Goal: Information Seeking & Learning: Learn about a topic

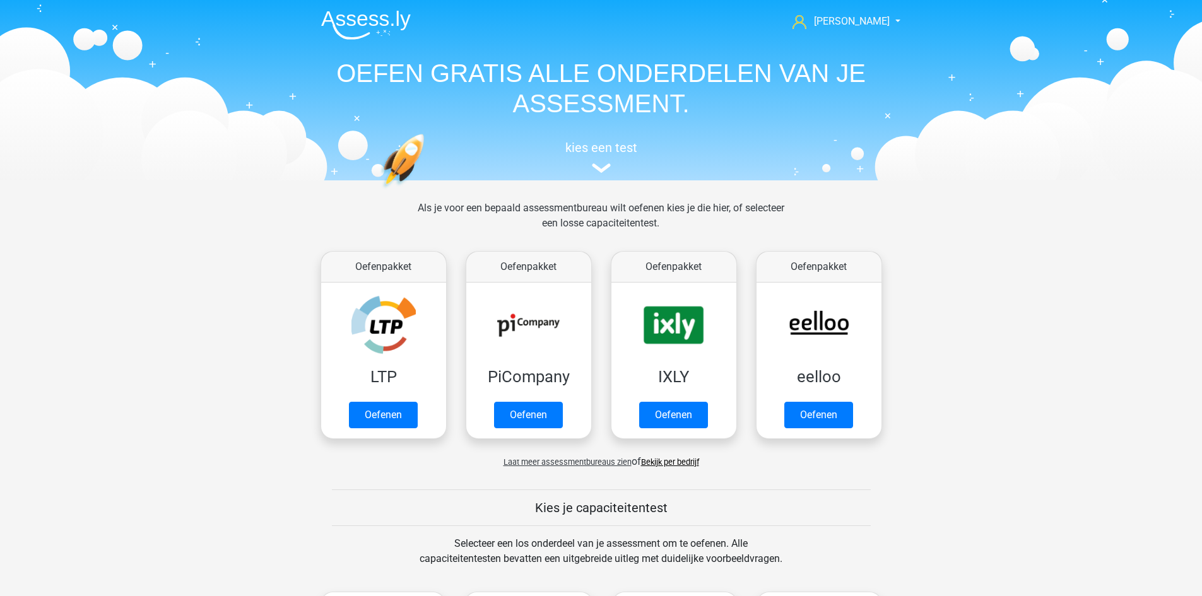
scroll to position [536, 0]
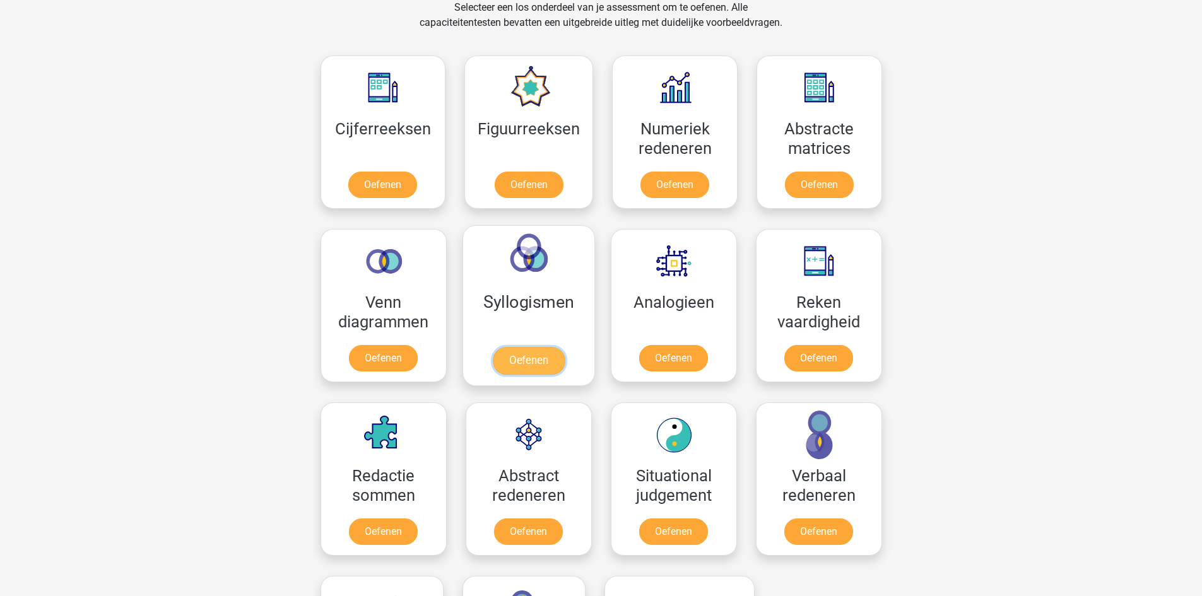
click at [543, 352] on link "Oefenen" at bounding box center [528, 361] width 72 height 28
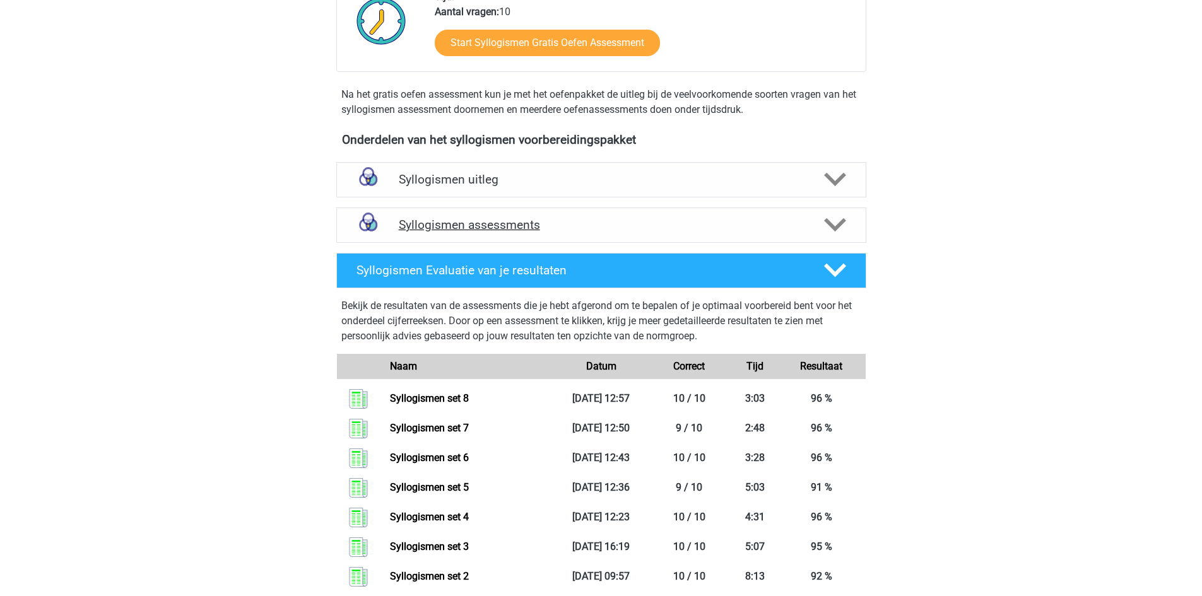
click at [497, 215] on div "Syllogismen assessments" at bounding box center [601, 225] width 530 height 35
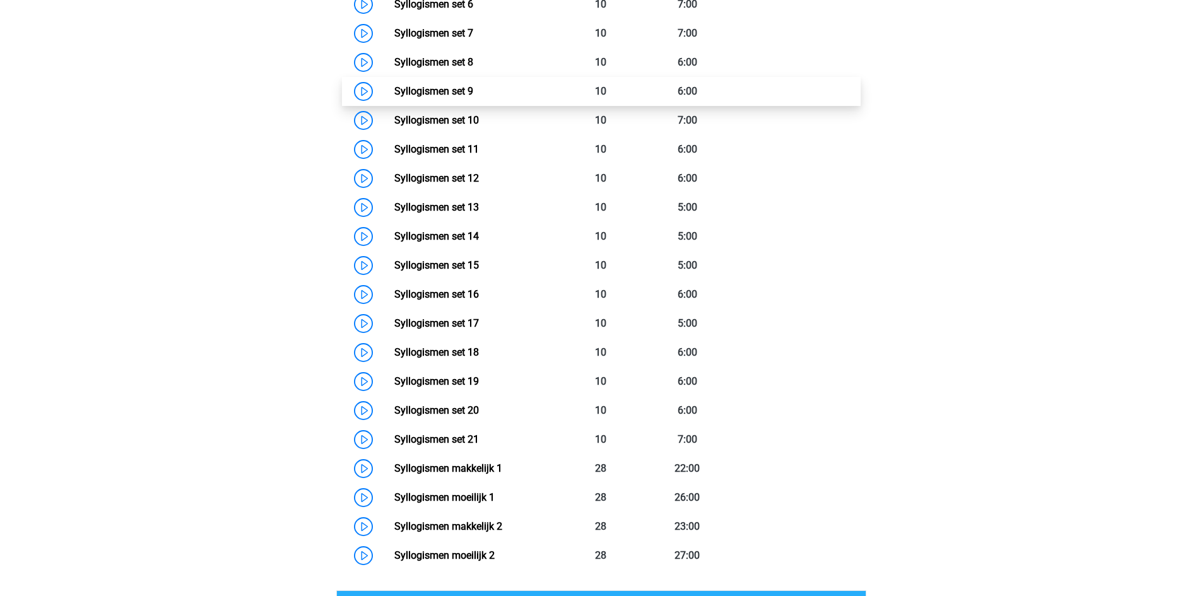
scroll to position [694, 0]
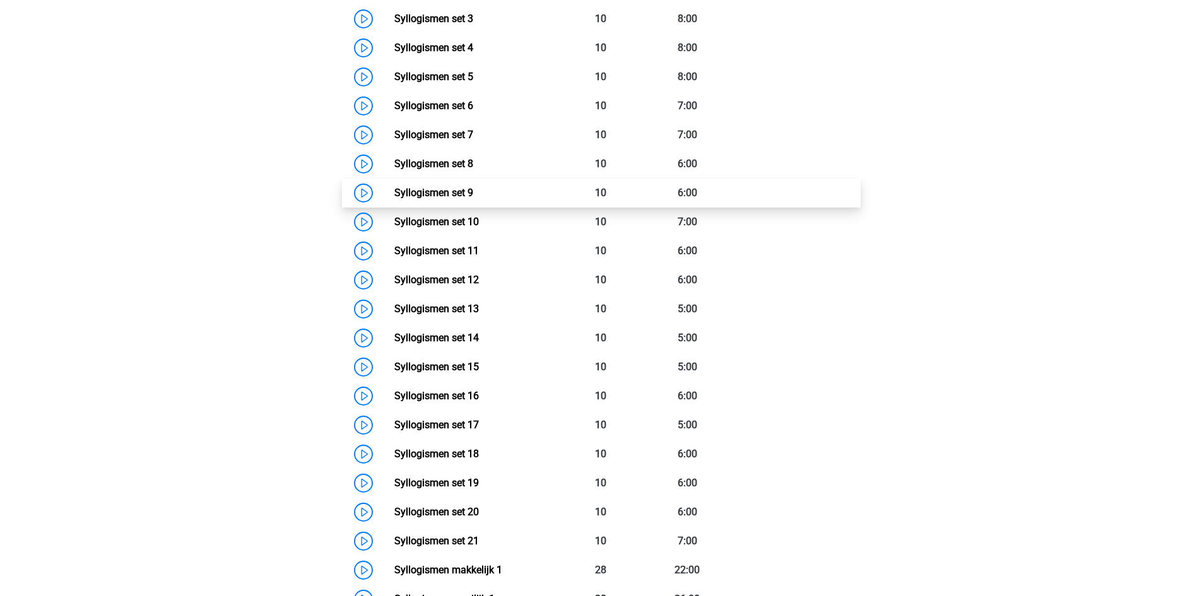
click at [465, 199] on link "Syllogismen set 9" at bounding box center [433, 193] width 79 height 12
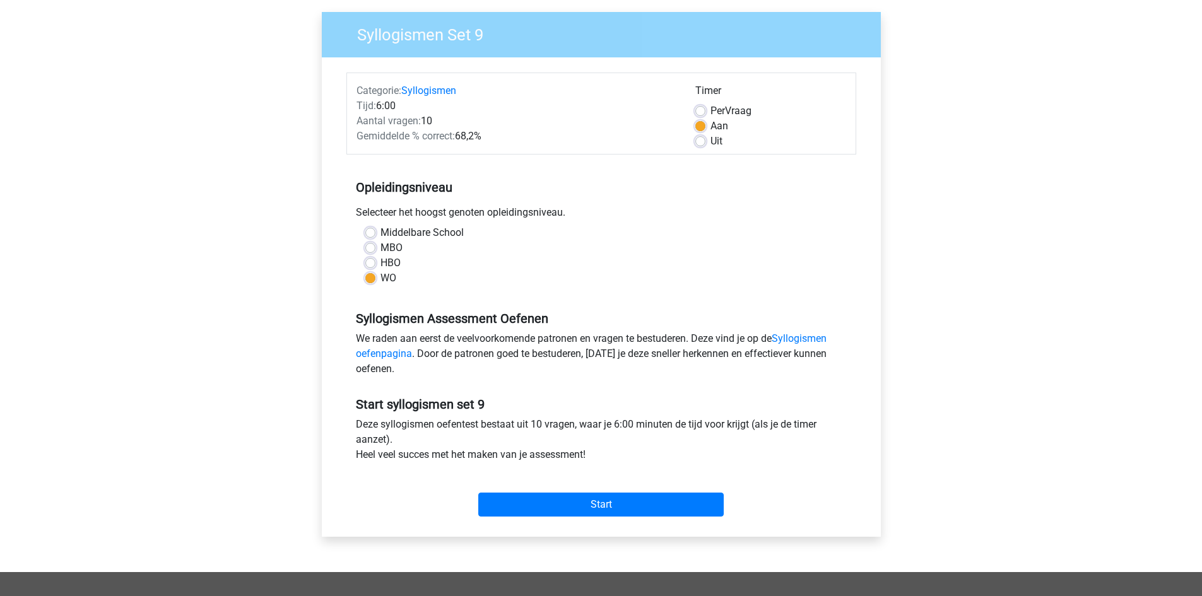
scroll to position [189, 0]
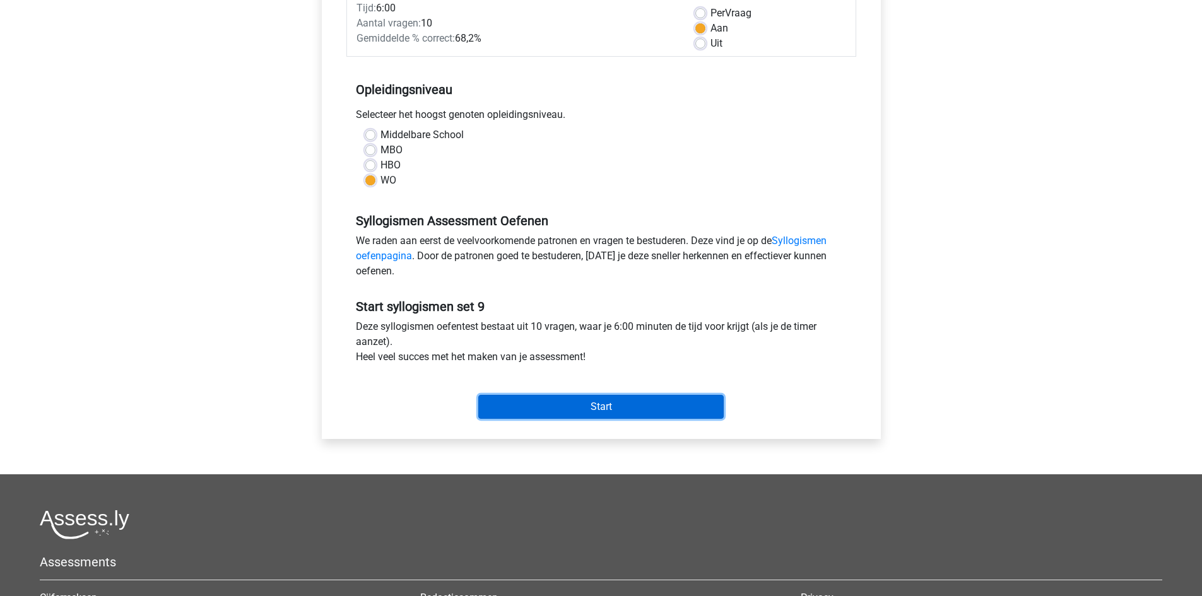
click at [558, 406] on input "Start" at bounding box center [600, 407] width 245 height 24
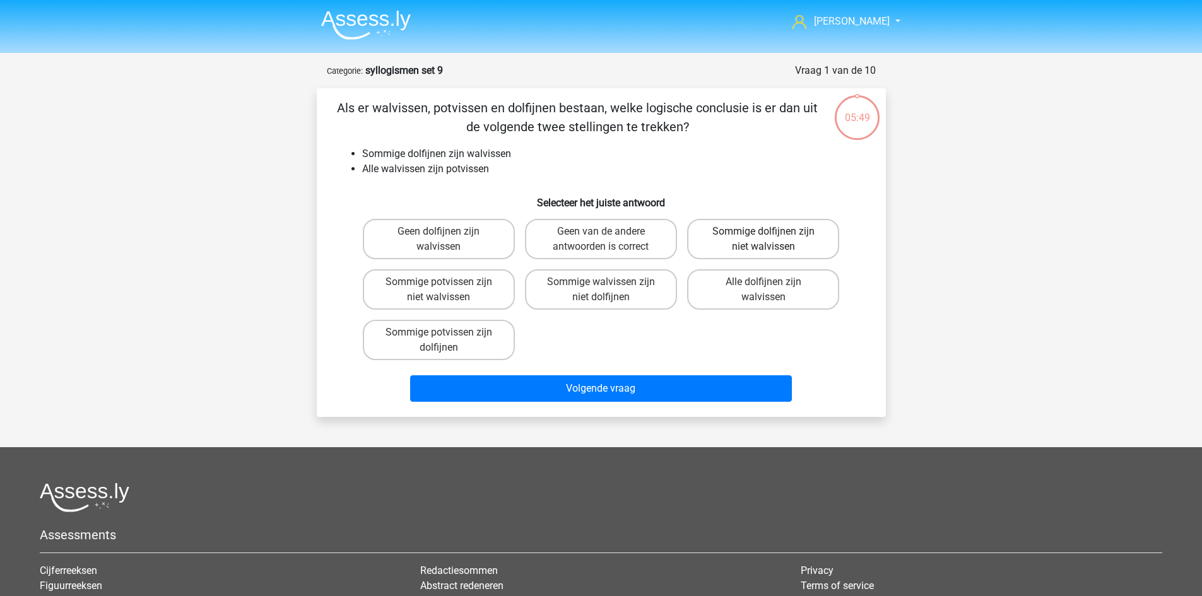
click at [760, 237] on label "Sommige dolfijnen zijn niet walvissen" at bounding box center [763, 239] width 152 height 40
click at [764, 237] on input "Sommige dolfijnen zijn niet walvissen" at bounding box center [768, 236] width 8 height 8
radio input "true"
click at [466, 292] on label "Sommige potvissen zijn niet walvissen" at bounding box center [439, 289] width 152 height 40
click at [447, 290] on input "Sommige potvissen zijn niet walvissen" at bounding box center [443, 286] width 8 height 8
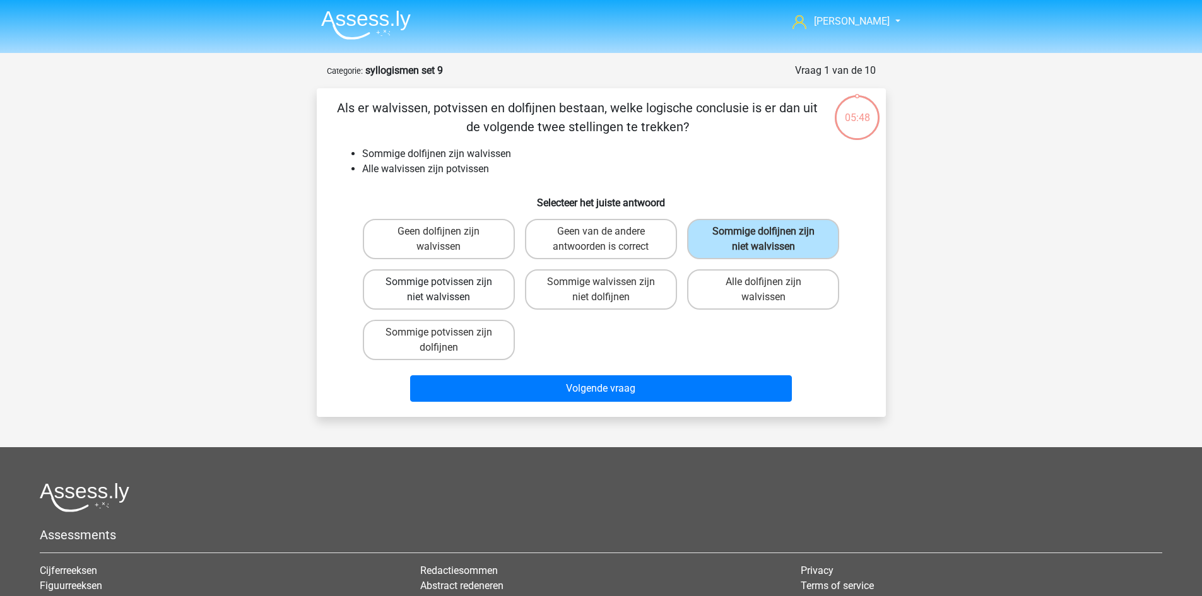
radio input "true"
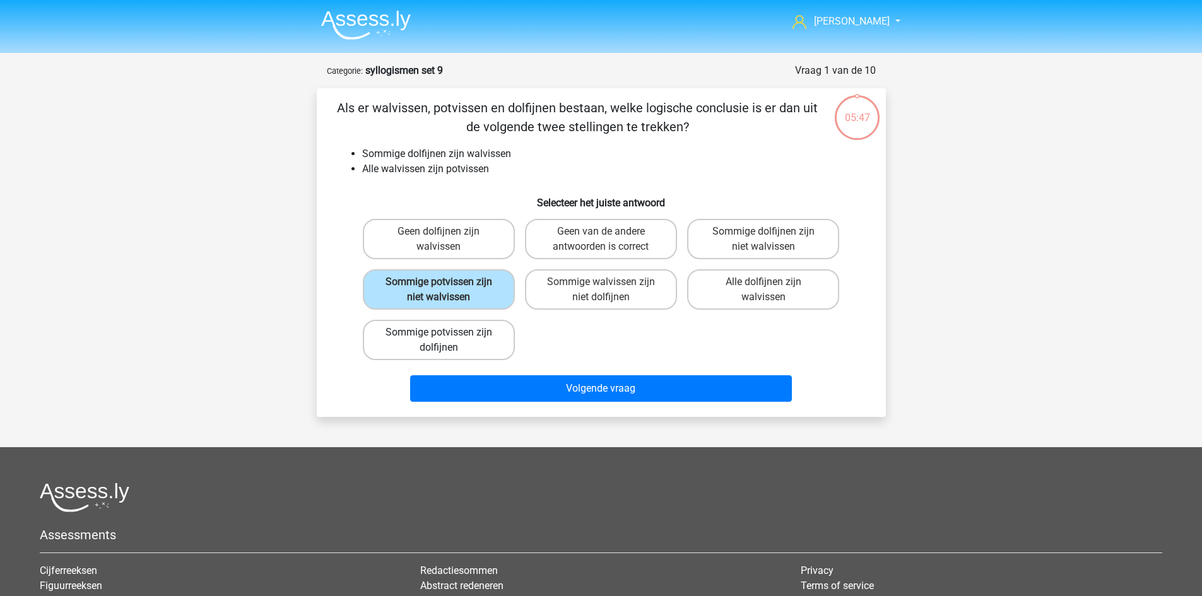
click at [473, 350] on label "Sommige potvissen zijn dolfijnen" at bounding box center [439, 340] width 152 height 40
click at [447, 341] on input "Sommige potvissen zijn dolfijnen" at bounding box center [443, 337] width 8 height 8
radio input "true"
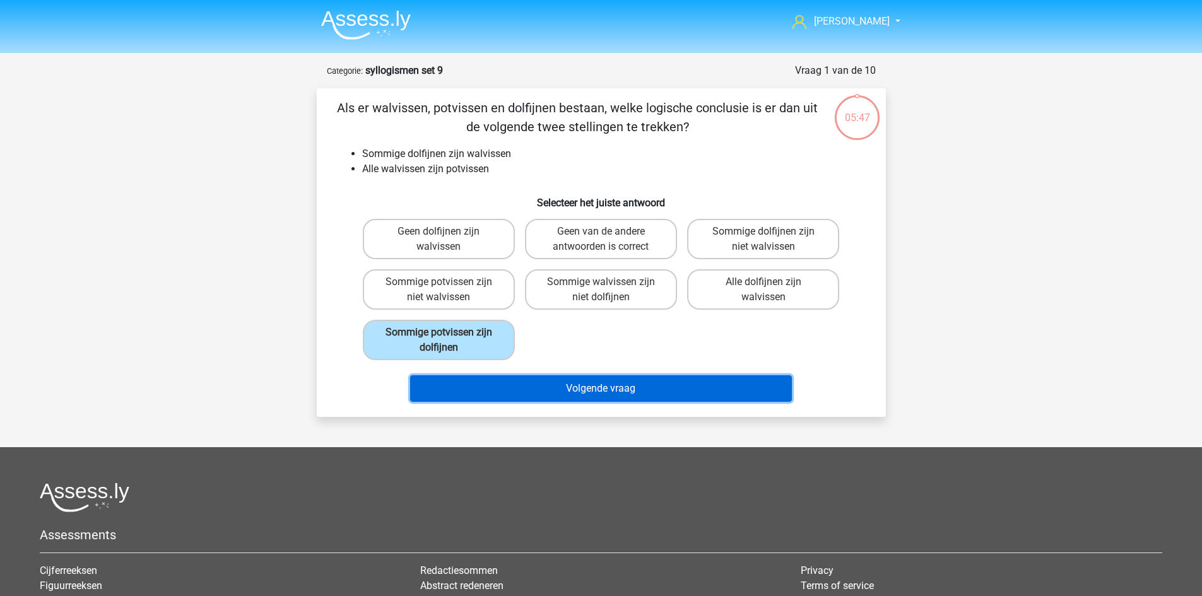
click at [565, 395] on button "Volgende vraag" at bounding box center [601, 388] width 382 height 27
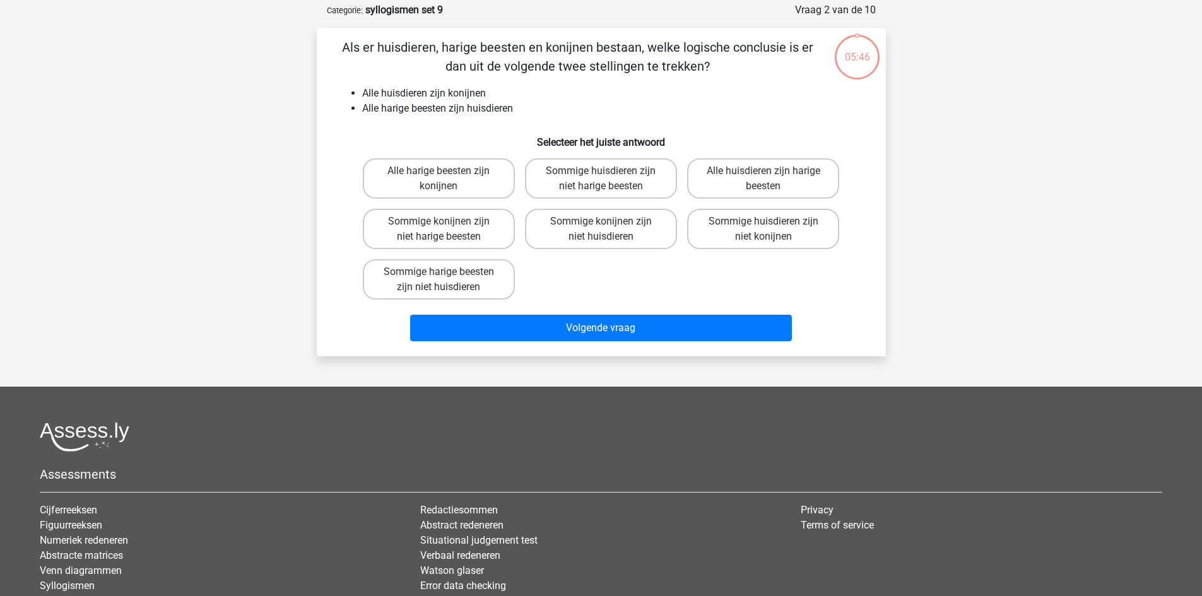
scroll to position [63, 0]
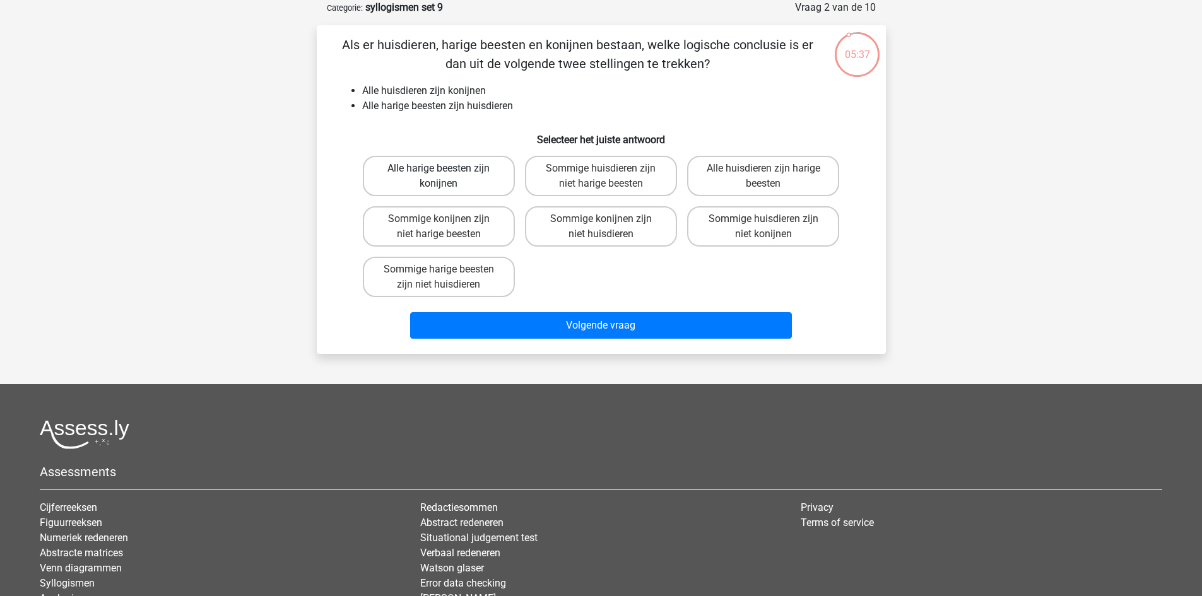
click at [444, 185] on label "Alle harige beesten zijn konijnen" at bounding box center [439, 176] width 152 height 40
click at [444, 177] on input "Alle harige beesten zijn konijnen" at bounding box center [443, 172] width 8 height 8
radio input "true"
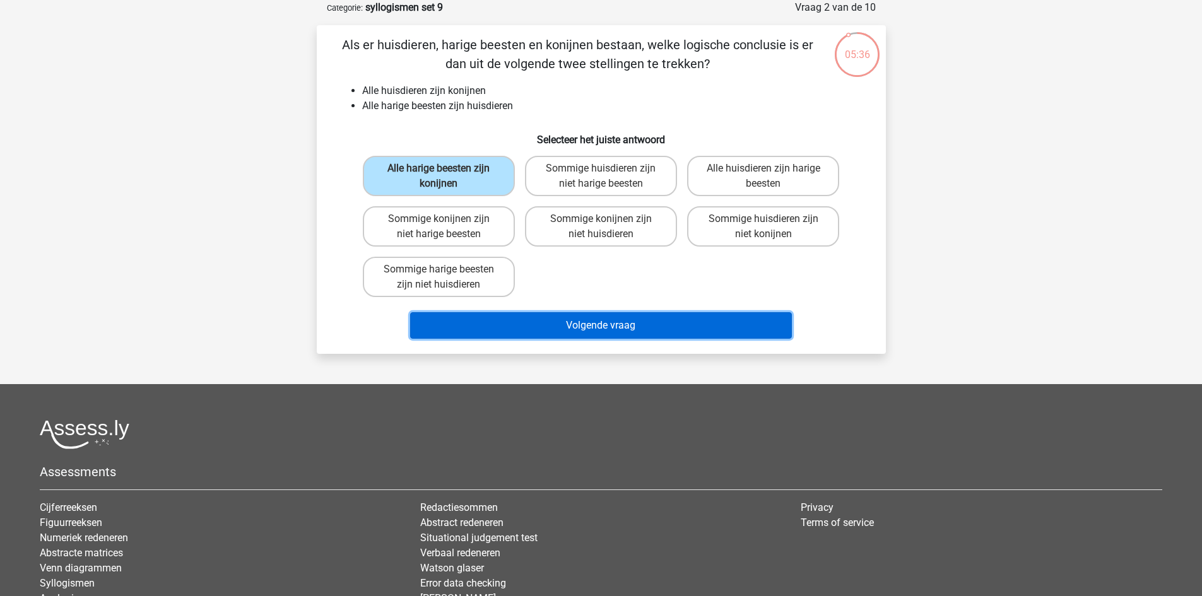
click at [582, 327] on button "Volgende vraag" at bounding box center [601, 325] width 382 height 27
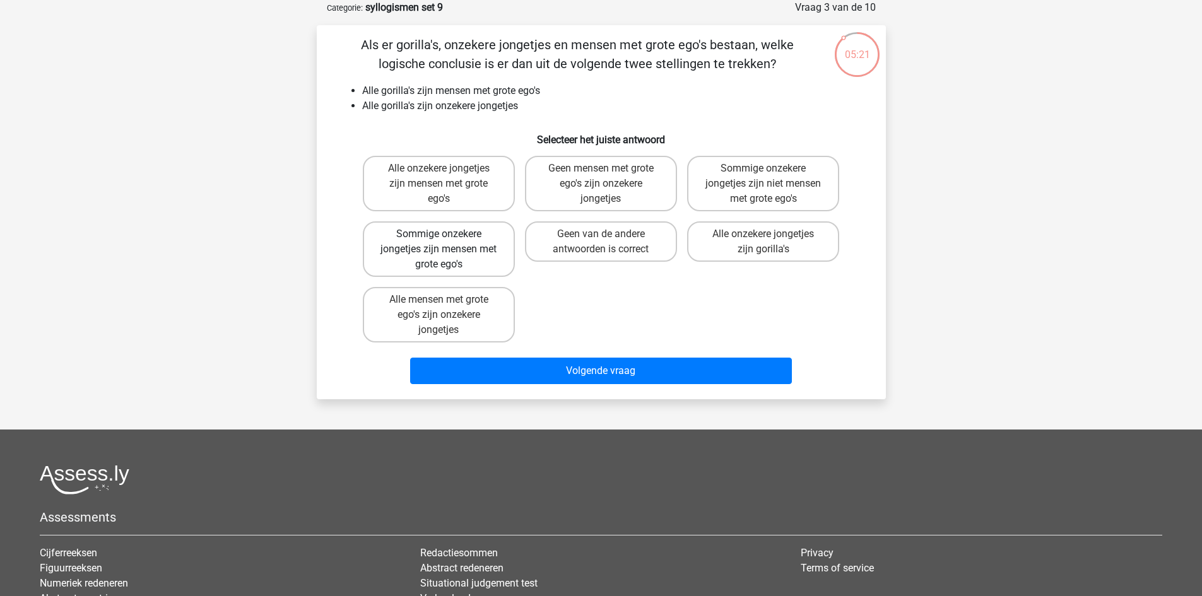
click at [460, 256] on label "Sommige onzekere jongetjes zijn mensen met grote ego's" at bounding box center [439, 249] width 152 height 56
click at [447, 242] on input "Sommige onzekere jongetjes zijn mensen met grote ego's" at bounding box center [443, 238] width 8 height 8
radio input "true"
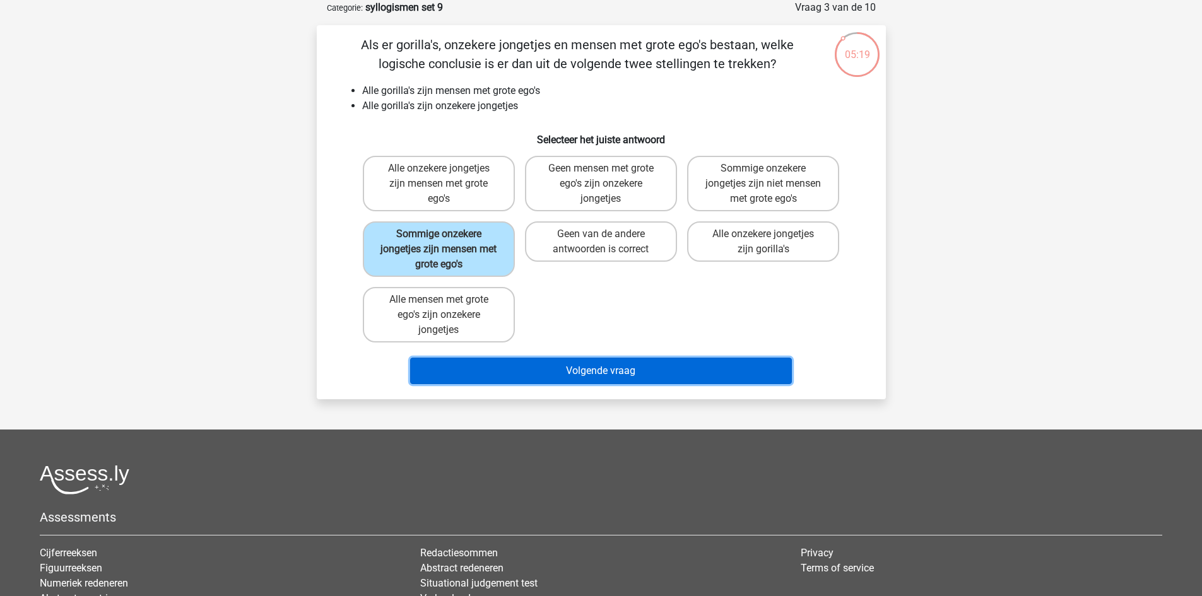
click at [589, 365] on button "Volgende vraag" at bounding box center [601, 371] width 382 height 27
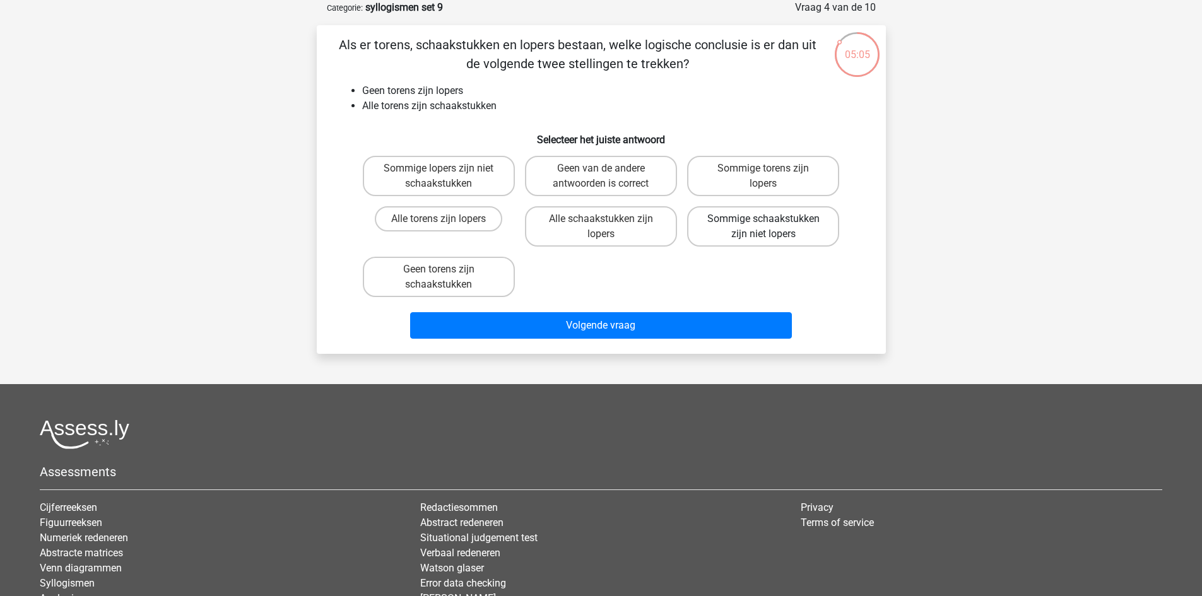
click at [746, 219] on label "Sommige schaakstukken zijn niet lopers" at bounding box center [763, 226] width 152 height 40
click at [764, 219] on input "Sommige schaakstukken zijn niet lopers" at bounding box center [768, 223] width 8 height 8
radio input "true"
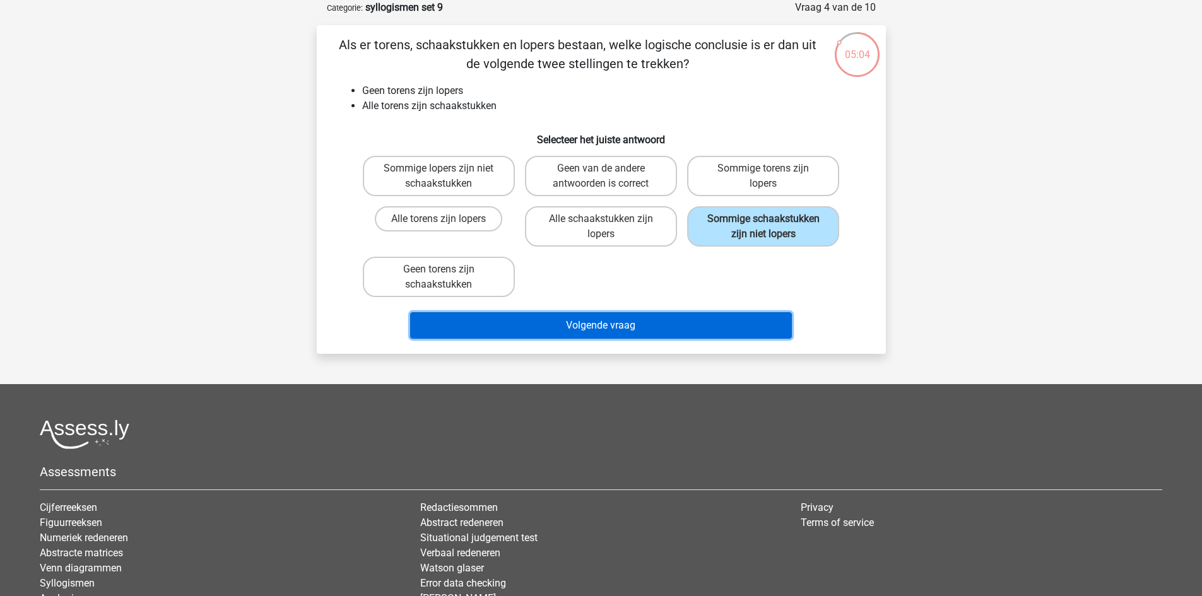
click at [710, 327] on button "Volgende vraag" at bounding box center [601, 325] width 382 height 27
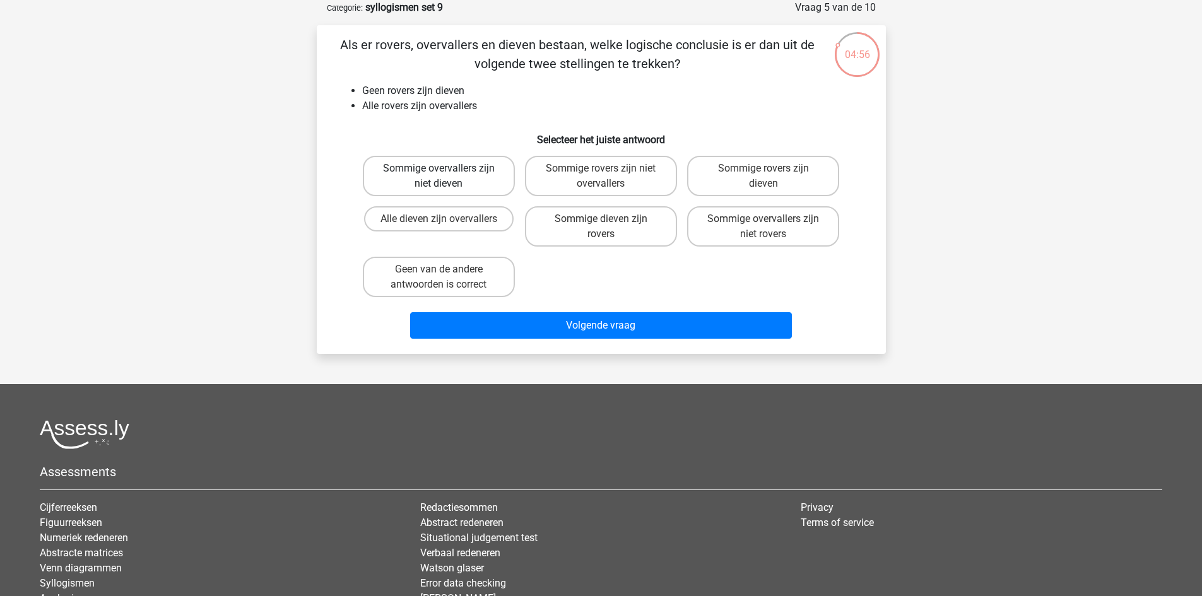
click at [435, 184] on label "Sommige overvallers zijn niet dieven" at bounding box center [439, 176] width 152 height 40
click at [439, 177] on input "Sommige overvallers zijn niet dieven" at bounding box center [443, 172] width 8 height 8
radio input "true"
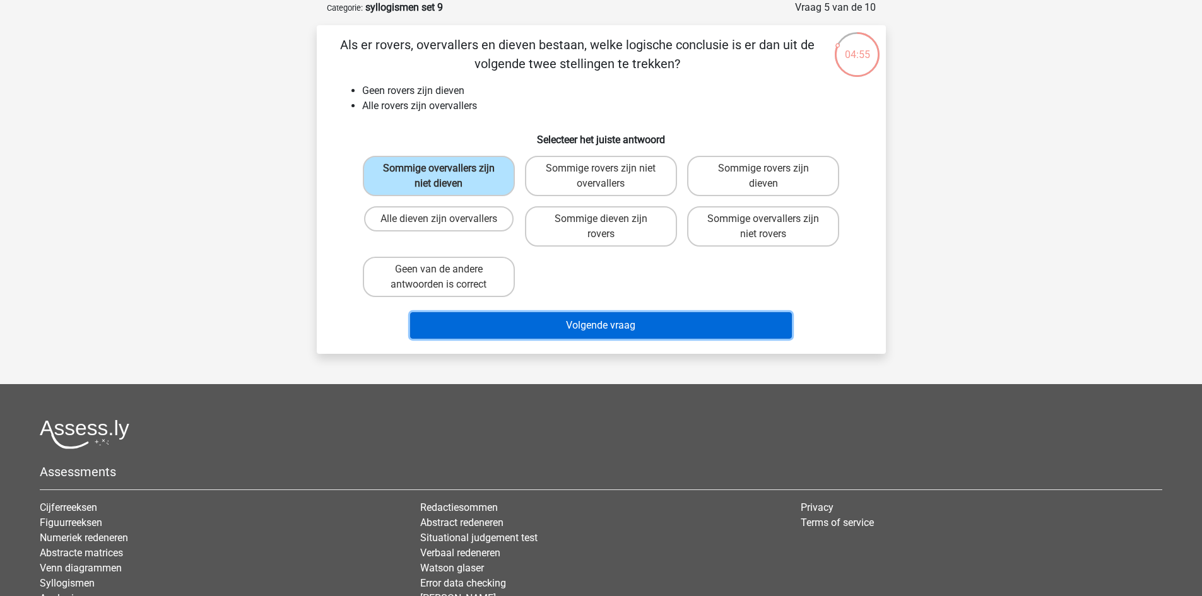
click at [613, 317] on button "Volgende vraag" at bounding box center [601, 325] width 382 height 27
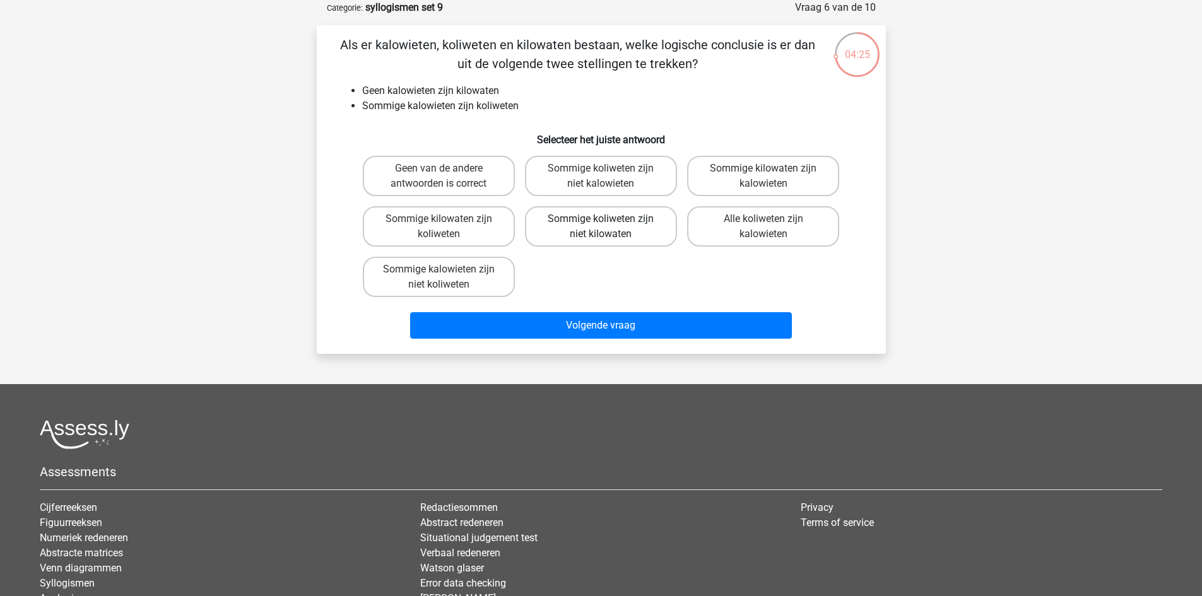
click at [624, 230] on label "Sommige koliweten zijn niet kilowaten" at bounding box center [601, 226] width 152 height 40
click at [609, 227] on input "Sommige koliweten zijn niet kilowaten" at bounding box center [605, 223] width 8 height 8
radio input "true"
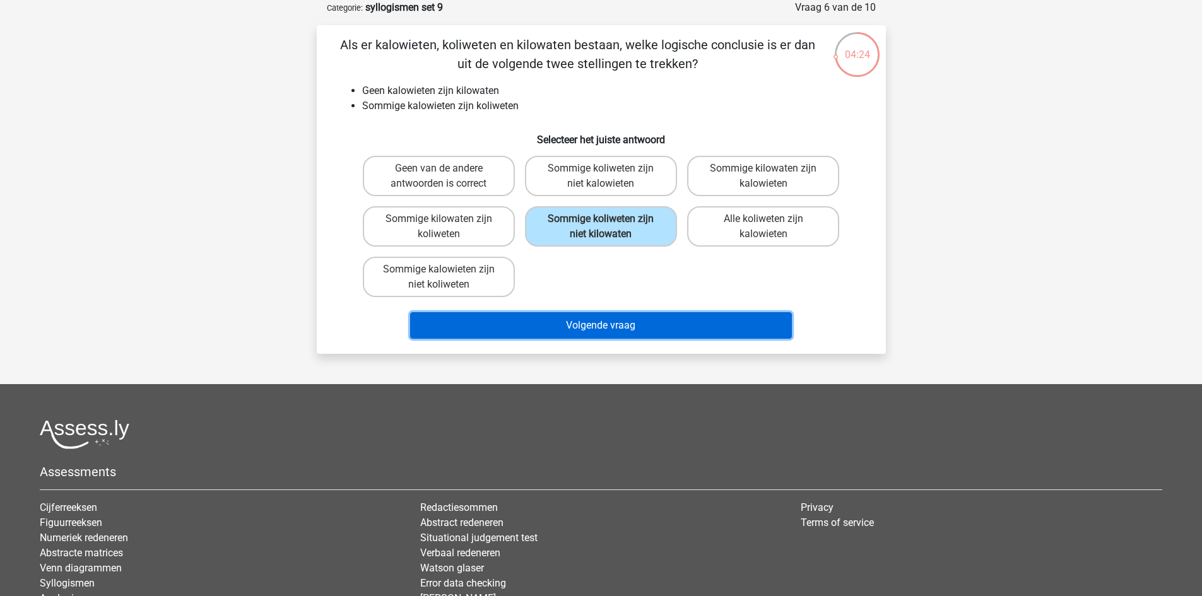
click at [642, 326] on button "Volgende vraag" at bounding box center [601, 325] width 382 height 27
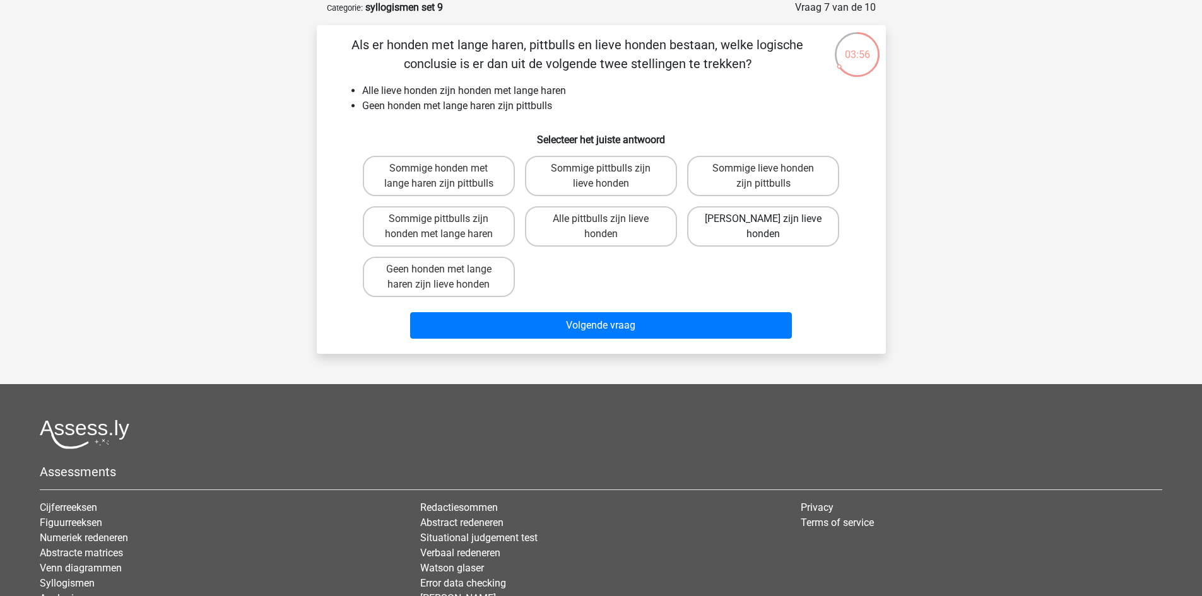
click at [723, 221] on label "Geen pittbulls zijn lieve honden" at bounding box center [763, 226] width 152 height 40
click at [764, 221] on input "Geen pittbulls zijn lieve honden" at bounding box center [768, 223] width 8 height 8
radio input "true"
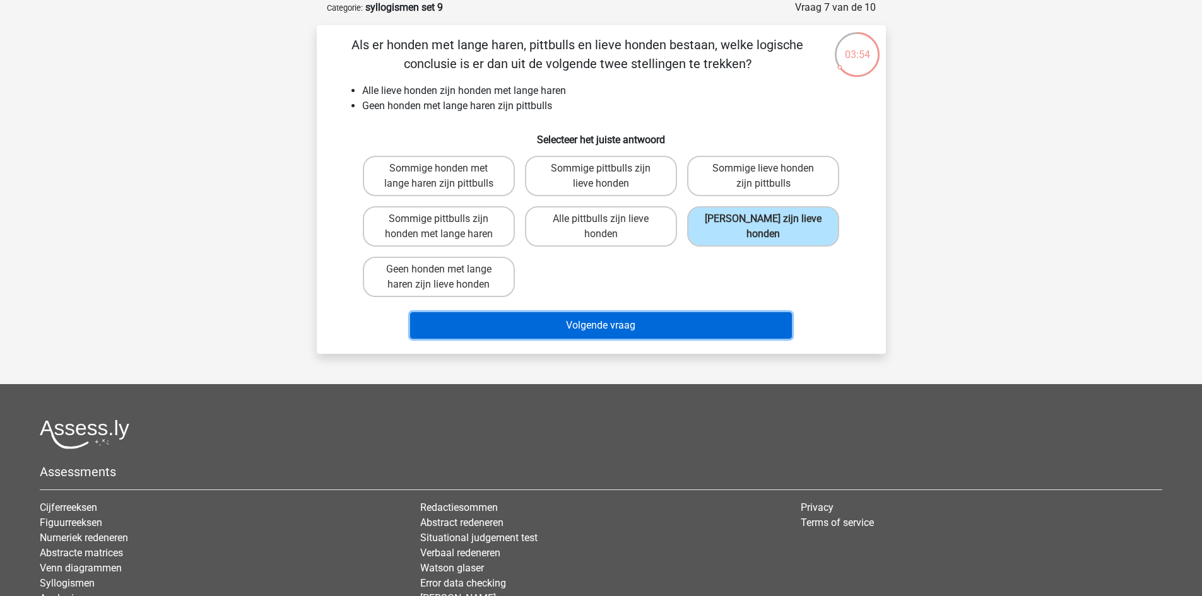
click at [652, 316] on button "Volgende vraag" at bounding box center [601, 325] width 382 height 27
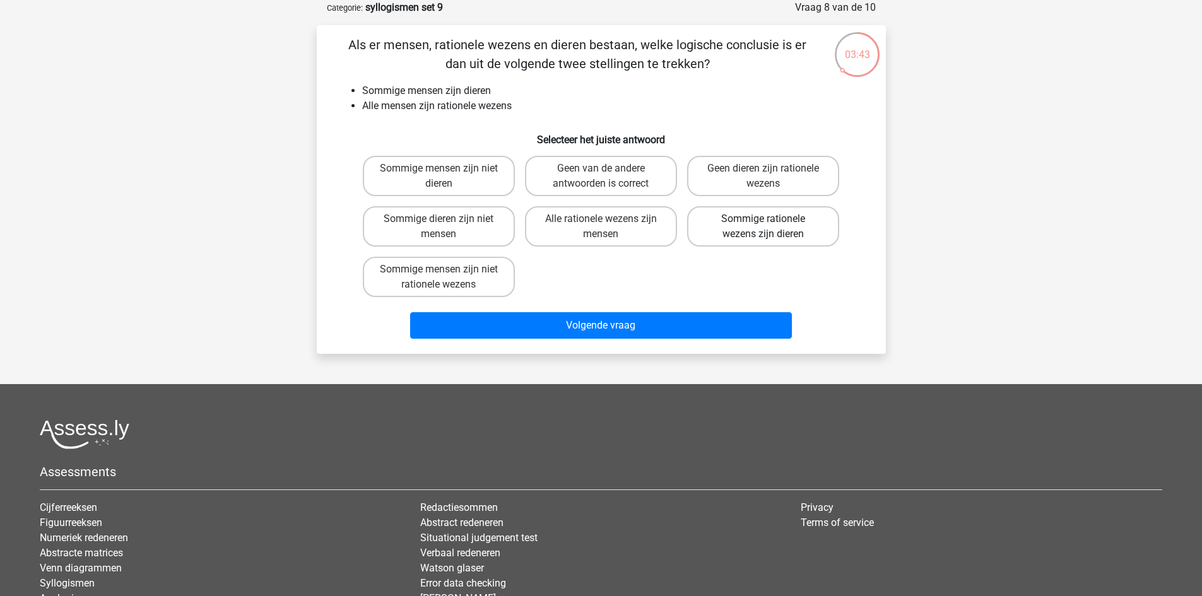
click at [777, 219] on label "Sommige rationele wezens zijn dieren" at bounding box center [763, 226] width 152 height 40
click at [772, 219] on input "Sommige rationele wezens zijn dieren" at bounding box center [768, 223] width 8 height 8
radio input "true"
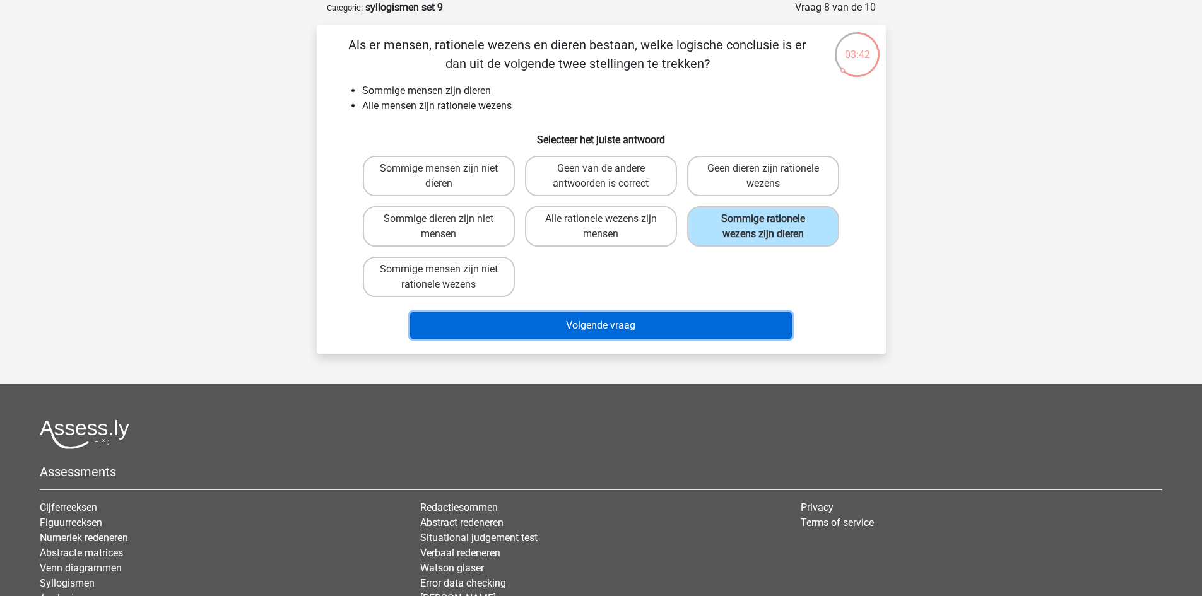
click at [726, 321] on button "Volgende vraag" at bounding box center [601, 325] width 382 height 27
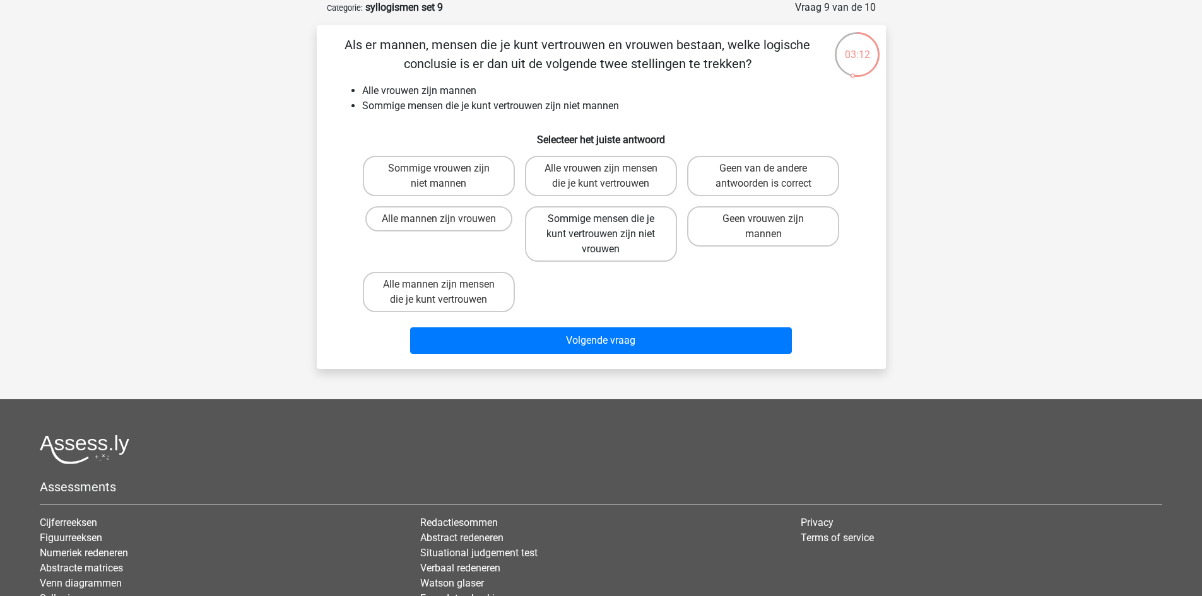
click at [639, 242] on label "Sommige mensen die je kunt vertrouwen zijn niet vrouwen" at bounding box center [601, 234] width 152 height 56
click at [609, 227] on input "Sommige mensen die je kunt vertrouwen zijn niet vrouwen" at bounding box center [605, 223] width 8 height 8
radio input "true"
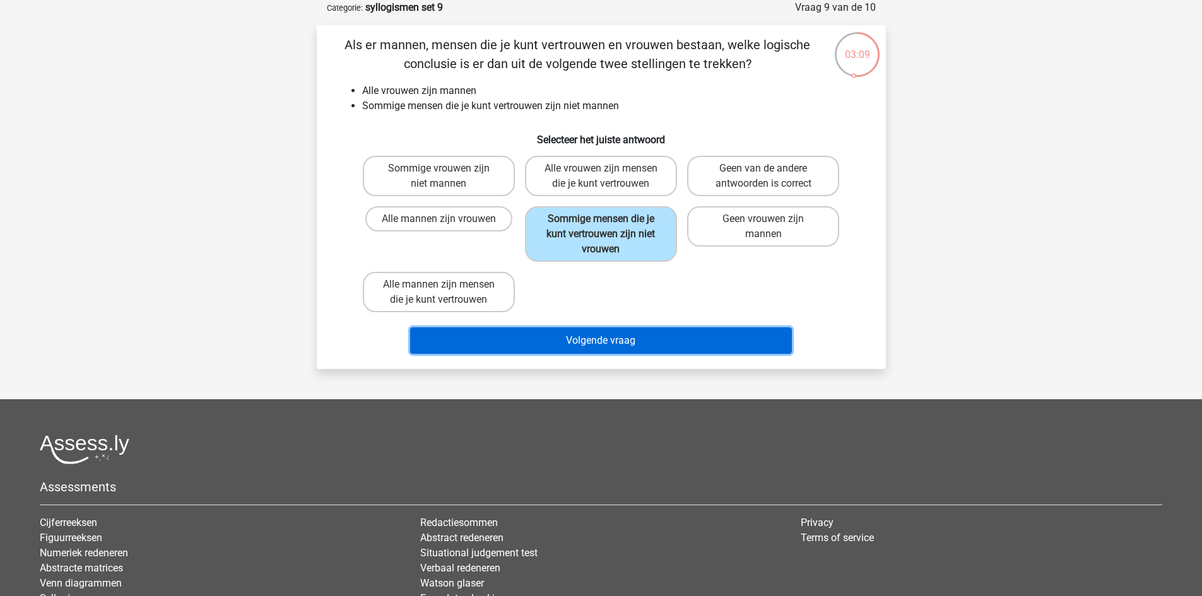
click at [642, 341] on button "Volgende vraag" at bounding box center [601, 340] width 382 height 27
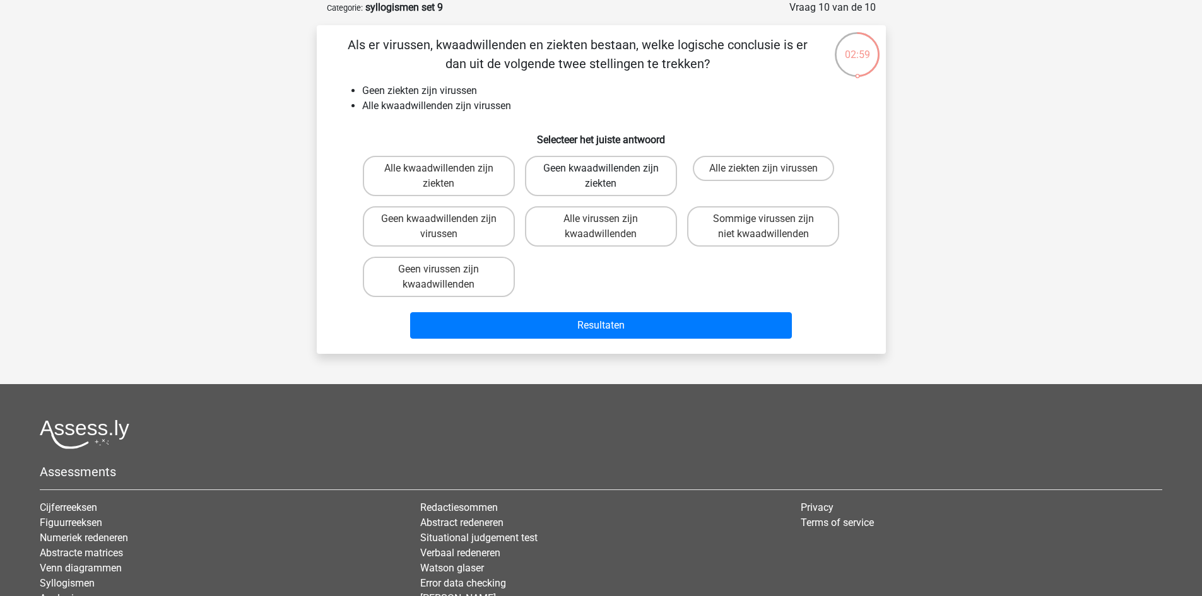
click at [632, 183] on label "Geen kwaadwillenden zijn ziekten" at bounding box center [601, 176] width 152 height 40
click at [609, 177] on input "Geen kwaadwillenden zijn ziekten" at bounding box center [605, 172] width 8 height 8
radio input "true"
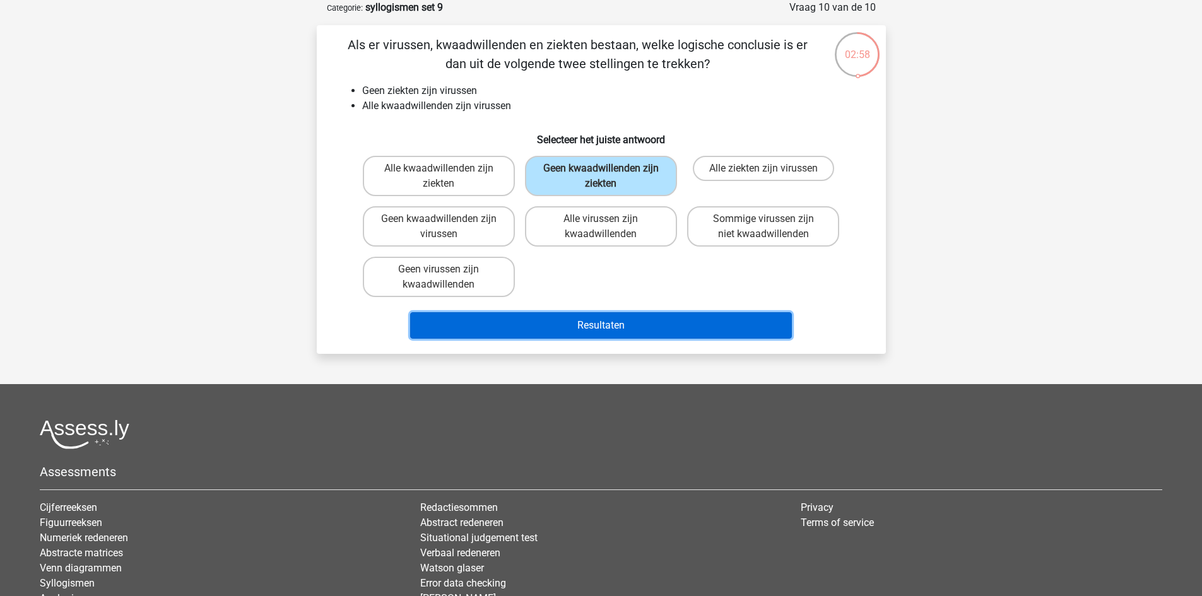
click at [657, 324] on button "Resultaten" at bounding box center [601, 325] width 382 height 27
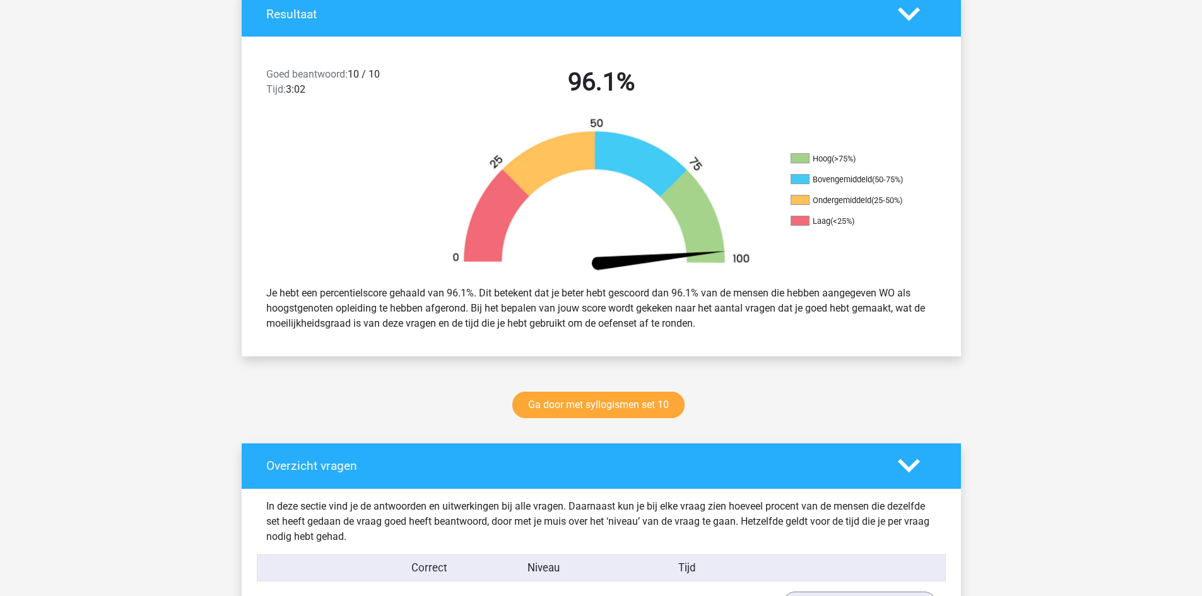
scroll to position [252, 0]
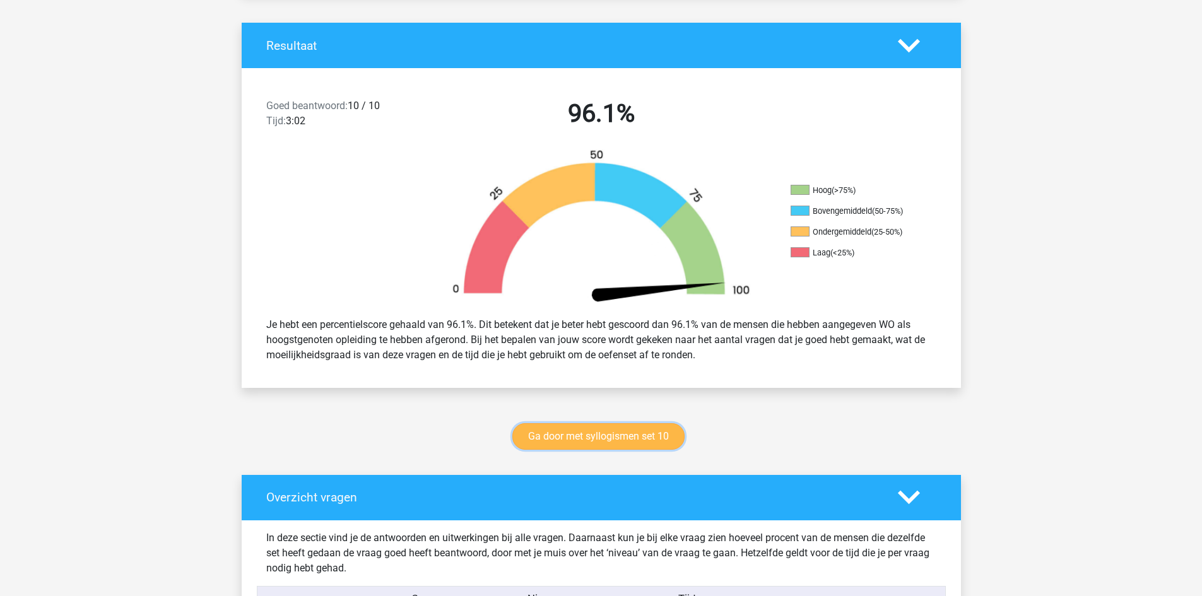
click at [598, 438] on link "Ga door met syllogismen set 10" at bounding box center [598, 436] width 172 height 27
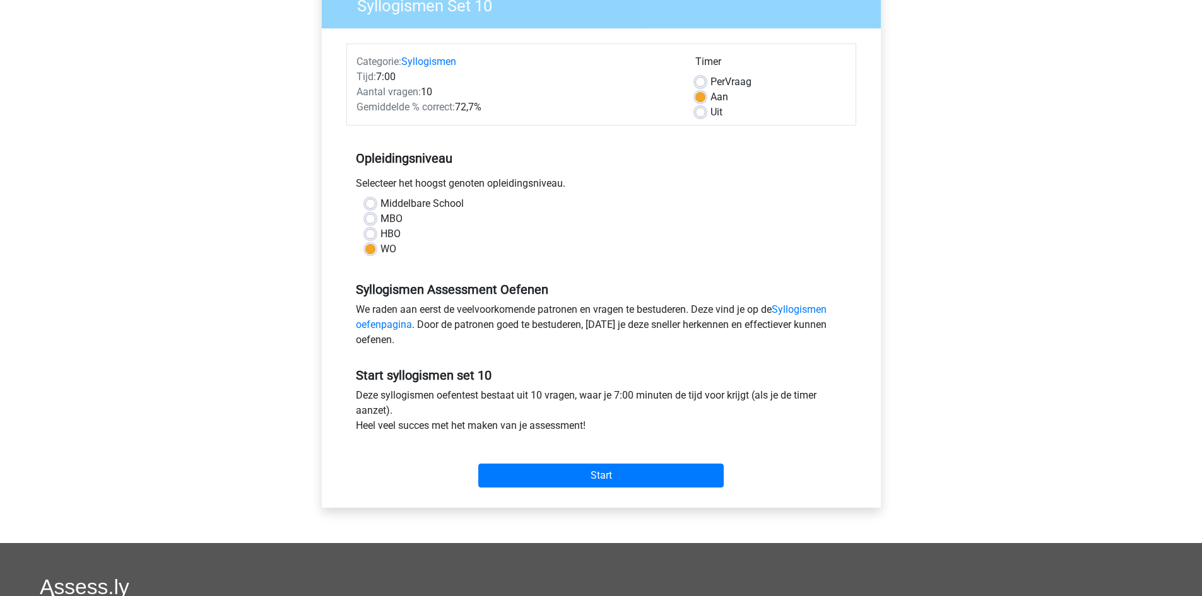
scroll to position [126, 0]
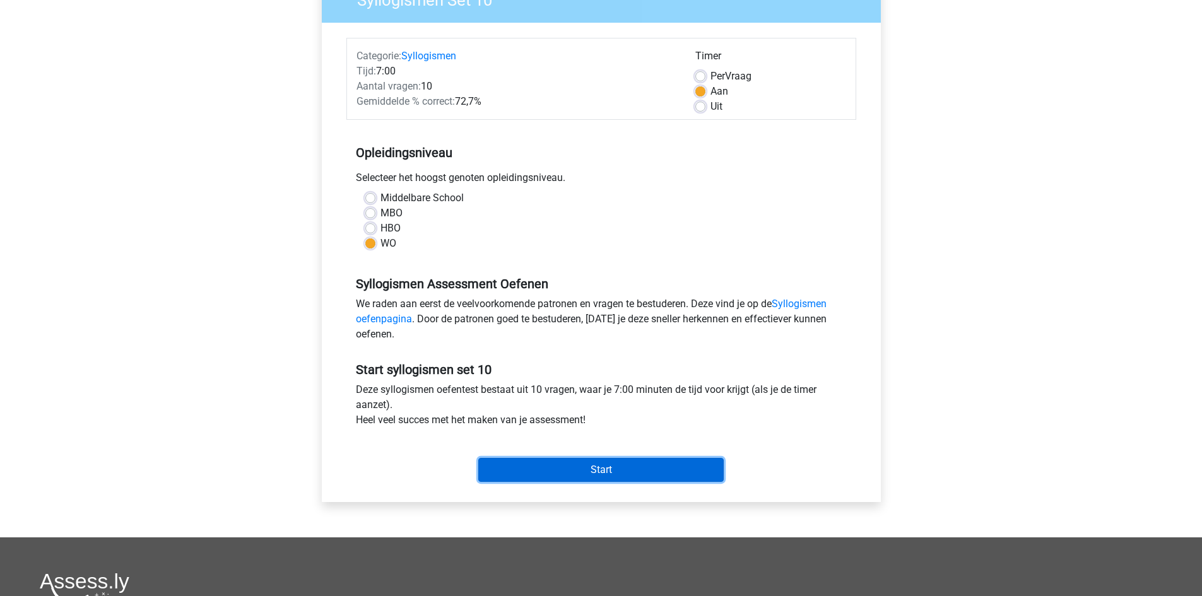
click at [607, 464] on input "Start" at bounding box center [600, 470] width 245 height 24
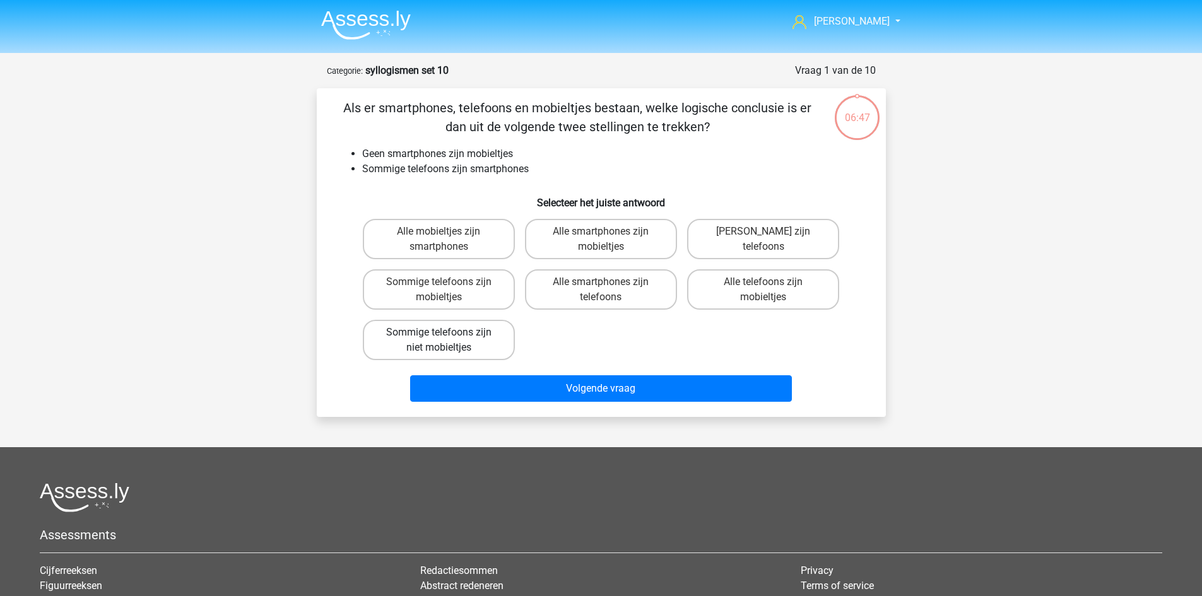
click at [461, 343] on label "Sommige telefoons zijn niet mobieltjes" at bounding box center [439, 340] width 152 height 40
click at [447, 341] on input "Sommige telefoons zijn niet mobieltjes" at bounding box center [443, 337] width 8 height 8
radio input "true"
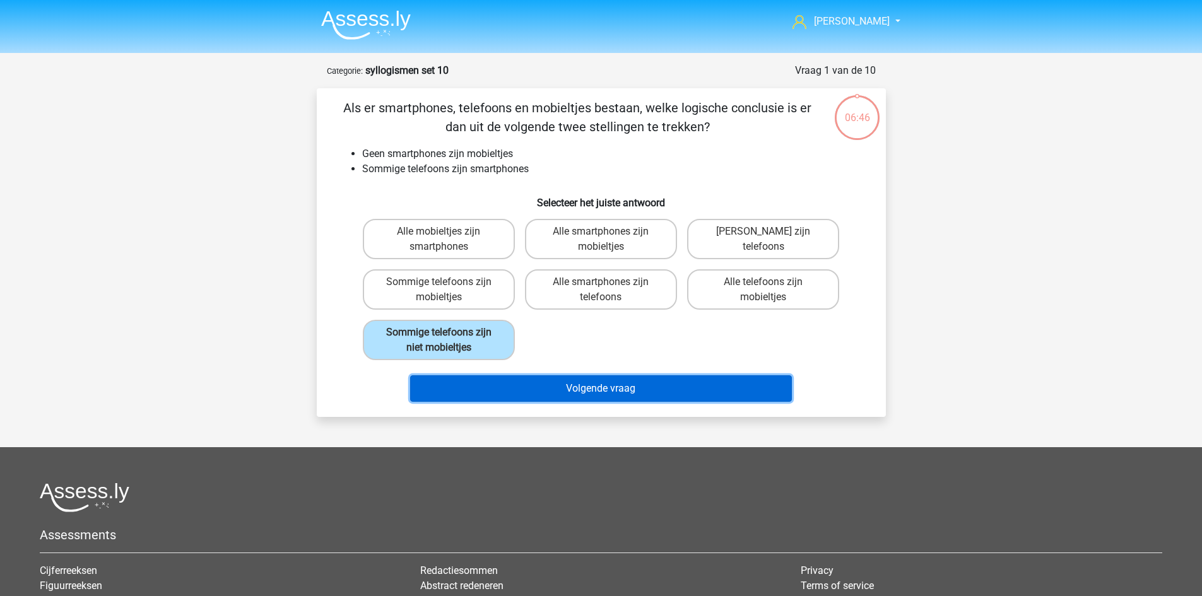
click at [536, 387] on button "Volgende vraag" at bounding box center [601, 388] width 382 height 27
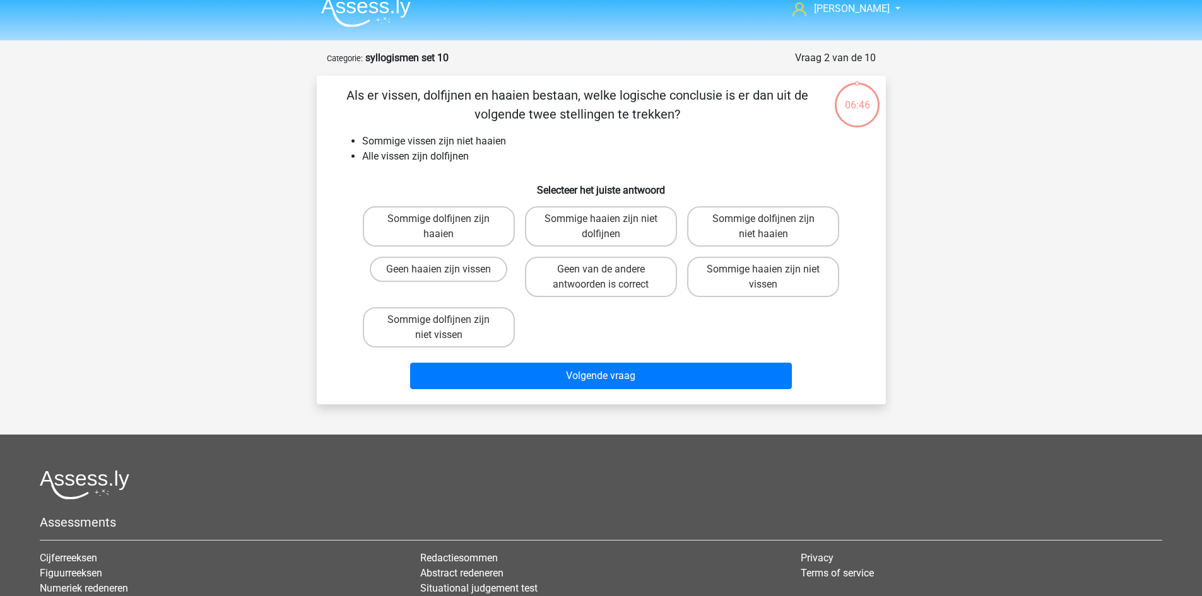
scroll to position [63, 0]
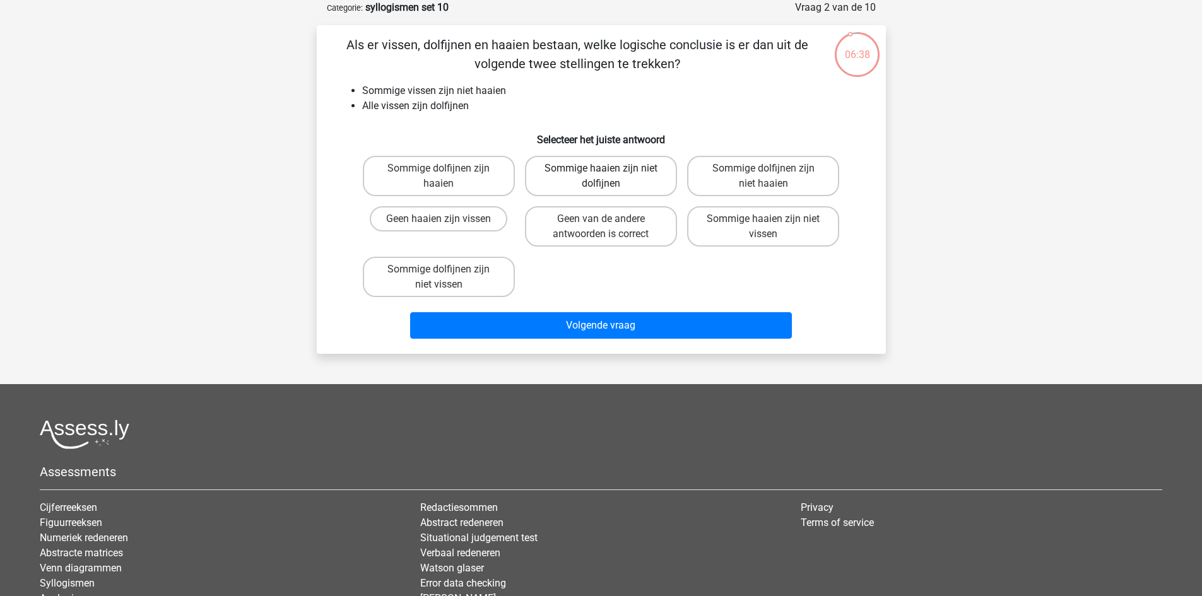
click at [616, 179] on label "Sommige haaien zijn niet dolfijnen" at bounding box center [601, 176] width 152 height 40
click at [609, 177] on input "Sommige haaien zijn niet dolfijnen" at bounding box center [605, 172] width 8 height 8
radio input "true"
click at [731, 177] on label "Sommige dolfijnen zijn niet haaien" at bounding box center [763, 176] width 152 height 40
click at [764, 177] on input "Sommige dolfijnen zijn niet haaien" at bounding box center [768, 172] width 8 height 8
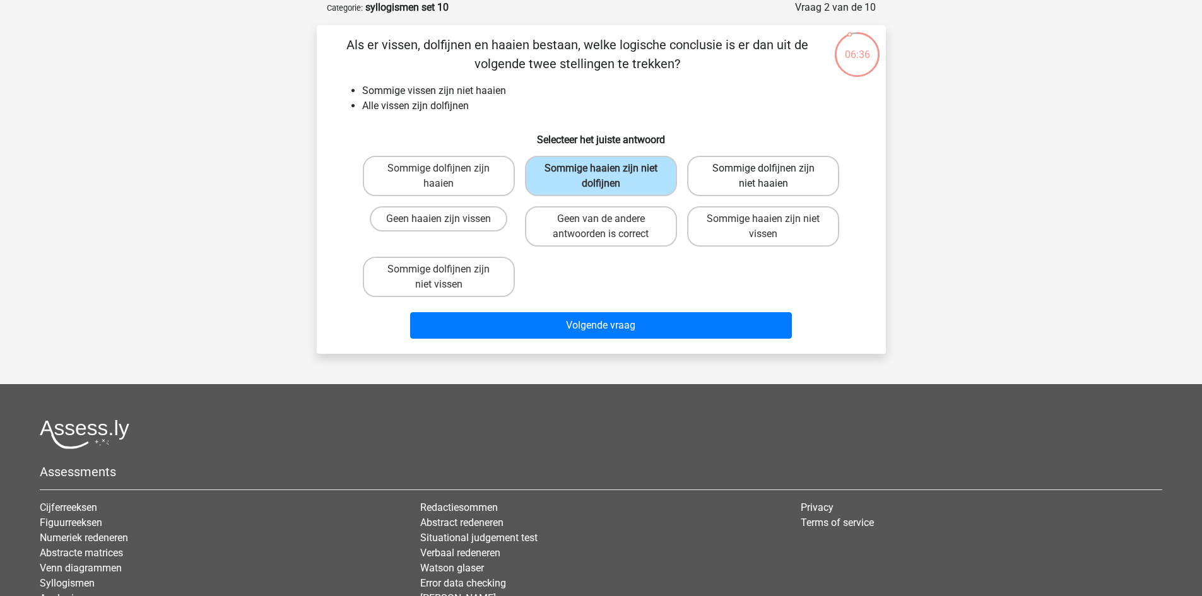
radio input "true"
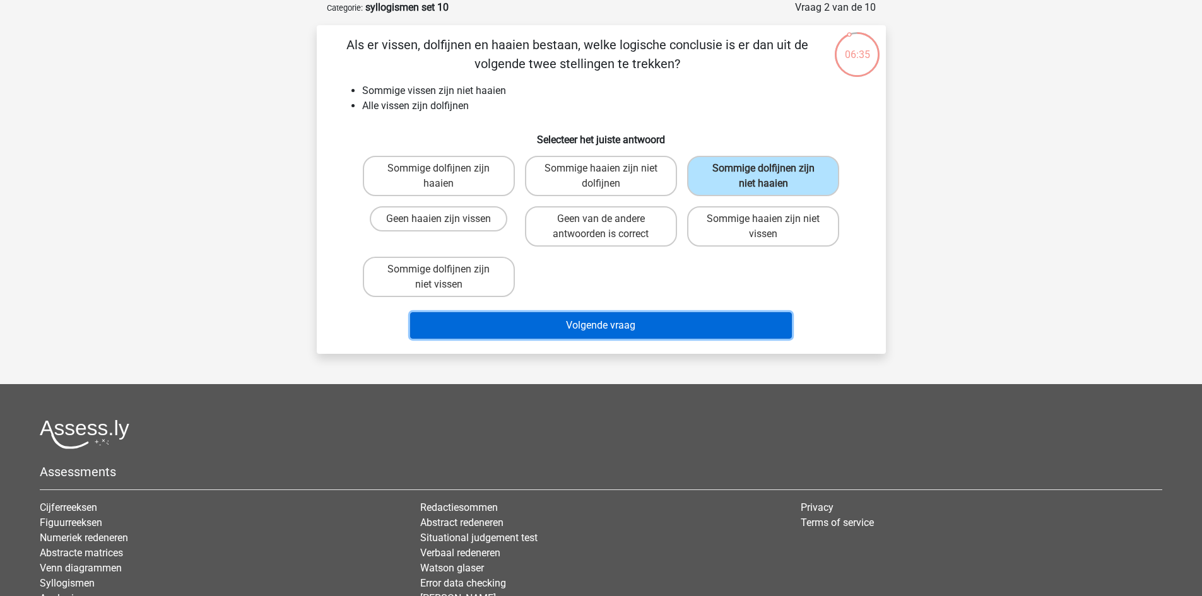
click at [712, 327] on button "Volgende vraag" at bounding box center [601, 325] width 382 height 27
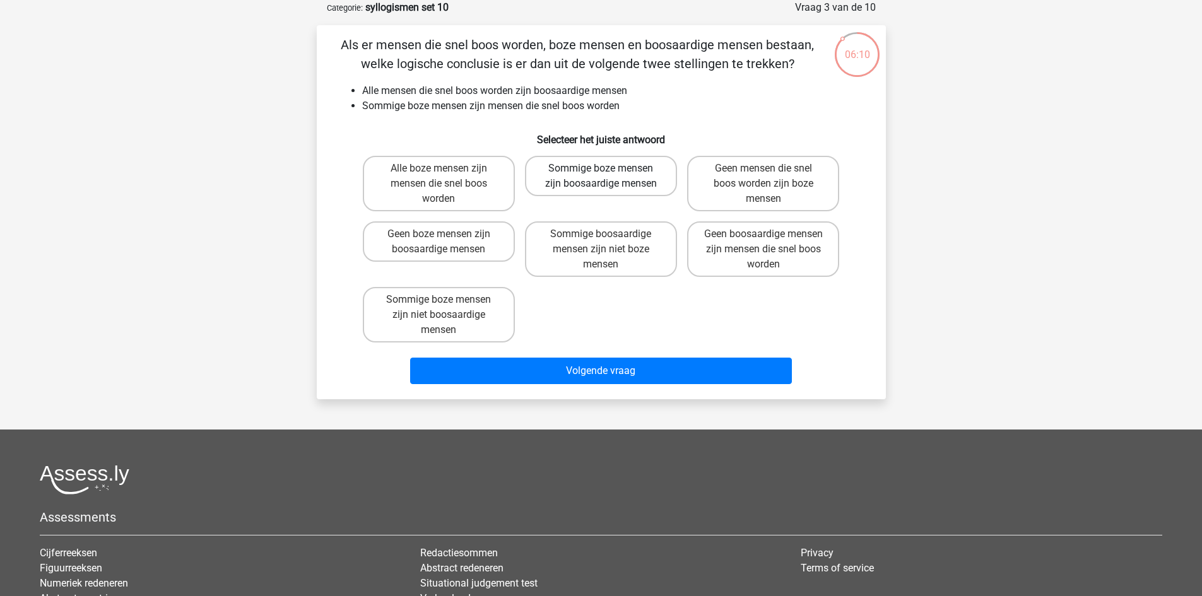
click at [567, 177] on label "Sommige boze mensen zijn boosaardige mensen" at bounding box center [601, 176] width 152 height 40
click at [601, 177] on input "Sommige boze mensen zijn boosaardige mensen" at bounding box center [605, 172] width 8 height 8
radio input "true"
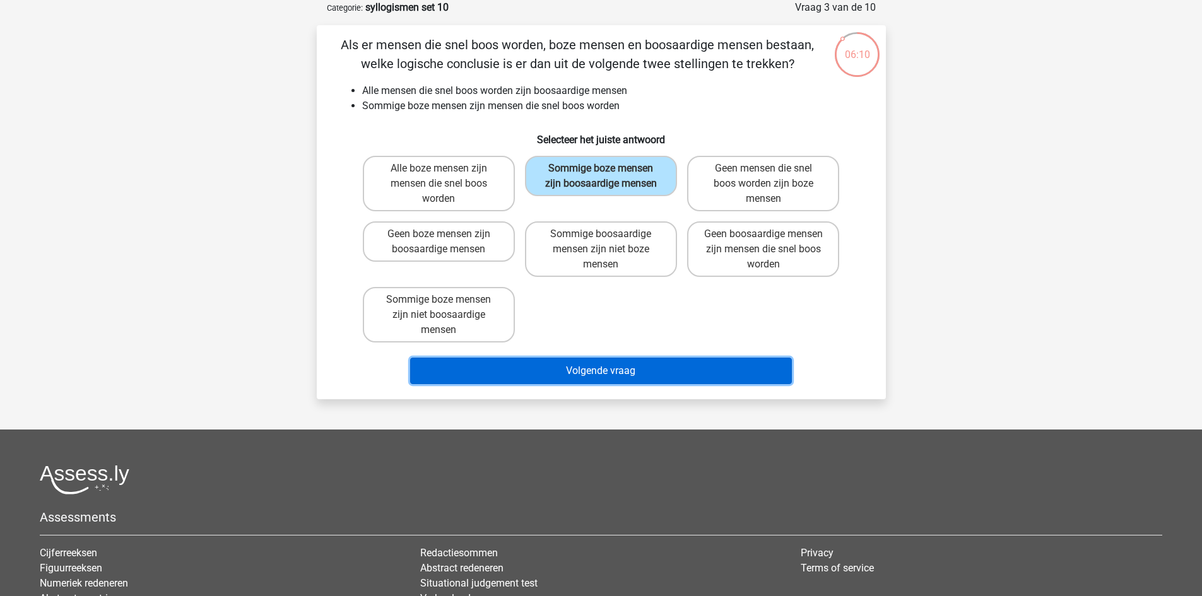
click at [630, 371] on button "Volgende vraag" at bounding box center [601, 371] width 382 height 27
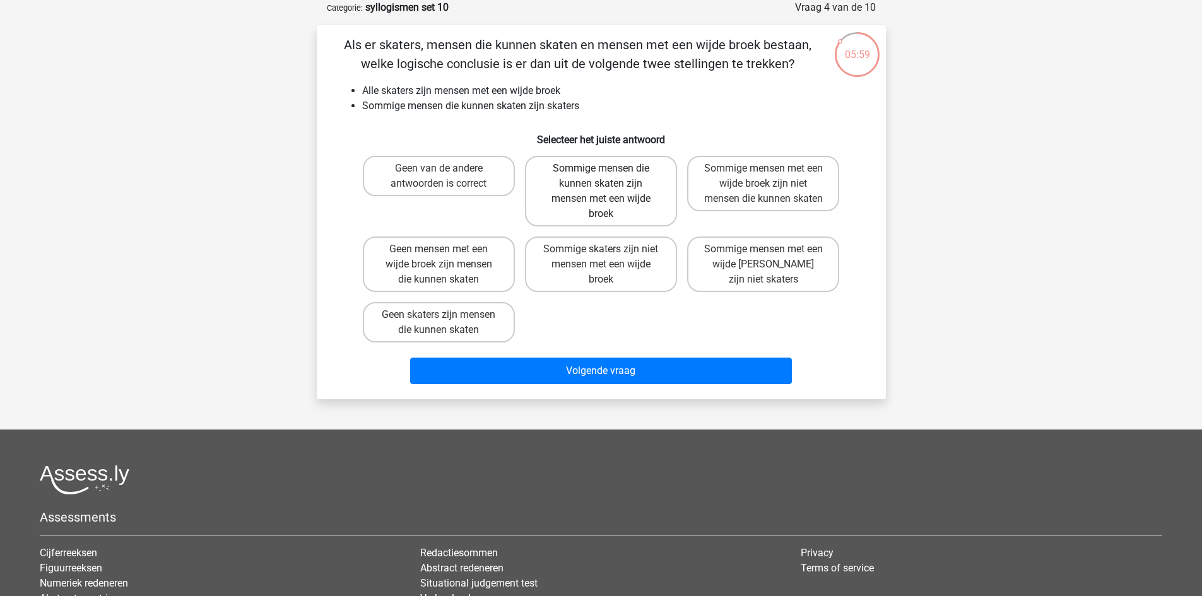
click at [630, 181] on label "Sommige mensen die kunnen skaten zijn mensen met een wijde broek" at bounding box center [601, 191] width 152 height 71
click at [609, 177] on input "Sommige mensen die kunnen skaten zijn mensen met een wijde broek" at bounding box center [605, 172] width 8 height 8
radio input "true"
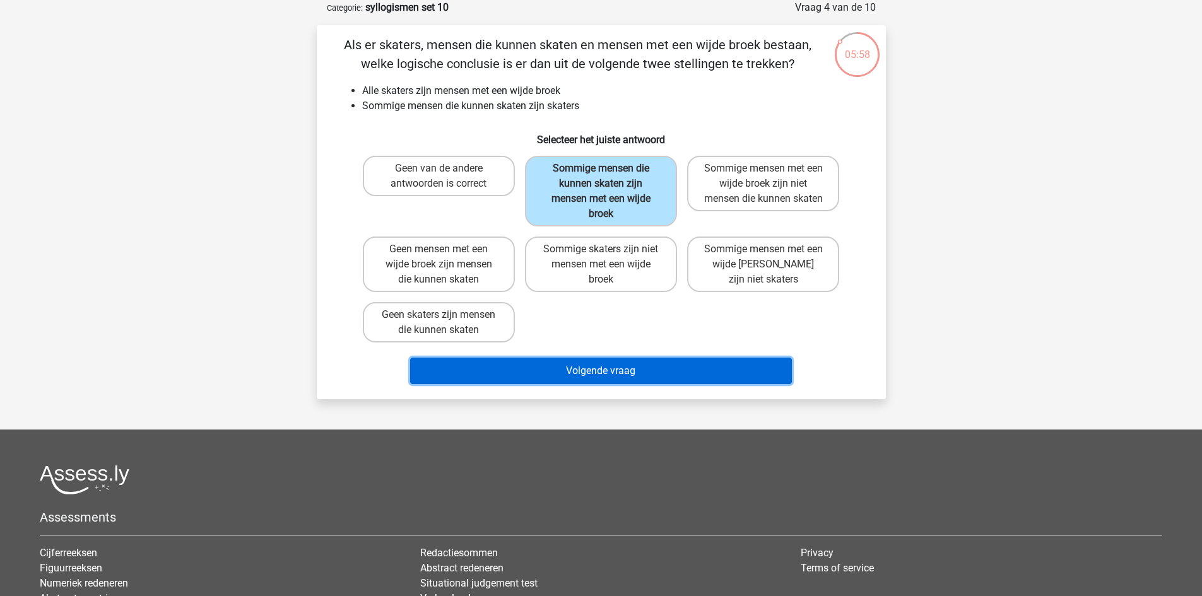
click at [656, 365] on button "Volgende vraag" at bounding box center [601, 371] width 382 height 27
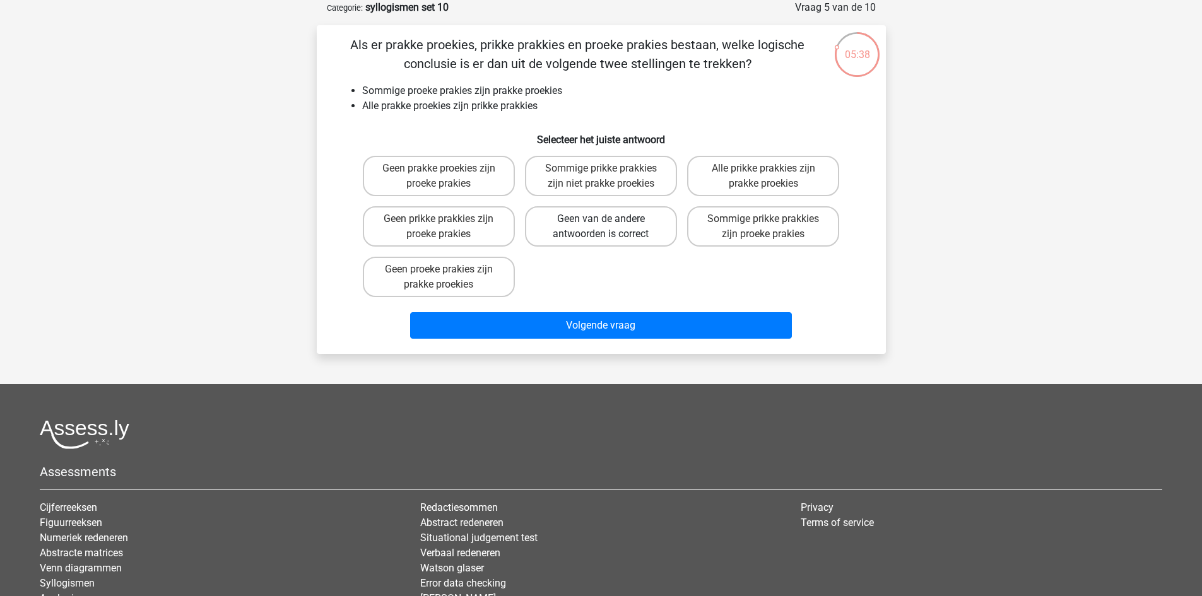
click at [612, 222] on label "Geen van de andere antwoorden is correct" at bounding box center [601, 226] width 152 height 40
click at [609, 222] on input "Geen van de andere antwoorden is correct" at bounding box center [605, 223] width 8 height 8
radio input "true"
click at [738, 235] on label "Sommige prikke prakkies zijn proeke prakies" at bounding box center [763, 226] width 152 height 40
click at [764, 227] on input "Sommige prikke prakkies zijn proeke prakies" at bounding box center [768, 223] width 8 height 8
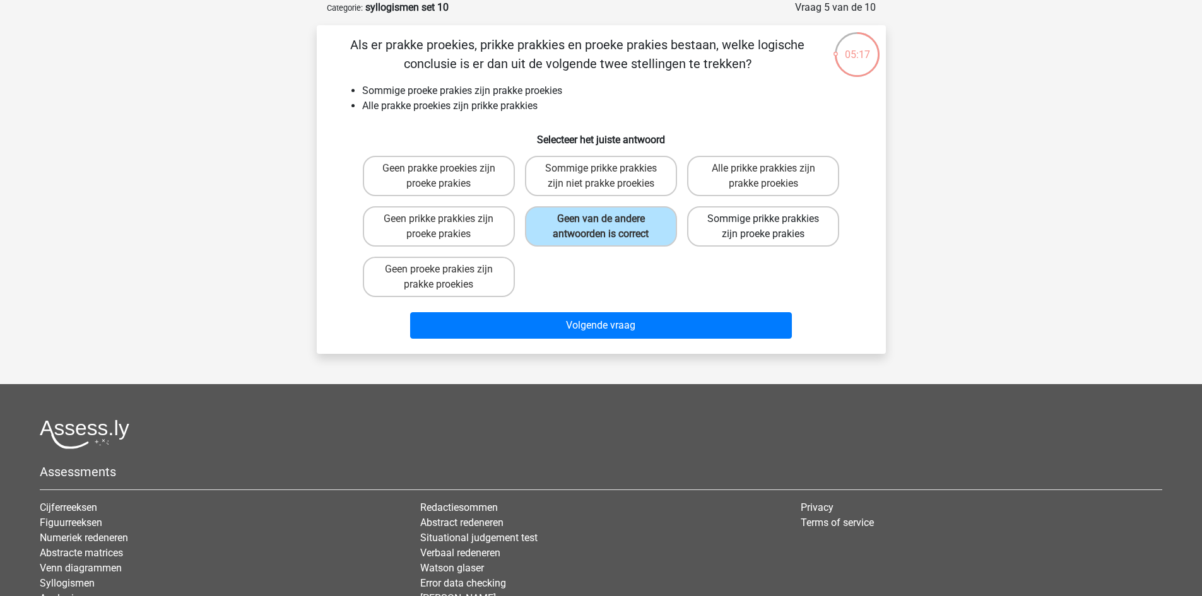
radio input "true"
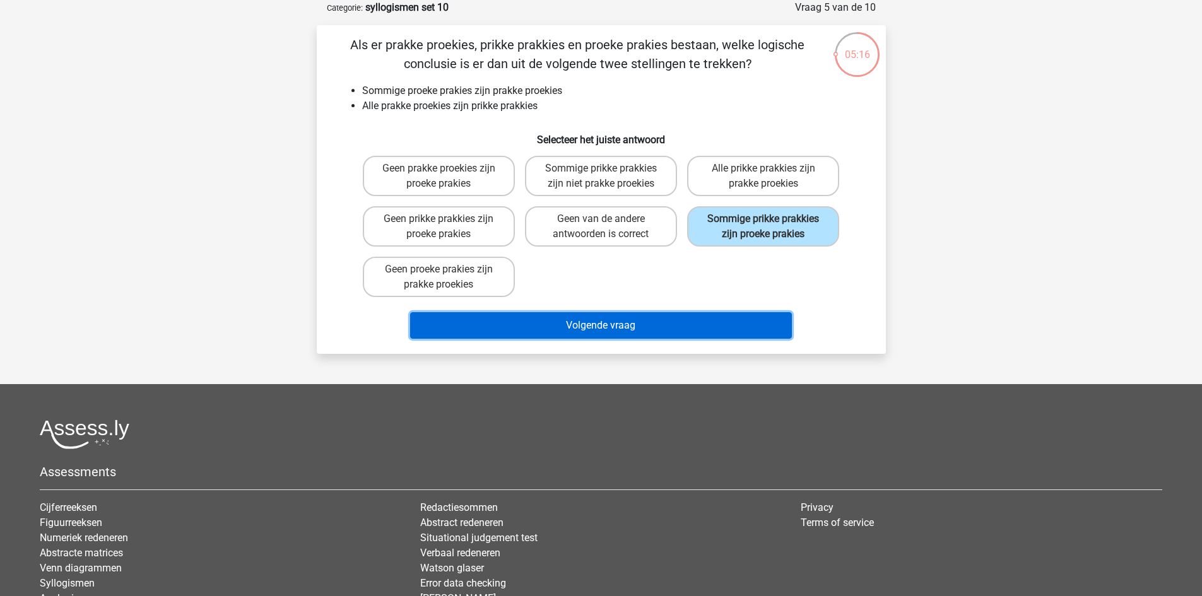
click at [699, 330] on button "Volgende vraag" at bounding box center [601, 325] width 382 height 27
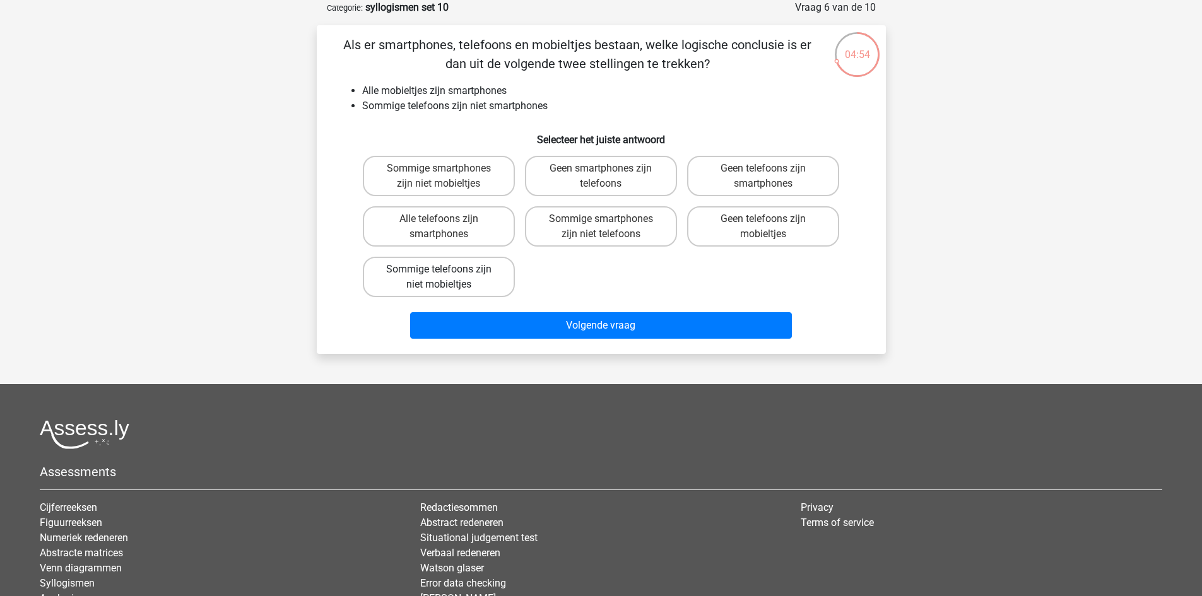
click at [484, 276] on label "Sommige telefoons zijn niet mobieltjes" at bounding box center [439, 277] width 152 height 40
click at [447, 276] on input "Sommige telefoons zijn niet mobieltjes" at bounding box center [443, 273] width 8 height 8
radio input "true"
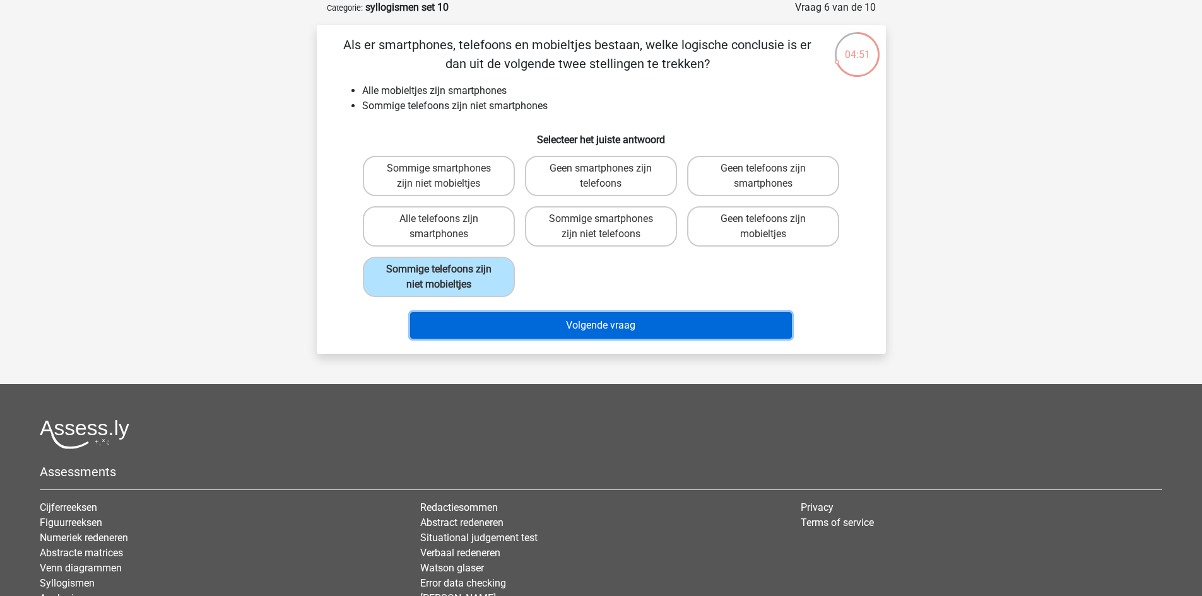
click at [556, 328] on button "Volgende vraag" at bounding box center [601, 325] width 382 height 27
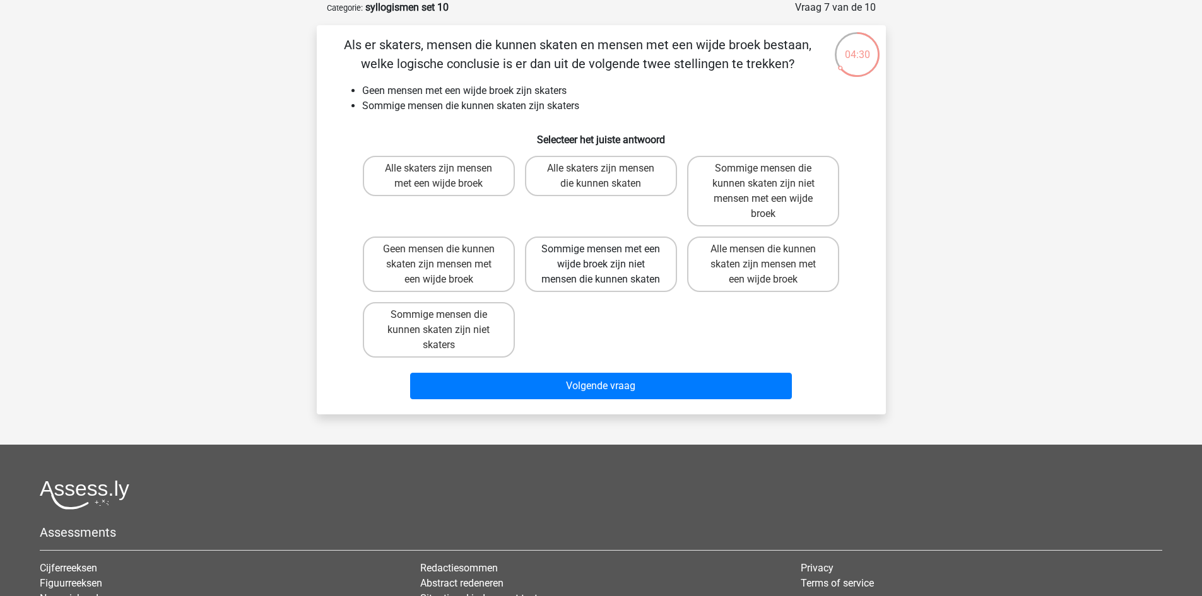
click at [616, 274] on label "Sommige mensen met een wijde broek zijn niet mensen die kunnen skaten" at bounding box center [601, 265] width 152 height 56
click at [609, 257] on input "Sommige mensen met een wijde broek zijn niet mensen die kunnen skaten" at bounding box center [605, 253] width 8 height 8
radio input "true"
click at [471, 339] on label "Sommige mensen die kunnen skaten zijn niet skaters" at bounding box center [439, 330] width 152 height 56
click at [447, 323] on input "Sommige mensen die kunnen skaten zijn niet skaters" at bounding box center [443, 319] width 8 height 8
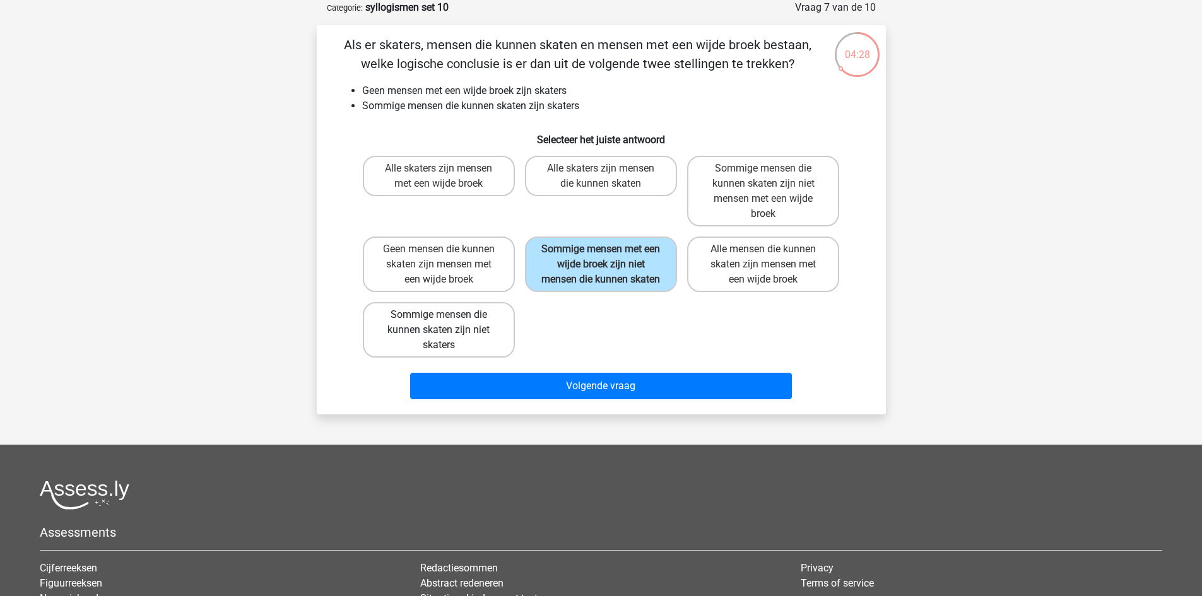
radio input "true"
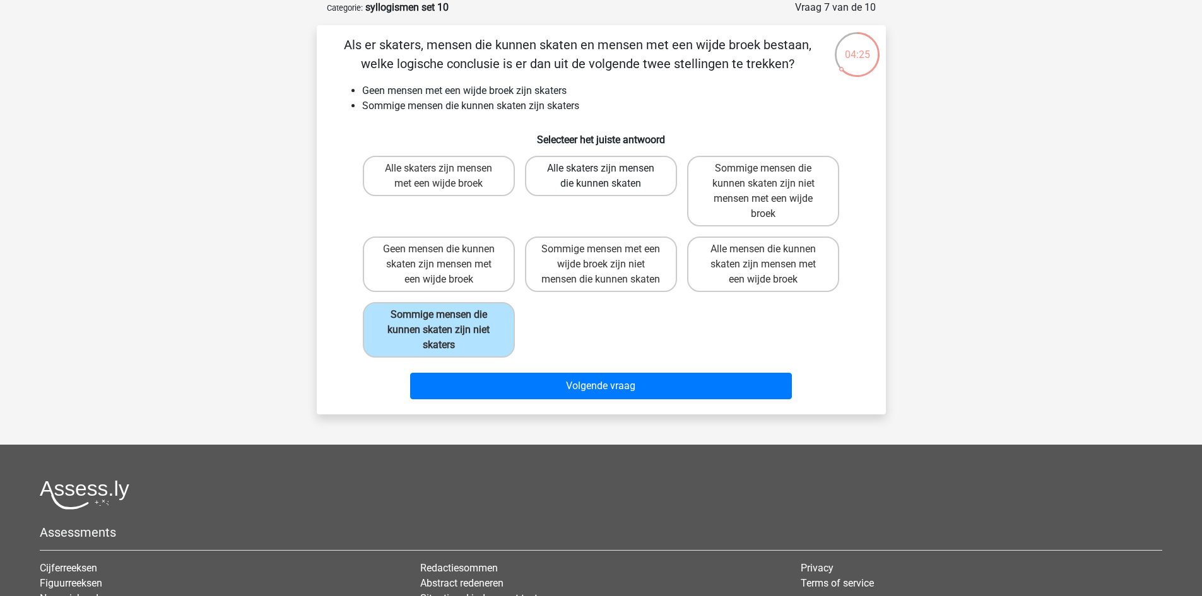
click at [579, 182] on label "Alle skaters zijn mensen die kunnen skaten" at bounding box center [601, 176] width 152 height 40
click at [601, 177] on input "Alle skaters zijn mensen die kunnen skaten" at bounding box center [605, 172] width 8 height 8
radio input "true"
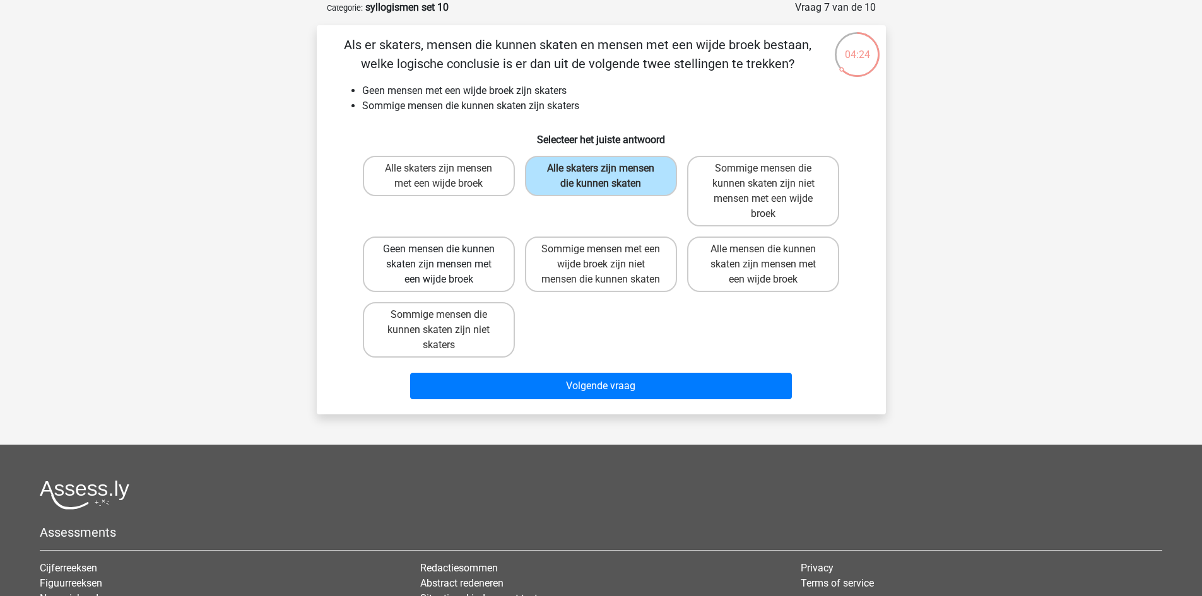
click at [439, 269] on label "Geen mensen die kunnen skaten zijn mensen met een wijde broek" at bounding box center [439, 265] width 152 height 56
click at [439, 257] on input "Geen mensen die kunnen skaten zijn mensen met een wijde broek" at bounding box center [443, 253] width 8 height 8
radio input "true"
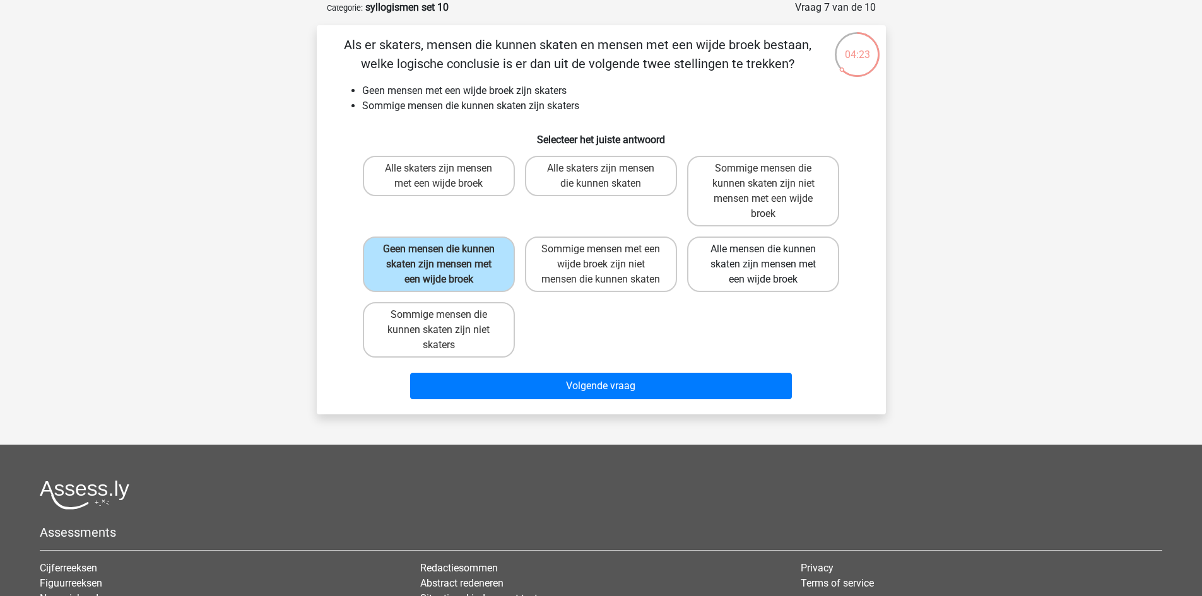
click at [736, 277] on label "Alle mensen die kunnen skaten zijn mensen met een wijde broek" at bounding box center [763, 265] width 152 height 56
click at [764, 257] on input "Alle mensen die kunnen skaten zijn mensen met een wijde broek" at bounding box center [768, 253] width 8 height 8
radio input "true"
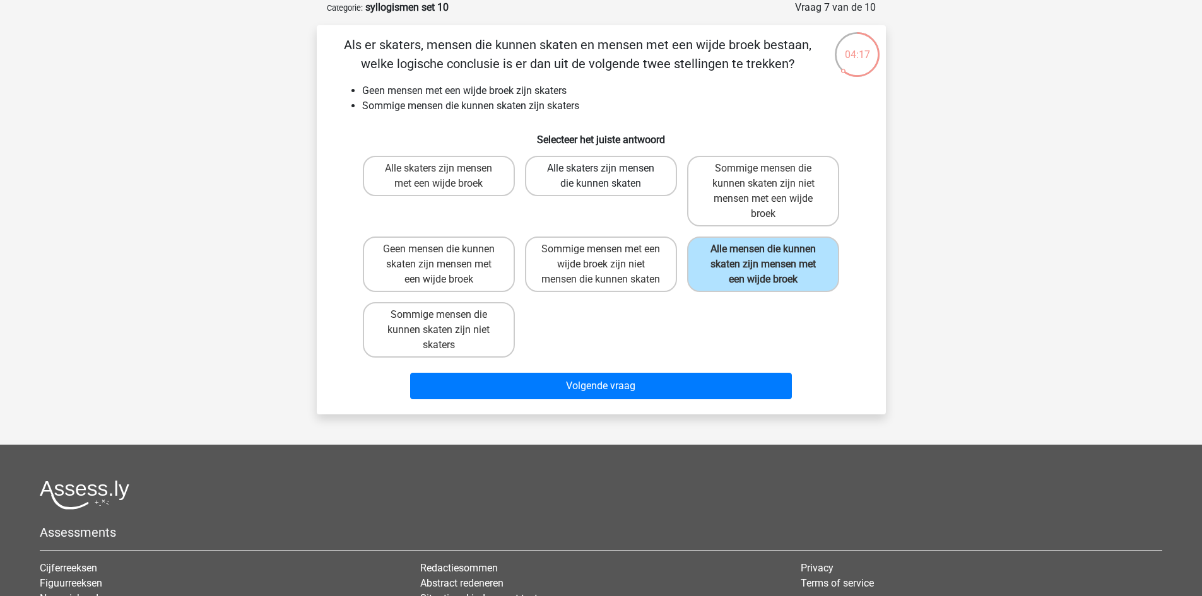
click at [588, 177] on label "Alle skaters zijn mensen die kunnen skaten" at bounding box center [601, 176] width 152 height 40
click at [601, 177] on input "Alle skaters zijn mensen die kunnen skaten" at bounding box center [605, 172] width 8 height 8
radio input "true"
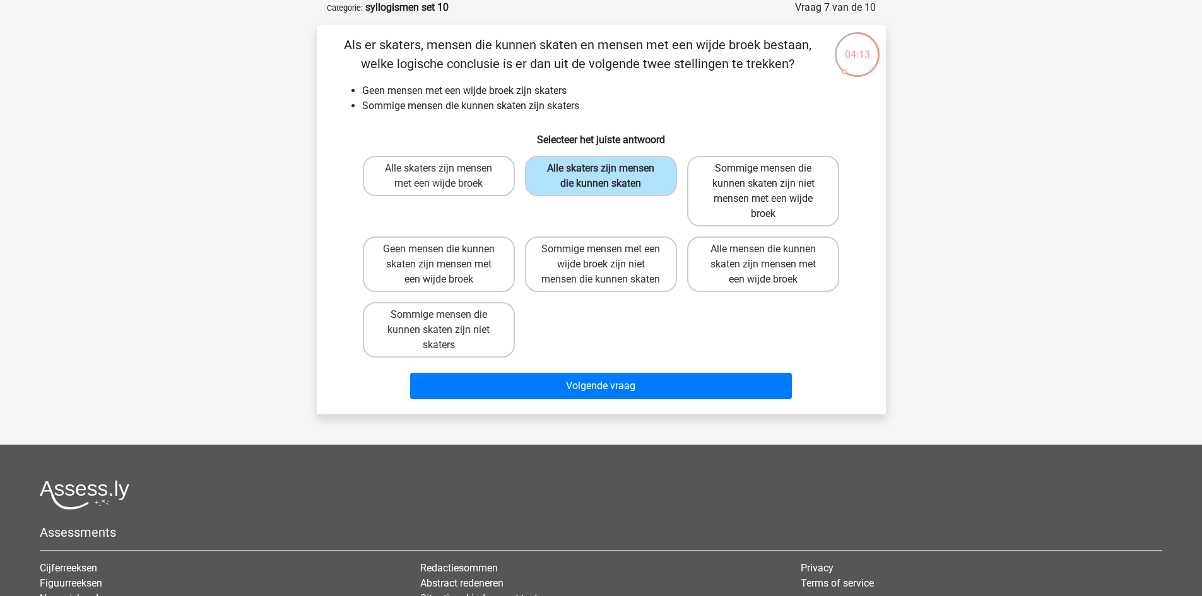
click at [787, 200] on label "Sommige mensen die kunnen skaten zijn niet mensen met een wijde broek" at bounding box center [763, 191] width 152 height 71
click at [772, 177] on input "Sommige mensen die kunnen skaten zijn niet mensen met een wijde broek" at bounding box center [768, 172] width 8 height 8
radio input "true"
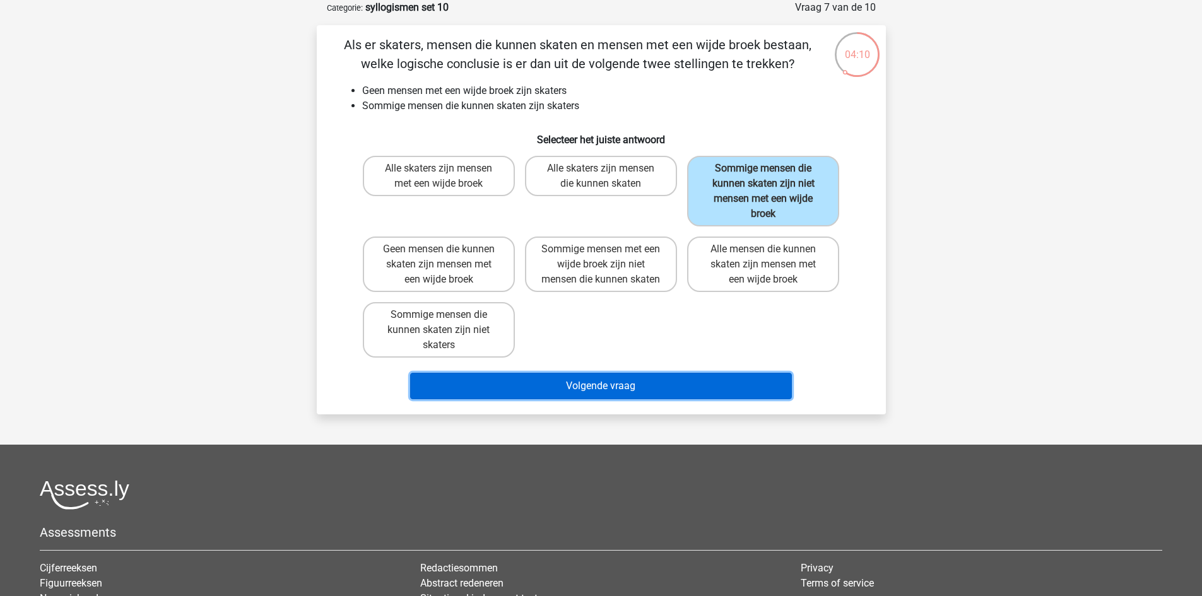
click at [696, 399] on button "Volgende vraag" at bounding box center [601, 386] width 382 height 27
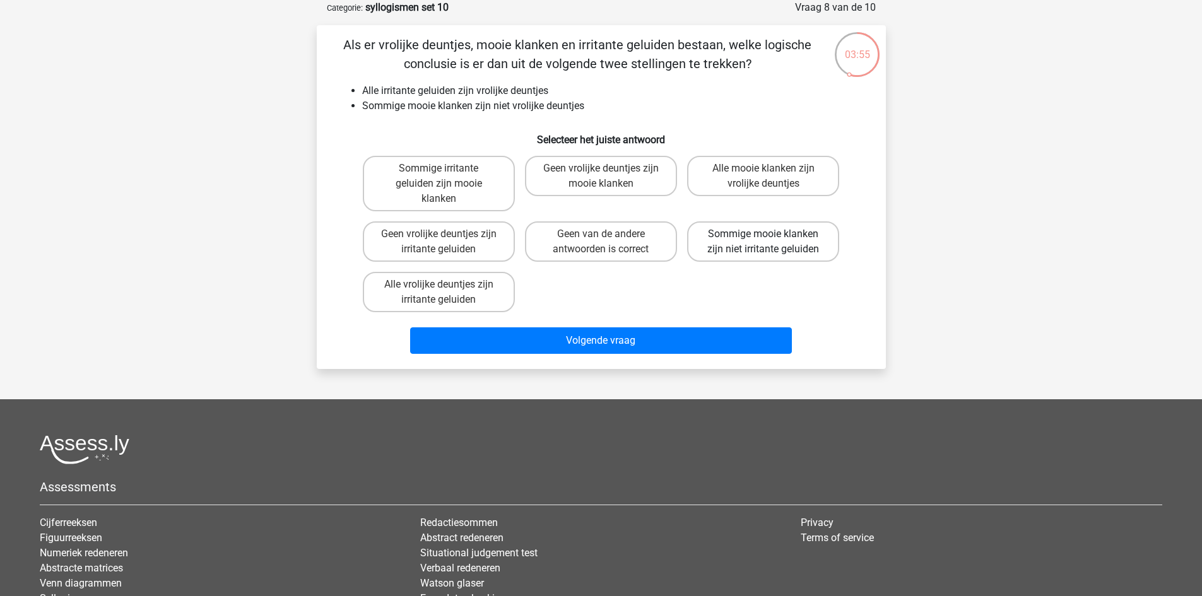
click at [750, 247] on label "Sommige mooie klanken zijn niet irritante geluiden" at bounding box center [763, 241] width 152 height 40
click at [764, 242] on input "Sommige mooie klanken zijn niet irritante geluiden" at bounding box center [768, 238] width 8 height 8
radio input "true"
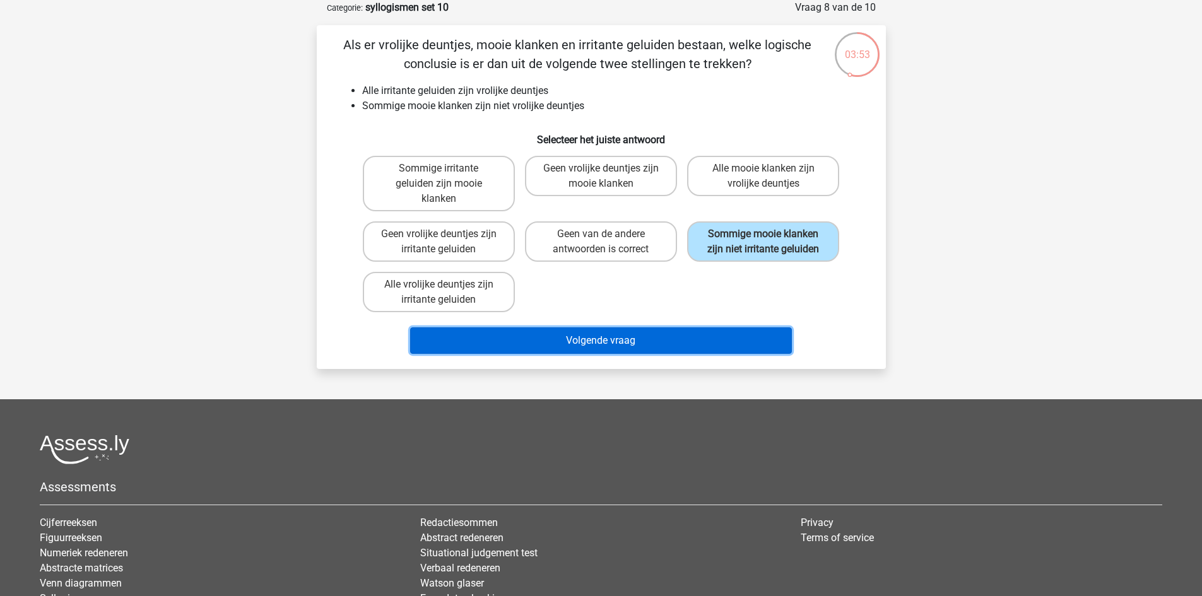
click at [700, 334] on button "Volgende vraag" at bounding box center [601, 340] width 382 height 27
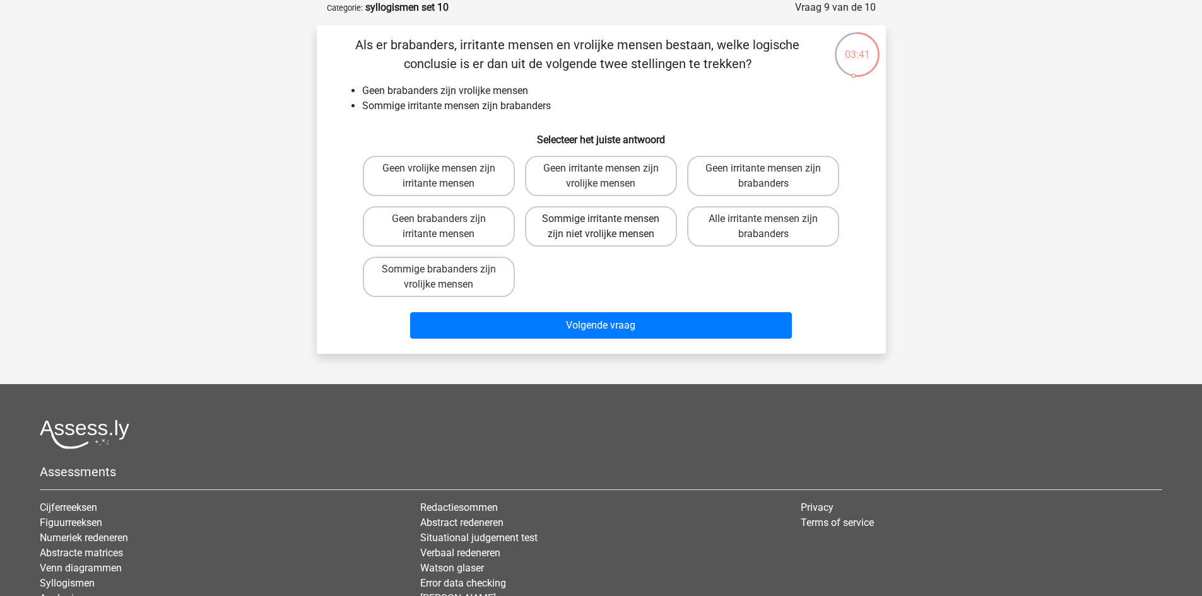
click at [627, 220] on label "Sommige irritante mensen zijn niet vrolijke mensen" at bounding box center [601, 226] width 152 height 40
click at [609, 220] on input "Sommige irritante mensen zijn niet vrolijke mensen" at bounding box center [605, 223] width 8 height 8
radio input "true"
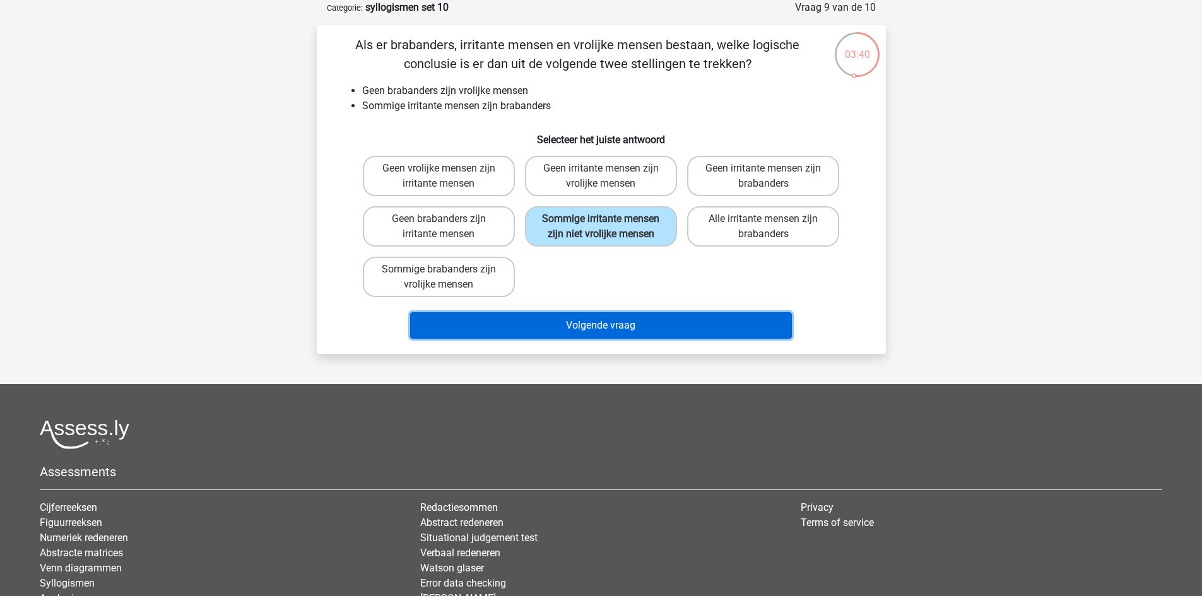
click at [650, 325] on button "Volgende vraag" at bounding box center [601, 325] width 382 height 27
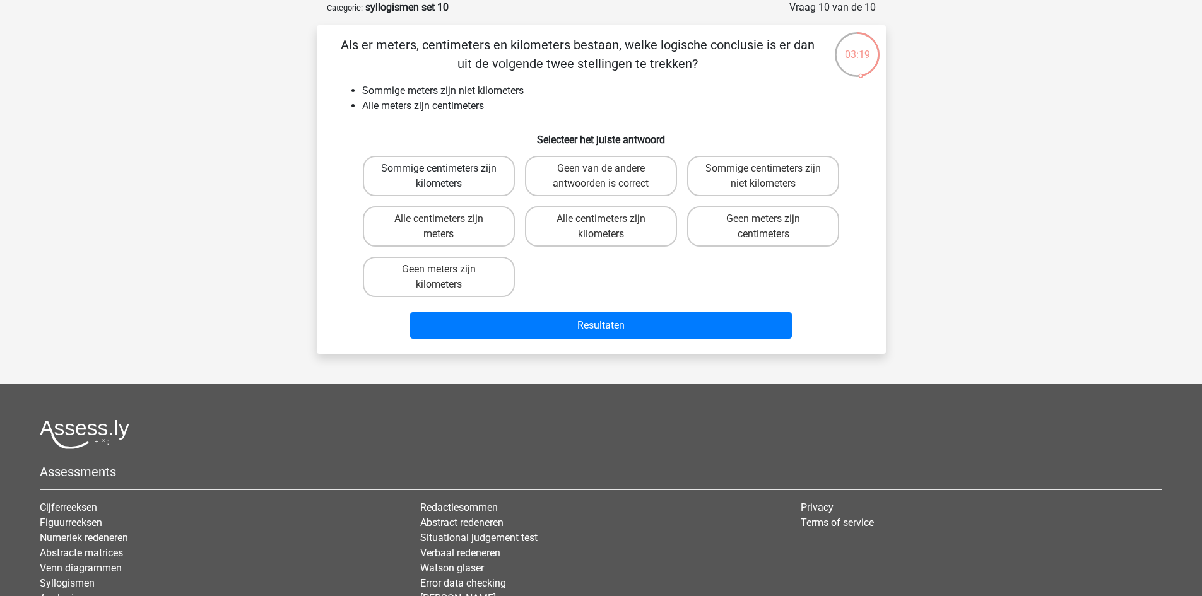
click at [465, 163] on label "Sommige centimeters zijn kilometers" at bounding box center [439, 176] width 152 height 40
click at [447, 168] on input "Sommige centimeters zijn kilometers" at bounding box center [443, 172] width 8 height 8
radio input "true"
click at [752, 182] on label "Sommige centimeters zijn niet kilometers" at bounding box center [763, 176] width 152 height 40
click at [764, 177] on input "Sommige centimeters zijn niet kilometers" at bounding box center [768, 172] width 8 height 8
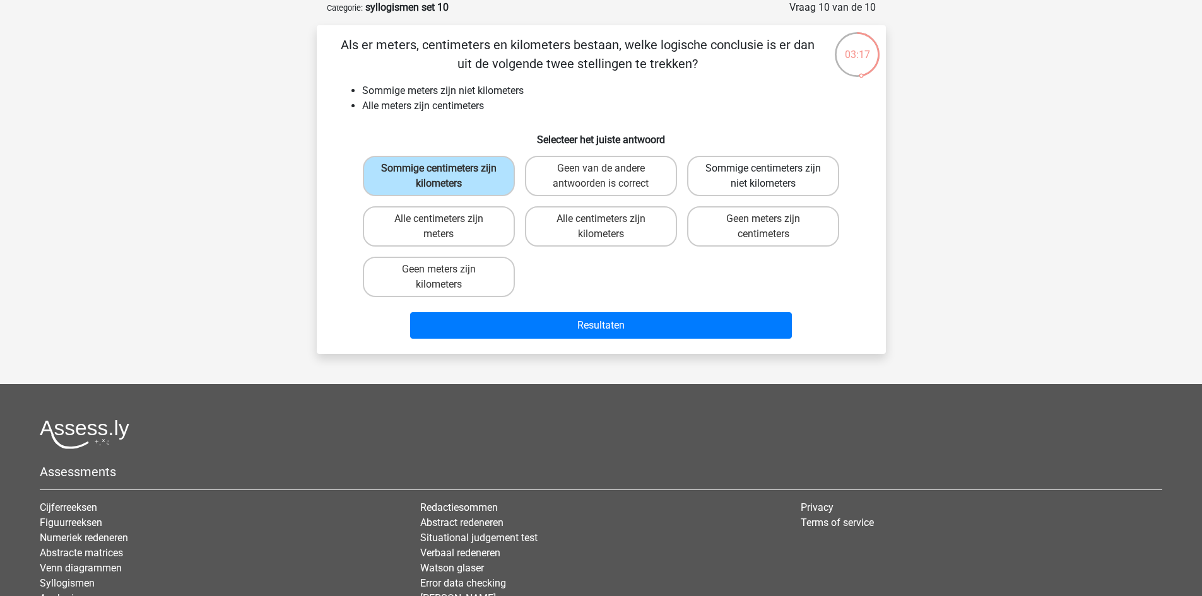
radio input "true"
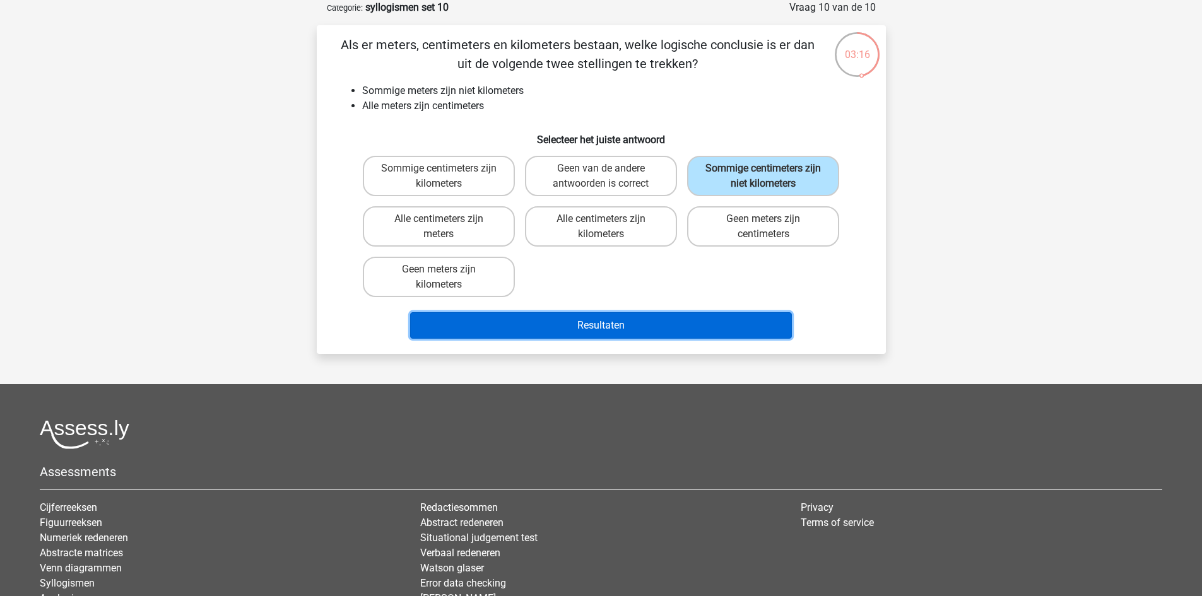
click at [724, 322] on button "Resultaten" at bounding box center [601, 325] width 382 height 27
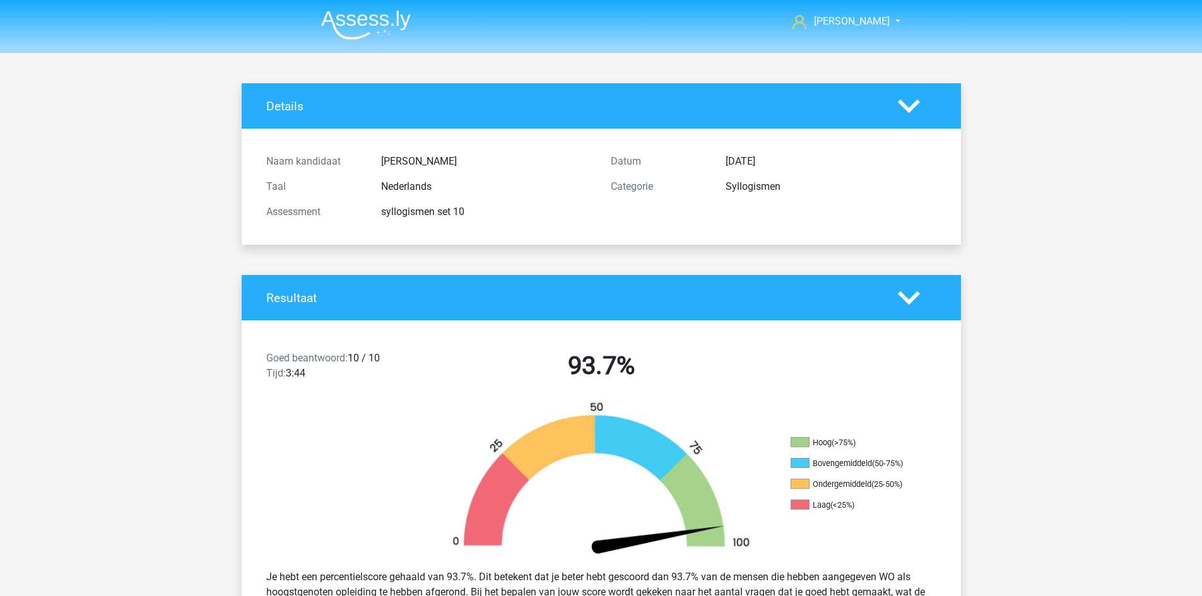
click at [369, 45] on header "[PERSON_NAME] [EMAIL_ADDRESS][DOMAIN_NAME]" at bounding box center [601, 26] width 1202 height 53
click at [368, 30] on img at bounding box center [366, 25] width 90 height 30
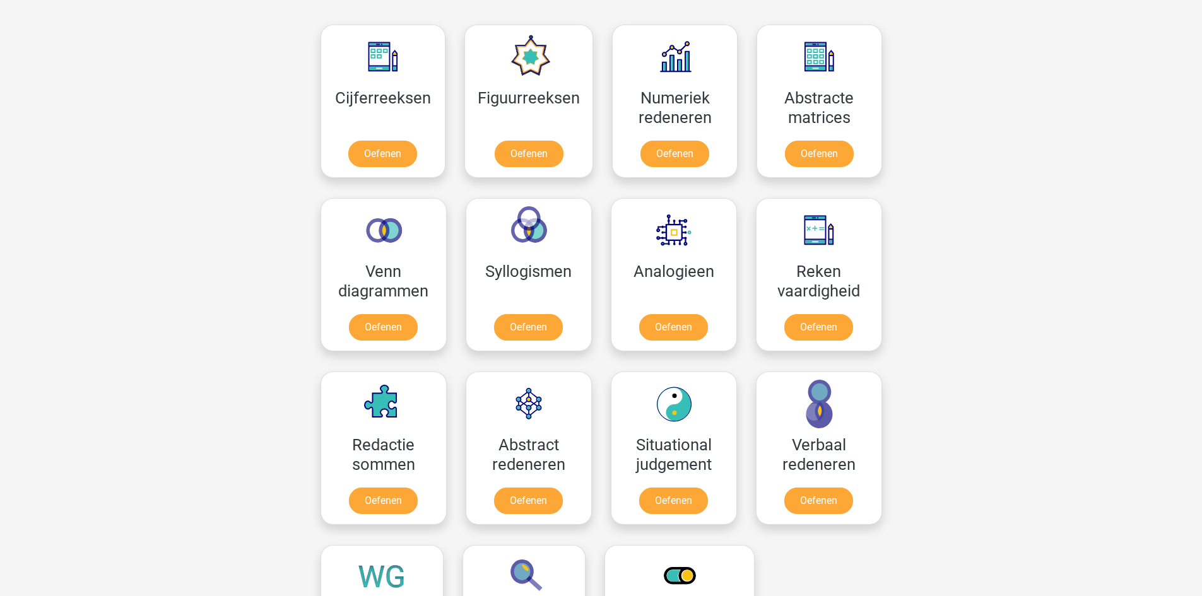
scroll to position [568, 0]
click at [647, 315] on link "Oefenen" at bounding box center [673, 329] width 72 height 28
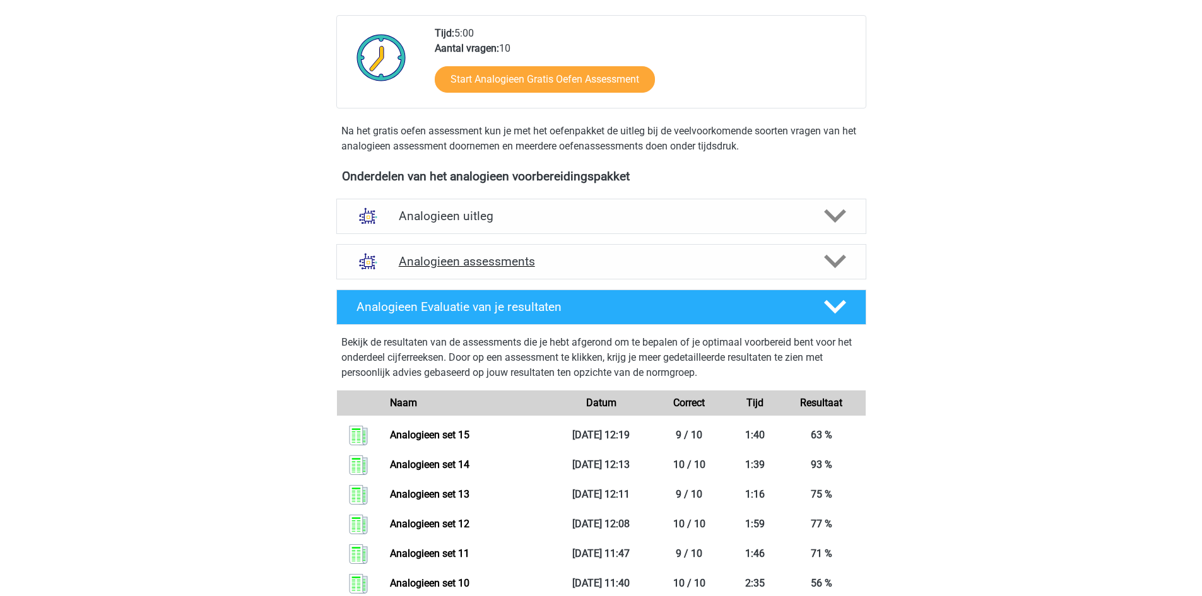
scroll to position [252, 0]
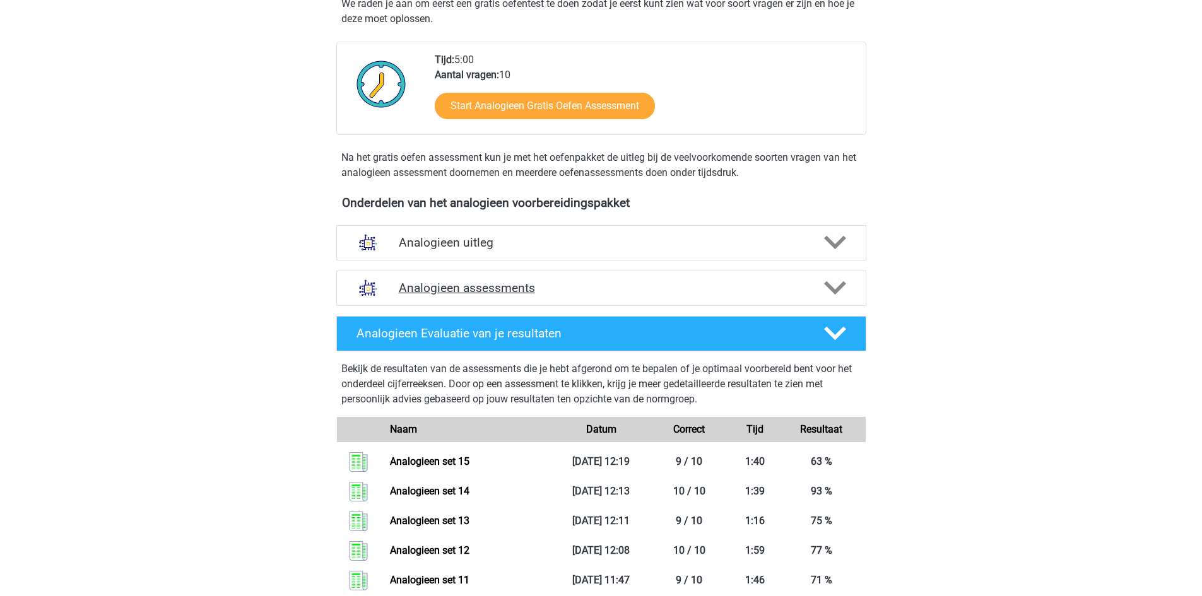
click at [514, 289] on h4 "Analogieen assessments" at bounding box center [601, 288] width 405 height 15
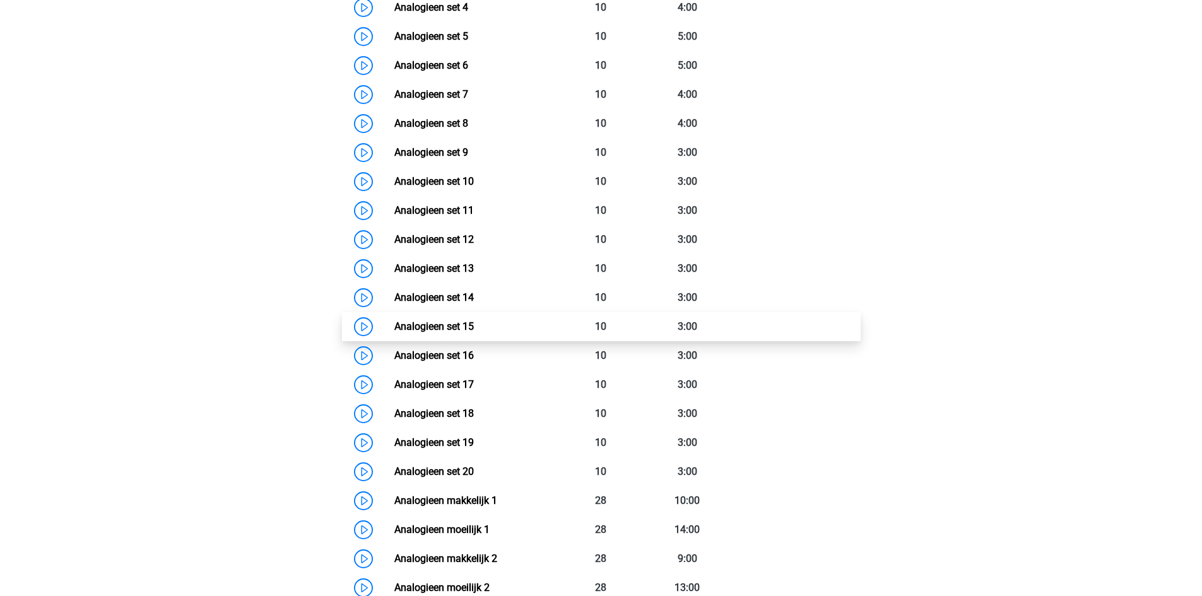
scroll to position [757, 0]
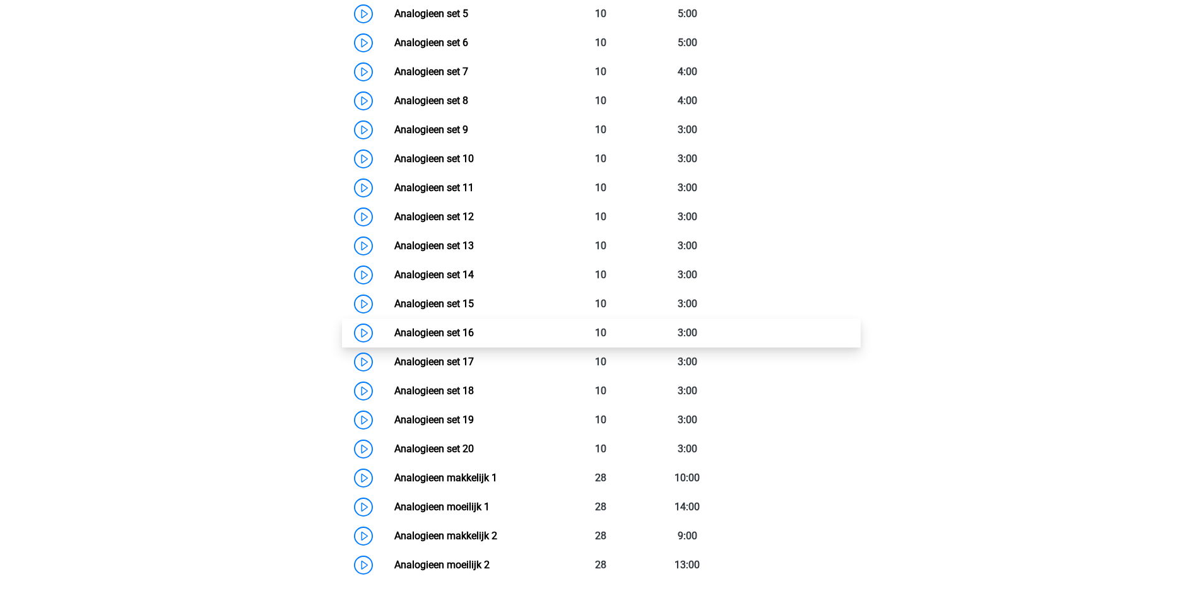
click at [394, 334] on link "Analogieen set 16" at bounding box center [434, 333] width 80 height 12
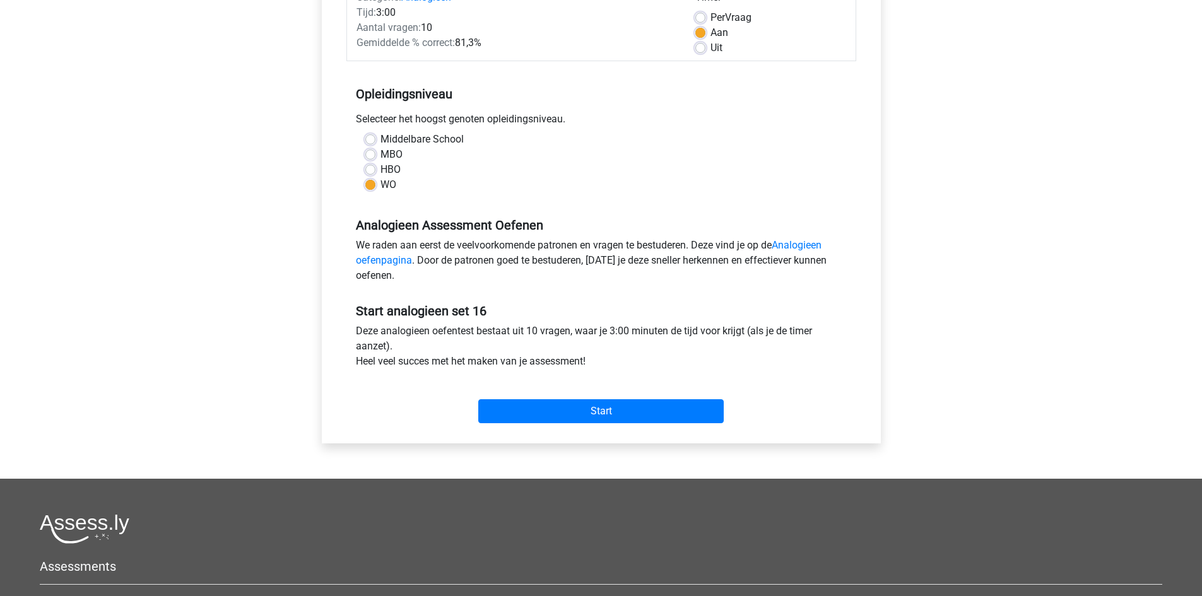
scroll to position [189, 0]
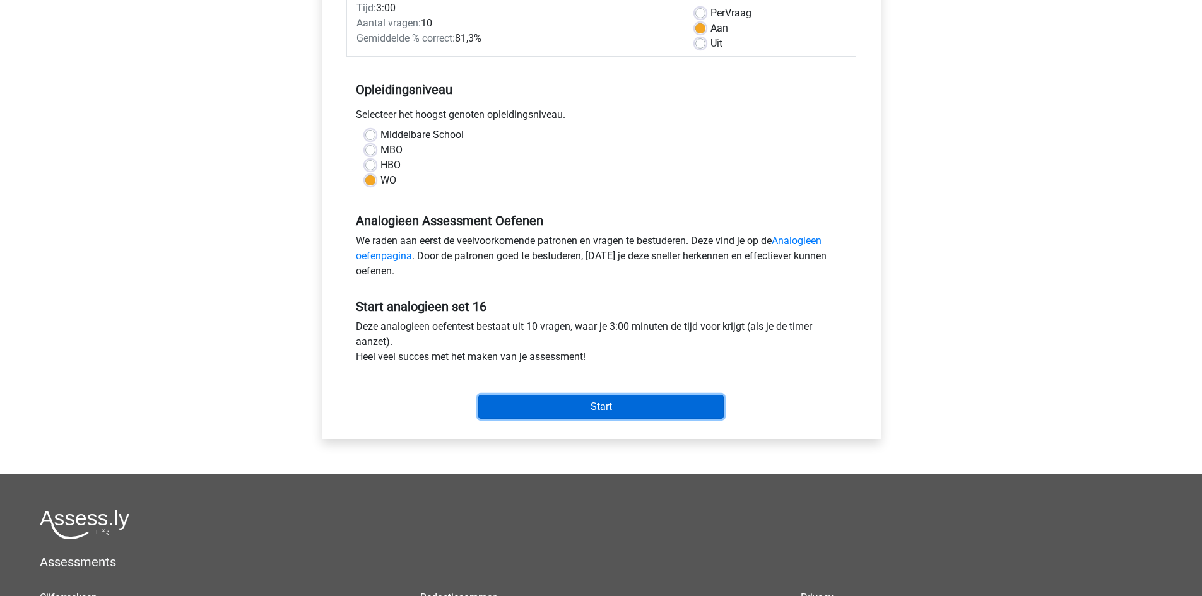
click at [633, 408] on input "Start" at bounding box center [600, 407] width 245 height 24
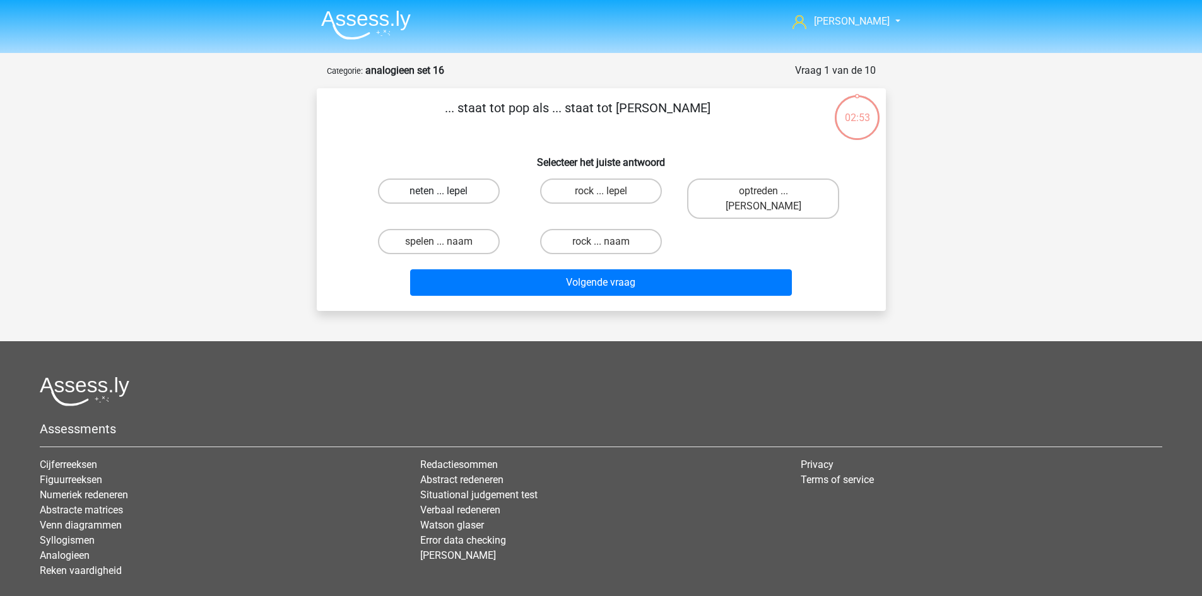
click at [447, 196] on label "neten ... lepel" at bounding box center [439, 191] width 122 height 25
click at [447, 196] on input "neten ... lepel" at bounding box center [443, 195] width 8 height 8
radio input "true"
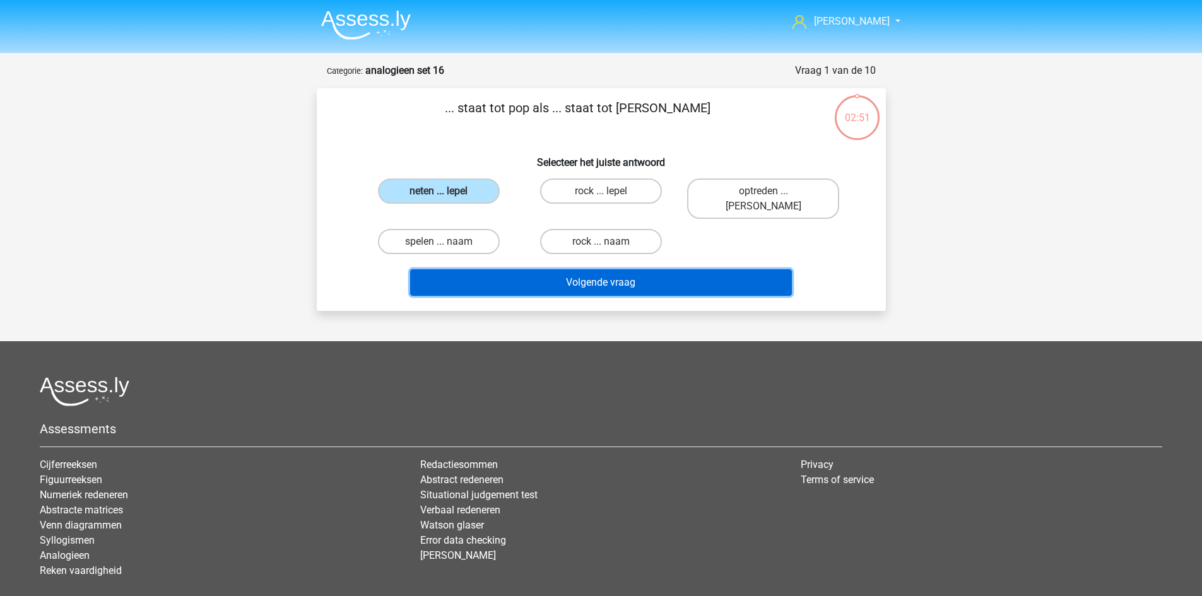
click at [623, 269] on button "Volgende vraag" at bounding box center [601, 282] width 382 height 27
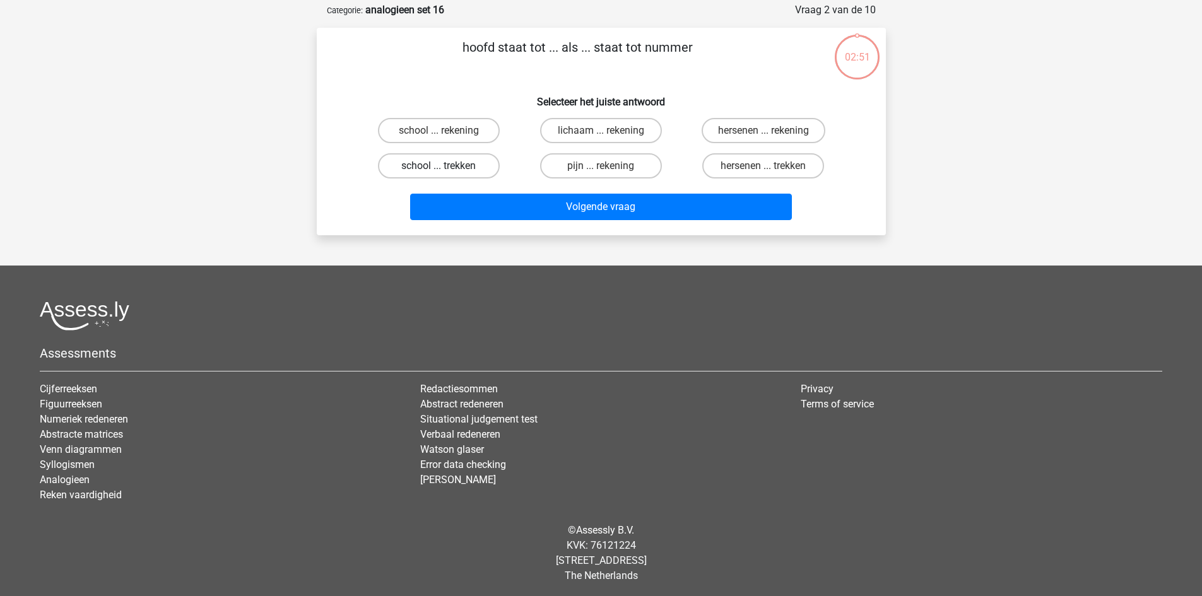
scroll to position [63, 0]
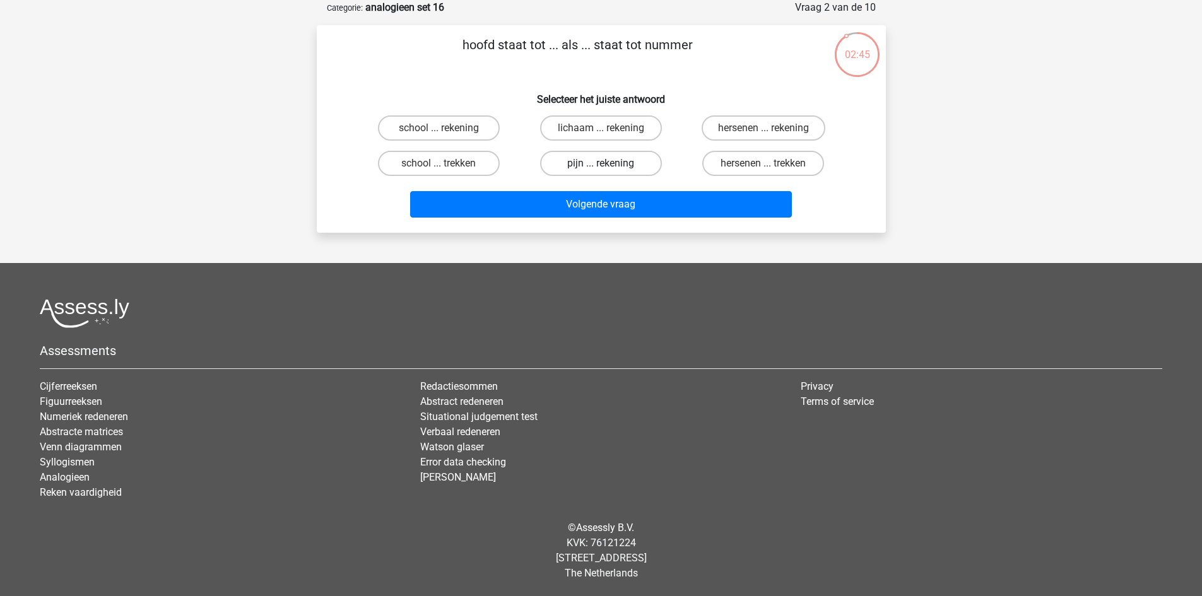
click at [639, 165] on label "pijn ... rekening" at bounding box center [601, 163] width 122 height 25
click at [609, 165] on input "pijn ... rekening" at bounding box center [605, 167] width 8 height 8
radio input "true"
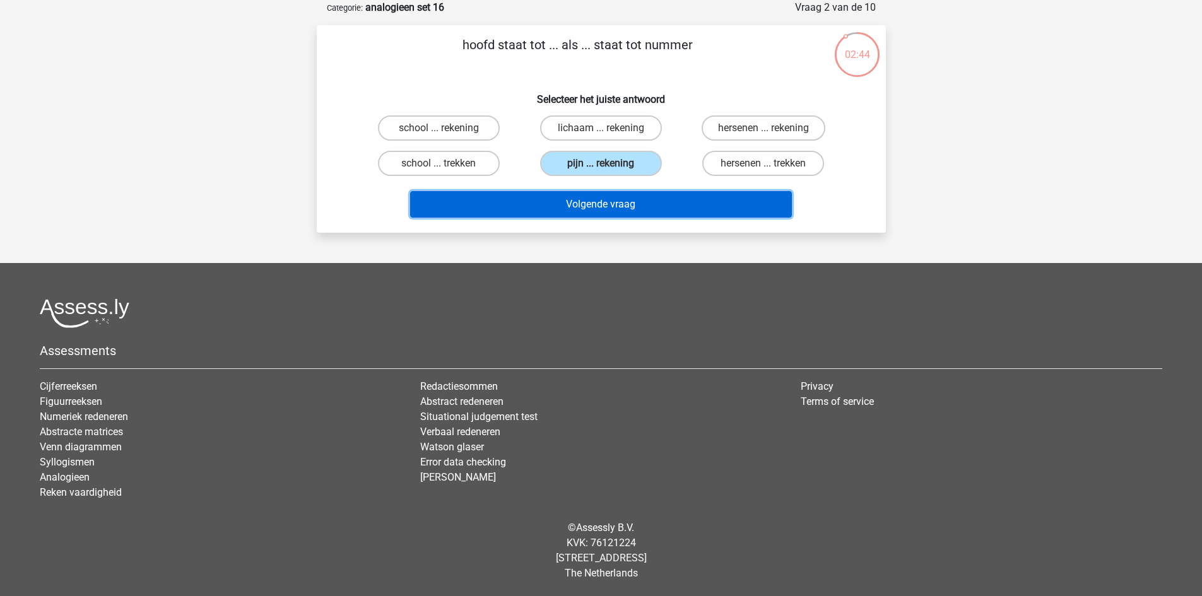
click at [642, 204] on button "Volgende vraag" at bounding box center [601, 204] width 382 height 27
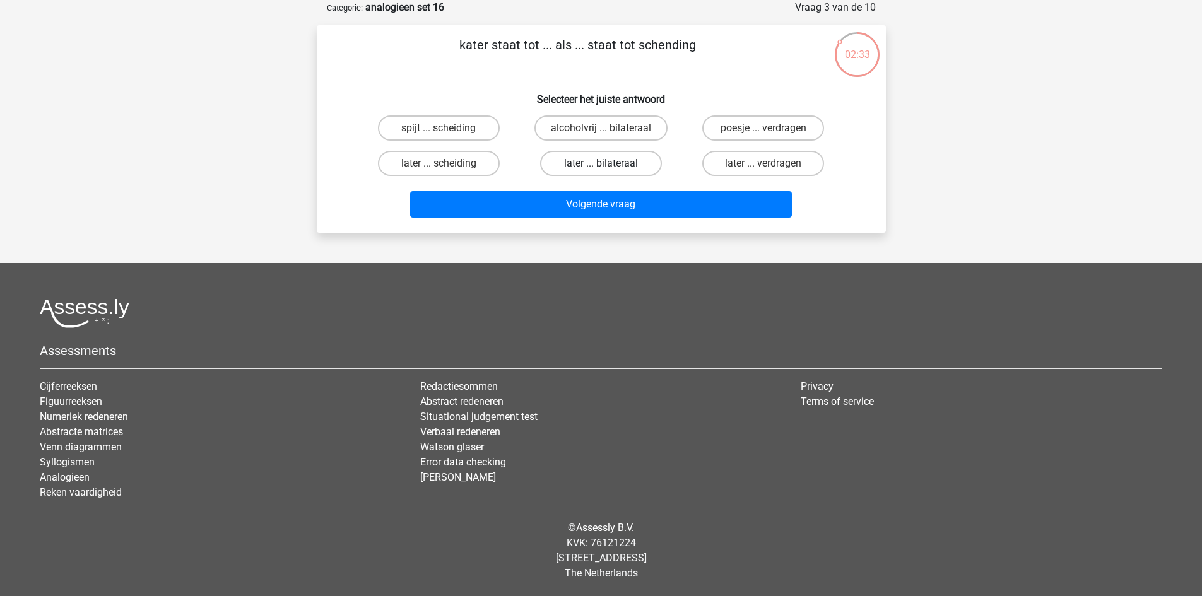
click at [586, 162] on label "later ... bilateraal" at bounding box center [601, 163] width 122 height 25
click at [601, 163] on input "later ... bilateraal" at bounding box center [605, 167] width 8 height 8
radio input "true"
click at [478, 126] on label "spijt ... scheiding" at bounding box center [439, 127] width 122 height 25
click at [447, 128] on input "spijt ... scheiding" at bounding box center [443, 132] width 8 height 8
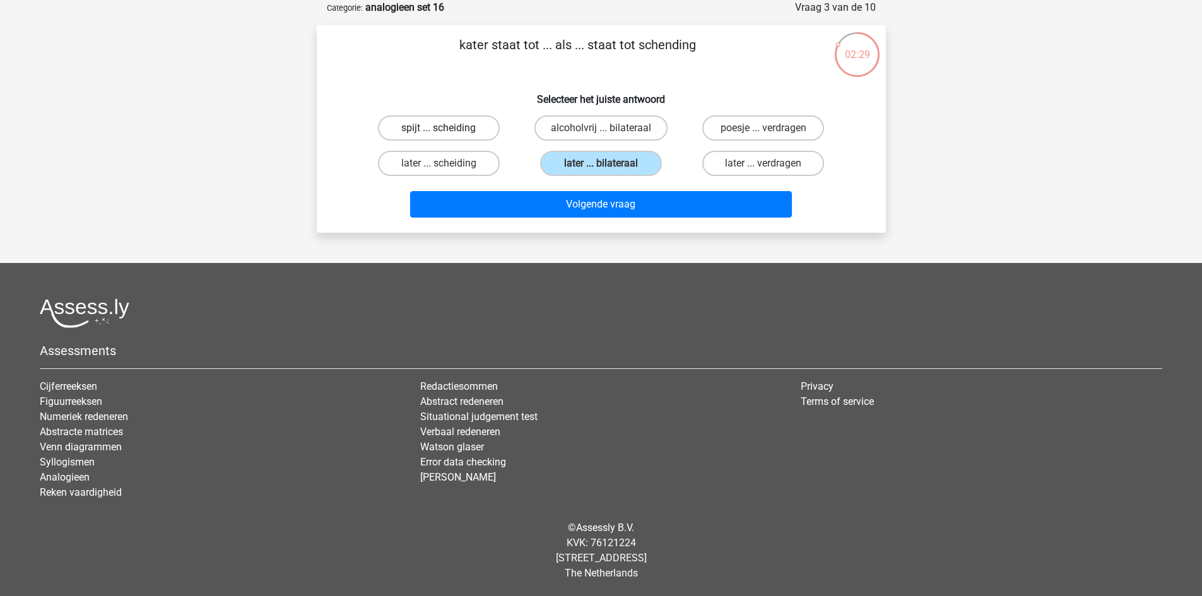
radio input "true"
click at [472, 156] on label "later ... scheiding" at bounding box center [439, 163] width 122 height 25
click at [447, 163] on input "later ... scheiding" at bounding box center [443, 167] width 8 height 8
radio input "true"
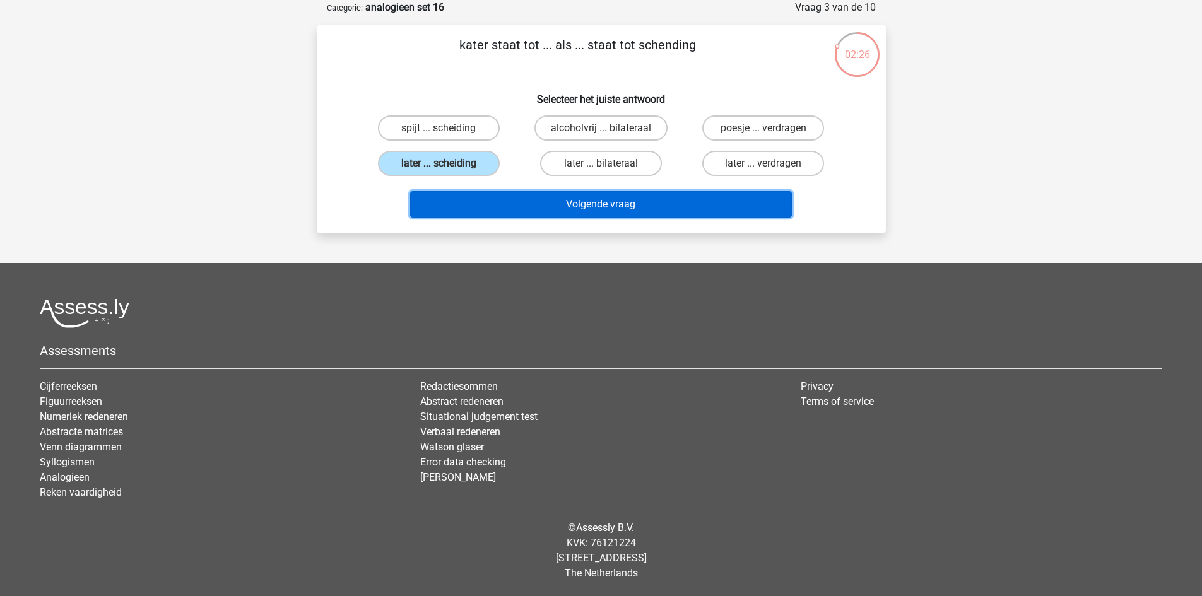
click at [497, 201] on button "Volgende vraag" at bounding box center [601, 204] width 382 height 27
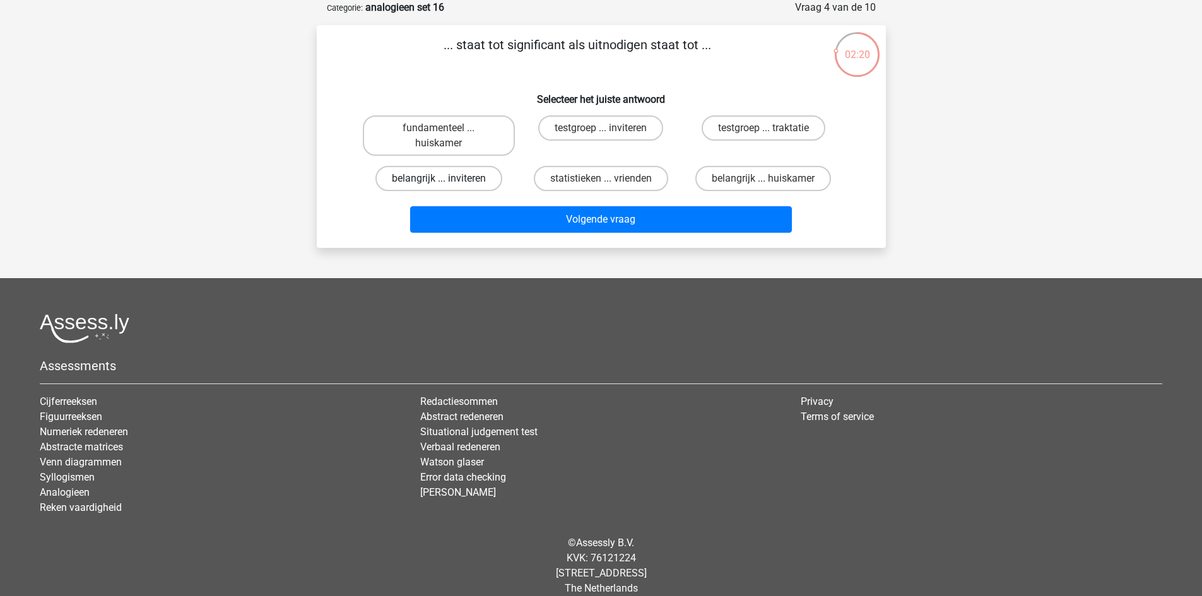
click at [461, 182] on label "belangrijk ... inviteren" at bounding box center [438, 178] width 127 height 25
click at [447, 182] on input "belangrijk ... inviteren" at bounding box center [443, 183] width 8 height 8
radio input "true"
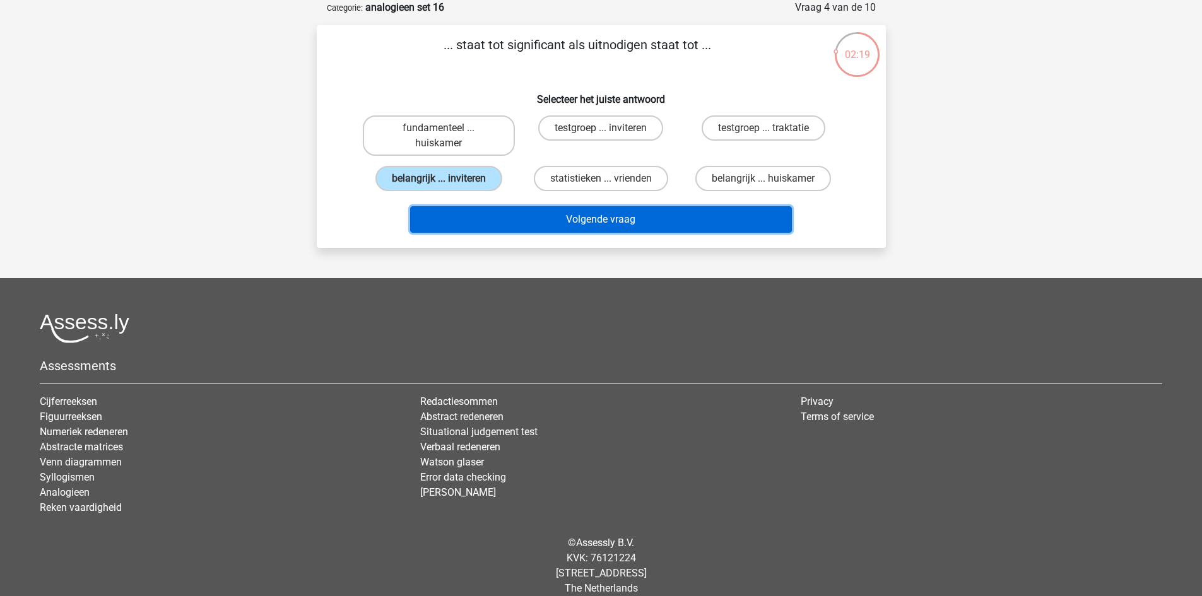
click at [554, 221] on button "Volgende vraag" at bounding box center [601, 219] width 382 height 27
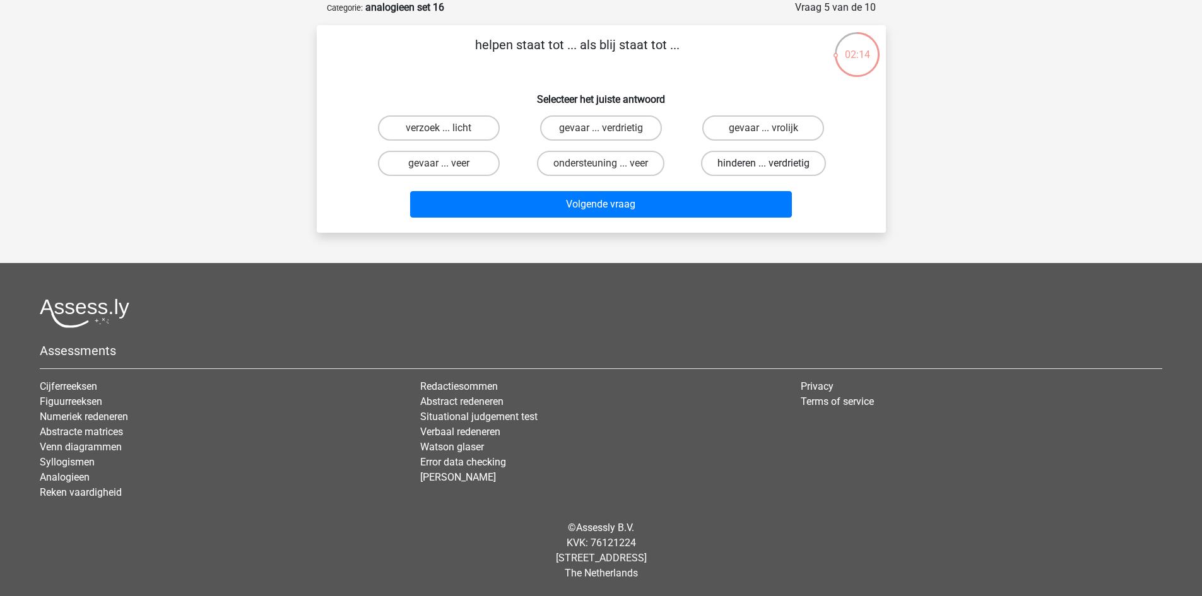
click at [748, 165] on label "hinderen ... verdrietig" at bounding box center [763, 163] width 125 height 25
click at [764, 165] on input "hinderen ... verdrietig" at bounding box center [768, 167] width 8 height 8
radio input "true"
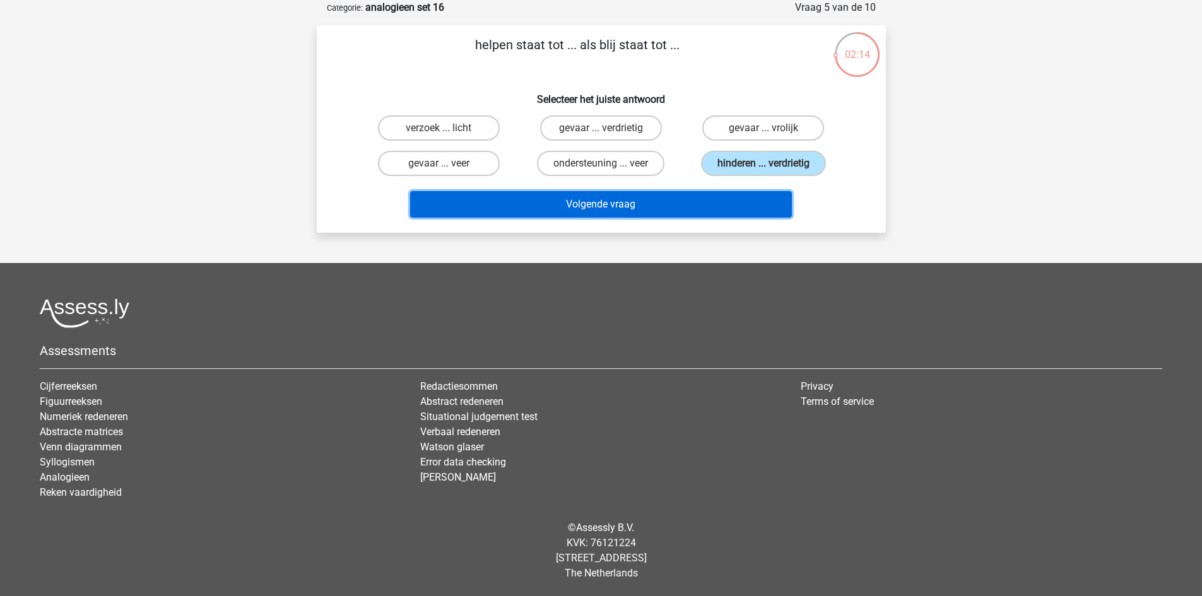
click at [722, 209] on button "Volgende vraag" at bounding box center [601, 204] width 382 height 27
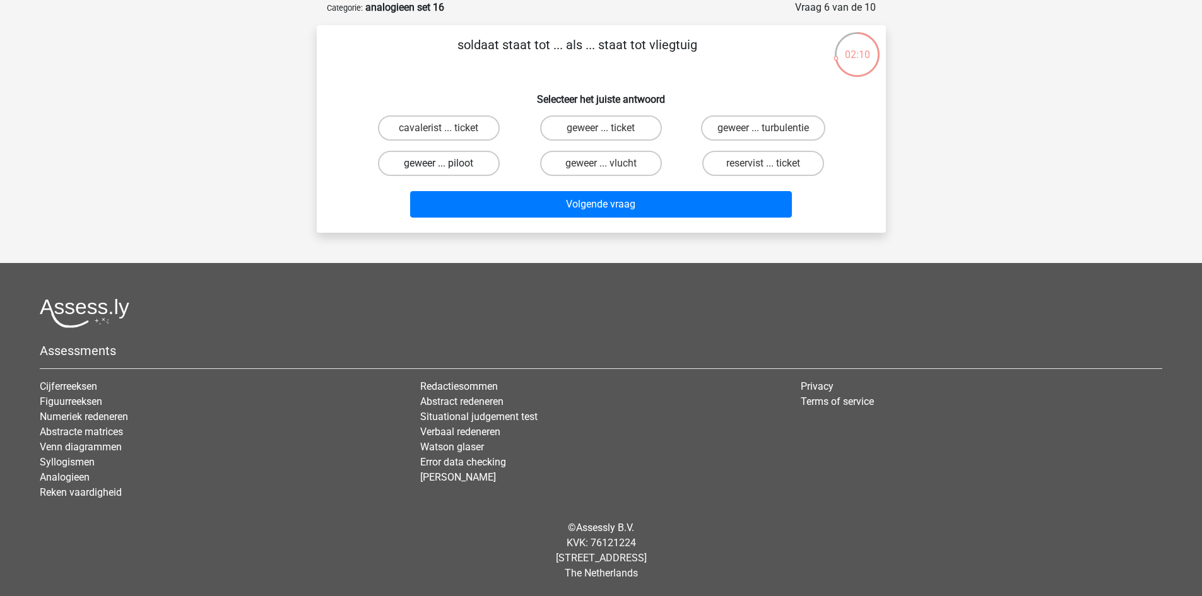
click at [449, 165] on label "geweer ... piloot" at bounding box center [439, 163] width 122 height 25
click at [447, 165] on input "geweer ... piloot" at bounding box center [443, 167] width 8 height 8
radio input "true"
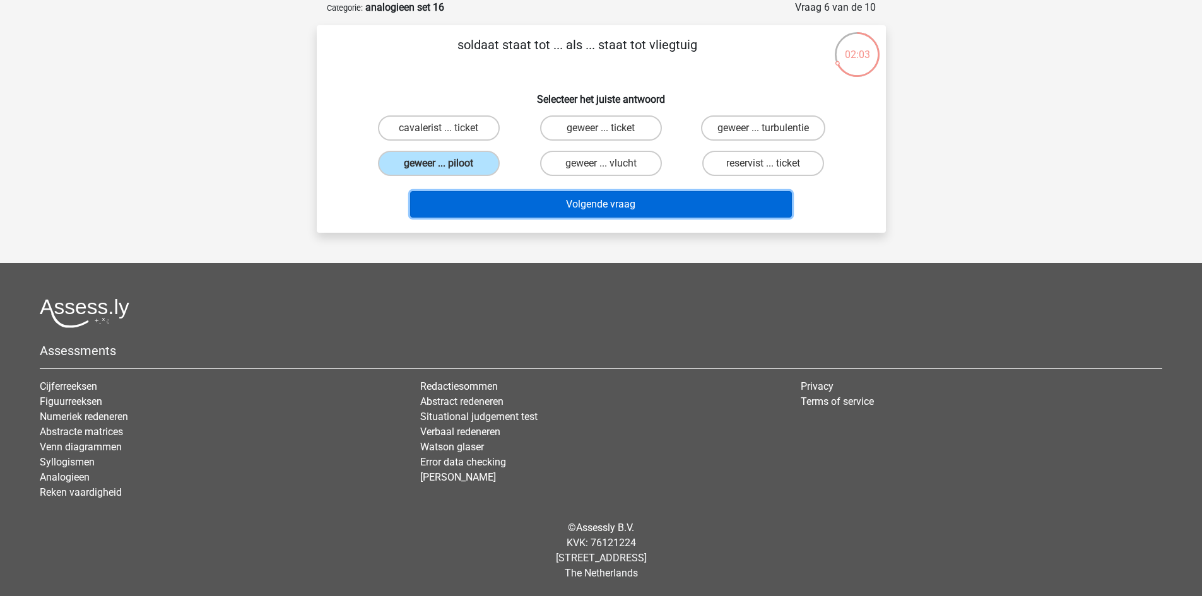
click at [608, 204] on button "Volgende vraag" at bounding box center [601, 204] width 382 height 27
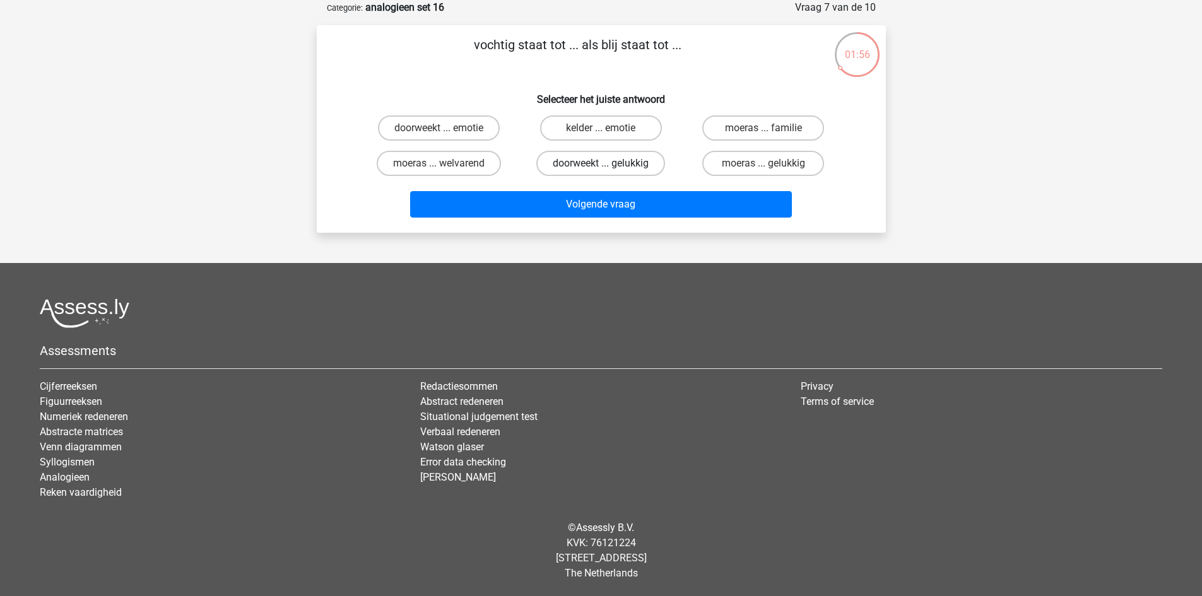
click at [616, 167] on label "doorweekt ... gelukkig" at bounding box center [600, 163] width 129 height 25
click at [609, 167] on input "doorweekt ... gelukkig" at bounding box center [605, 167] width 8 height 8
radio input "true"
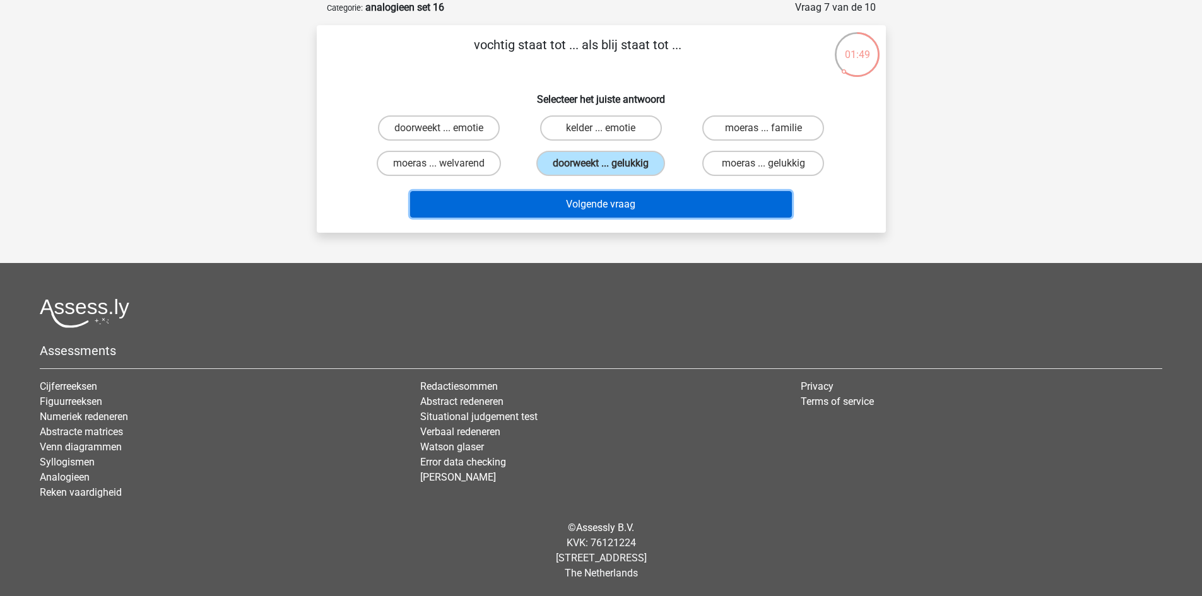
click at [642, 206] on button "Volgende vraag" at bounding box center [601, 204] width 382 height 27
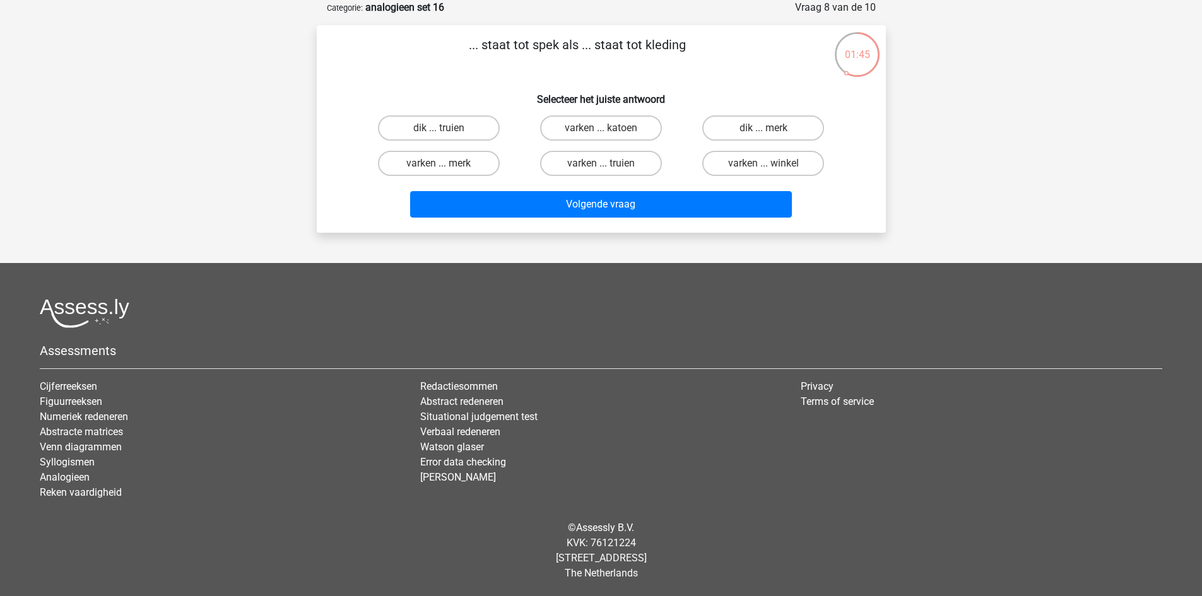
click at [446, 163] on input "varken ... merk" at bounding box center [443, 167] width 8 height 8
radio input "true"
click at [608, 135] on input "varken ... katoen" at bounding box center [605, 132] width 8 height 8
radio input "true"
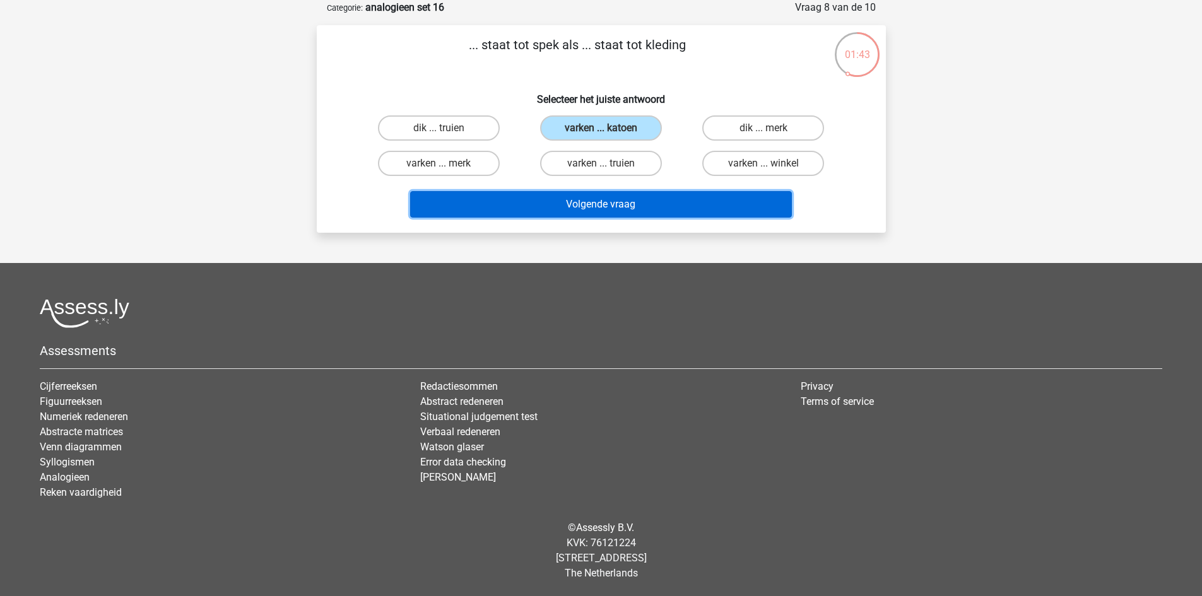
click at [661, 205] on button "Volgende vraag" at bounding box center [601, 204] width 382 height 27
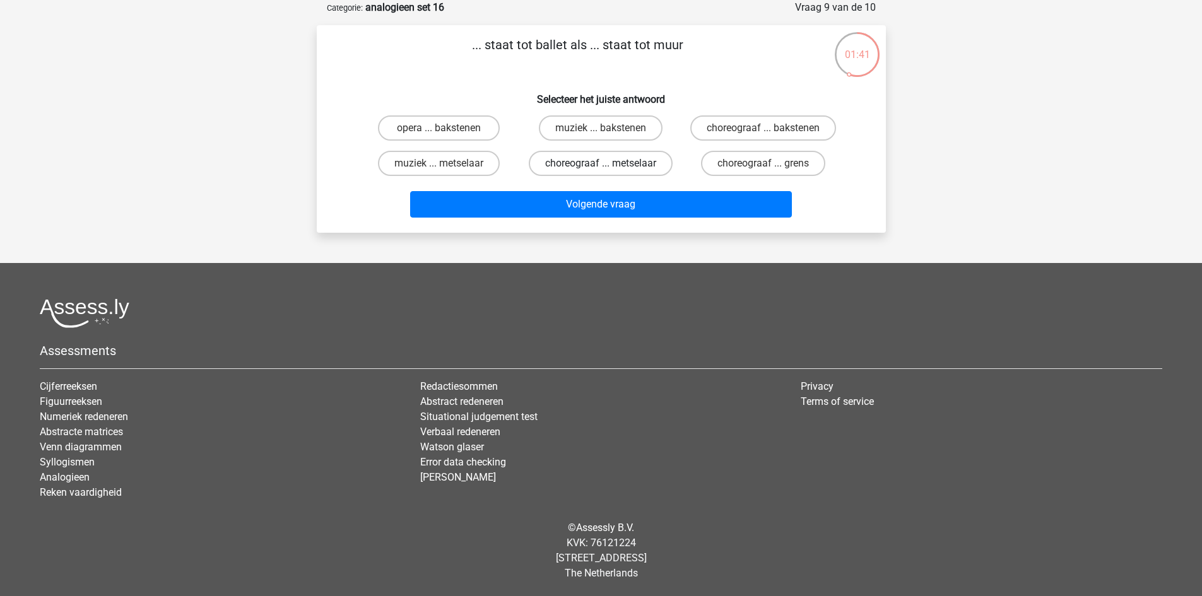
click at [614, 161] on label "choreograaf ... metselaar" at bounding box center [601, 163] width 144 height 25
click at [609, 163] on input "choreograaf ... metselaar" at bounding box center [605, 167] width 8 height 8
radio input "true"
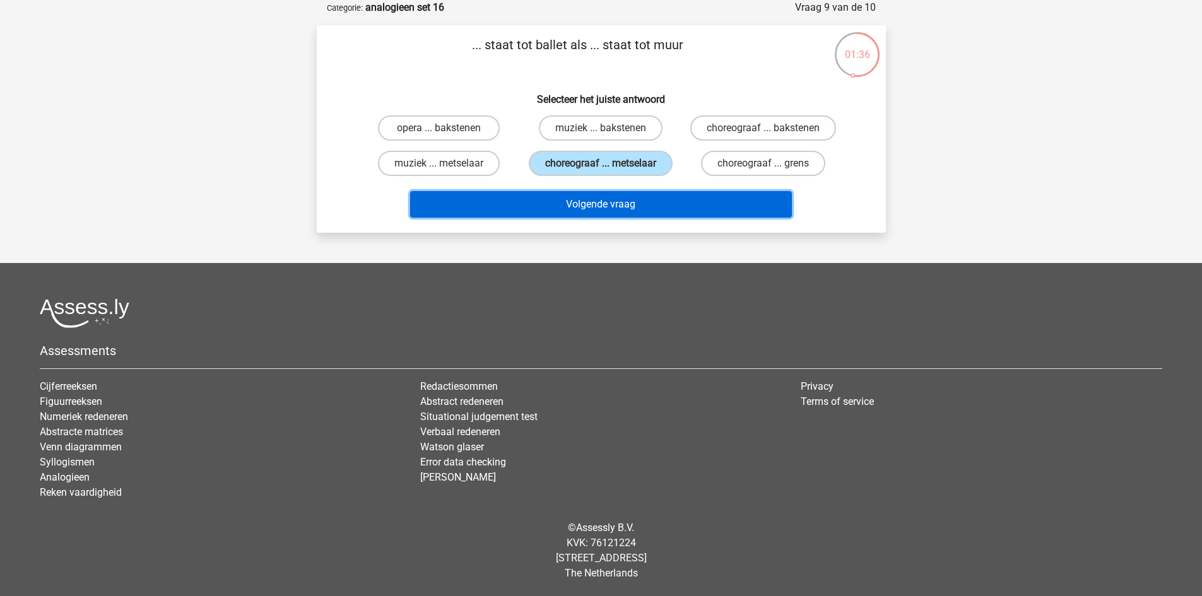
click at [635, 204] on button "Volgende vraag" at bounding box center [601, 204] width 382 height 27
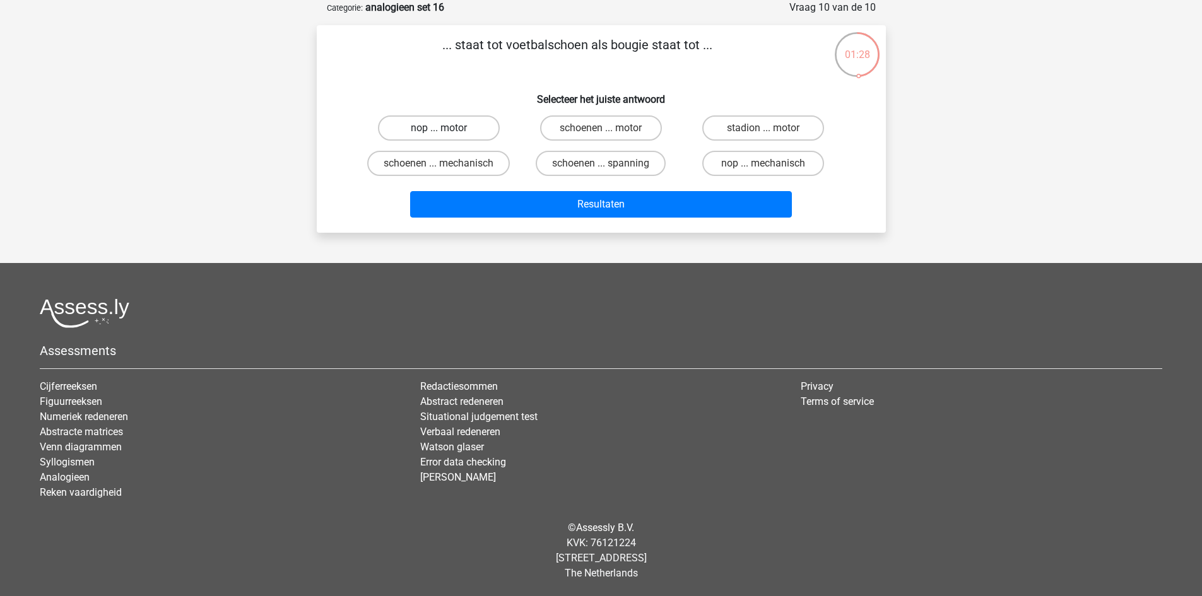
click at [456, 127] on label "nop ... motor" at bounding box center [439, 127] width 122 height 25
click at [447, 128] on input "nop ... motor" at bounding box center [443, 132] width 8 height 8
radio input "true"
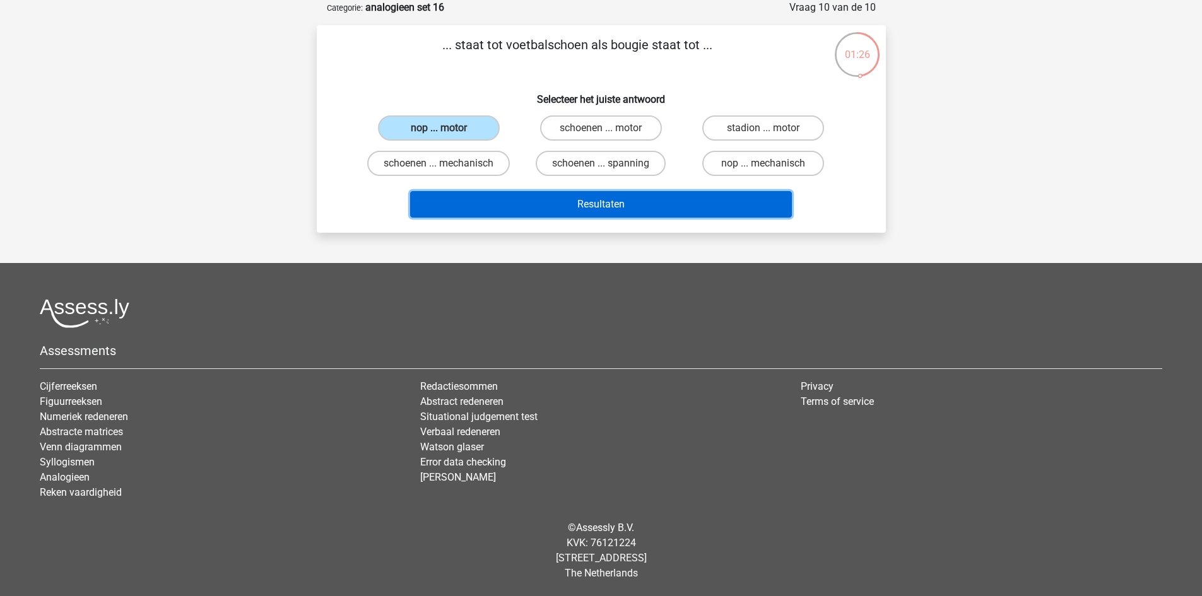
click at [586, 204] on button "Resultaten" at bounding box center [601, 204] width 382 height 27
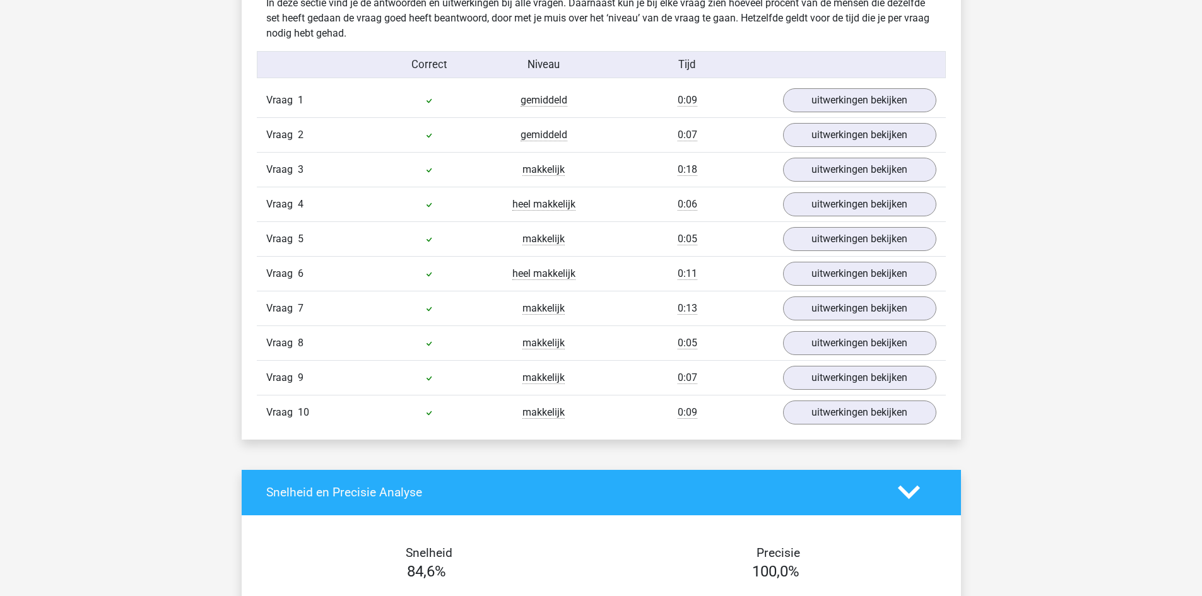
scroll to position [755, 0]
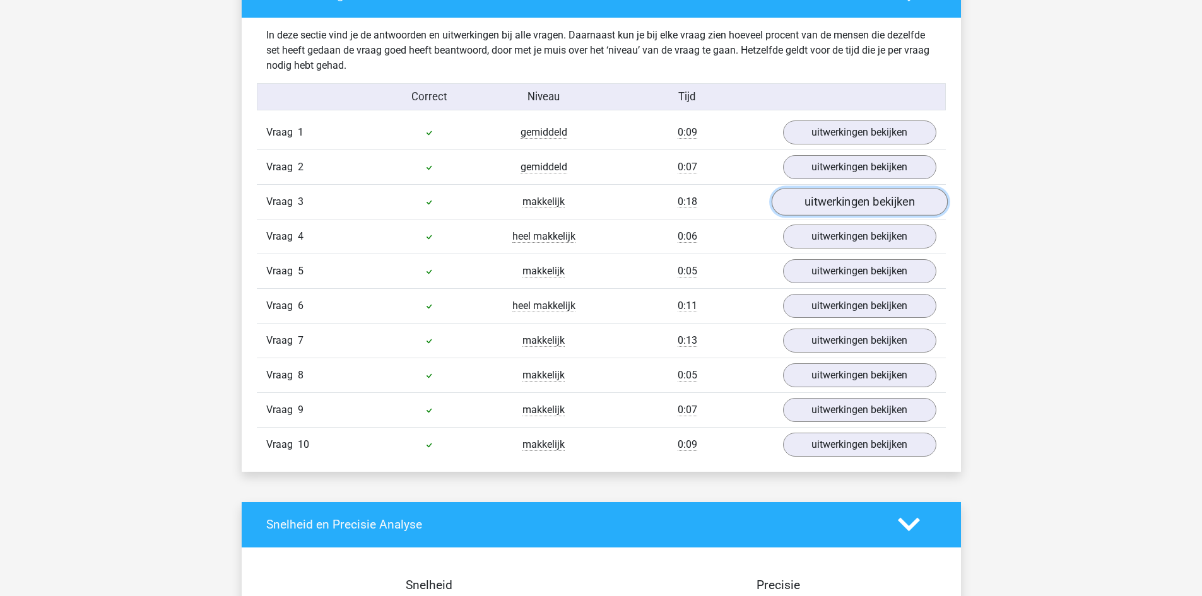
click at [817, 201] on link "uitwerkingen bekijken" at bounding box center [859, 202] width 176 height 28
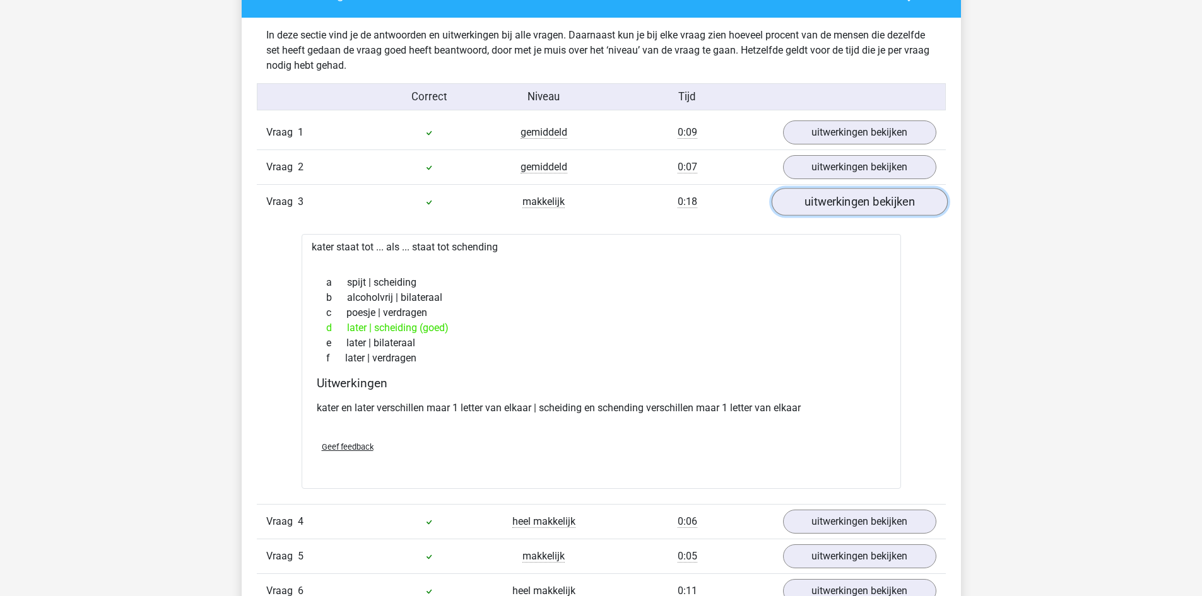
click at [817, 201] on link "uitwerkingen bekijken" at bounding box center [859, 202] width 176 height 28
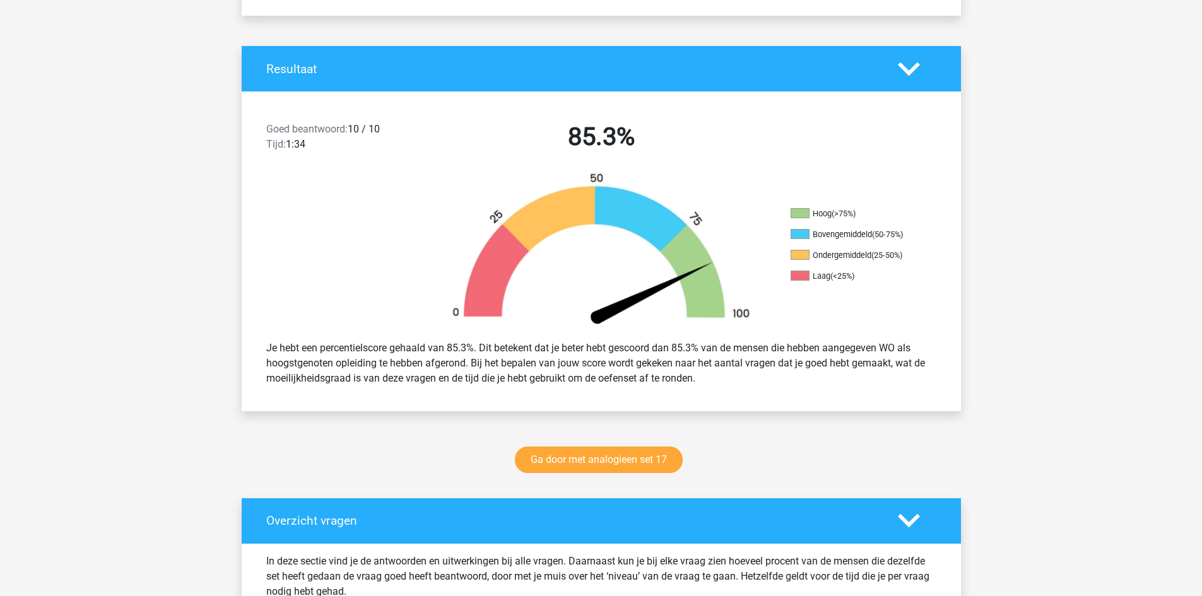
scroll to position [442, 0]
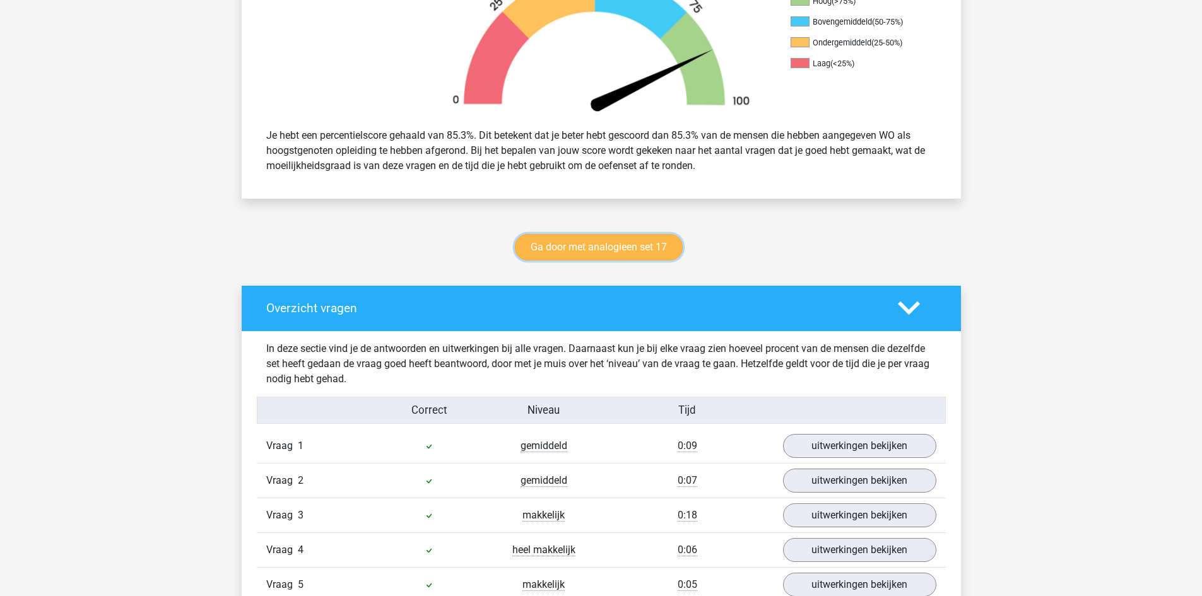
click at [613, 252] on link "Ga door met analogieen set 17" at bounding box center [599, 247] width 168 height 27
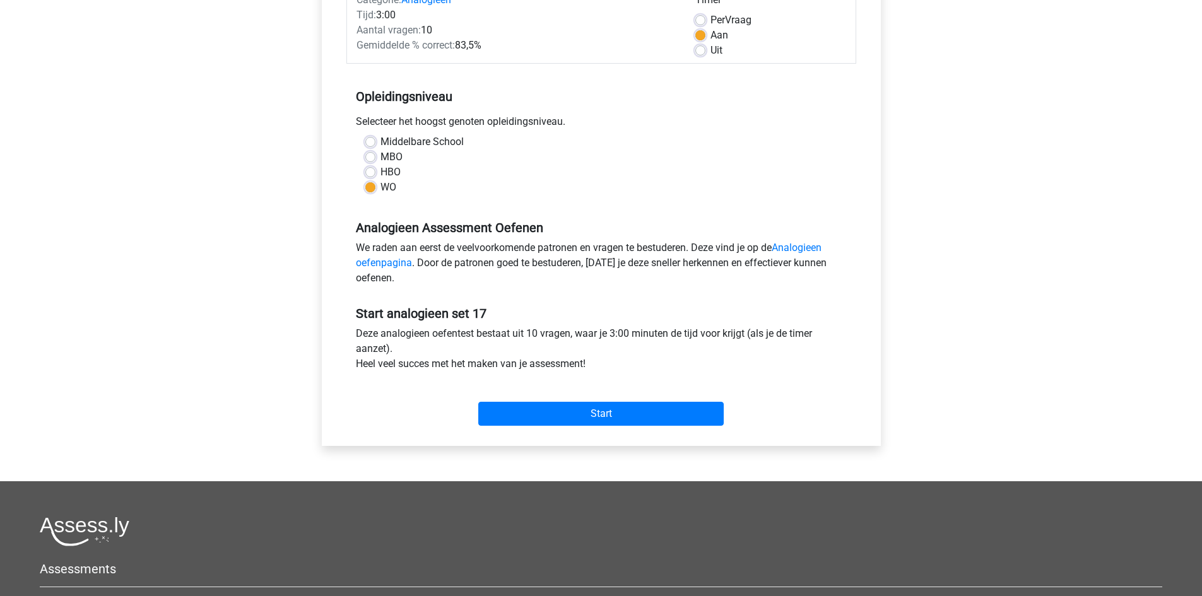
scroll to position [189, 0]
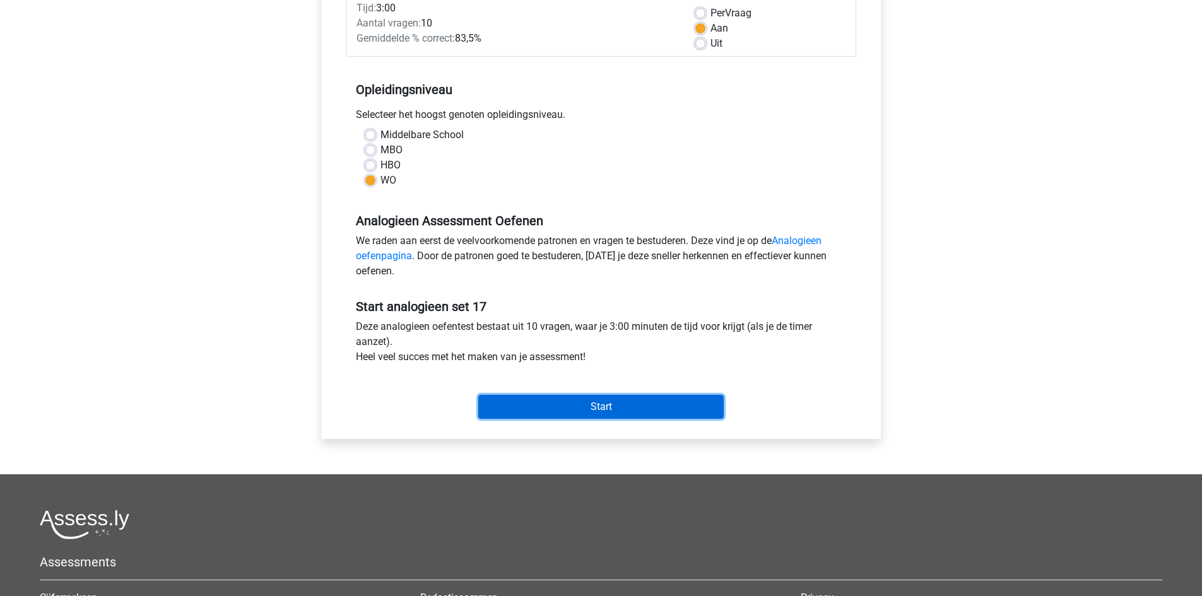
click at [614, 411] on input "Start" at bounding box center [600, 407] width 245 height 24
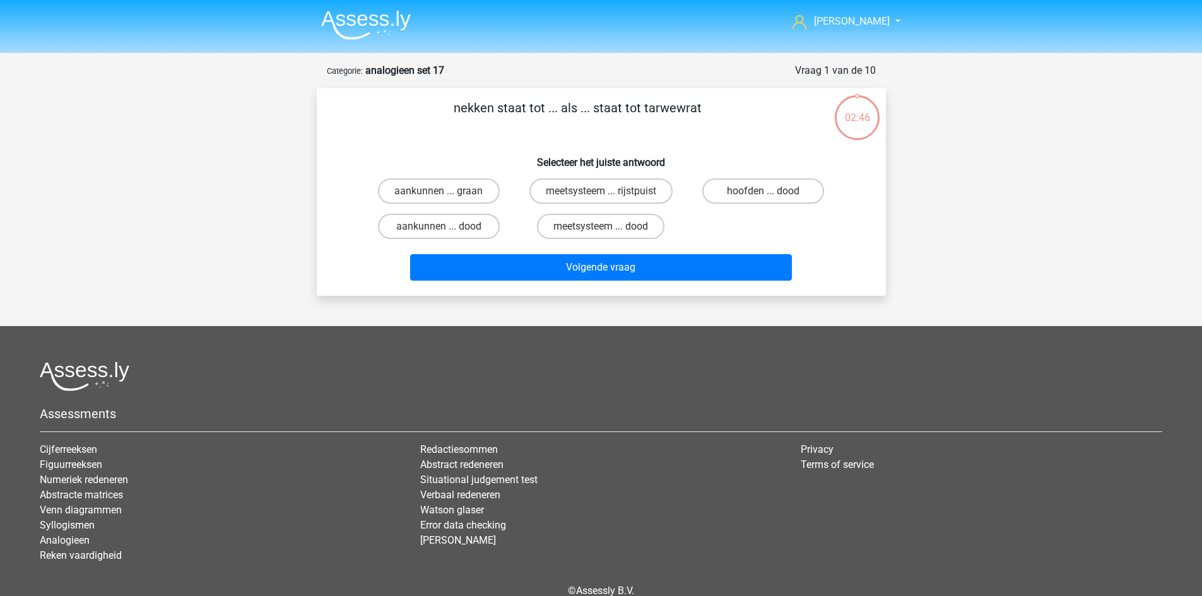
click at [440, 194] on input "aankunnen ... graan" at bounding box center [443, 195] width 8 height 8
radio input "true"
click at [751, 194] on label "hoofden ... dood" at bounding box center [763, 191] width 122 height 25
click at [764, 194] on input "hoofden ... dood" at bounding box center [768, 195] width 8 height 8
radio input "true"
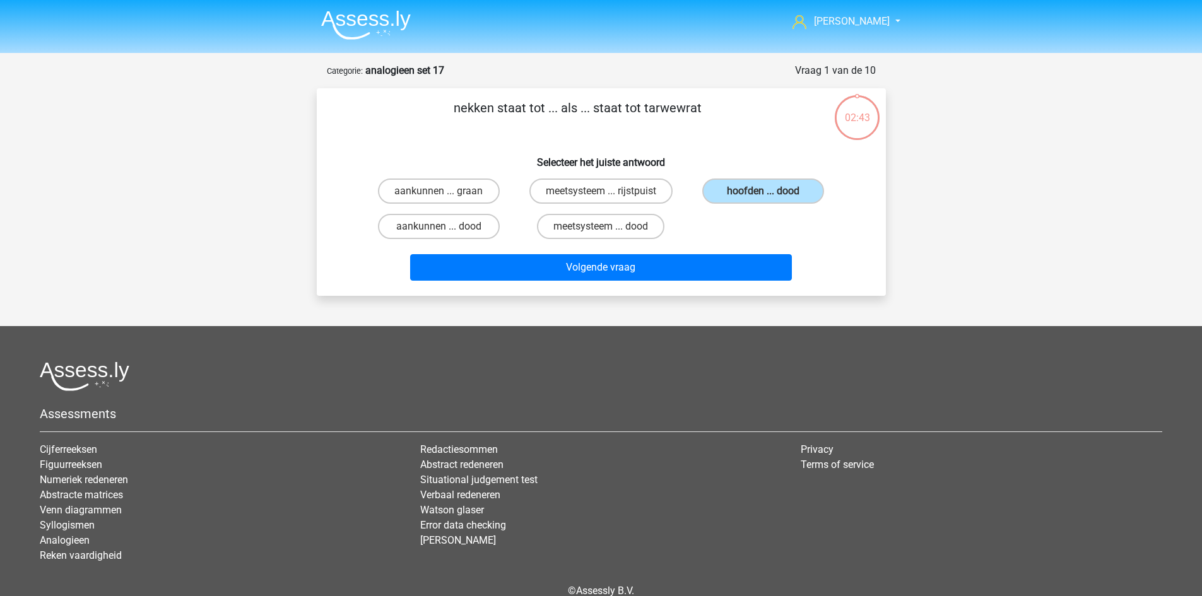
click at [444, 194] on input "aankunnen ... graan" at bounding box center [443, 195] width 8 height 8
radio input "true"
click at [599, 186] on label "meetsysteem ... rijstpuist" at bounding box center [600, 191] width 143 height 25
click at [601, 191] on input "meetsysteem ... rijstpuist" at bounding box center [605, 195] width 8 height 8
radio input "true"
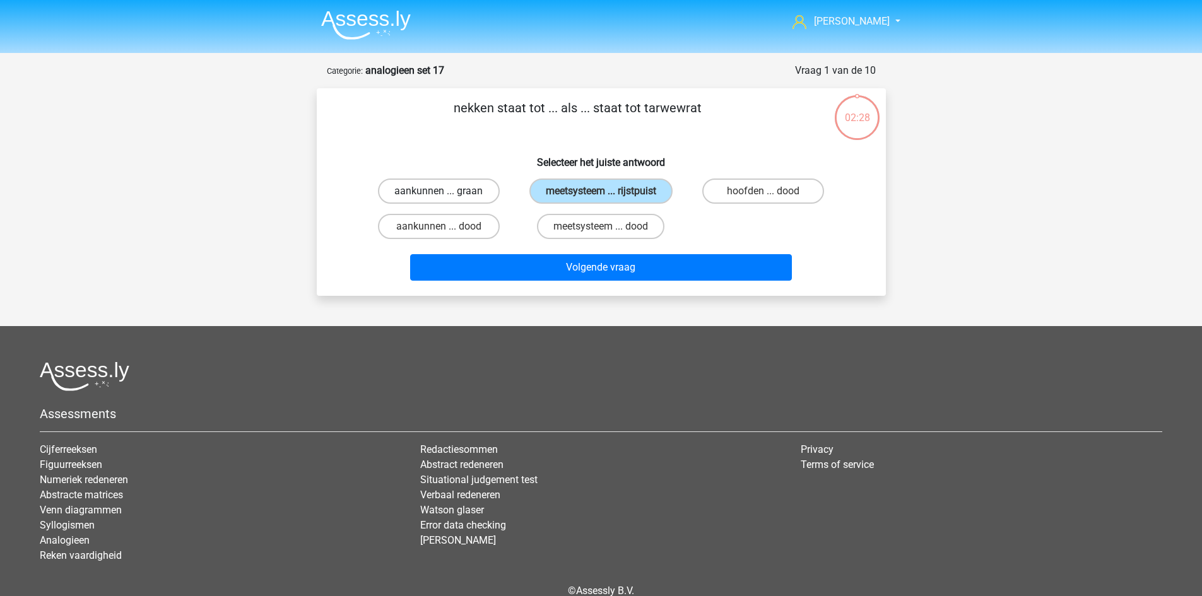
click at [462, 187] on label "aankunnen ... graan" at bounding box center [439, 191] width 122 height 25
click at [447, 191] on input "aankunnen ... graan" at bounding box center [443, 195] width 8 height 8
radio input "true"
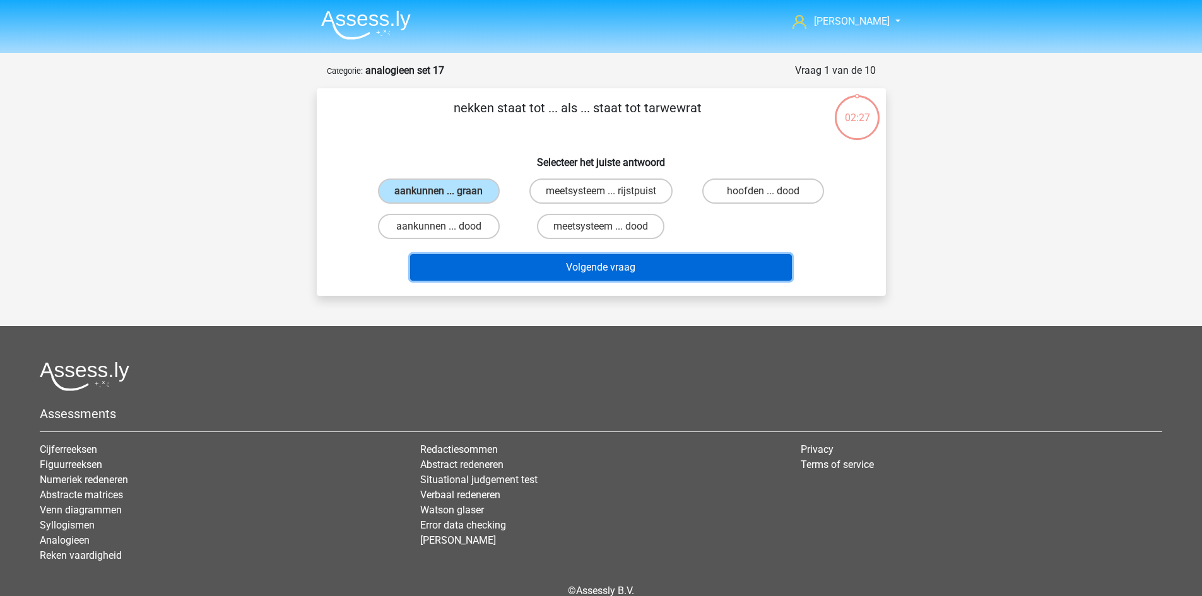
click at [589, 266] on button "Volgende vraag" at bounding box center [601, 267] width 382 height 27
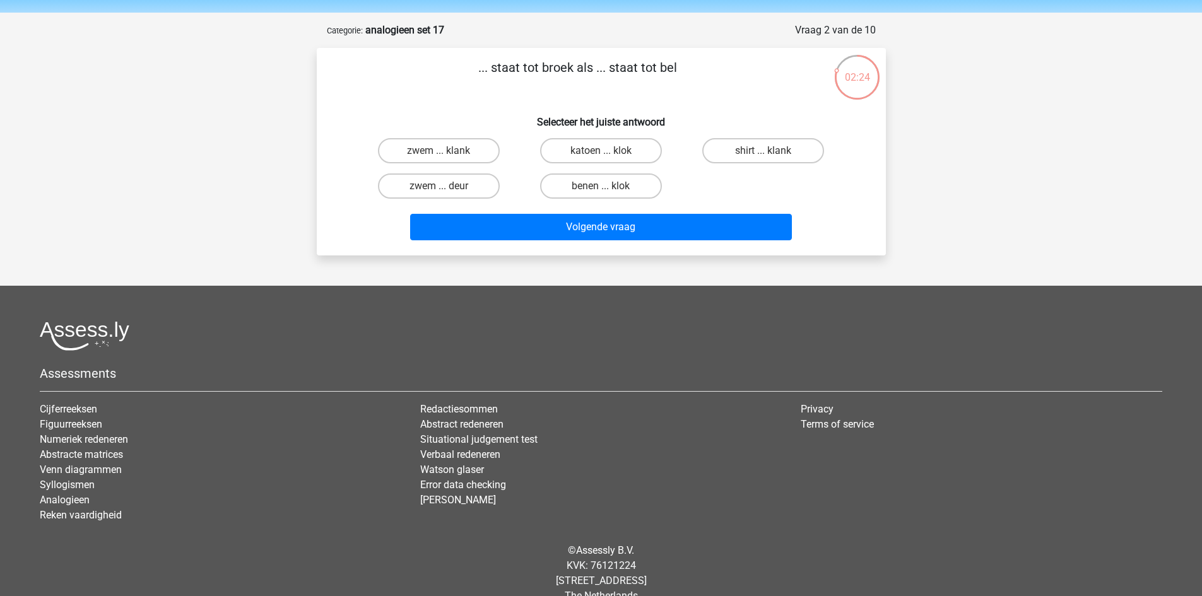
scroll to position [63, 0]
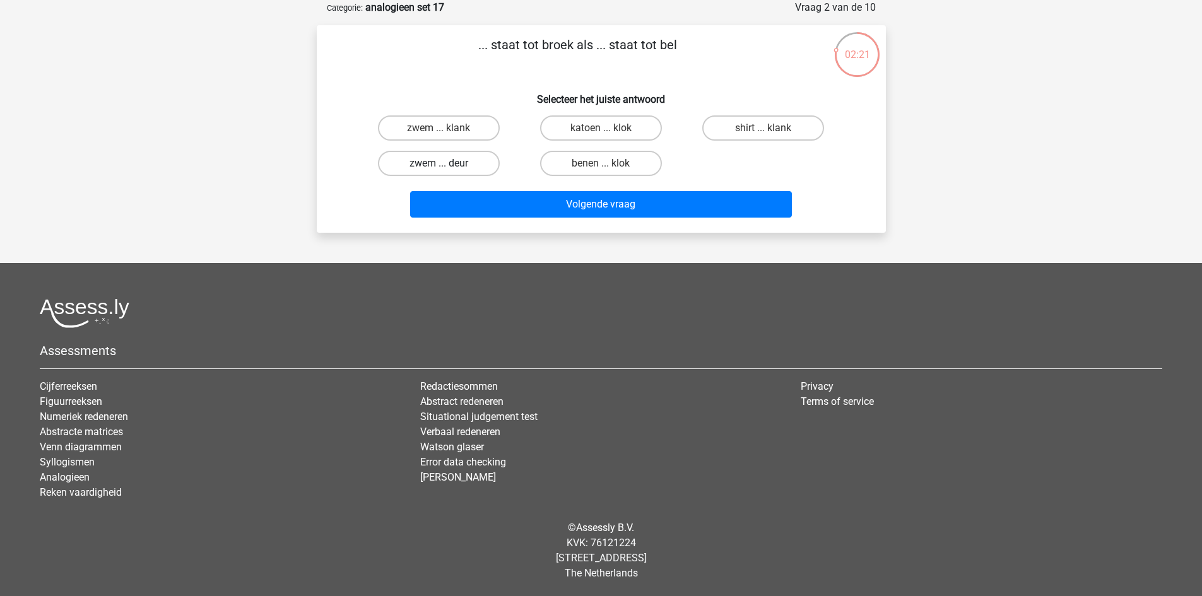
click at [456, 172] on label "zwem ... deur" at bounding box center [439, 163] width 122 height 25
click at [447, 172] on input "zwem ... deur" at bounding box center [443, 167] width 8 height 8
radio input "true"
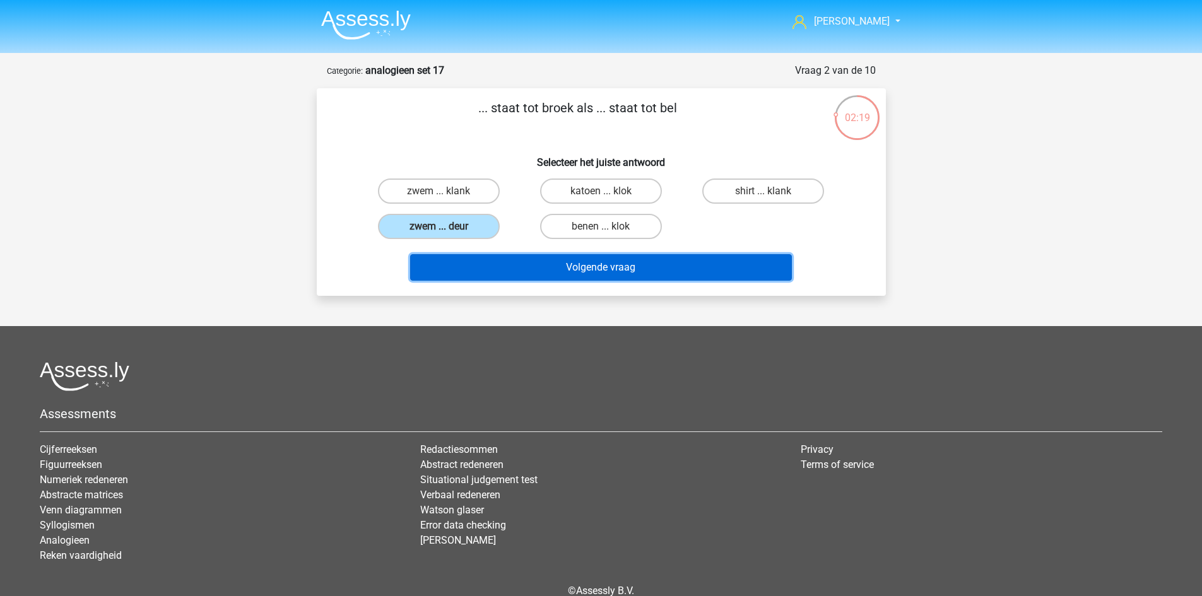
click at [588, 269] on button "Volgende vraag" at bounding box center [601, 267] width 382 height 27
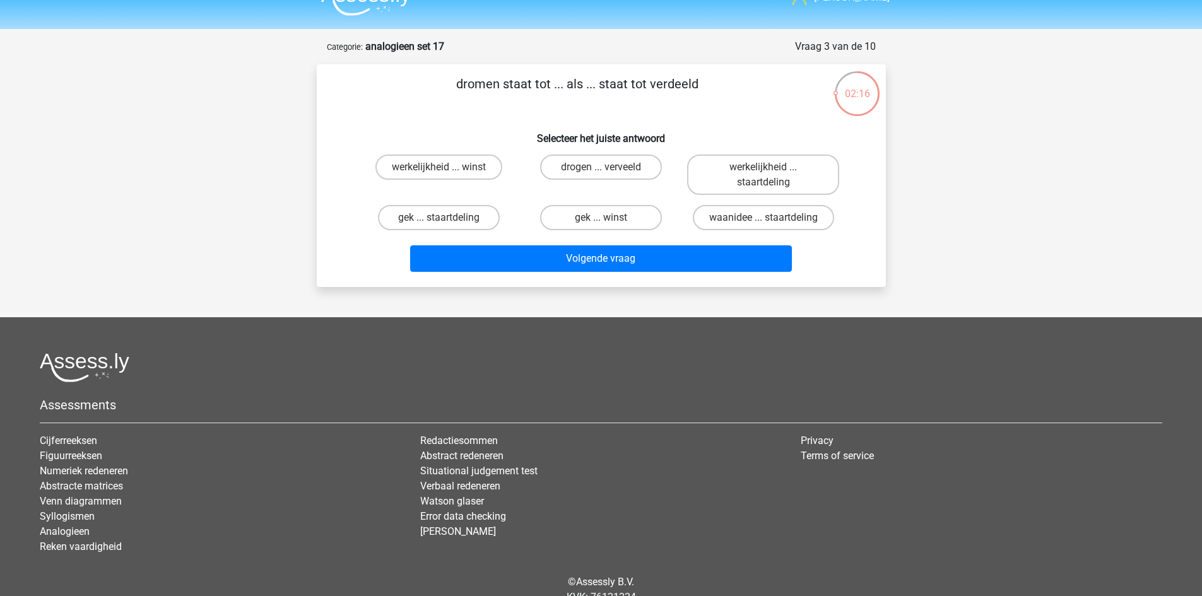
scroll to position [78, 0]
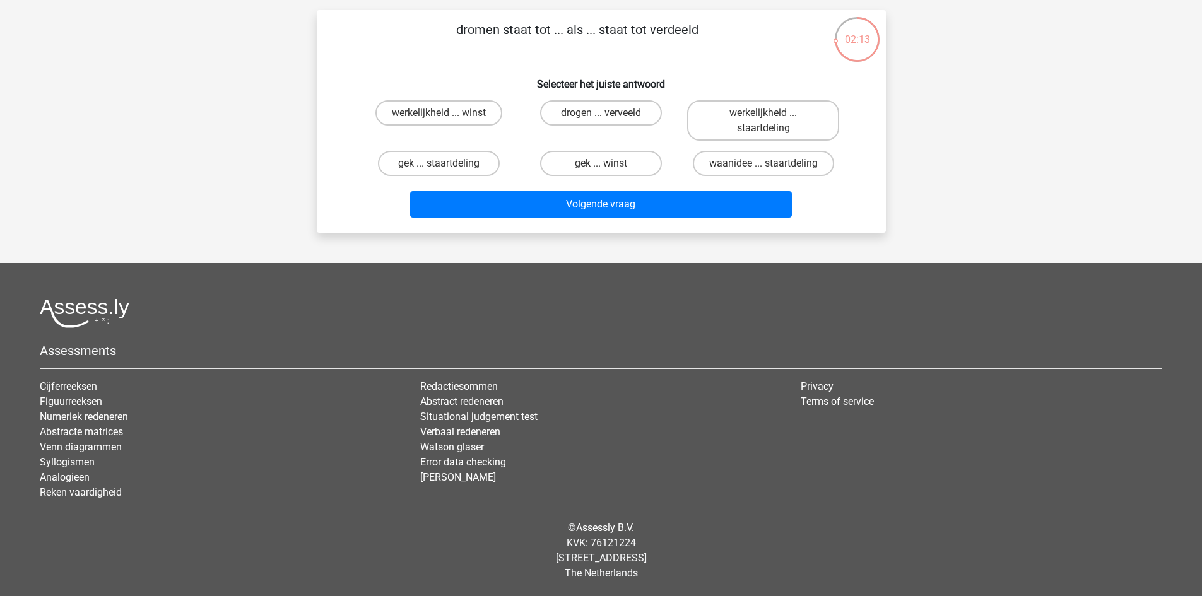
click at [603, 117] on input "drogen ... verveeld" at bounding box center [605, 117] width 8 height 8
radio input "true"
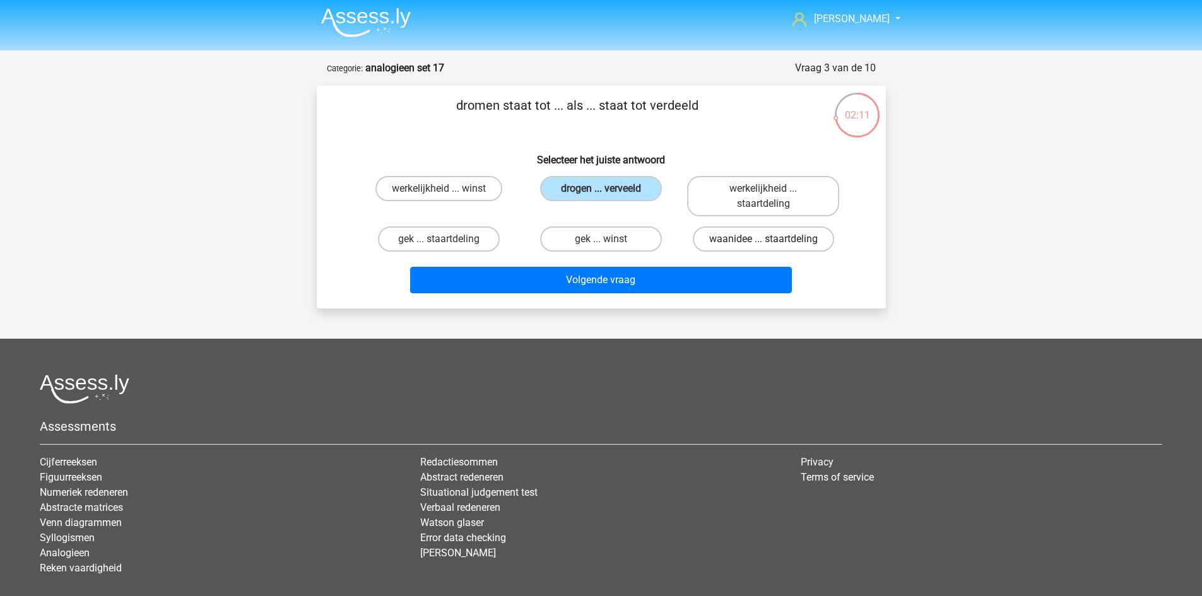
scroll to position [0, 0]
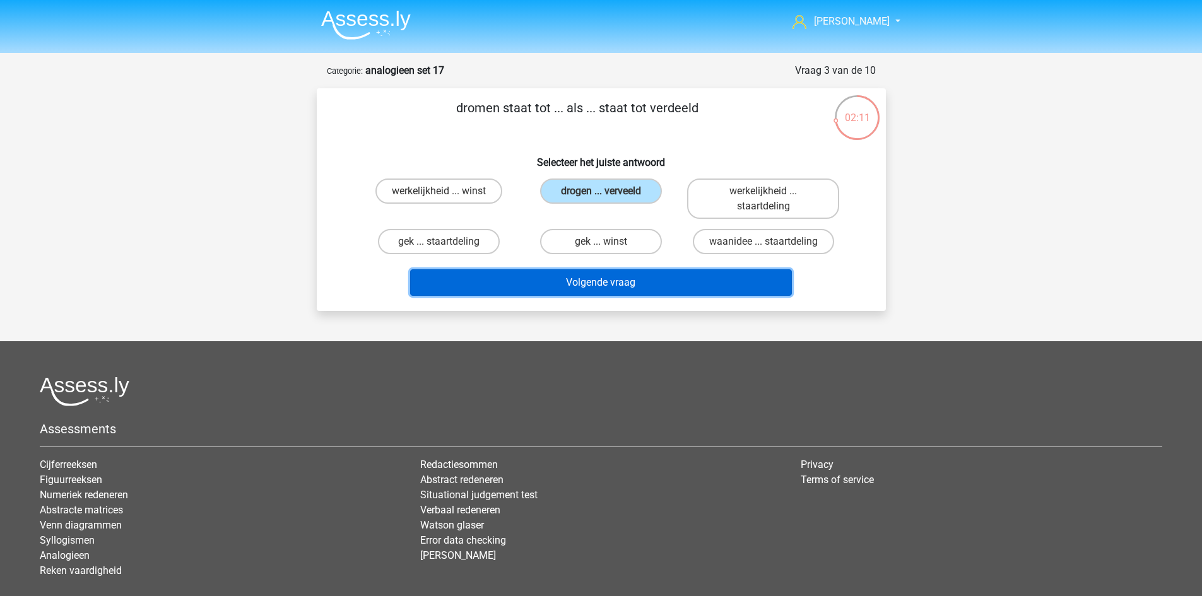
click at [671, 280] on button "Volgende vraag" at bounding box center [601, 282] width 382 height 27
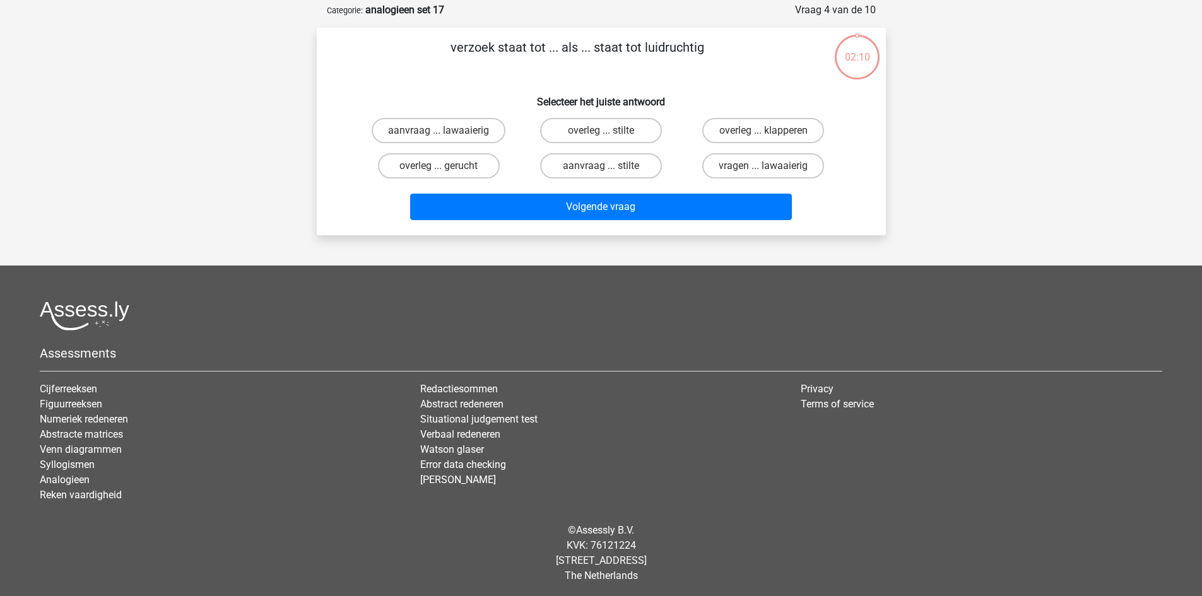
scroll to position [63, 0]
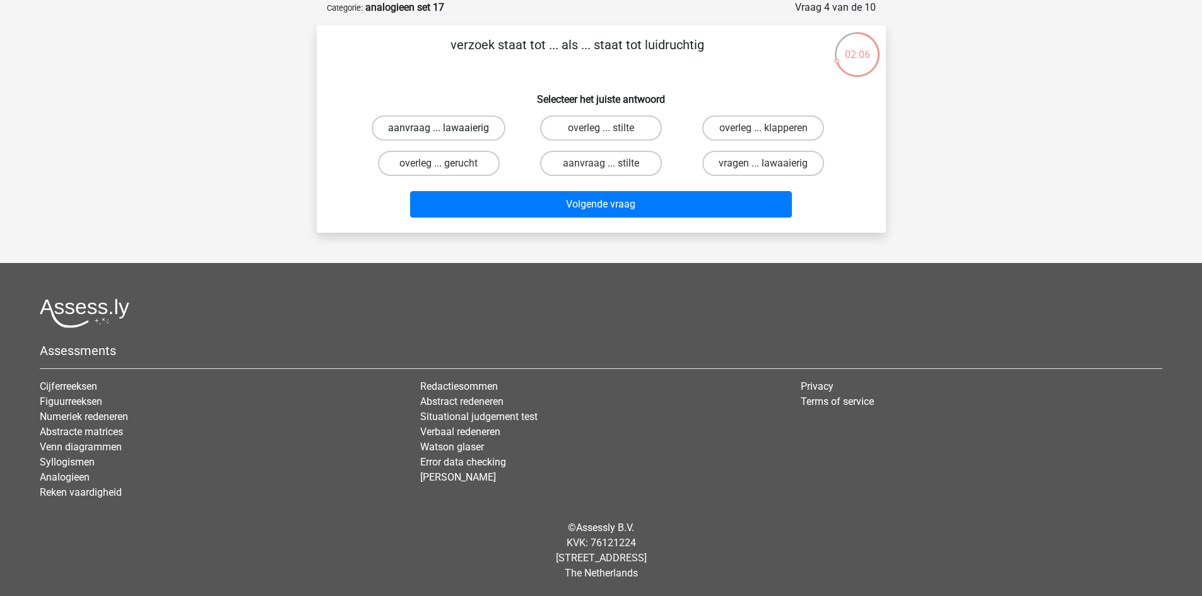
click at [462, 126] on label "aanvraag ... lawaaierig" at bounding box center [439, 127] width 134 height 25
click at [447, 128] on input "aanvraag ... lawaaierig" at bounding box center [443, 132] width 8 height 8
radio input "true"
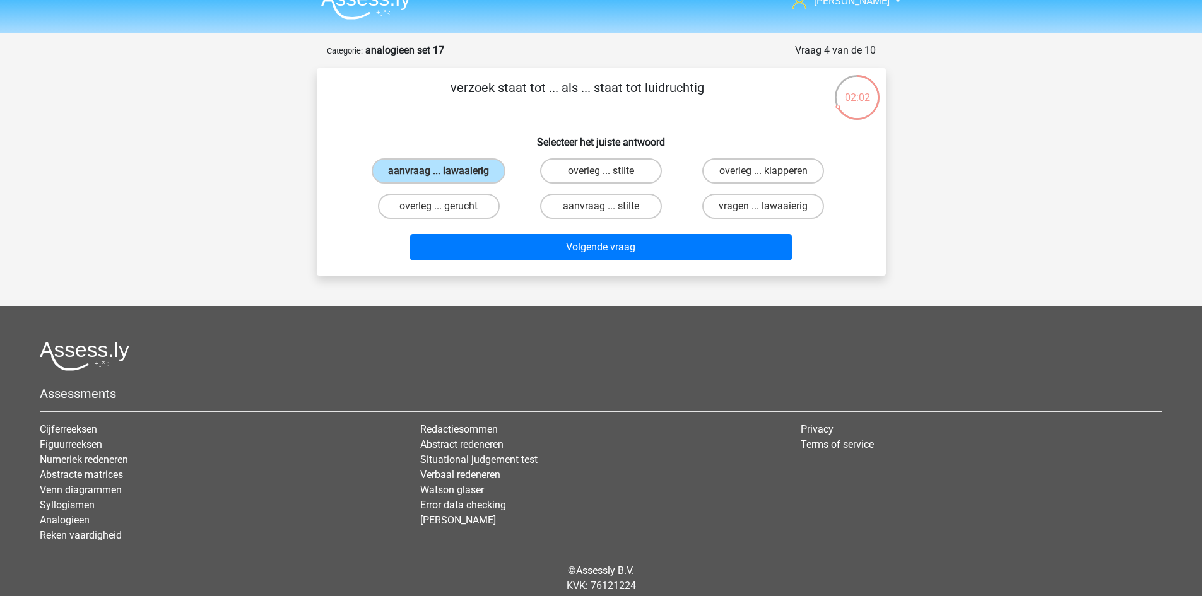
scroll to position [0, 0]
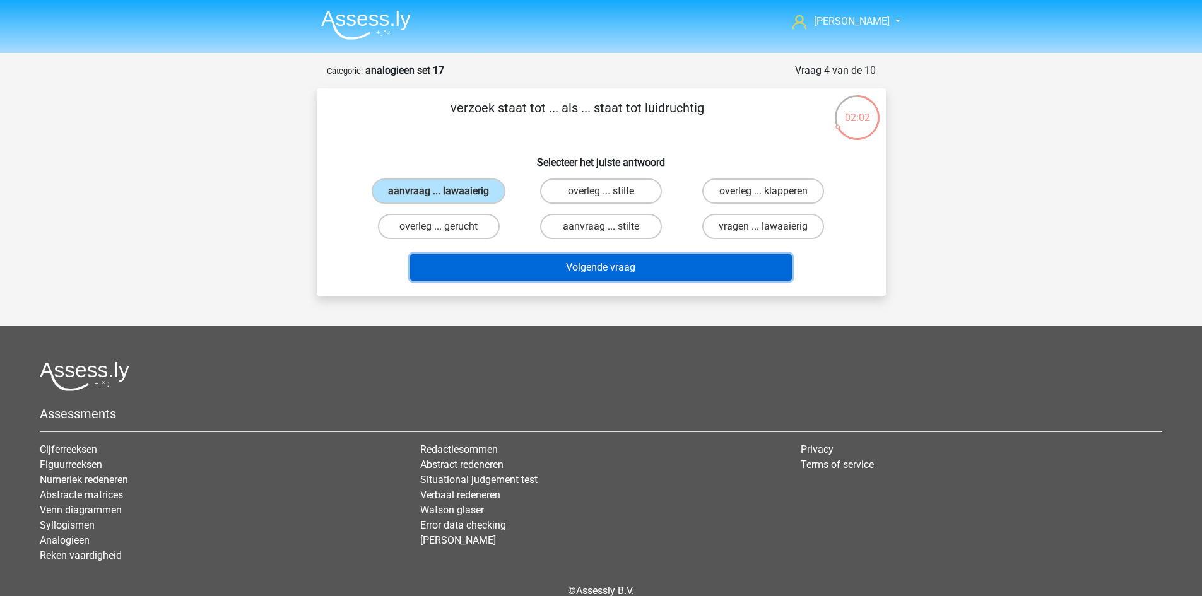
click at [680, 278] on button "Volgende vraag" at bounding box center [601, 267] width 382 height 27
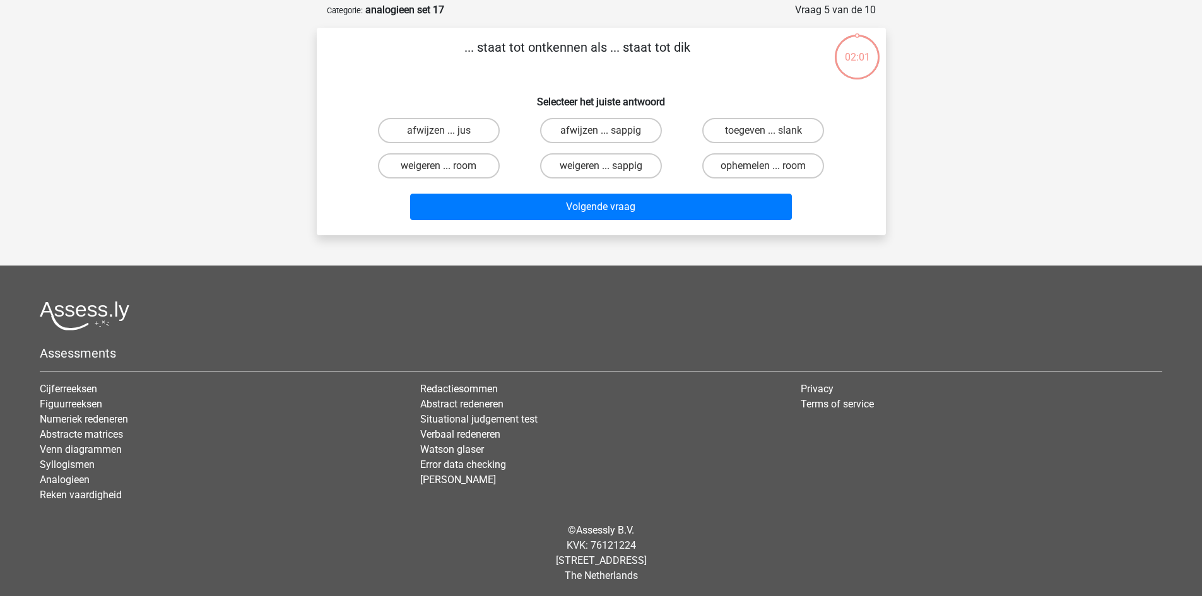
scroll to position [63, 0]
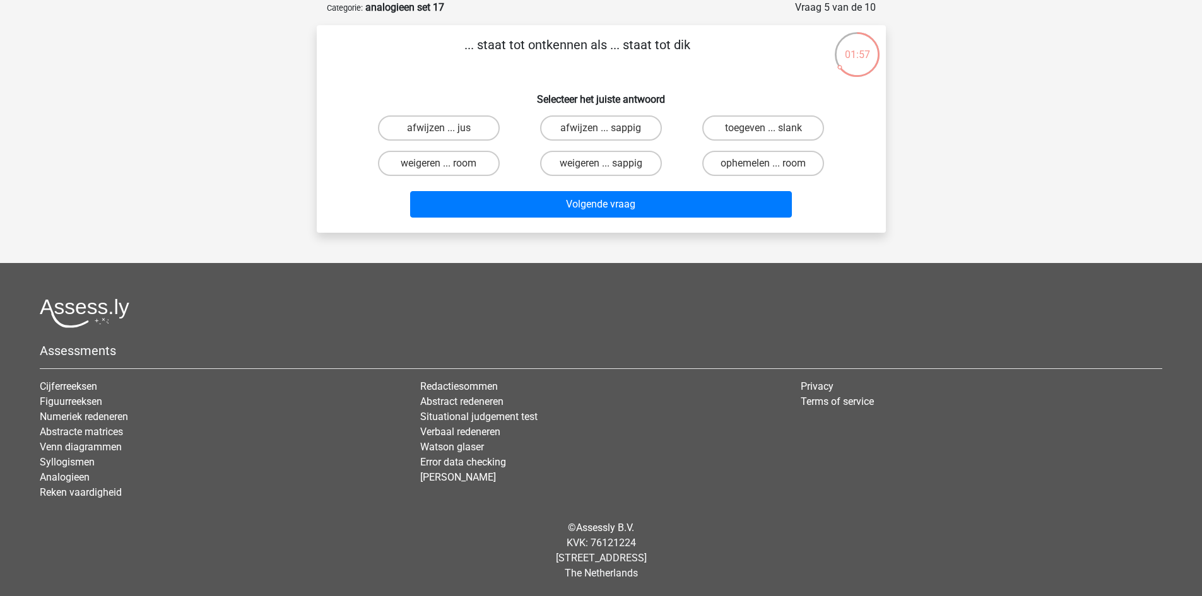
click at [764, 133] on input "toegeven ... slank" at bounding box center [768, 132] width 8 height 8
radio input "true"
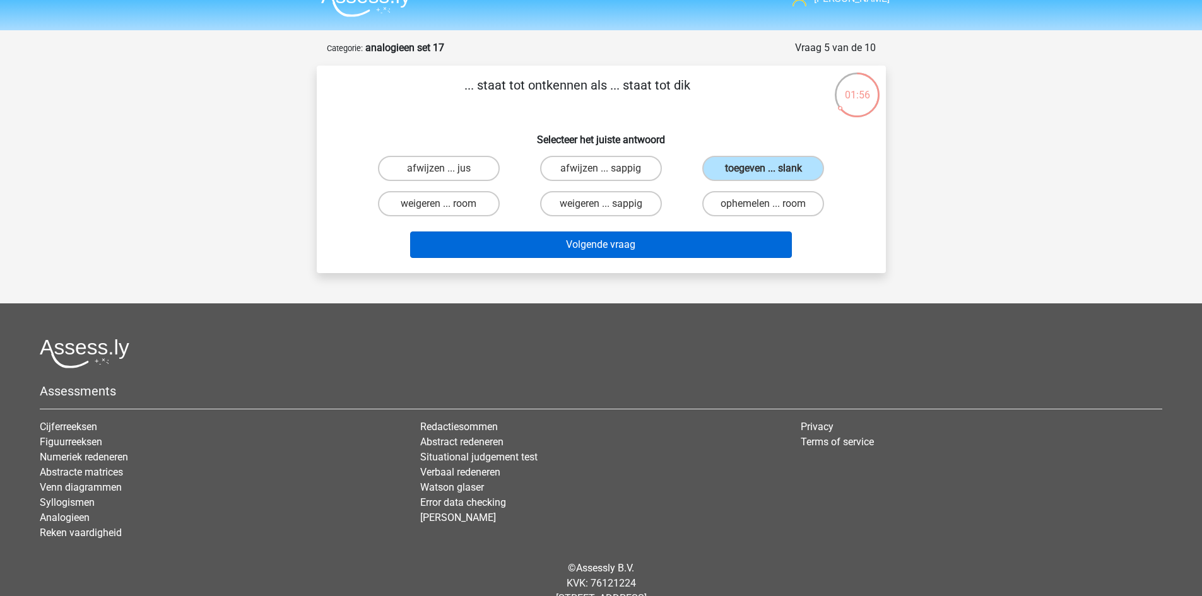
scroll to position [0, 0]
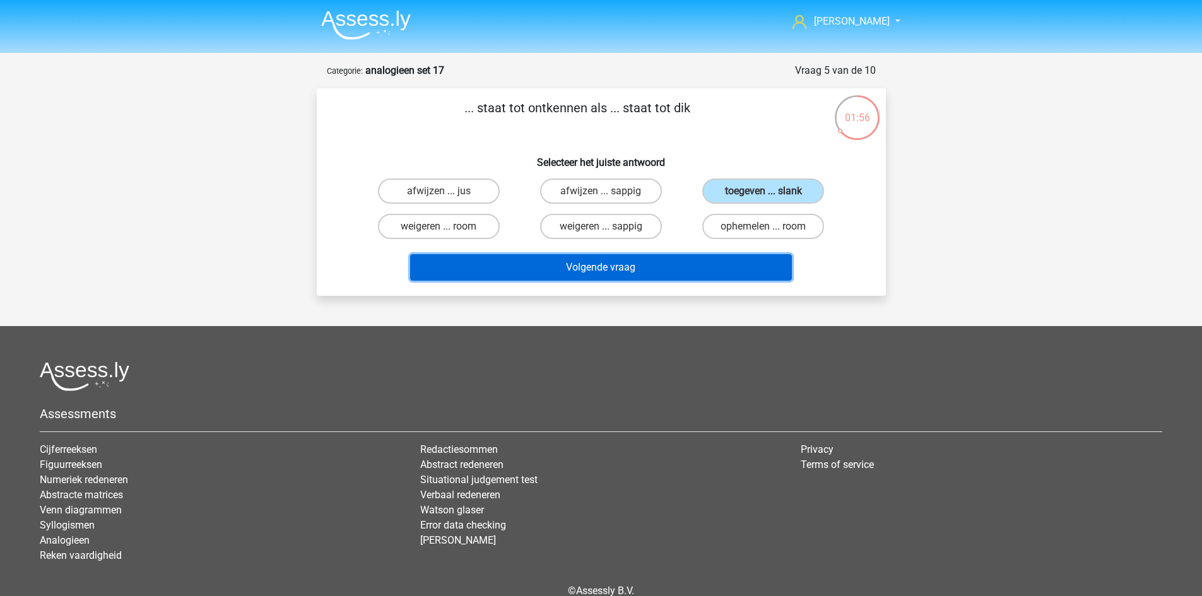
click at [740, 271] on button "Volgende vraag" at bounding box center [601, 267] width 382 height 27
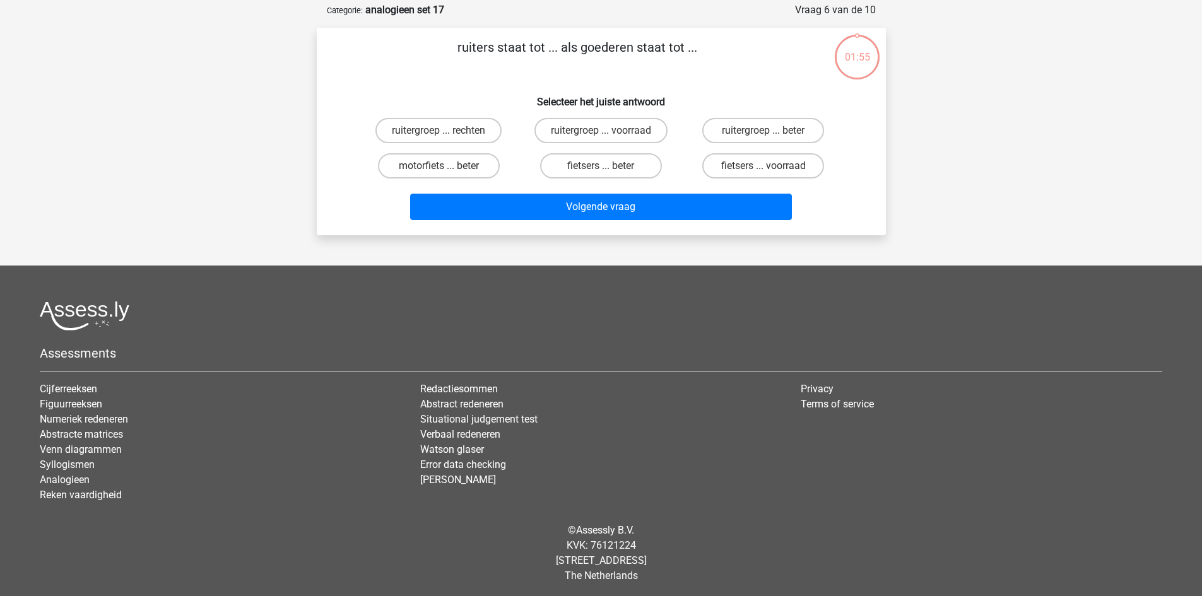
scroll to position [63, 0]
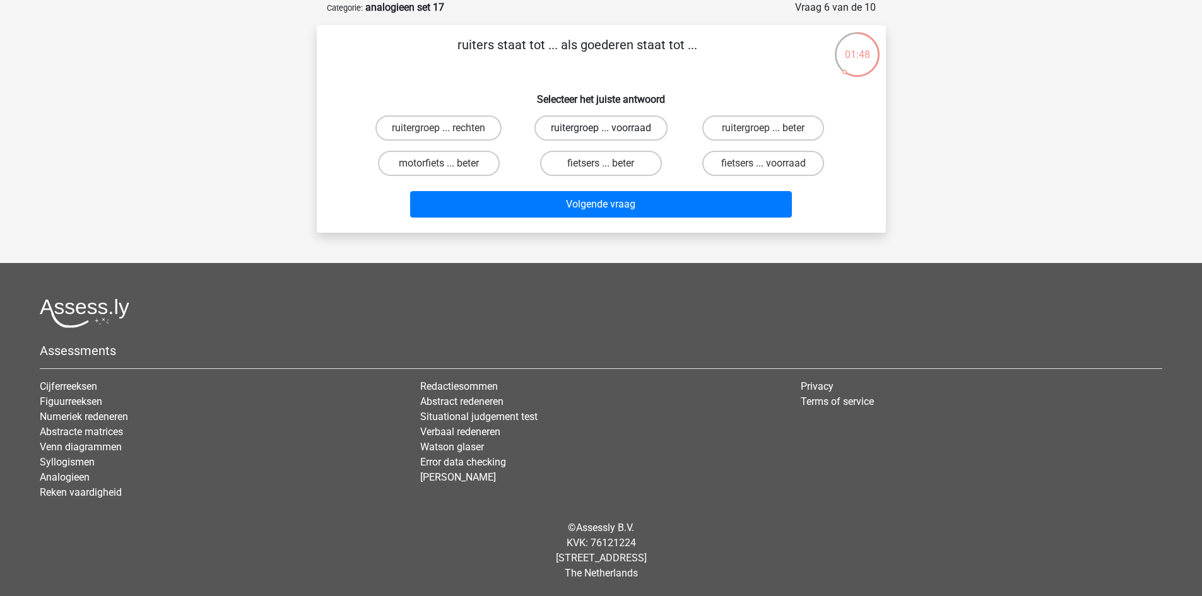
click at [606, 127] on label "ruitergroep ... voorraad" at bounding box center [600, 127] width 133 height 25
click at [606, 128] on input "ruitergroep ... voorraad" at bounding box center [605, 132] width 8 height 8
radio input "true"
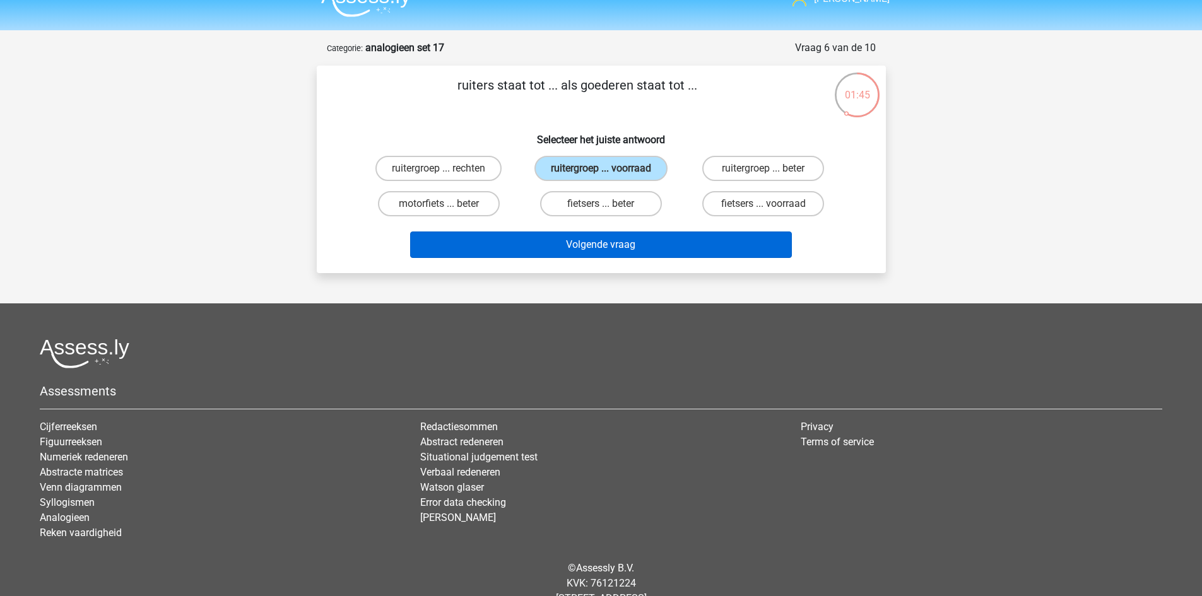
scroll to position [0, 0]
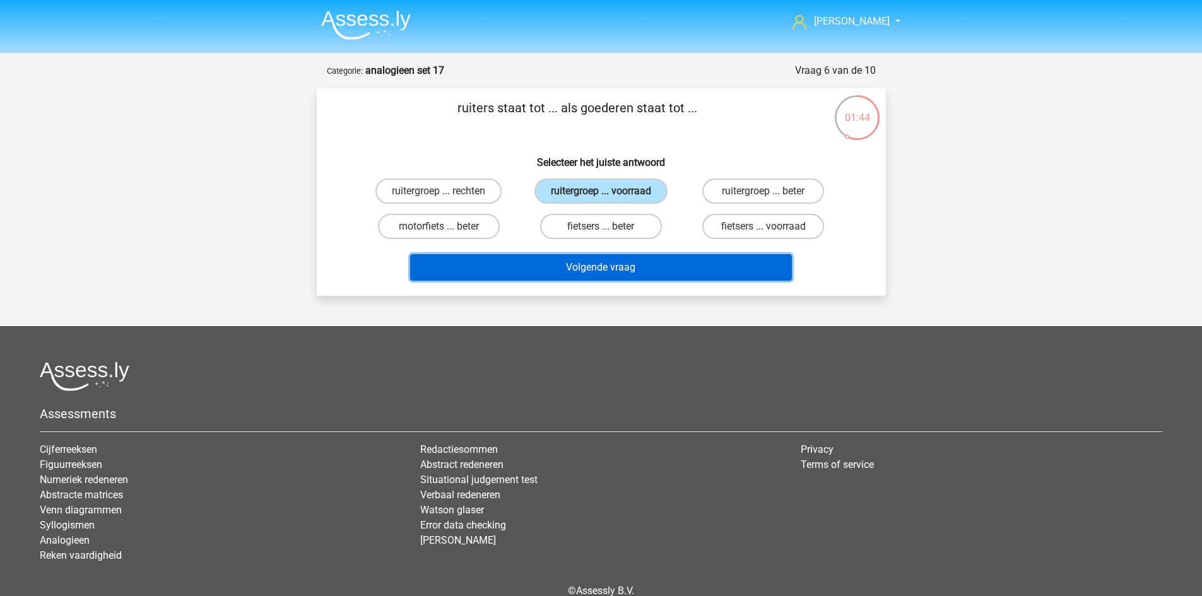
click at [707, 268] on button "Volgende vraag" at bounding box center [601, 267] width 382 height 27
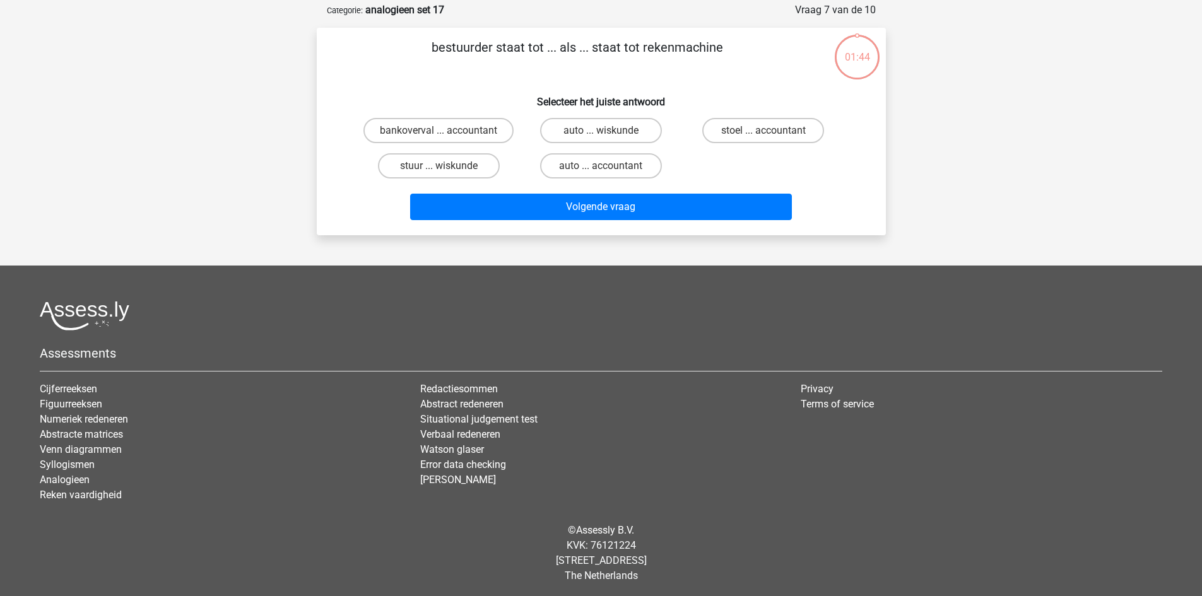
scroll to position [63, 0]
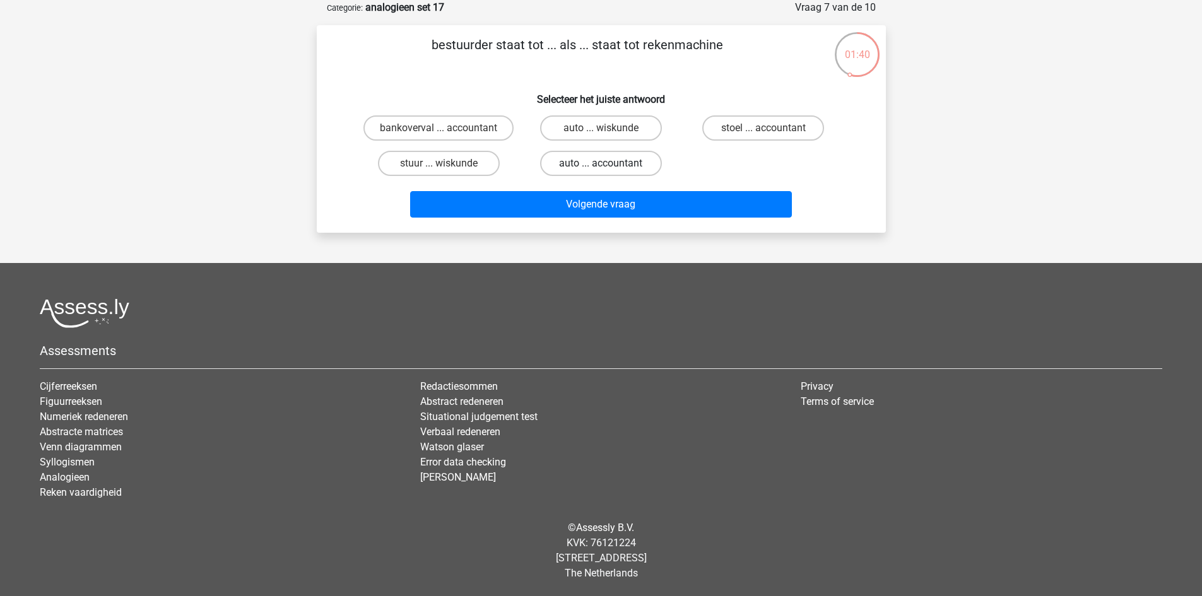
click at [615, 167] on label "auto ... accountant" at bounding box center [601, 163] width 122 height 25
click at [609, 167] on input "auto ... accountant" at bounding box center [605, 167] width 8 height 8
radio input "true"
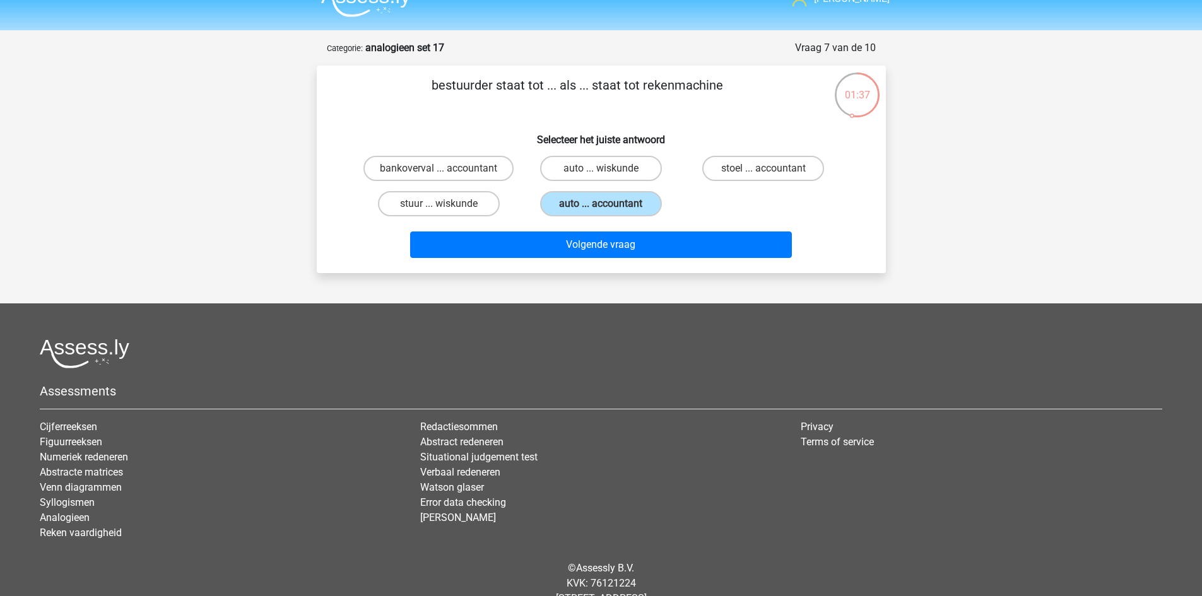
scroll to position [0, 0]
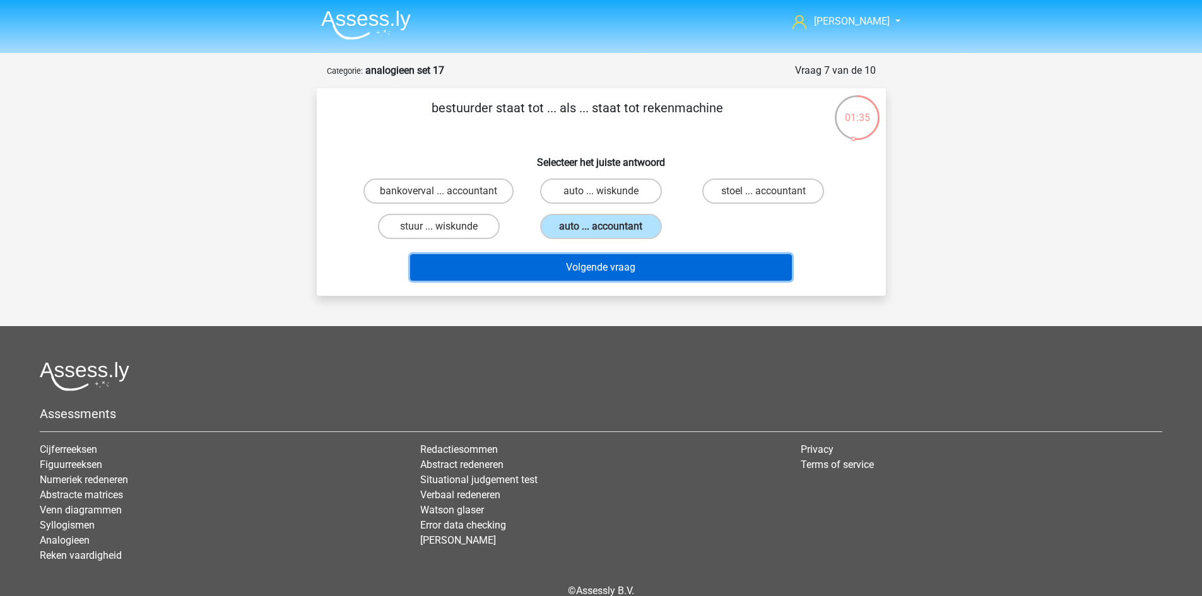
click at [781, 270] on button "Volgende vraag" at bounding box center [601, 267] width 382 height 27
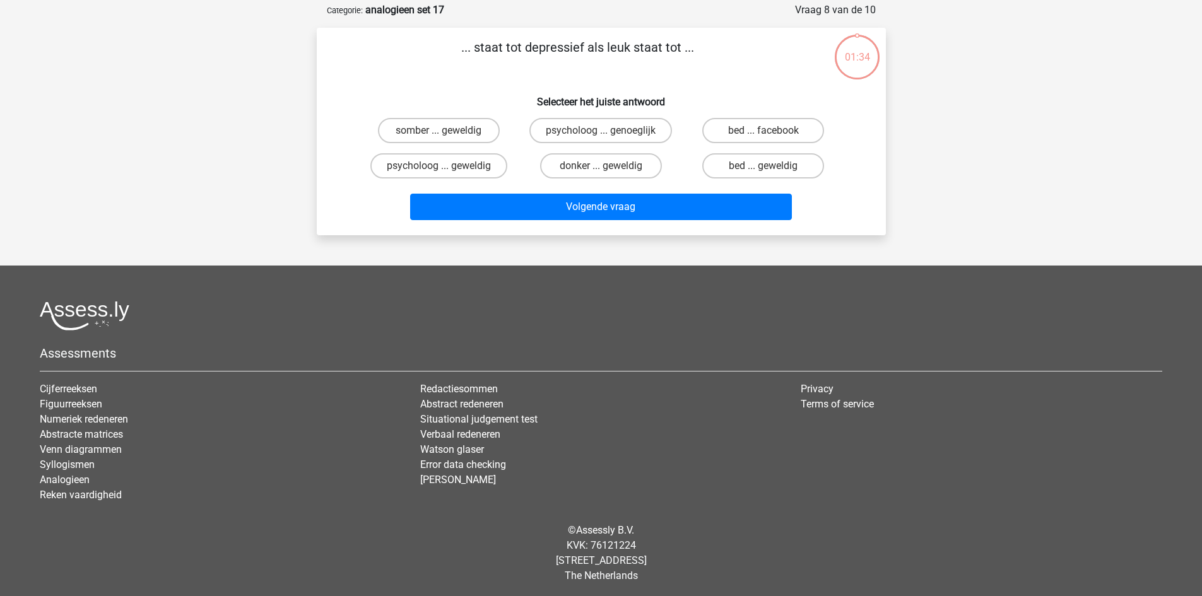
scroll to position [63, 0]
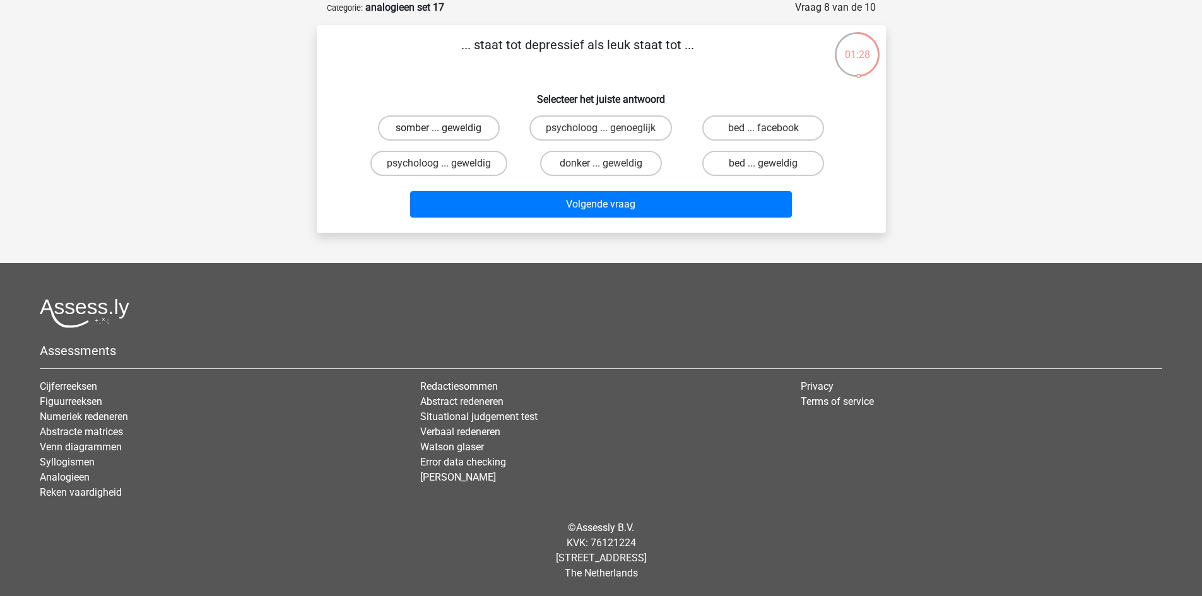
click at [465, 131] on label "somber ... geweldig" at bounding box center [439, 127] width 122 height 25
click at [447, 131] on input "somber ... geweldig" at bounding box center [443, 132] width 8 height 8
radio input "true"
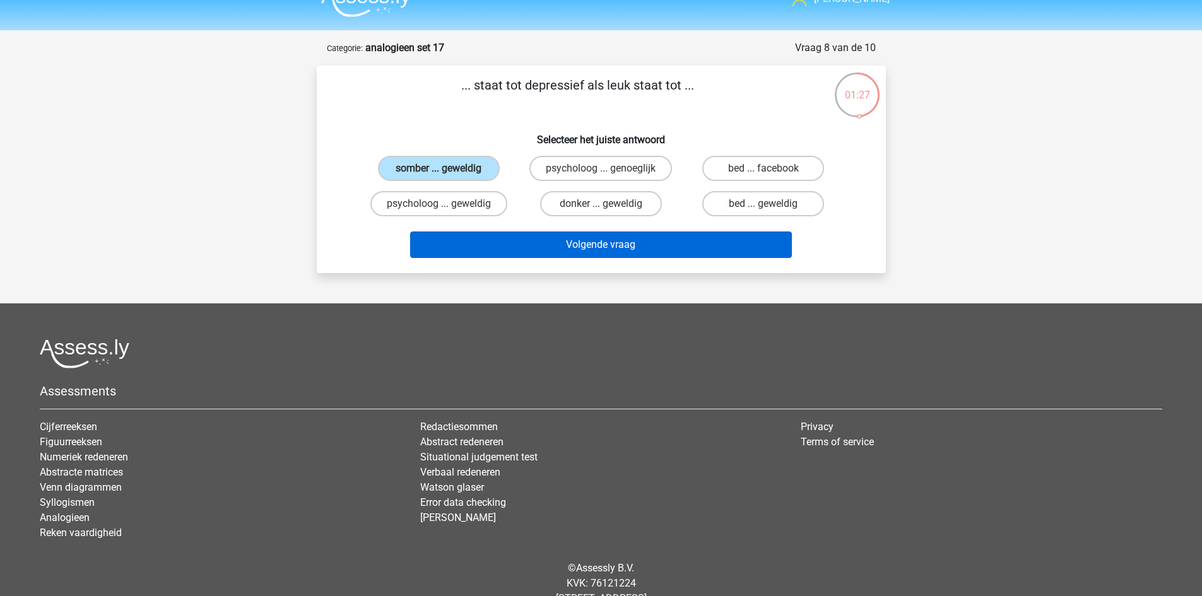
scroll to position [0, 0]
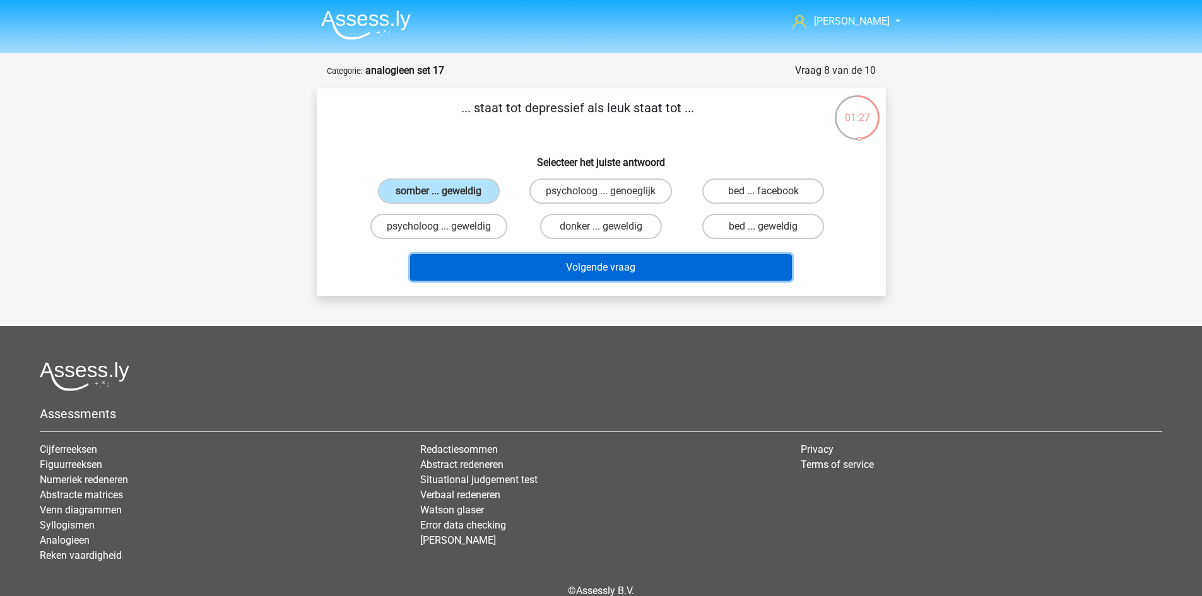
click at [686, 259] on button "Volgende vraag" at bounding box center [601, 267] width 382 height 27
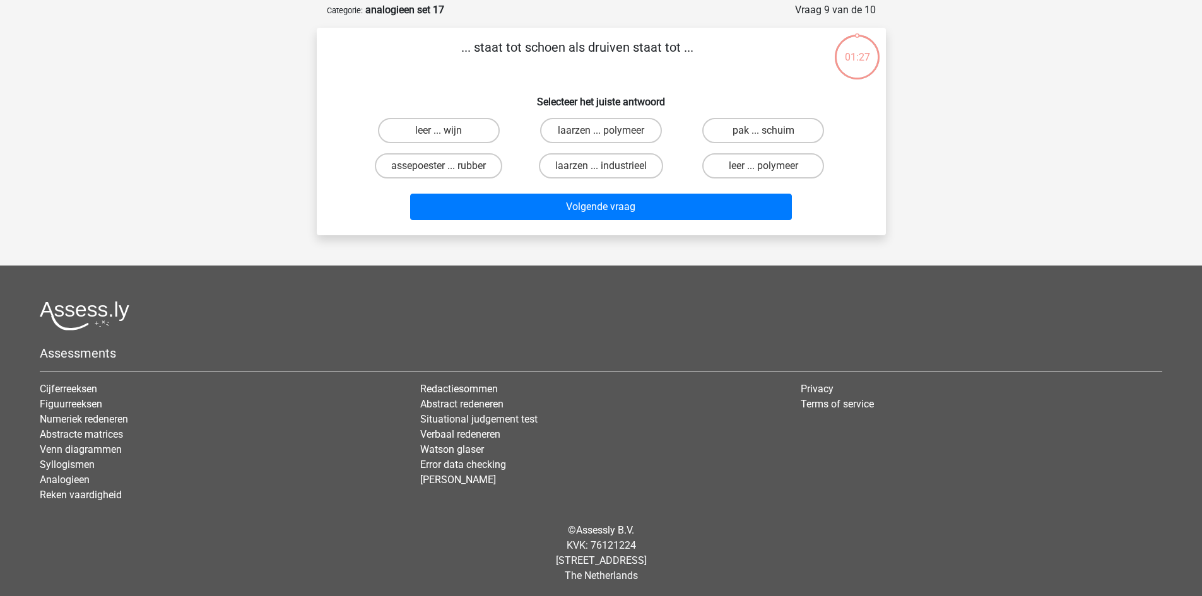
scroll to position [63, 0]
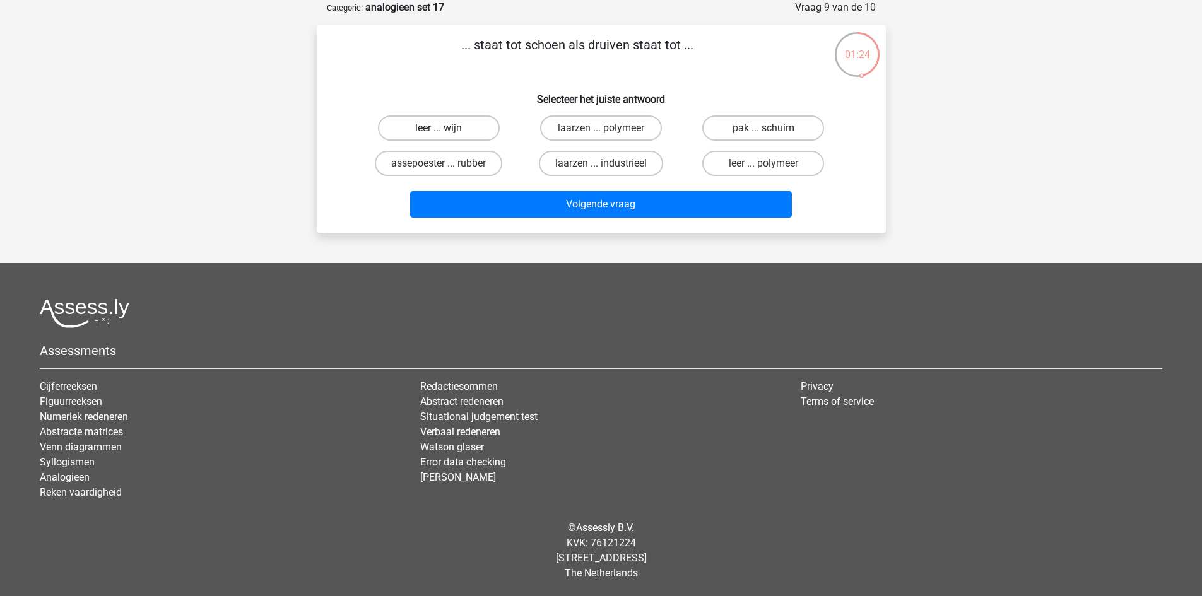
click at [459, 128] on label "leer ... wijn" at bounding box center [439, 127] width 122 height 25
click at [447, 128] on input "leer ... wijn" at bounding box center [443, 132] width 8 height 8
radio input "true"
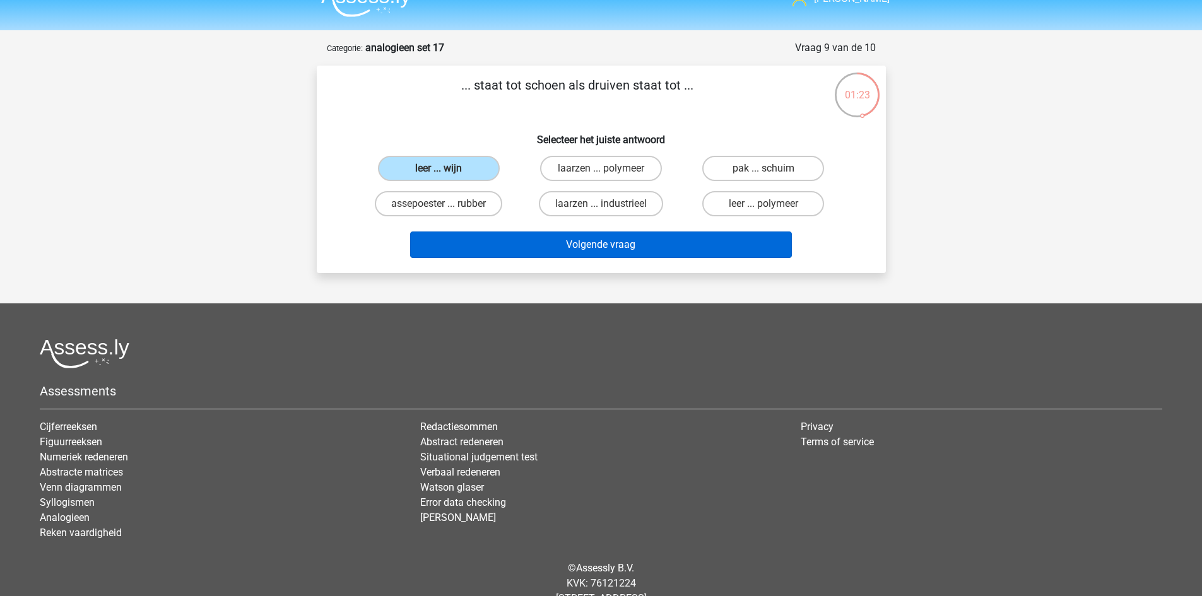
scroll to position [0, 0]
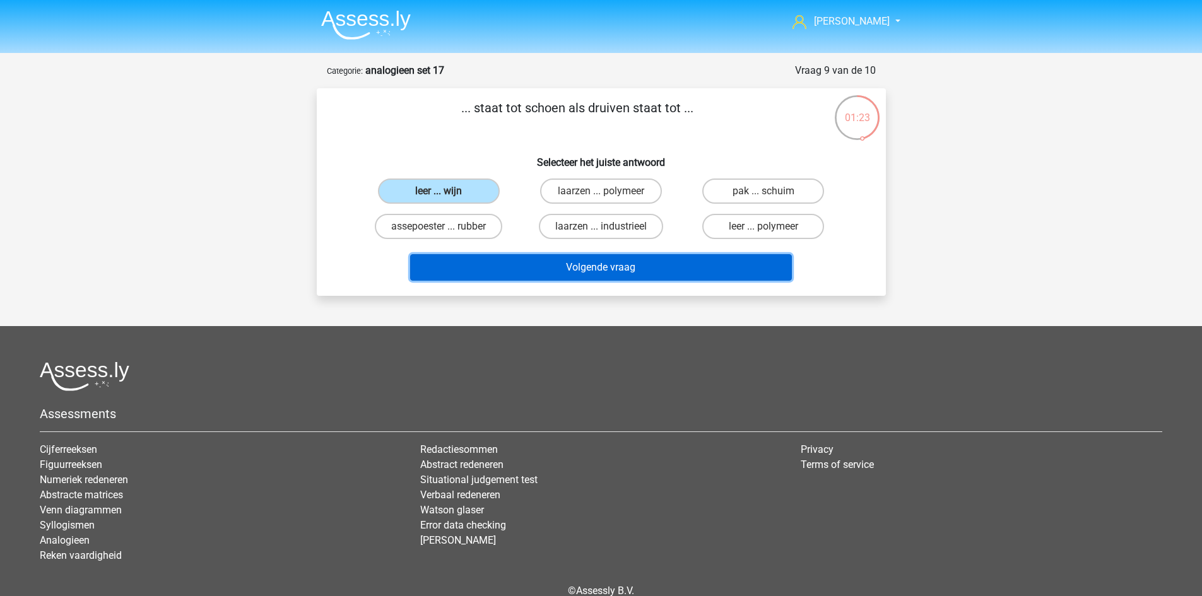
click at [735, 264] on button "Volgende vraag" at bounding box center [601, 267] width 382 height 27
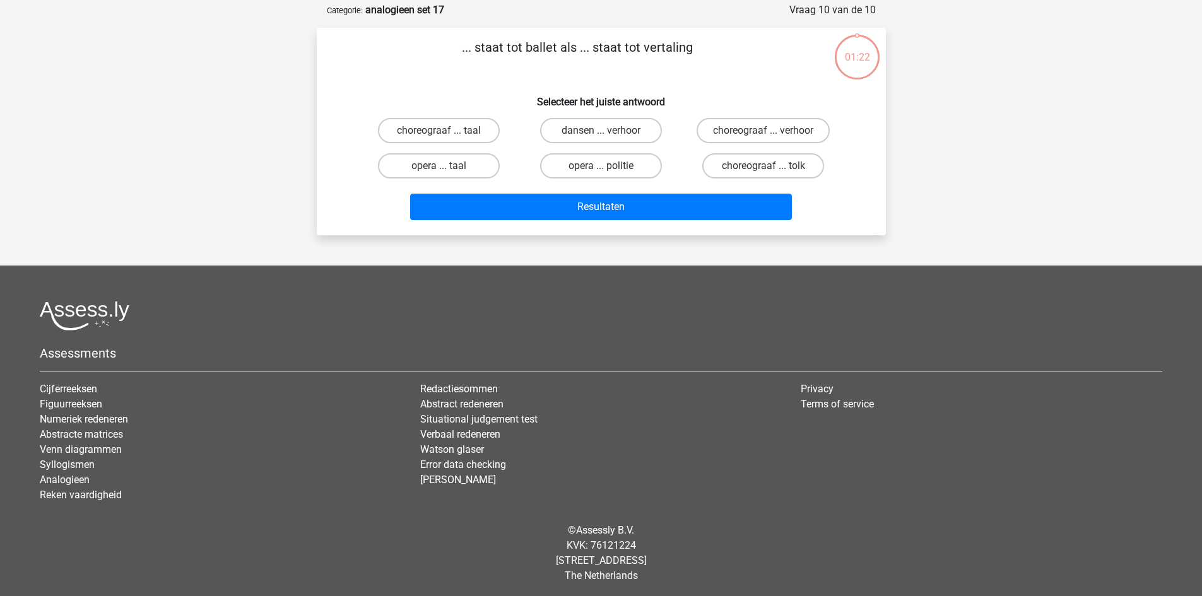
scroll to position [63, 0]
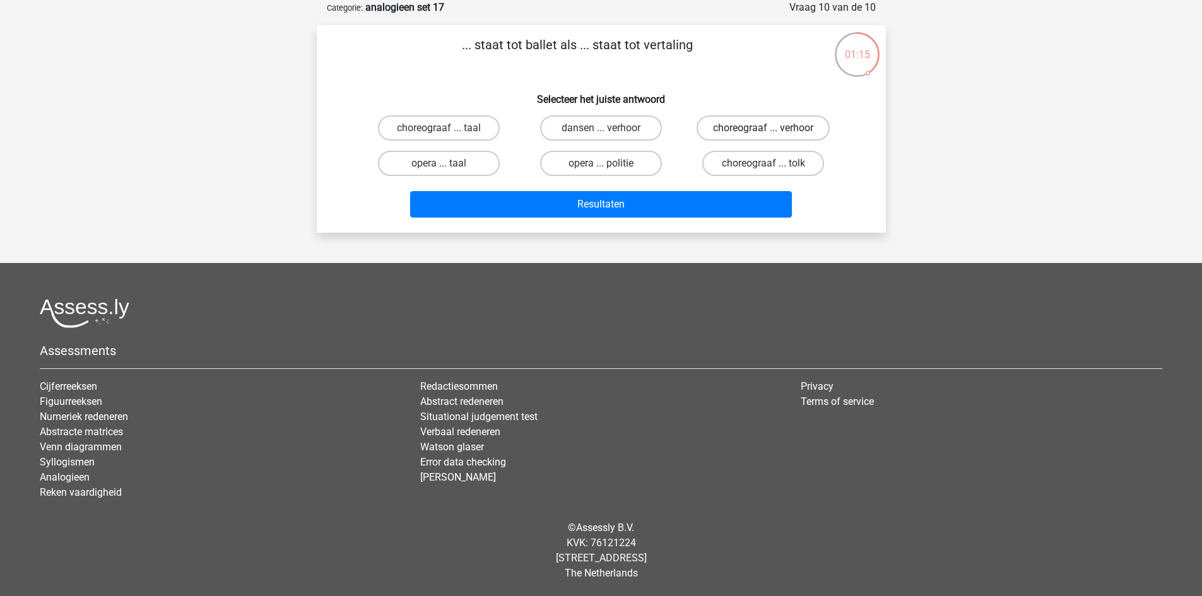
click at [752, 129] on label "choreograaf ... verhoor" at bounding box center [763, 127] width 133 height 25
click at [764, 129] on input "choreograaf ... verhoor" at bounding box center [768, 132] width 8 height 8
radio input "true"
drag, startPoint x: 755, startPoint y: 153, endPoint x: 751, endPoint y: 175, distance: 22.4
click at [755, 154] on label "choreograaf ... tolk" at bounding box center [763, 163] width 122 height 25
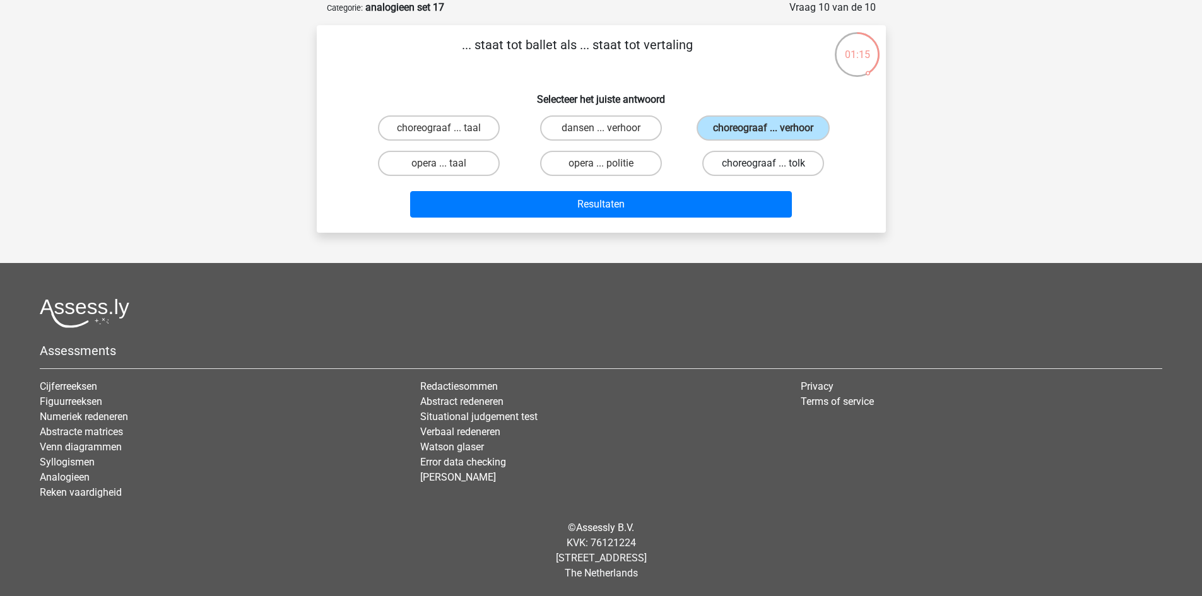
click at [764, 163] on input "choreograaf ... tolk" at bounding box center [768, 167] width 8 height 8
radio input "true"
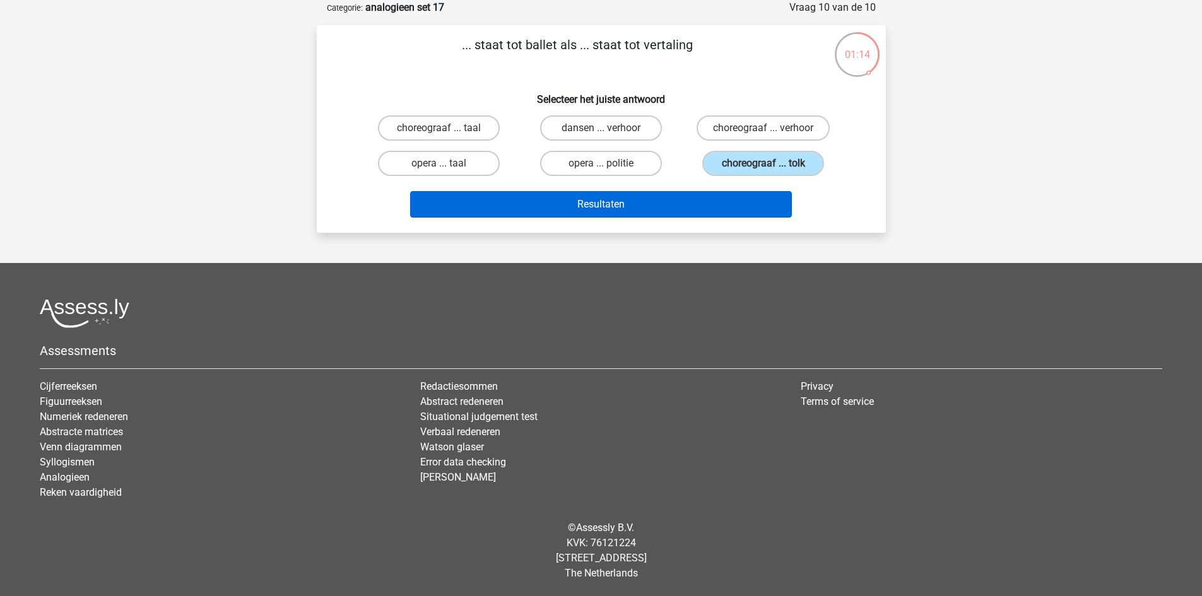
scroll to position [0, 0]
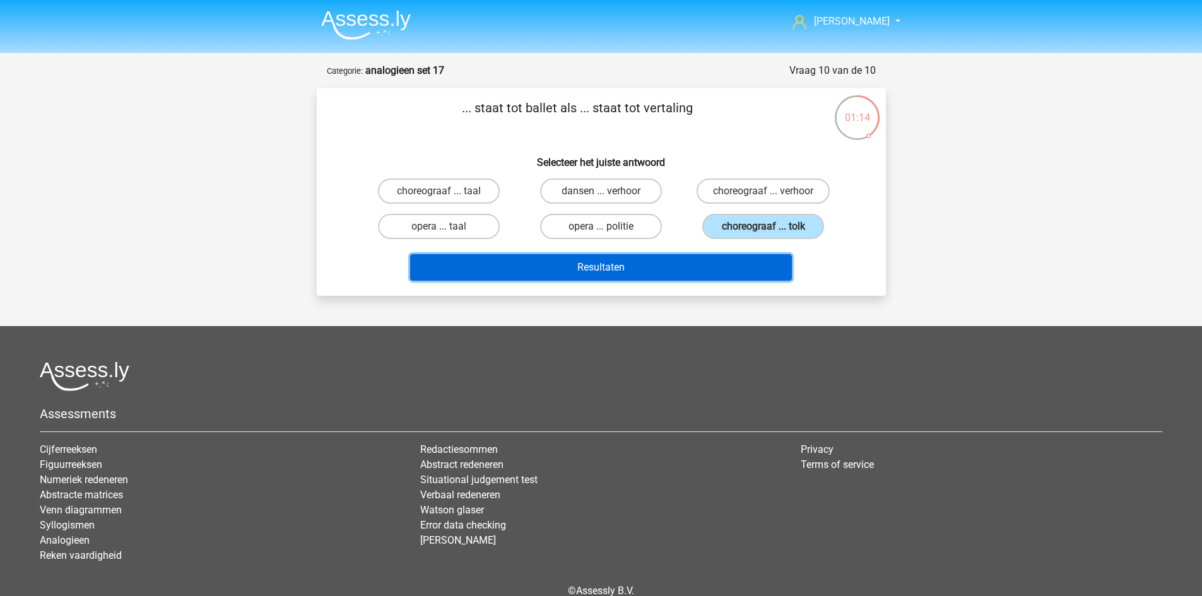
click at [731, 254] on button "Resultaten" at bounding box center [601, 267] width 382 height 27
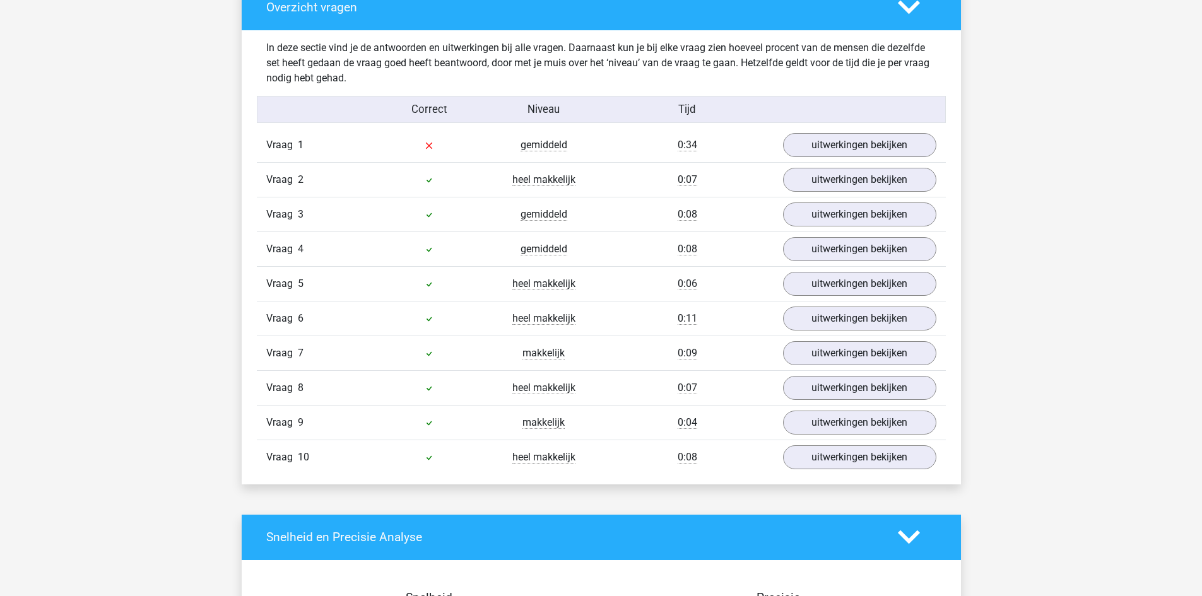
scroll to position [757, 0]
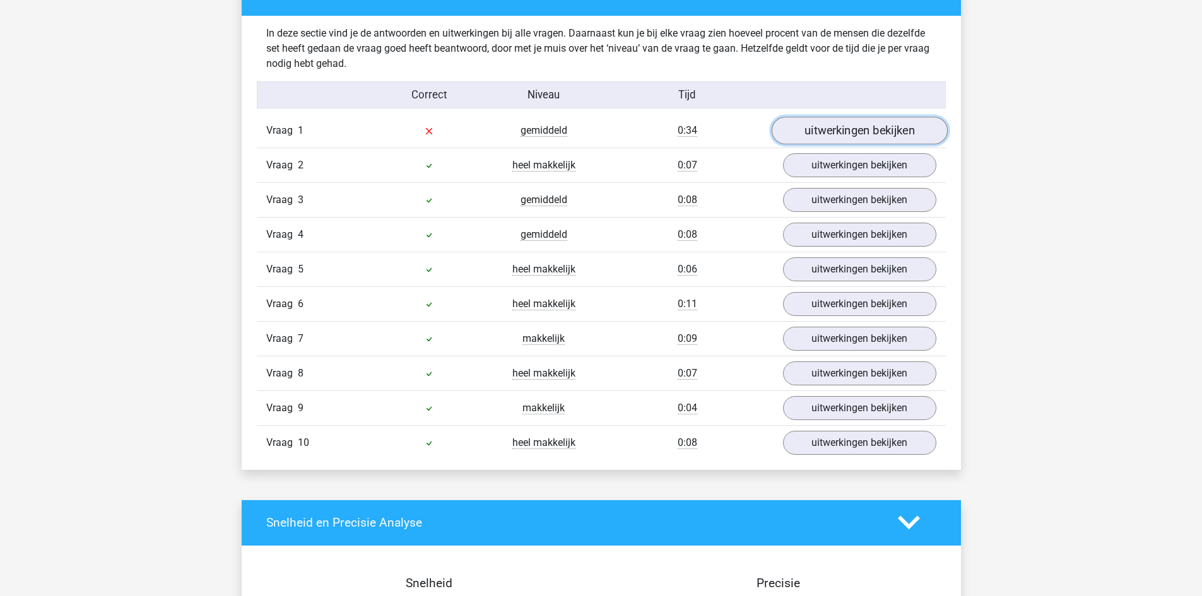
click at [828, 129] on link "uitwerkingen bekijken" at bounding box center [859, 131] width 176 height 28
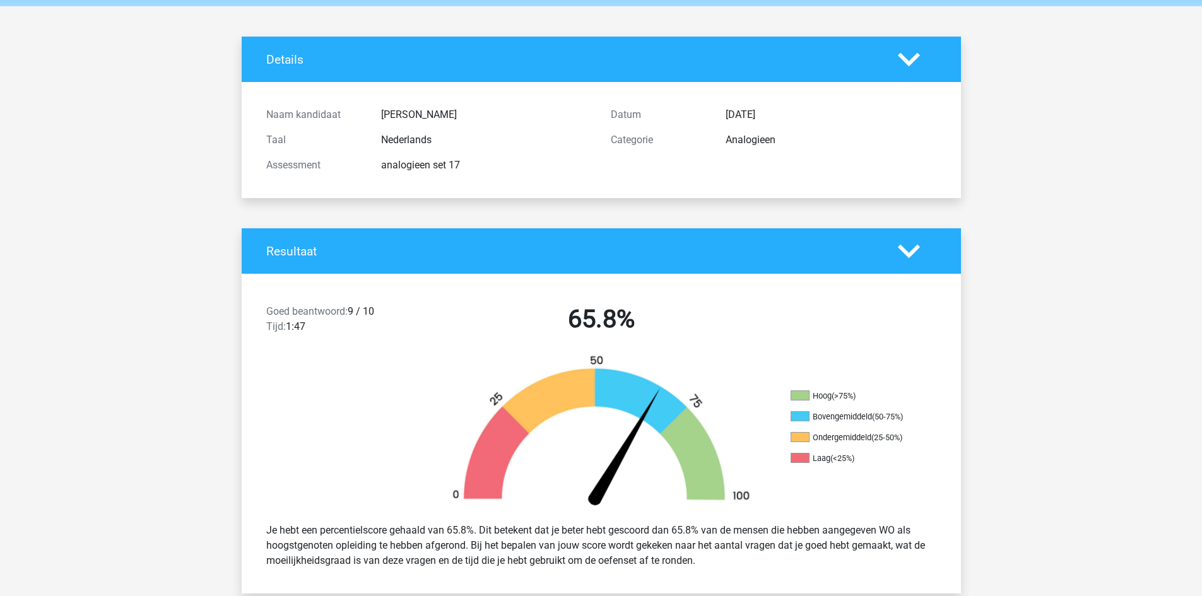
scroll to position [0, 0]
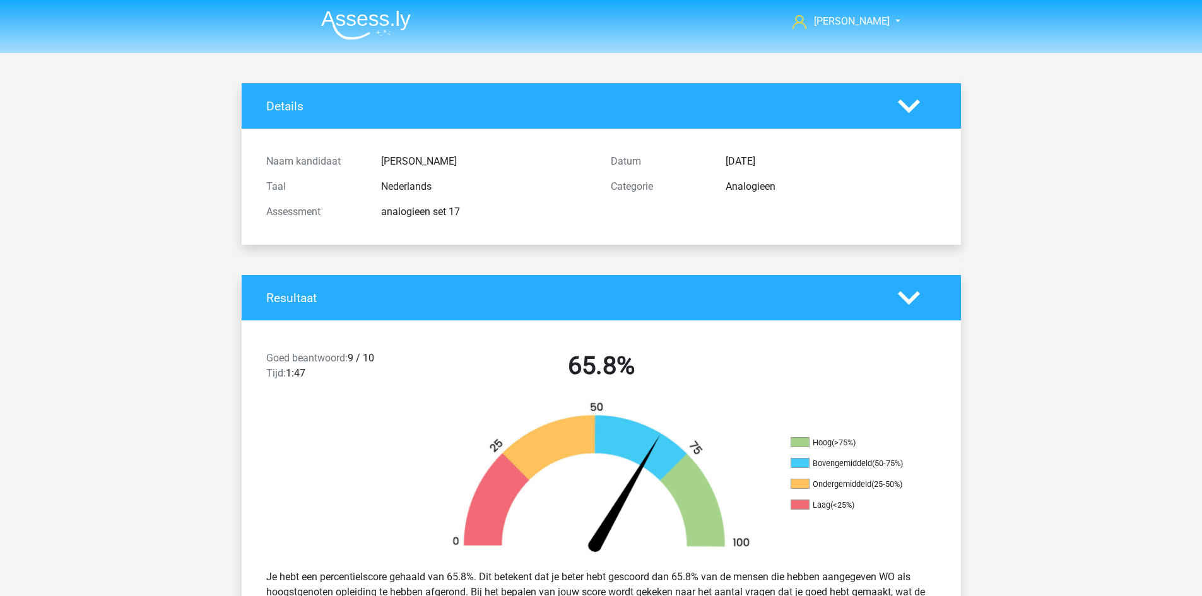
click at [332, 36] on img at bounding box center [366, 25] width 90 height 30
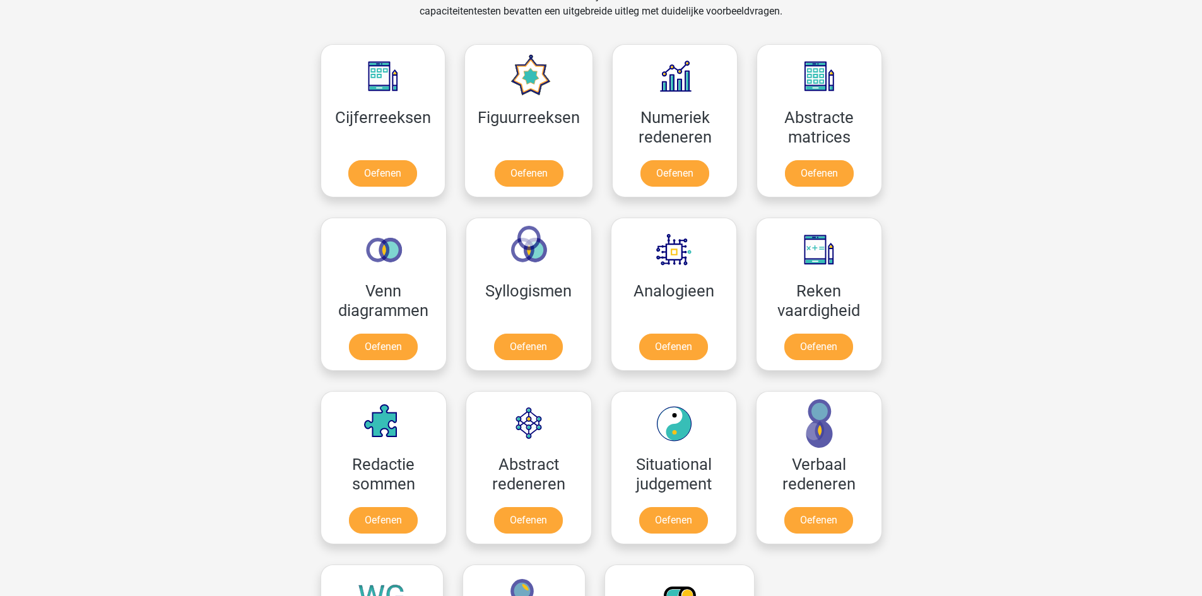
scroll to position [568, 0]
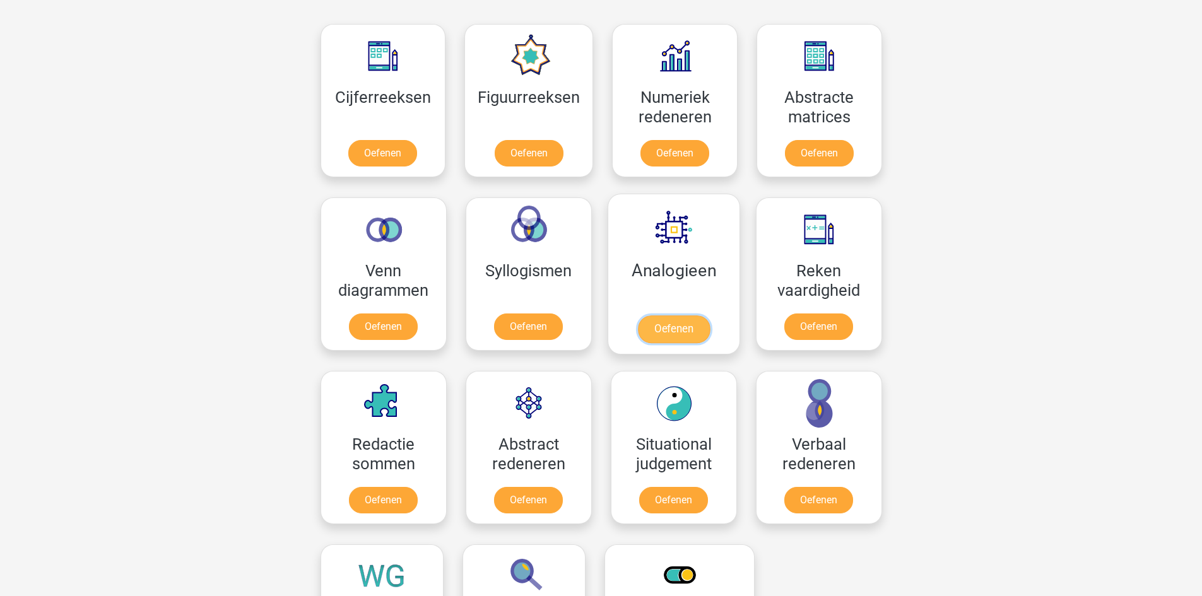
click at [683, 315] on link "Oefenen" at bounding box center [673, 329] width 72 height 28
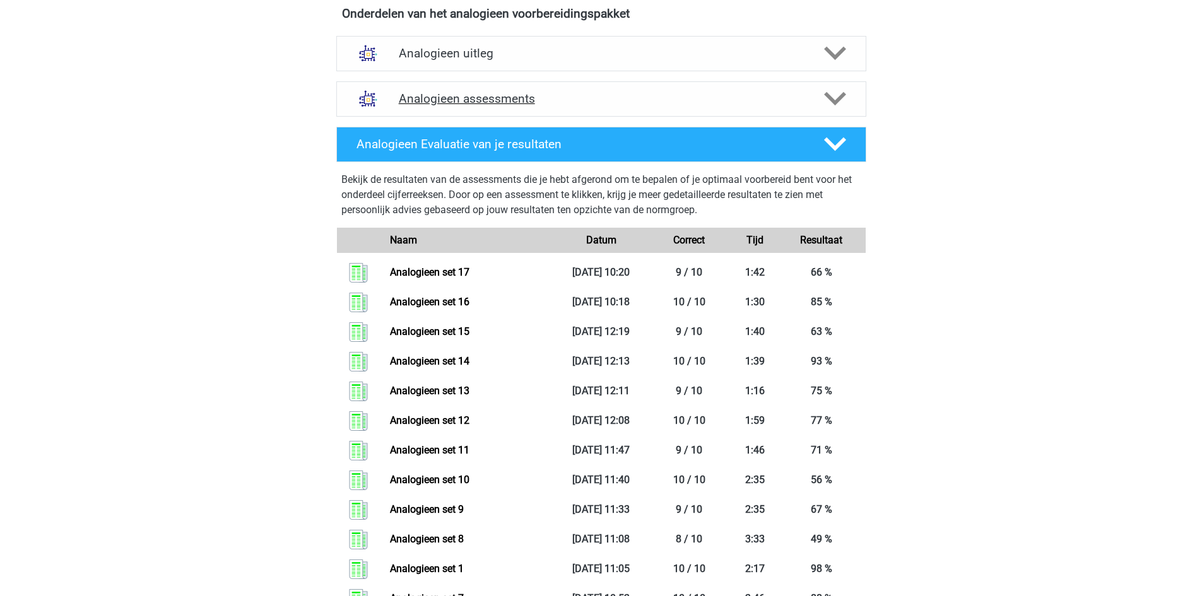
click at [471, 90] on div "Analogieen assessments" at bounding box center [601, 98] width 530 height 35
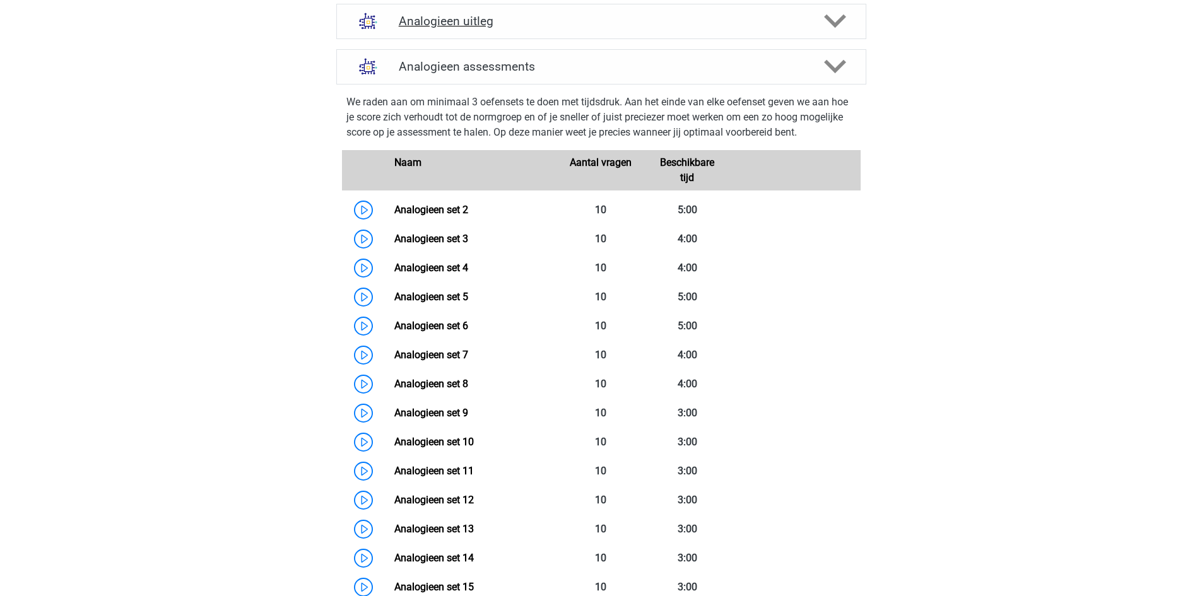
scroll to position [252, 0]
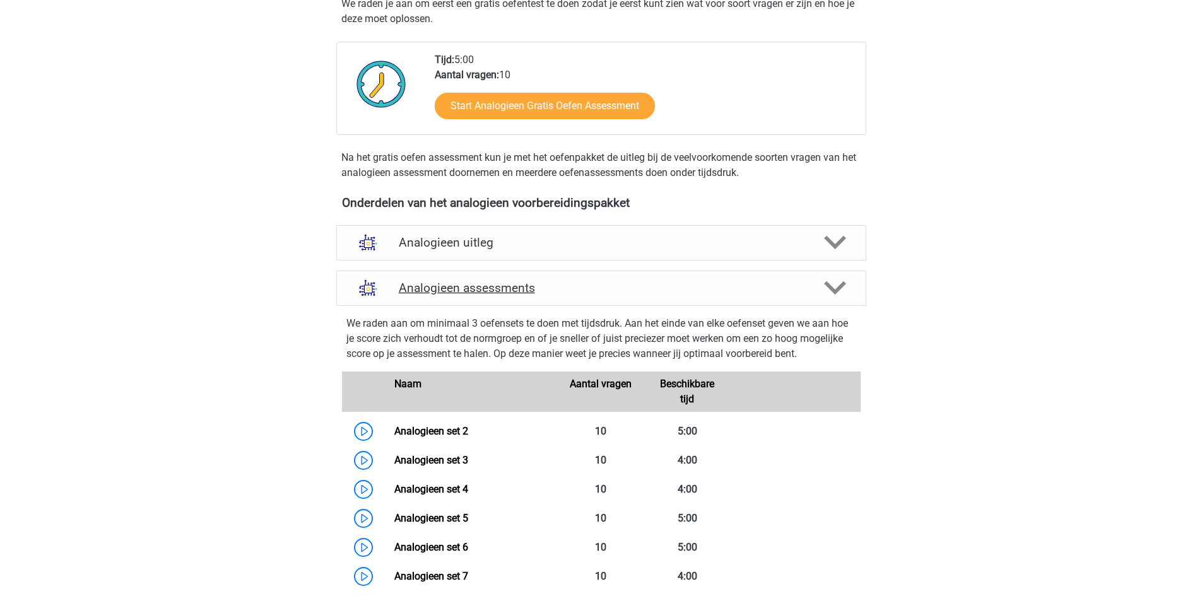
click at [454, 276] on div "Analogieen assessments" at bounding box center [601, 288] width 530 height 35
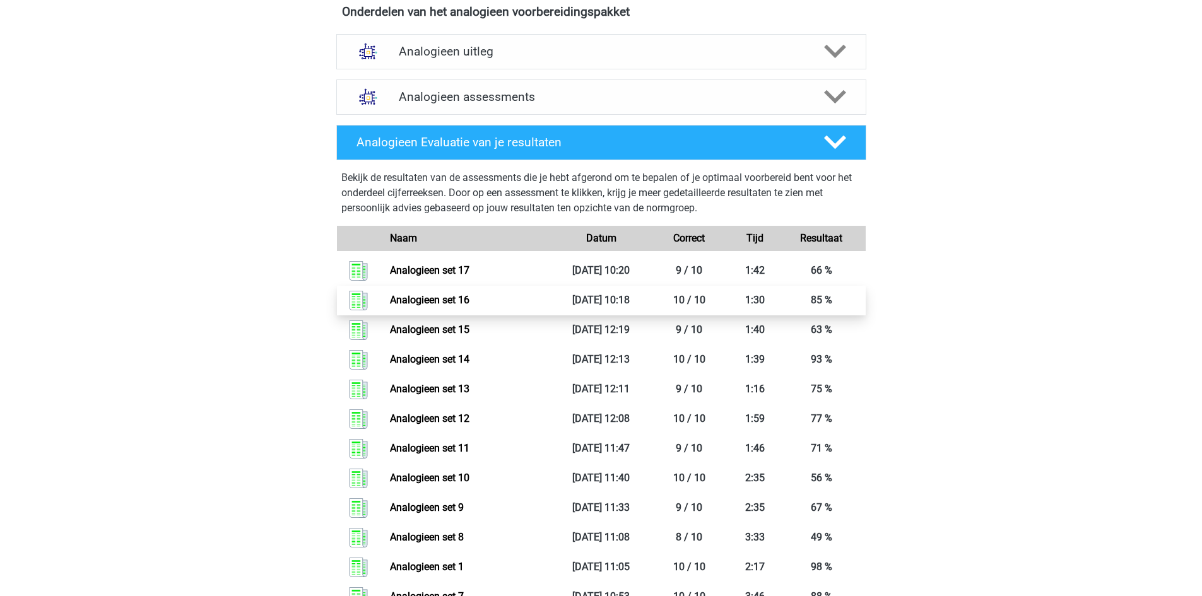
scroll to position [442, 0]
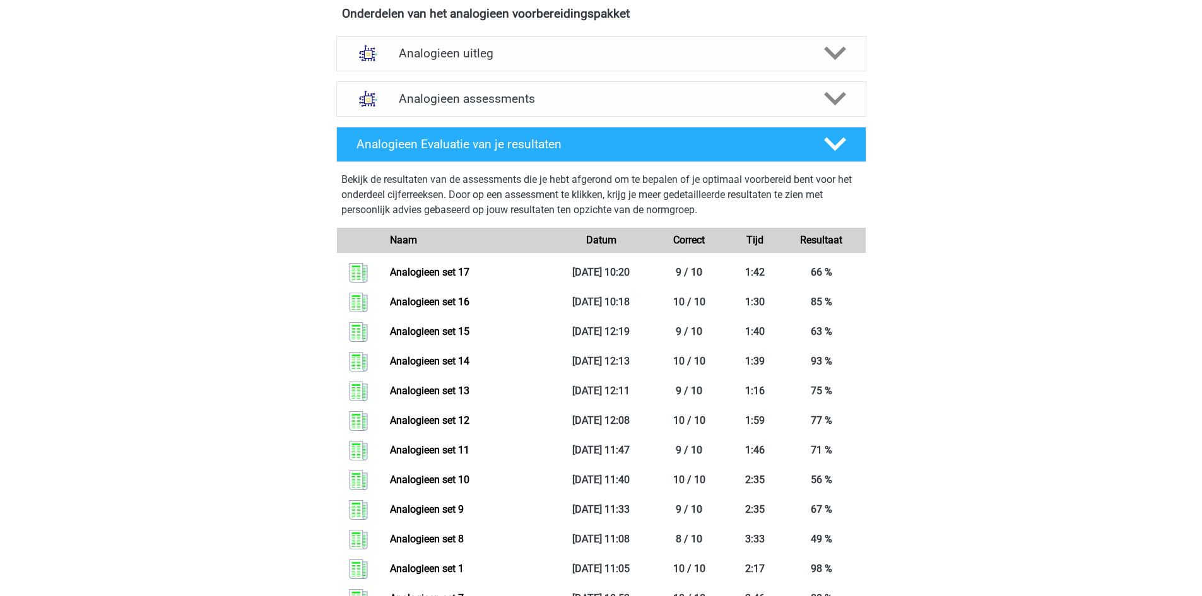
click at [469, 117] on div "Analogieen assessments We raden aan om minimaal 3 oefensets te doen met tijdsdr…" at bounding box center [601, 98] width 579 height 45
click at [475, 105] on h4 "Analogieen assessments" at bounding box center [601, 98] width 405 height 15
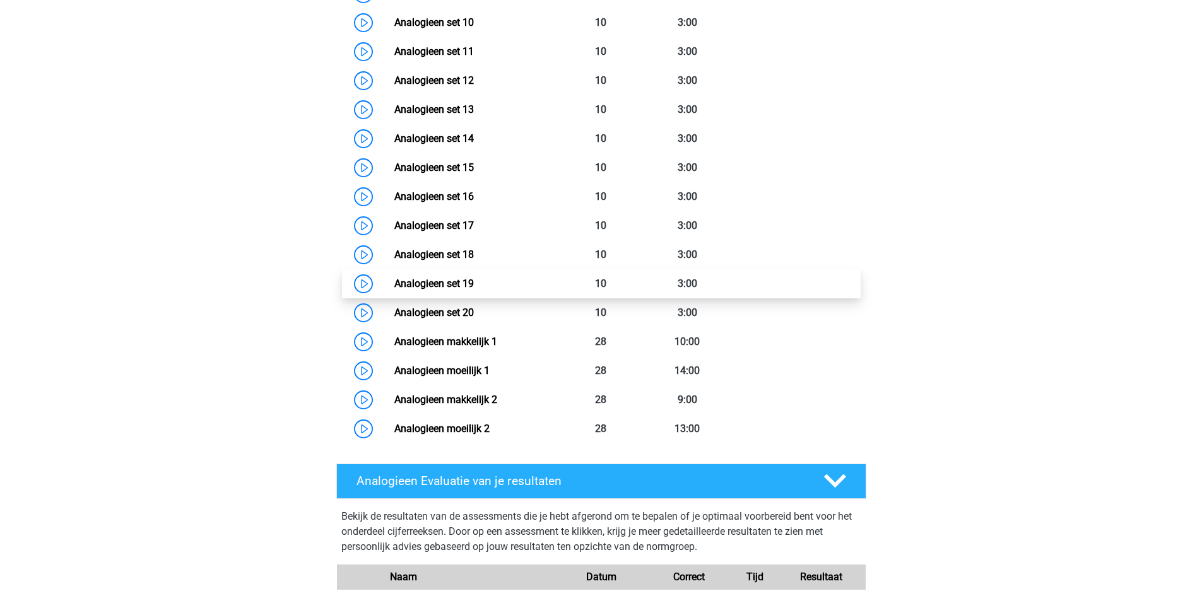
scroll to position [946, 0]
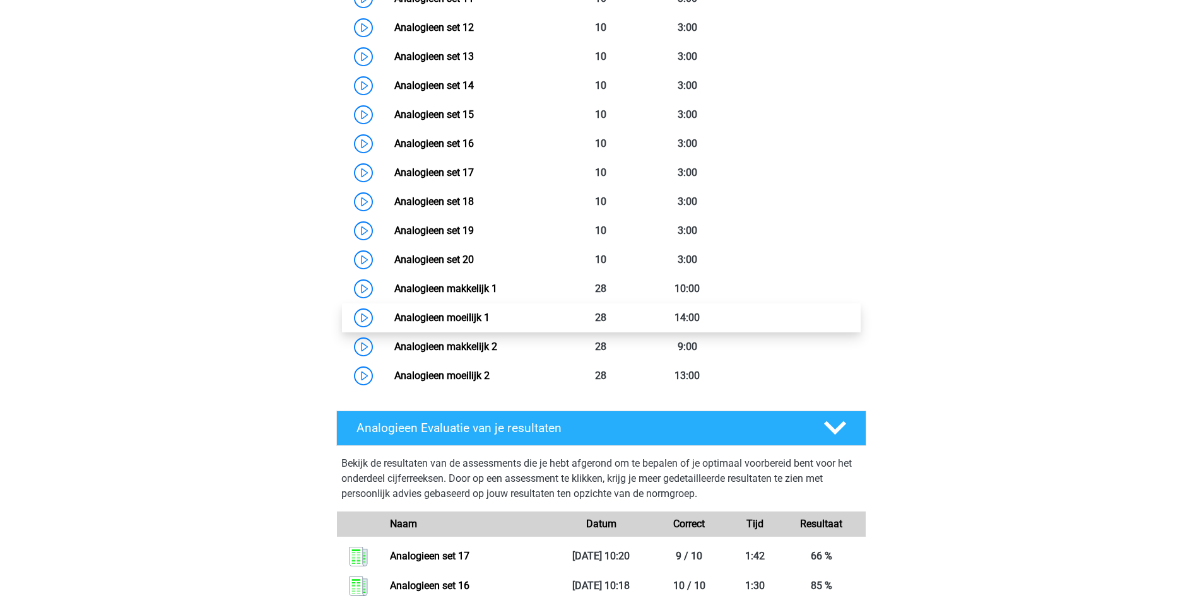
click at [481, 317] on link "Analogieen moeilijk 1" at bounding box center [441, 318] width 95 height 12
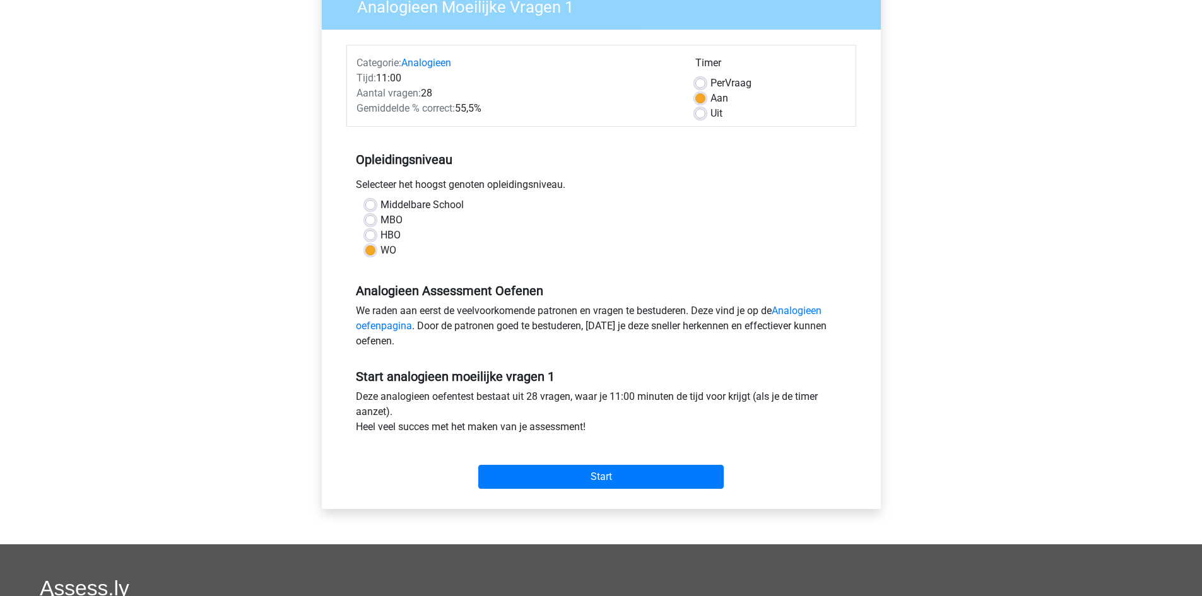
scroll to position [126, 0]
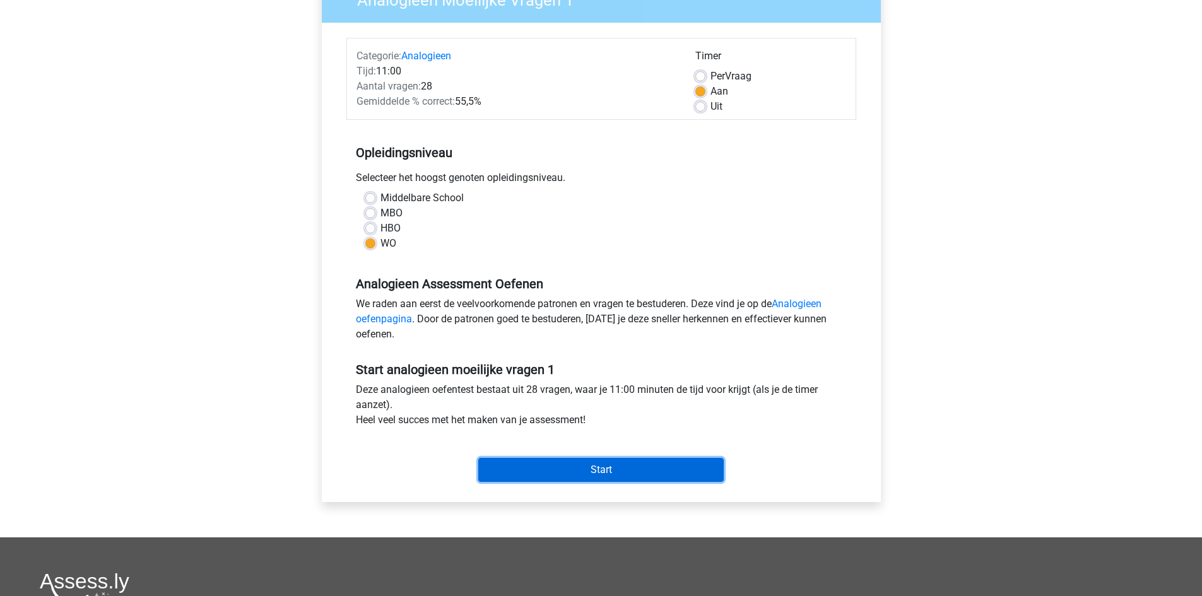
click at [630, 479] on input "Start" at bounding box center [600, 470] width 245 height 24
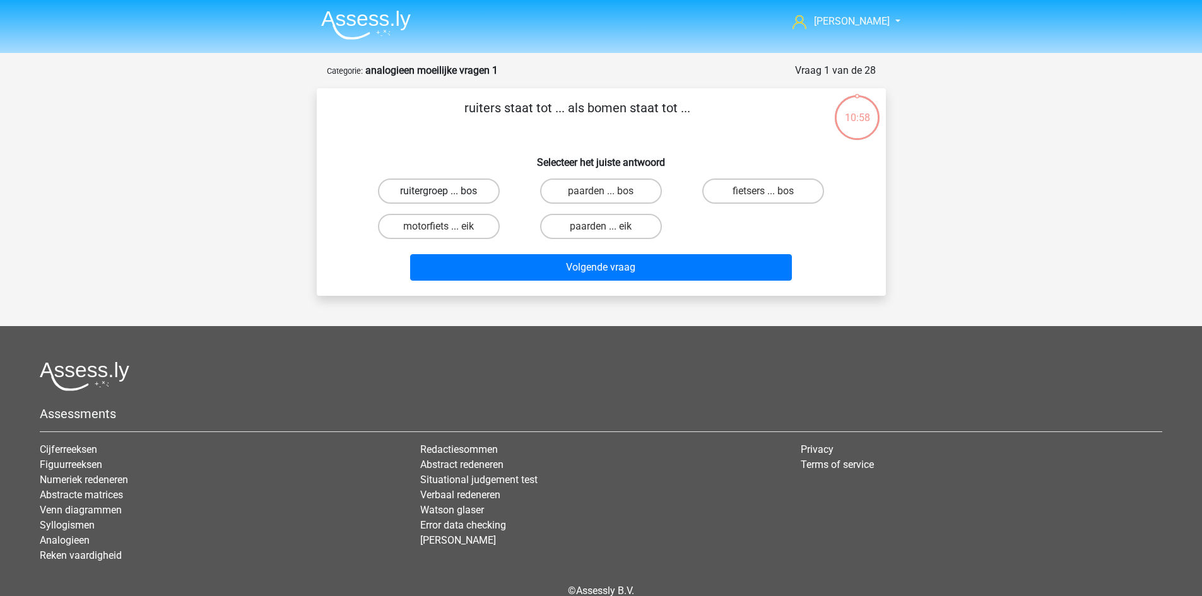
click at [436, 184] on label "ruitergroep ... bos" at bounding box center [439, 191] width 122 height 25
click at [439, 191] on input "ruitergroep ... bos" at bounding box center [443, 195] width 8 height 8
radio input "true"
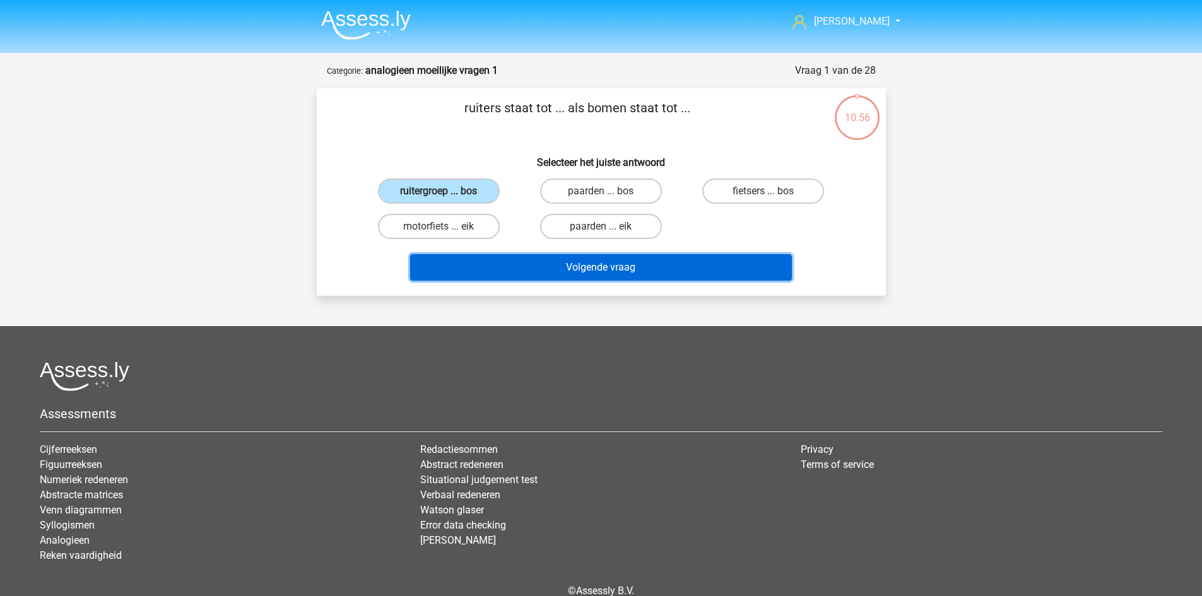
click at [604, 275] on button "Volgende vraag" at bounding box center [601, 267] width 382 height 27
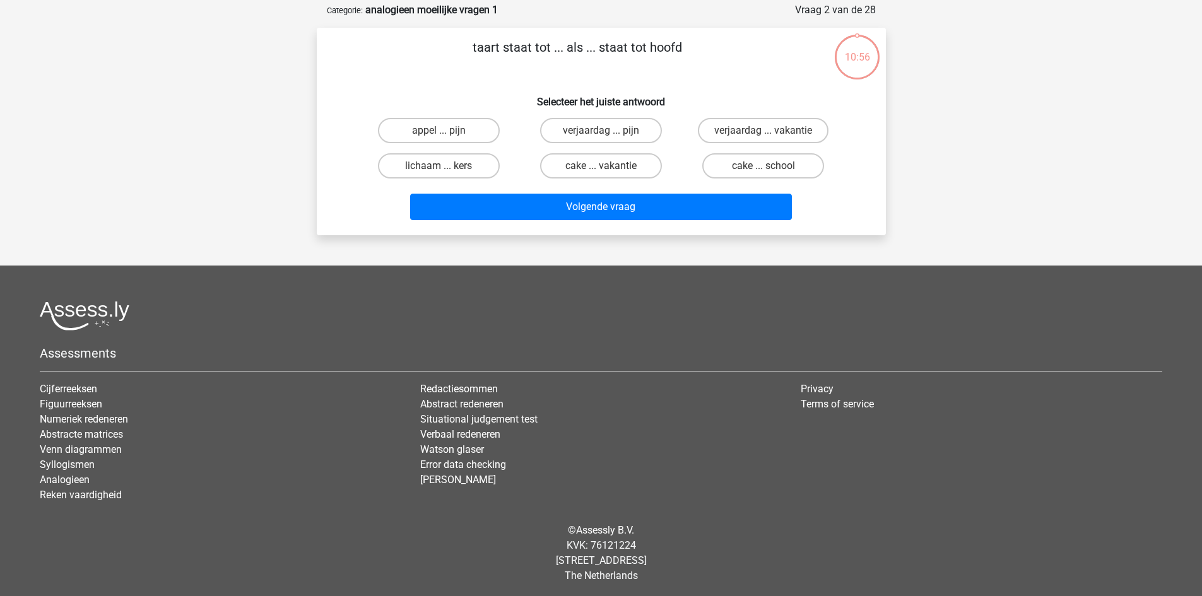
scroll to position [63, 0]
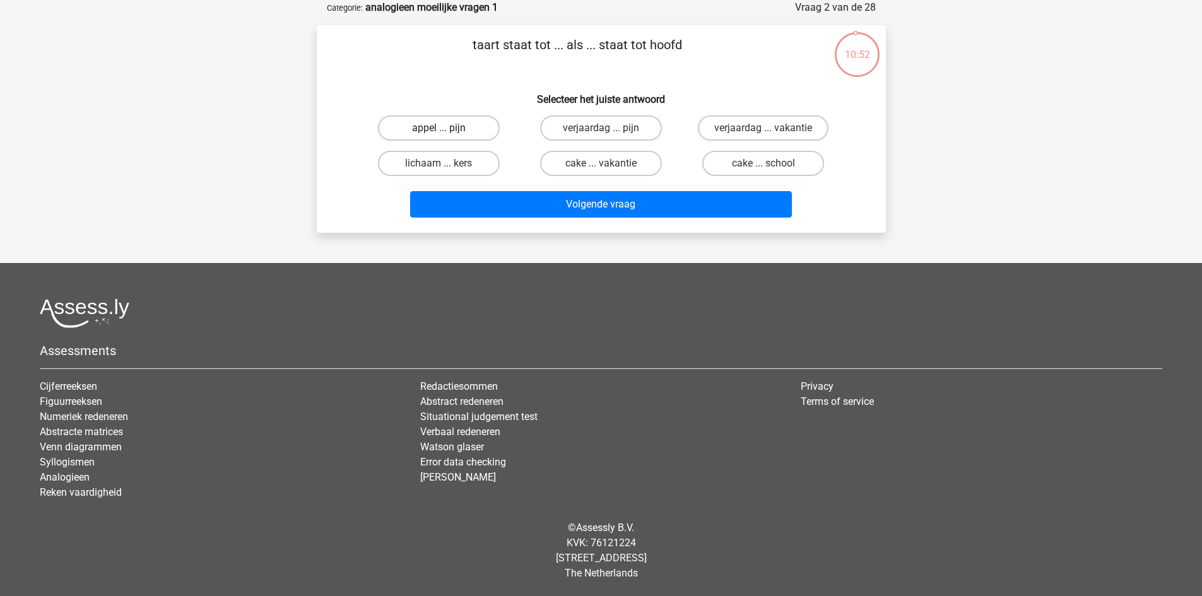
click at [469, 129] on label "appel ... pijn" at bounding box center [439, 127] width 122 height 25
click at [447, 129] on input "appel ... pijn" at bounding box center [443, 132] width 8 height 8
radio input "true"
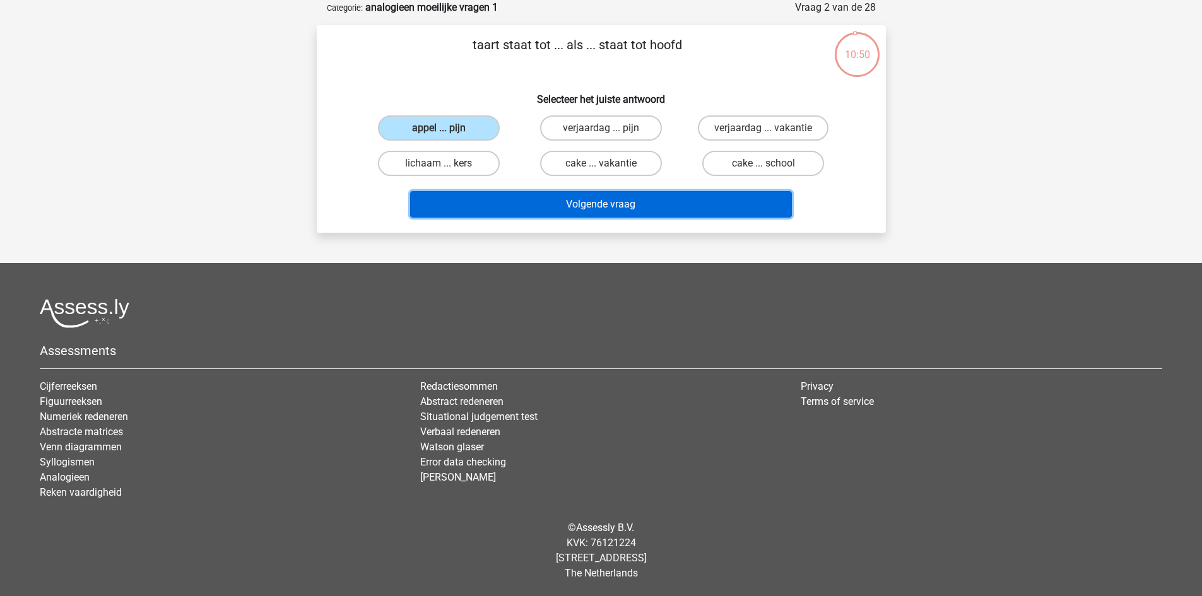
click at [634, 208] on button "Volgende vraag" at bounding box center [601, 204] width 382 height 27
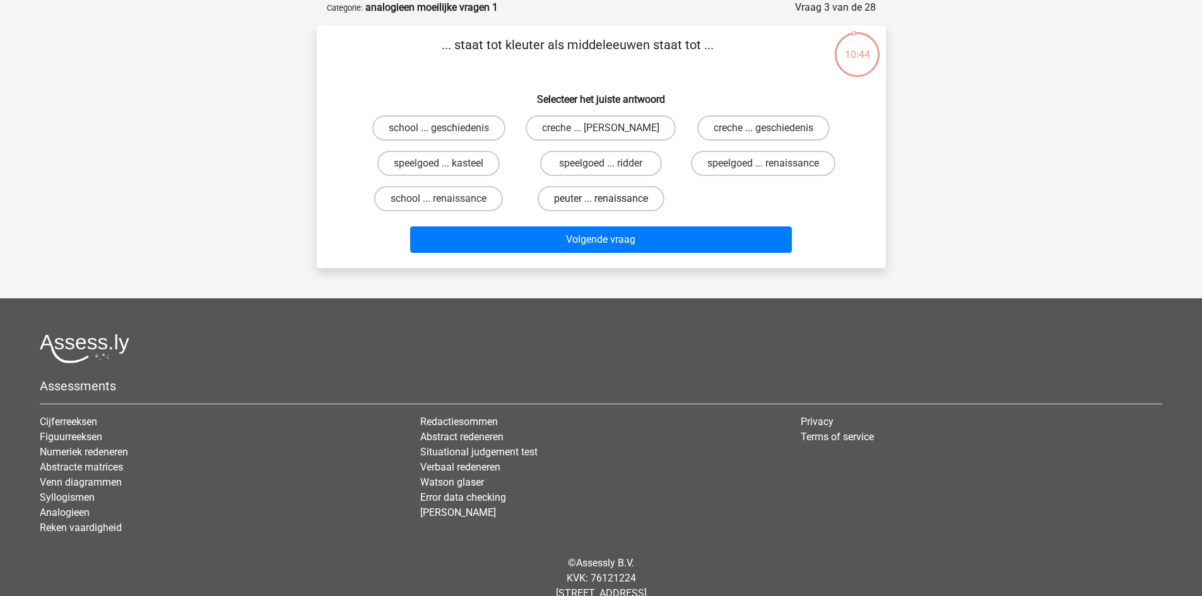
click at [620, 202] on label "peuter ... renaissance" at bounding box center [601, 198] width 127 height 25
click at [609, 202] on input "peuter ... renaissance" at bounding box center [605, 203] width 8 height 8
radio input "true"
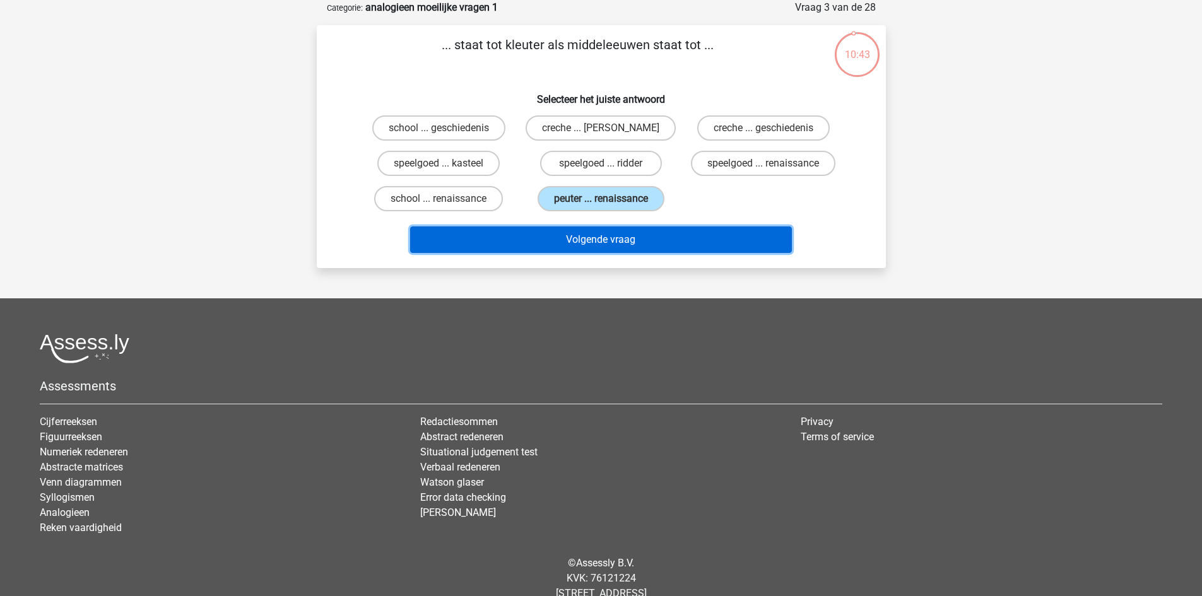
click at [631, 242] on button "Volgende vraag" at bounding box center [601, 240] width 382 height 27
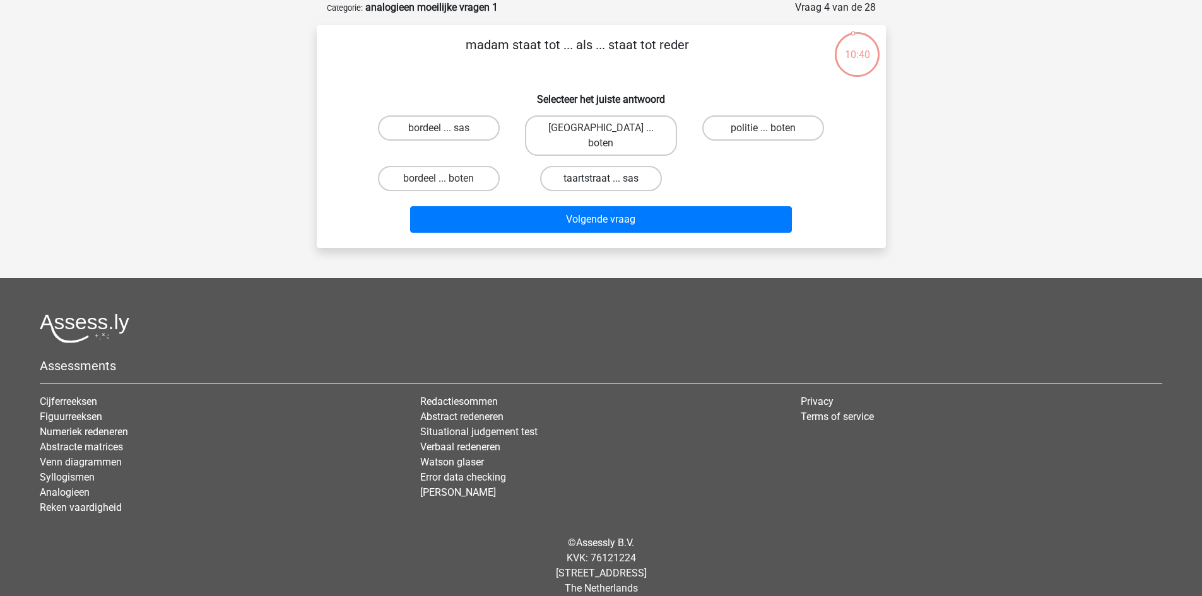
click at [630, 166] on label "taartstraat ... sas" at bounding box center [601, 178] width 122 height 25
click at [609, 179] on input "taartstraat ... sas" at bounding box center [605, 183] width 8 height 8
radio input "true"
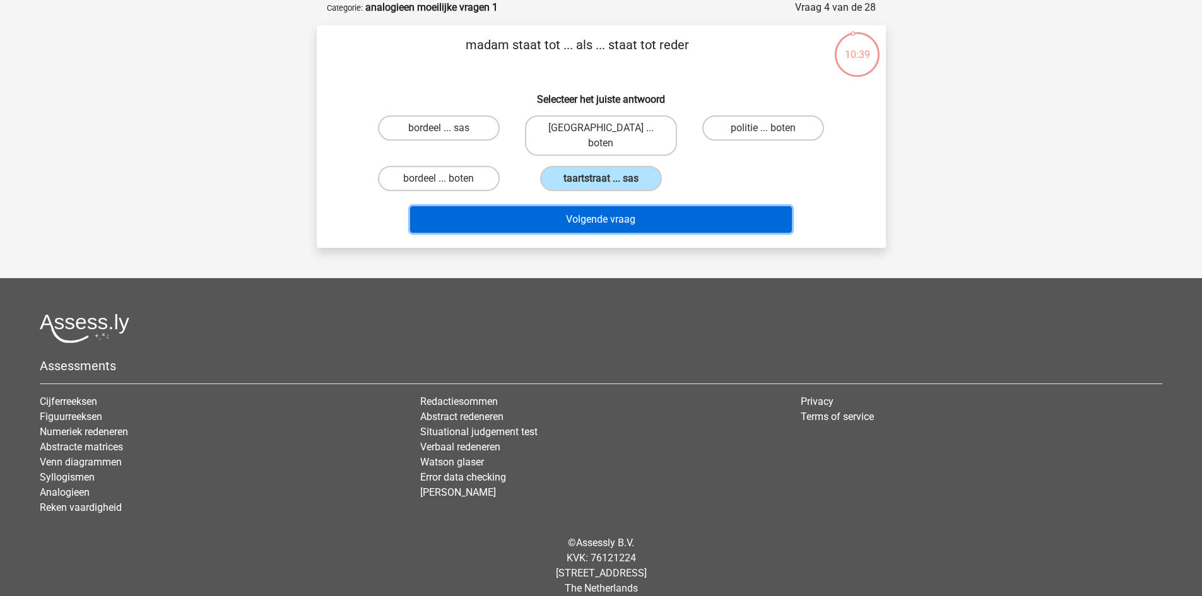
click at [645, 206] on button "Volgende vraag" at bounding box center [601, 219] width 382 height 27
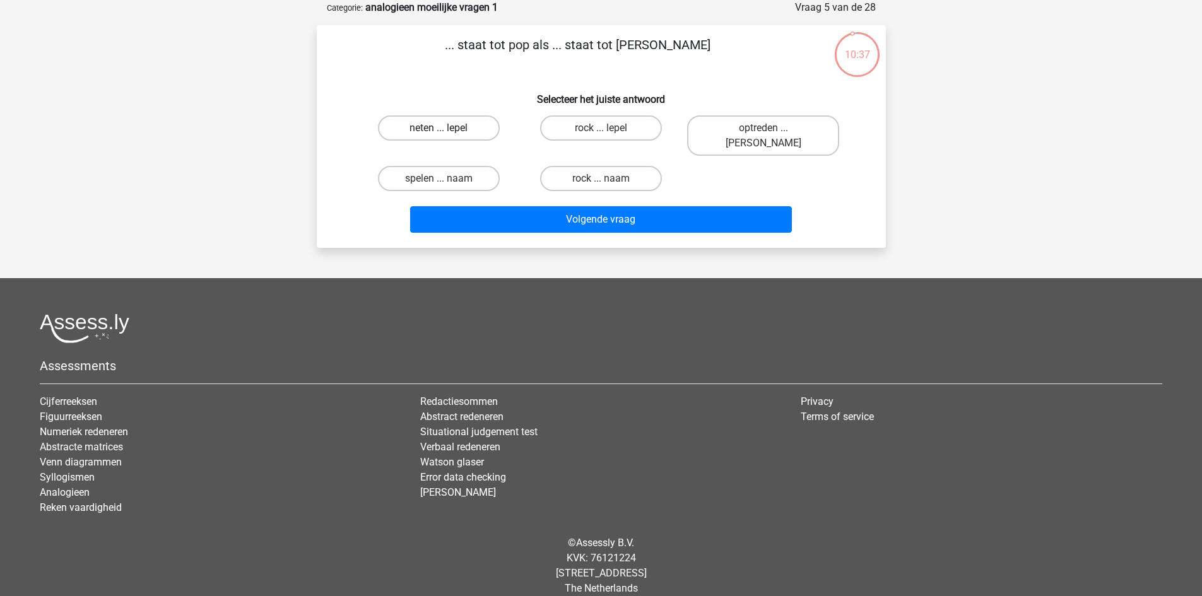
click at [442, 122] on label "neten ... lepel" at bounding box center [439, 127] width 122 height 25
click at [442, 128] on input "neten ... lepel" at bounding box center [443, 132] width 8 height 8
radio input "true"
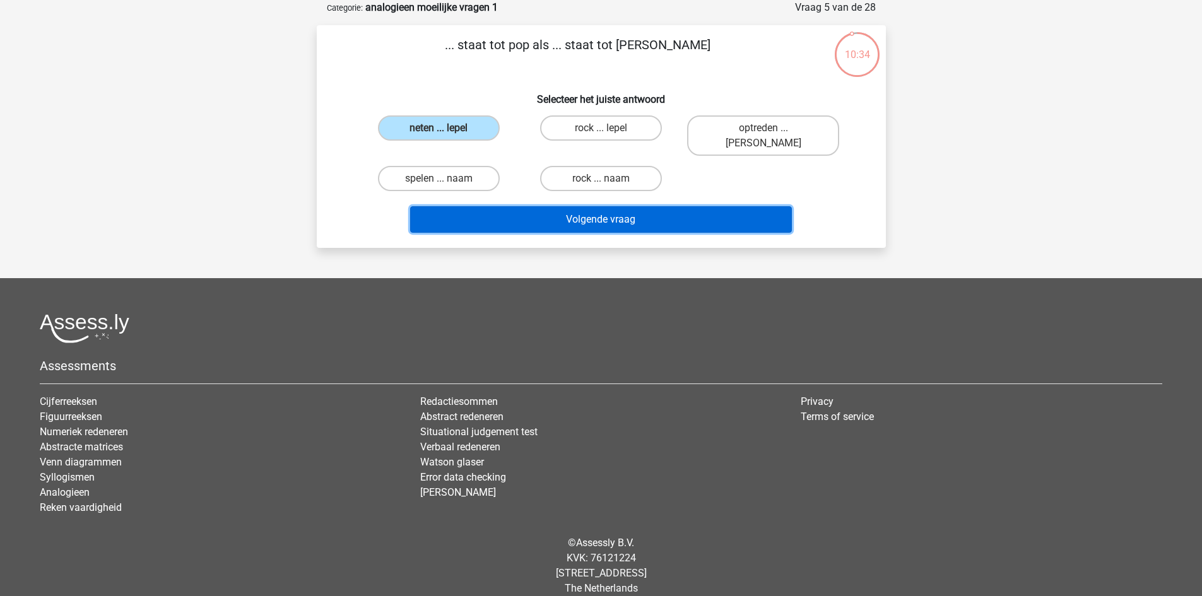
click at [604, 207] on button "Volgende vraag" at bounding box center [601, 219] width 382 height 27
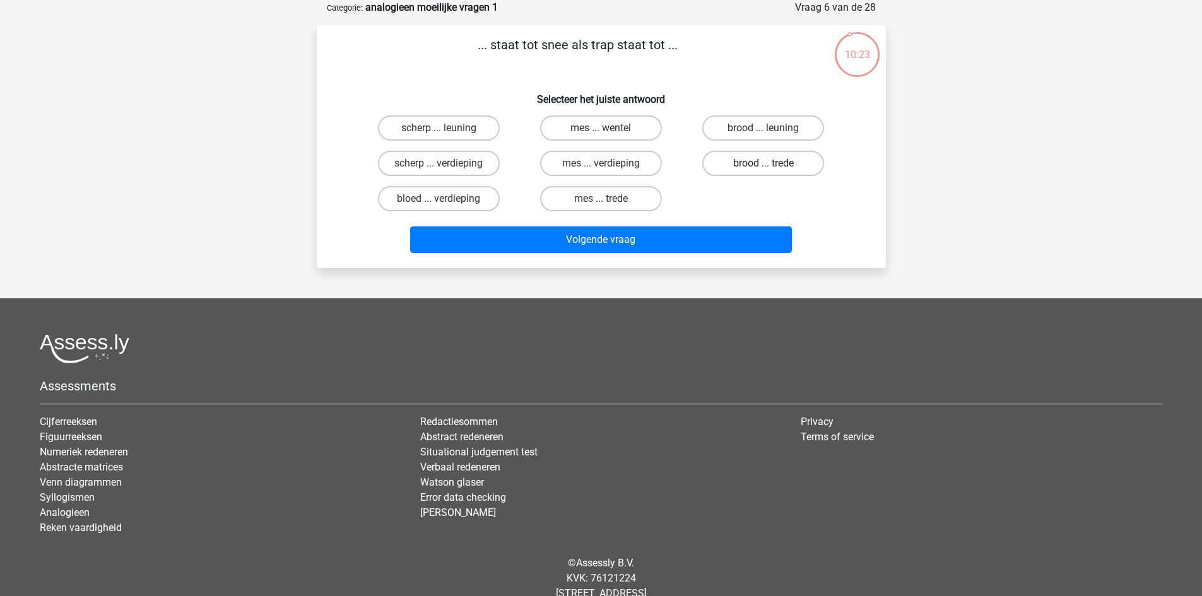
click at [745, 165] on label "brood ... trede" at bounding box center [763, 163] width 122 height 25
click at [764, 165] on input "brood ... trede" at bounding box center [768, 167] width 8 height 8
radio input "true"
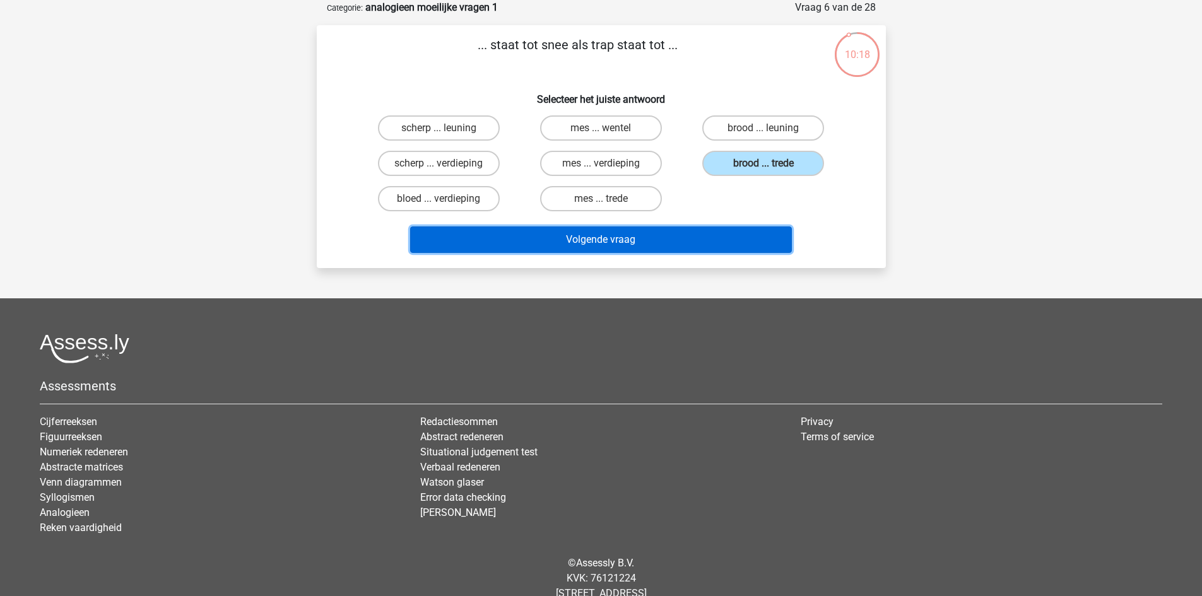
click at [703, 244] on button "Volgende vraag" at bounding box center [601, 240] width 382 height 27
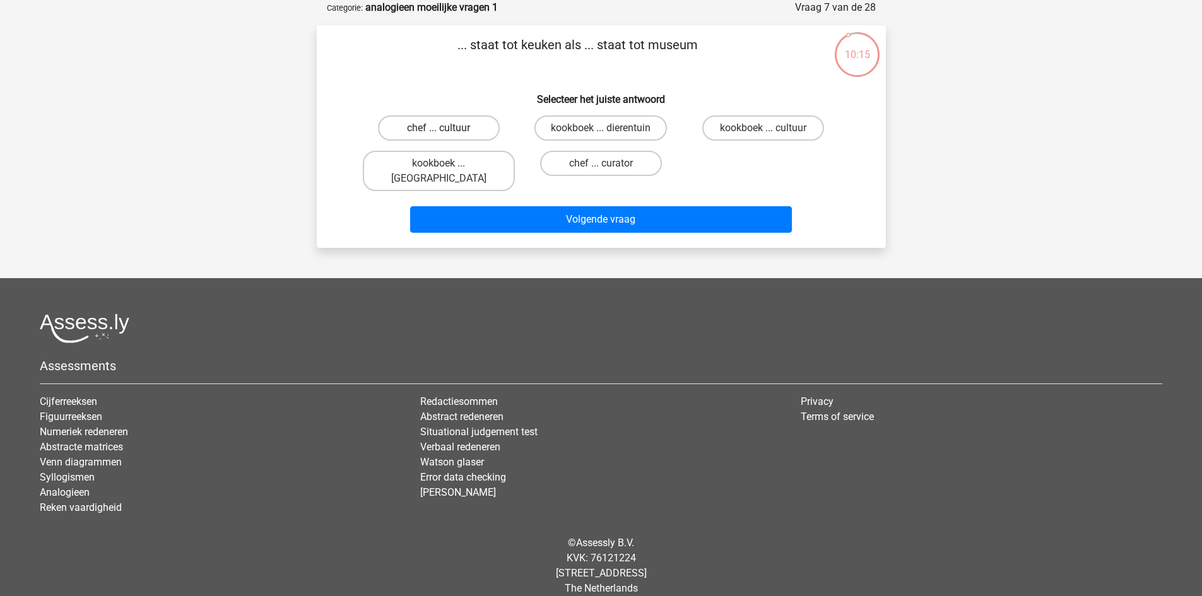
click at [454, 130] on label "chef ... cultuur" at bounding box center [439, 127] width 122 height 25
click at [447, 130] on input "chef ... cultuur" at bounding box center [443, 132] width 8 height 8
radio input "true"
click at [629, 158] on label "chef ... curator" at bounding box center [601, 163] width 122 height 25
click at [609, 163] on input "chef ... curator" at bounding box center [605, 167] width 8 height 8
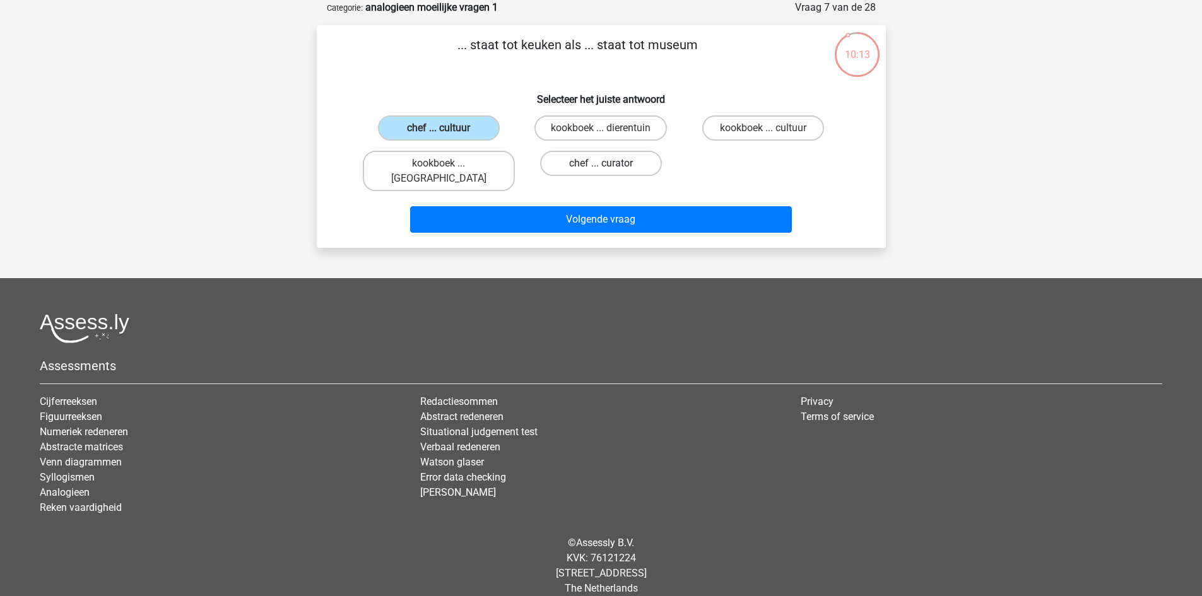
radio input "true"
click at [642, 222] on div "Volgende vraag" at bounding box center [601, 222] width 487 height 32
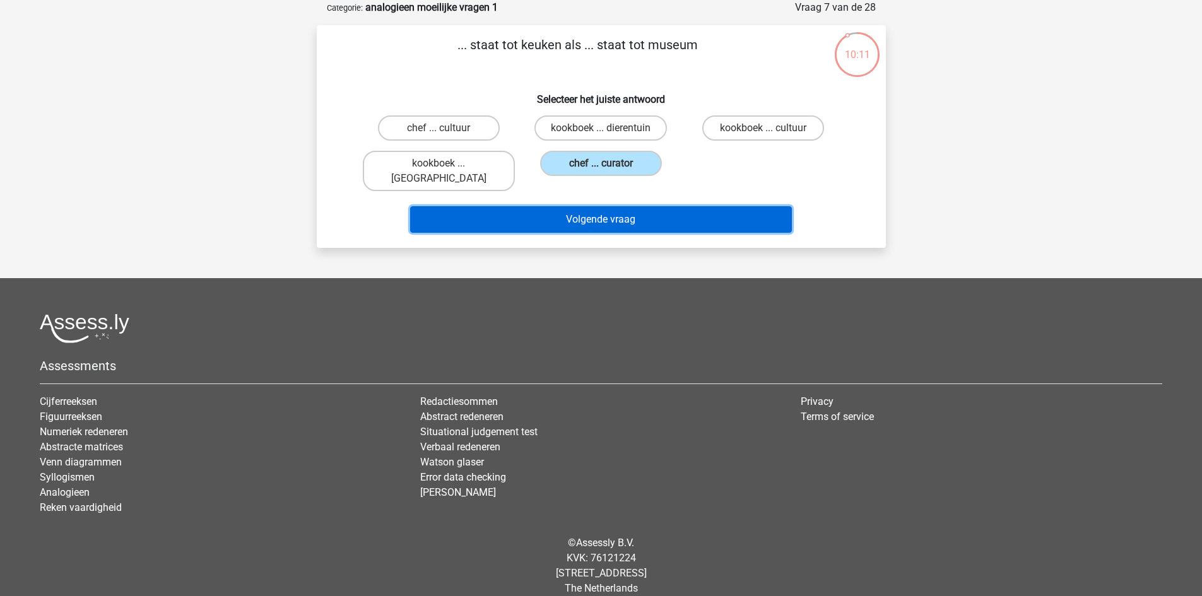
click at [741, 206] on button "Volgende vraag" at bounding box center [601, 219] width 382 height 27
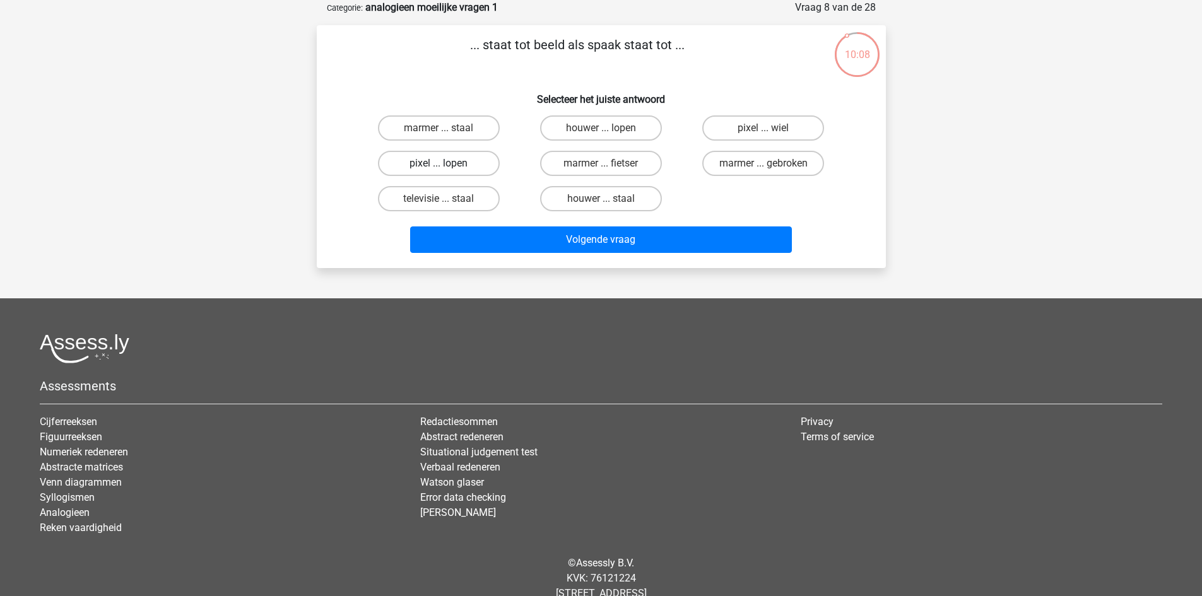
click at [448, 167] on label "pixel ... lopen" at bounding box center [439, 163] width 122 height 25
click at [447, 167] on input "pixel ... lopen" at bounding box center [443, 167] width 8 height 8
radio input "true"
click at [748, 126] on label "pixel ... wiel" at bounding box center [763, 127] width 122 height 25
click at [764, 128] on input "pixel ... wiel" at bounding box center [768, 132] width 8 height 8
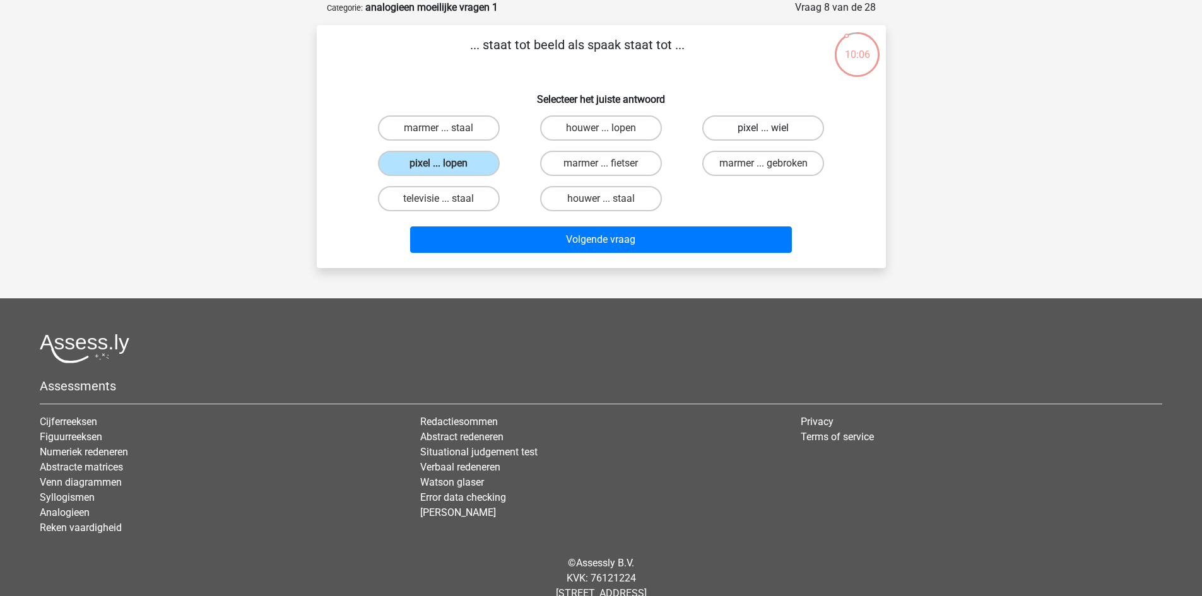
radio input "true"
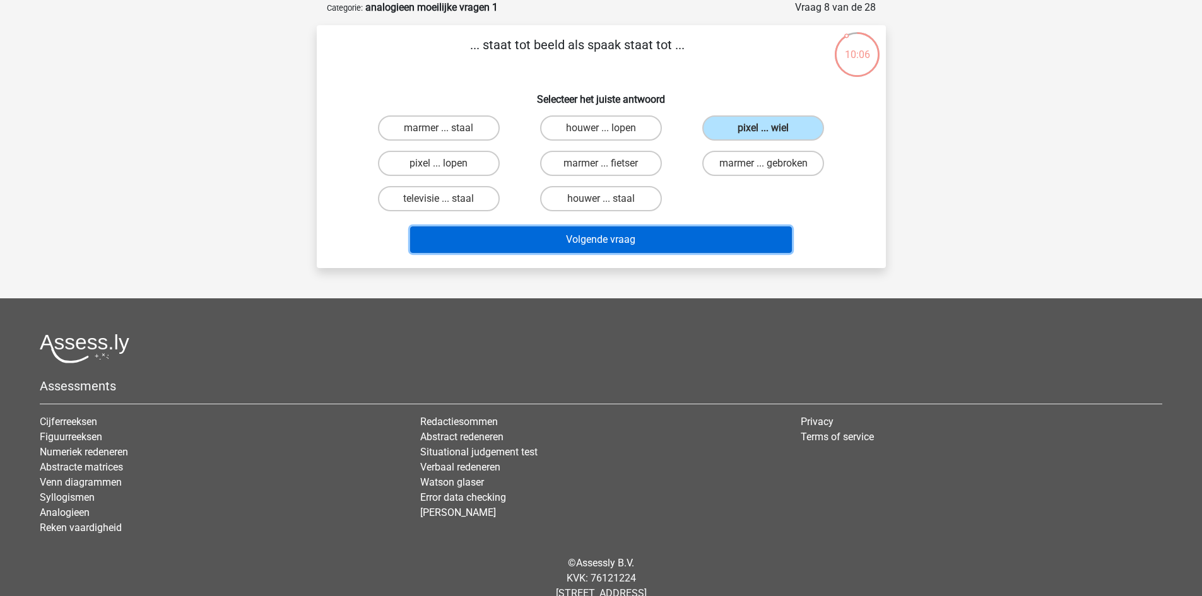
click at [720, 237] on button "Volgende vraag" at bounding box center [601, 240] width 382 height 27
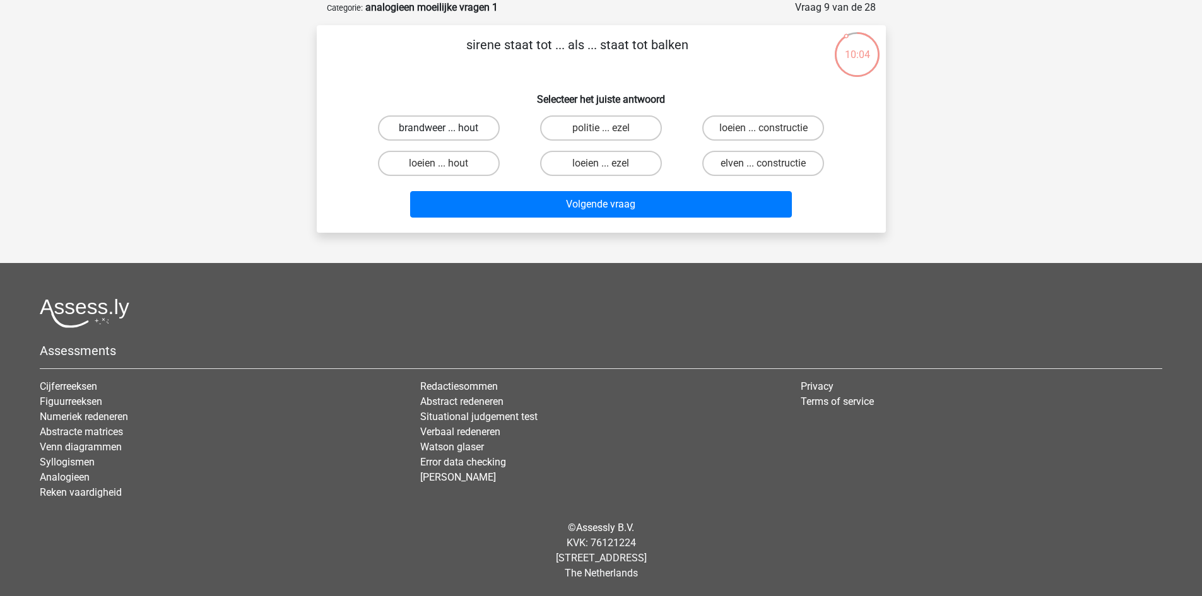
click at [444, 126] on label "brandweer ... hout" at bounding box center [439, 127] width 122 height 25
click at [444, 128] on input "brandweer ... hout" at bounding box center [443, 132] width 8 height 8
radio input "true"
click at [461, 172] on label "loeien ... hout" at bounding box center [439, 163] width 122 height 25
click at [447, 172] on input "loeien ... hout" at bounding box center [443, 167] width 8 height 8
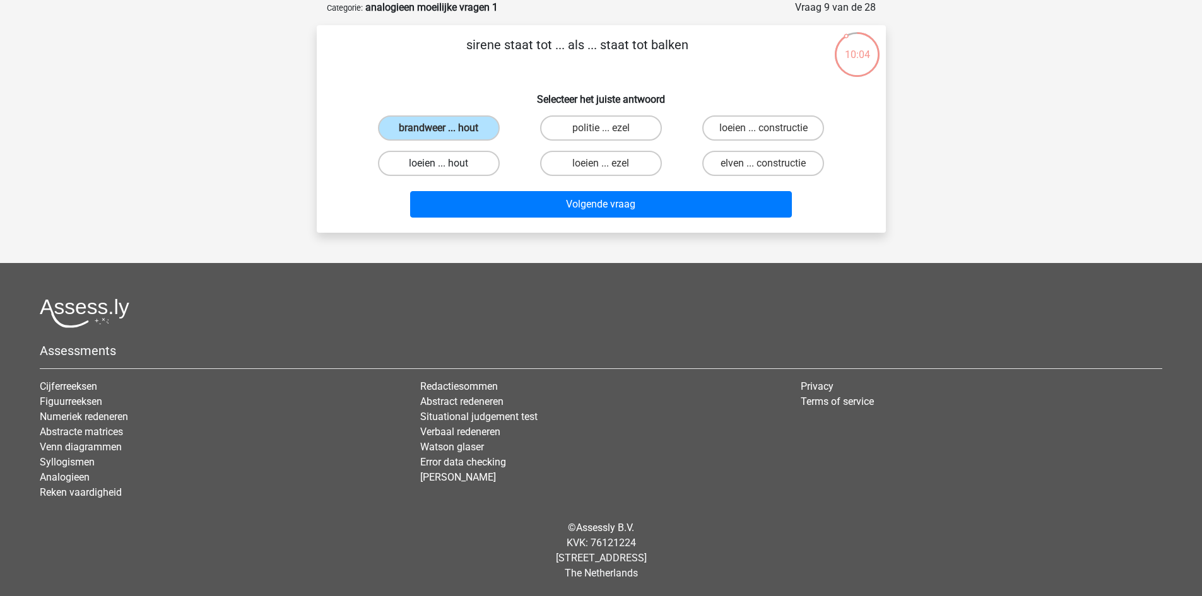
radio input "true"
click at [738, 131] on label "loeien ... constructie" at bounding box center [763, 127] width 122 height 25
click at [764, 131] on input "loeien ... constructie" at bounding box center [768, 132] width 8 height 8
radio input "true"
click at [650, 160] on label "loeien ... ezel" at bounding box center [601, 163] width 122 height 25
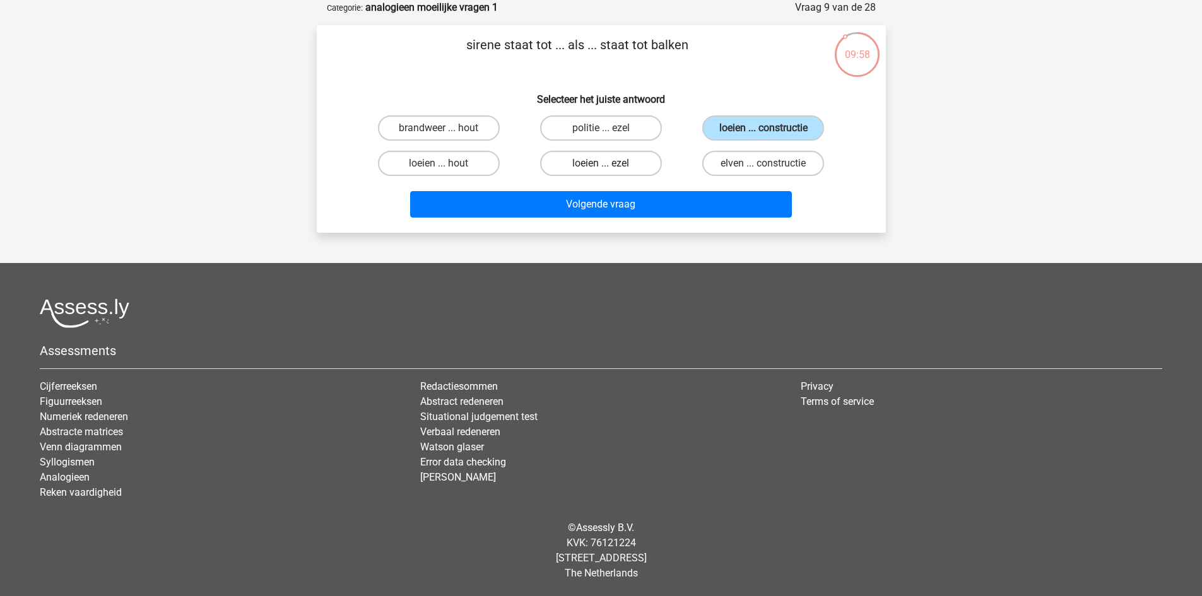
click at [609, 163] on input "loeien ... ezel" at bounding box center [605, 167] width 8 height 8
radio input "true"
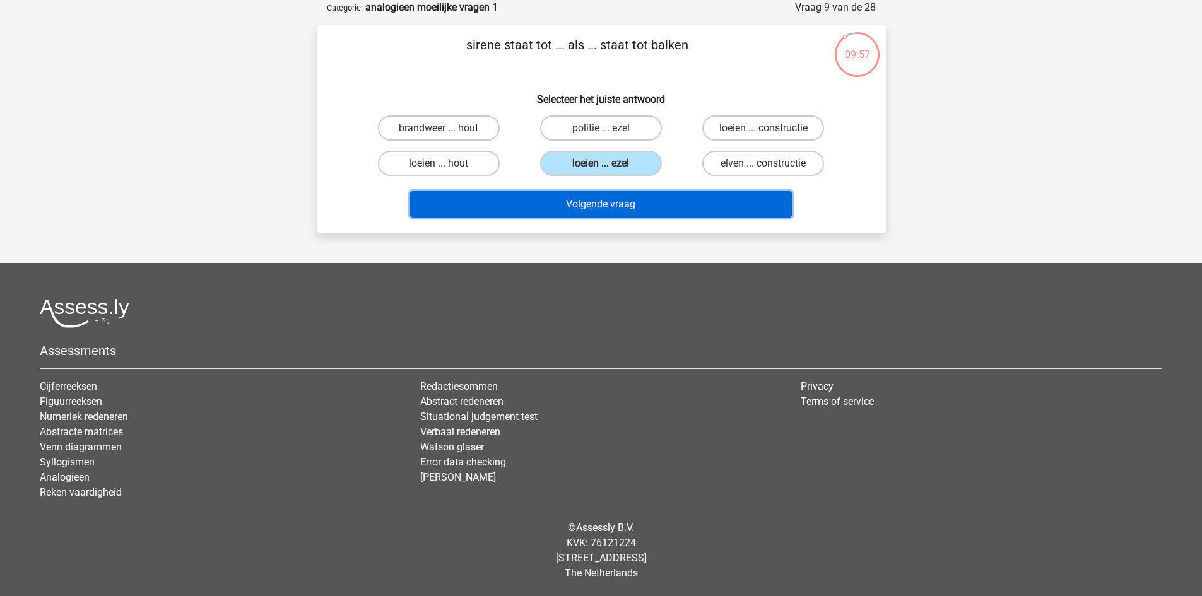
click at [656, 203] on button "Volgende vraag" at bounding box center [601, 204] width 382 height 27
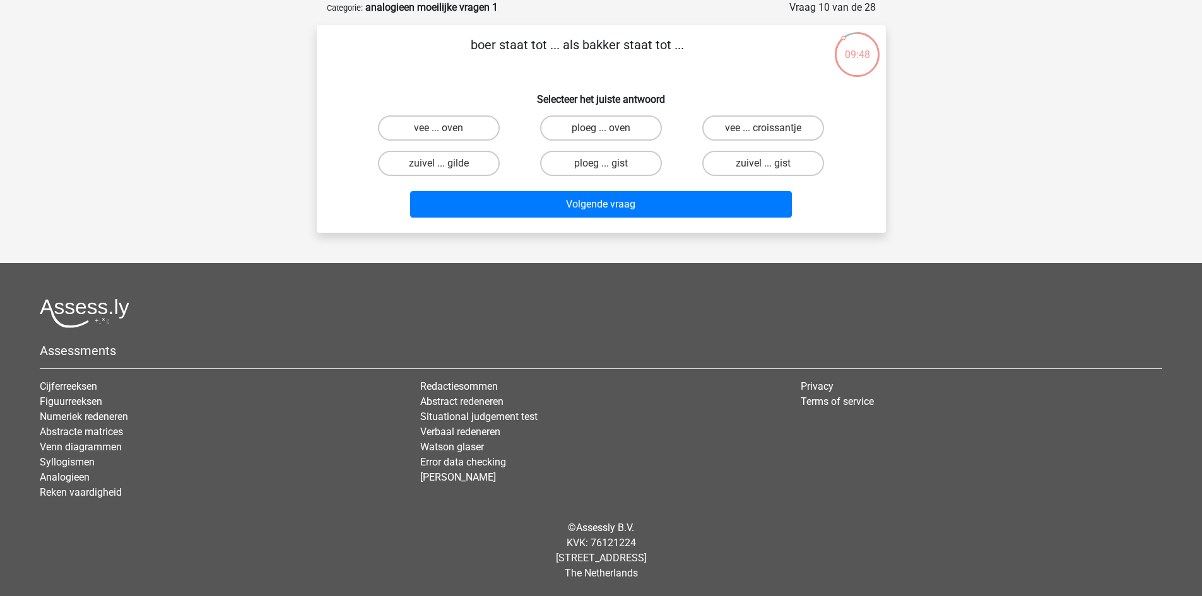
click at [608, 128] on input "ploeg ... oven" at bounding box center [605, 132] width 8 height 8
radio input "true"
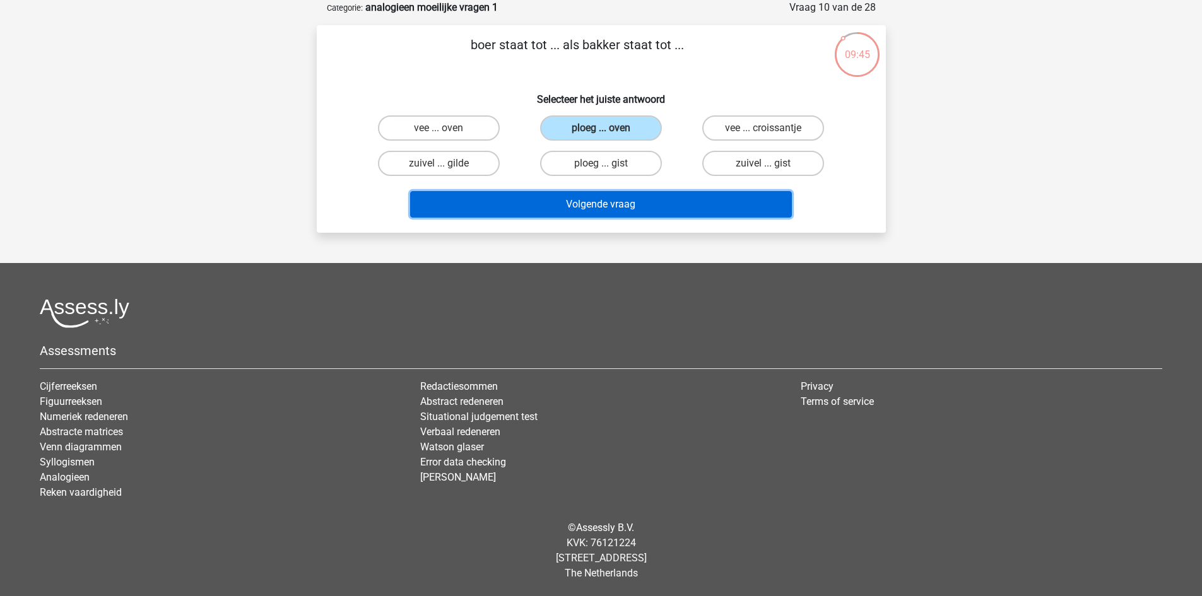
click at [639, 209] on button "Volgende vraag" at bounding box center [601, 204] width 382 height 27
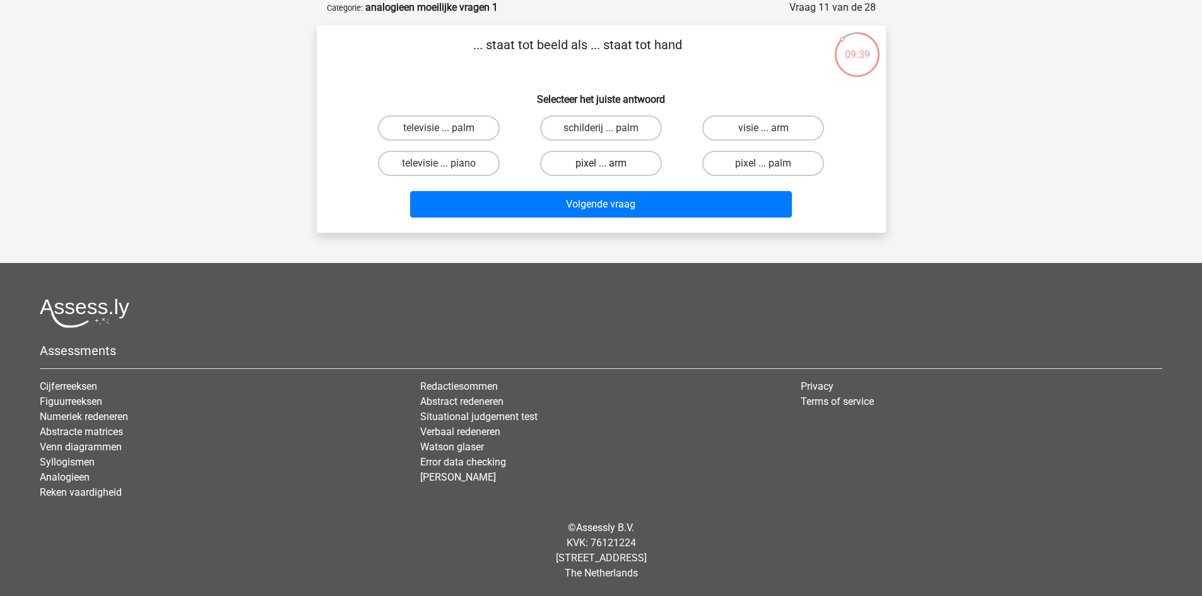
click at [627, 161] on label "pixel ... arm" at bounding box center [601, 163] width 122 height 25
click at [609, 163] on input "pixel ... arm" at bounding box center [605, 167] width 8 height 8
radio input "true"
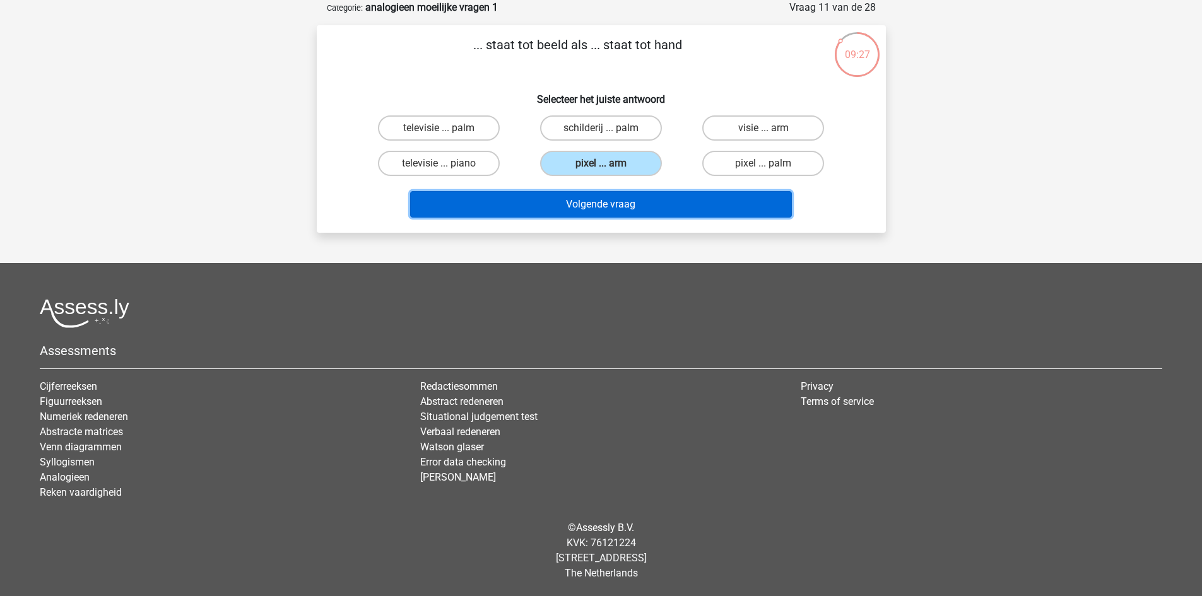
click at [650, 208] on button "Volgende vraag" at bounding box center [601, 204] width 382 height 27
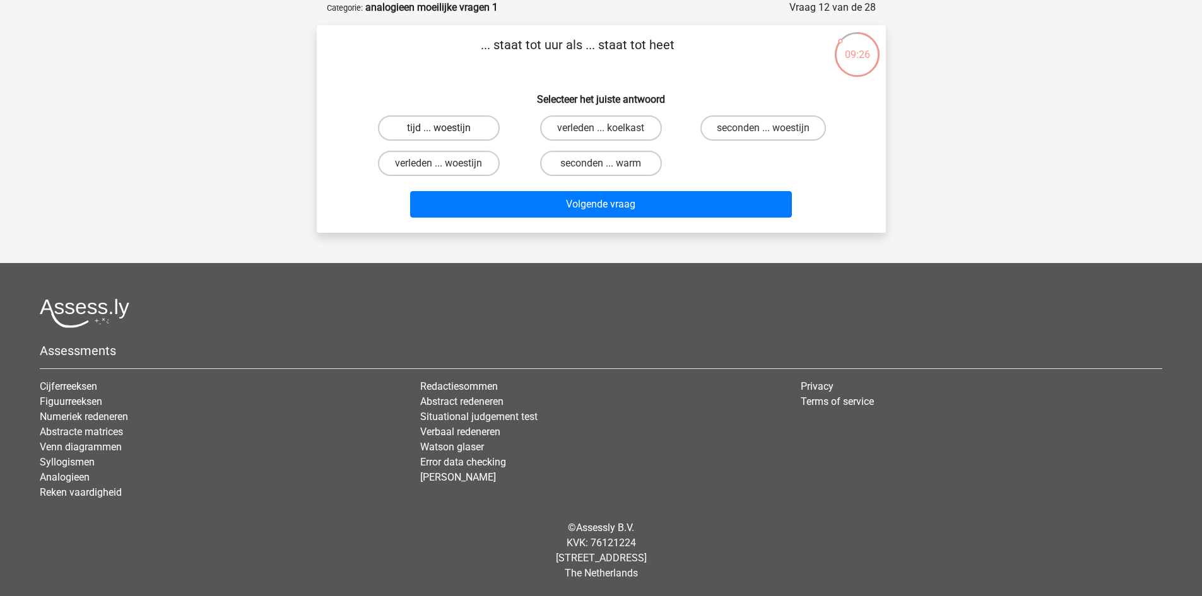
click at [456, 134] on label "tijd ... woestijn" at bounding box center [439, 127] width 122 height 25
click at [447, 134] on input "tijd ... woestijn" at bounding box center [443, 132] width 8 height 8
radio input "true"
click at [610, 166] on label "seconden ... warm" at bounding box center [601, 163] width 122 height 25
click at [609, 166] on input "seconden ... warm" at bounding box center [605, 167] width 8 height 8
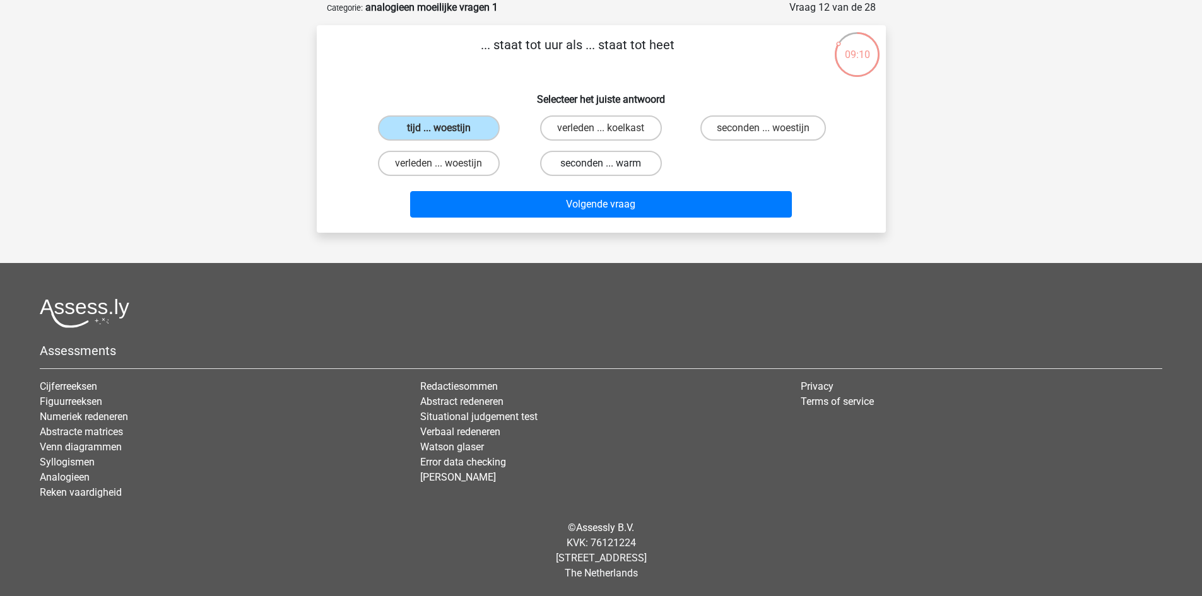
radio input "true"
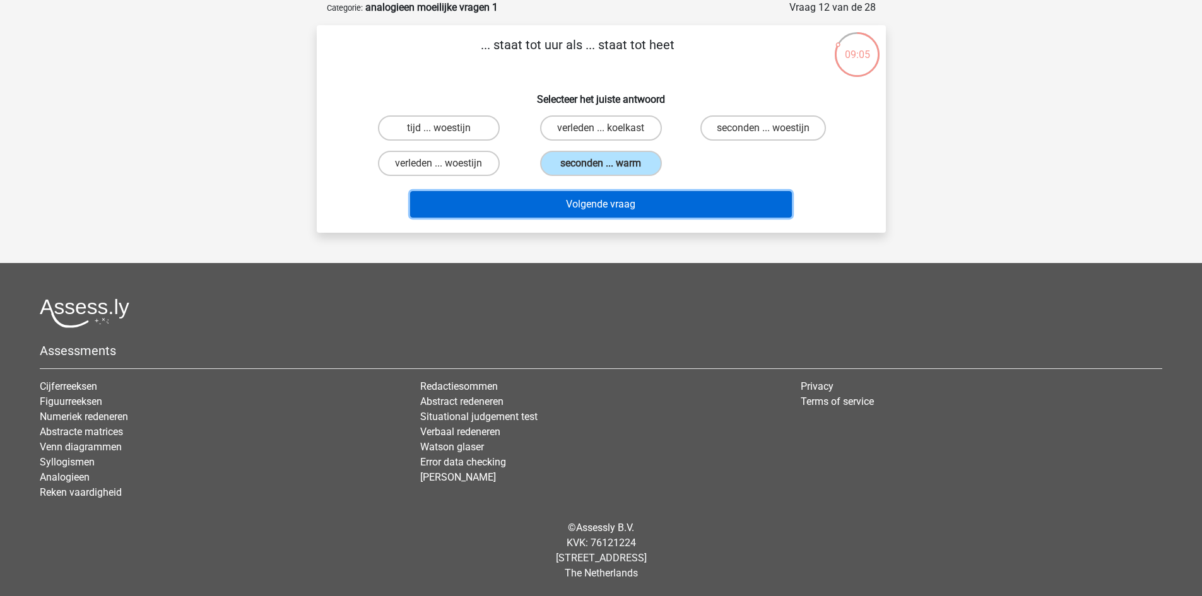
click at [609, 207] on button "Volgende vraag" at bounding box center [601, 204] width 382 height 27
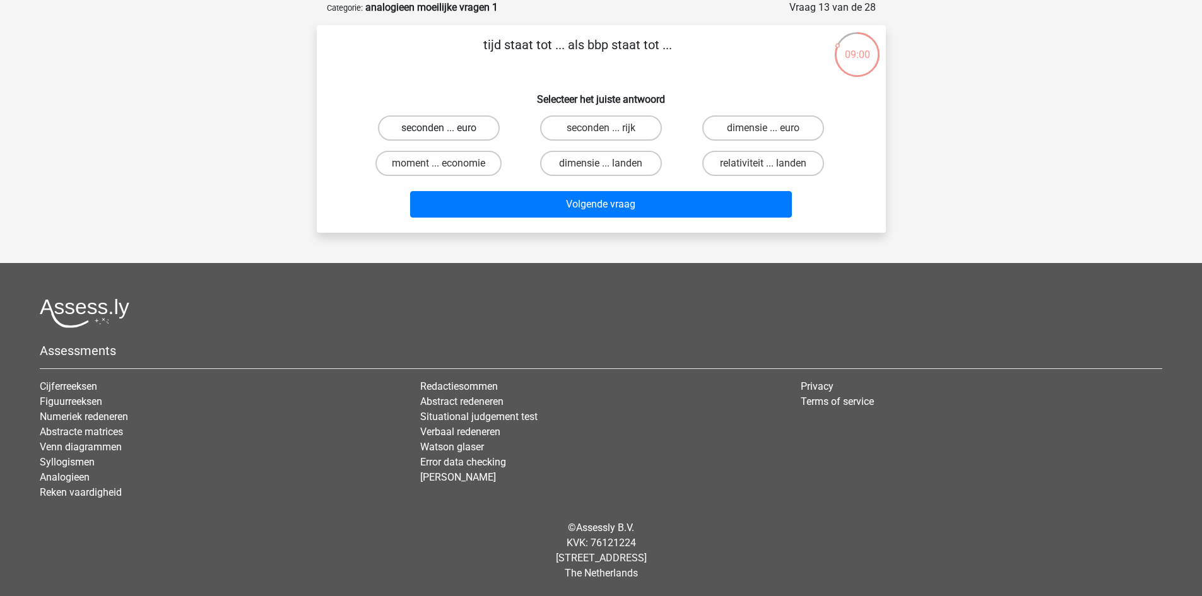
click at [465, 128] on label "seconden ... euro" at bounding box center [439, 127] width 122 height 25
click at [447, 128] on input "seconden ... euro" at bounding box center [443, 132] width 8 height 8
radio input "true"
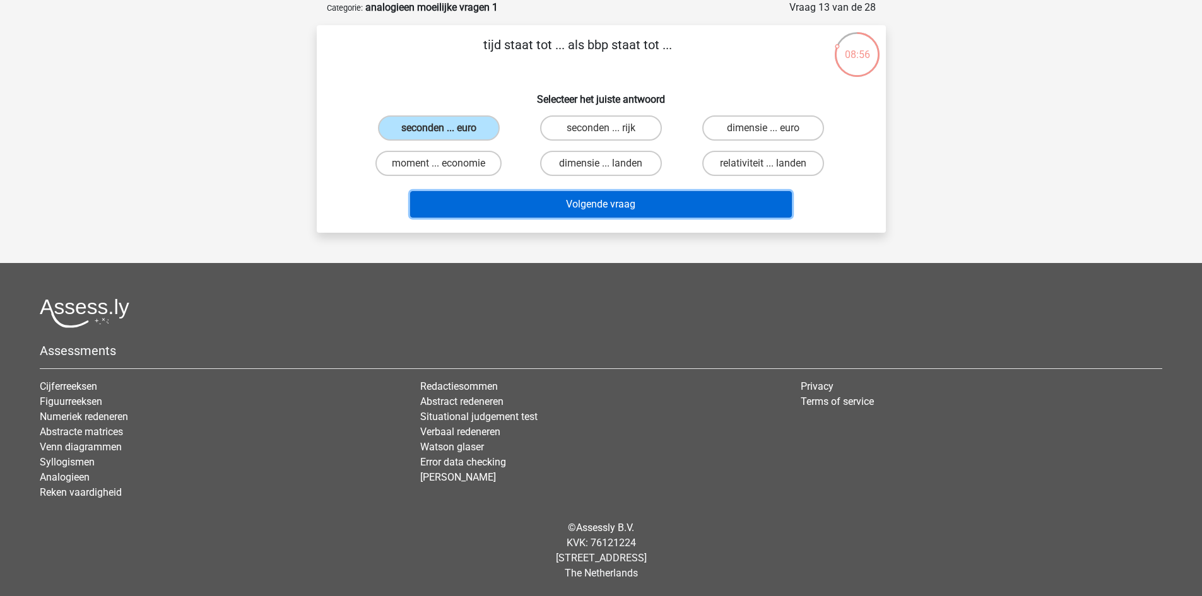
click at [653, 208] on button "Volgende vraag" at bounding box center [601, 204] width 382 height 27
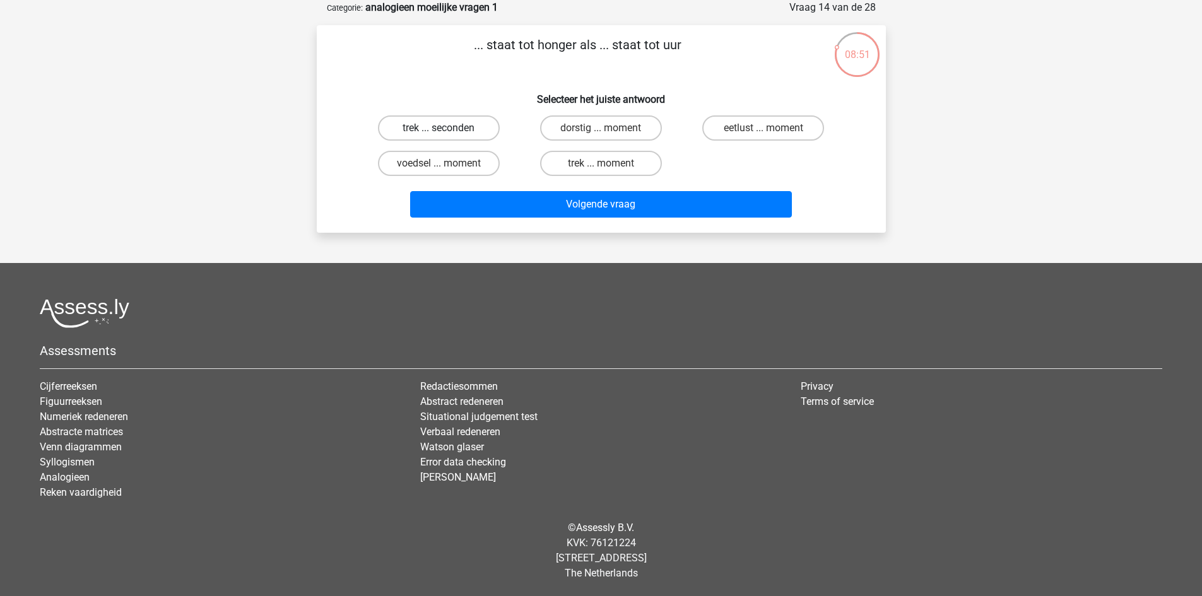
click at [468, 132] on label "trek ... seconden" at bounding box center [439, 127] width 122 height 25
click at [447, 132] on input "trek ... seconden" at bounding box center [443, 132] width 8 height 8
radio input "true"
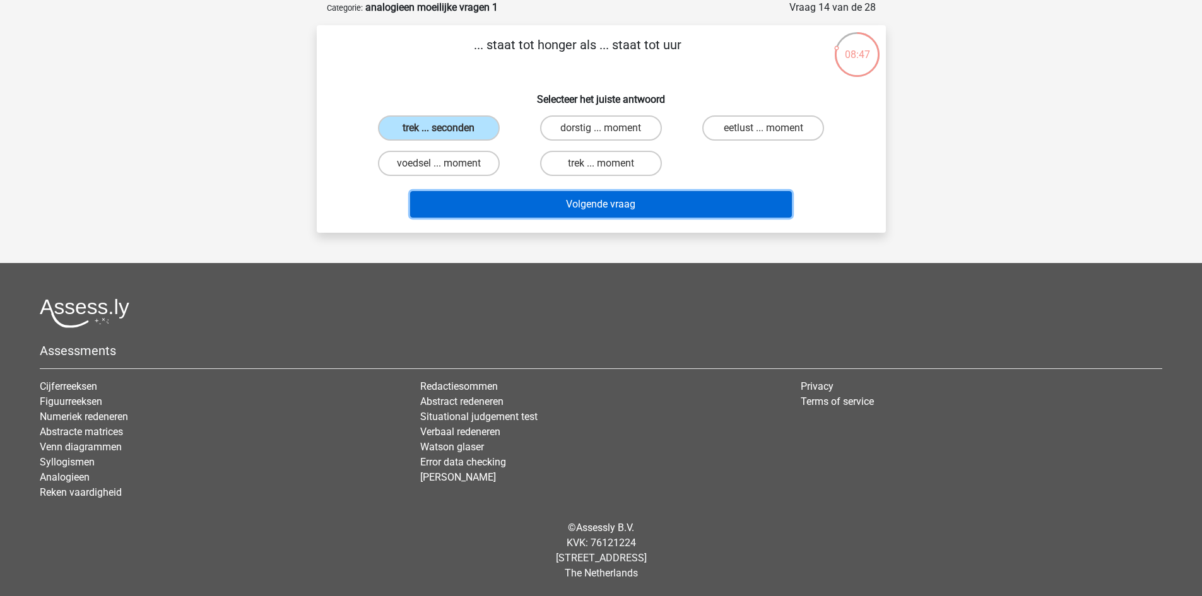
click at [654, 206] on button "Volgende vraag" at bounding box center [601, 204] width 382 height 27
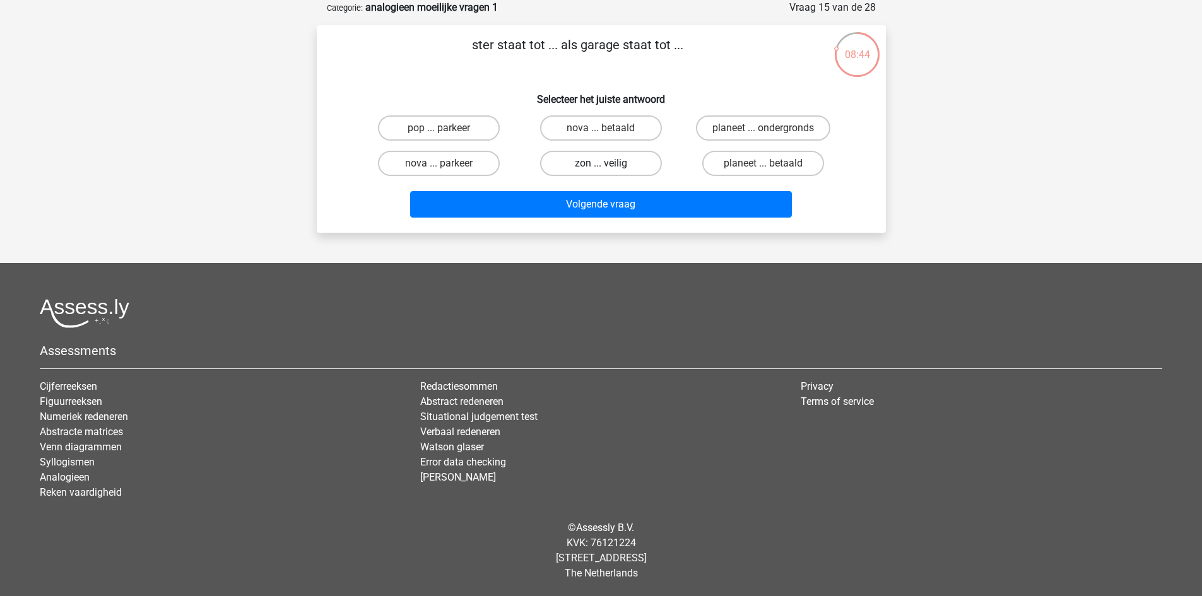
click at [618, 161] on label "zon ... veilig" at bounding box center [601, 163] width 122 height 25
click at [609, 163] on input "zon ... veilig" at bounding box center [605, 167] width 8 height 8
radio input "true"
click at [478, 161] on label "nova ... parkeer" at bounding box center [439, 163] width 122 height 25
click at [447, 163] on input "nova ... parkeer" at bounding box center [443, 167] width 8 height 8
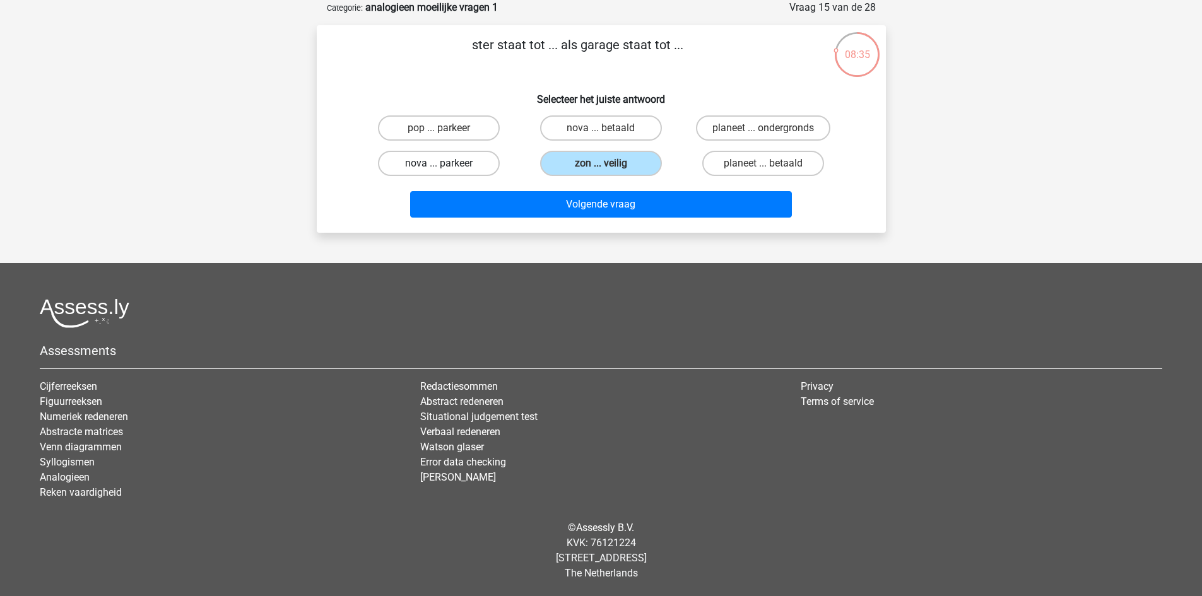
radio input "true"
click at [459, 119] on label "pop ... parkeer" at bounding box center [439, 127] width 122 height 25
click at [447, 128] on input "pop ... parkeer" at bounding box center [443, 132] width 8 height 8
radio input "true"
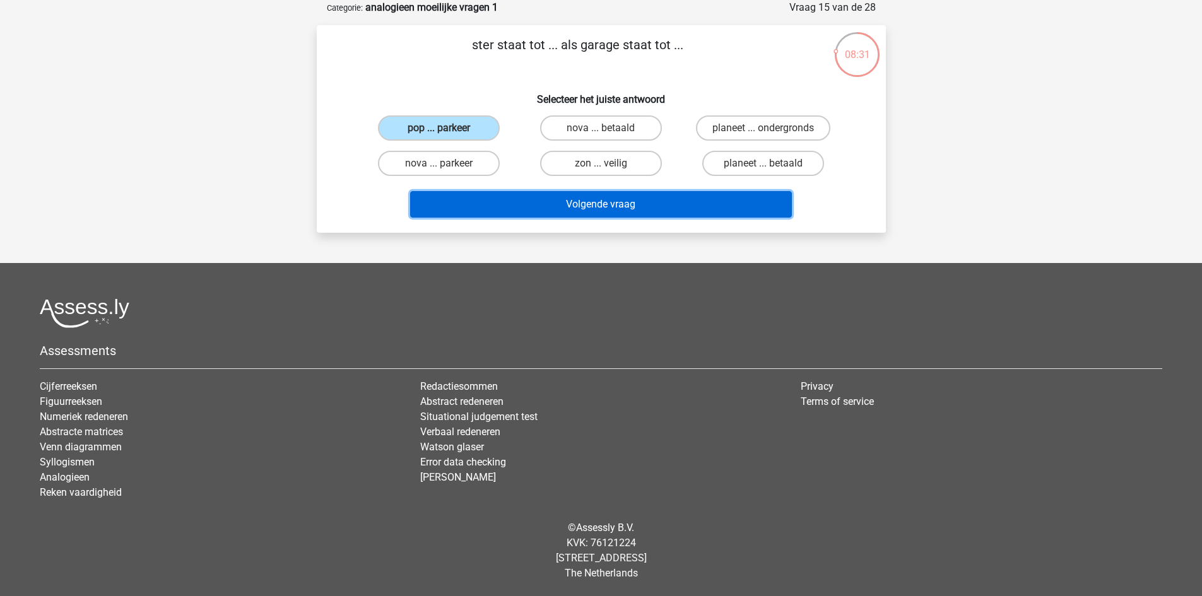
click at [570, 201] on button "Volgende vraag" at bounding box center [601, 204] width 382 height 27
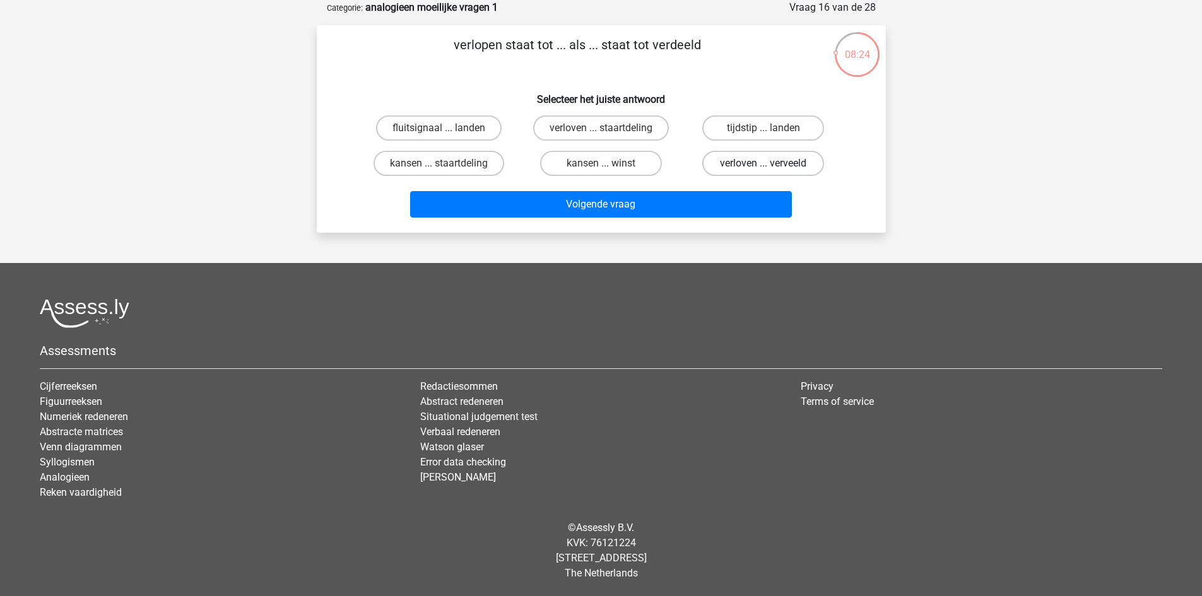
click at [733, 164] on label "verloven ... verveeld" at bounding box center [763, 163] width 122 height 25
click at [764, 164] on input "verloven ... verveeld" at bounding box center [768, 167] width 8 height 8
radio input "true"
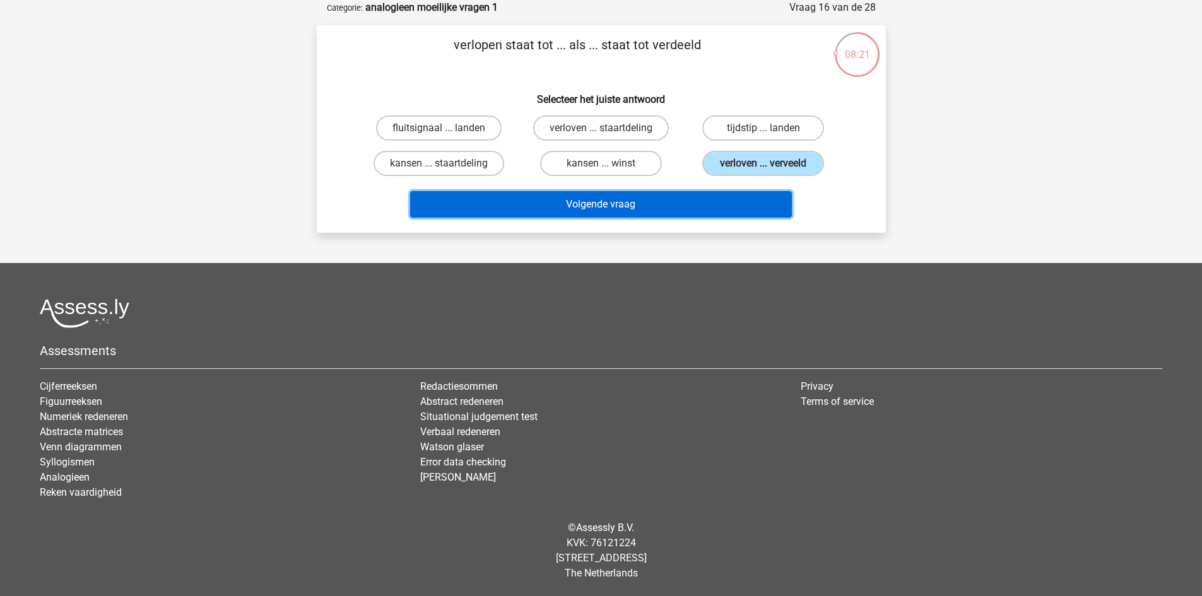
click at [706, 206] on button "Volgende vraag" at bounding box center [601, 204] width 382 height 27
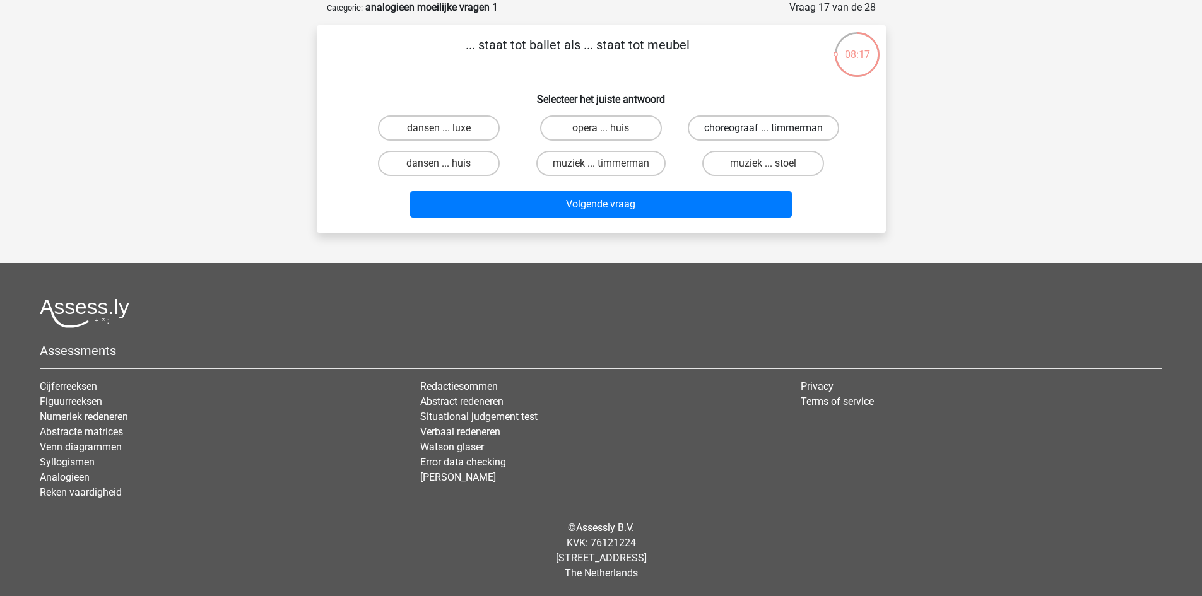
click at [723, 126] on label "choreograaf ... timmerman" at bounding box center [763, 127] width 151 height 25
click at [764, 128] on input "choreograaf ... timmerman" at bounding box center [768, 132] width 8 height 8
radio input "true"
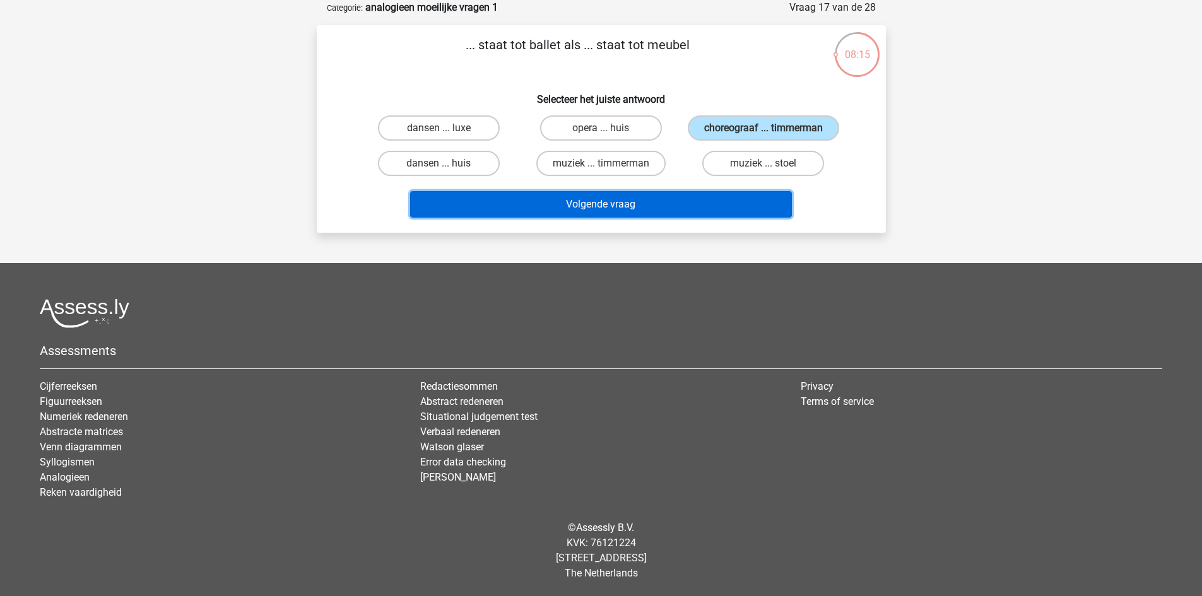
click at [730, 218] on button "Volgende vraag" at bounding box center [601, 204] width 382 height 27
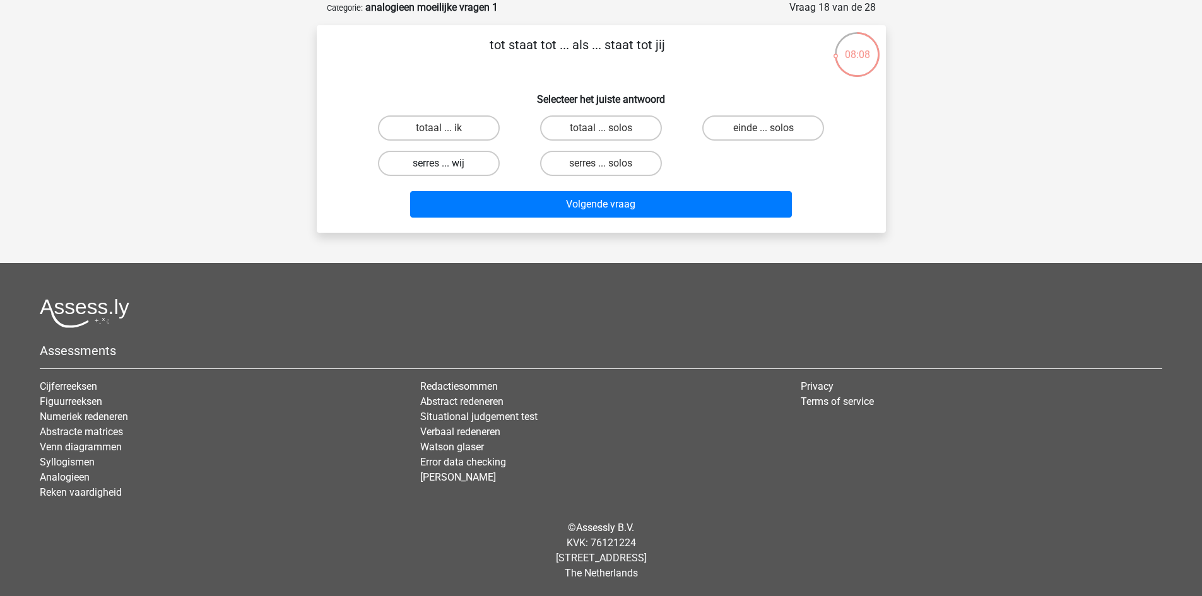
click at [472, 169] on label "serres ... wij" at bounding box center [439, 163] width 122 height 25
click at [447, 169] on input "serres ... wij" at bounding box center [443, 167] width 8 height 8
radio input "true"
click at [582, 167] on label "serres ... solos" at bounding box center [601, 163] width 122 height 25
click at [601, 167] on input "serres ... solos" at bounding box center [605, 167] width 8 height 8
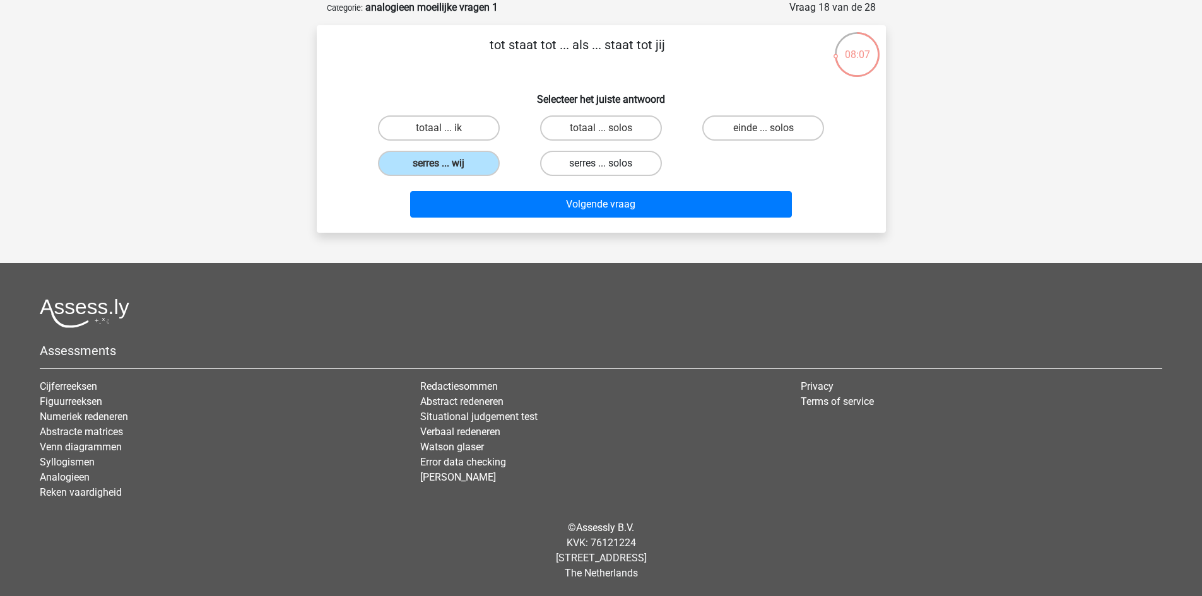
radio input "true"
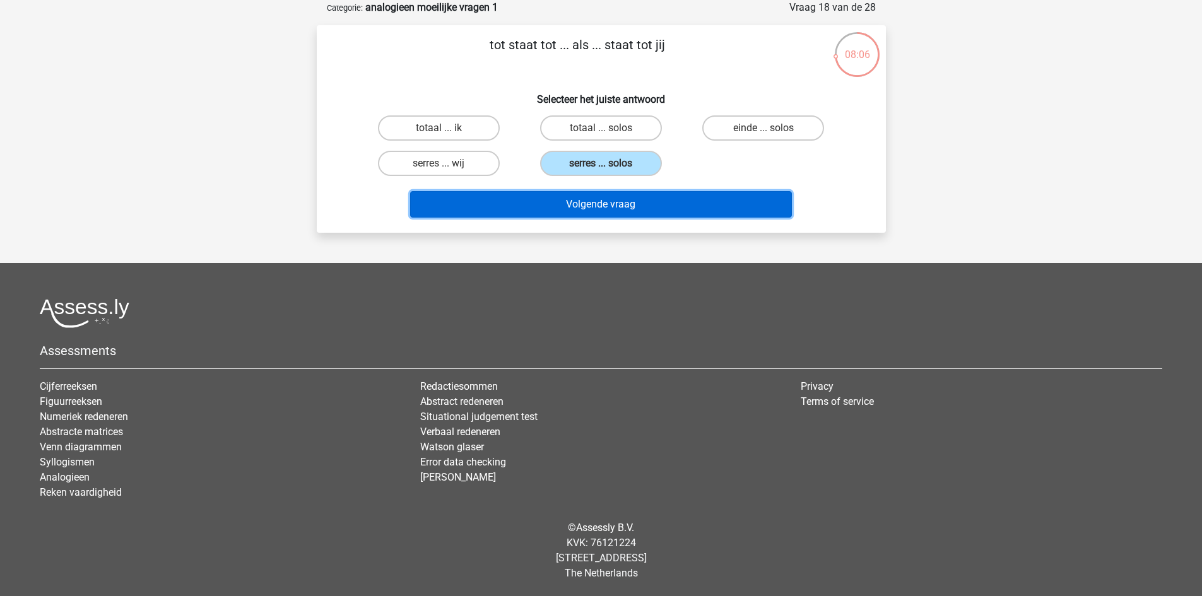
click at [647, 204] on button "Volgende vraag" at bounding box center [601, 204] width 382 height 27
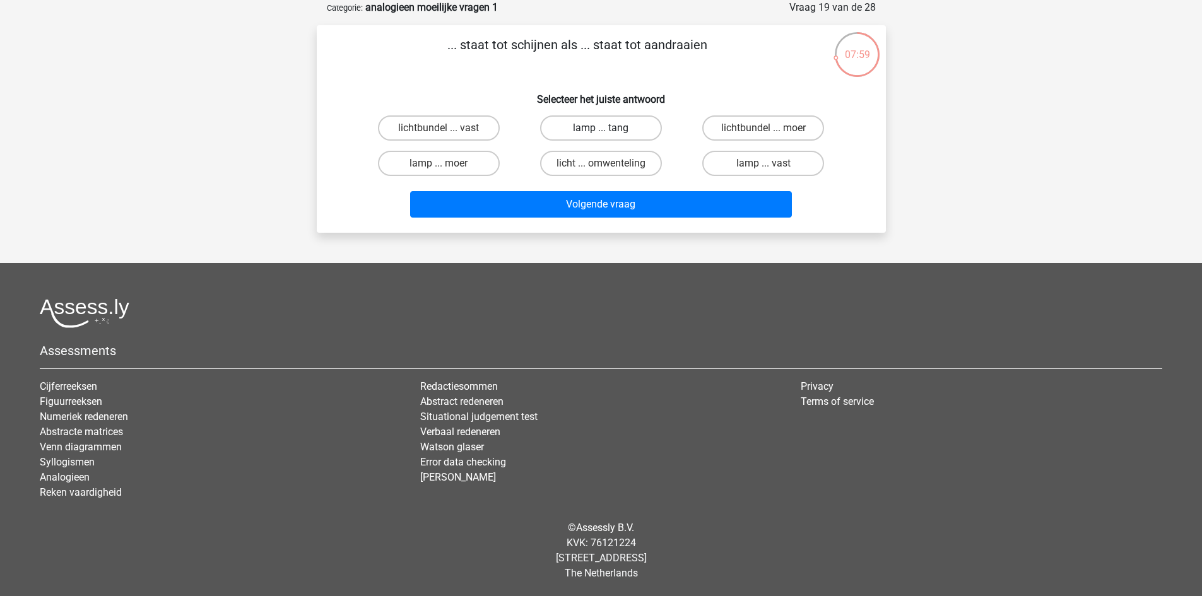
click at [625, 123] on label "lamp ... tang" at bounding box center [601, 127] width 122 height 25
click at [609, 128] on input "lamp ... tang" at bounding box center [605, 132] width 8 height 8
radio input "true"
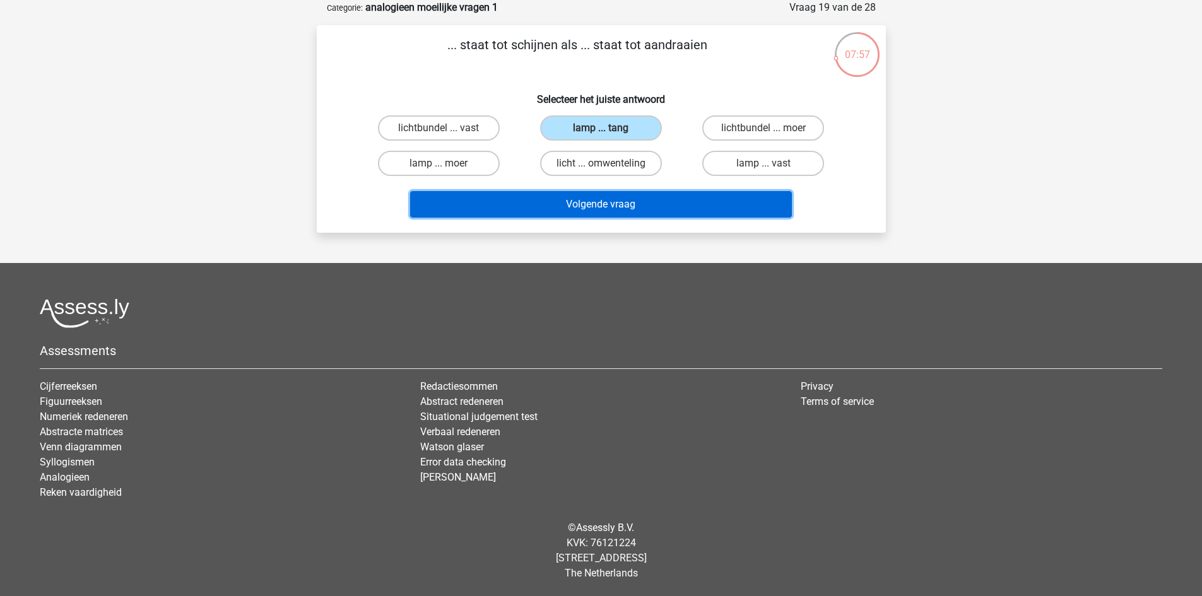
click at [619, 206] on button "Volgende vraag" at bounding box center [601, 204] width 382 height 27
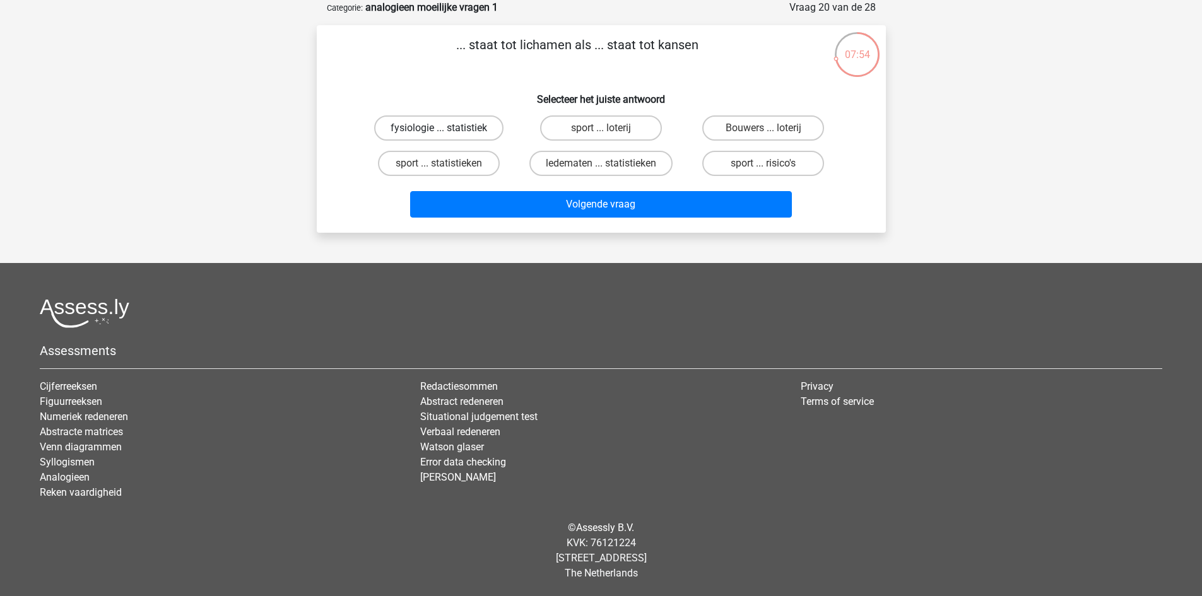
click at [474, 129] on label "fysiologie ... statistiek" at bounding box center [438, 127] width 129 height 25
click at [447, 129] on input "fysiologie ... statistiek" at bounding box center [443, 132] width 8 height 8
radio input "true"
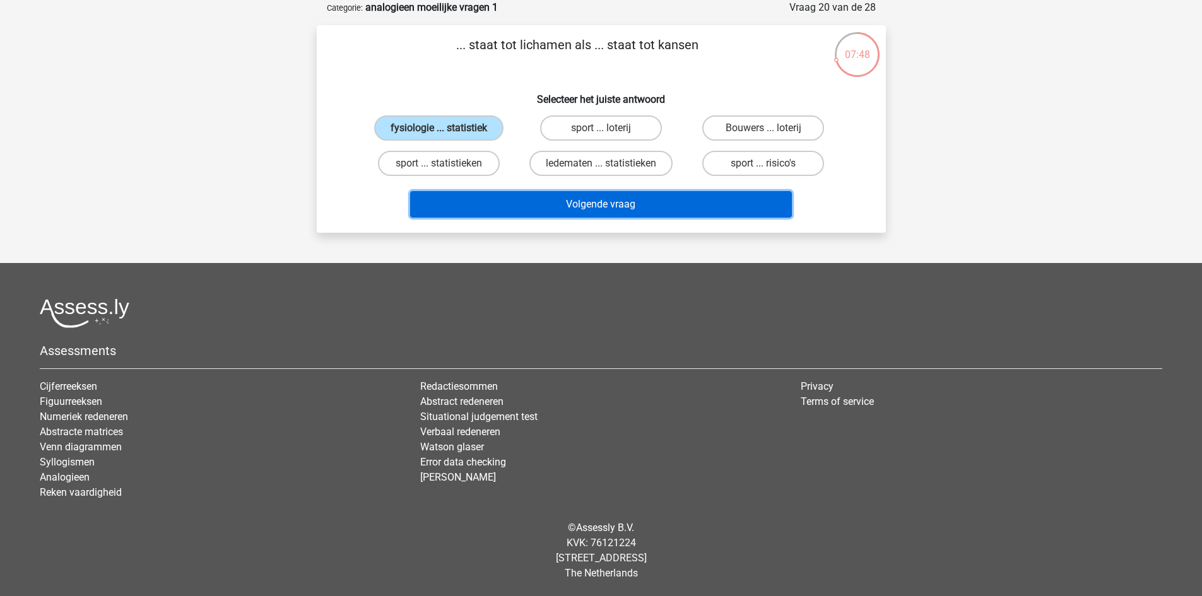
click at [628, 205] on button "Volgende vraag" at bounding box center [601, 204] width 382 height 27
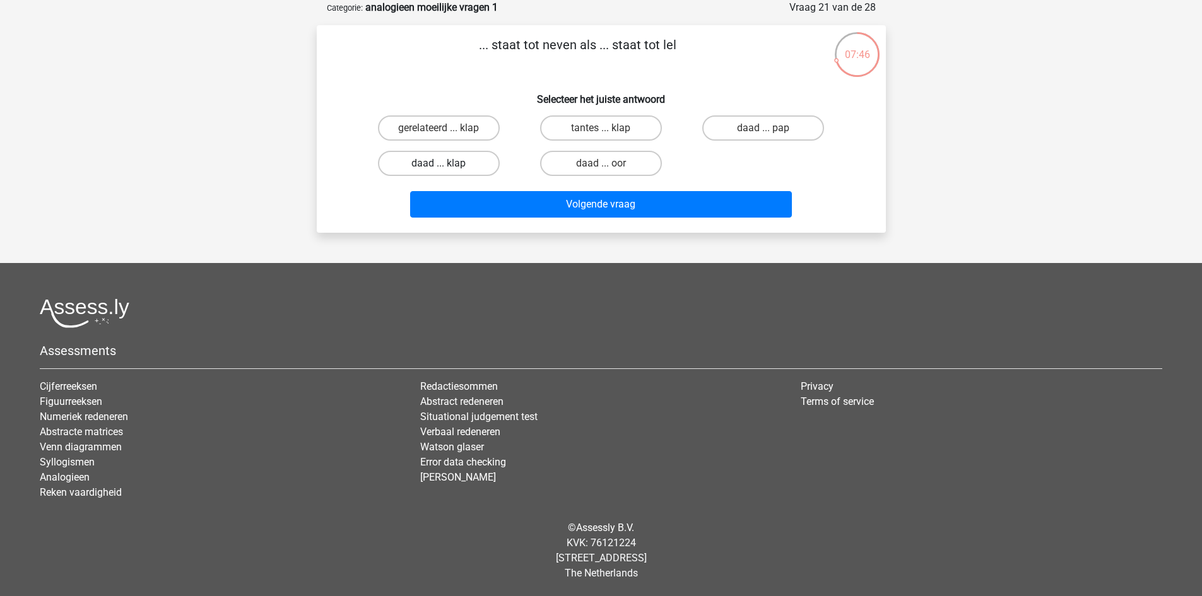
click at [445, 163] on label "daad ... klap" at bounding box center [439, 163] width 122 height 25
click at [445, 163] on input "daad ... klap" at bounding box center [443, 167] width 8 height 8
radio input "true"
click at [587, 166] on label "daad ... oor" at bounding box center [601, 163] width 122 height 25
click at [601, 166] on input "daad ... oor" at bounding box center [605, 167] width 8 height 8
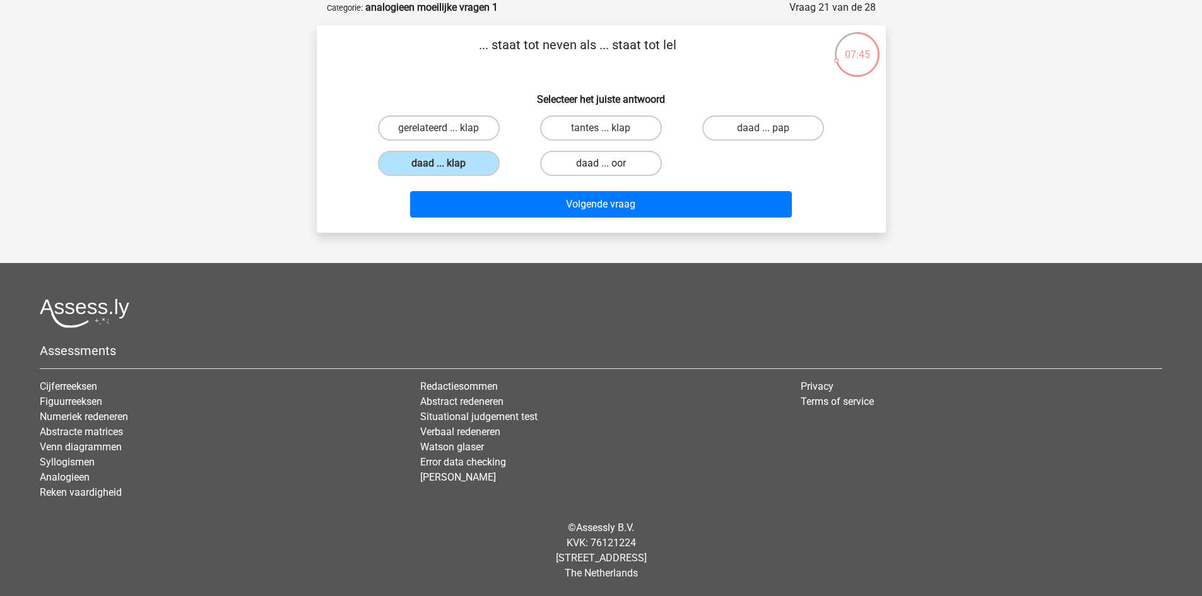
radio input "true"
click at [761, 136] on label "daad ... pap" at bounding box center [763, 127] width 122 height 25
click at [764, 136] on input "daad ... pap" at bounding box center [768, 132] width 8 height 8
radio input "true"
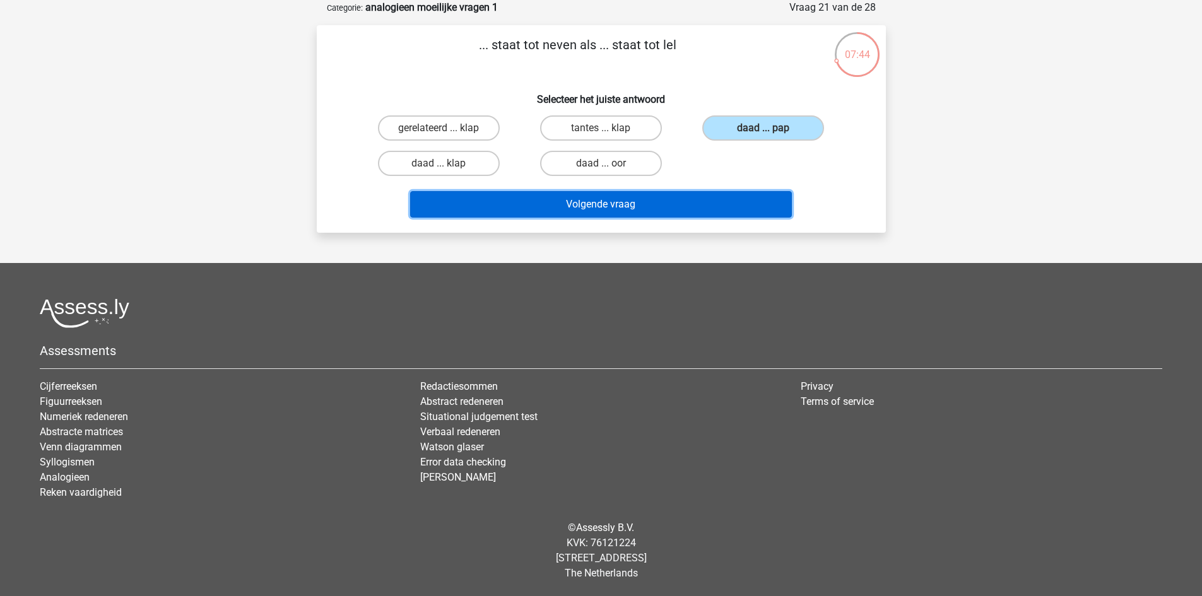
click at [724, 212] on button "Volgende vraag" at bounding box center [601, 204] width 382 height 27
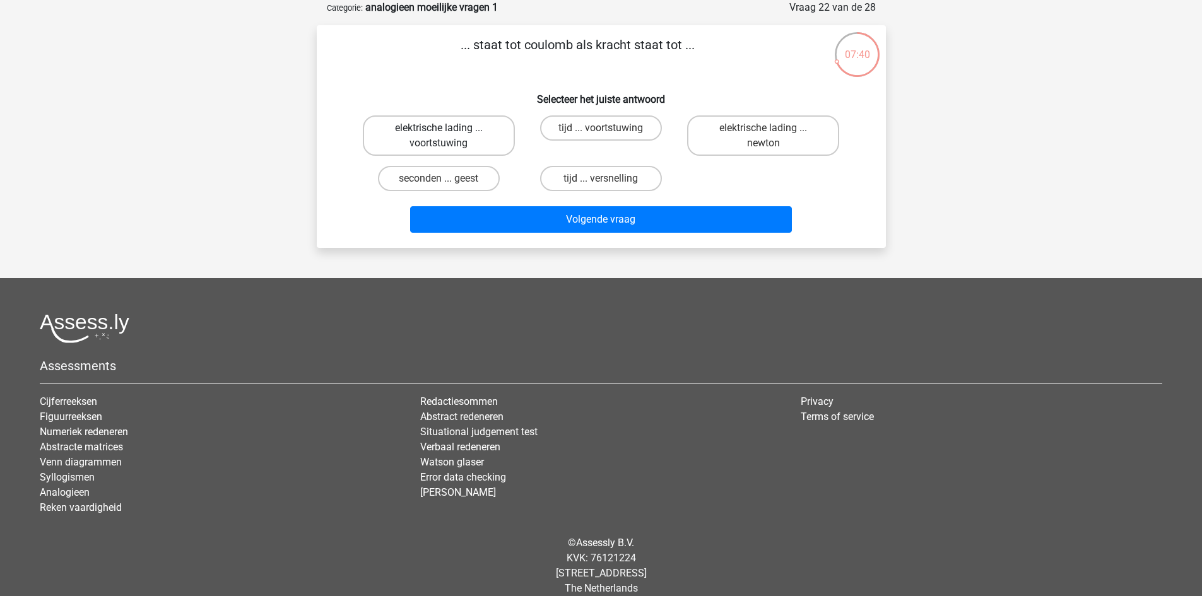
click at [450, 134] on label "elektrische lading ... voortstuwing" at bounding box center [439, 135] width 152 height 40
click at [447, 134] on input "elektrische lading ... voortstuwing" at bounding box center [443, 132] width 8 height 8
radio input "true"
click at [731, 136] on label "elektrische lading ... newton" at bounding box center [763, 135] width 152 height 40
click at [764, 136] on input "elektrische lading ... newton" at bounding box center [768, 132] width 8 height 8
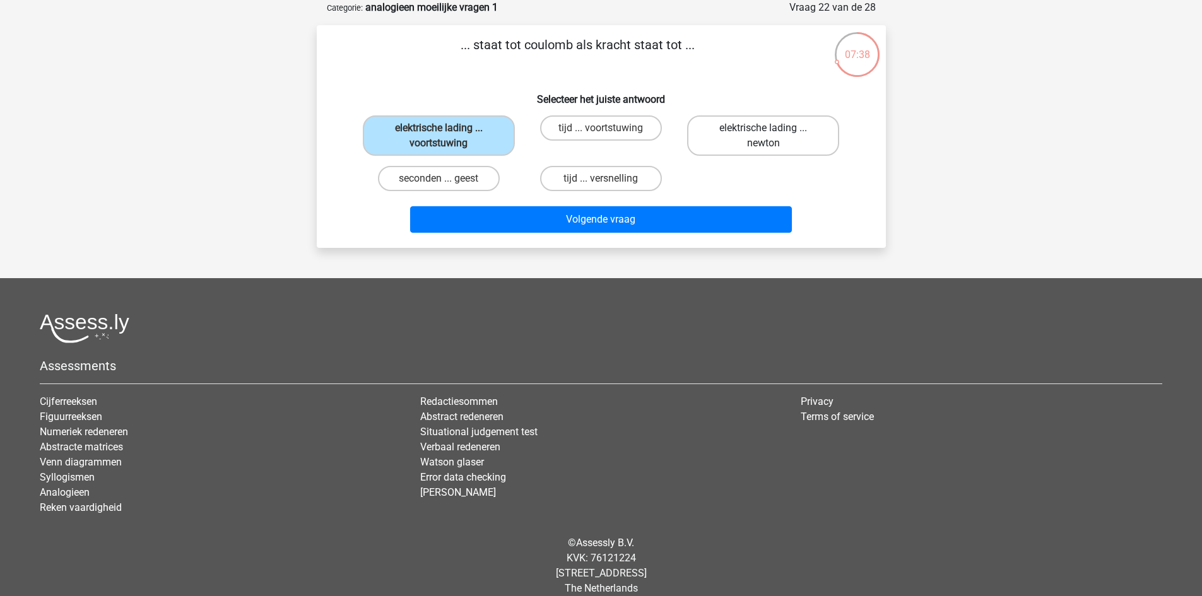
radio input "true"
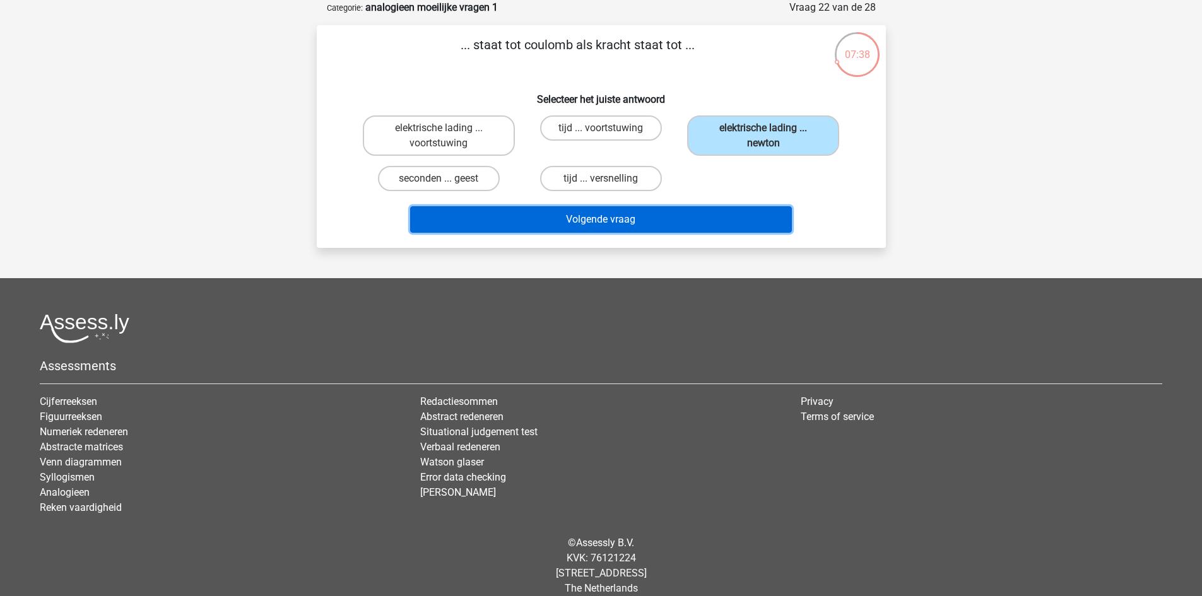
click at [702, 213] on button "Volgende vraag" at bounding box center [601, 219] width 382 height 27
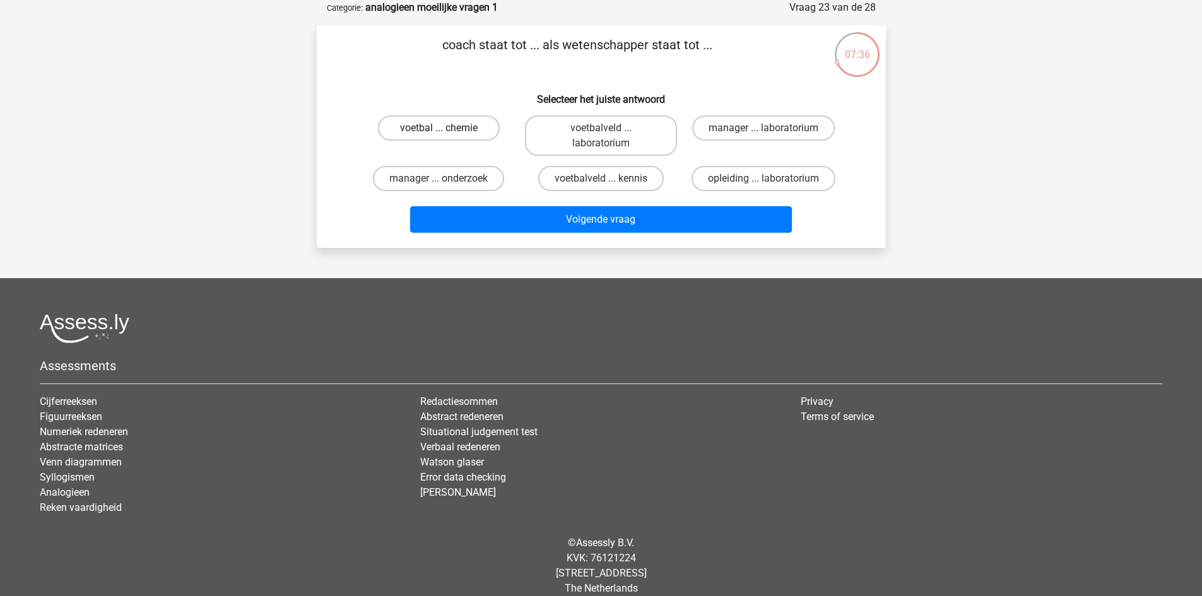
click at [452, 127] on label "voetbal ... chemie" at bounding box center [439, 127] width 122 height 25
click at [447, 128] on input "voetbal ... chemie" at bounding box center [443, 132] width 8 height 8
radio input "true"
click at [598, 137] on label "voetbalveld ... laboratorium" at bounding box center [601, 135] width 152 height 40
click at [601, 136] on input "voetbalveld ... laboratorium" at bounding box center [605, 132] width 8 height 8
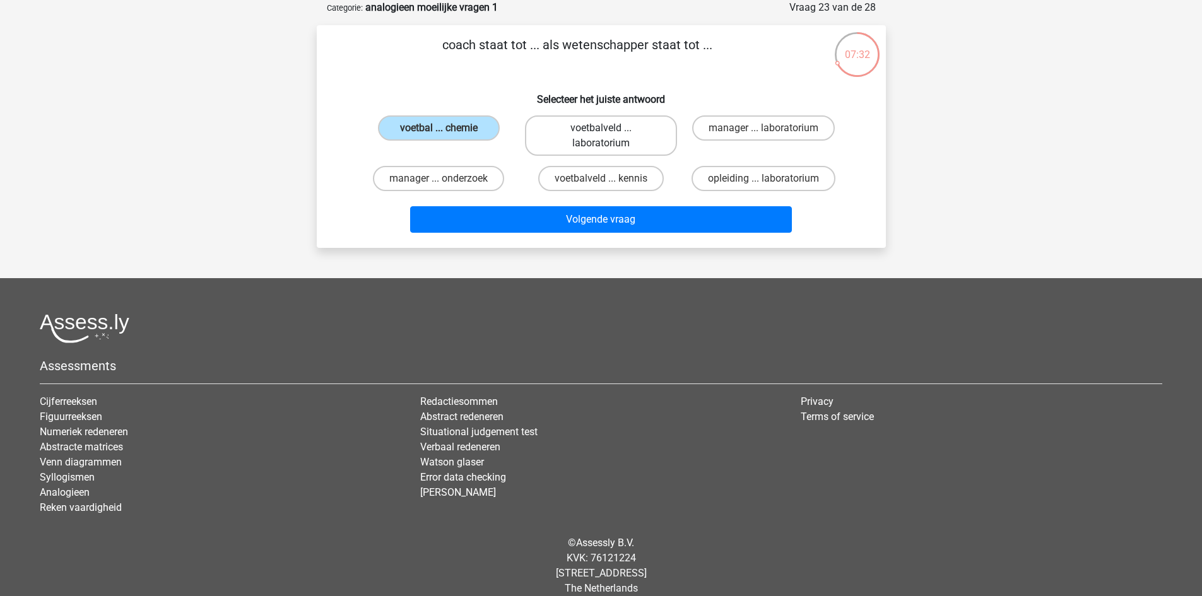
radio input "true"
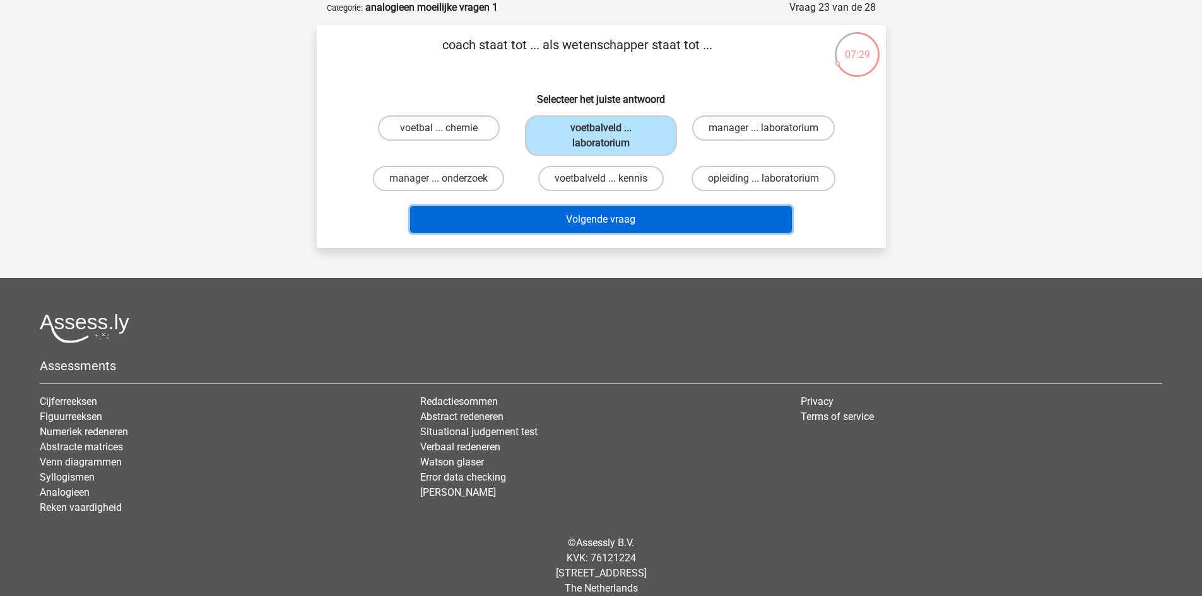
click at [633, 221] on button "Volgende vraag" at bounding box center [601, 219] width 382 height 27
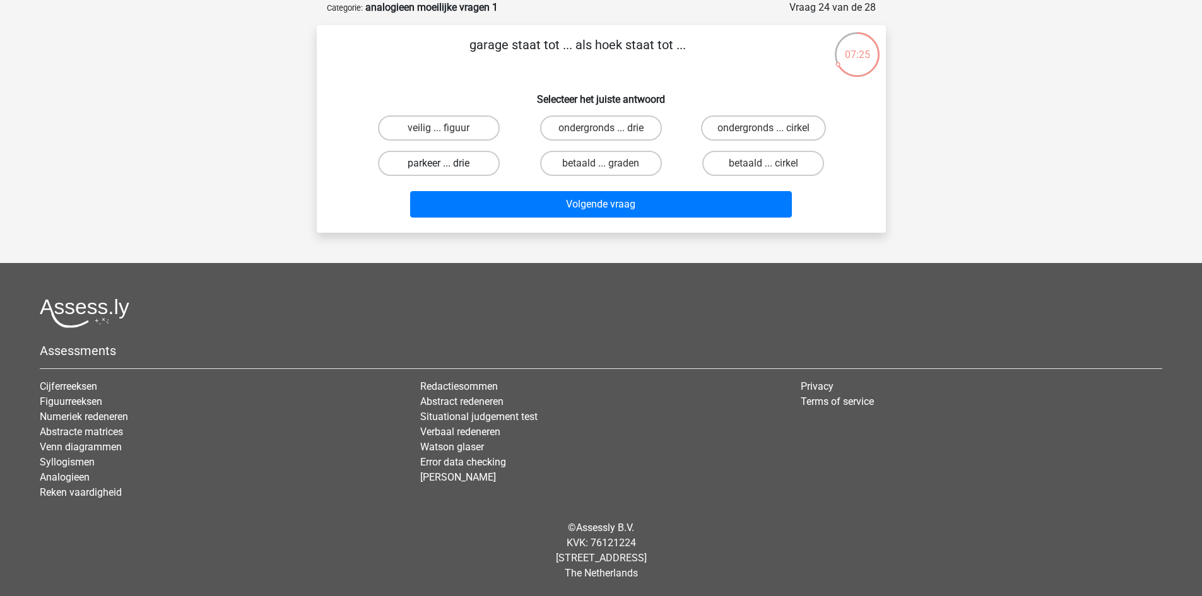
click at [462, 166] on label "parkeer ... drie" at bounding box center [439, 163] width 122 height 25
click at [447, 166] on input "parkeer ... drie" at bounding box center [443, 167] width 8 height 8
radio input "true"
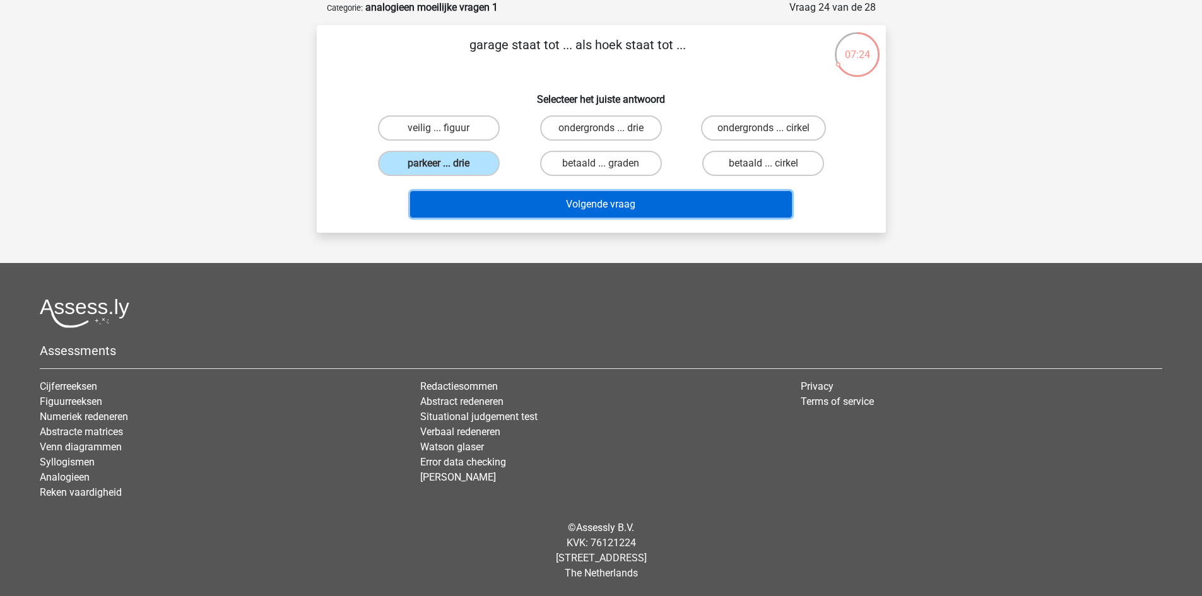
click at [668, 206] on button "Volgende vraag" at bounding box center [601, 204] width 382 height 27
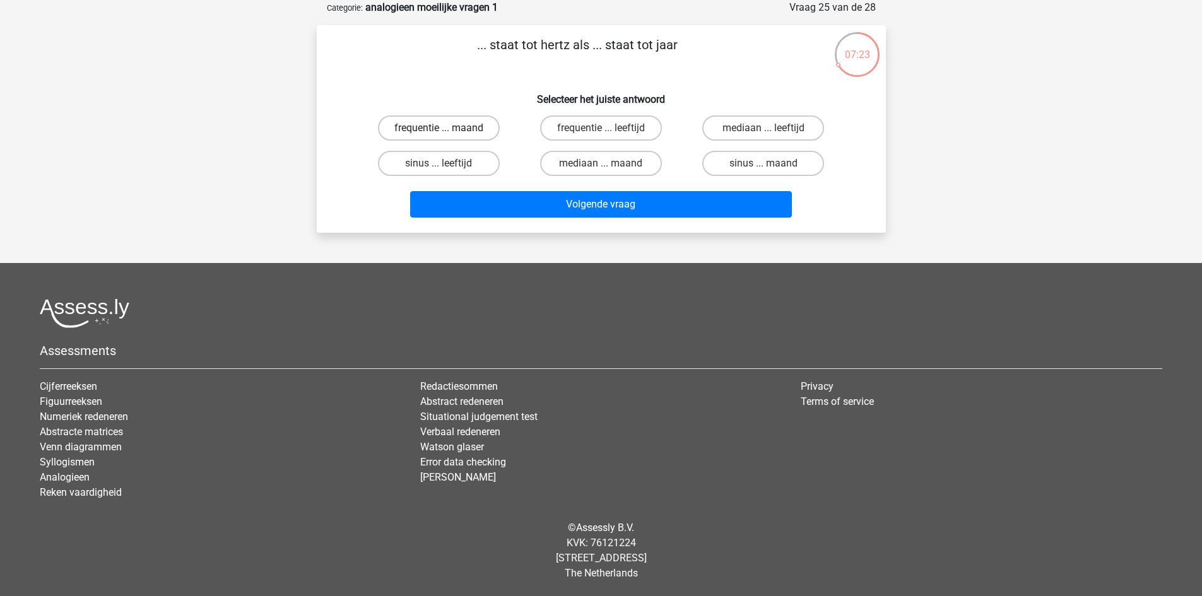
click at [442, 123] on label "frequentie ... maand" at bounding box center [439, 127] width 122 height 25
click at [442, 128] on input "frequentie ... maand" at bounding box center [443, 132] width 8 height 8
radio input "true"
click at [623, 126] on label "frequentie ... leeftijd" at bounding box center [601, 127] width 122 height 25
click at [609, 128] on input "frequentie ... leeftijd" at bounding box center [605, 132] width 8 height 8
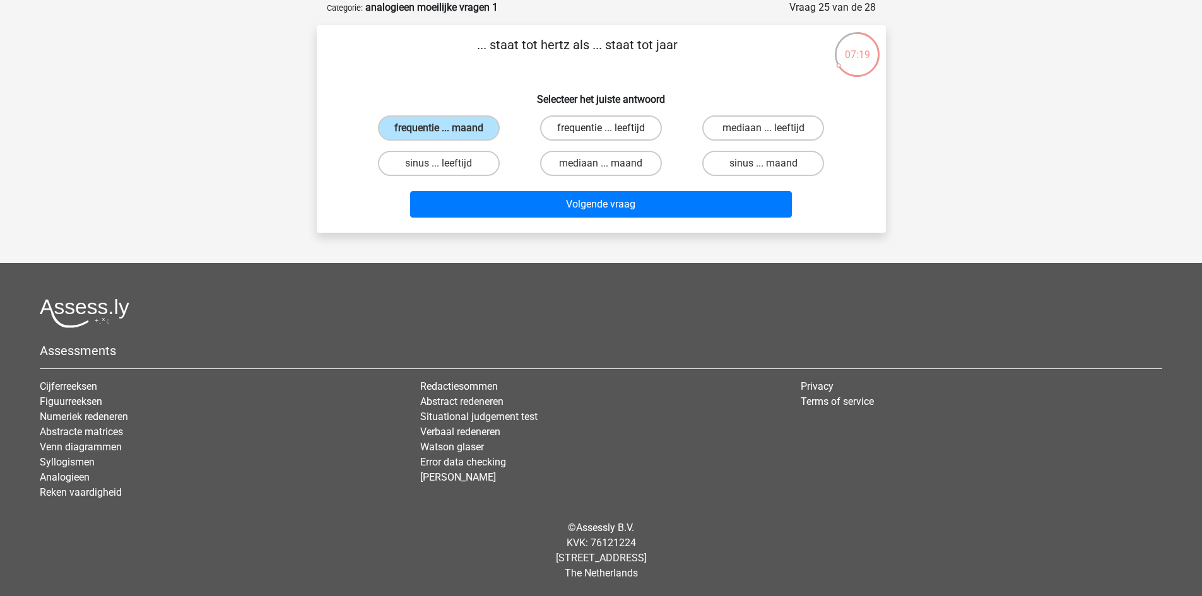
radio input "true"
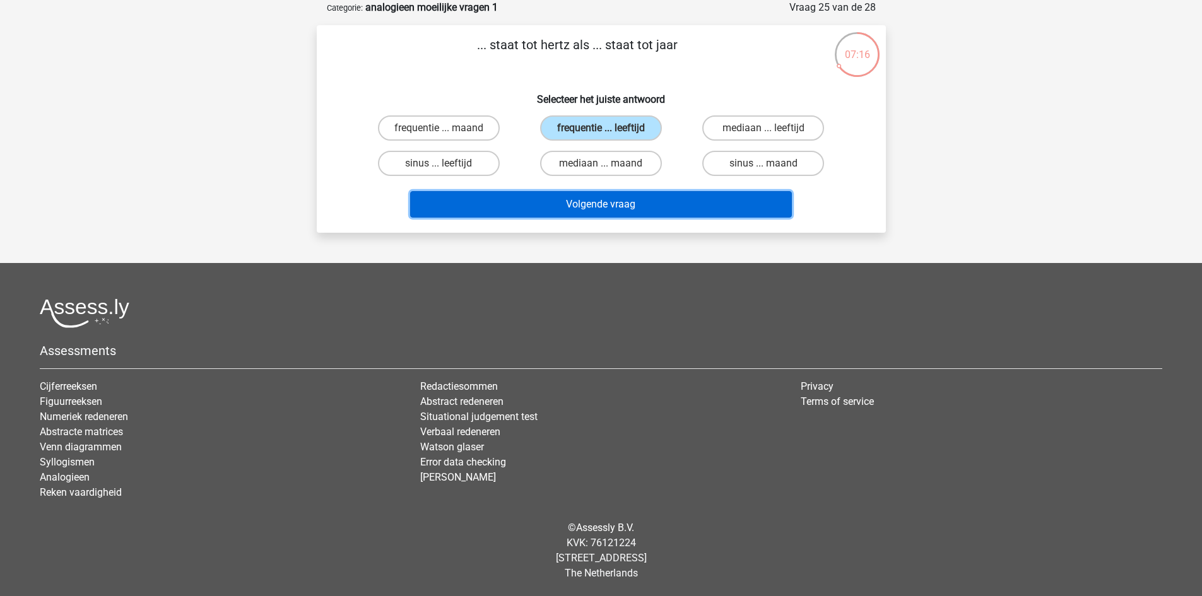
click at [649, 208] on button "Volgende vraag" at bounding box center [601, 204] width 382 height 27
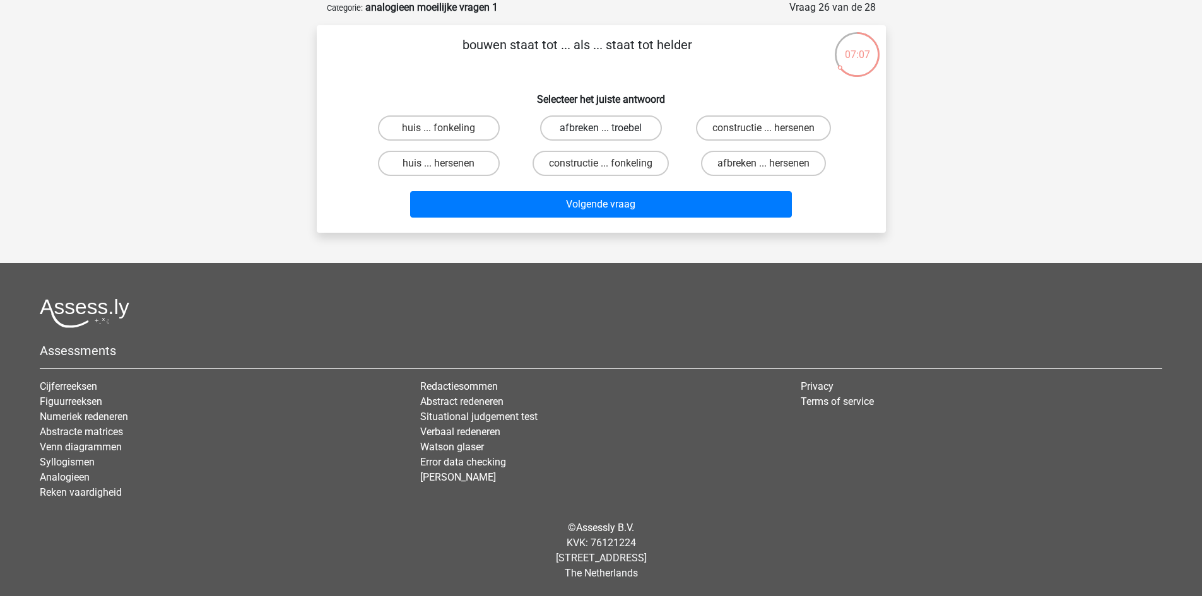
click at [622, 127] on label "afbreken ... troebel" at bounding box center [601, 127] width 122 height 25
click at [609, 128] on input "afbreken ... troebel" at bounding box center [605, 132] width 8 height 8
radio input "true"
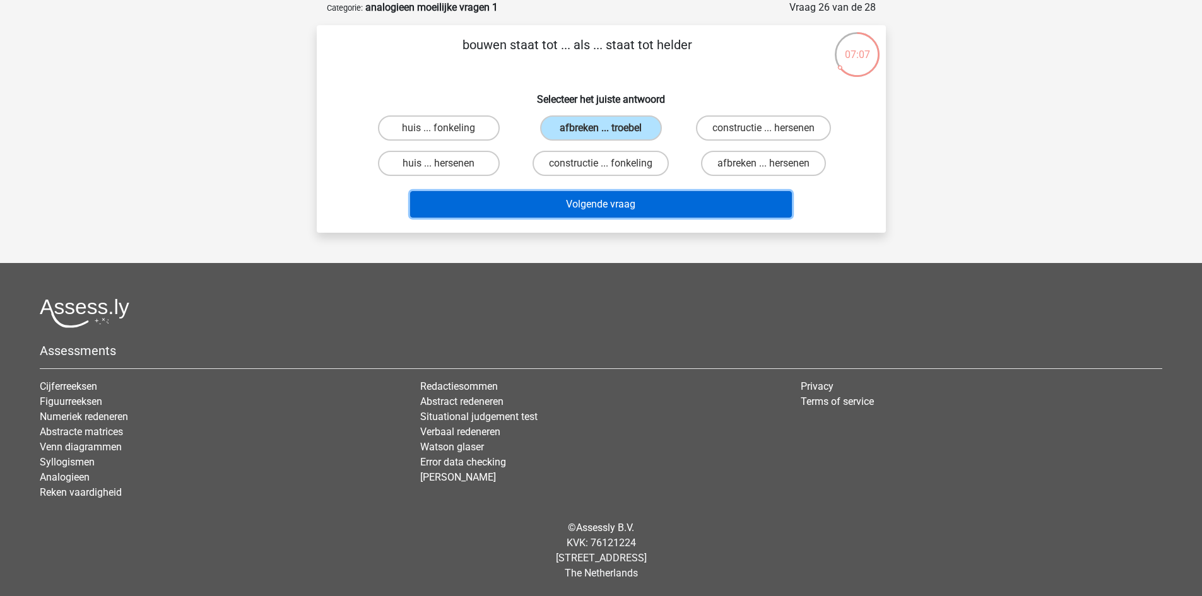
click at [669, 200] on button "Volgende vraag" at bounding box center [601, 204] width 382 height 27
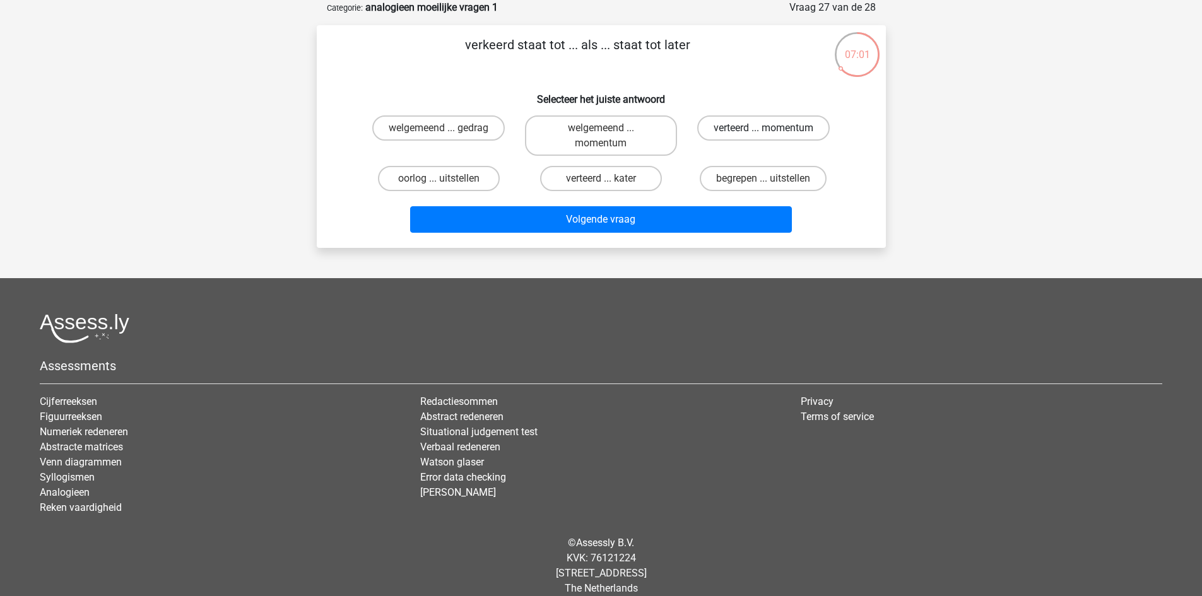
click at [758, 128] on label "verteerd ... momentum" at bounding box center [763, 127] width 133 height 25
click at [764, 128] on input "verteerd ... momentum" at bounding box center [768, 132] width 8 height 8
radio input "true"
click at [616, 175] on label "verteerd ... kater" at bounding box center [601, 178] width 122 height 25
click at [609, 179] on input "verteerd ... kater" at bounding box center [605, 183] width 8 height 8
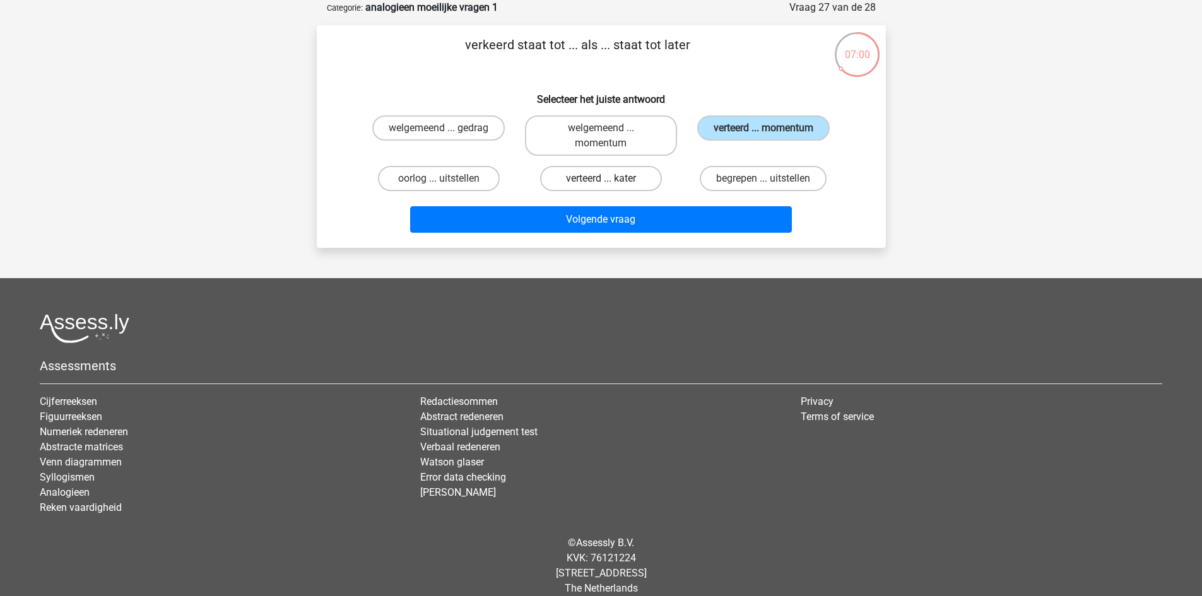
radio input "true"
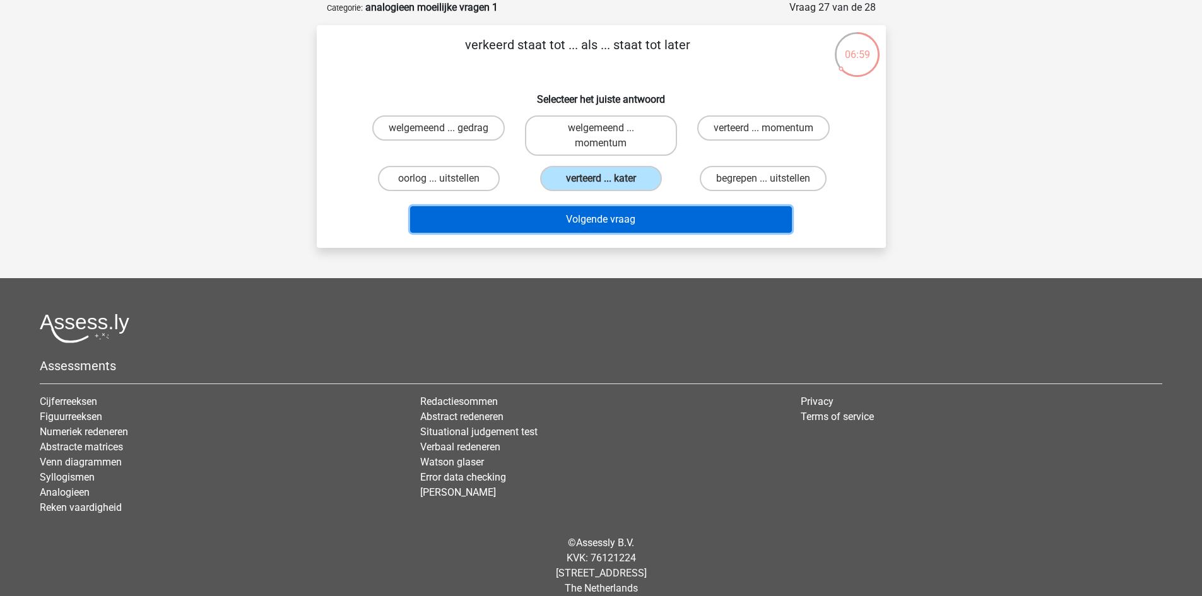
click at [663, 217] on button "Volgende vraag" at bounding box center [601, 219] width 382 height 27
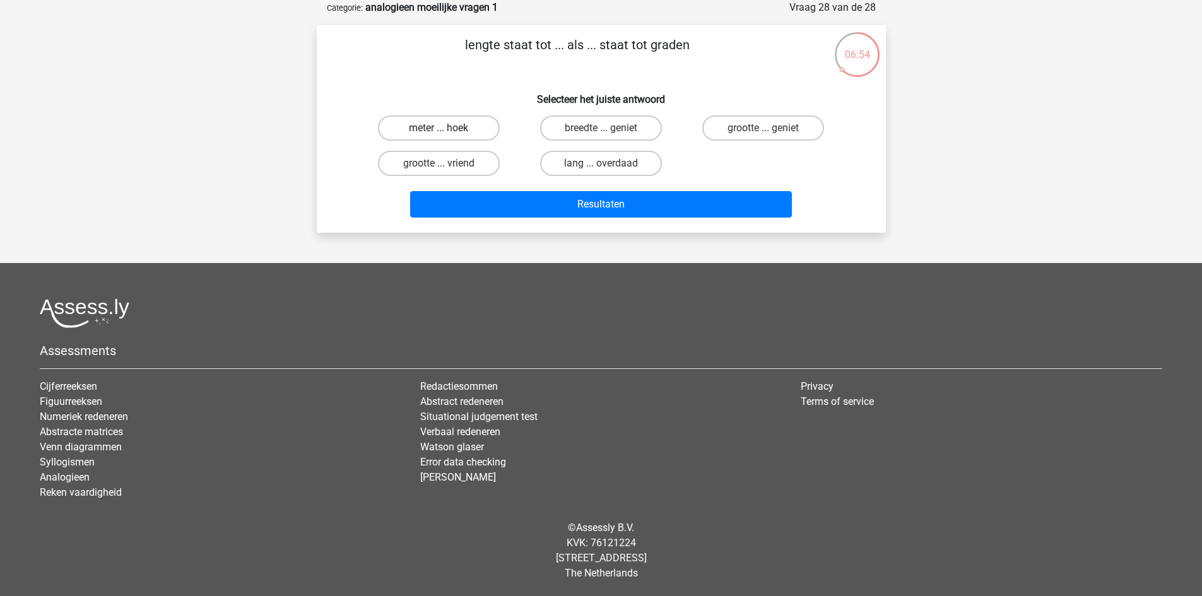
click at [471, 134] on label "meter ... hoek" at bounding box center [439, 127] width 122 height 25
click at [447, 134] on input "meter ... hoek" at bounding box center [443, 132] width 8 height 8
radio input "true"
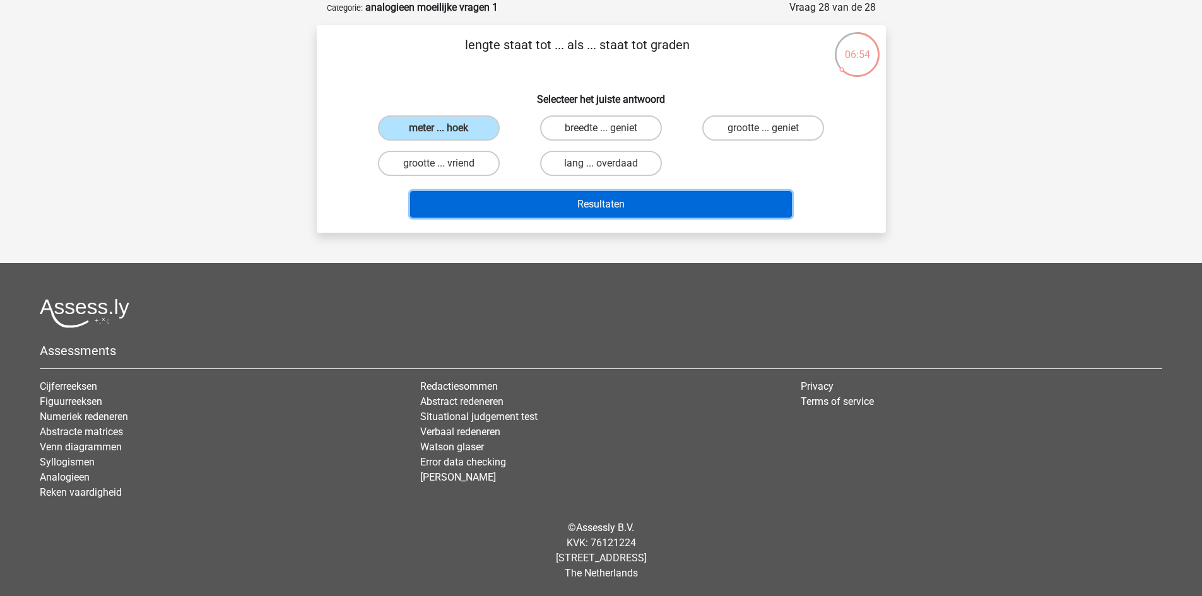
click at [610, 204] on button "Resultaten" at bounding box center [601, 204] width 382 height 27
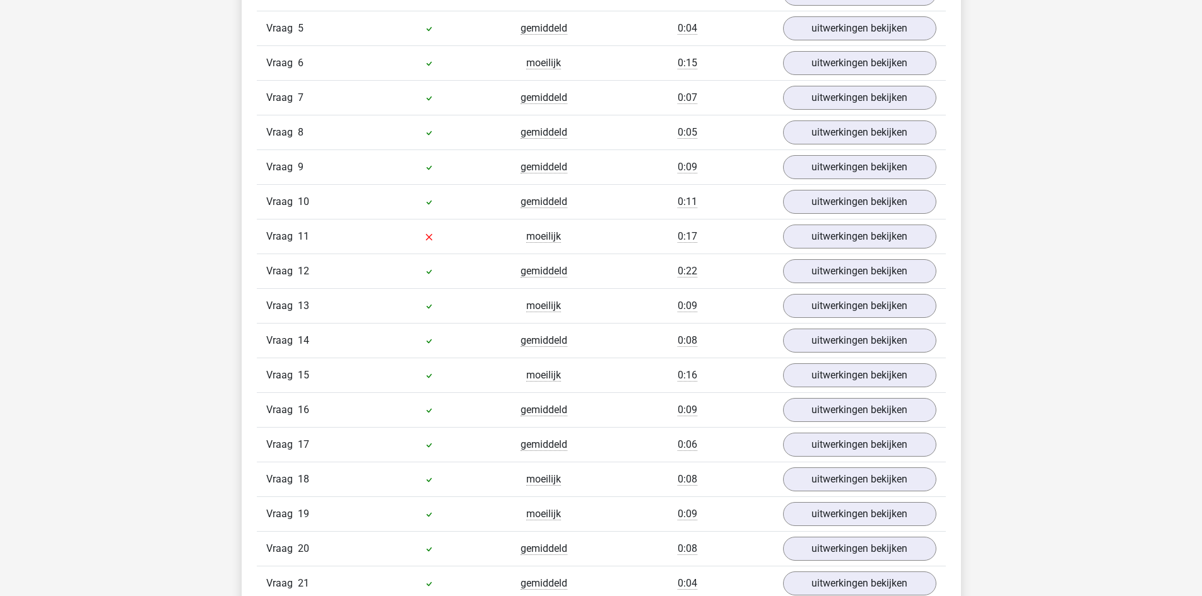
scroll to position [946, 0]
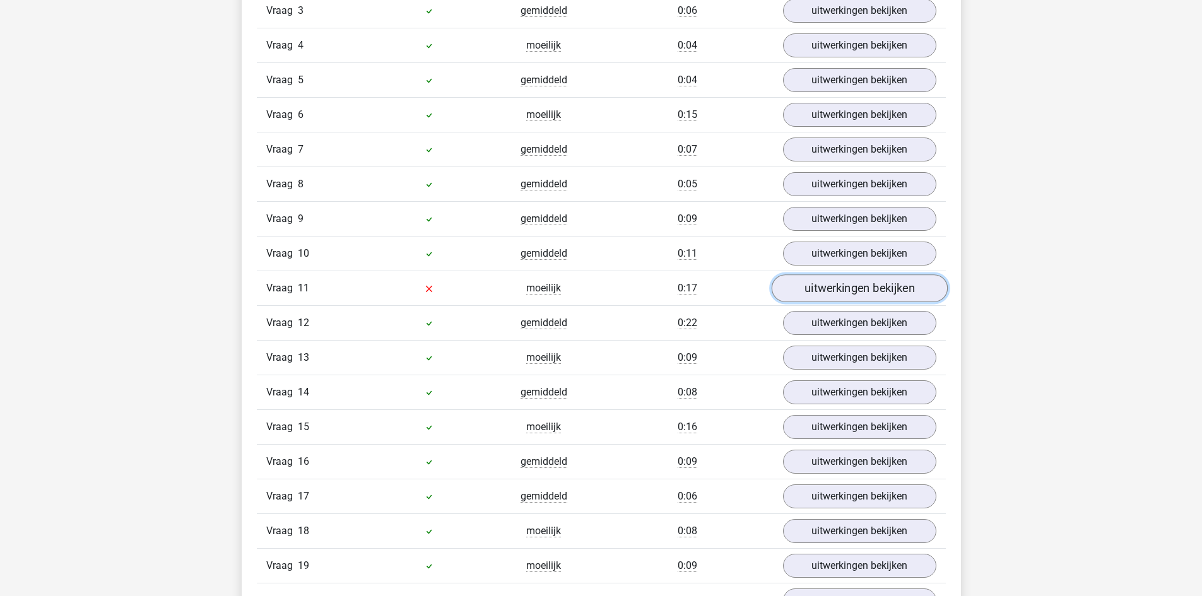
click at [827, 283] on link "uitwerkingen bekijken" at bounding box center [859, 288] width 176 height 28
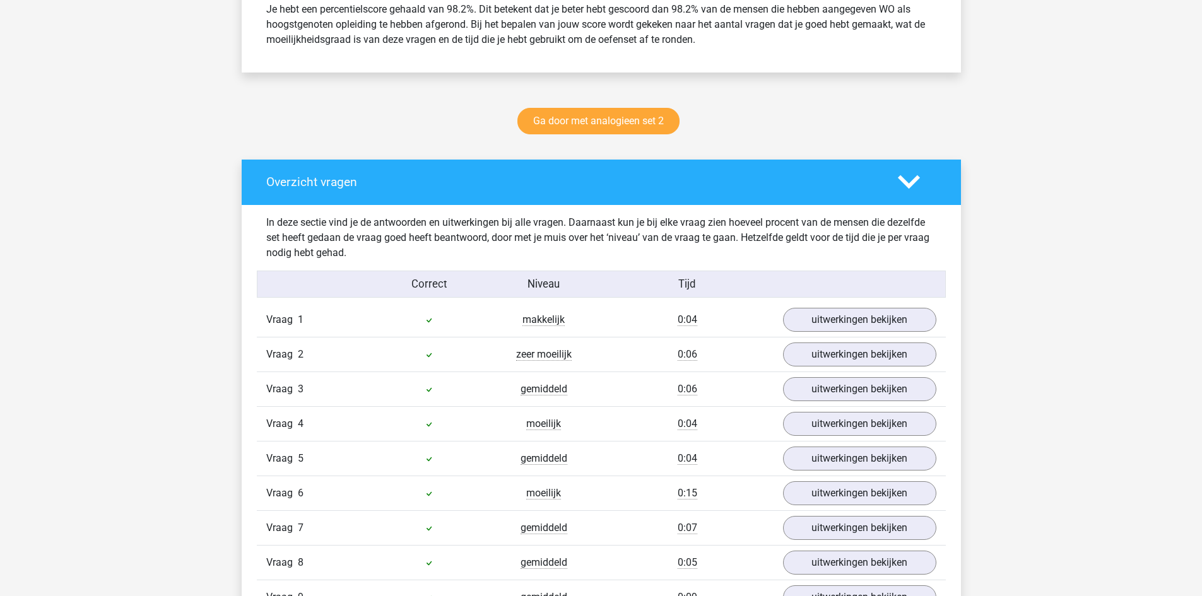
scroll to position [0, 0]
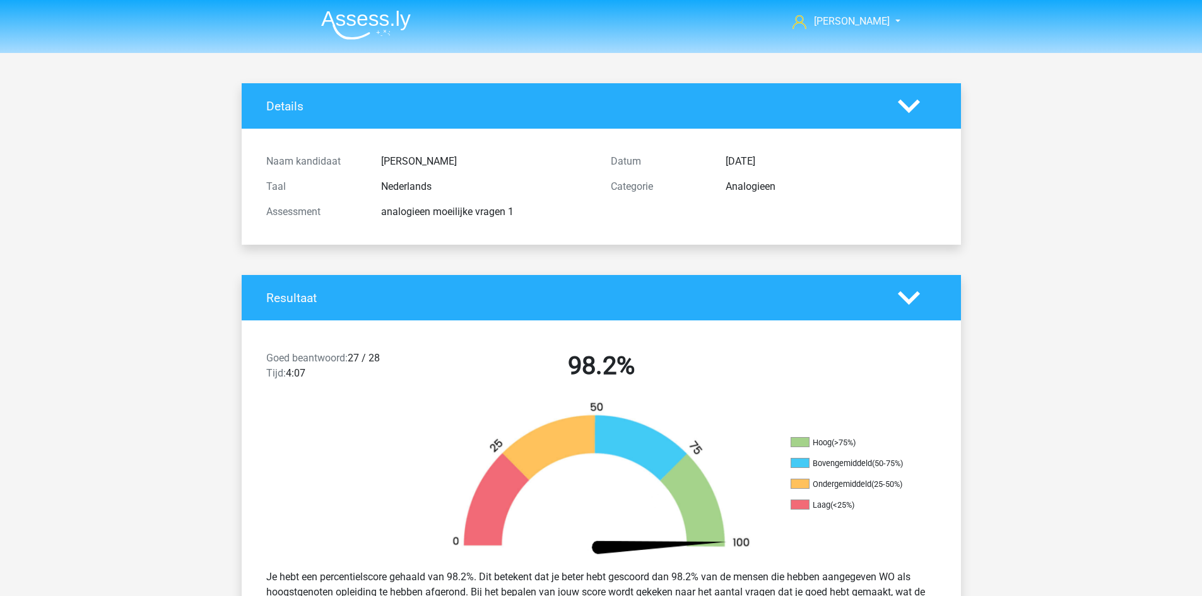
click at [372, 25] on img at bounding box center [366, 25] width 90 height 30
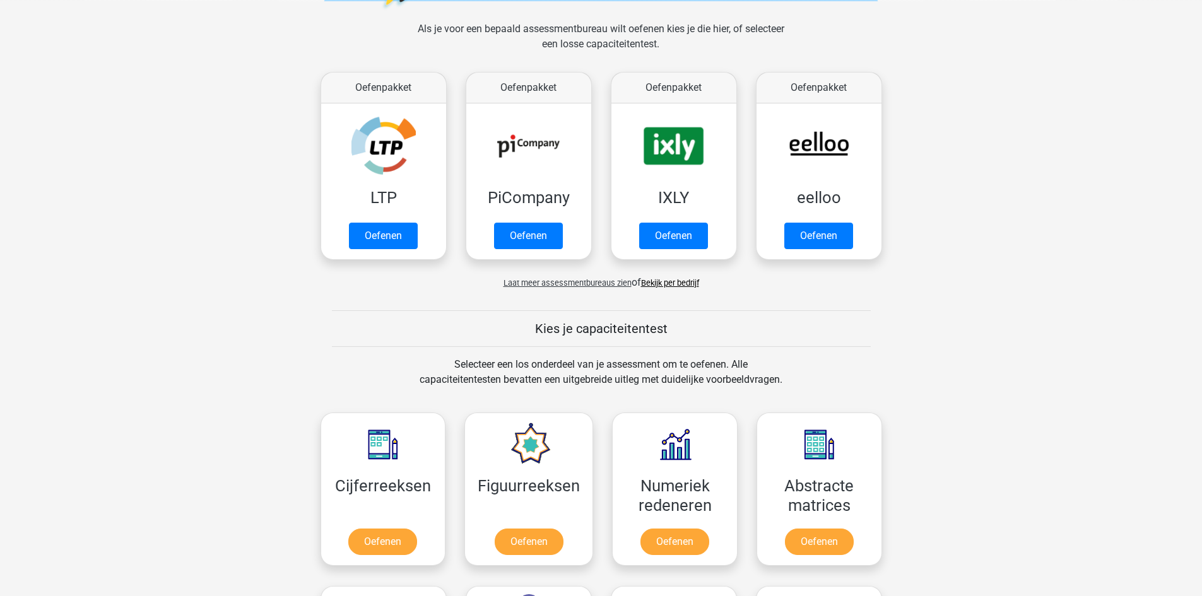
scroll to position [379, 0]
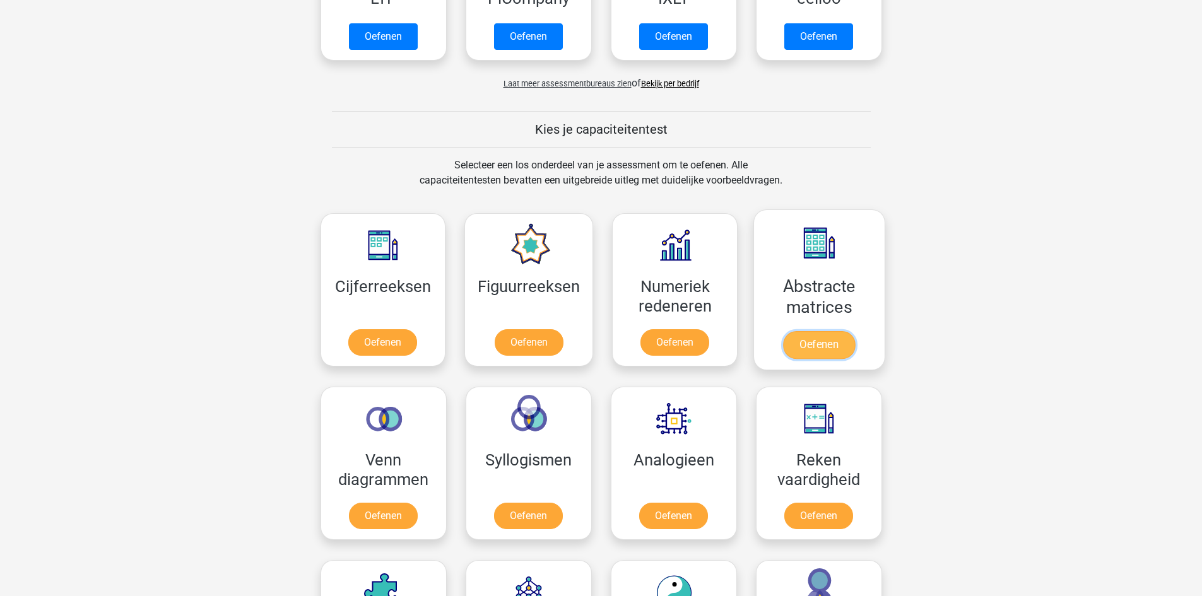
click at [798, 331] on link "Oefenen" at bounding box center [819, 345] width 72 height 28
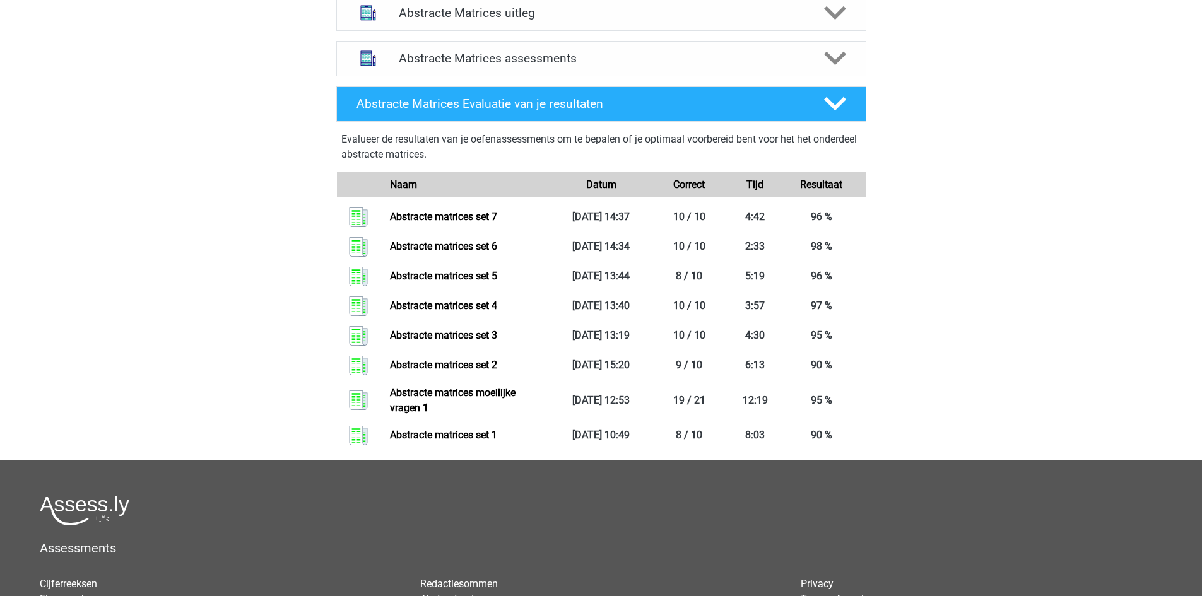
scroll to position [505, 0]
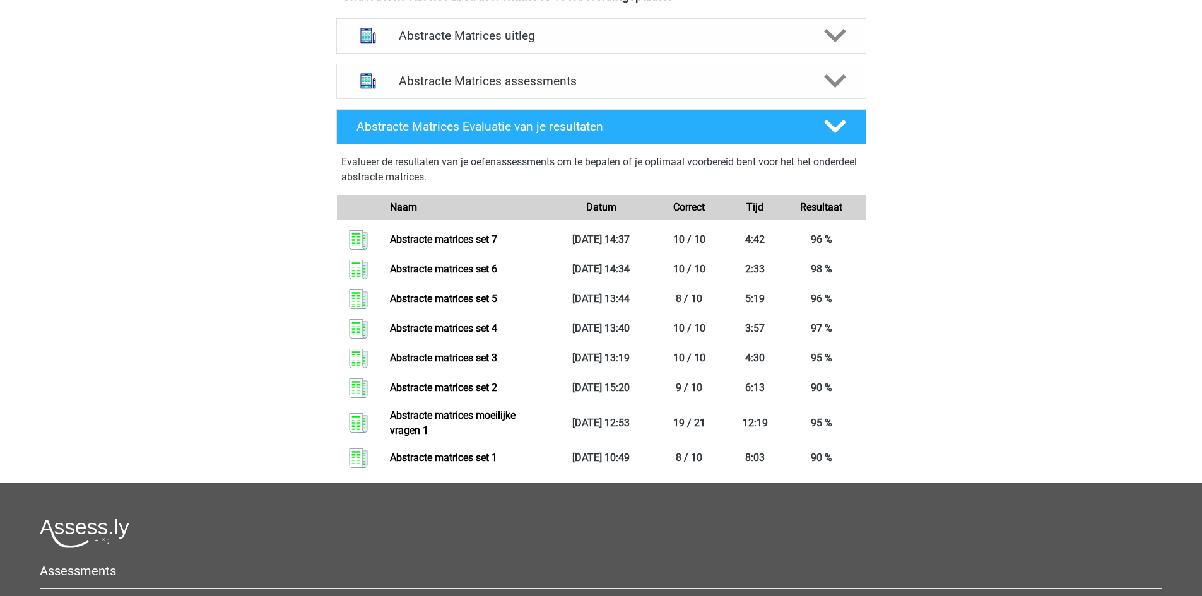
click at [466, 80] on h4 "Abstracte Matrices assessments" at bounding box center [601, 81] width 405 height 15
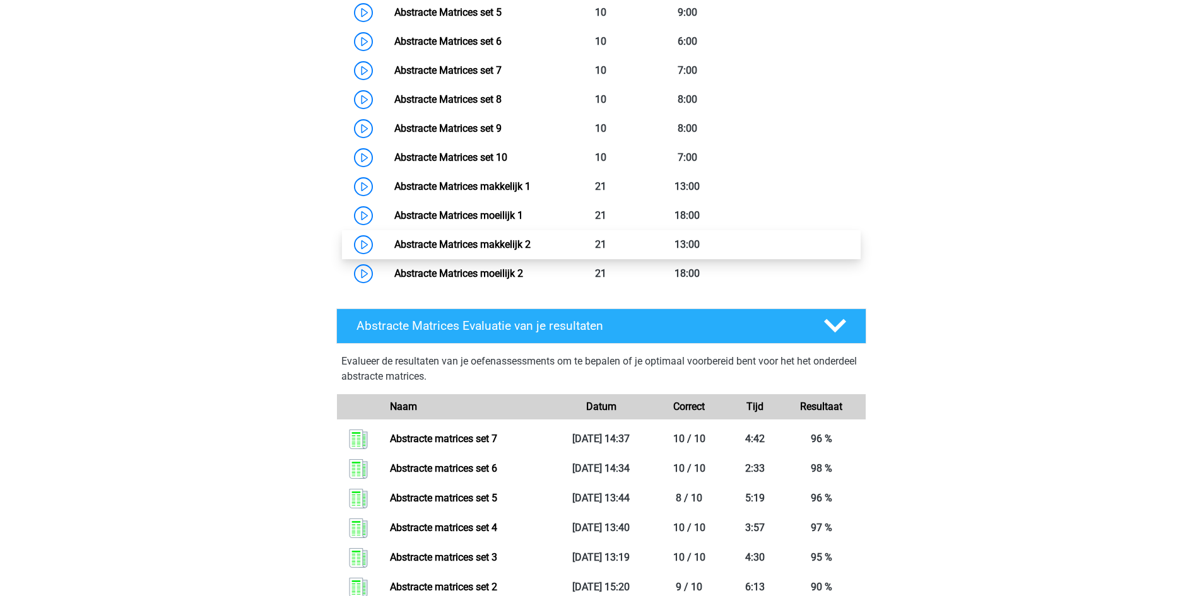
scroll to position [820, 0]
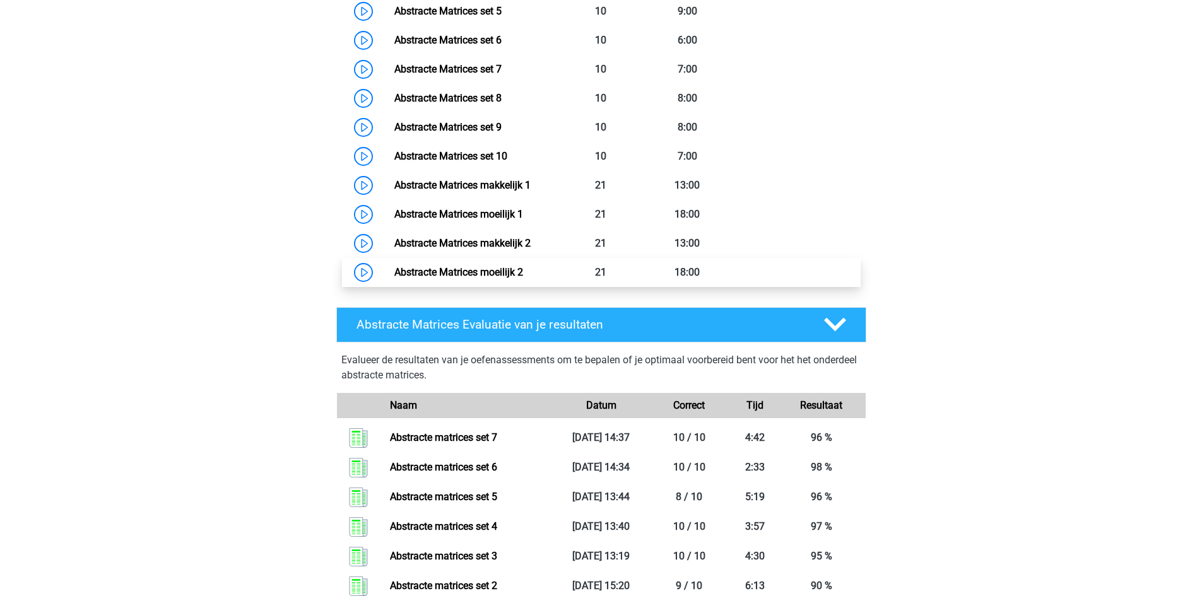
click at [520, 273] on link "Abstracte Matrices moeilijk 2" at bounding box center [458, 272] width 129 height 12
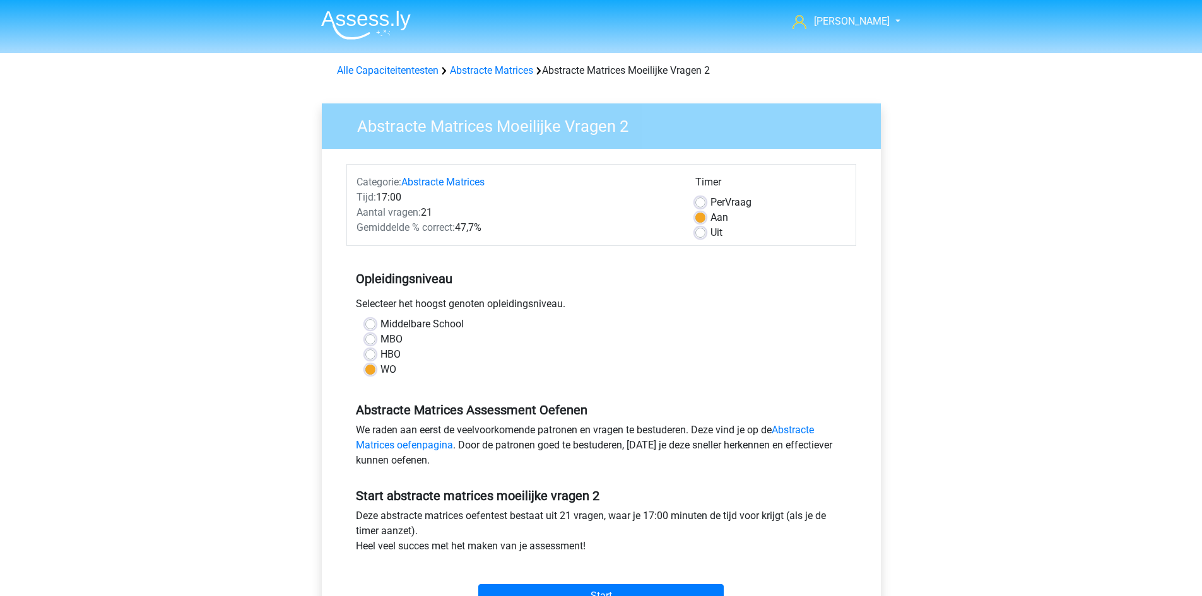
click at [962, 123] on div "[PERSON_NAME] [EMAIL_ADDRESS][DOMAIN_NAME] Nederlands English" at bounding box center [601, 498] width 1202 height 997
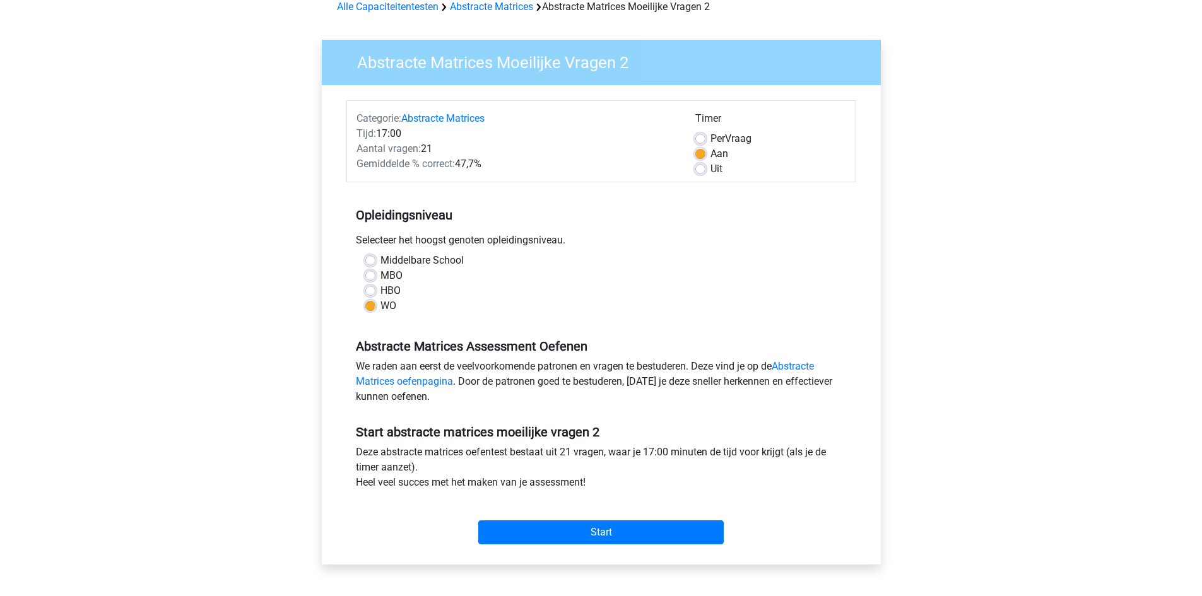
scroll to position [126, 0]
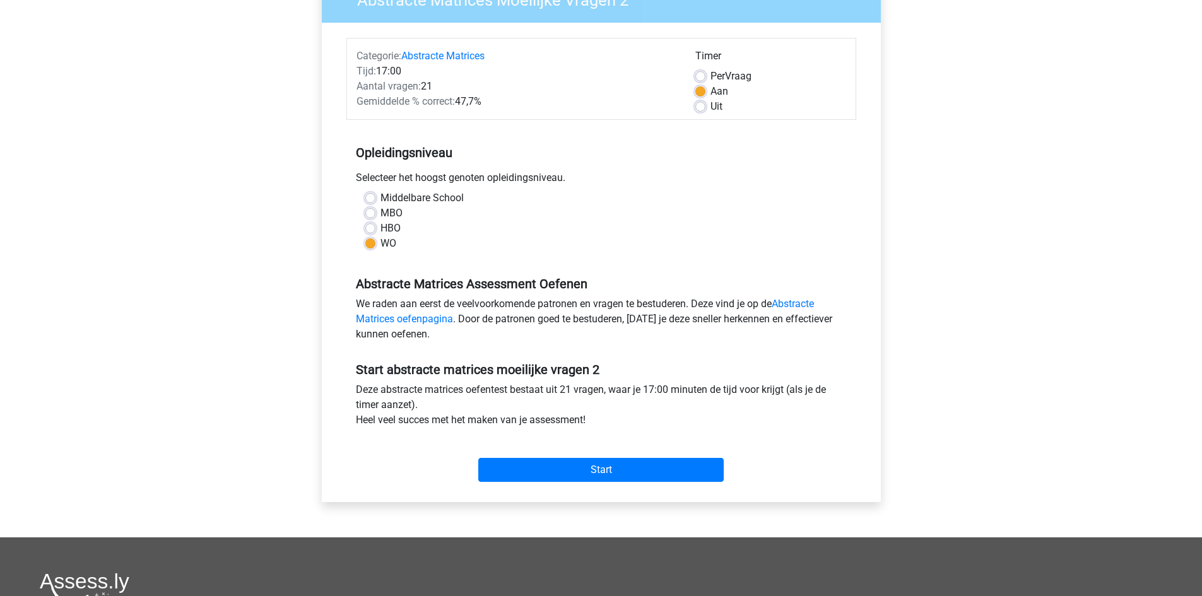
click at [604, 457] on div "Start" at bounding box center [601, 460] width 510 height 44
click at [608, 461] on input "Start" at bounding box center [600, 470] width 245 height 24
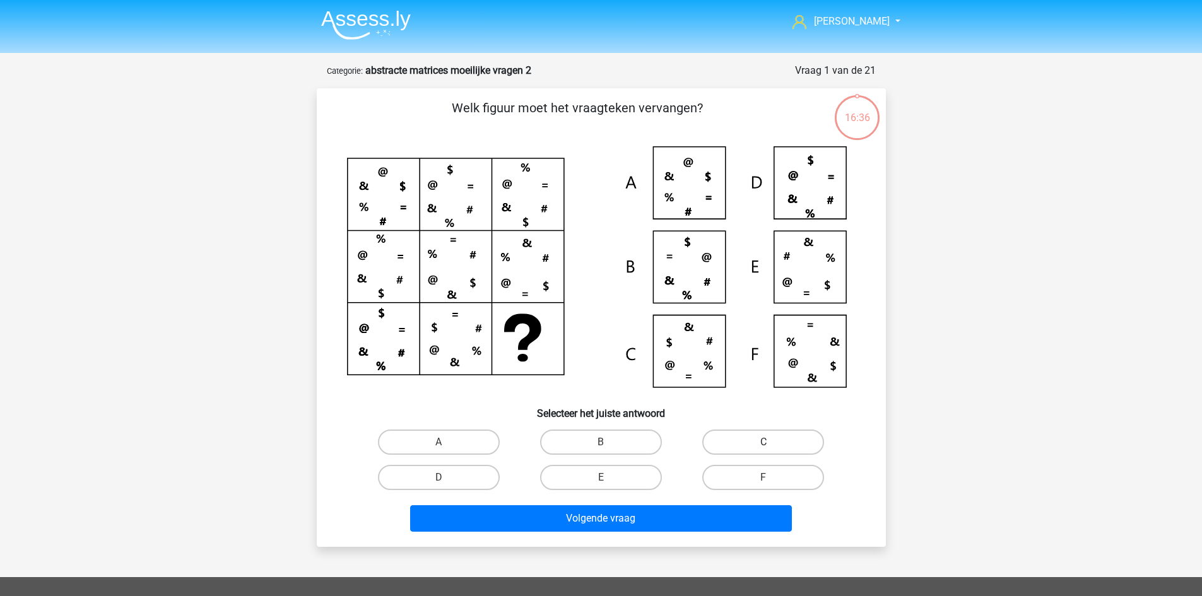
click at [724, 446] on label "C" at bounding box center [763, 442] width 122 height 25
click at [764, 446] on input "C" at bounding box center [768, 446] width 8 height 8
radio input "true"
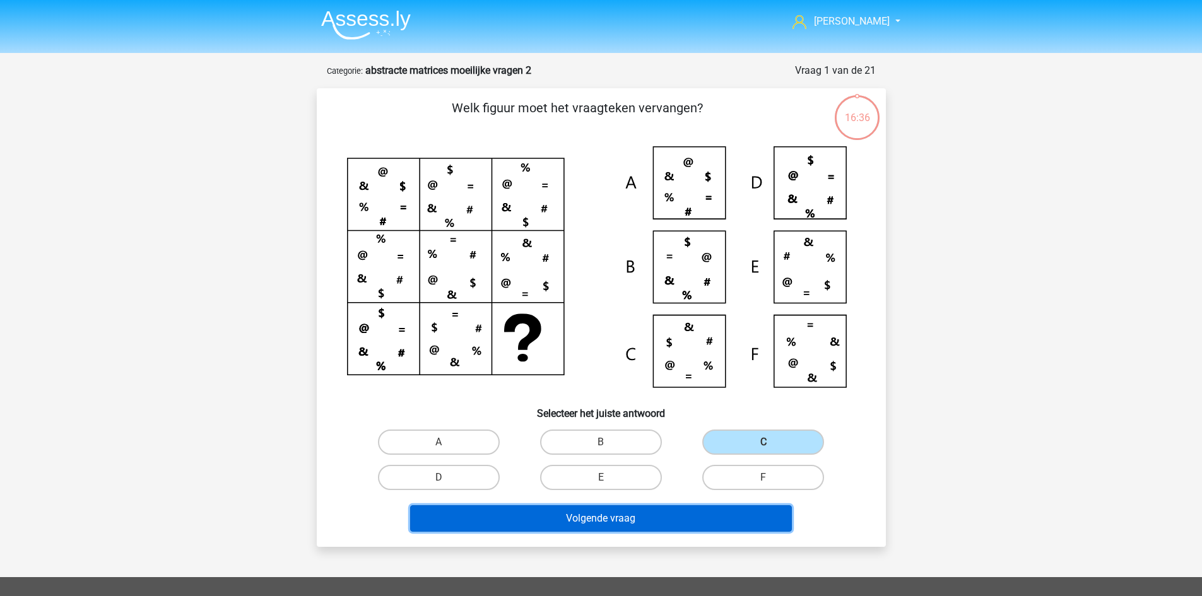
click at [676, 522] on button "Volgende vraag" at bounding box center [601, 518] width 382 height 27
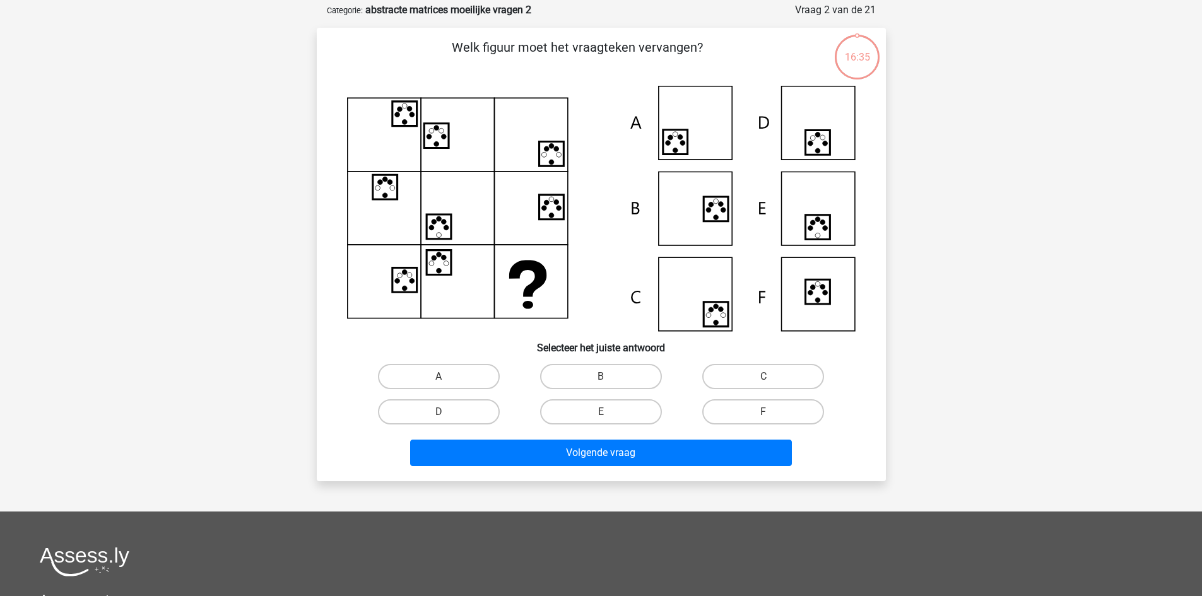
scroll to position [63, 0]
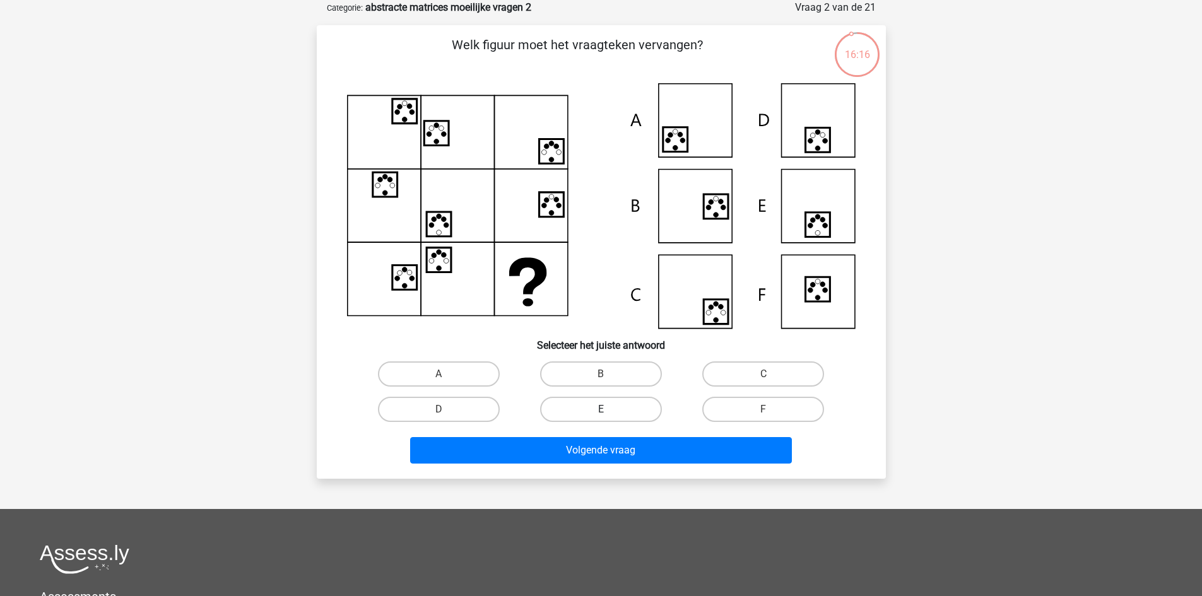
click at [623, 411] on label "E" at bounding box center [601, 409] width 122 height 25
click at [609, 411] on input "E" at bounding box center [605, 414] width 8 height 8
radio input "true"
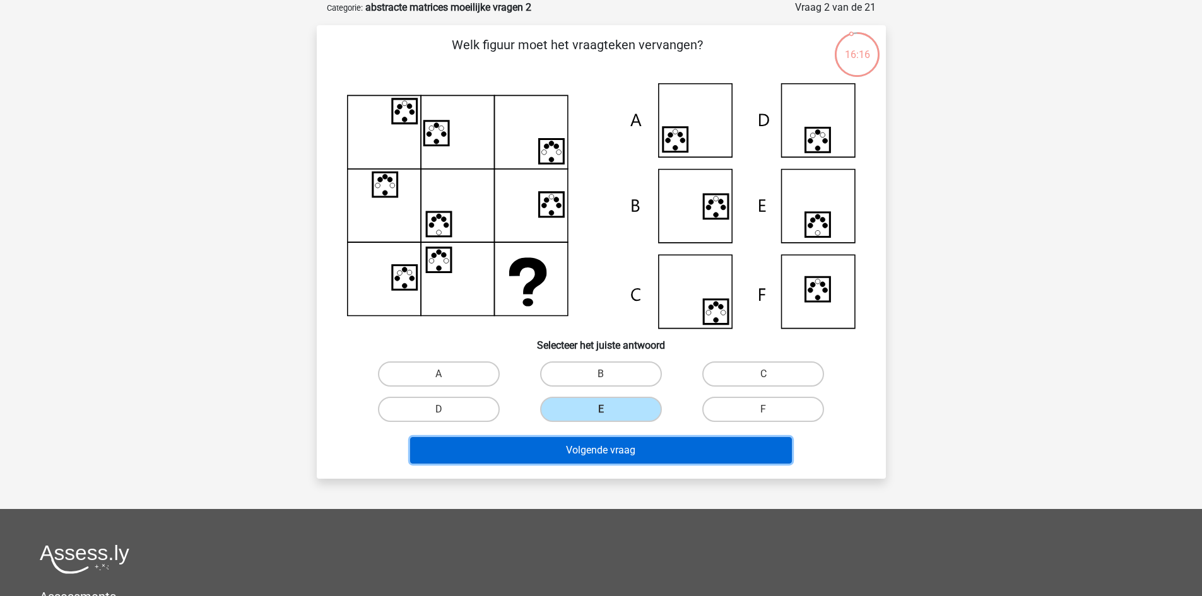
click at [623, 450] on button "Volgende vraag" at bounding box center [601, 450] width 382 height 27
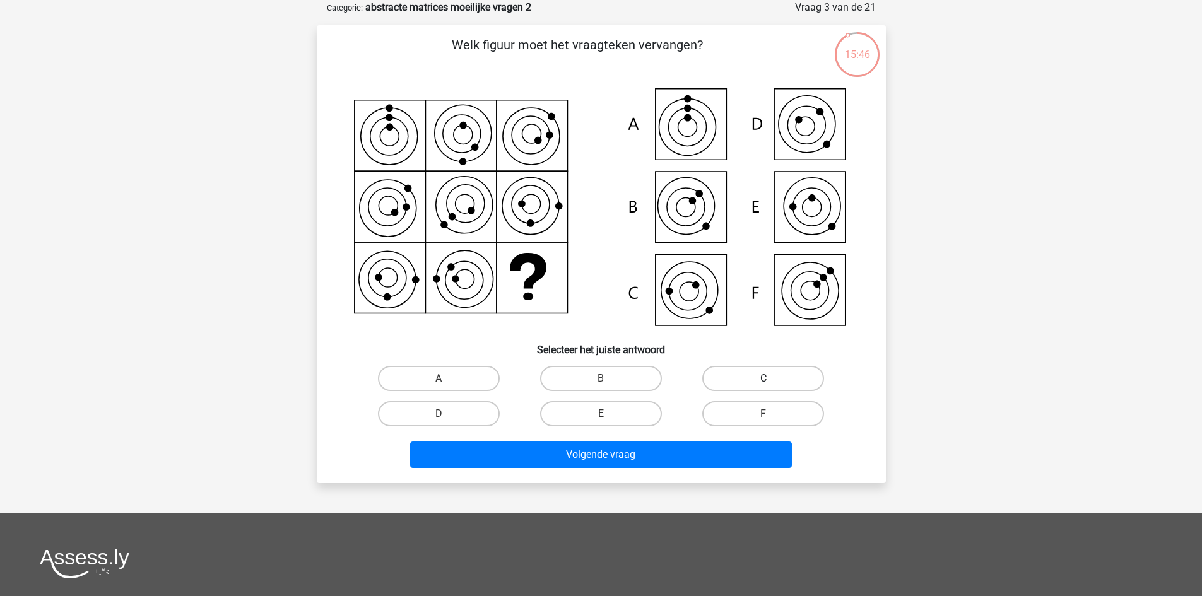
click at [724, 382] on label "C" at bounding box center [763, 378] width 122 height 25
click at [764, 382] on input "C" at bounding box center [768, 383] width 8 height 8
radio input "true"
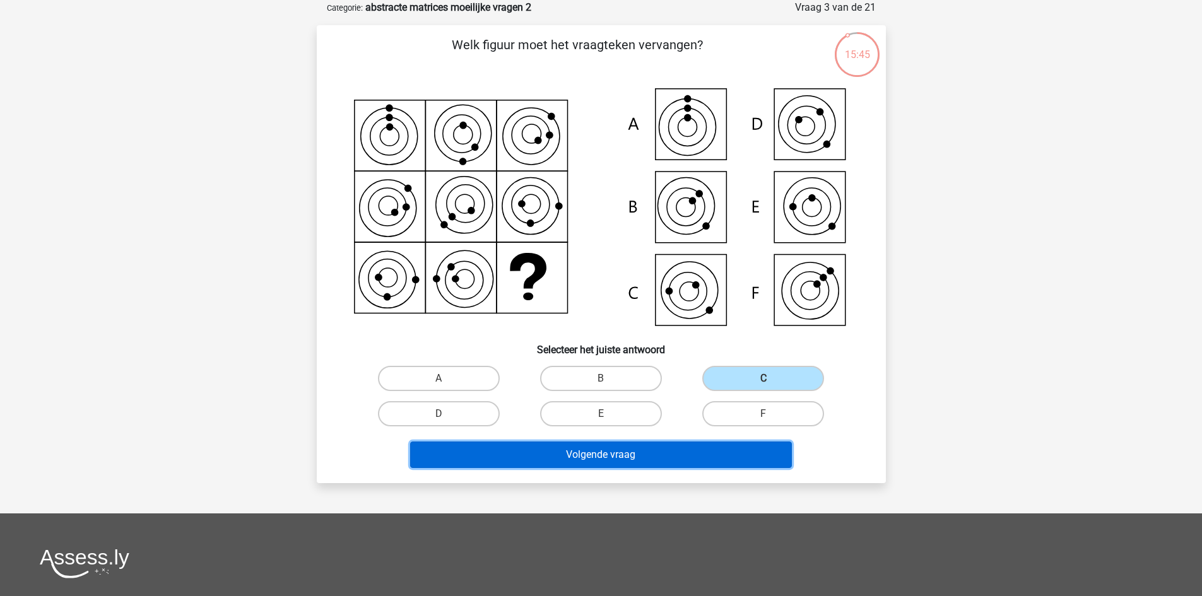
click at [702, 452] on button "Volgende vraag" at bounding box center [601, 455] width 382 height 27
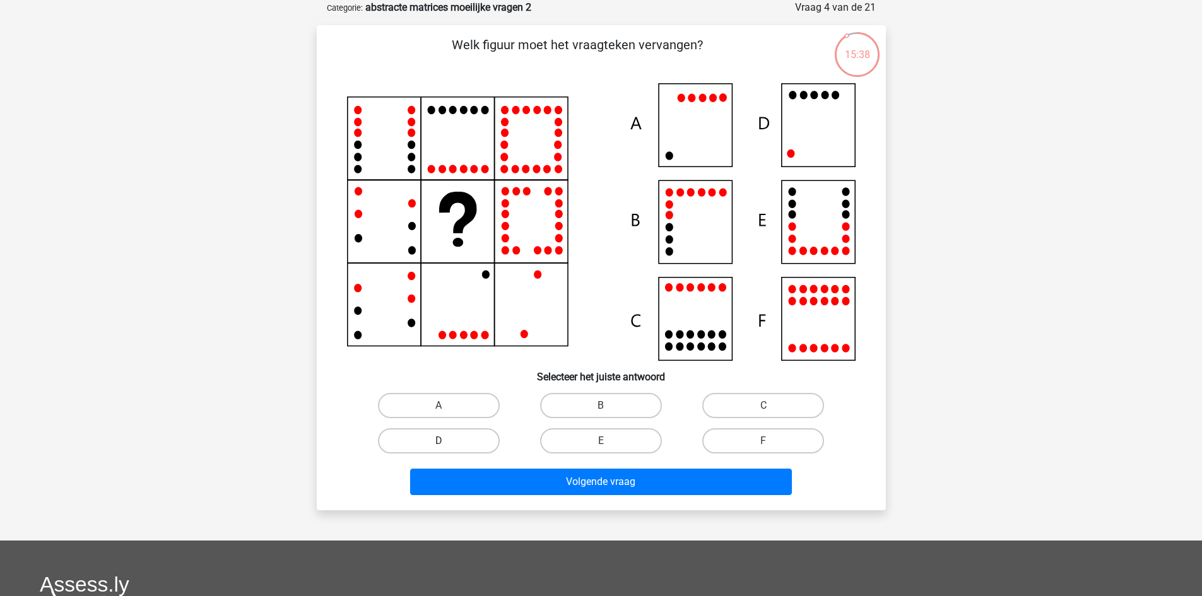
click at [473, 439] on label "D" at bounding box center [439, 440] width 122 height 25
click at [447, 441] on input "D" at bounding box center [443, 445] width 8 height 8
radio input "true"
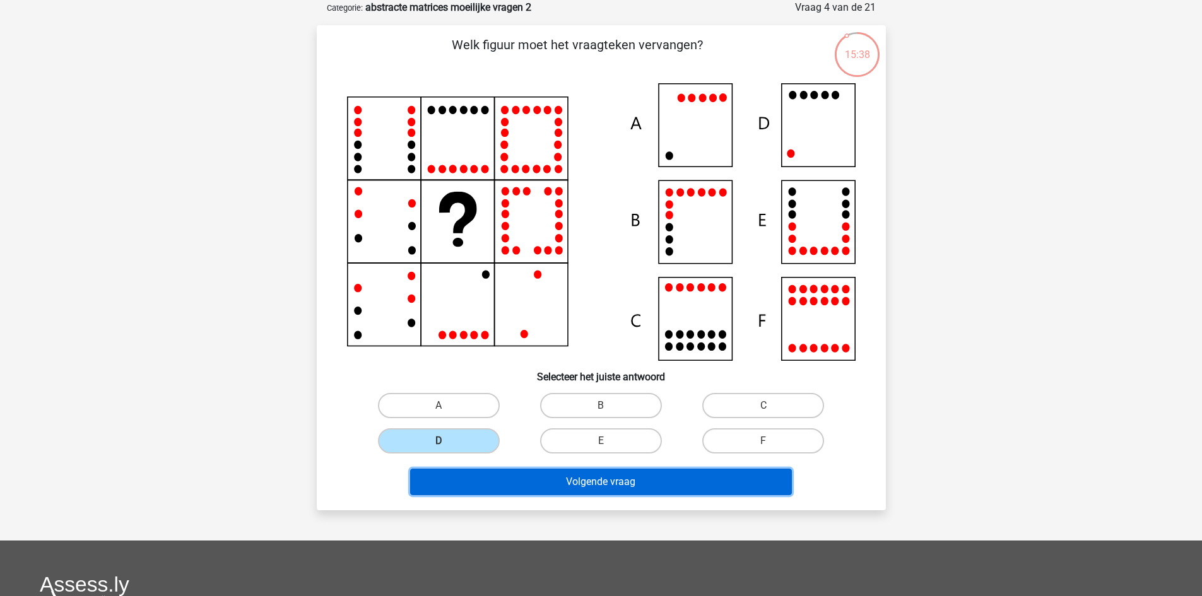
click at [512, 472] on button "Volgende vraag" at bounding box center [601, 482] width 382 height 27
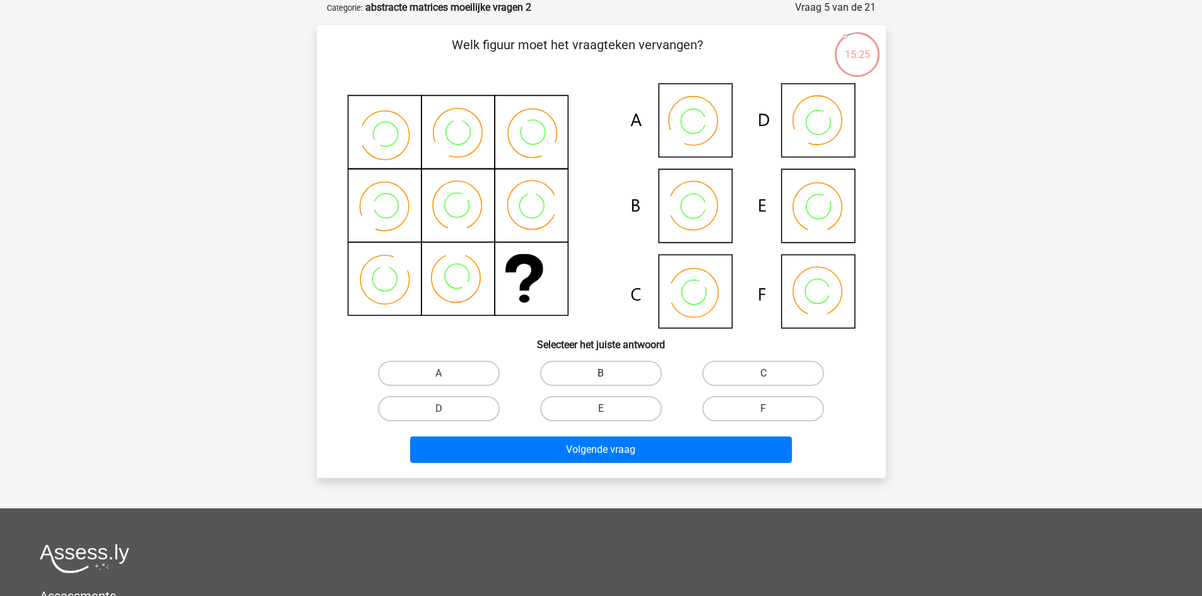
click at [635, 380] on label "B" at bounding box center [601, 373] width 122 height 25
click at [609, 380] on input "B" at bounding box center [605, 378] width 8 height 8
radio input "true"
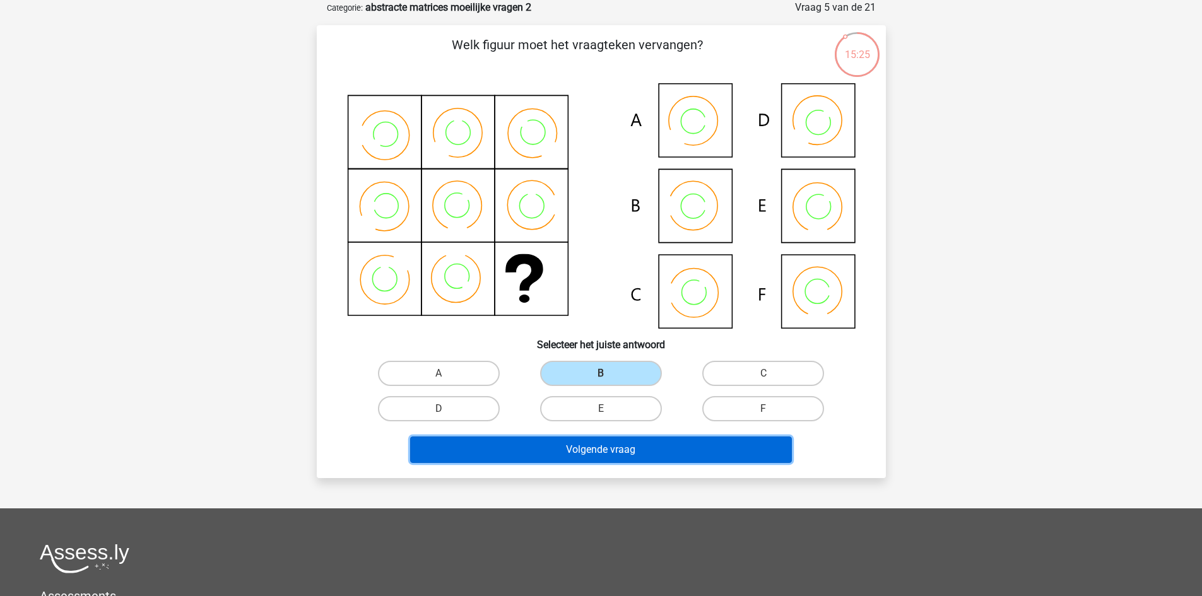
click at [663, 445] on button "Volgende vraag" at bounding box center [601, 450] width 382 height 27
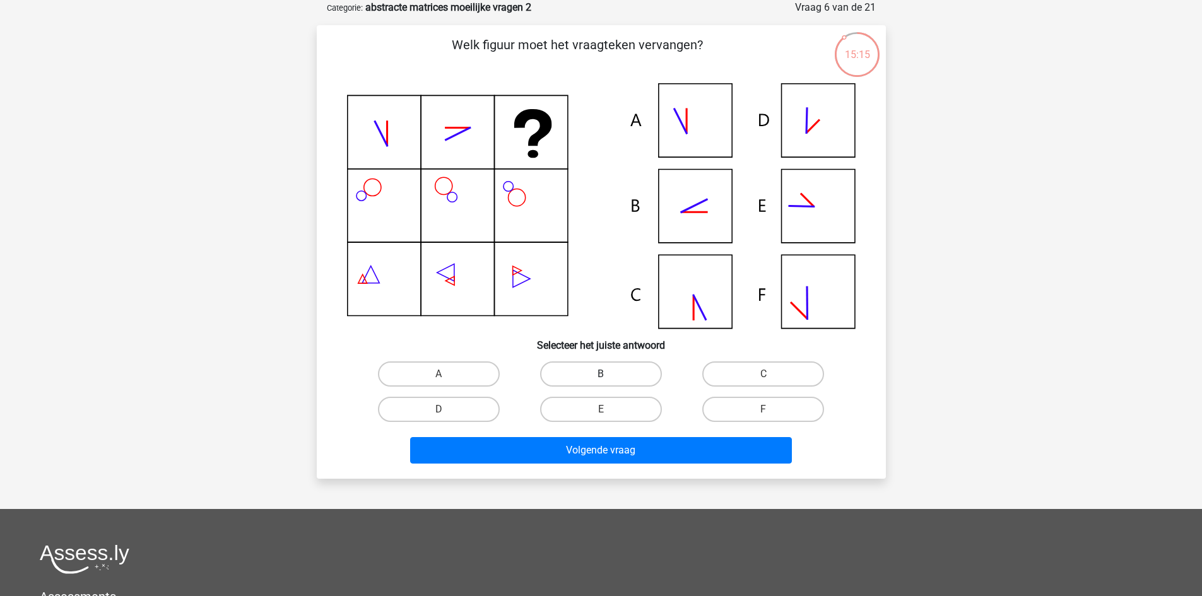
click at [621, 371] on label "B" at bounding box center [601, 374] width 122 height 25
click at [609, 374] on input "B" at bounding box center [605, 378] width 8 height 8
radio input "true"
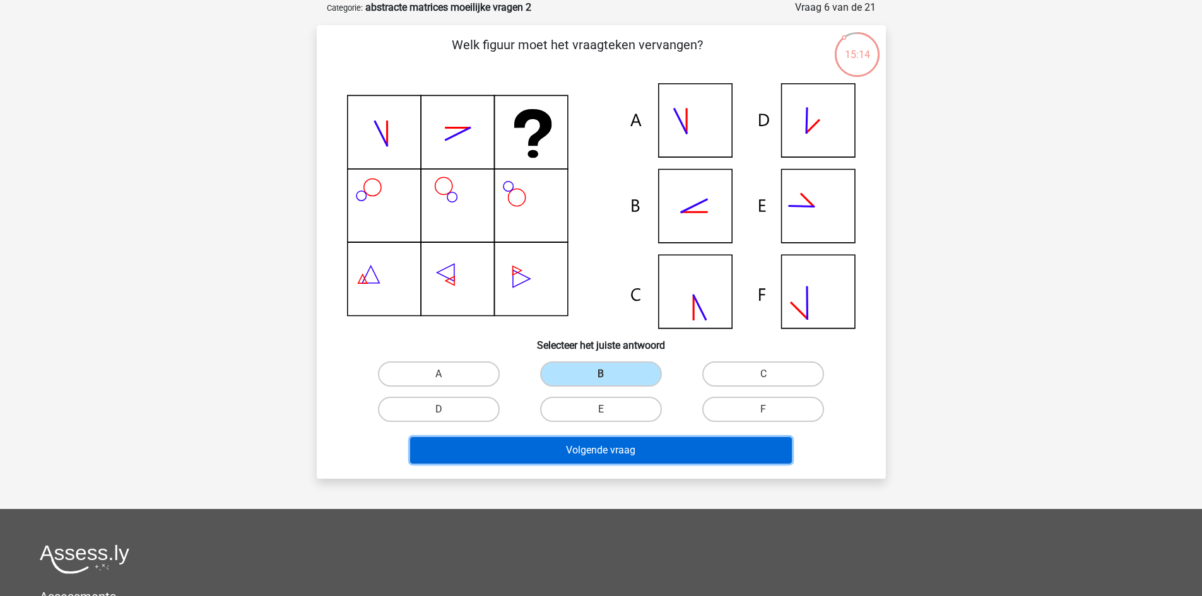
click at [678, 449] on button "Volgende vraag" at bounding box center [601, 450] width 382 height 27
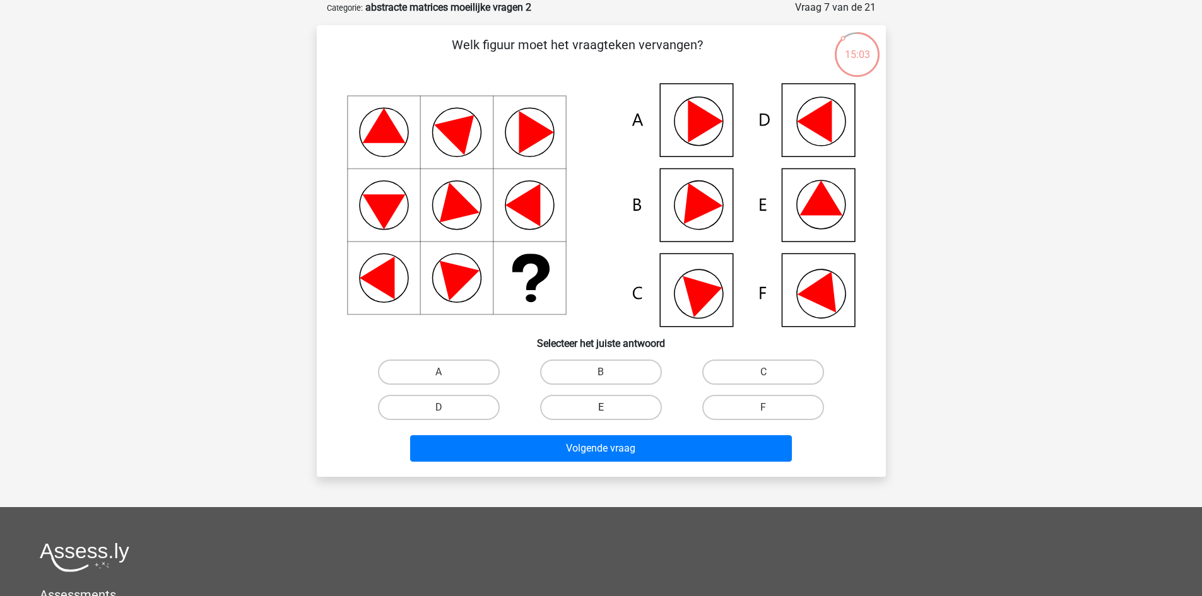
click at [623, 411] on label "E" at bounding box center [601, 407] width 122 height 25
click at [609, 411] on input "E" at bounding box center [605, 412] width 8 height 8
radio input "true"
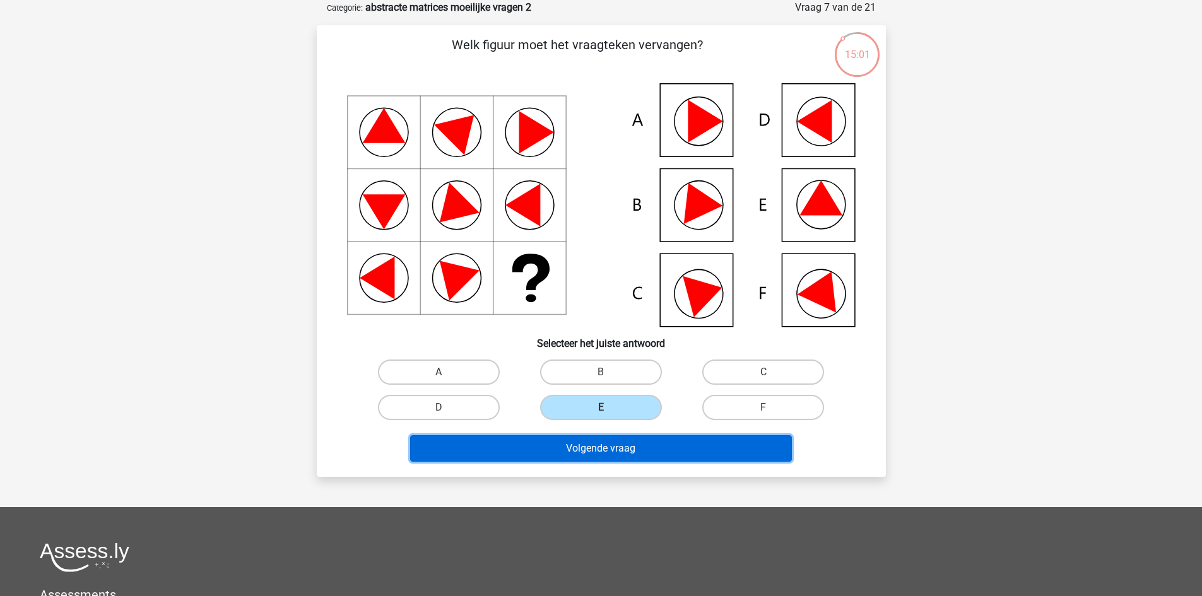
click at [685, 442] on button "Volgende vraag" at bounding box center [601, 448] width 382 height 27
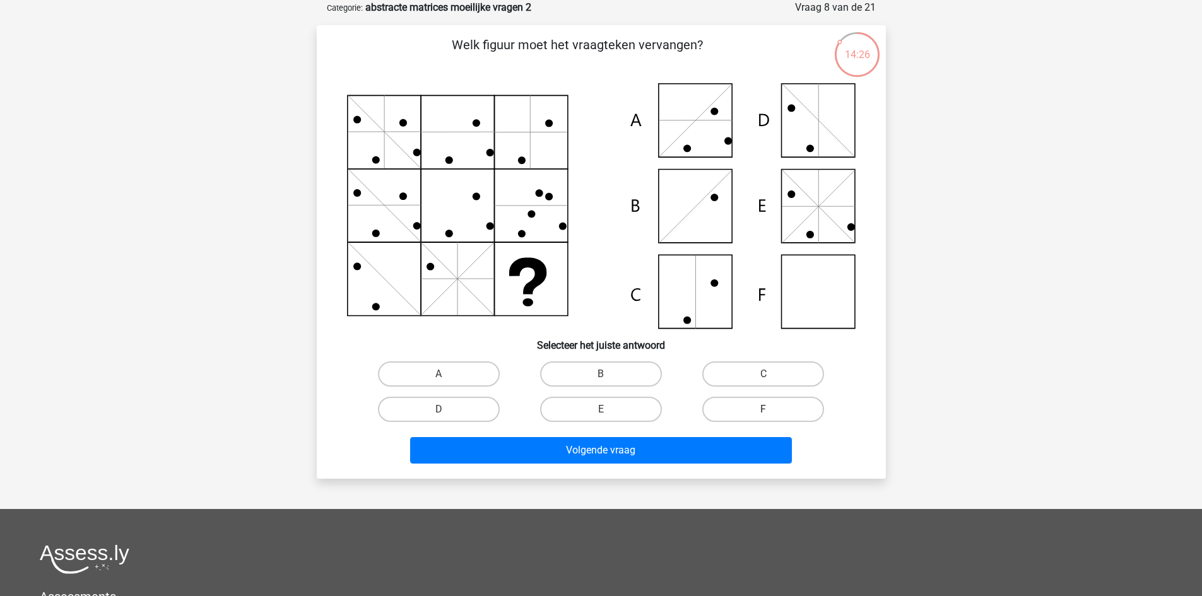
click at [754, 404] on label "F" at bounding box center [763, 409] width 122 height 25
click at [764, 410] on input "F" at bounding box center [768, 414] width 8 height 8
radio input "true"
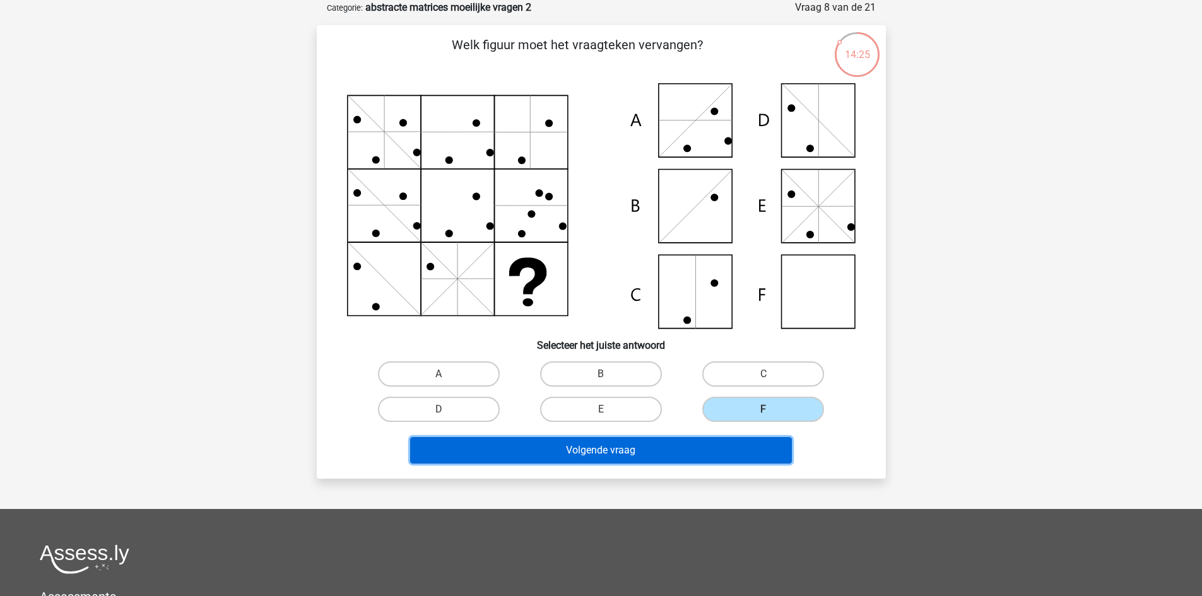
click at [731, 440] on button "Volgende vraag" at bounding box center [601, 450] width 382 height 27
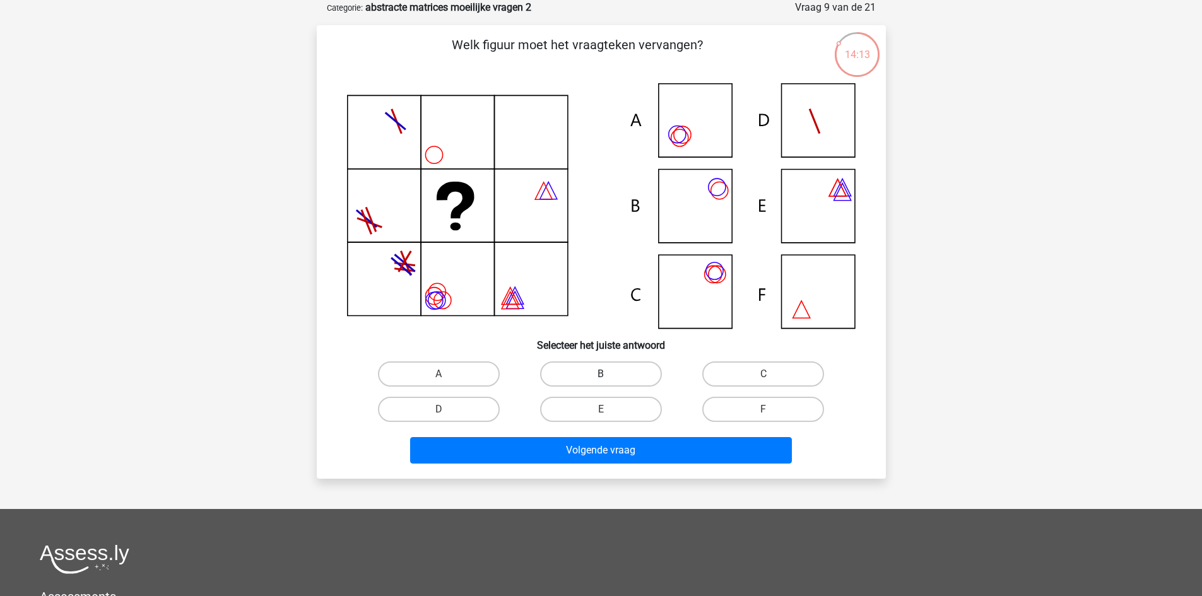
click at [630, 377] on label "B" at bounding box center [601, 374] width 122 height 25
click at [609, 377] on input "B" at bounding box center [605, 378] width 8 height 8
radio input "true"
click at [619, 413] on label "E" at bounding box center [601, 409] width 122 height 25
click at [609, 413] on input "E" at bounding box center [605, 414] width 8 height 8
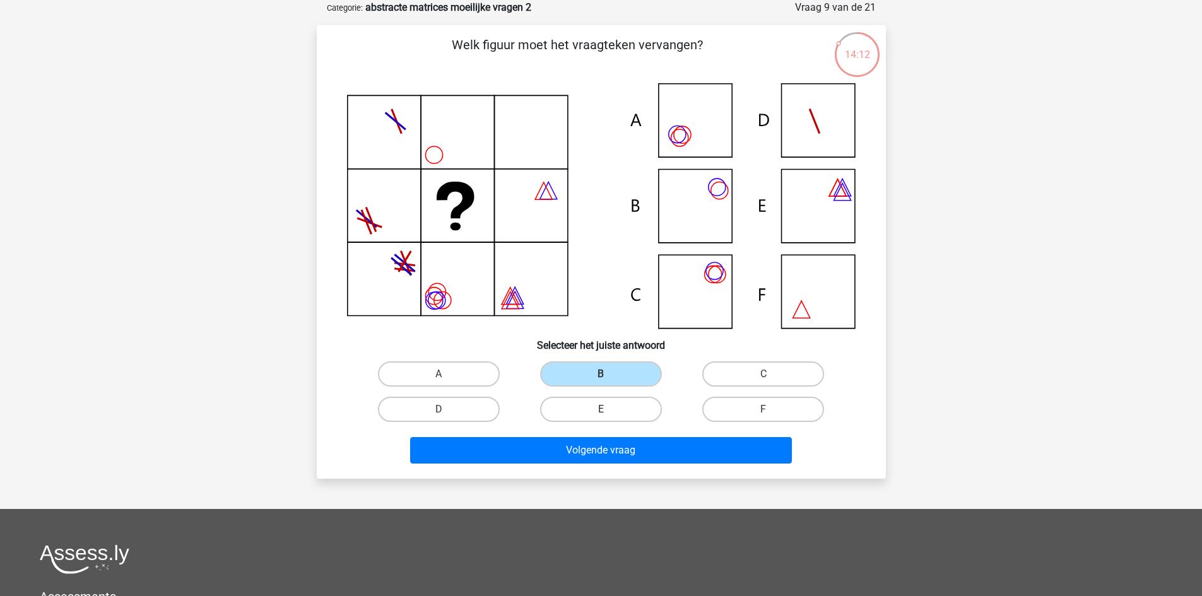
radio input "true"
click at [736, 379] on label "C" at bounding box center [763, 374] width 122 height 25
click at [764, 379] on input "C" at bounding box center [768, 378] width 8 height 8
radio input "true"
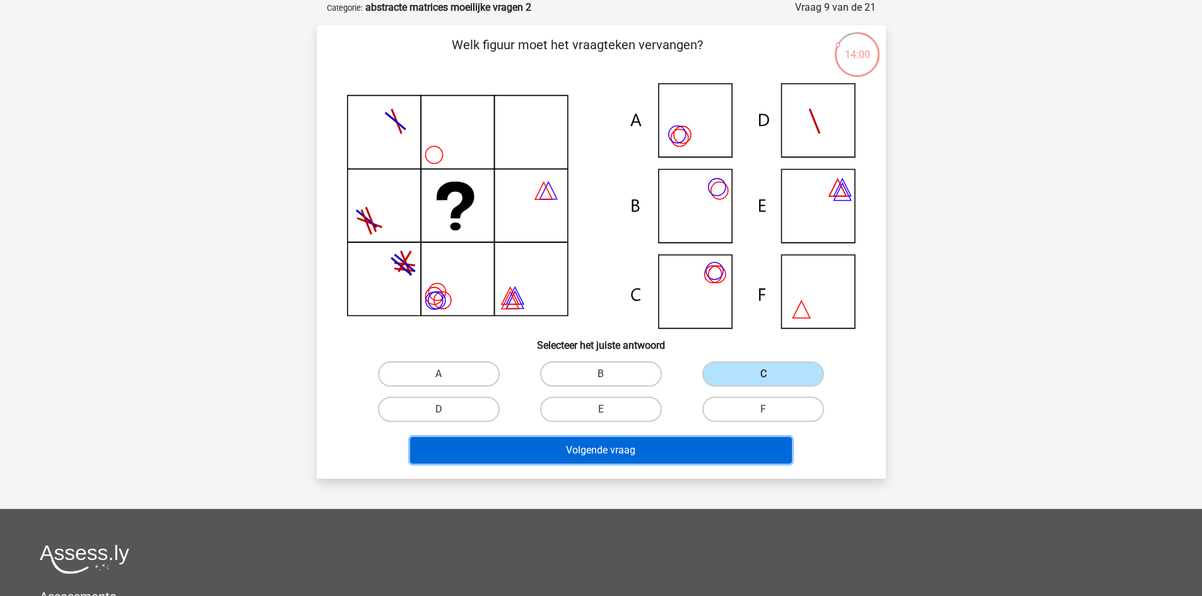
click at [710, 447] on button "Volgende vraag" at bounding box center [601, 450] width 382 height 27
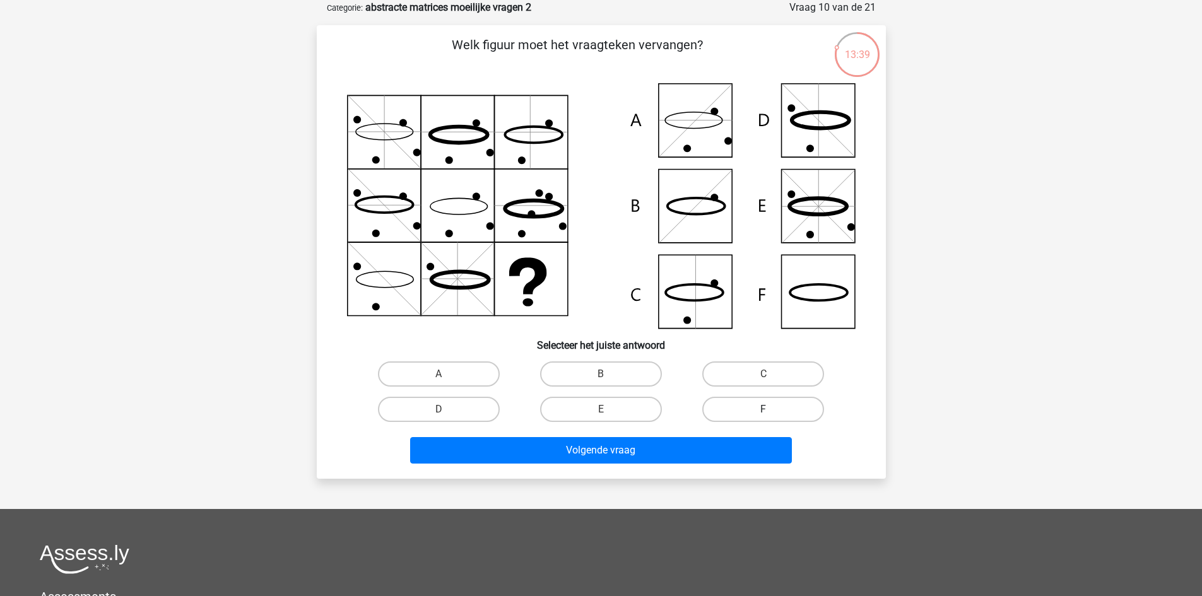
click at [765, 408] on label "F" at bounding box center [763, 409] width 122 height 25
click at [765, 410] on input "F" at bounding box center [768, 414] width 8 height 8
radio input "true"
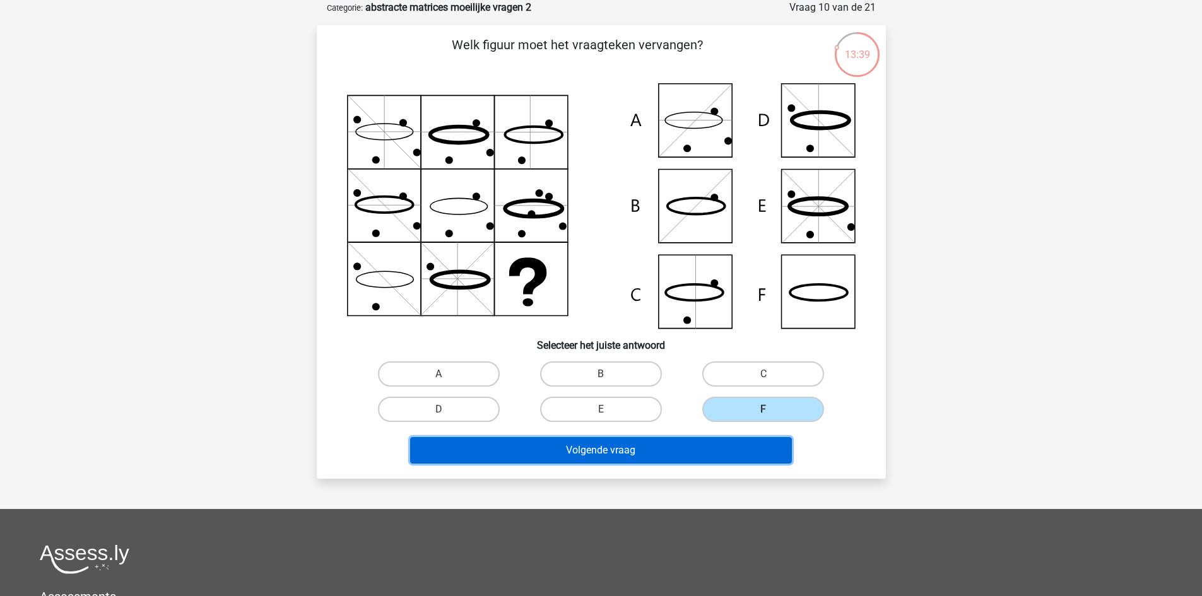
click at [738, 439] on button "Volgende vraag" at bounding box center [601, 450] width 382 height 27
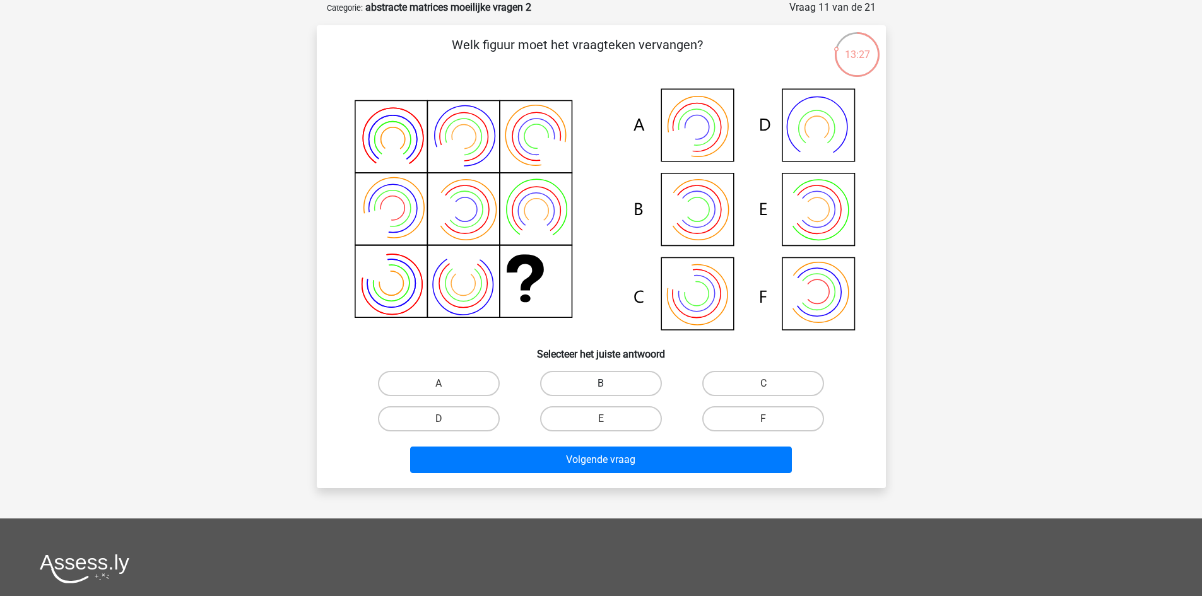
click at [634, 387] on label "B" at bounding box center [601, 383] width 122 height 25
click at [609, 387] on input "B" at bounding box center [605, 388] width 8 height 8
radio input "true"
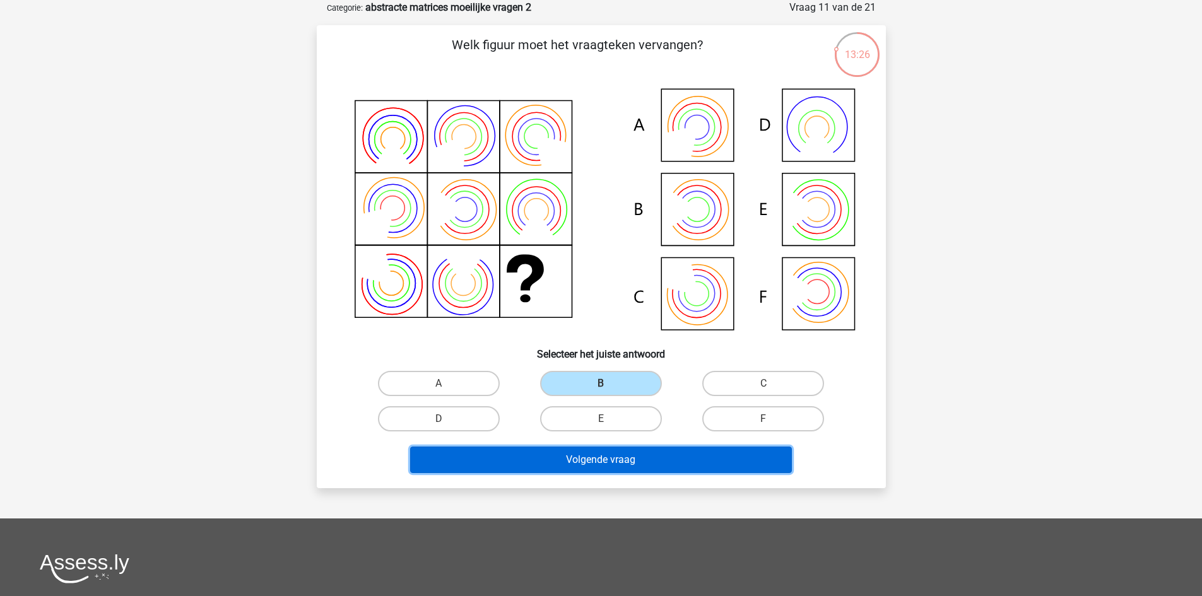
click at [697, 453] on button "Volgende vraag" at bounding box center [601, 460] width 382 height 27
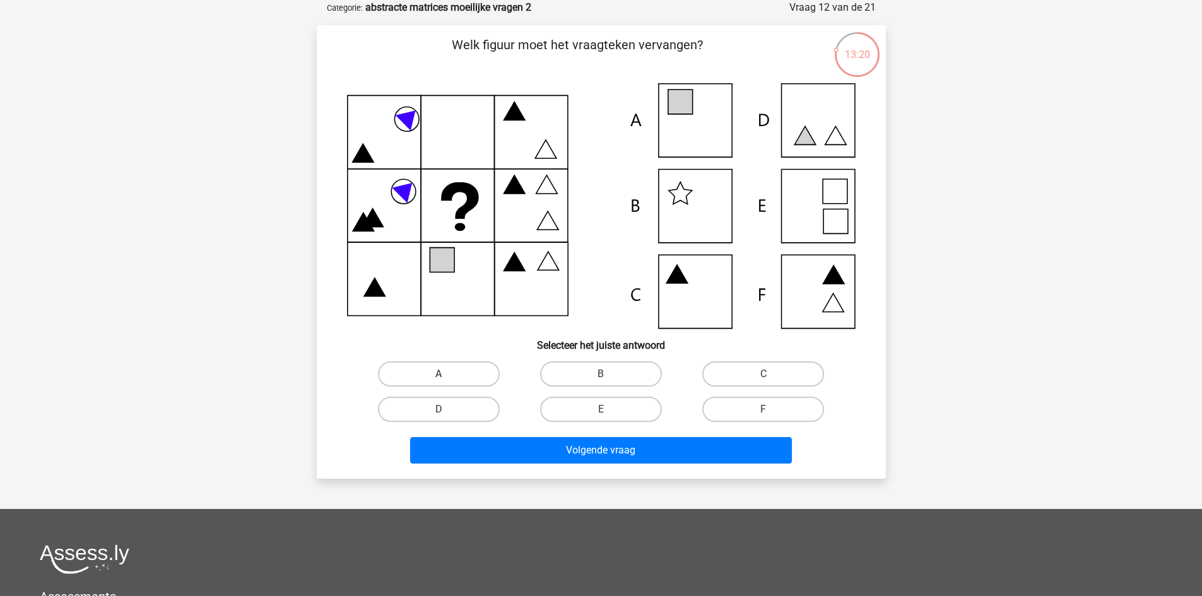
click at [449, 380] on label "A" at bounding box center [439, 374] width 122 height 25
click at [447, 380] on input "A" at bounding box center [443, 378] width 8 height 8
radio input "true"
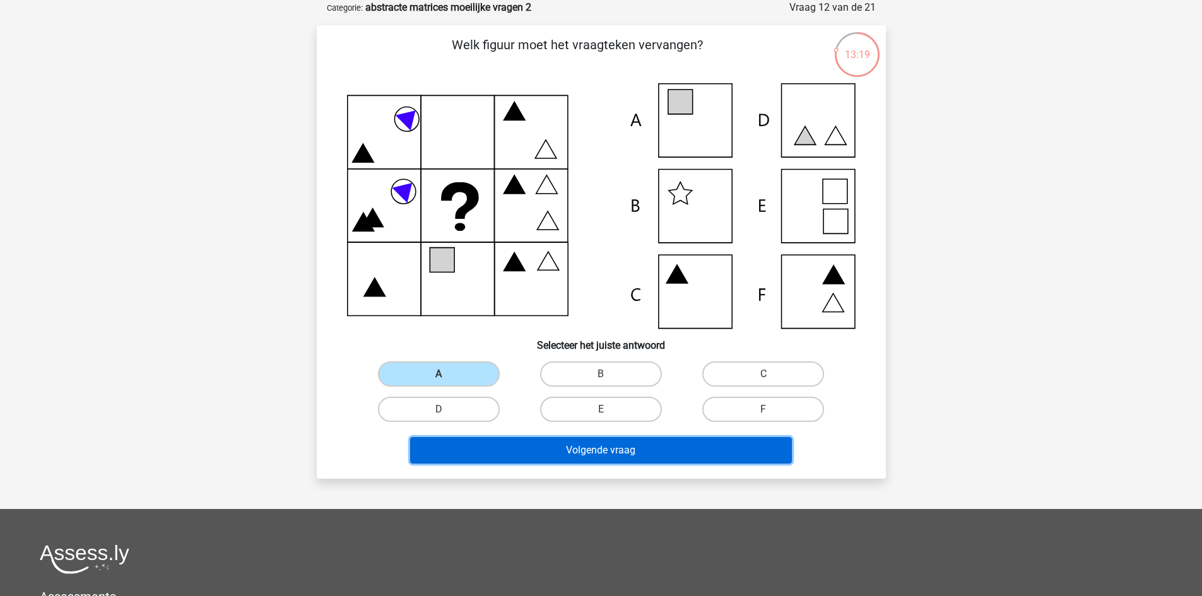
click at [551, 451] on button "Volgende vraag" at bounding box center [601, 450] width 382 height 27
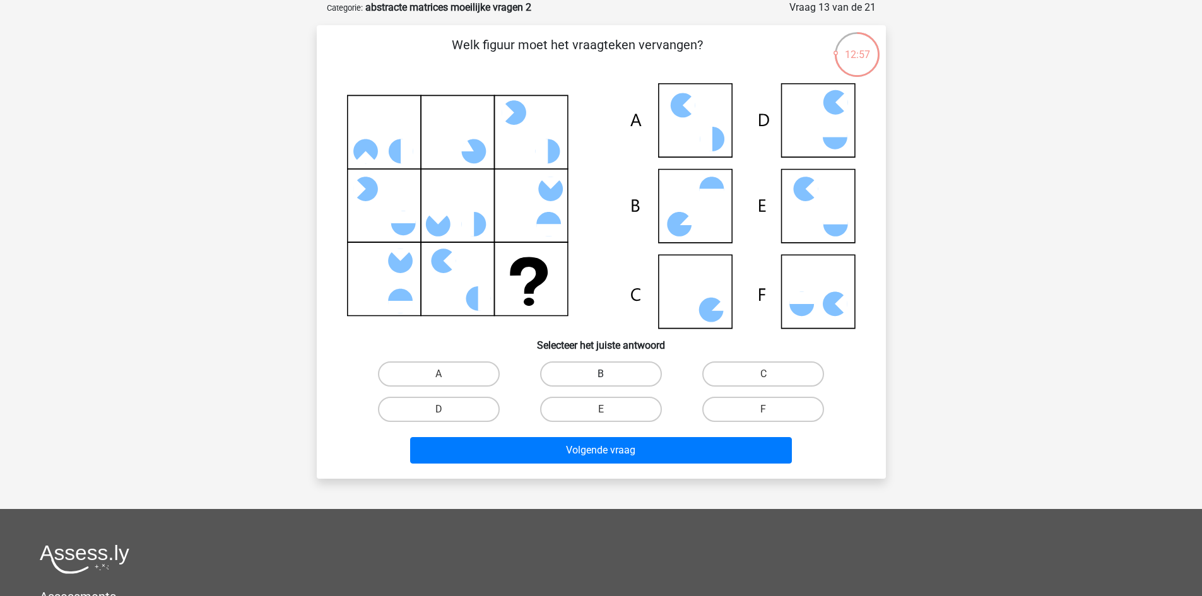
click at [635, 375] on label "B" at bounding box center [601, 374] width 122 height 25
click at [609, 375] on input "B" at bounding box center [605, 378] width 8 height 8
radio input "true"
click at [725, 379] on label "C" at bounding box center [763, 374] width 122 height 25
click at [764, 379] on input "C" at bounding box center [768, 378] width 8 height 8
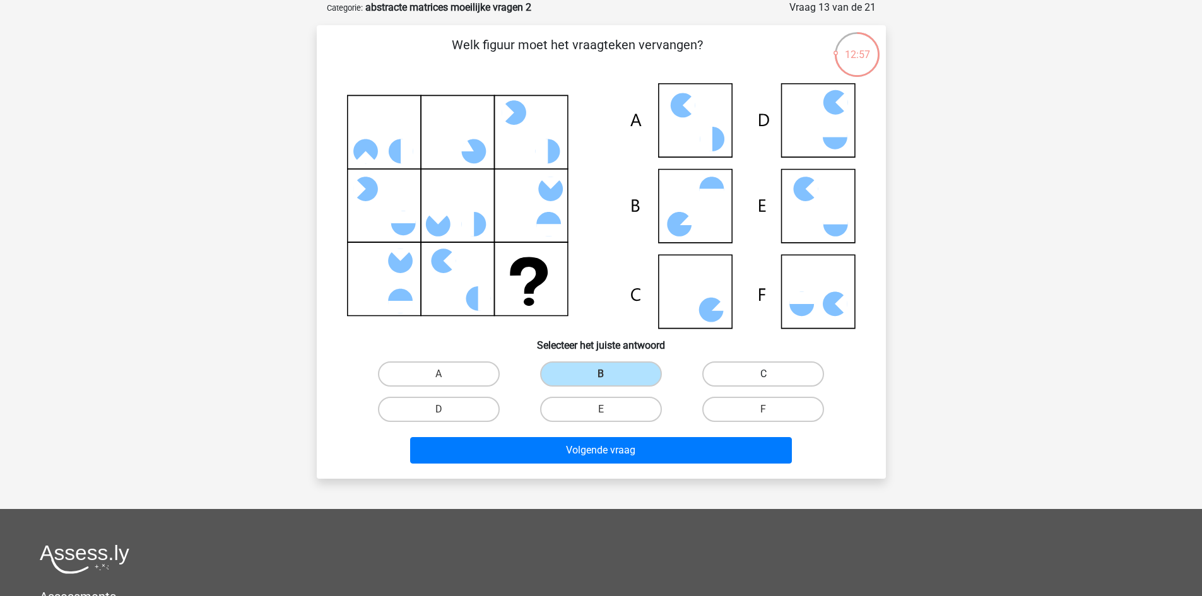
radio input "true"
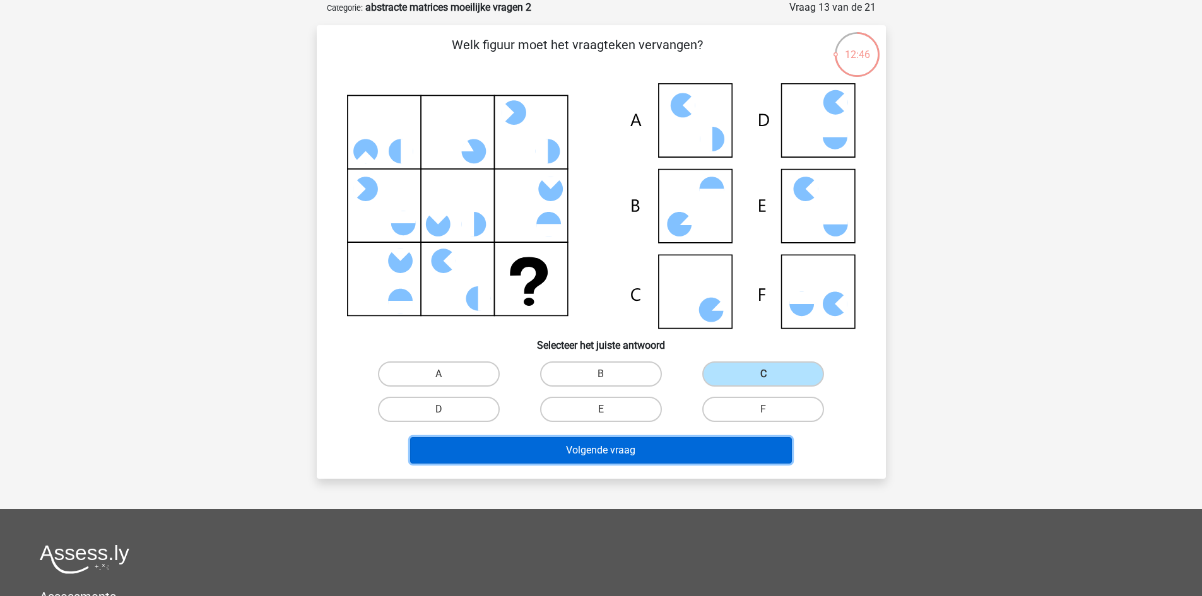
click at [657, 452] on button "Volgende vraag" at bounding box center [601, 450] width 382 height 27
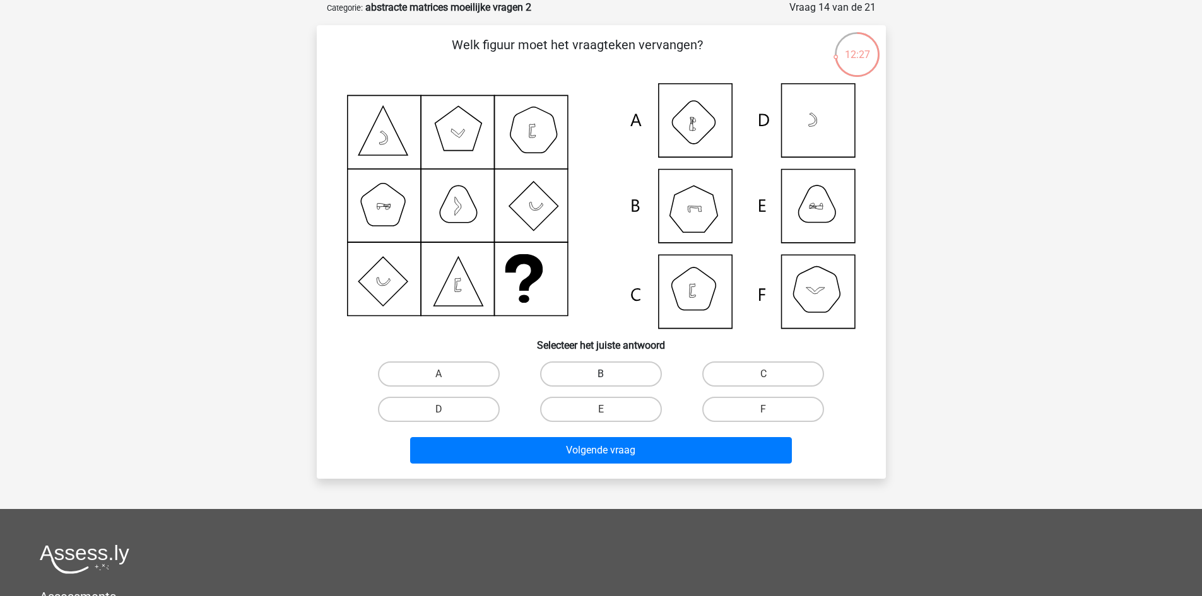
click at [624, 370] on label "B" at bounding box center [601, 374] width 122 height 25
click at [609, 374] on input "B" at bounding box center [605, 378] width 8 height 8
radio input "true"
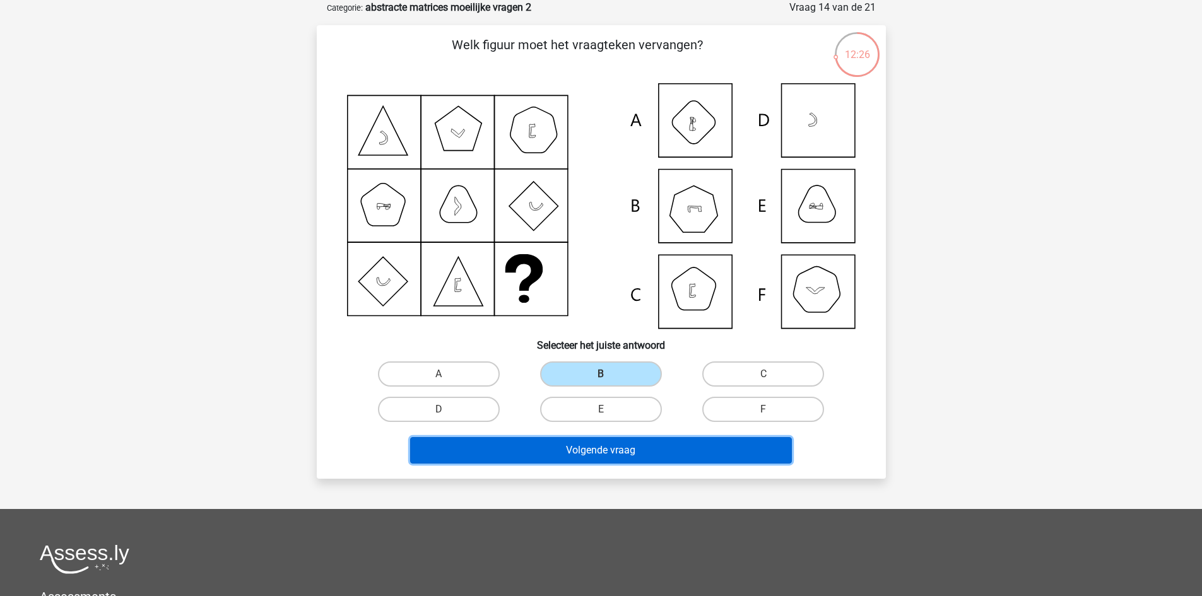
click at [666, 449] on button "Volgende vraag" at bounding box center [601, 450] width 382 height 27
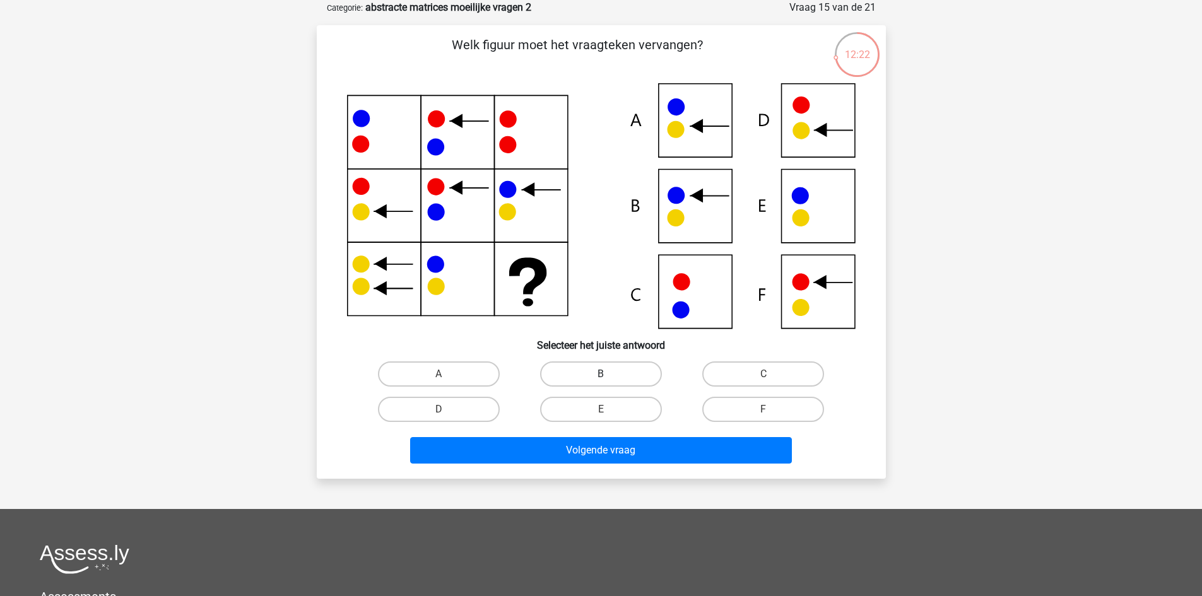
click at [598, 371] on label "B" at bounding box center [601, 374] width 122 height 25
click at [601, 374] on input "B" at bounding box center [605, 378] width 8 height 8
radio input "true"
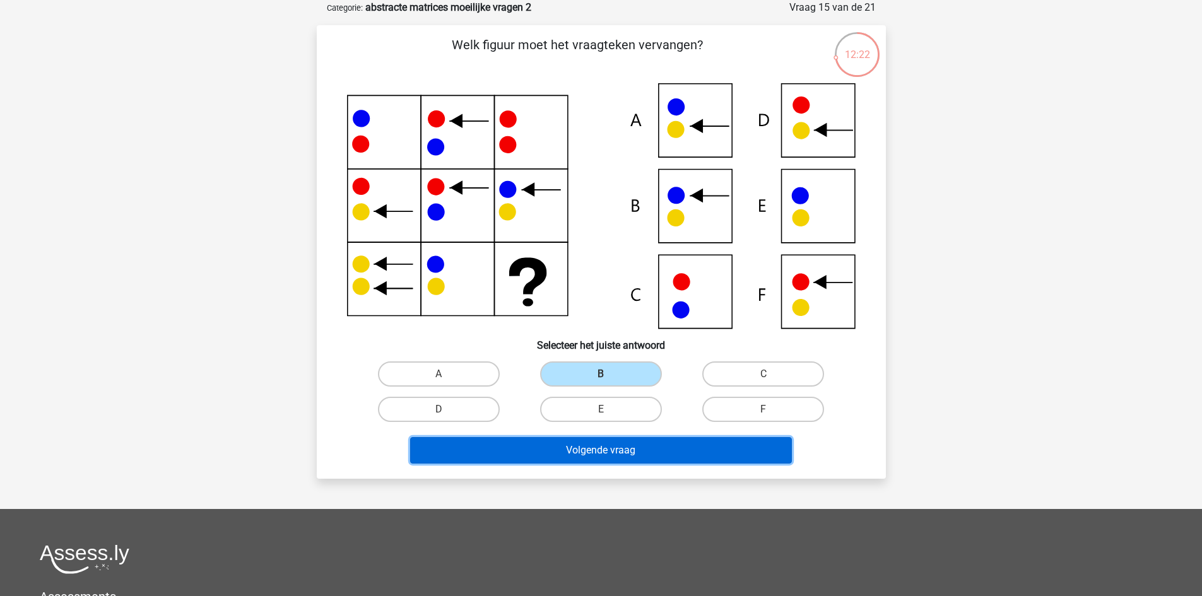
click at [674, 461] on button "Volgende vraag" at bounding box center [601, 450] width 382 height 27
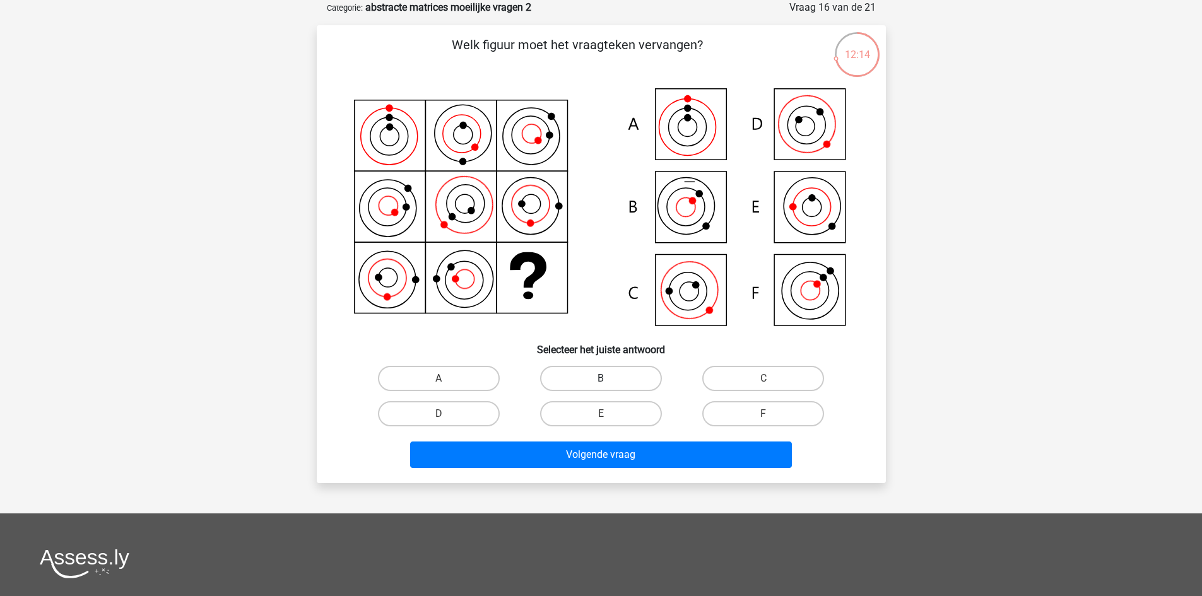
click at [625, 381] on label "B" at bounding box center [601, 378] width 122 height 25
click at [609, 381] on input "B" at bounding box center [605, 383] width 8 height 8
radio input "true"
click at [734, 377] on label "C" at bounding box center [763, 378] width 122 height 25
click at [764, 379] on input "C" at bounding box center [768, 383] width 8 height 8
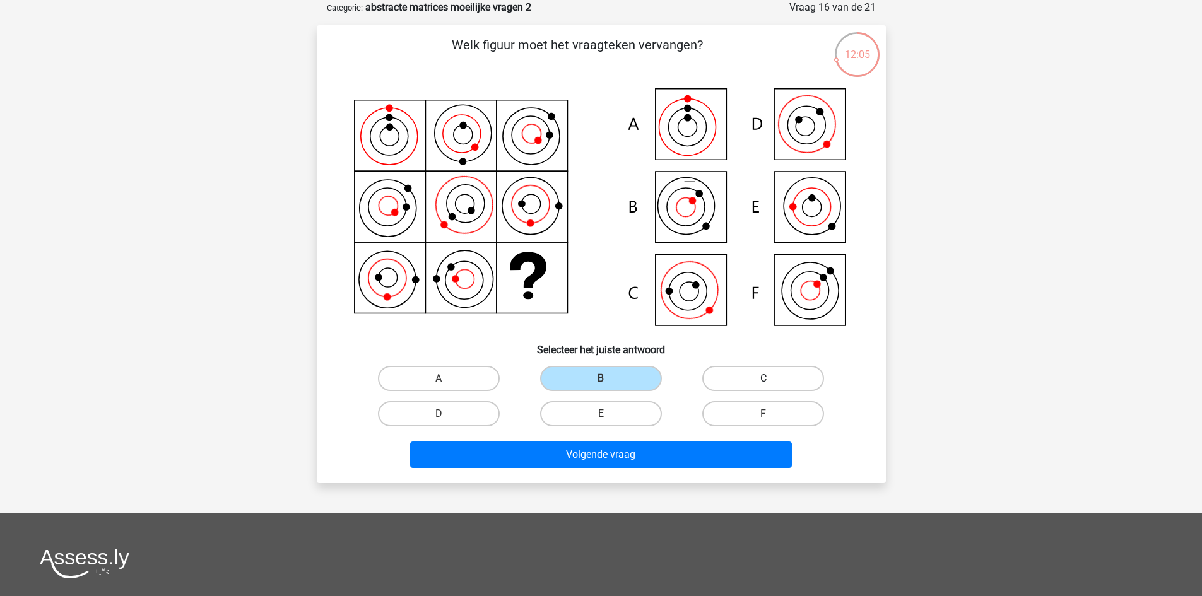
radio input "true"
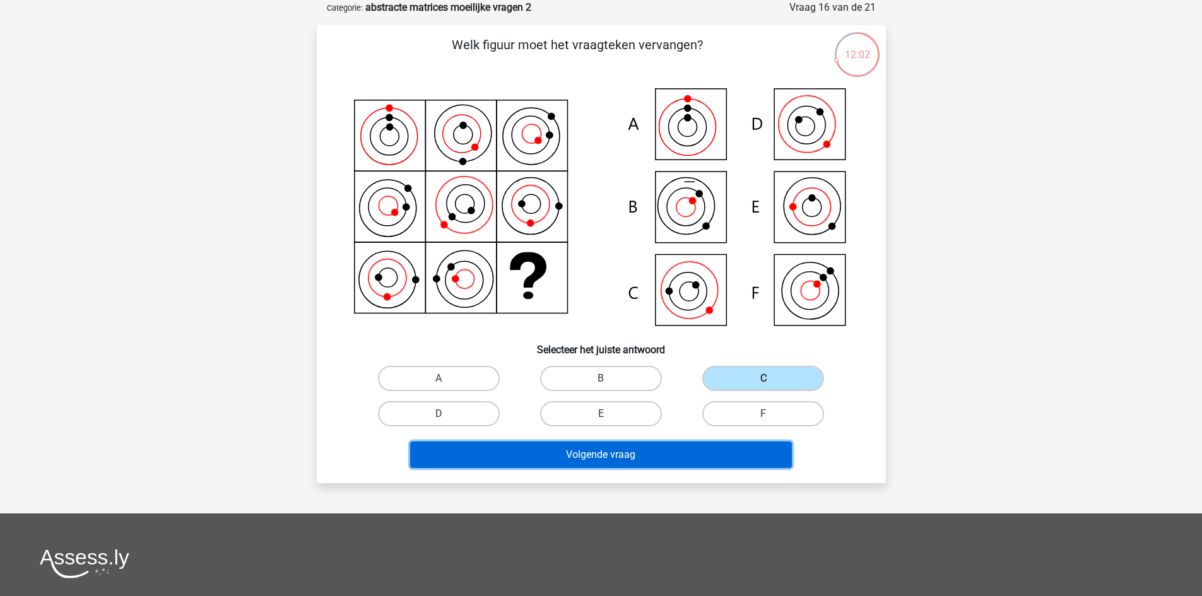
click at [680, 454] on button "Volgende vraag" at bounding box center [601, 455] width 382 height 27
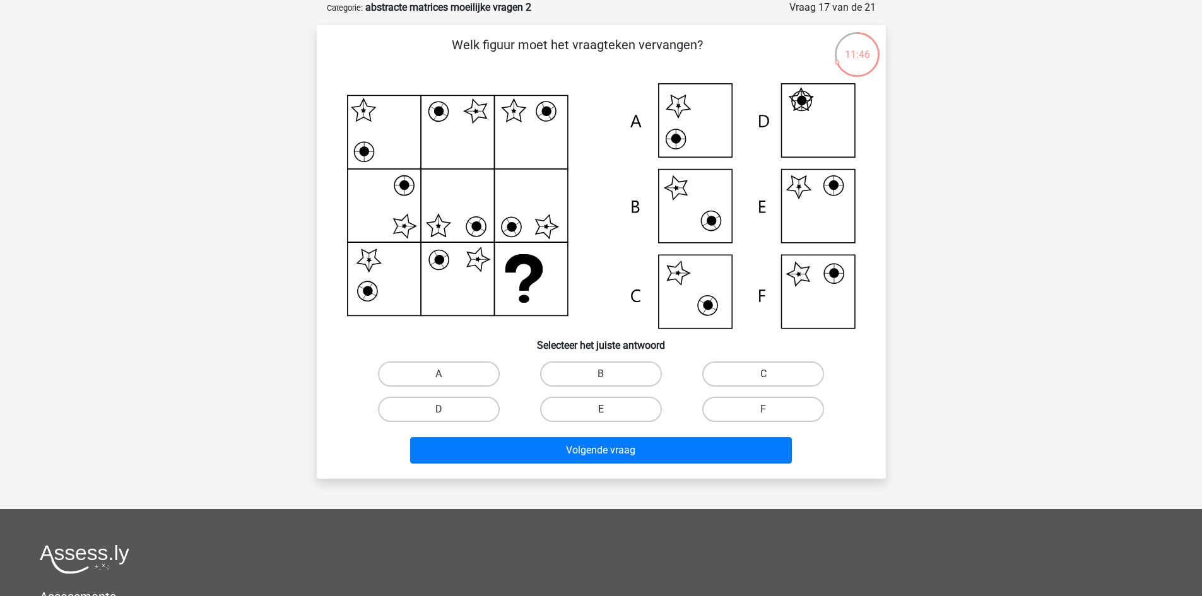
click at [611, 408] on label "E" at bounding box center [601, 409] width 122 height 25
click at [609, 410] on input "E" at bounding box center [605, 414] width 8 height 8
radio input "true"
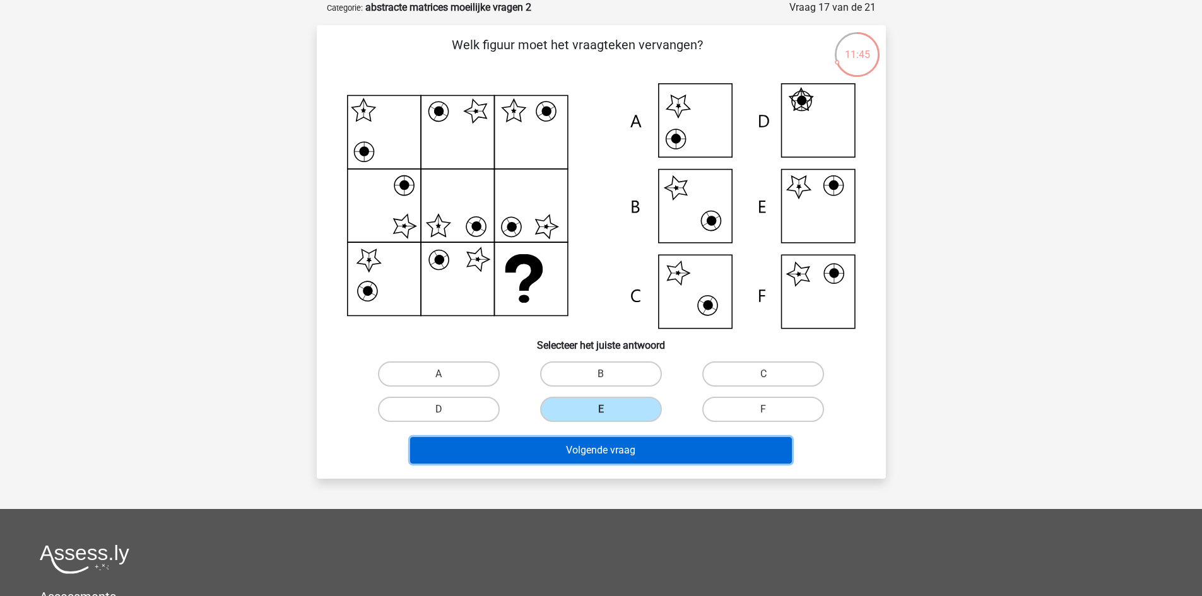
click at [632, 452] on button "Volgende vraag" at bounding box center [601, 450] width 382 height 27
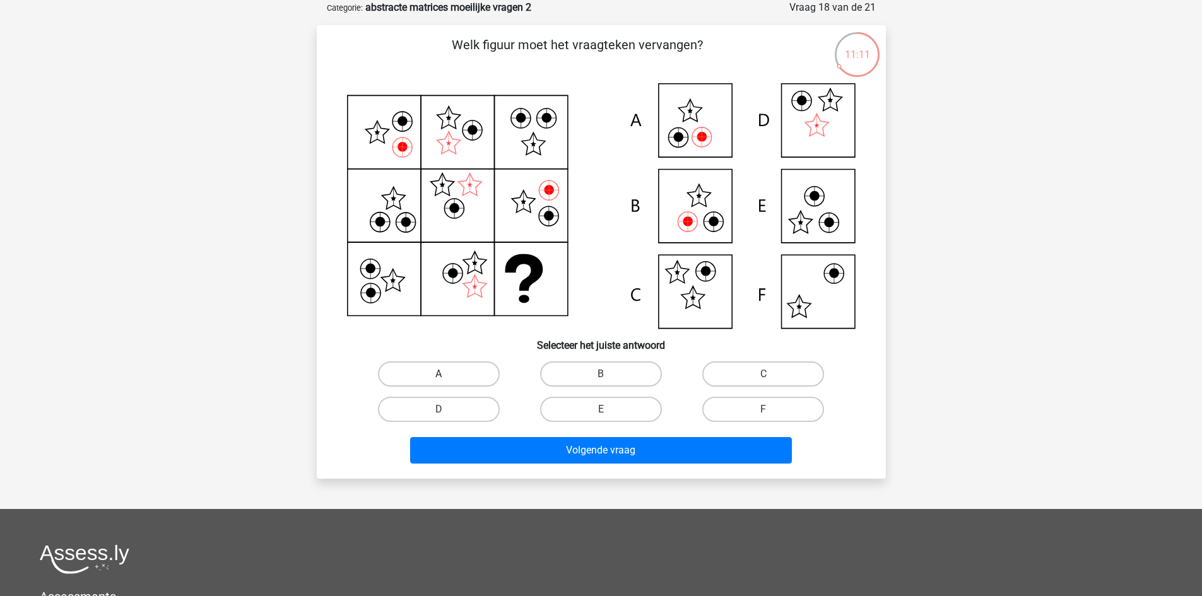
click at [459, 380] on label "A" at bounding box center [439, 374] width 122 height 25
click at [447, 380] on input "A" at bounding box center [443, 378] width 8 height 8
radio input "true"
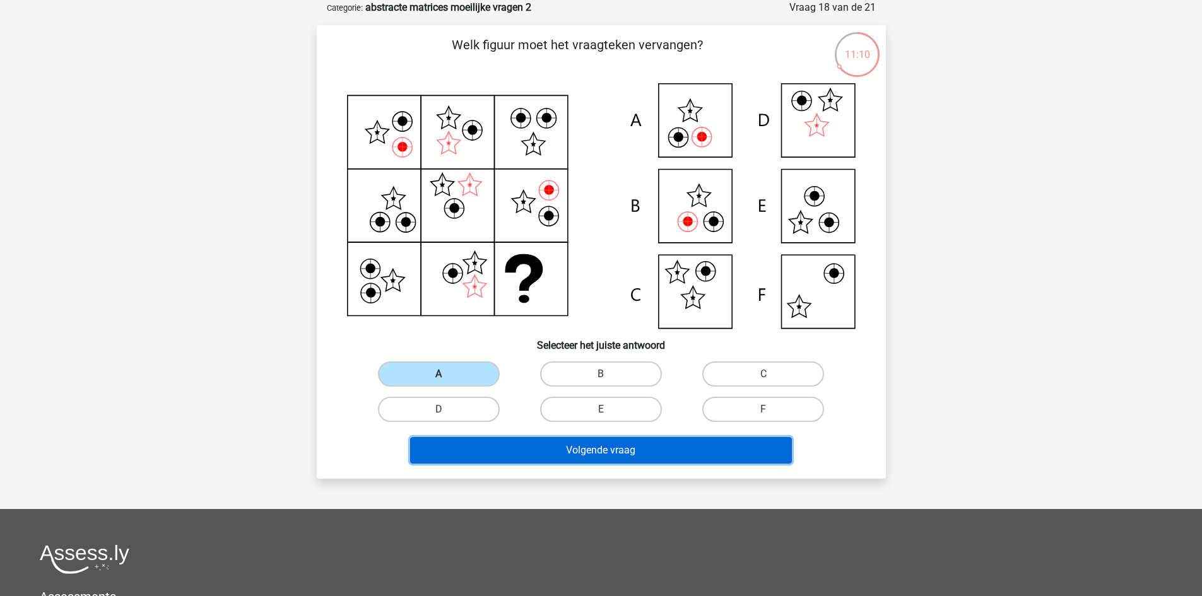
click at [592, 449] on button "Volgende vraag" at bounding box center [601, 450] width 382 height 27
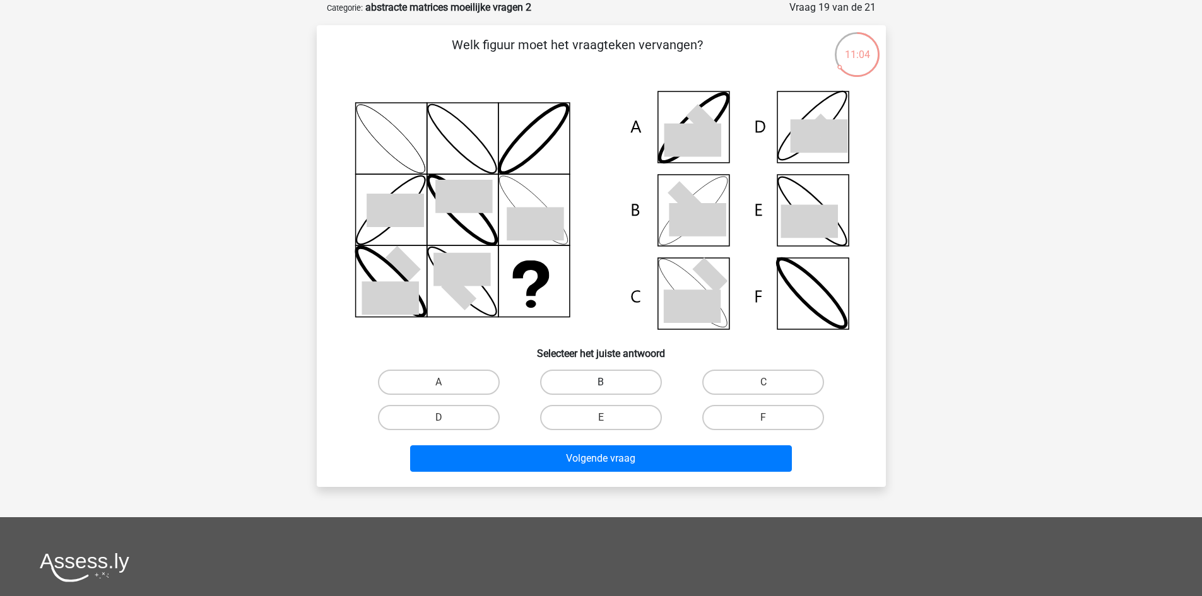
click at [642, 379] on label "B" at bounding box center [601, 382] width 122 height 25
click at [609, 382] on input "B" at bounding box center [605, 386] width 8 height 8
radio input "true"
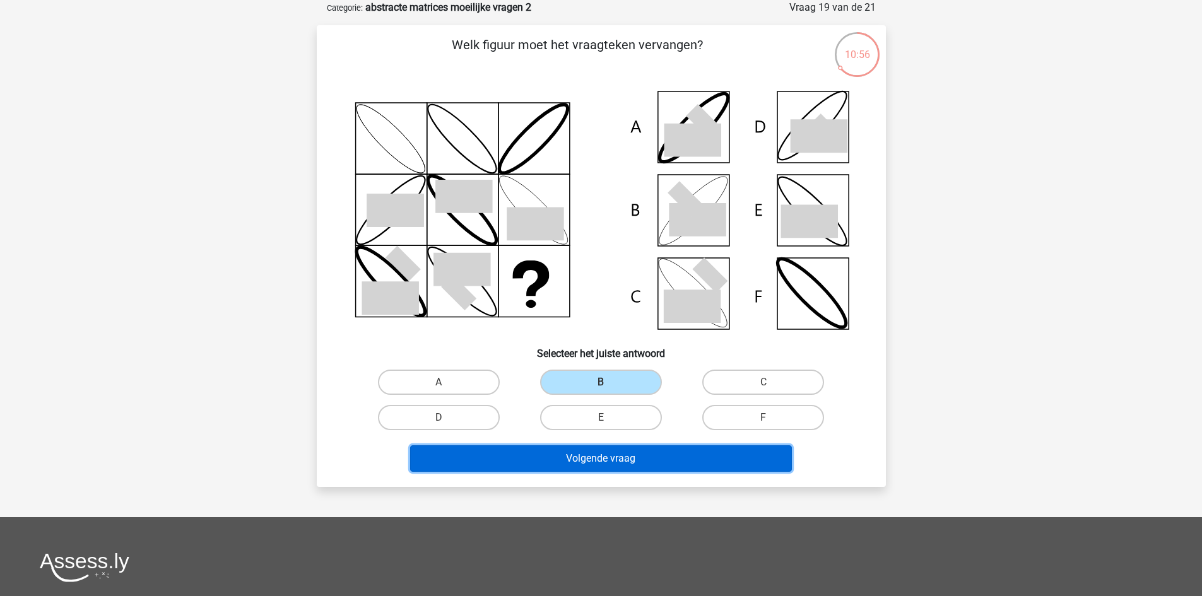
click at [693, 454] on button "Volgende vraag" at bounding box center [601, 458] width 382 height 27
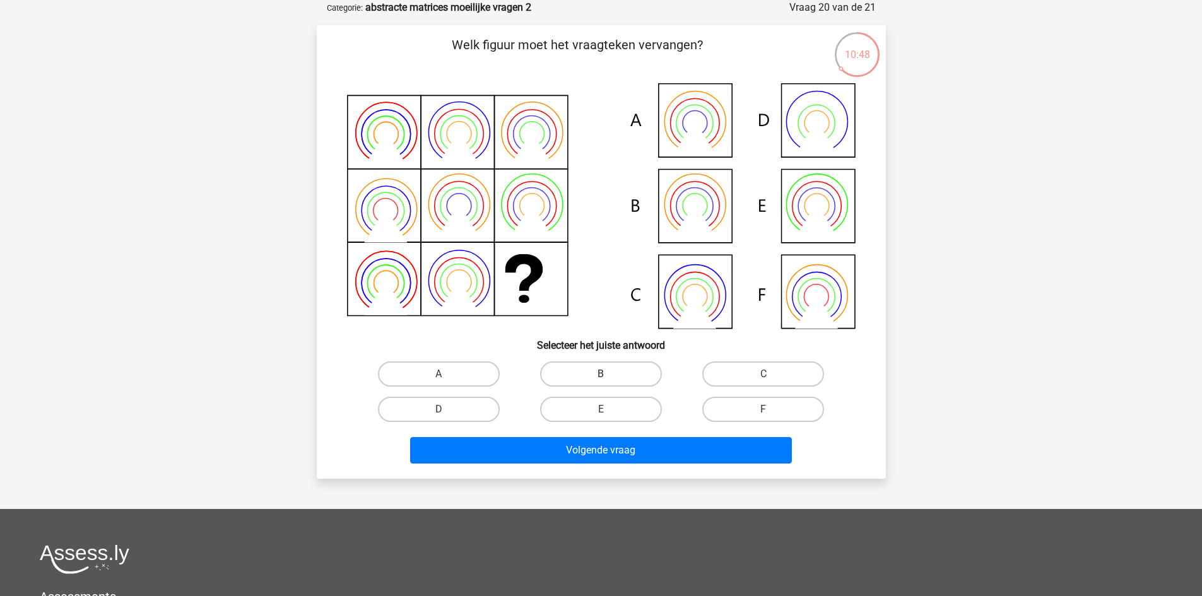
click at [630, 366] on label "B" at bounding box center [601, 374] width 122 height 25
click at [609, 374] on input "B" at bounding box center [605, 378] width 8 height 8
radio input "true"
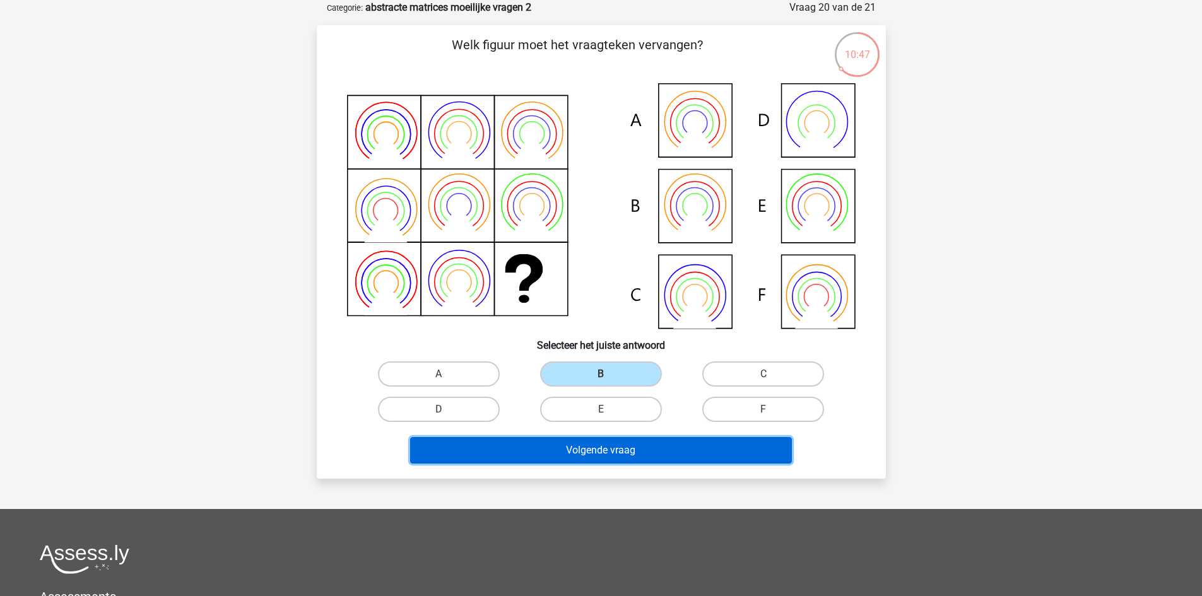
click at [676, 454] on button "Volgende vraag" at bounding box center [601, 450] width 382 height 27
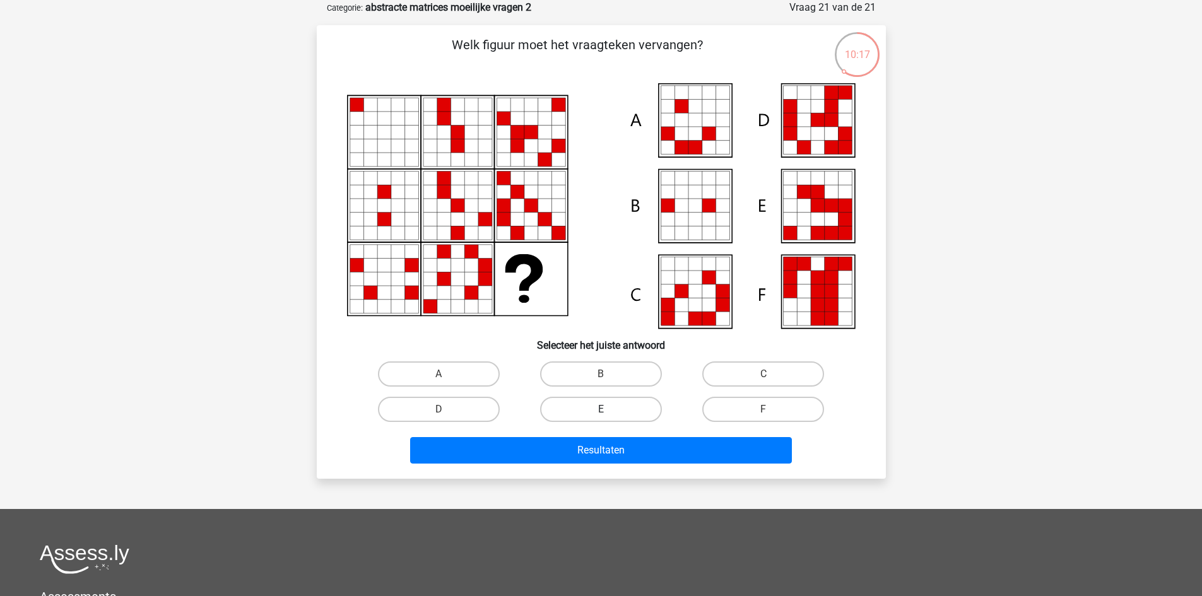
click at [640, 408] on label "E" at bounding box center [601, 409] width 122 height 25
click at [609, 410] on input "E" at bounding box center [605, 414] width 8 height 8
radio input "true"
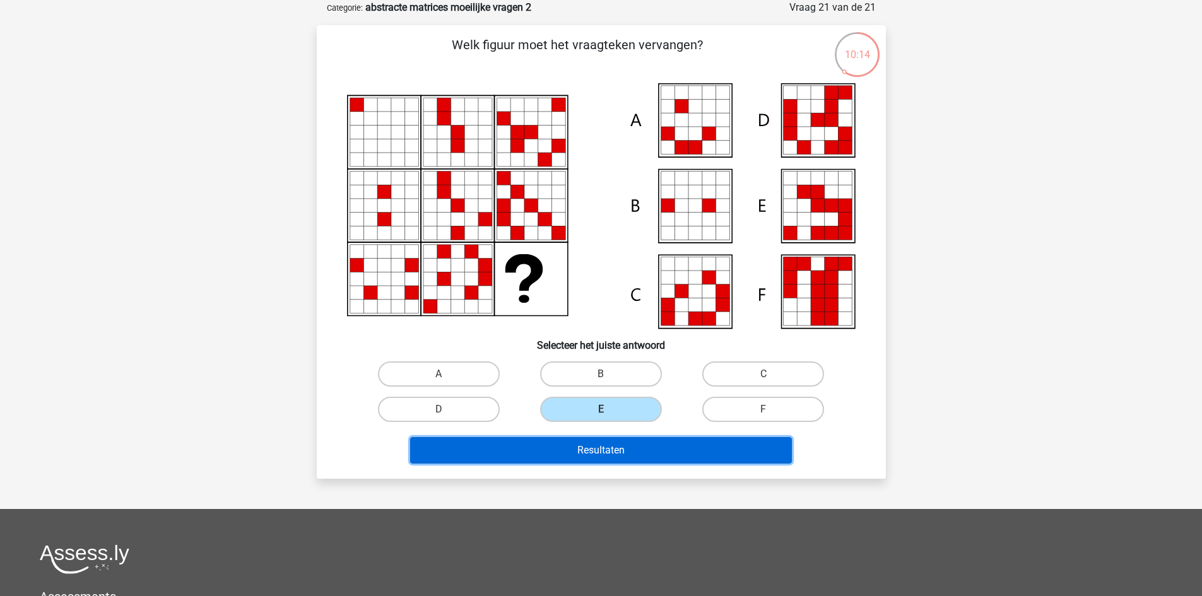
click at [661, 447] on button "Resultaten" at bounding box center [601, 450] width 382 height 27
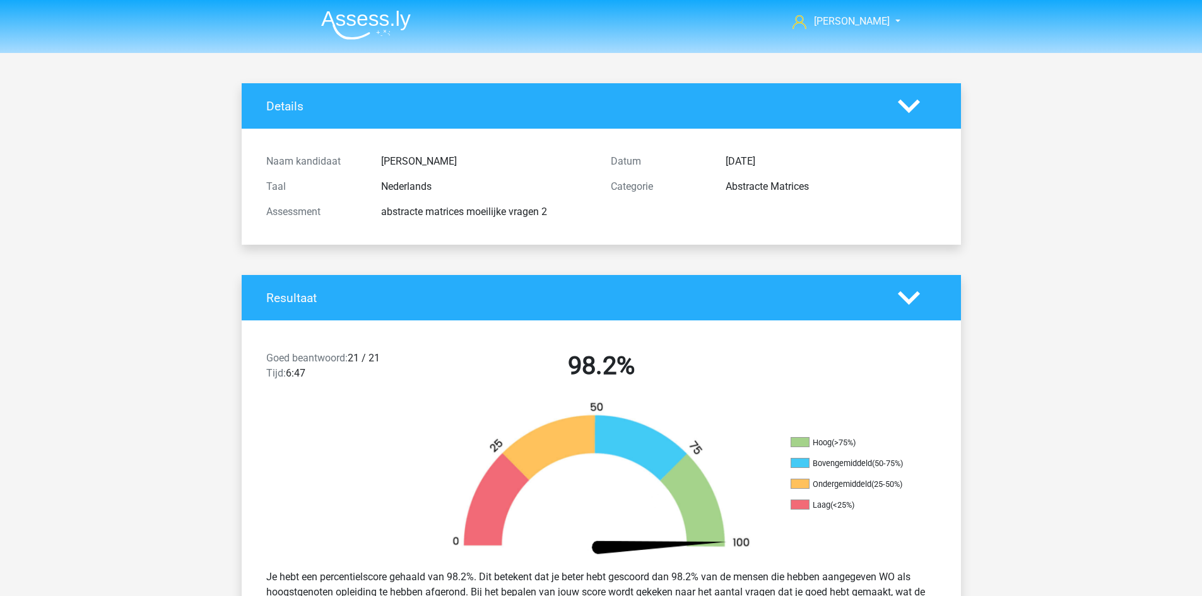
click at [363, 10] on img at bounding box center [366, 25] width 90 height 30
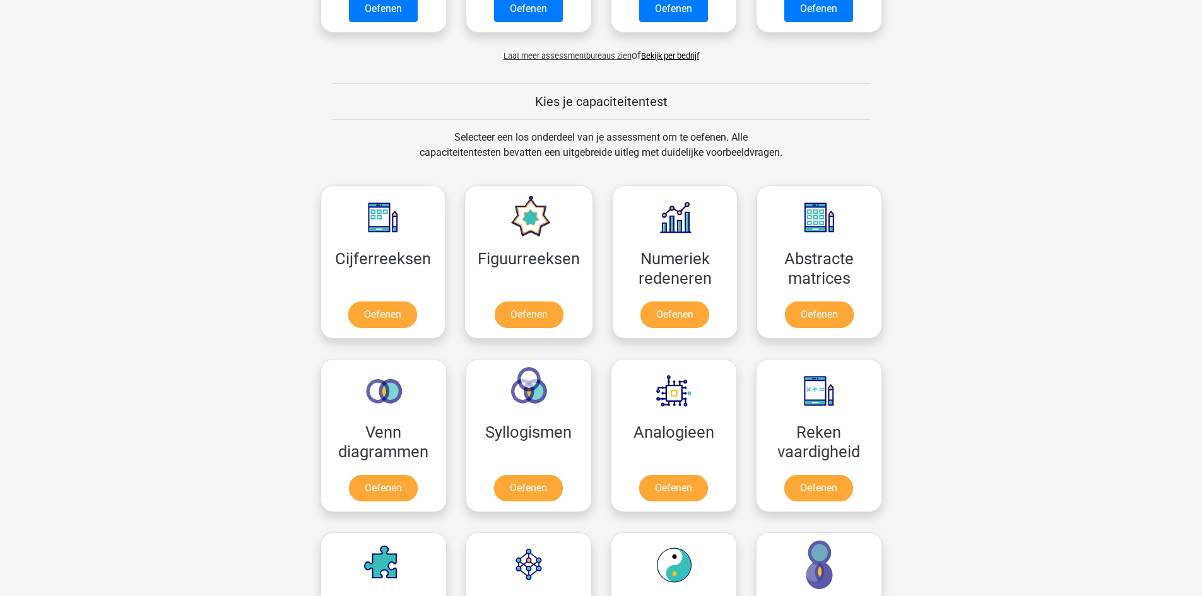
scroll to position [442, 0]
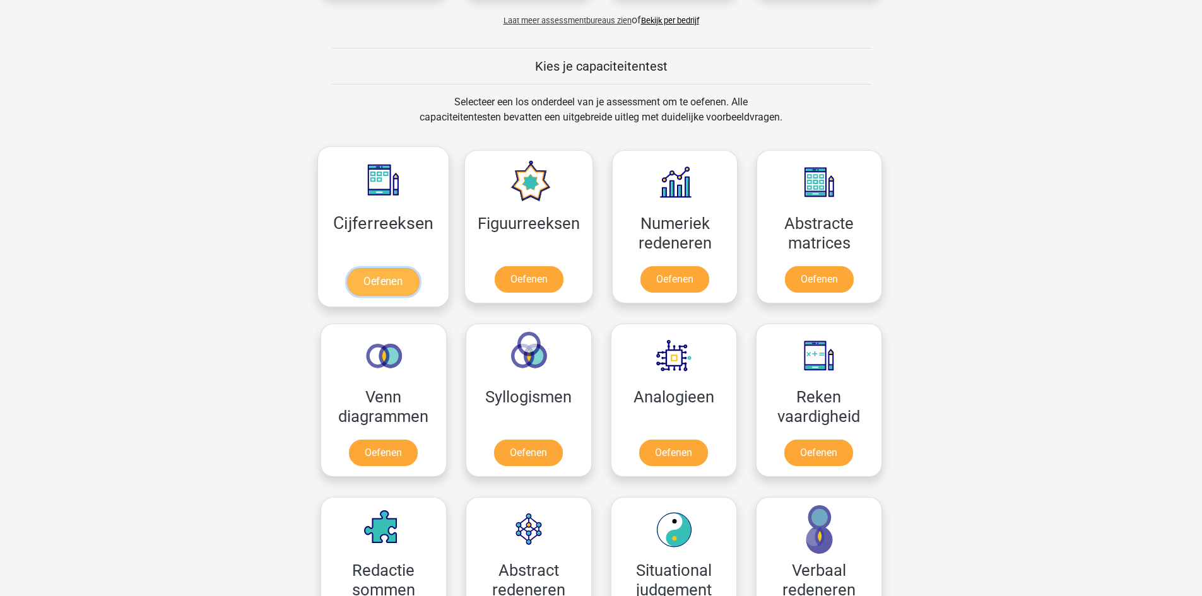
click at [393, 268] on link "Oefenen" at bounding box center [383, 282] width 72 height 28
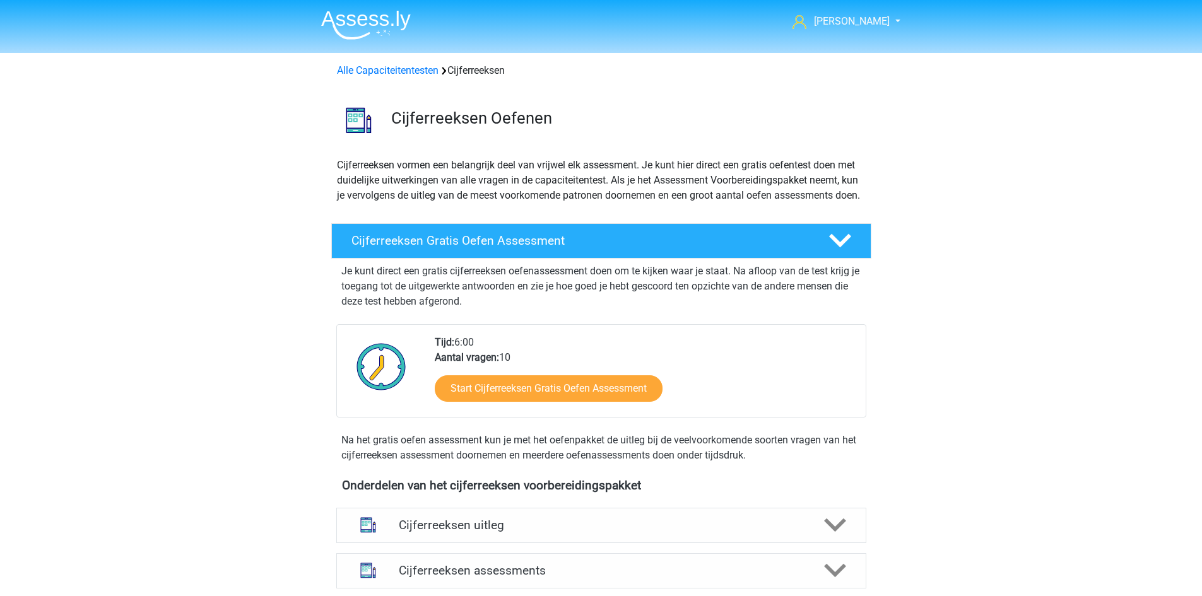
click at [368, 9] on li at bounding box center [361, 22] width 100 height 35
click at [368, 15] on img at bounding box center [366, 25] width 90 height 30
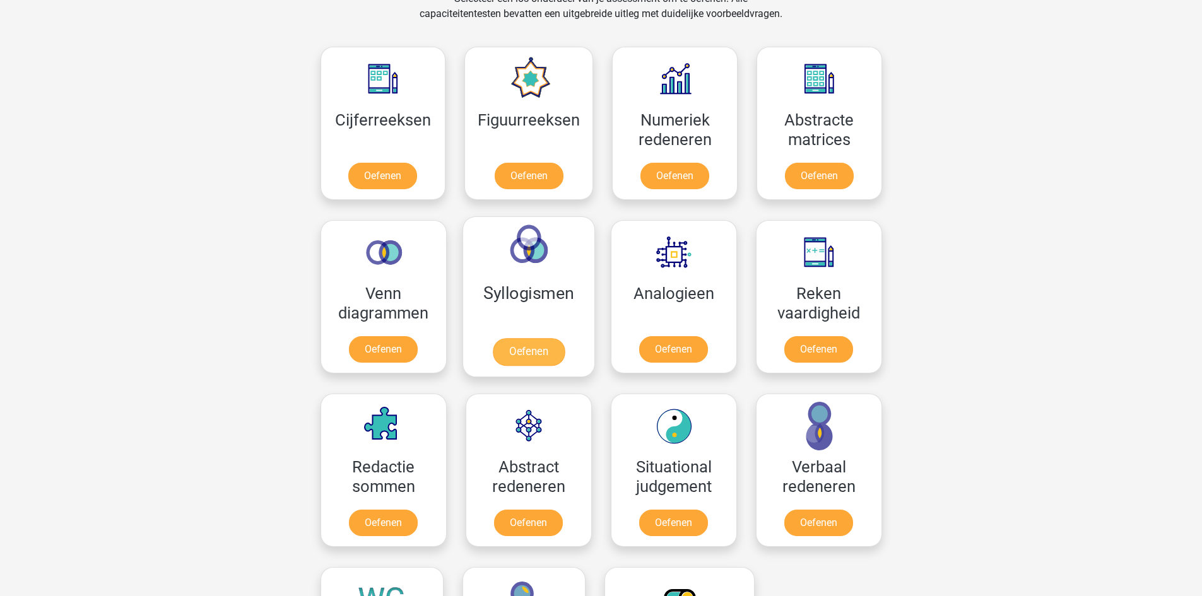
scroll to position [568, 0]
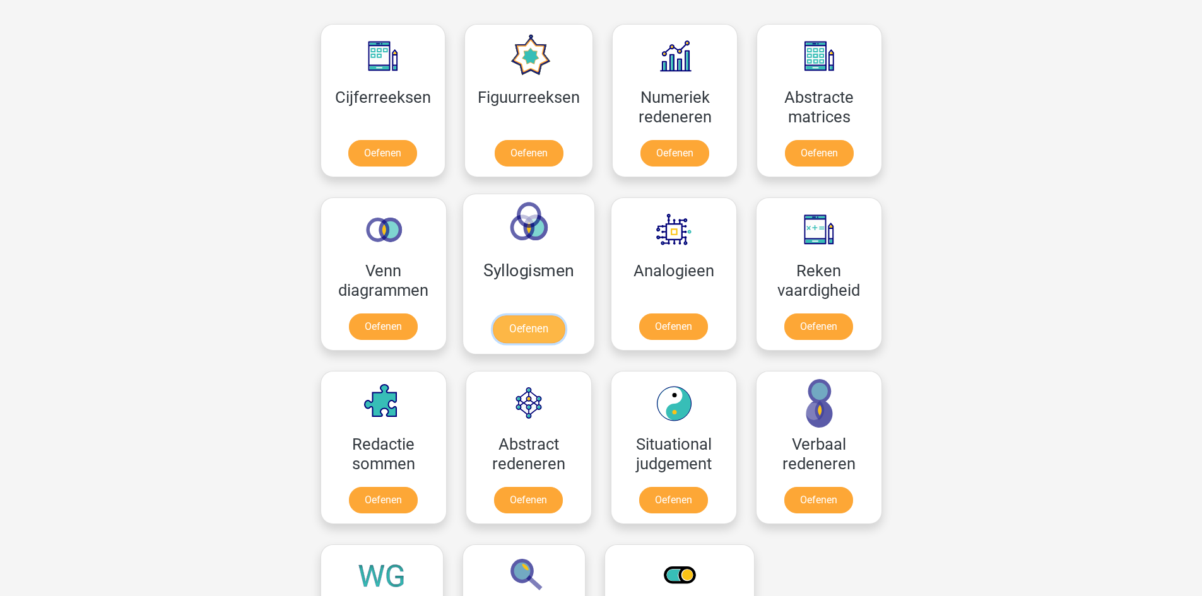
click at [551, 315] on link "Oefenen" at bounding box center [528, 329] width 72 height 28
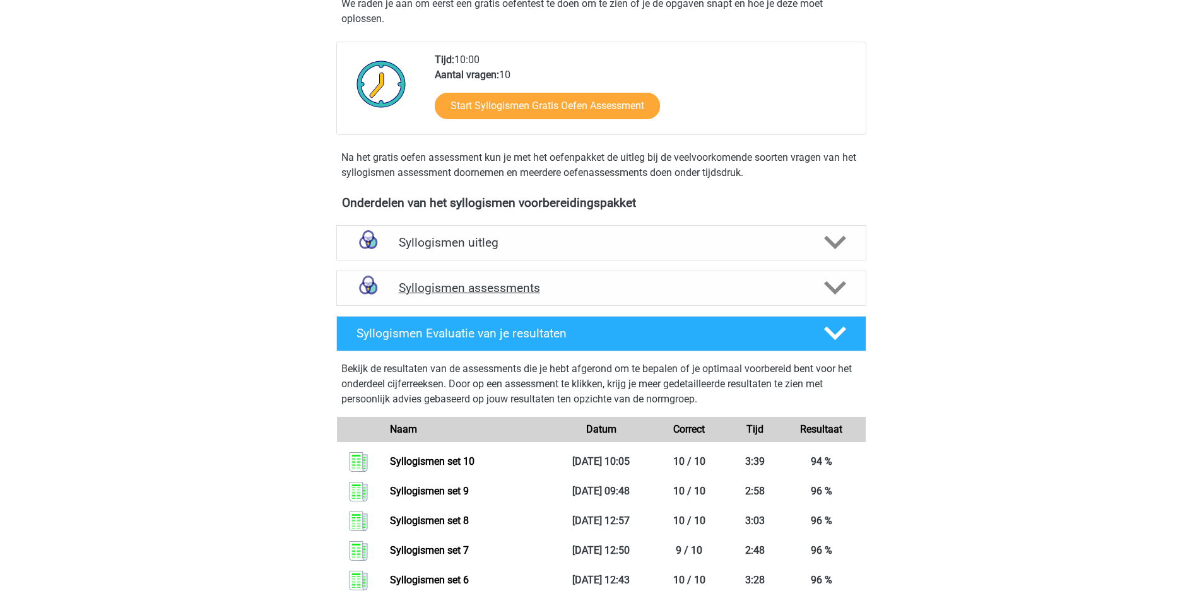
click at [490, 289] on h4 "Syllogismen assessments" at bounding box center [601, 288] width 405 height 15
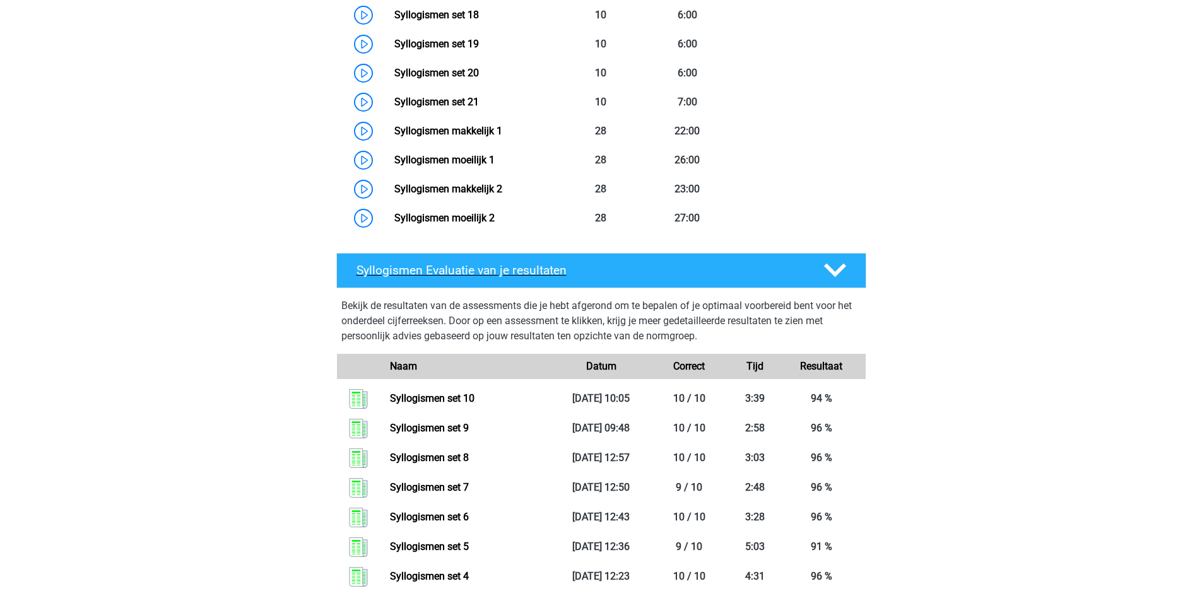
scroll to position [1136, 0]
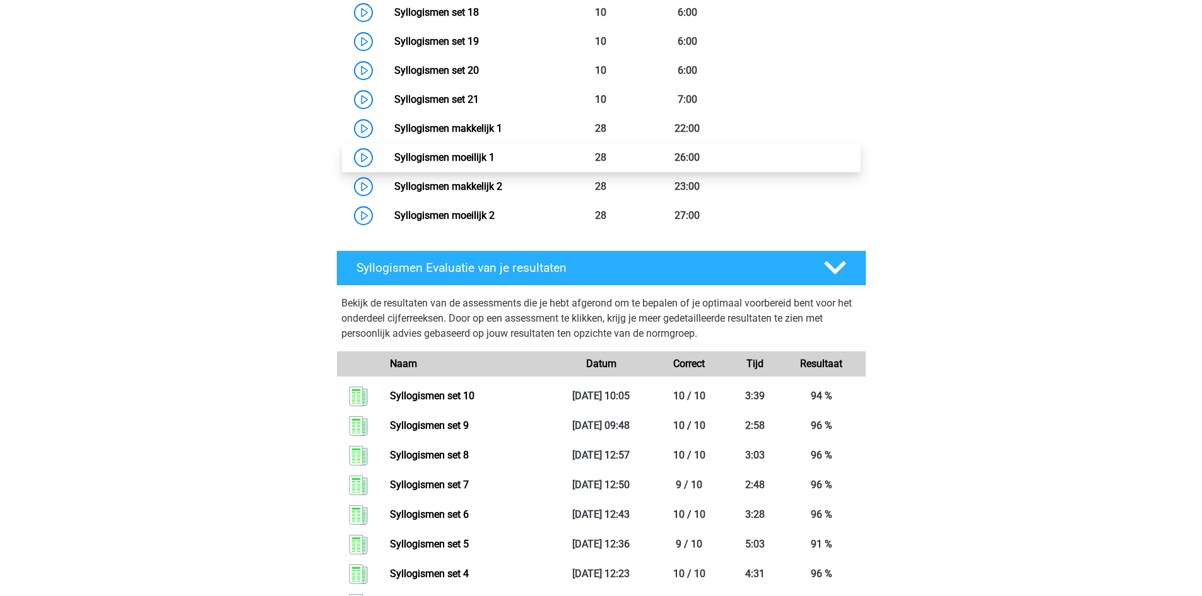
click at [471, 160] on link "Syllogismen moeilijk 1" at bounding box center [444, 157] width 100 height 12
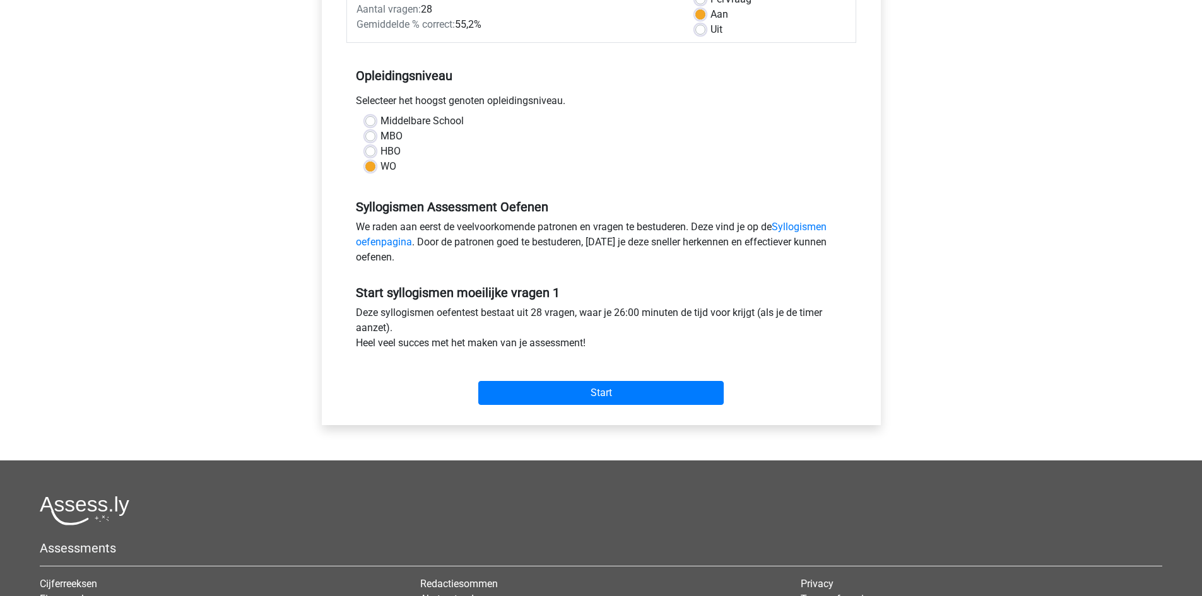
scroll to position [252, 0]
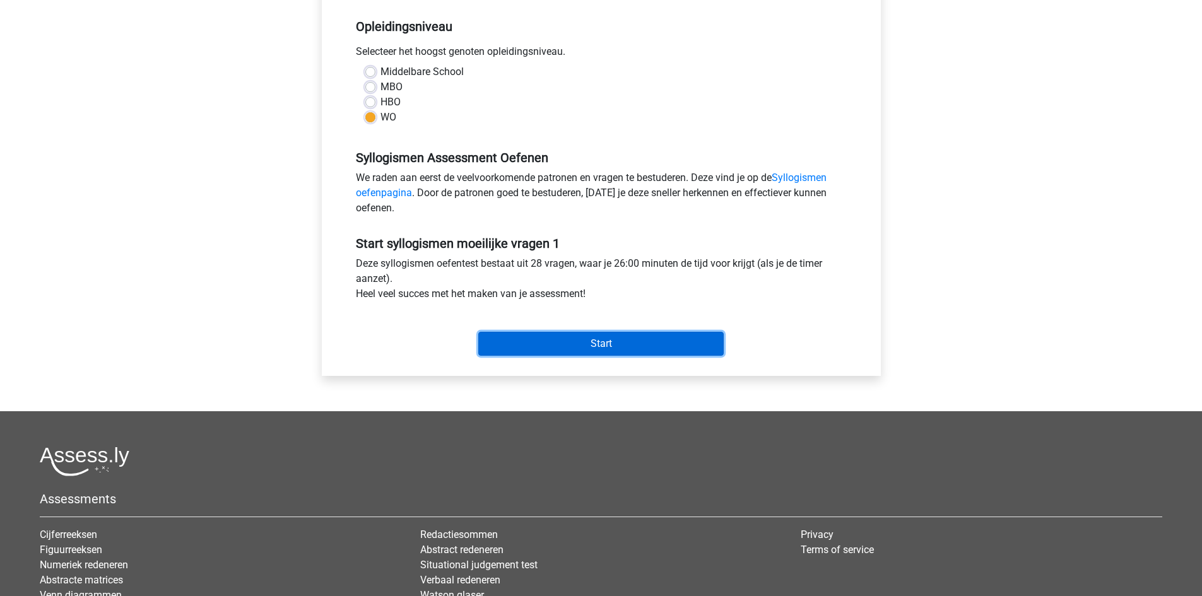
click at [637, 338] on input "Start" at bounding box center [600, 344] width 245 height 24
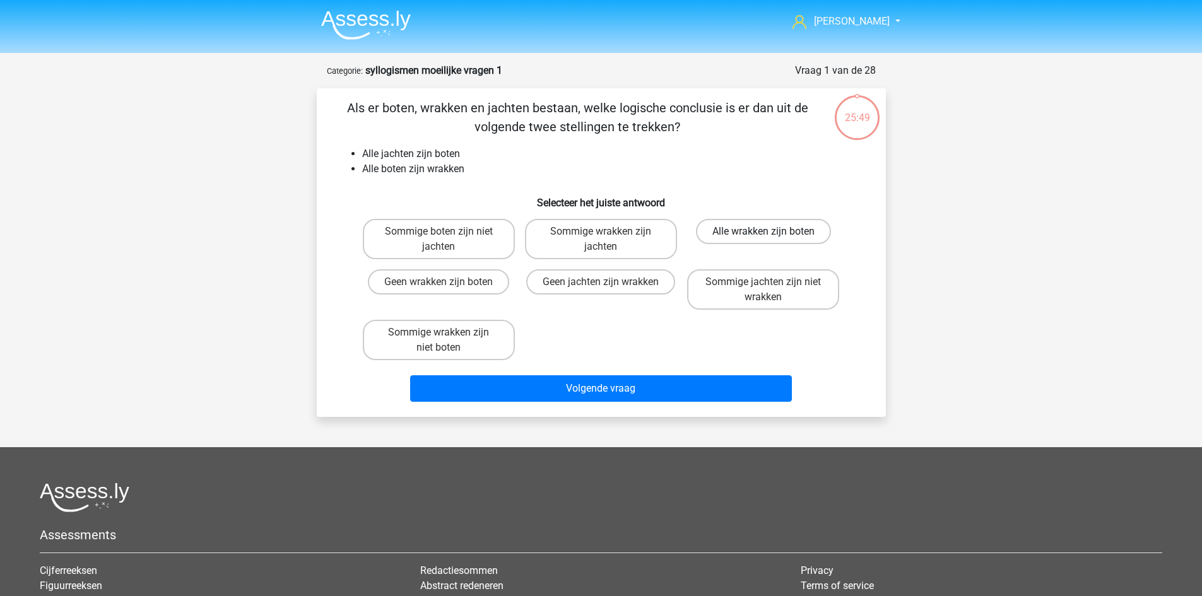
click at [749, 230] on label "Alle wrakken zijn boten" at bounding box center [763, 231] width 135 height 25
click at [764, 232] on input "Alle wrakken zijn boten" at bounding box center [768, 236] width 8 height 8
radio input "true"
click at [481, 237] on label "Sommige boten zijn niet jachten" at bounding box center [439, 239] width 152 height 40
click at [447, 237] on input "Sommige boten zijn niet jachten" at bounding box center [443, 236] width 8 height 8
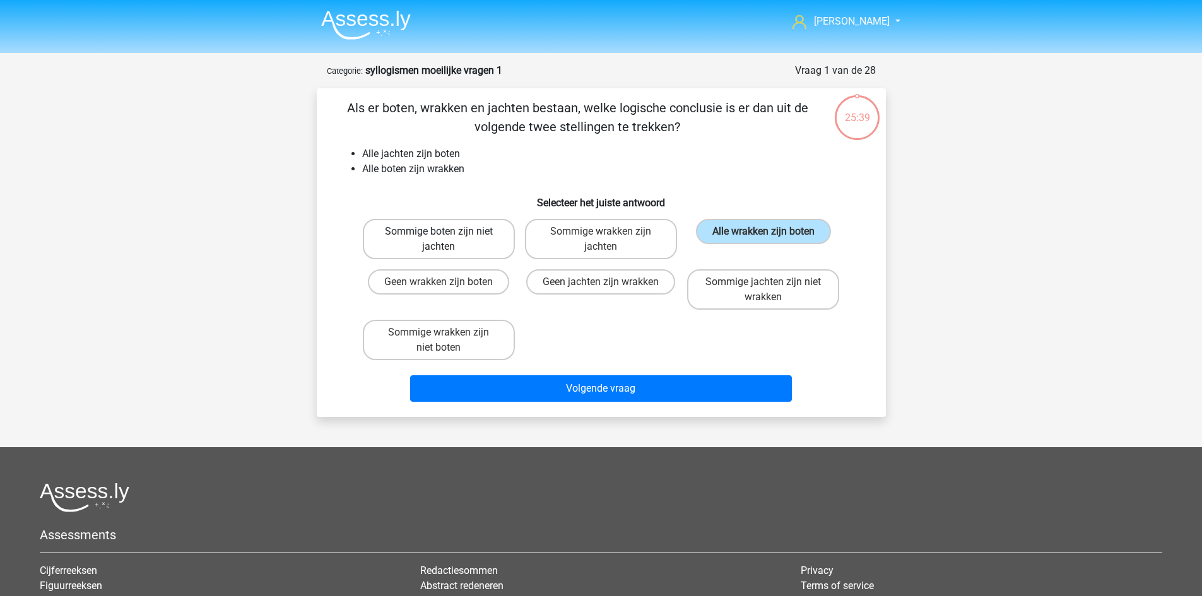
radio input "true"
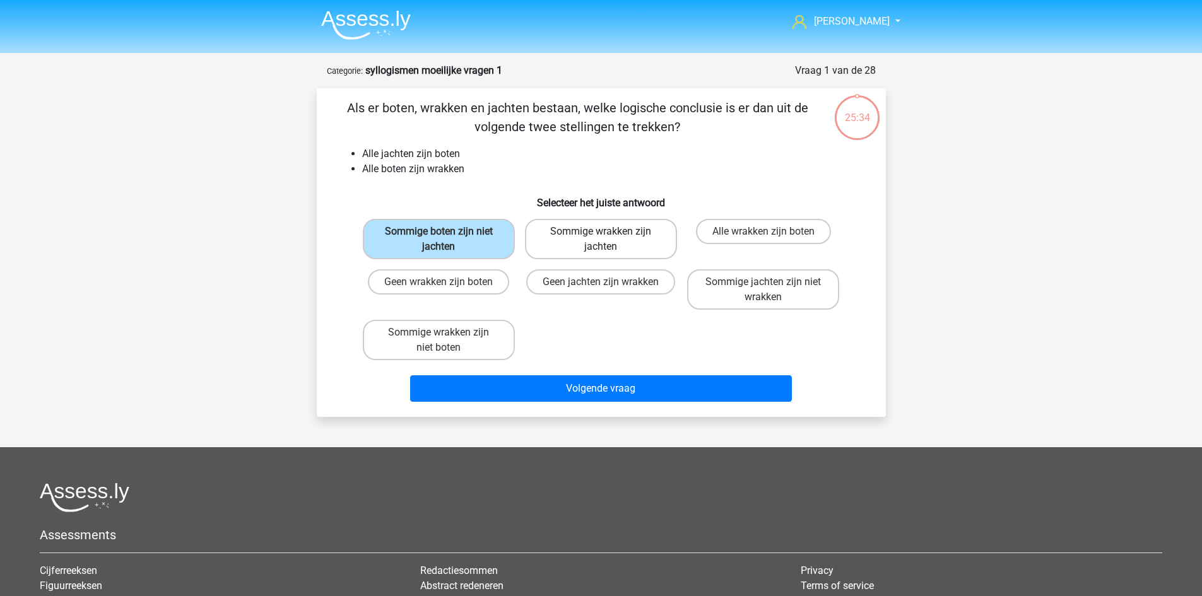
click at [618, 244] on label "Sommige wrakken zijn jachten" at bounding box center [601, 239] width 152 height 40
click at [609, 240] on input "Sommige wrakken zijn jachten" at bounding box center [605, 236] width 8 height 8
radio input "true"
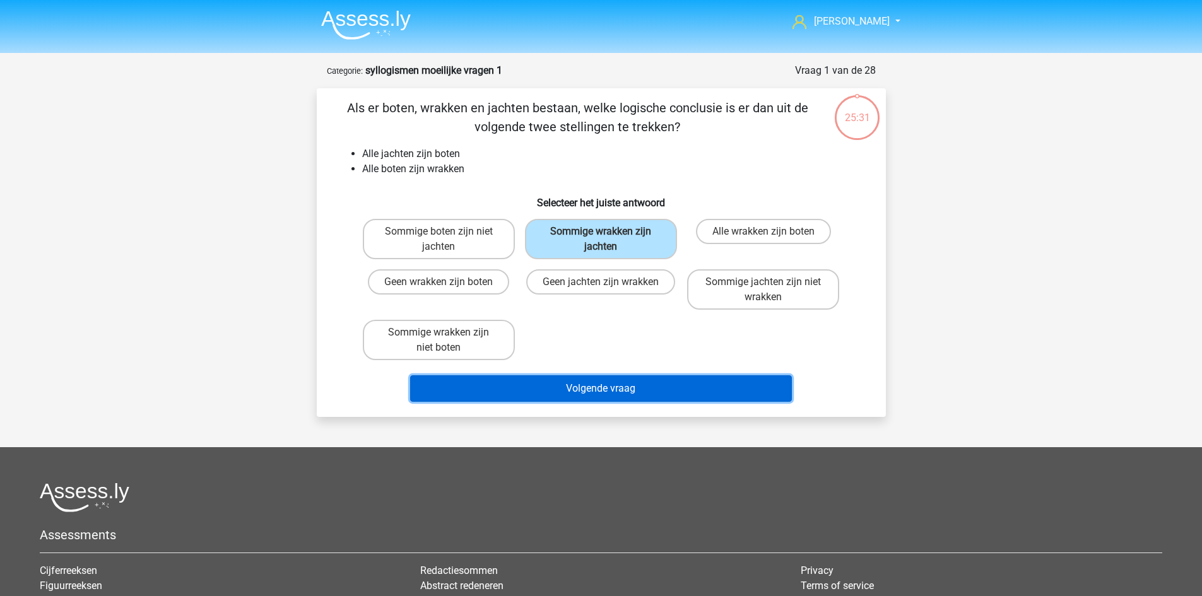
click at [675, 383] on button "Volgende vraag" at bounding box center [601, 388] width 382 height 27
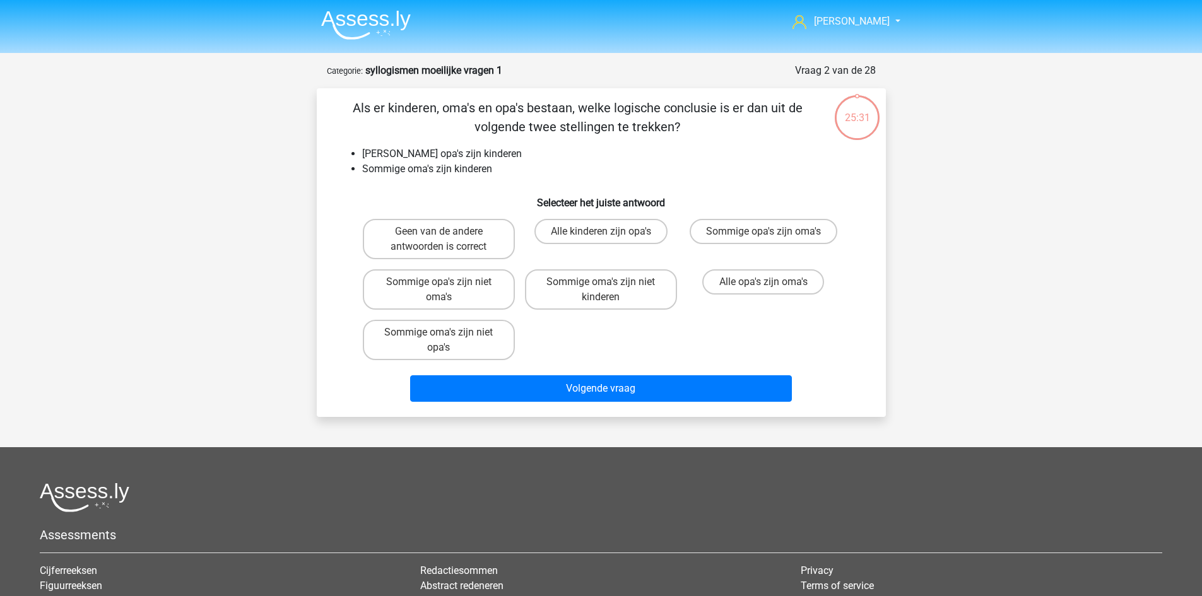
scroll to position [63, 0]
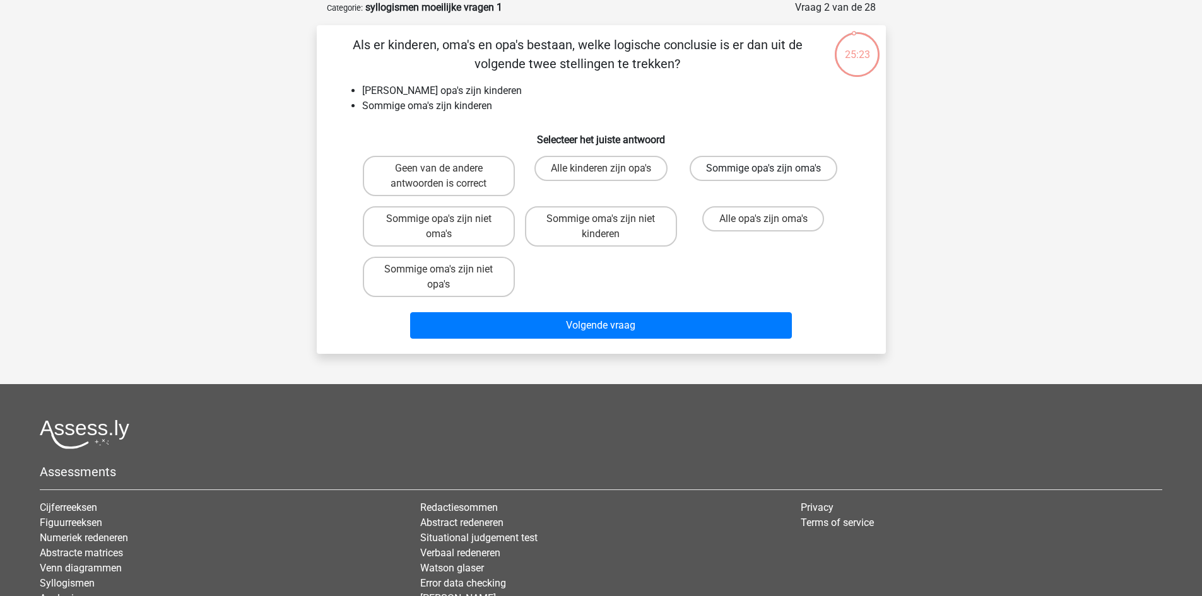
click at [778, 170] on label "Sommige opa's zijn oma's" at bounding box center [764, 168] width 148 height 25
click at [772, 170] on input "Sommige opa's zijn oma's" at bounding box center [768, 172] width 8 height 8
radio input "true"
click at [598, 228] on label "Sommige oma's zijn niet kinderen" at bounding box center [601, 226] width 152 height 40
click at [601, 227] on input "Sommige oma's zijn niet kinderen" at bounding box center [605, 223] width 8 height 8
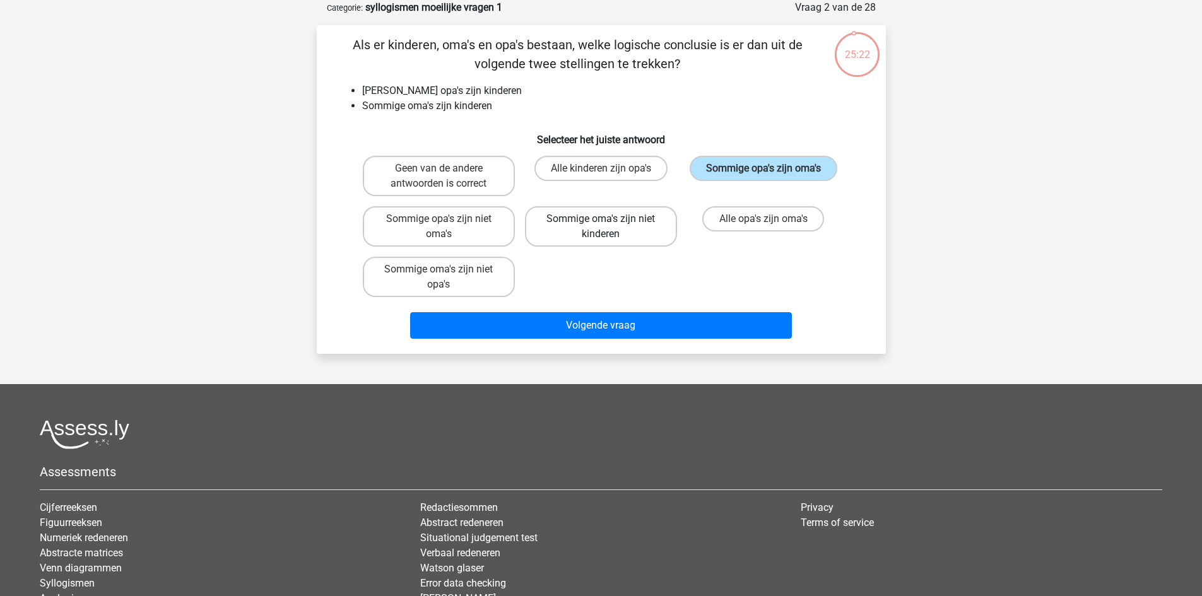
radio input "true"
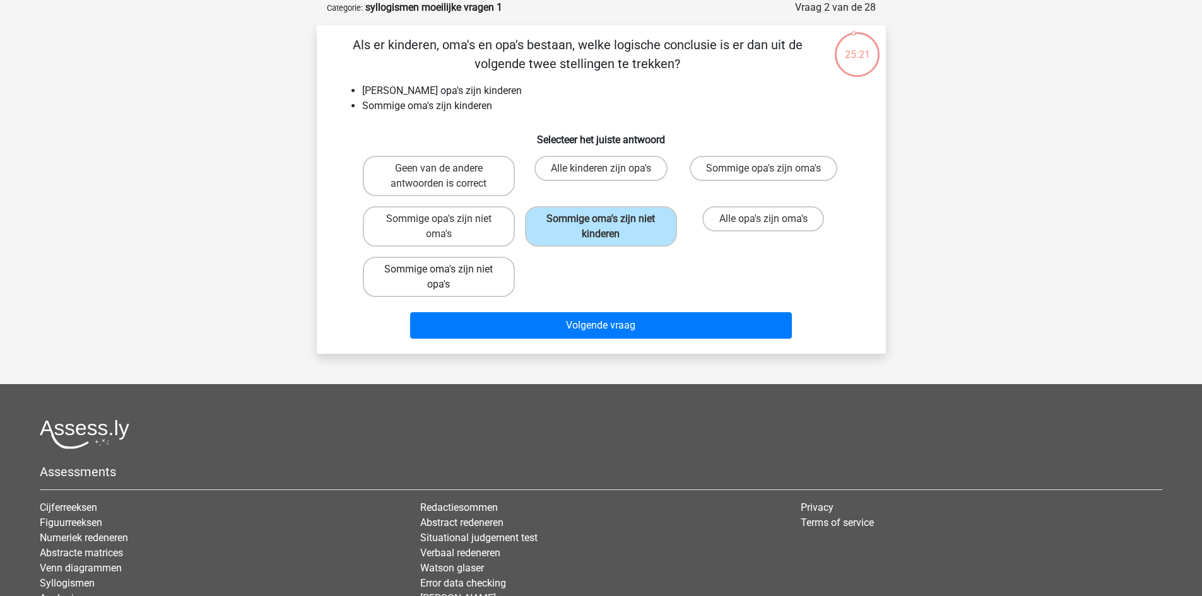
click at [456, 264] on label "Sommige oma's zijn niet opa's" at bounding box center [439, 277] width 152 height 40
click at [447, 269] on input "Sommige oma's zijn niet opa's" at bounding box center [443, 273] width 8 height 8
radio input "true"
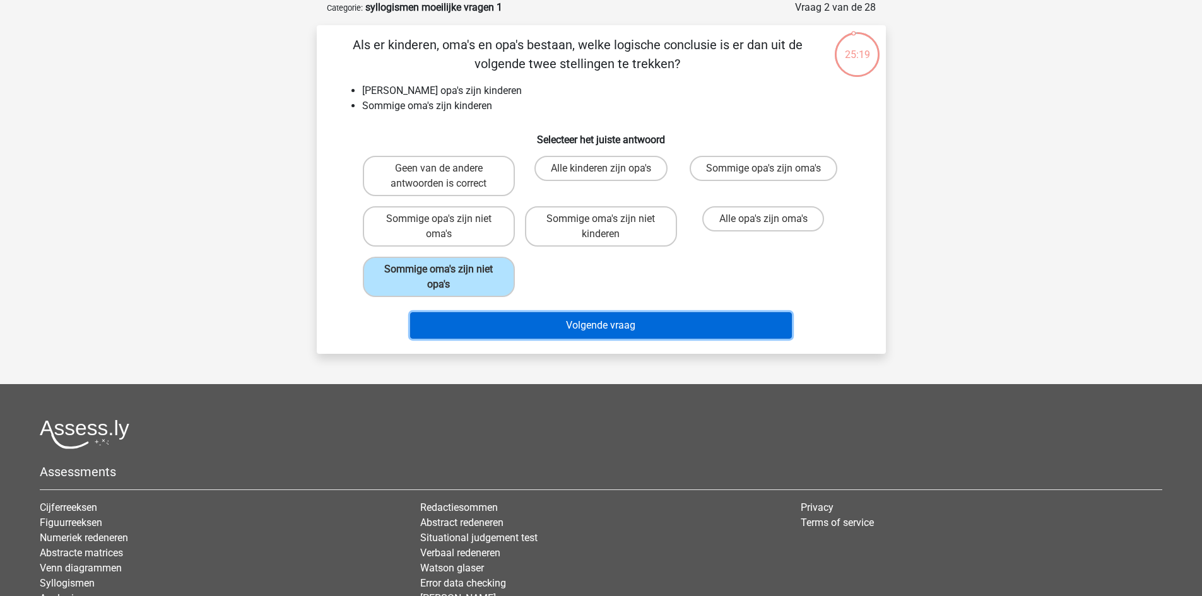
click at [592, 327] on button "Volgende vraag" at bounding box center [601, 325] width 382 height 27
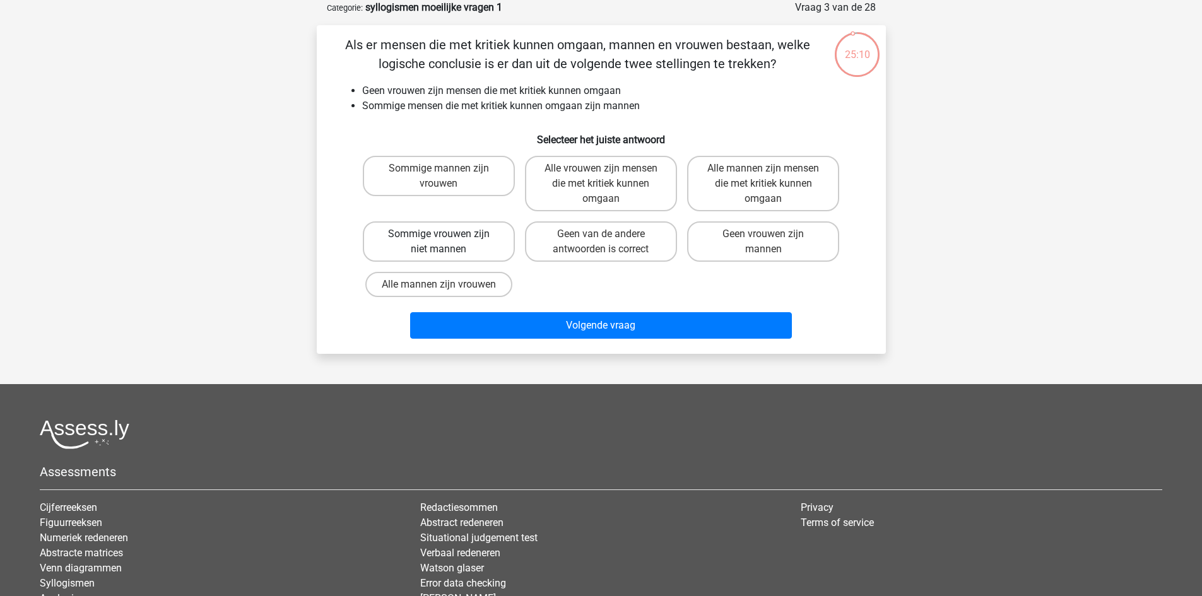
click at [453, 240] on label "Sommige vrouwen zijn niet mannen" at bounding box center [439, 241] width 152 height 40
click at [447, 240] on input "Sommige vrouwen zijn niet mannen" at bounding box center [443, 238] width 8 height 8
radio input "true"
click at [468, 180] on label "Sommige mannen zijn vrouwen" at bounding box center [439, 176] width 152 height 40
click at [447, 177] on input "Sommige mannen zijn vrouwen" at bounding box center [443, 172] width 8 height 8
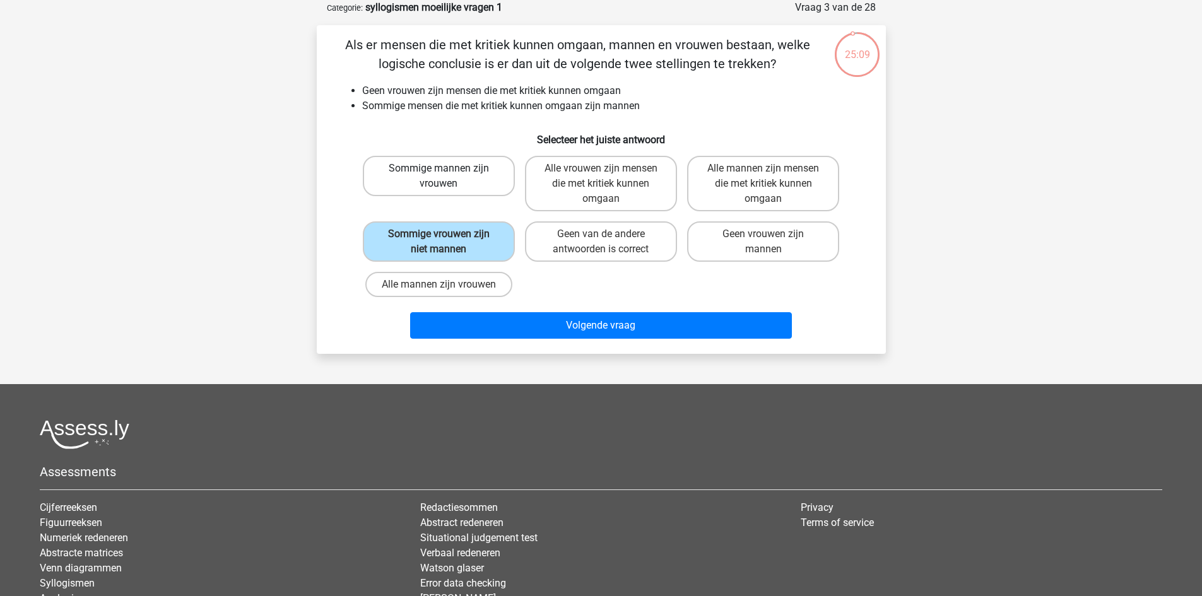
radio input "true"
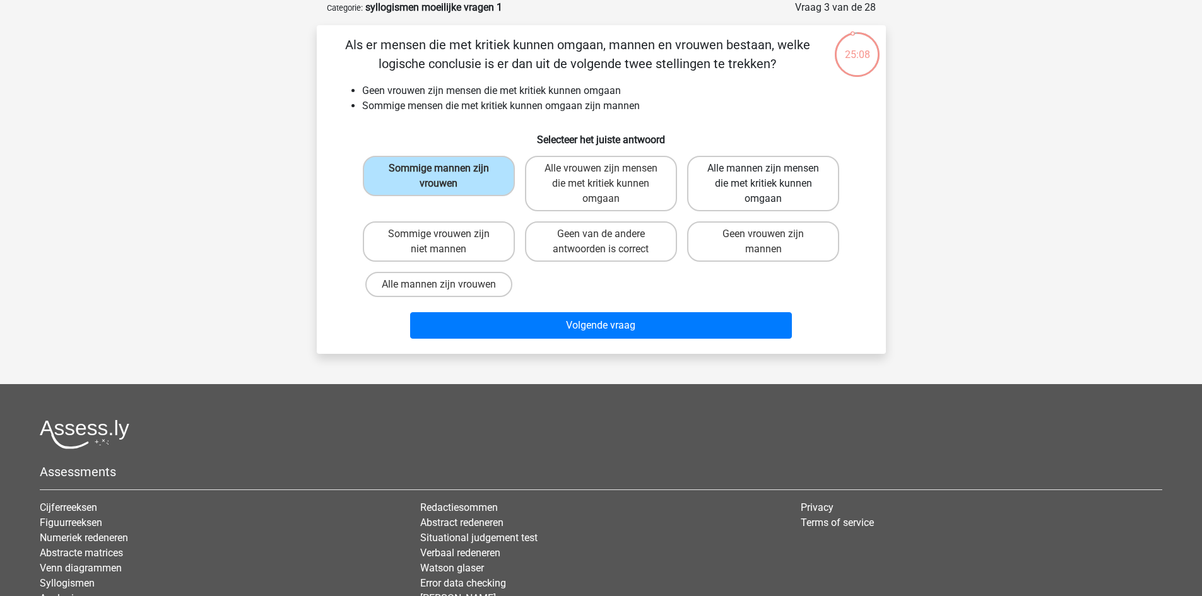
click at [719, 187] on label "Alle mannen zijn mensen die met kritiek kunnen omgaan" at bounding box center [763, 184] width 152 height 56
click at [764, 177] on input "Alle mannen zijn mensen die met kritiek kunnen omgaan" at bounding box center [768, 172] width 8 height 8
radio input "true"
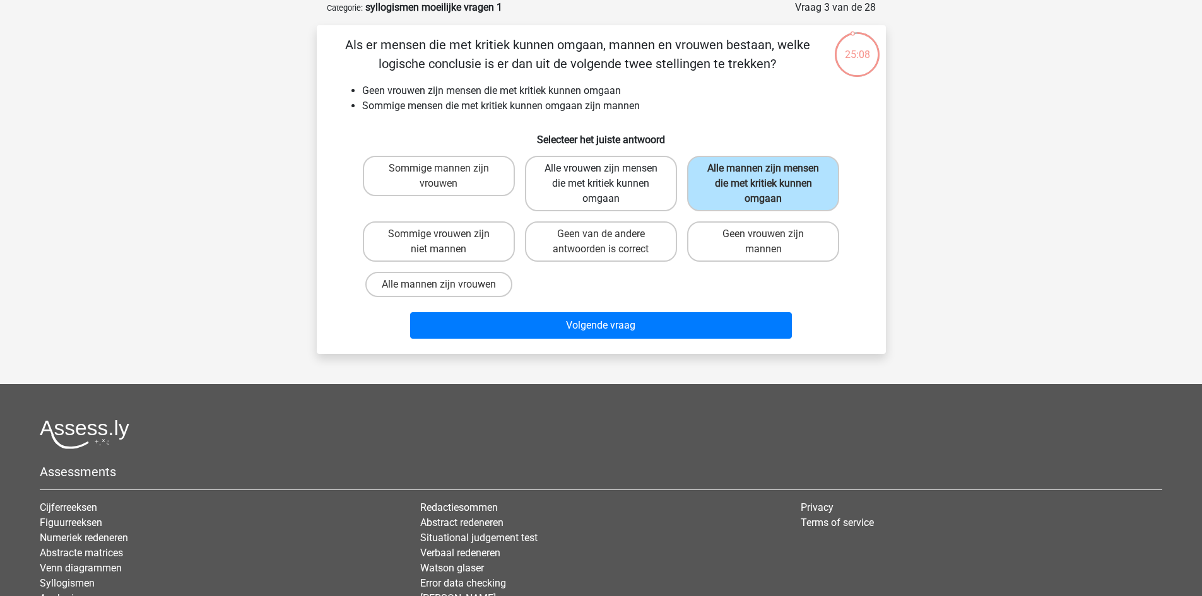
click at [645, 189] on label "Alle vrouwen zijn mensen die met kritiek kunnen omgaan" at bounding box center [601, 184] width 152 height 56
click at [609, 177] on input "Alle vrouwen zijn mensen die met kritiek kunnen omgaan" at bounding box center [605, 172] width 8 height 8
radio input "true"
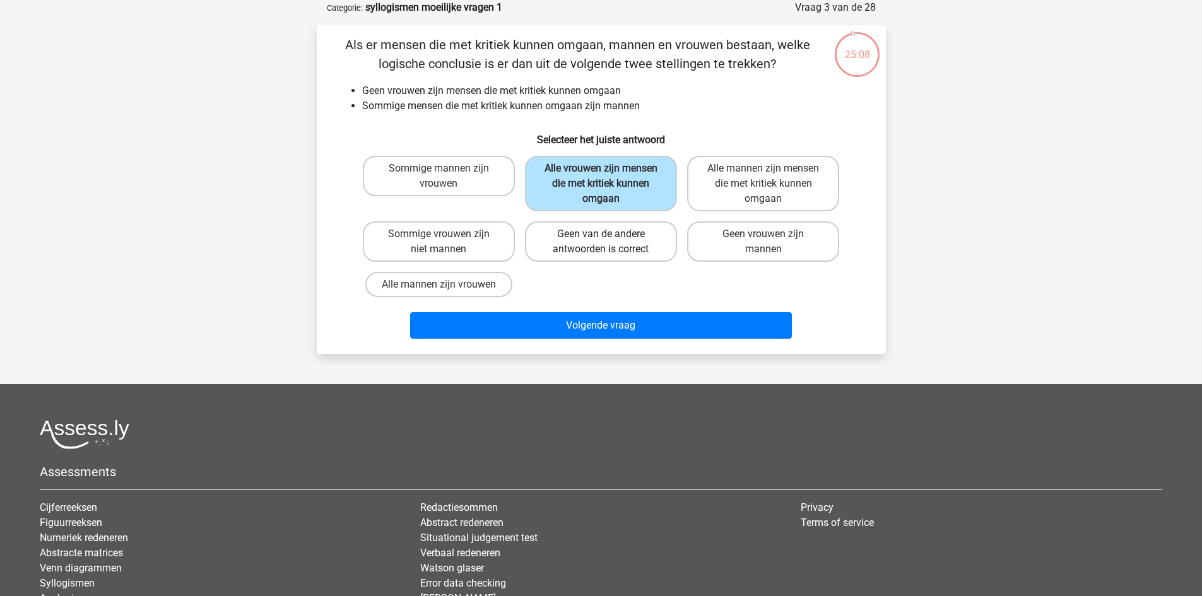
click at [647, 245] on label "Geen van de andere antwoorden is correct" at bounding box center [601, 241] width 152 height 40
click at [609, 242] on input "Geen van de andere antwoorden is correct" at bounding box center [605, 238] width 8 height 8
radio input "true"
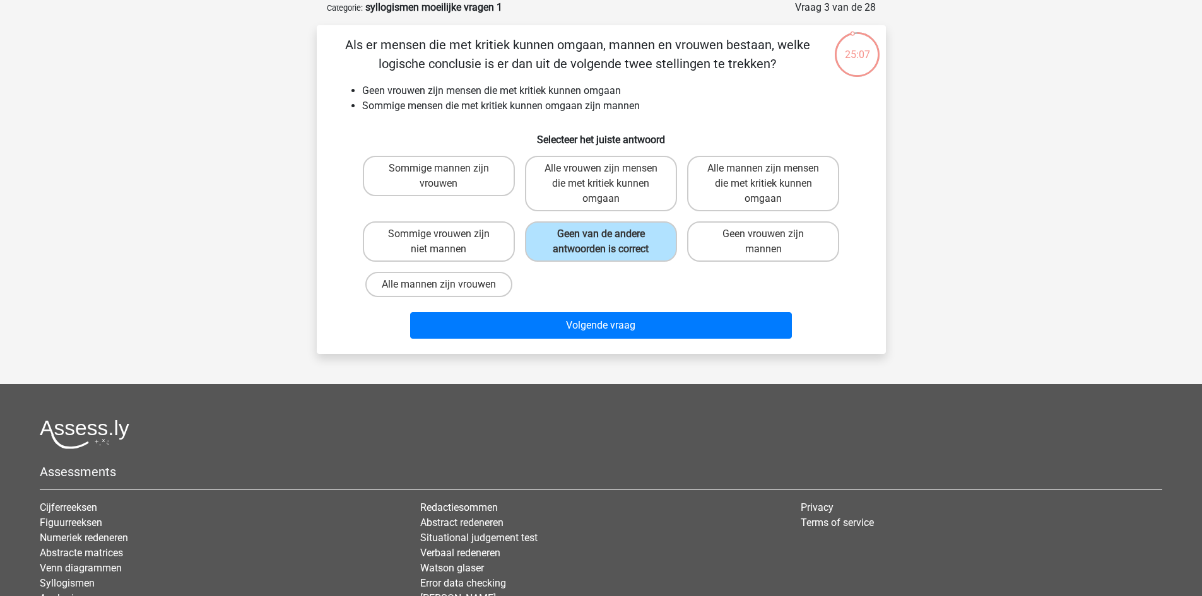
click at [516, 280] on div "Alle mannen zijn vrouwen" at bounding box center [439, 284] width 162 height 35
click at [584, 255] on label "Geen van de andere antwoorden is correct" at bounding box center [601, 241] width 152 height 40
click at [601, 242] on input "Geen van de andere antwoorden is correct" at bounding box center [605, 238] width 8 height 8
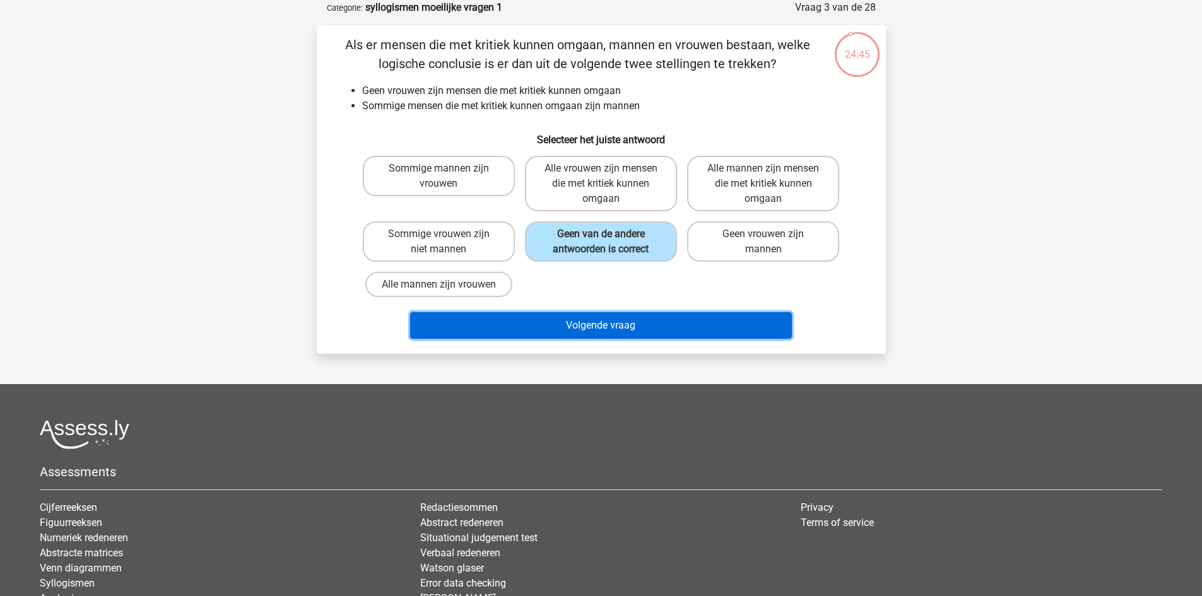
click at [597, 324] on button "Volgende vraag" at bounding box center [601, 325] width 382 height 27
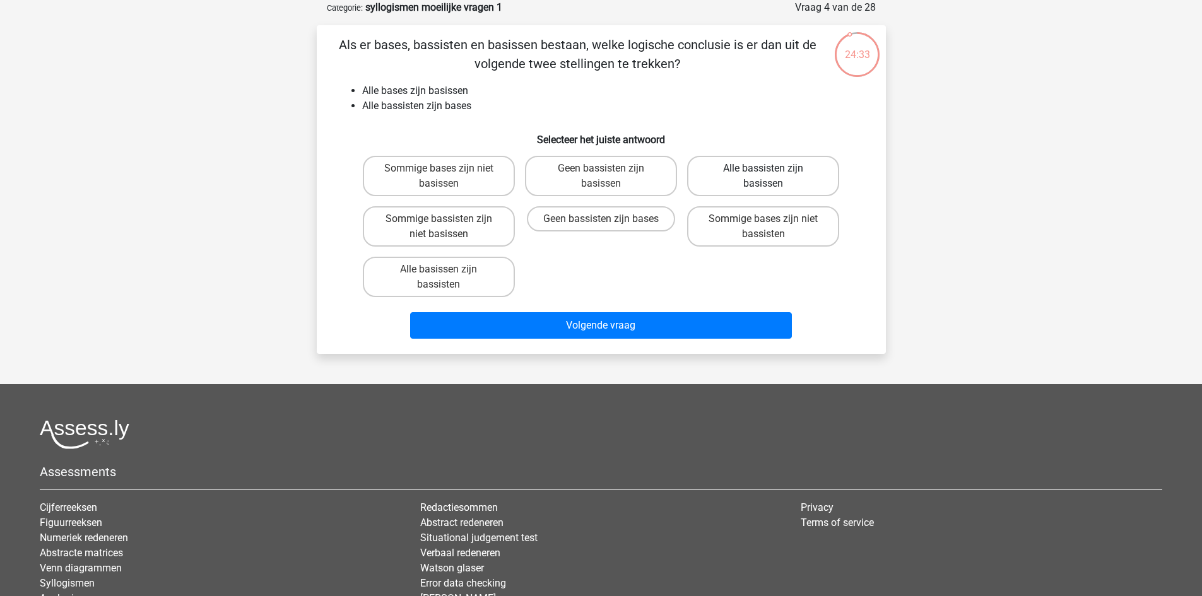
click at [735, 174] on label "Alle bassisten zijn basissen" at bounding box center [763, 176] width 152 height 40
click at [764, 174] on input "Alle bassisten zijn basissen" at bounding box center [768, 172] width 8 height 8
radio input "true"
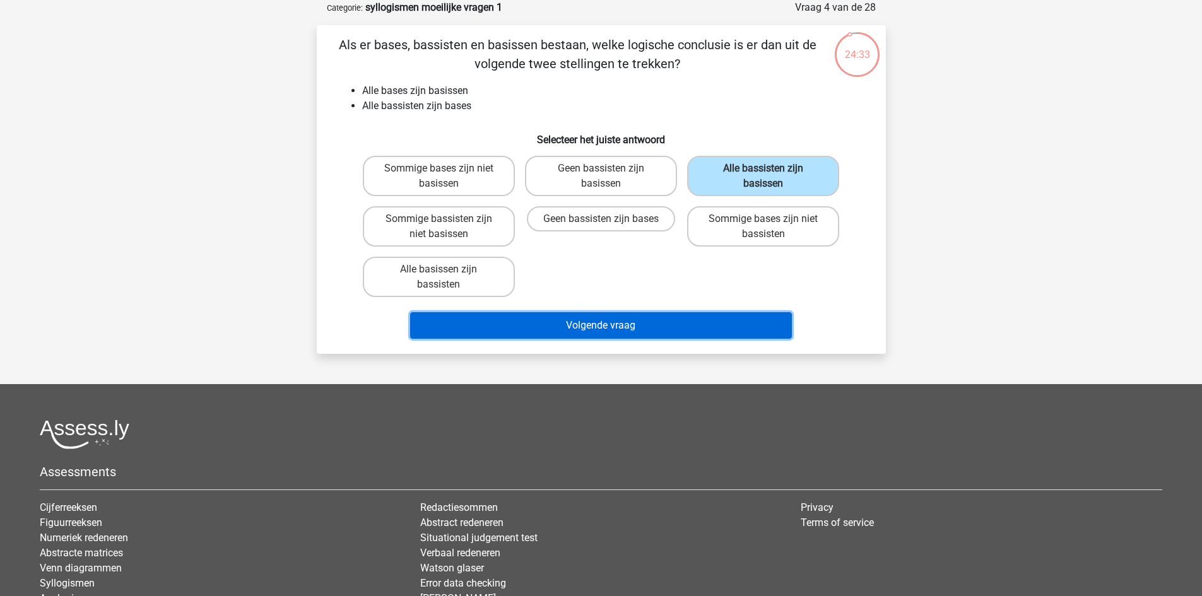
click at [676, 328] on button "Volgende vraag" at bounding box center [601, 325] width 382 height 27
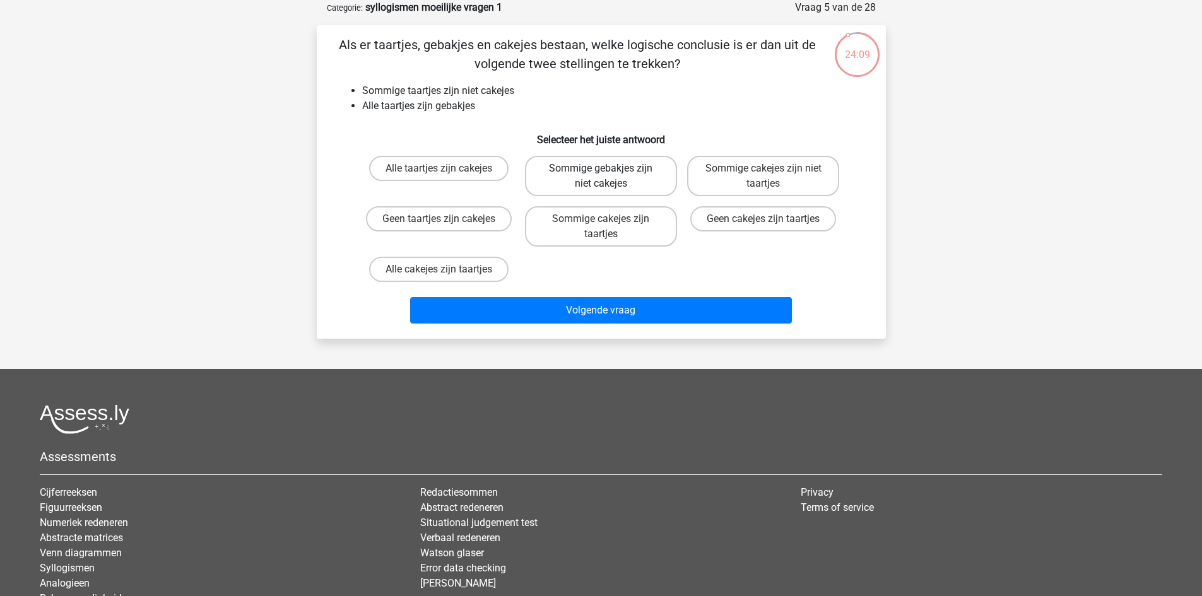
click at [629, 177] on label "Sommige gebakjes zijn niet cakejes" at bounding box center [601, 176] width 152 height 40
click at [609, 177] on input "Sommige gebakjes zijn niet cakejes" at bounding box center [605, 172] width 8 height 8
radio input "true"
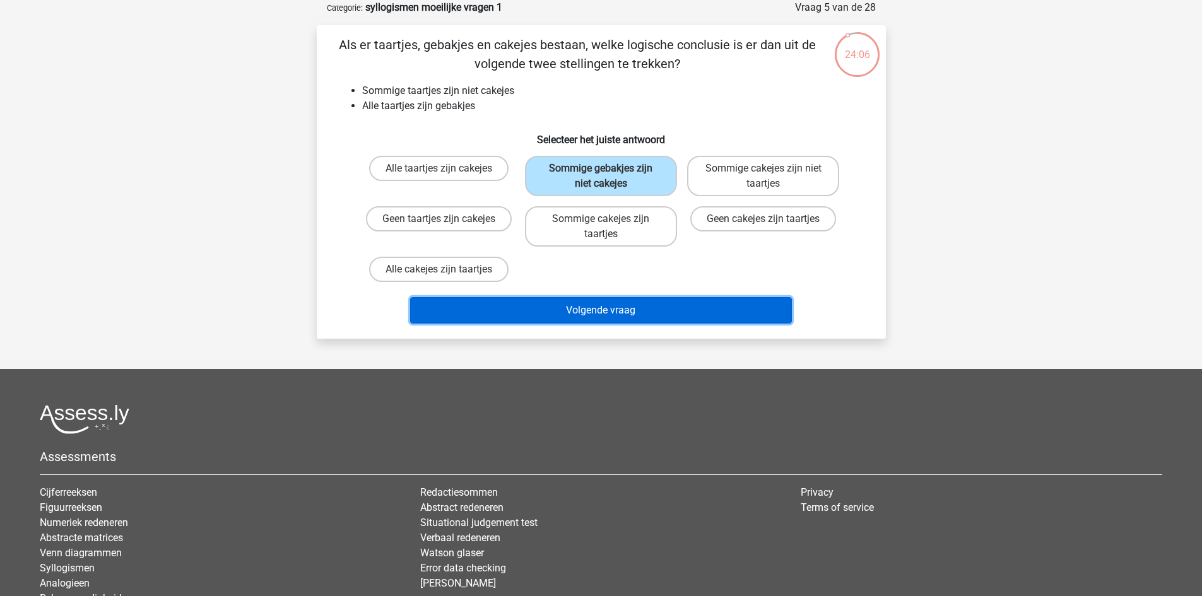
click at [647, 304] on button "Volgende vraag" at bounding box center [601, 310] width 382 height 27
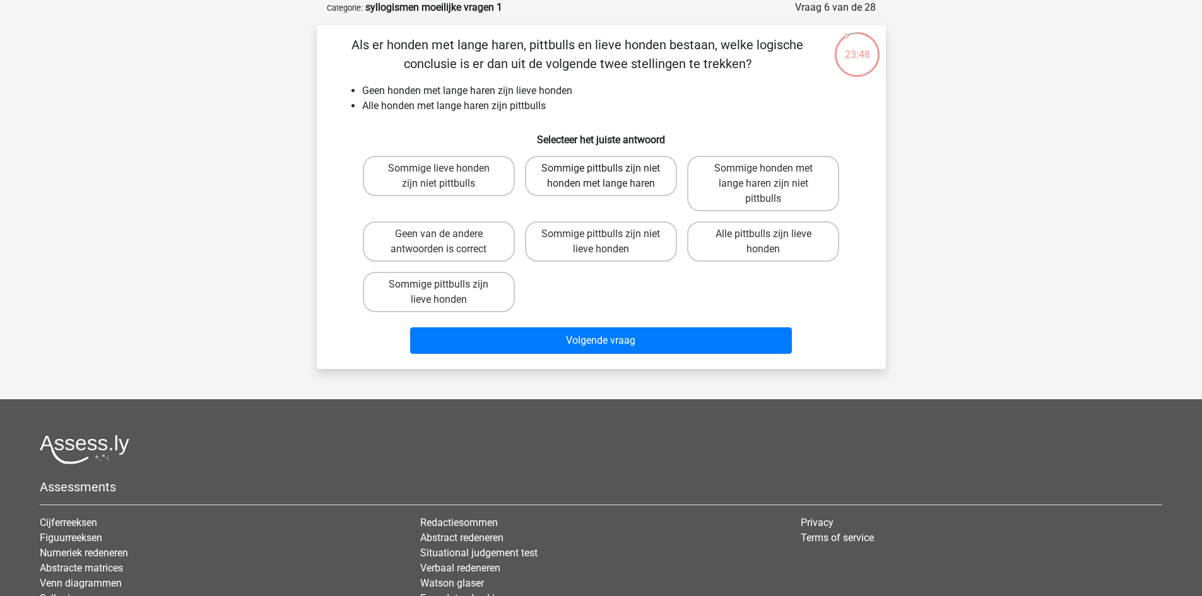
click at [615, 185] on label "Sommige pittbulls zijn niet honden met lange haren" at bounding box center [601, 176] width 152 height 40
click at [609, 177] on input "Sommige pittbulls zijn niet honden met lange haren" at bounding box center [605, 172] width 8 height 8
radio input "true"
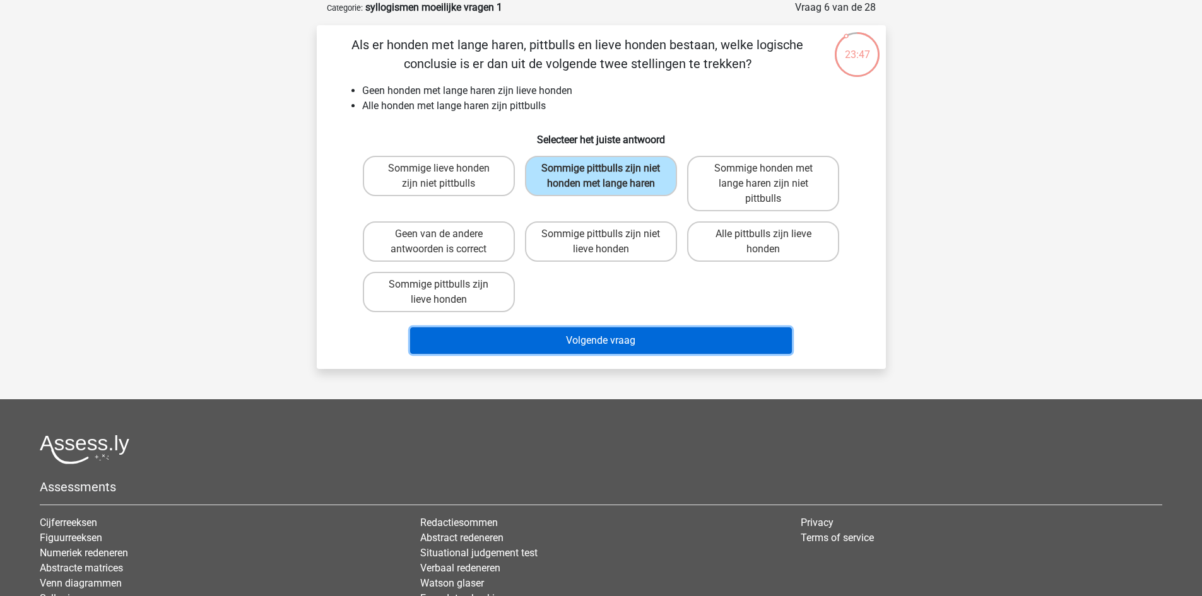
click at [666, 339] on button "Volgende vraag" at bounding box center [601, 340] width 382 height 27
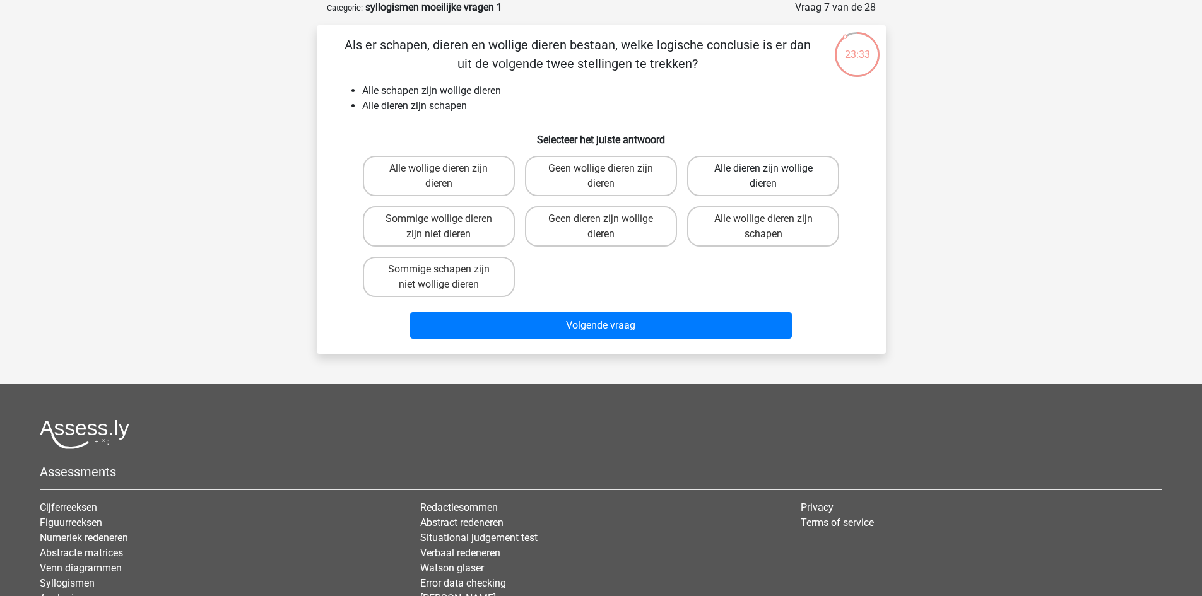
click at [761, 178] on label "Alle dieren zijn wollige dieren" at bounding box center [763, 176] width 152 height 40
click at [764, 177] on input "Alle dieren zijn wollige dieren" at bounding box center [768, 172] width 8 height 8
radio input "true"
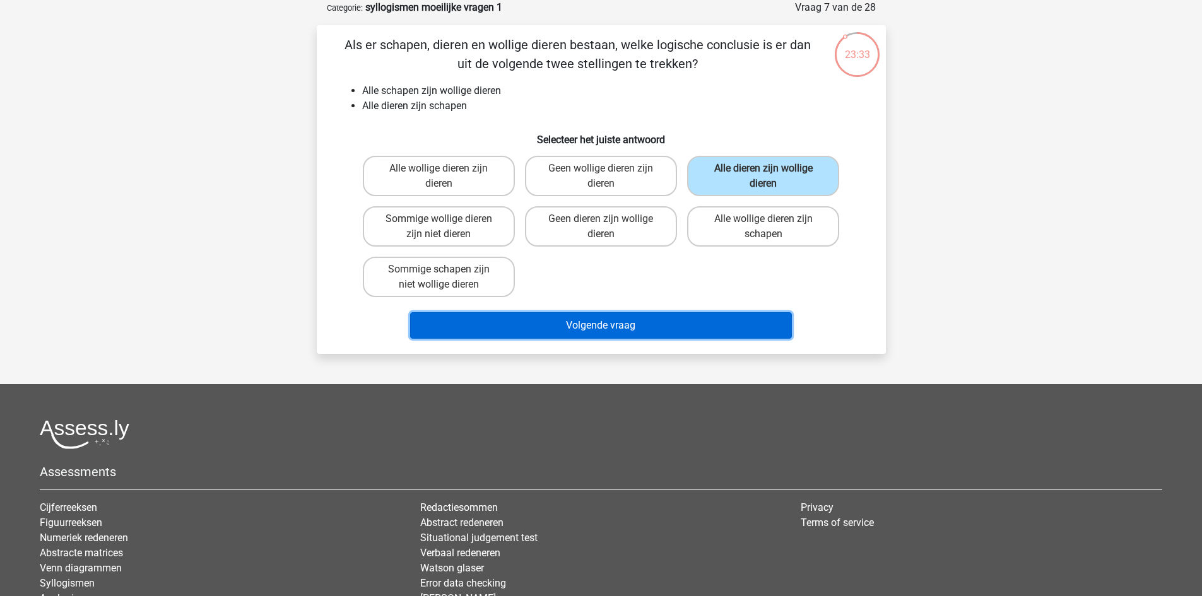
click at [729, 324] on button "Volgende vraag" at bounding box center [601, 325] width 382 height 27
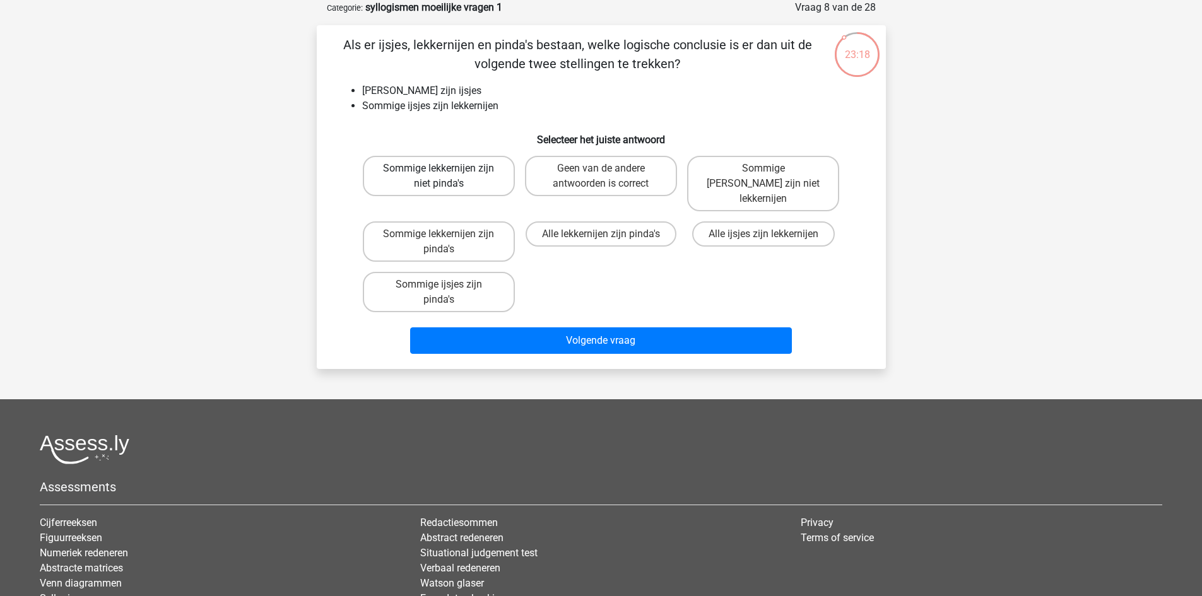
click at [467, 183] on label "Sommige lekkernijen zijn niet pinda's" at bounding box center [439, 176] width 152 height 40
click at [447, 177] on input "Sommige lekkernijen zijn niet pinda's" at bounding box center [443, 172] width 8 height 8
radio input "true"
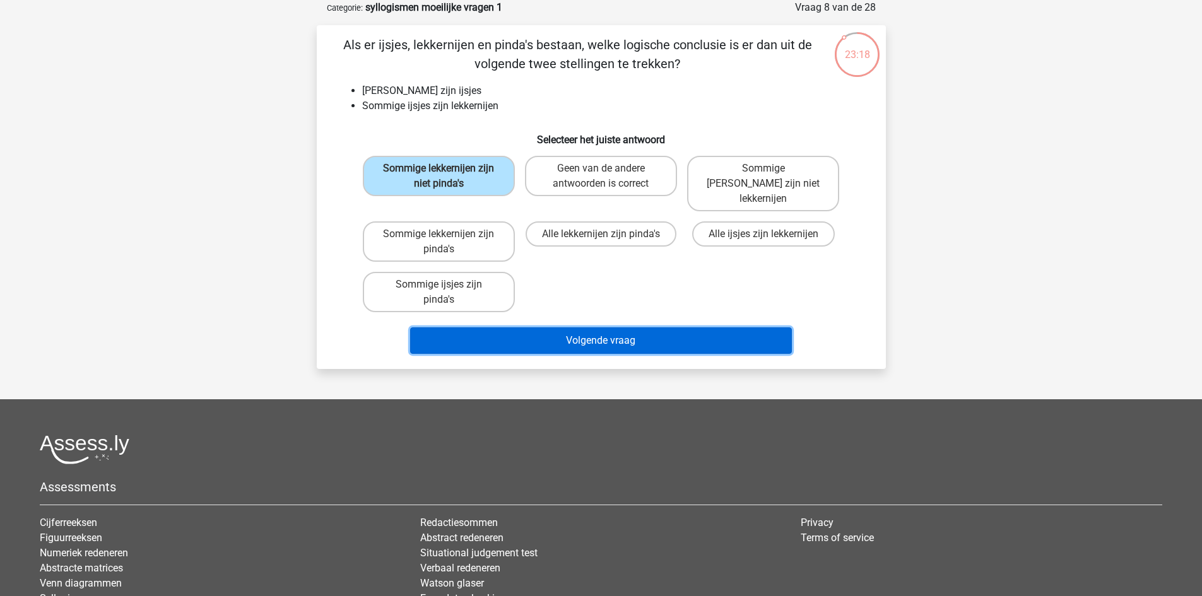
click at [540, 327] on button "Volgende vraag" at bounding box center [601, 340] width 382 height 27
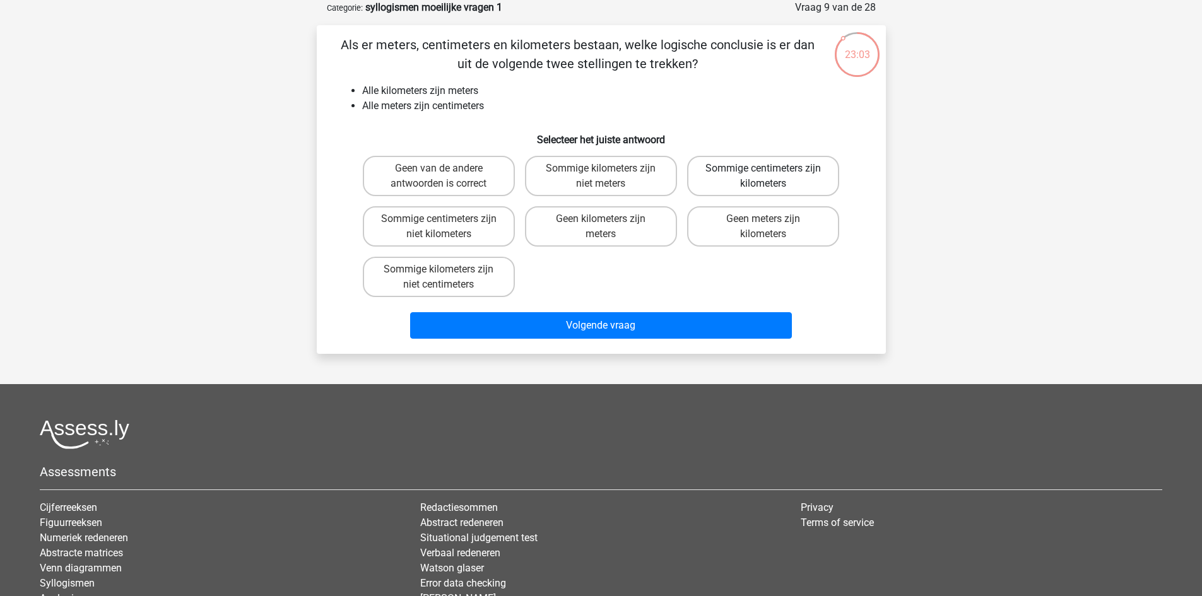
click at [747, 175] on label "Sommige centimeters zijn kilometers" at bounding box center [763, 176] width 152 height 40
click at [764, 175] on input "Sommige centimeters zijn kilometers" at bounding box center [768, 172] width 8 height 8
radio input "true"
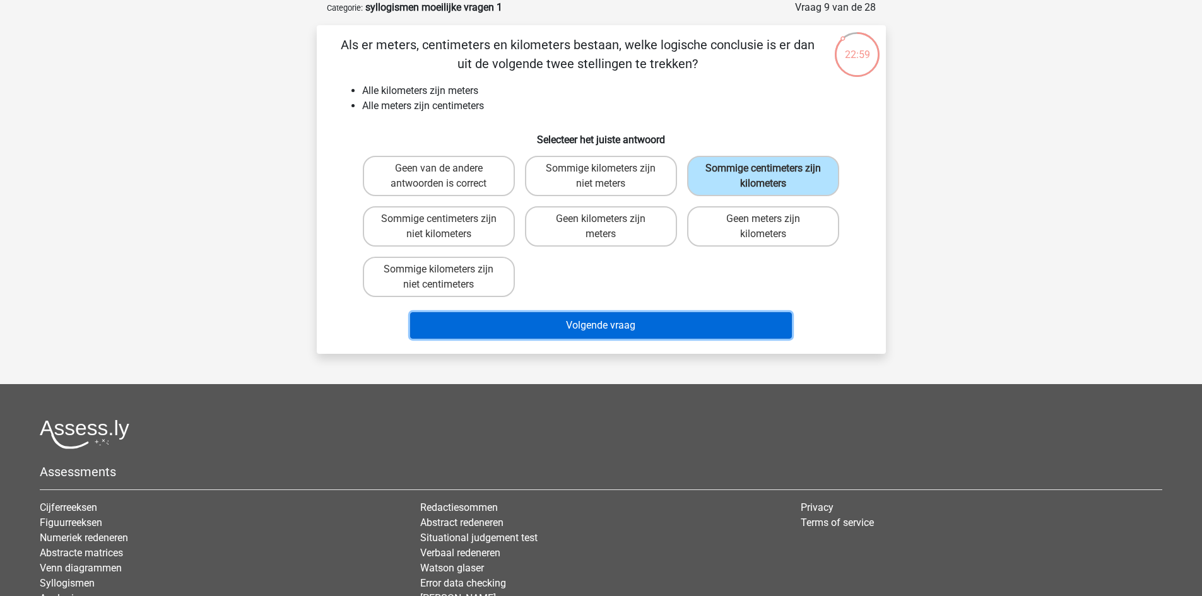
click at [738, 324] on button "Volgende vraag" at bounding box center [601, 325] width 382 height 27
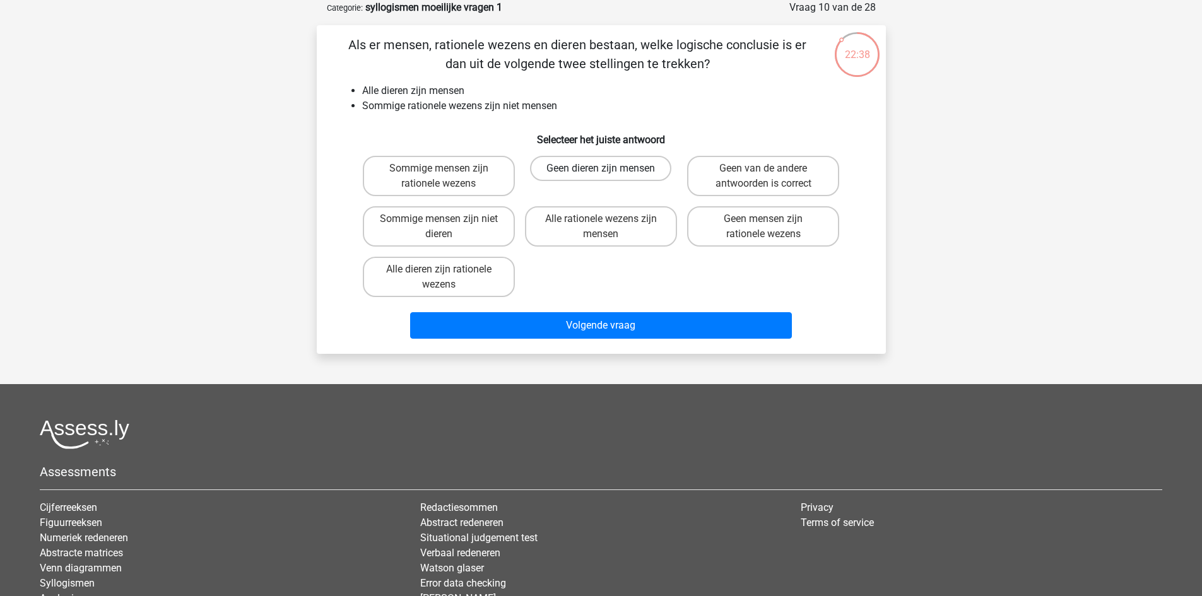
click at [642, 174] on label "Geen dieren zijn mensen" at bounding box center [600, 168] width 141 height 25
click at [609, 174] on input "Geen dieren zijn mensen" at bounding box center [605, 172] width 8 height 8
radio input "true"
click at [485, 229] on label "Sommige mensen zijn niet dieren" at bounding box center [439, 226] width 152 height 40
click at [447, 227] on input "Sommige mensen zijn niet dieren" at bounding box center [443, 223] width 8 height 8
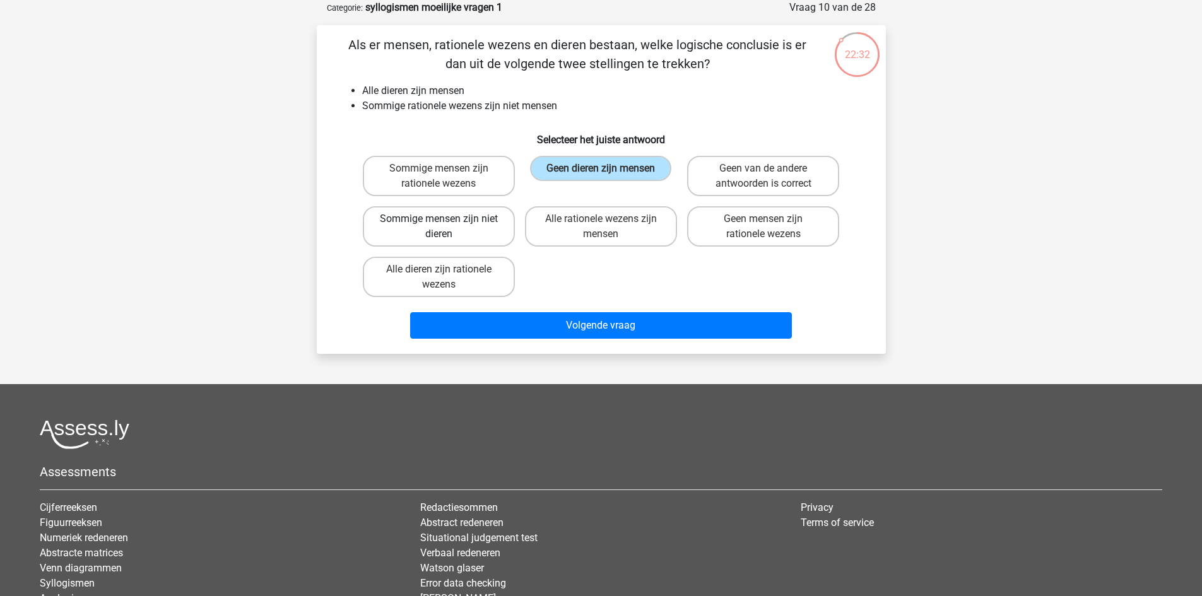
radio input "true"
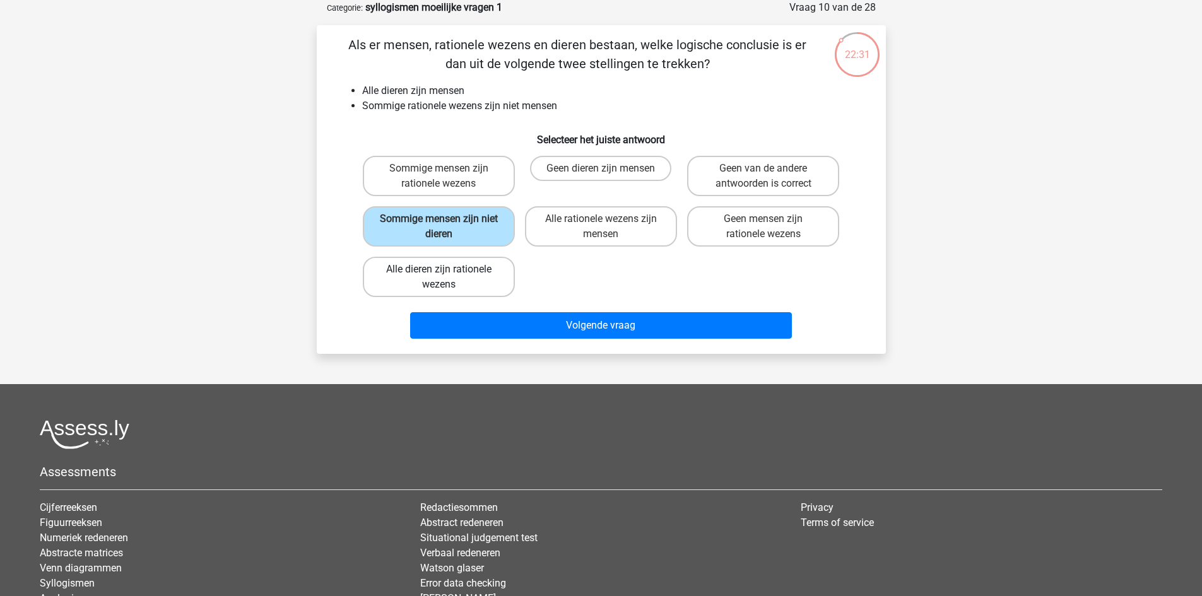
click at [487, 274] on label "Alle dieren zijn rationele wezens" at bounding box center [439, 277] width 152 height 40
click at [447, 274] on input "Alle dieren zijn rationele wezens" at bounding box center [443, 273] width 8 height 8
radio input "true"
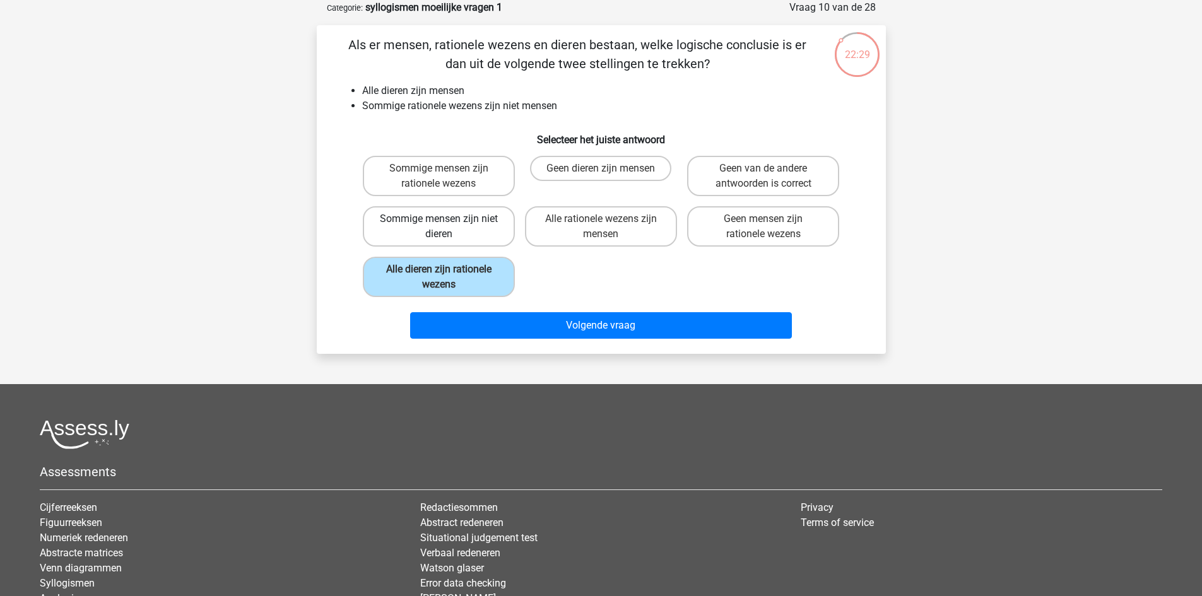
click at [477, 232] on label "Sommige mensen zijn niet dieren" at bounding box center [439, 226] width 152 height 40
click at [447, 227] on input "Sommige mensen zijn niet dieren" at bounding box center [443, 223] width 8 height 8
radio input "true"
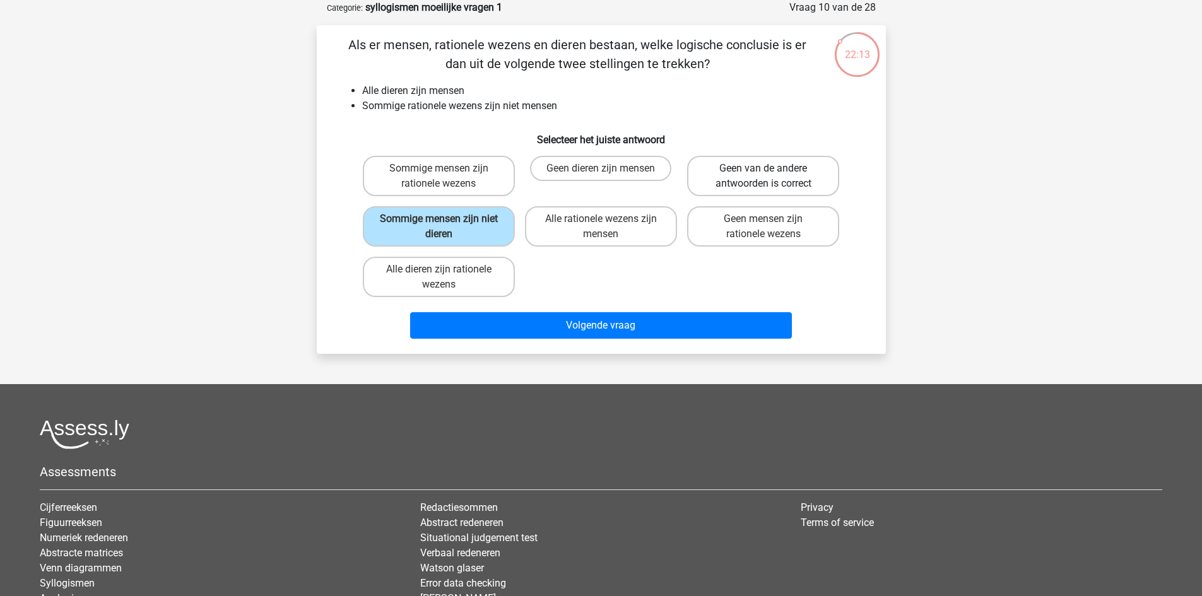
click at [779, 177] on label "Geen van de andere antwoorden is correct" at bounding box center [763, 176] width 152 height 40
click at [772, 177] on input "Geen van de andere antwoorden is correct" at bounding box center [768, 172] width 8 height 8
radio input "true"
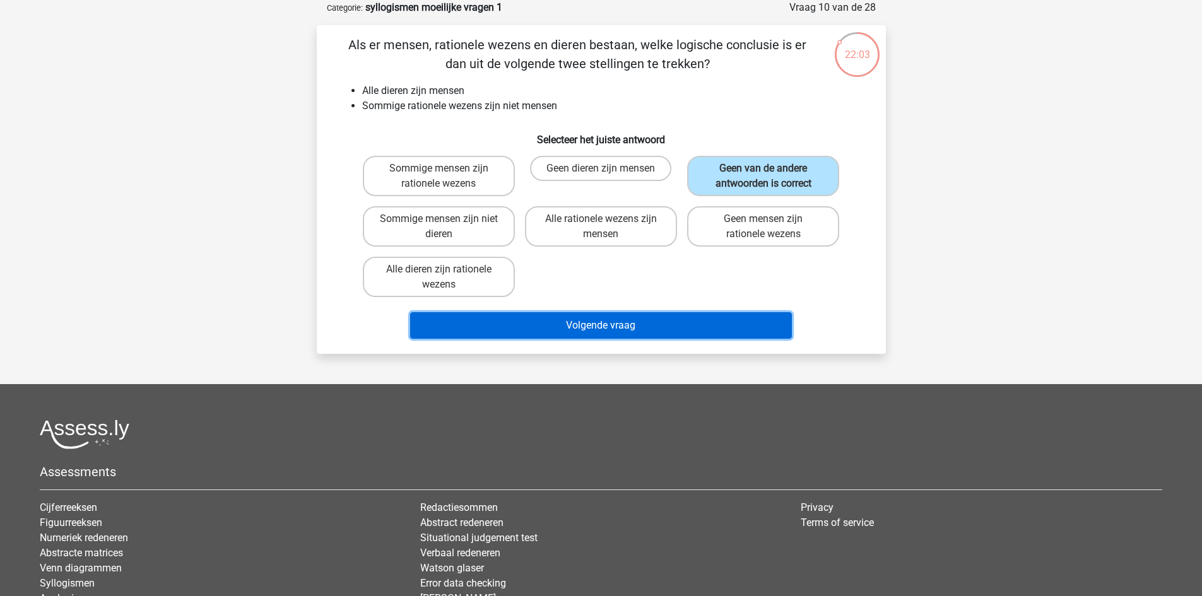
click at [550, 325] on button "Volgende vraag" at bounding box center [601, 325] width 382 height 27
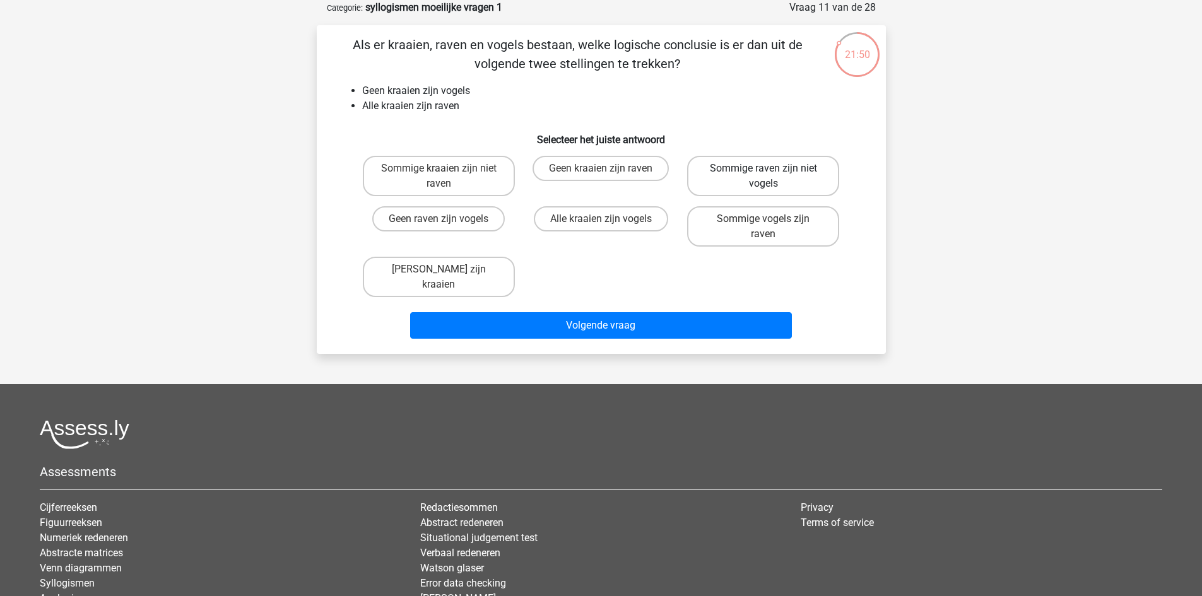
click at [757, 175] on label "Sommige raven zijn niet vogels" at bounding box center [763, 176] width 152 height 40
click at [764, 175] on input "Sommige raven zijn niet vogels" at bounding box center [768, 172] width 8 height 8
radio input "true"
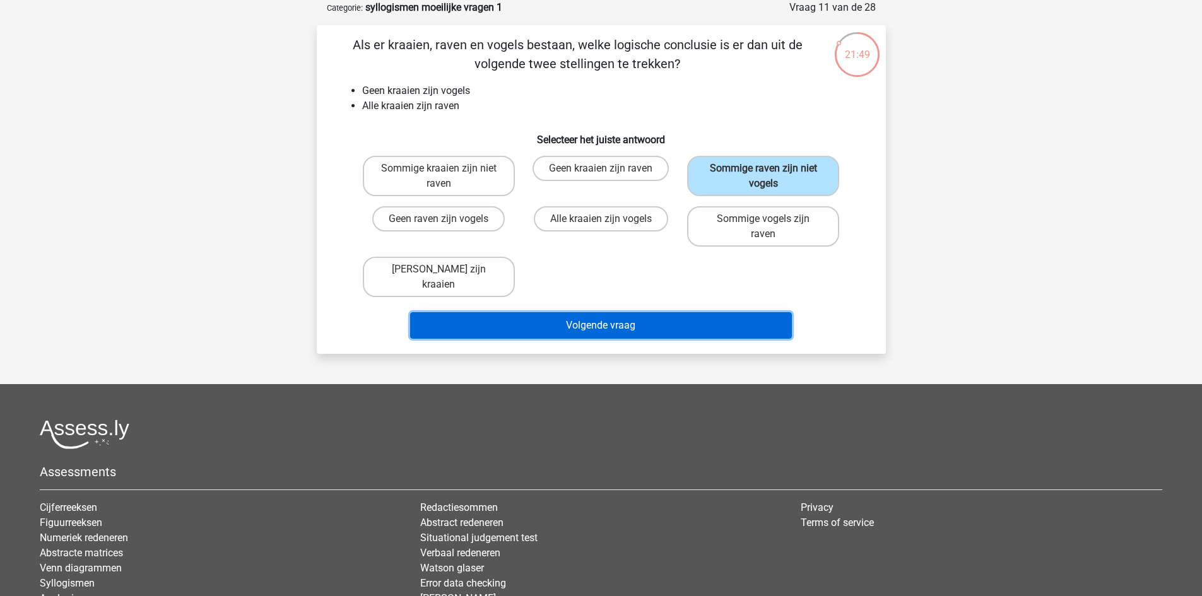
click at [714, 312] on button "Volgende vraag" at bounding box center [601, 325] width 382 height 27
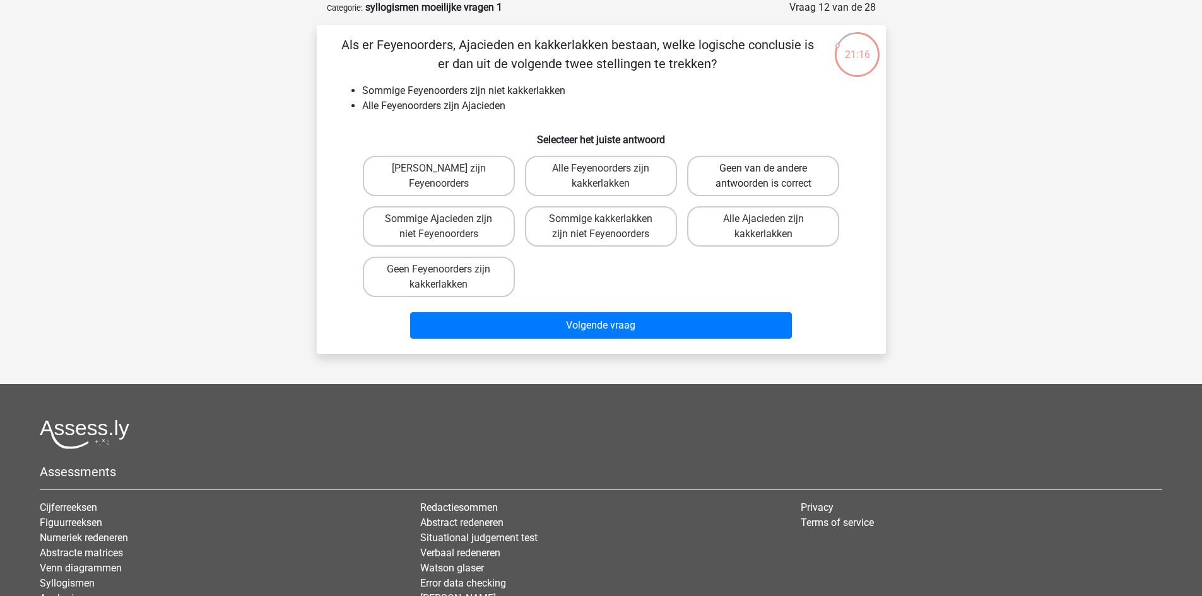
click at [787, 180] on label "Geen van de andere antwoorden is correct" at bounding box center [763, 176] width 152 height 40
click at [772, 177] on input "Geen van de andere antwoorden is correct" at bounding box center [768, 172] width 8 height 8
radio input "true"
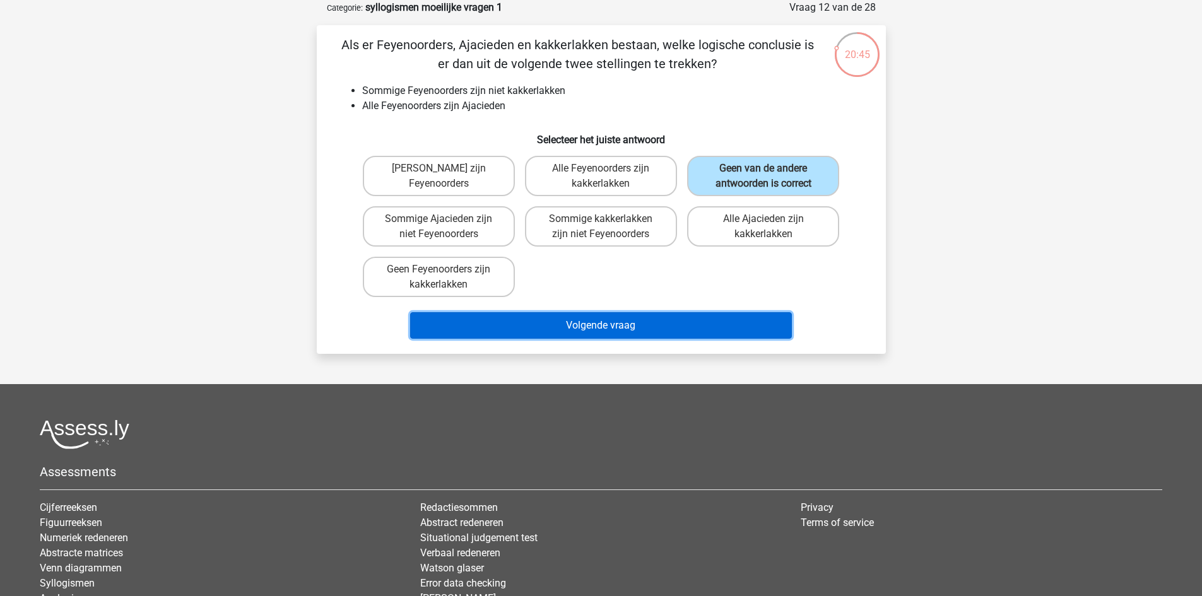
click at [689, 328] on button "Volgende vraag" at bounding box center [601, 325] width 382 height 27
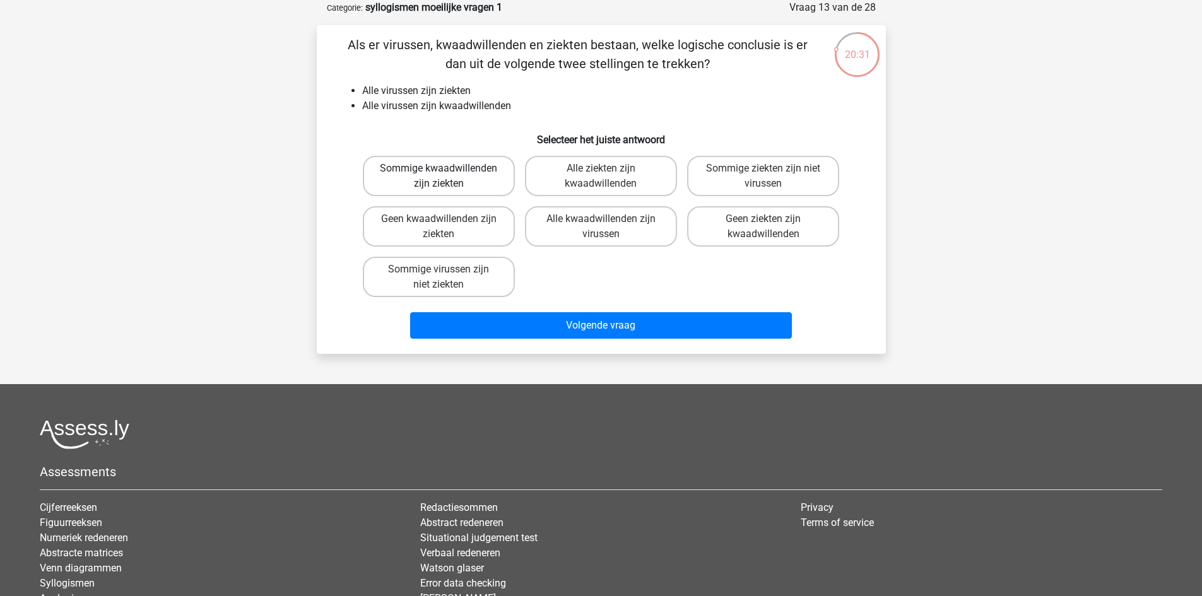
click at [492, 174] on label "Sommige kwaadwillenden zijn ziekten" at bounding box center [439, 176] width 152 height 40
click at [447, 174] on input "Sommige kwaadwillenden zijn ziekten" at bounding box center [443, 172] width 8 height 8
radio input "true"
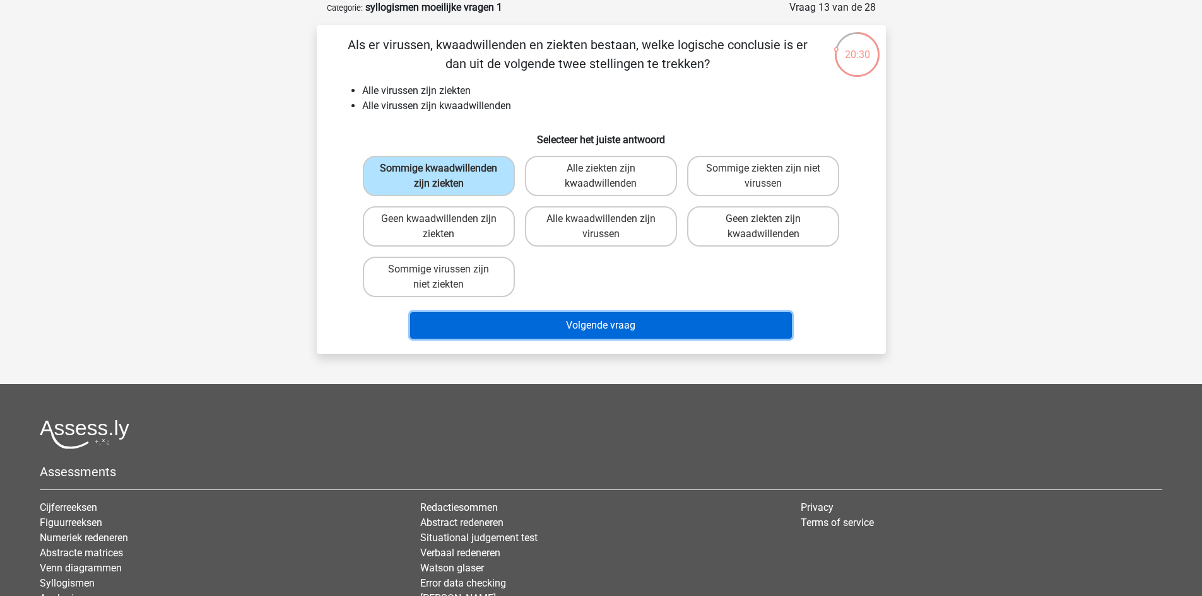
click at [603, 338] on button "Volgende vraag" at bounding box center [601, 325] width 382 height 27
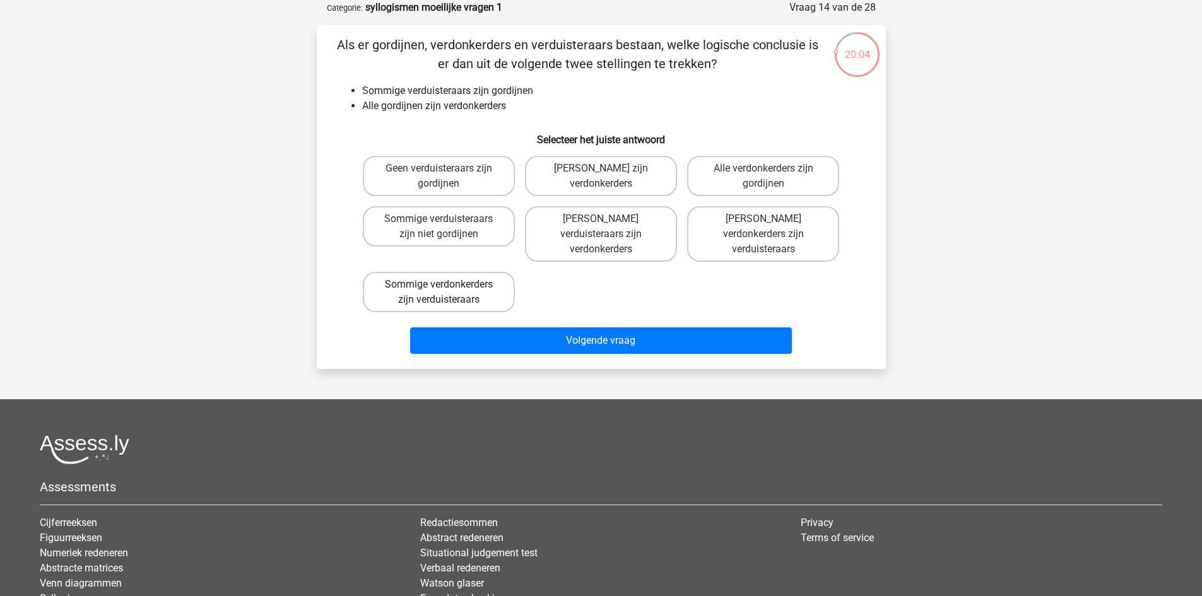
click at [479, 275] on label "Sommige verdonkerders zijn verduisteraars" at bounding box center [439, 292] width 152 height 40
click at [447, 285] on input "Sommige verdonkerders zijn verduisteraars" at bounding box center [443, 289] width 8 height 8
radio input "true"
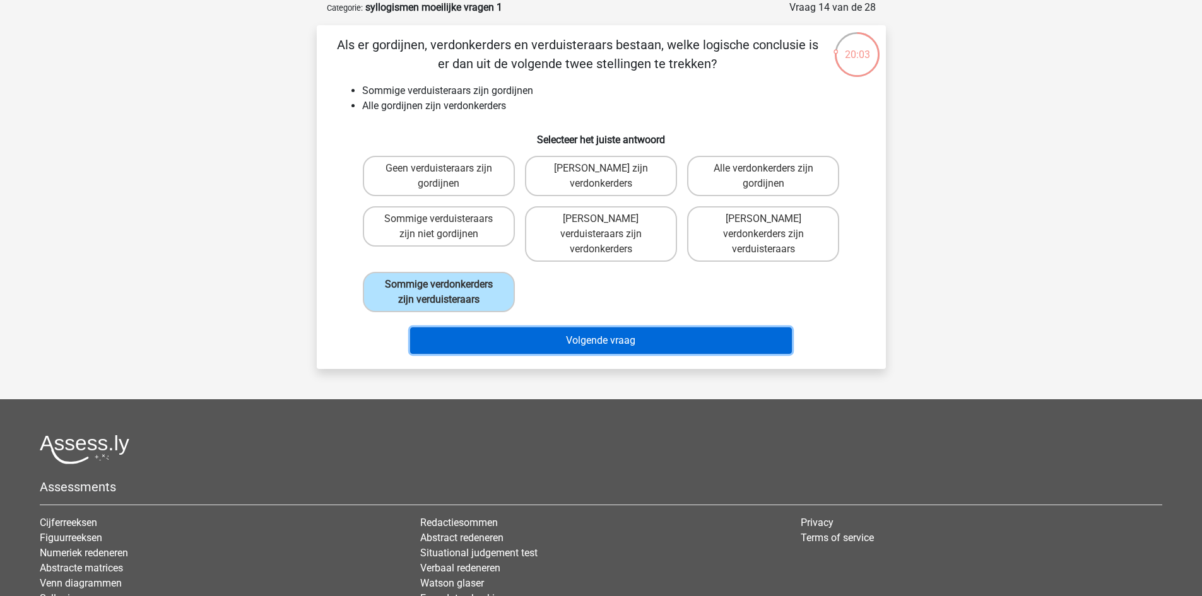
click at [540, 327] on button "Volgende vraag" at bounding box center [601, 340] width 382 height 27
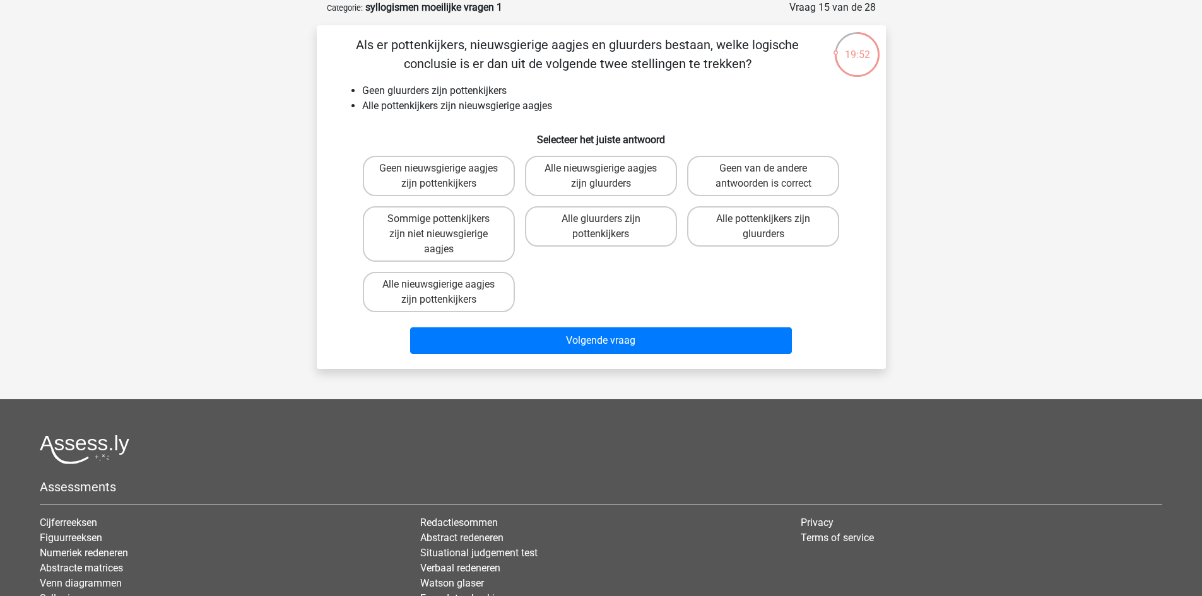
click at [444, 286] on input "Alle nieuwsgierige aagjes zijn pottenkijkers" at bounding box center [443, 289] width 8 height 8
radio input "true"
click at [479, 183] on label "Geen nieuwsgierige aagjes zijn pottenkijkers" at bounding box center [439, 176] width 152 height 40
click at [447, 177] on input "Geen nieuwsgierige aagjes zijn pottenkijkers" at bounding box center [443, 172] width 8 height 8
radio input "true"
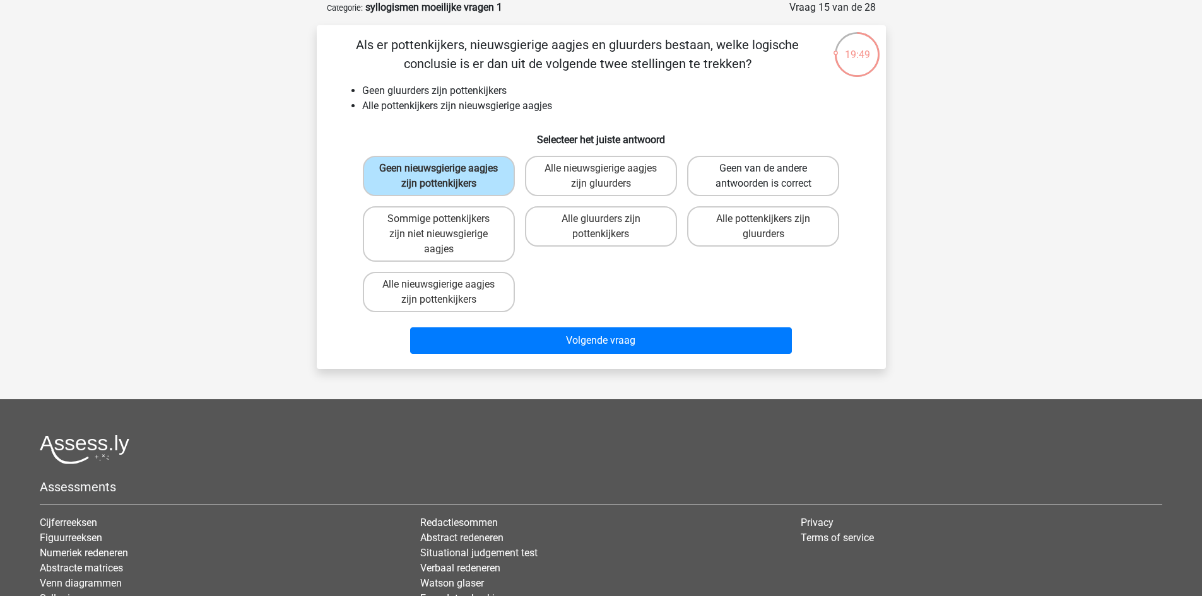
click at [761, 177] on label "Geen van de andere antwoorden is correct" at bounding box center [763, 176] width 152 height 40
click at [764, 177] on input "Geen van de andere antwoorden is correct" at bounding box center [768, 172] width 8 height 8
radio input "true"
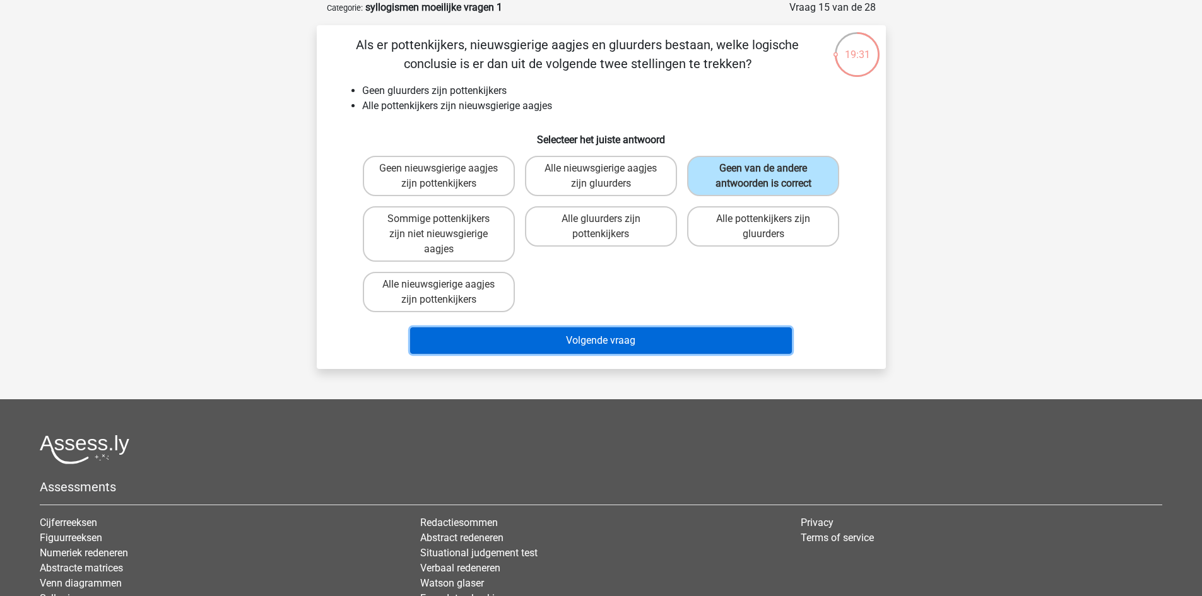
click at [633, 341] on button "Volgende vraag" at bounding box center [601, 340] width 382 height 27
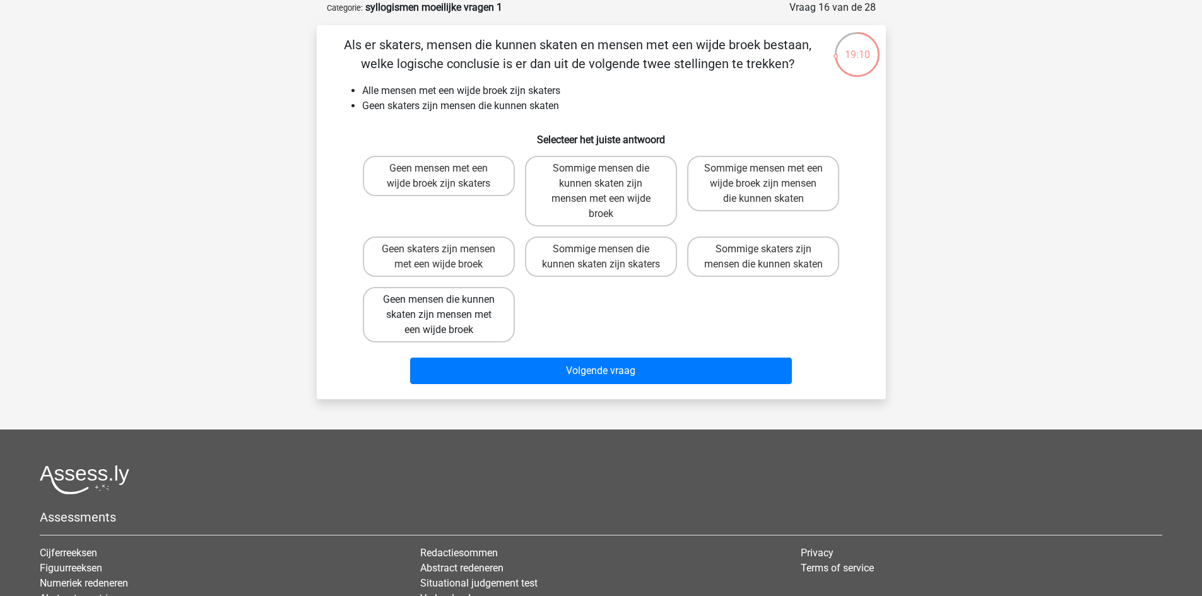
click at [454, 326] on label "Geen mensen die kunnen skaten zijn mensen met een wijde broek" at bounding box center [439, 315] width 152 height 56
click at [447, 308] on input "Geen mensen die kunnen skaten zijn mensen met een wijde broek" at bounding box center [443, 304] width 8 height 8
radio input "true"
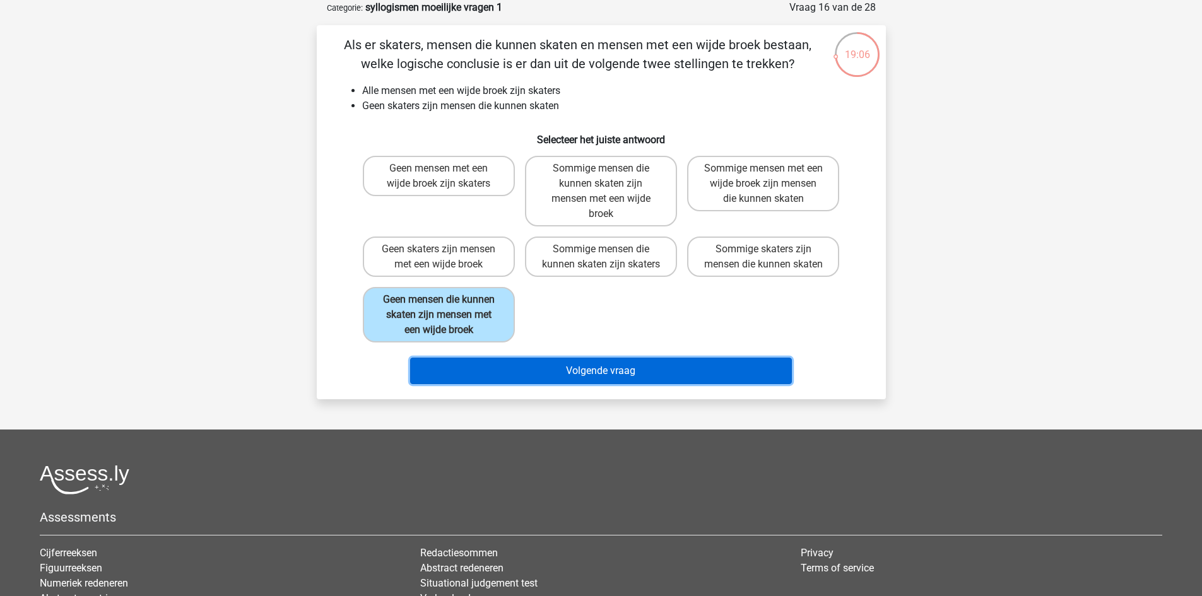
click at [567, 384] on button "Volgende vraag" at bounding box center [601, 371] width 382 height 27
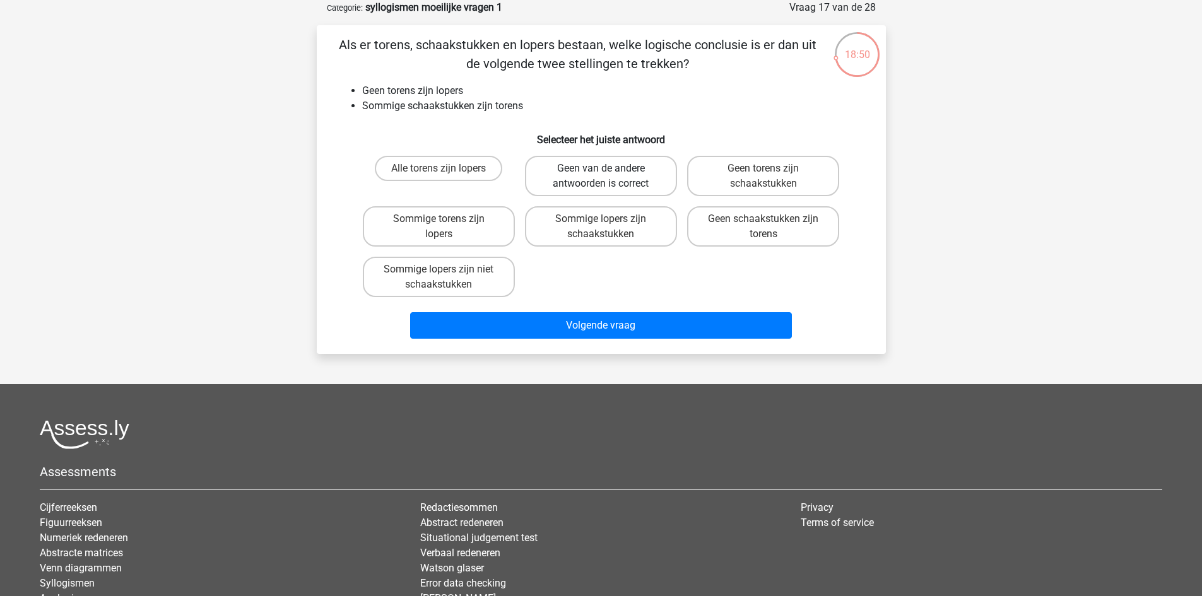
click at [597, 181] on label "Geen van de andere antwoorden is correct" at bounding box center [601, 176] width 152 height 40
click at [601, 177] on input "Geen van de andere antwoorden is correct" at bounding box center [605, 172] width 8 height 8
radio input "true"
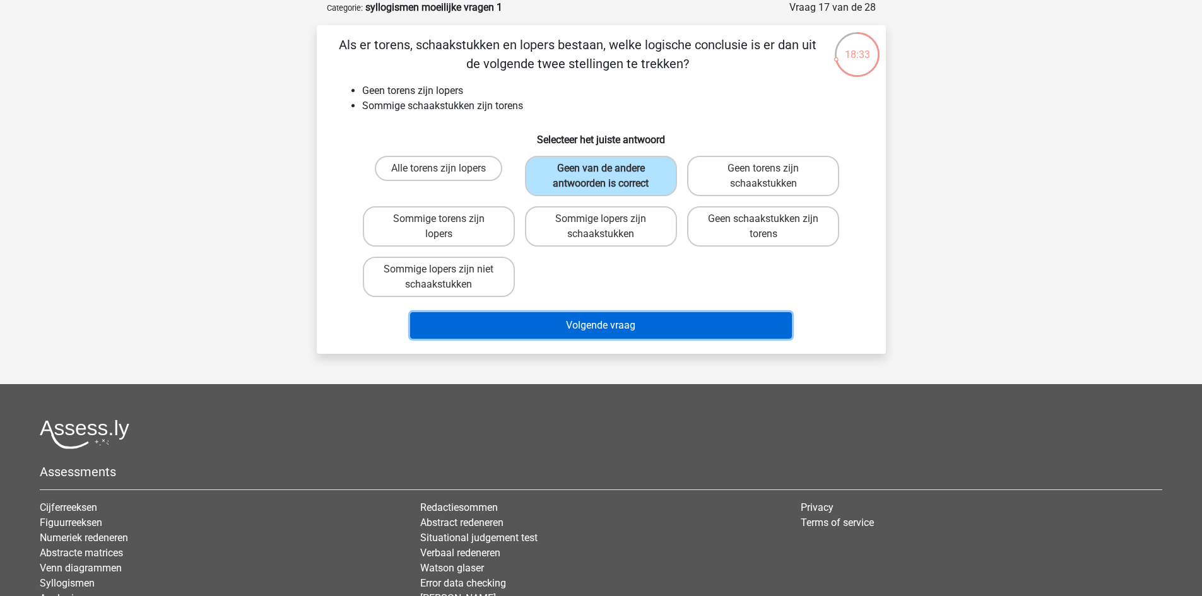
click at [562, 321] on button "Volgende vraag" at bounding box center [601, 325] width 382 height 27
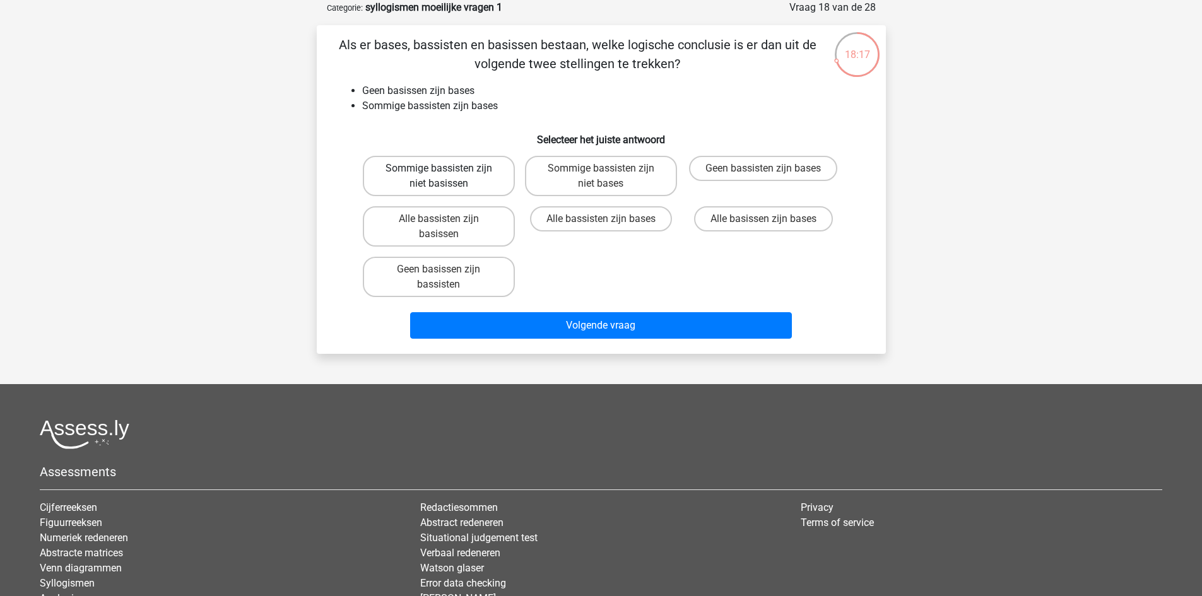
click at [460, 176] on label "Sommige bassisten zijn niet basissen" at bounding box center [439, 176] width 152 height 40
click at [447, 176] on input "Sommige bassisten zijn niet basissen" at bounding box center [443, 172] width 8 height 8
radio input "true"
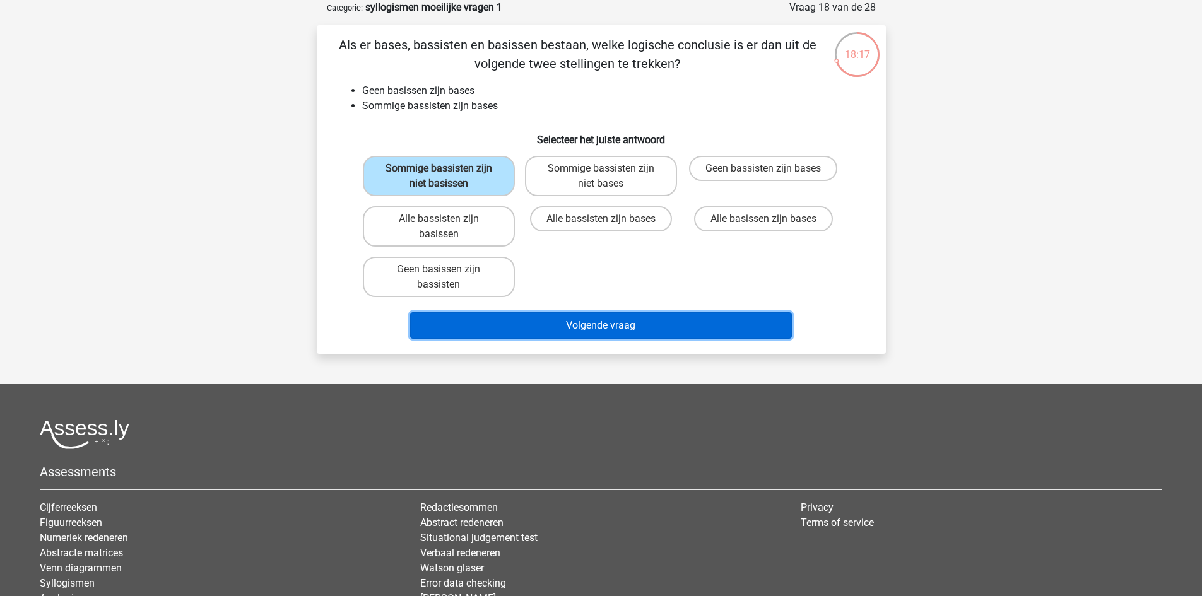
click at [581, 323] on button "Volgende vraag" at bounding box center [601, 325] width 382 height 27
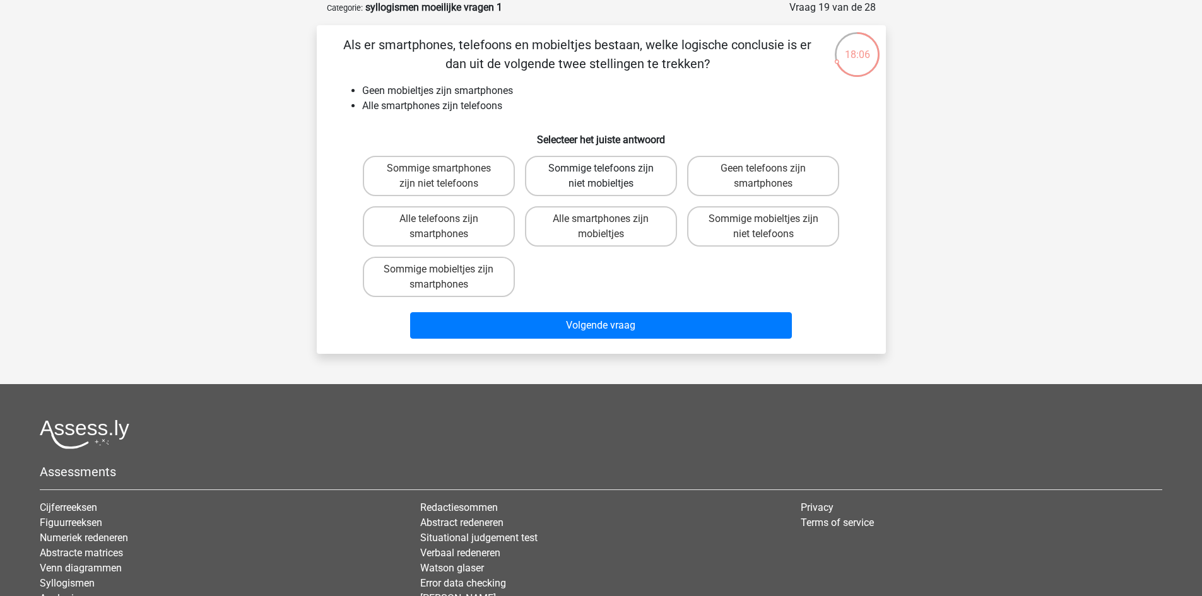
click at [637, 173] on label "Sommige telefoons zijn niet mobieltjes" at bounding box center [601, 176] width 152 height 40
click at [609, 173] on input "Sommige telefoons zijn niet mobieltjes" at bounding box center [605, 172] width 8 height 8
radio input "true"
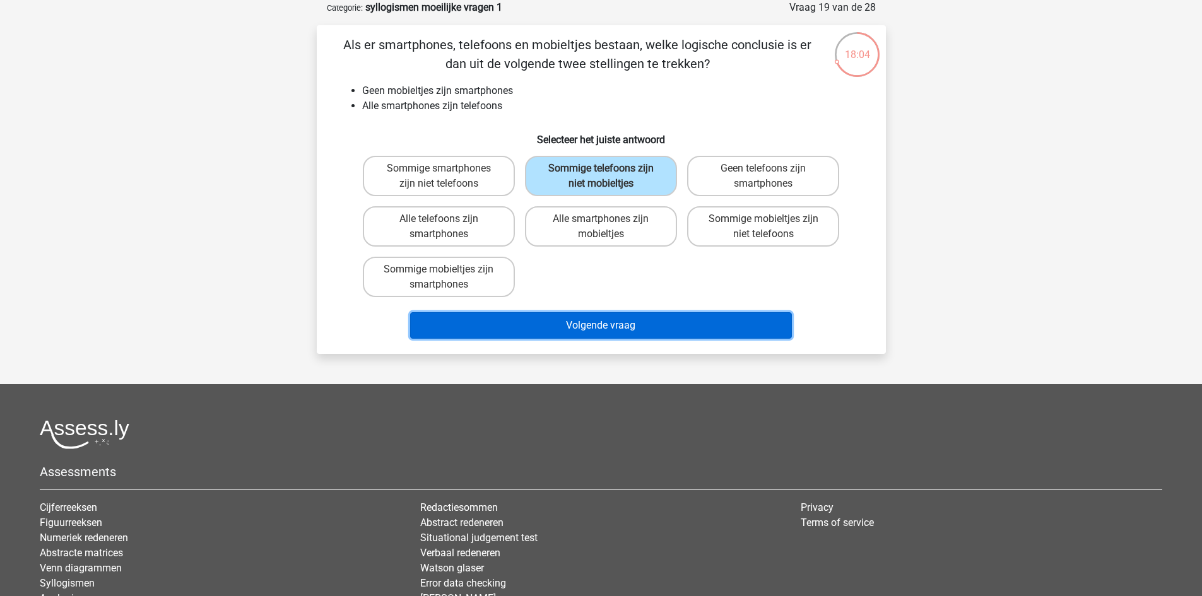
click at [660, 321] on button "Volgende vraag" at bounding box center [601, 325] width 382 height 27
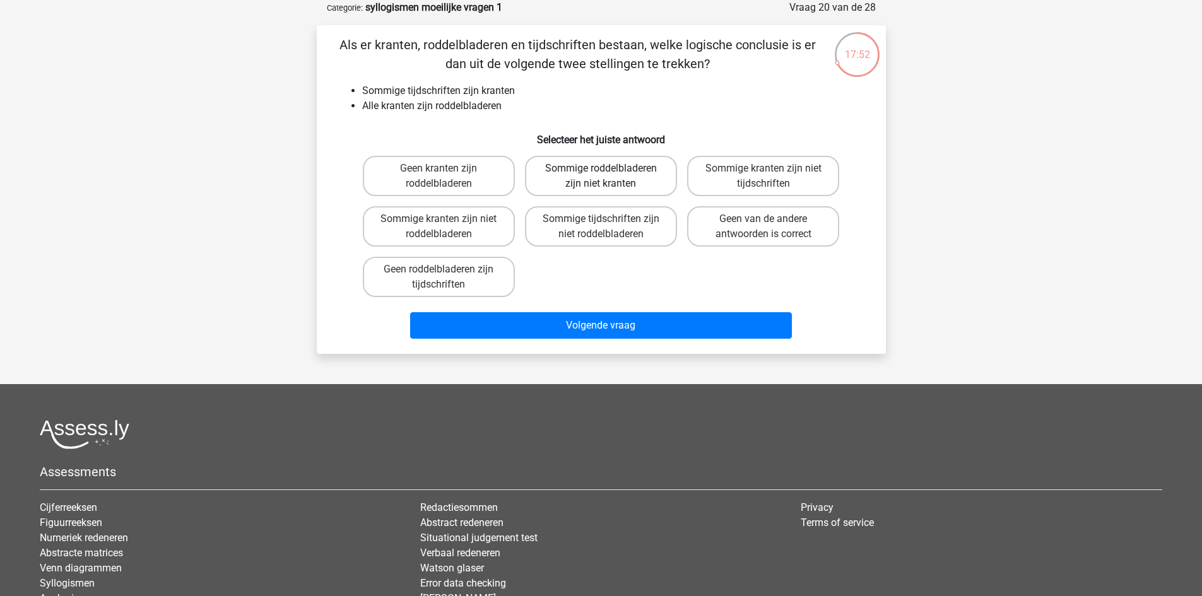
click at [647, 185] on label "Sommige roddelbladeren zijn niet kranten" at bounding box center [601, 176] width 152 height 40
click at [609, 177] on input "Sommige roddelbladeren zijn niet kranten" at bounding box center [605, 172] width 8 height 8
radio input "true"
click at [761, 229] on label "Geen van de andere antwoorden is correct" at bounding box center [763, 226] width 152 height 40
click at [764, 227] on input "Geen van de andere antwoorden is correct" at bounding box center [768, 223] width 8 height 8
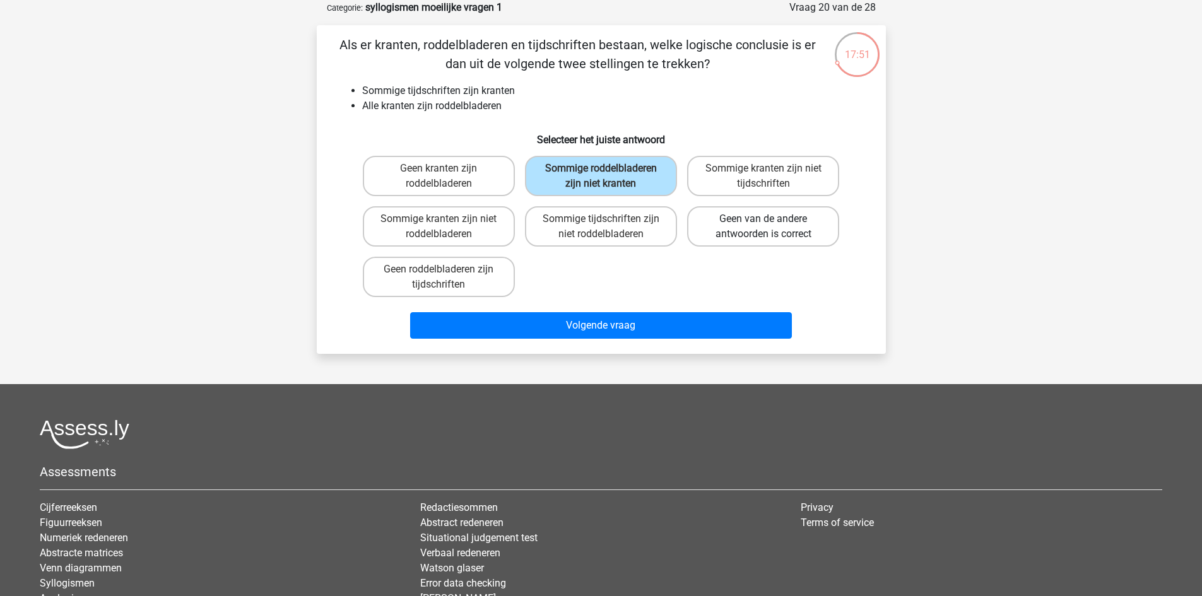
radio input "true"
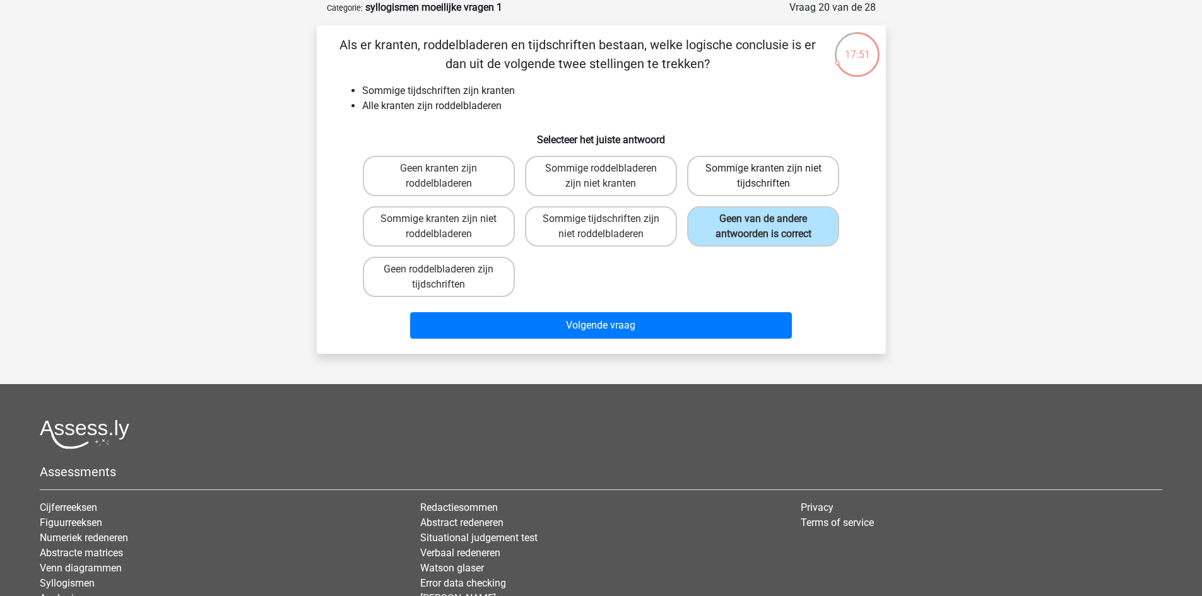
click at [767, 187] on label "Sommige kranten zijn niet tijdschriften" at bounding box center [763, 176] width 152 height 40
click at [767, 177] on input "Sommige kranten zijn niet tijdschriften" at bounding box center [768, 172] width 8 height 8
radio input "true"
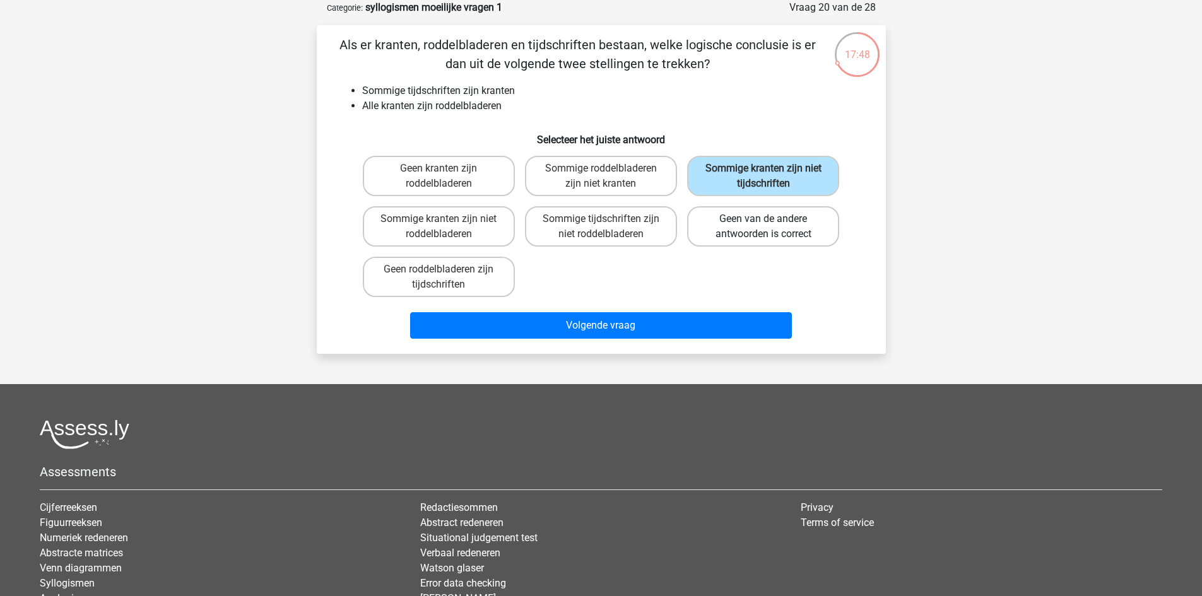
click at [779, 219] on label "Geen van de andere antwoorden is correct" at bounding box center [763, 226] width 152 height 40
click at [772, 219] on input "Geen van de andere antwoorden is correct" at bounding box center [768, 223] width 8 height 8
radio input "true"
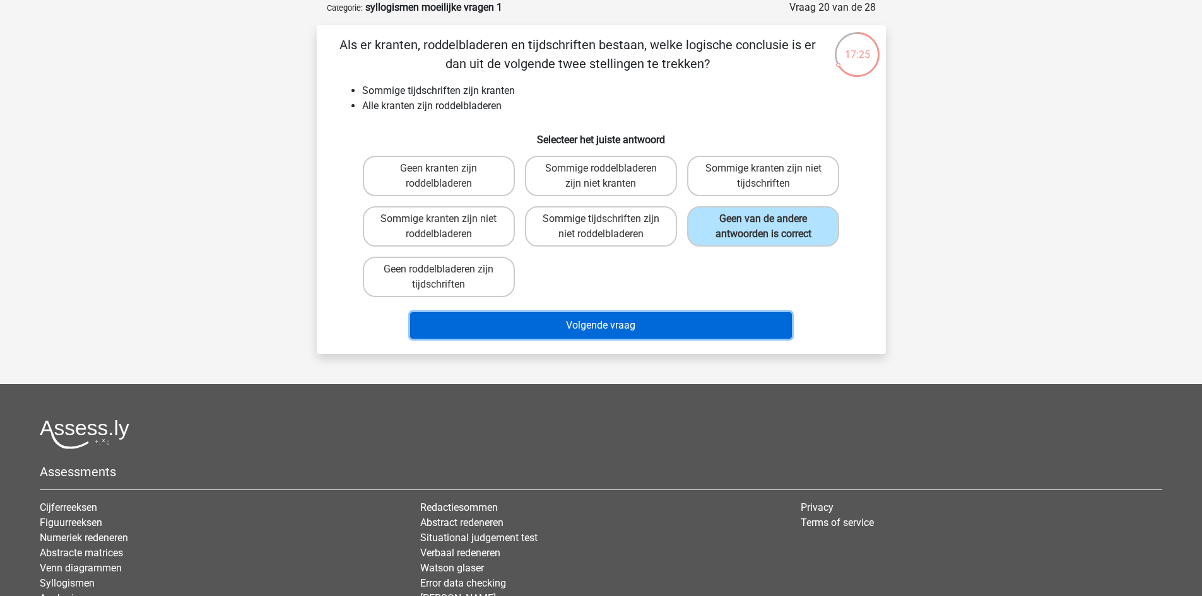
click at [557, 327] on button "Volgende vraag" at bounding box center [601, 325] width 382 height 27
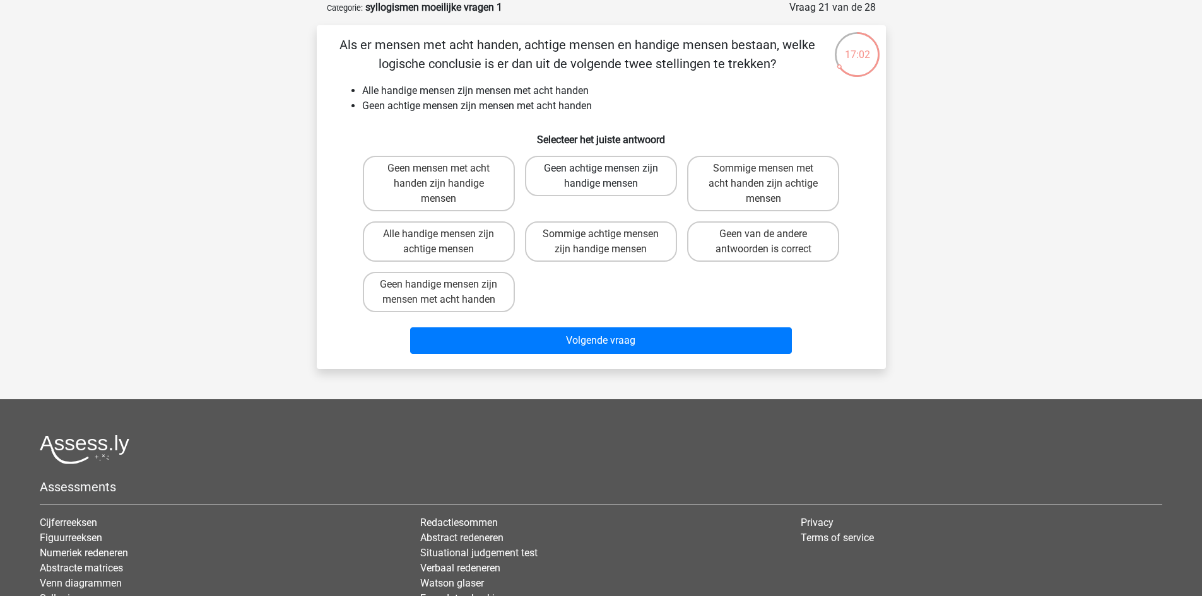
click at [604, 186] on label "Geen achtige mensen zijn handige mensen" at bounding box center [601, 176] width 152 height 40
click at [604, 177] on input "Geen achtige mensen zijn handige mensen" at bounding box center [605, 172] width 8 height 8
radio input "true"
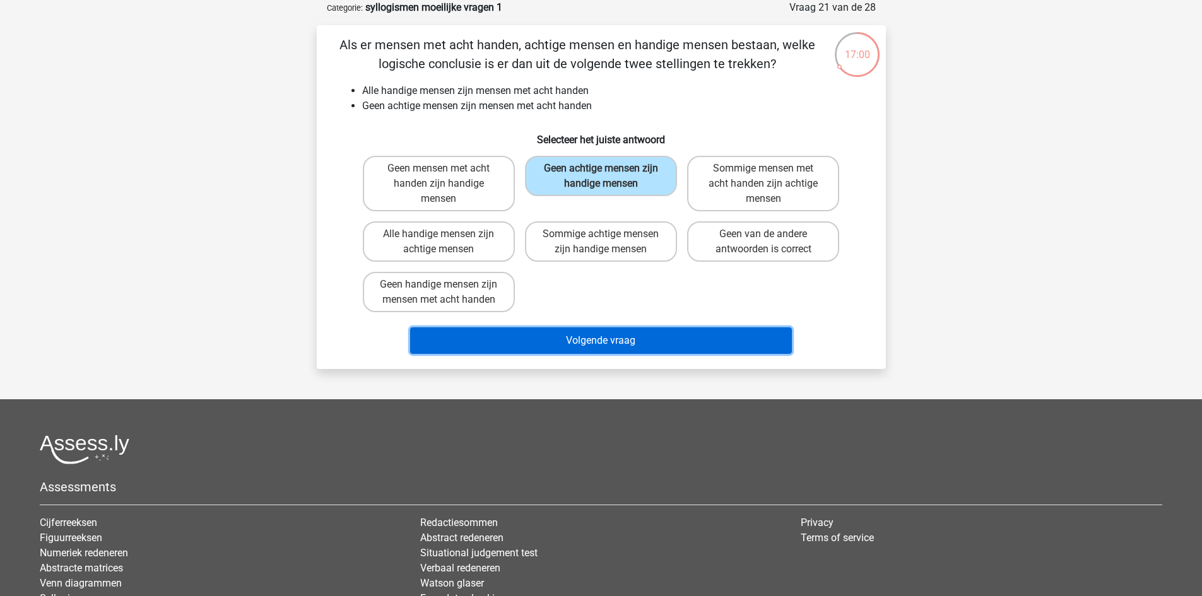
click at [672, 343] on button "Volgende vraag" at bounding box center [601, 340] width 382 height 27
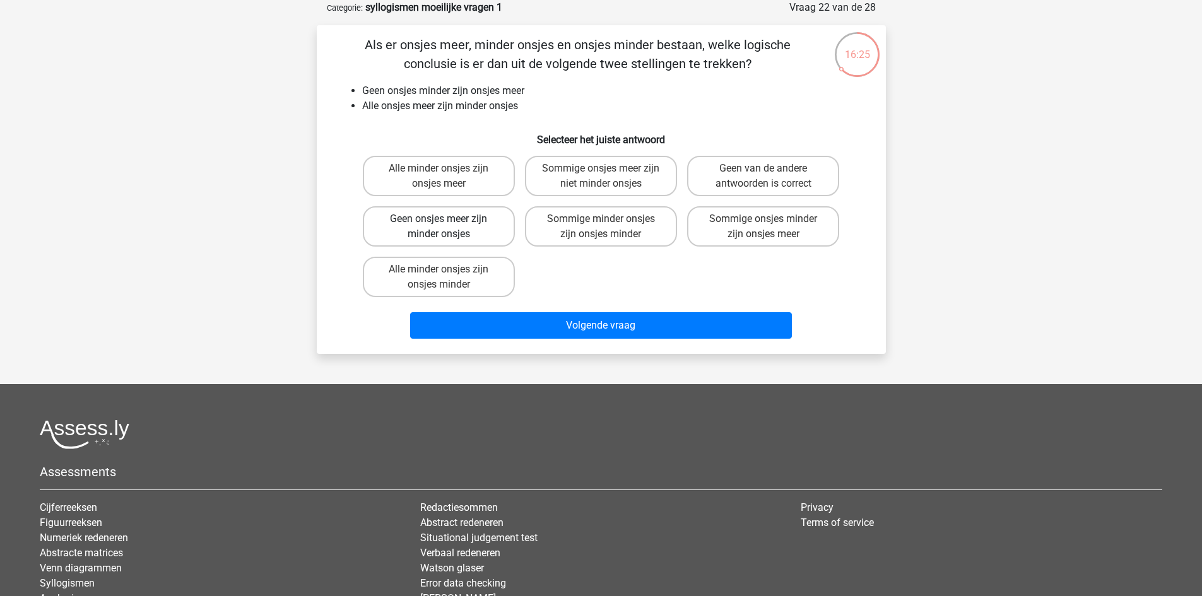
click at [432, 229] on label "Geen onsjes meer zijn minder onsjes" at bounding box center [439, 226] width 152 height 40
click at [439, 227] on input "Geen onsjes meer zijn minder onsjes" at bounding box center [443, 223] width 8 height 8
radio input "true"
click at [476, 165] on label "Alle minder onsjes zijn onsjes meer" at bounding box center [439, 176] width 152 height 40
click at [447, 168] on input "Alle minder onsjes zijn onsjes meer" at bounding box center [443, 172] width 8 height 8
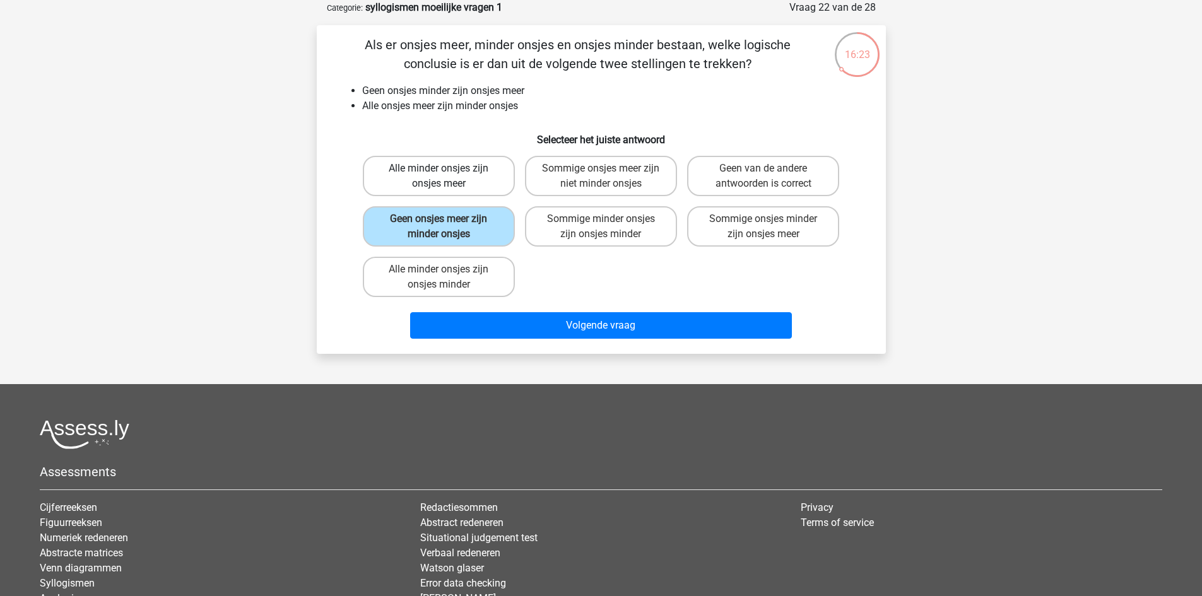
radio input "true"
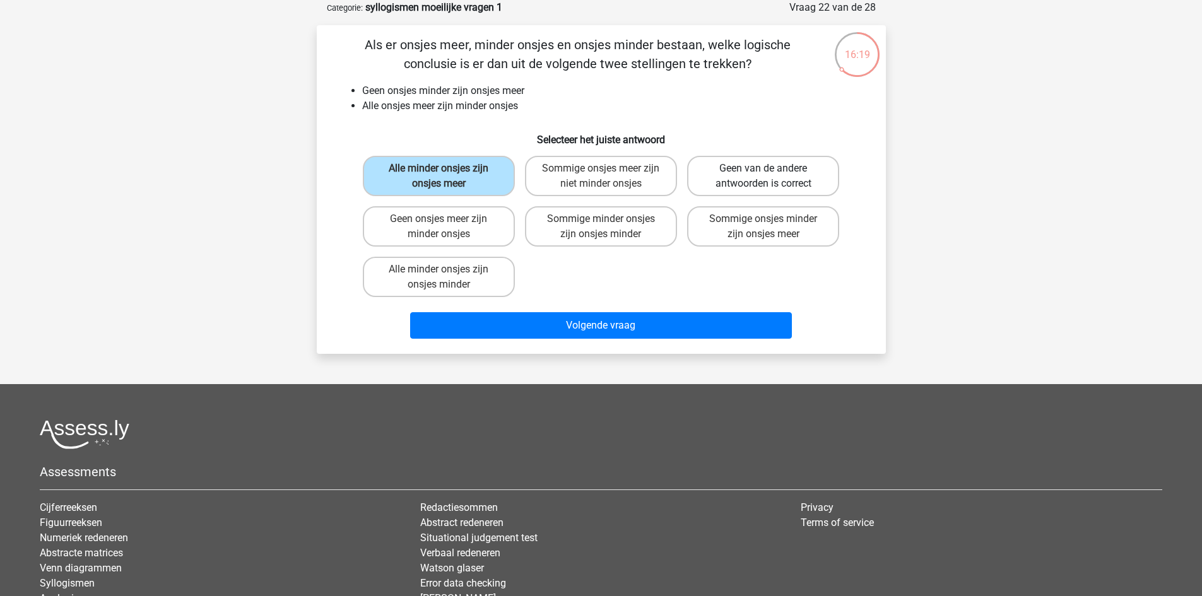
click at [759, 168] on label "Geen van de andere antwoorden is correct" at bounding box center [763, 176] width 152 height 40
click at [764, 168] on input "Geen van de andere antwoorden is correct" at bounding box center [768, 172] width 8 height 8
radio input "true"
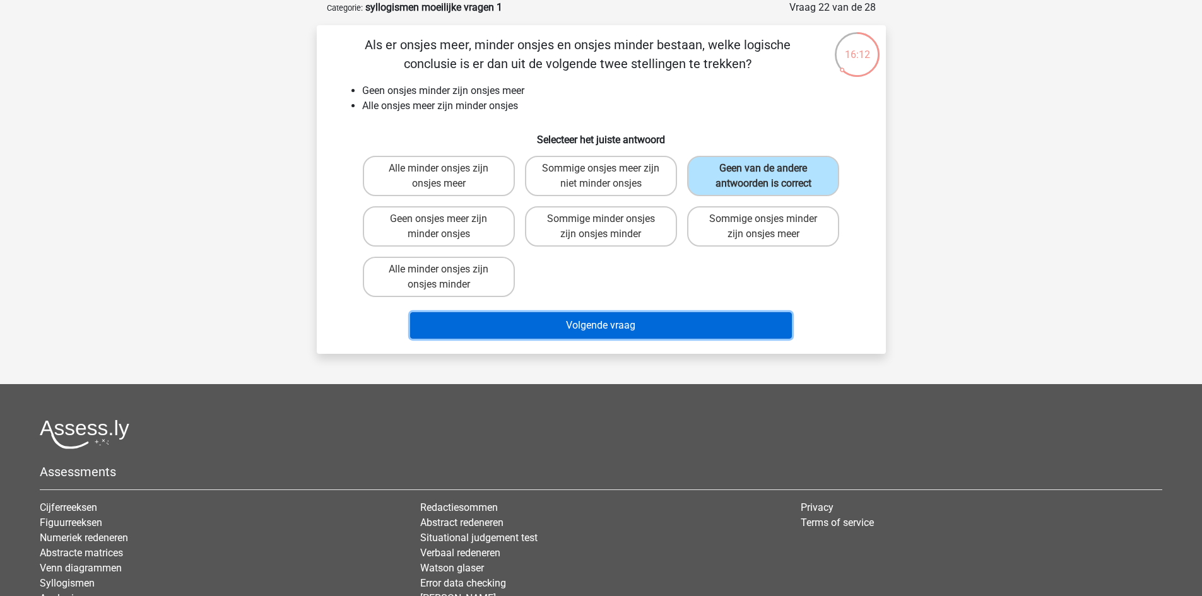
click at [657, 323] on button "Volgende vraag" at bounding box center [601, 325] width 382 height 27
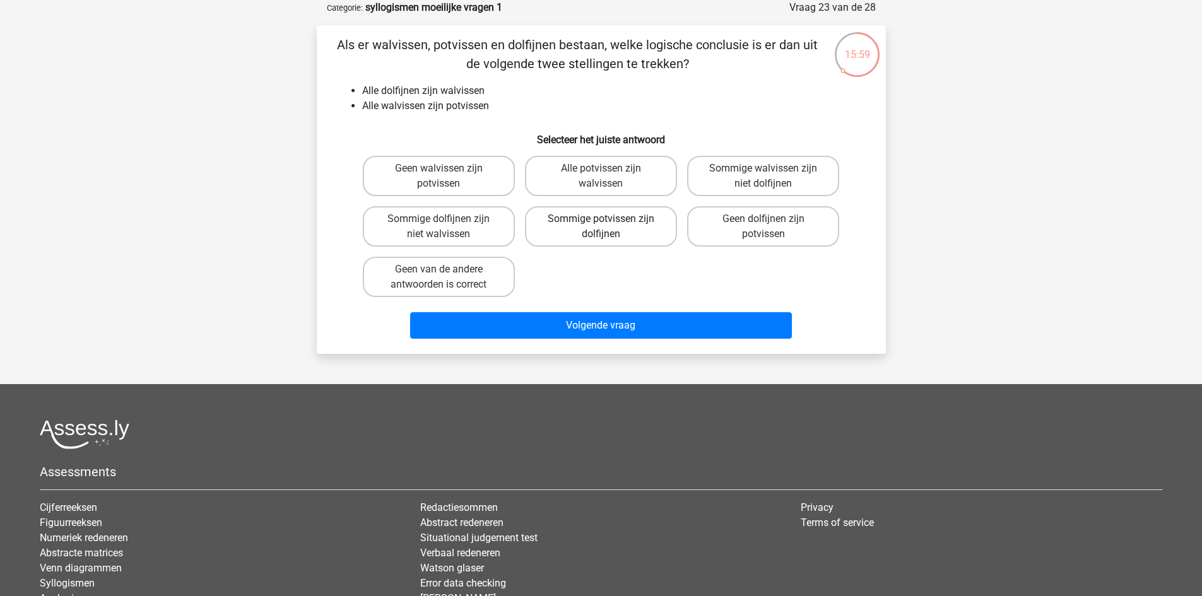
click at [618, 236] on label "Sommige potvissen zijn dolfijnen" at bounding box center [601, 226] width 152 height 40
click at [609, 227] on input "Sommige potvissen zijn dolfijnen" at bounding box center [605, 223] width 8 height 8
radio input "true"
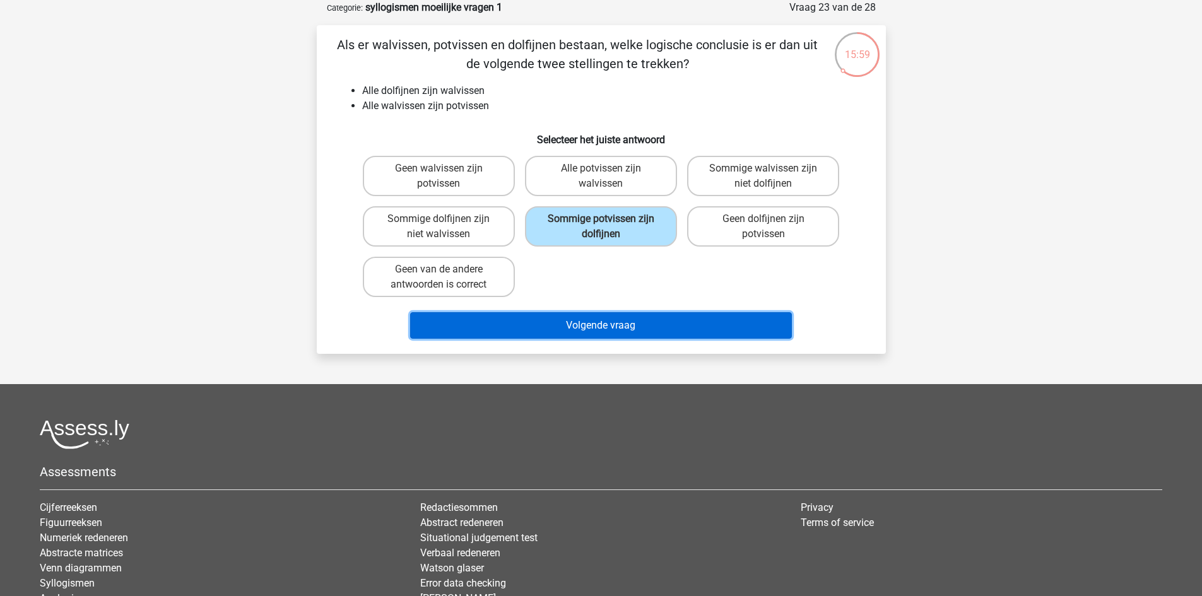
click at [634, 321] on button "Volgende vraag" at bounding box center [601, 325] width 382 height 27
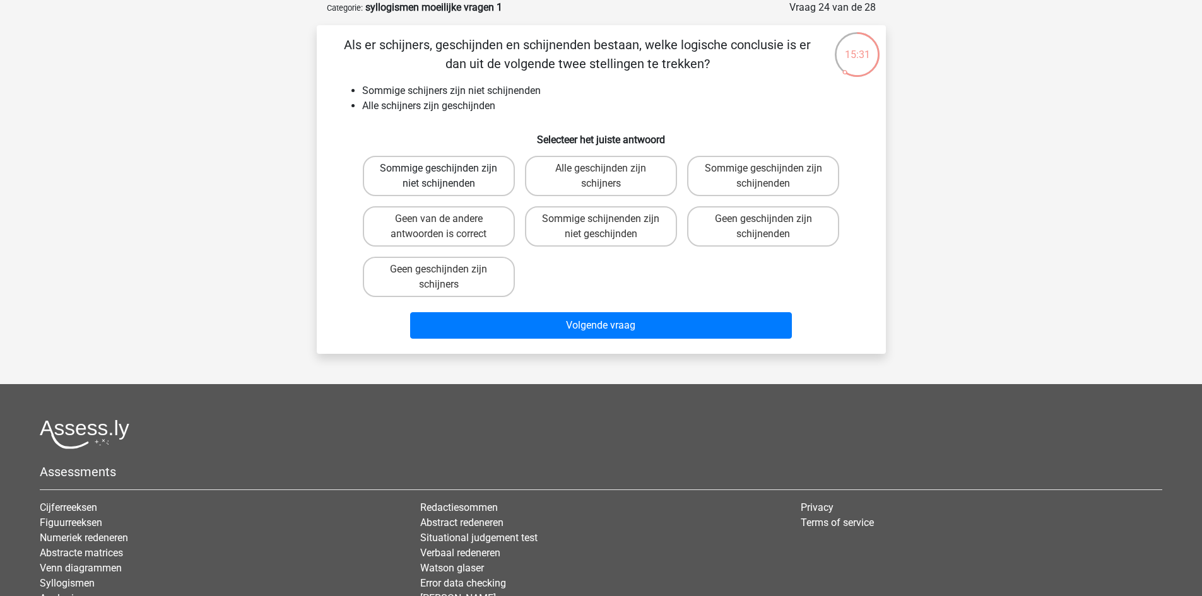
click at [462, 169] on label "Sommige geschijnden zijn niet schijnenden" at bounding box center [439, 176] width 152 height 40
click at [447, 169] on input "Sommige geschijnden zijn niet schijnenden" at bounding box center [443, 172] width 8 height 8
radio input "true"
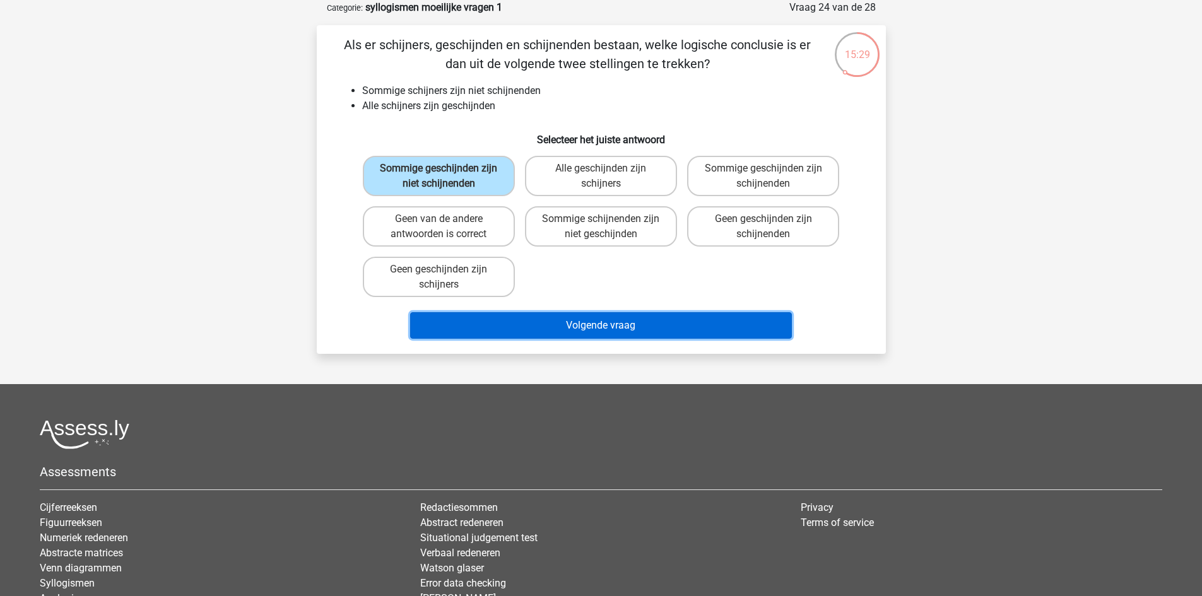
click at [563, 323] on button "Volgende vraag" at bounding box center [601, 325] width 382 height 27
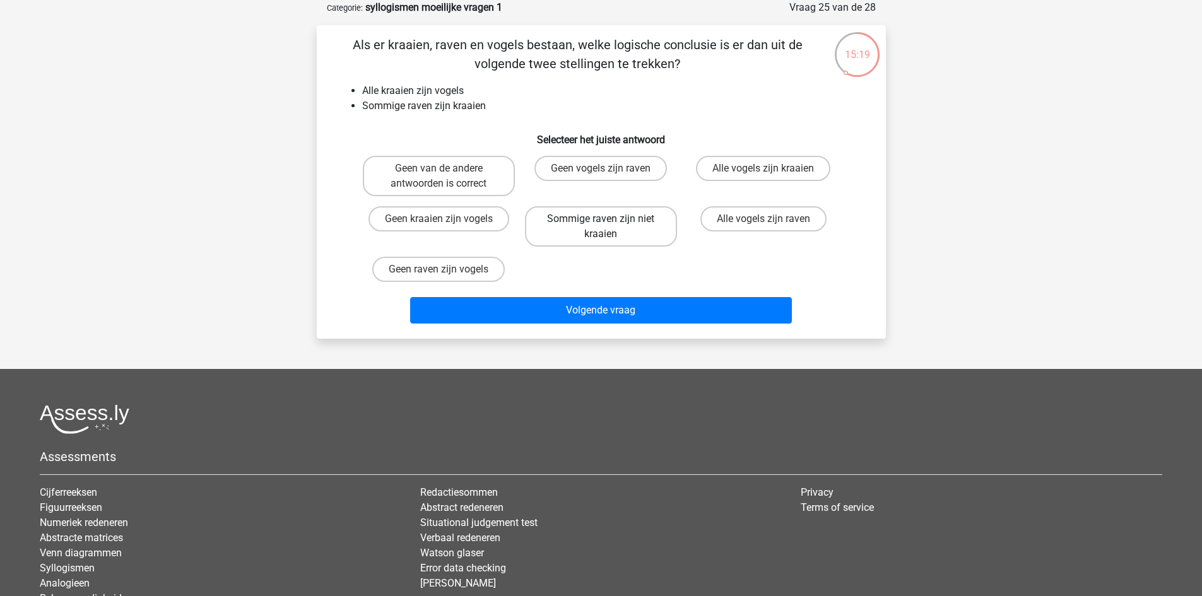
click at [628, 226] on label "Sommige raven zijn niet kraaien" at bounding box center [601, 226] width 152 height 40
click at [609, 226] on input "Sommige raven zijn niet kraaien" at bounding box center [605, 223] width 8 height 8
radio input "true"
click at [461, 180] on label "Geen van de andere antwoorden is correct" at bounding box center [439, 176] width 152 height 40
click at [447, 177] on input "Geen van de andere antwoorden is correct" at bounding box center [443, 172] width 8 height 8
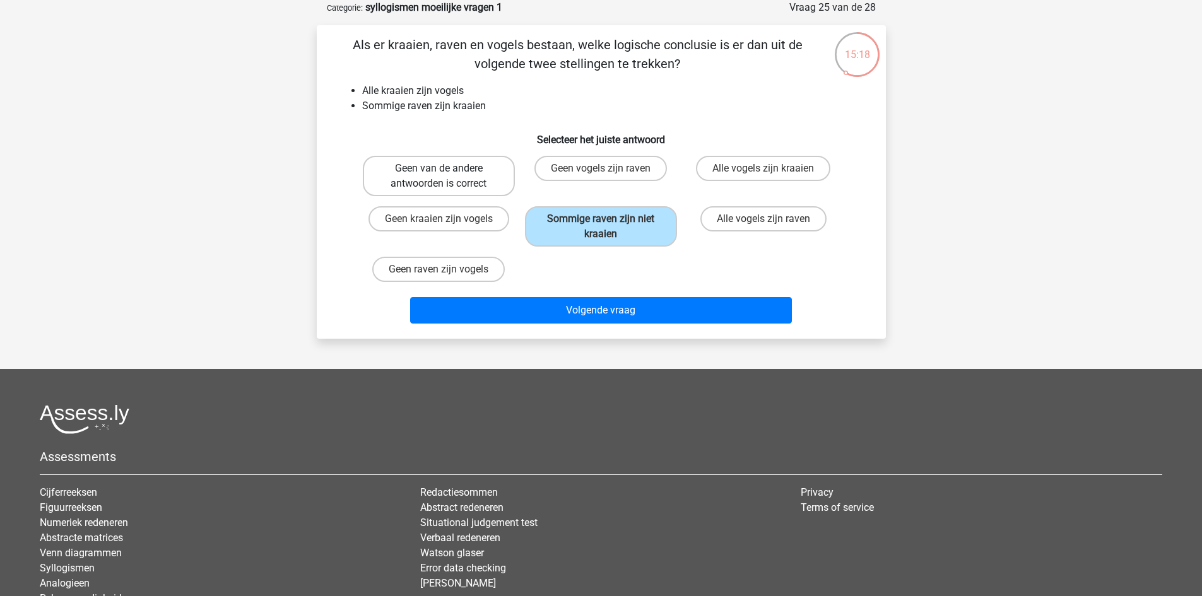
radio input "true"
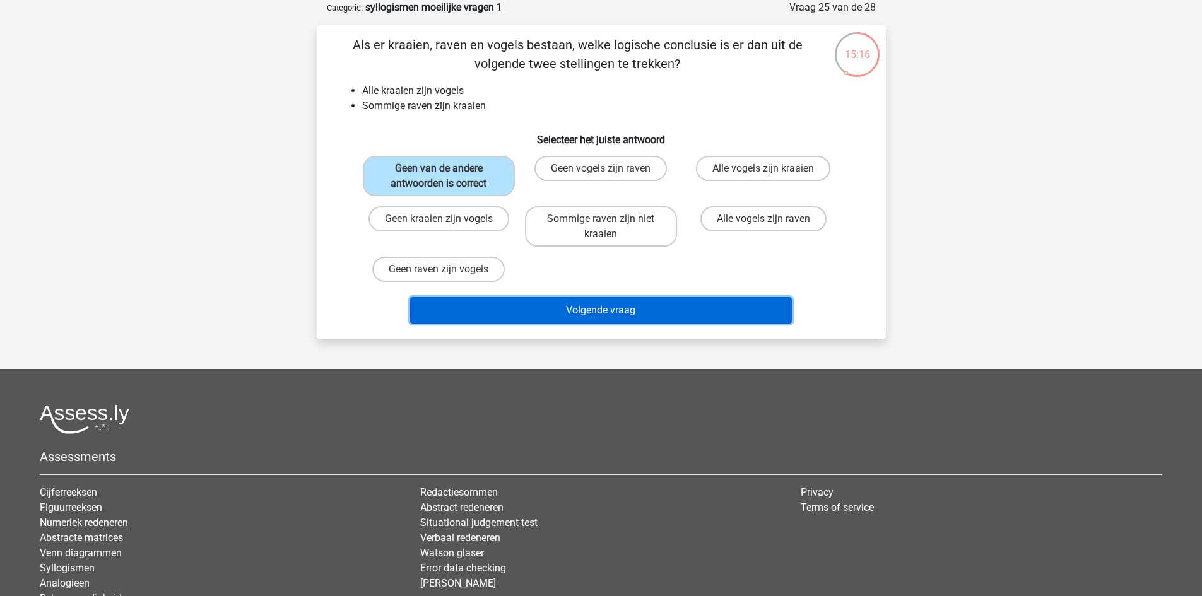
click at [589, 308] on button "Volgende vraag" at bounding box center [601, 310] width 382 height 27
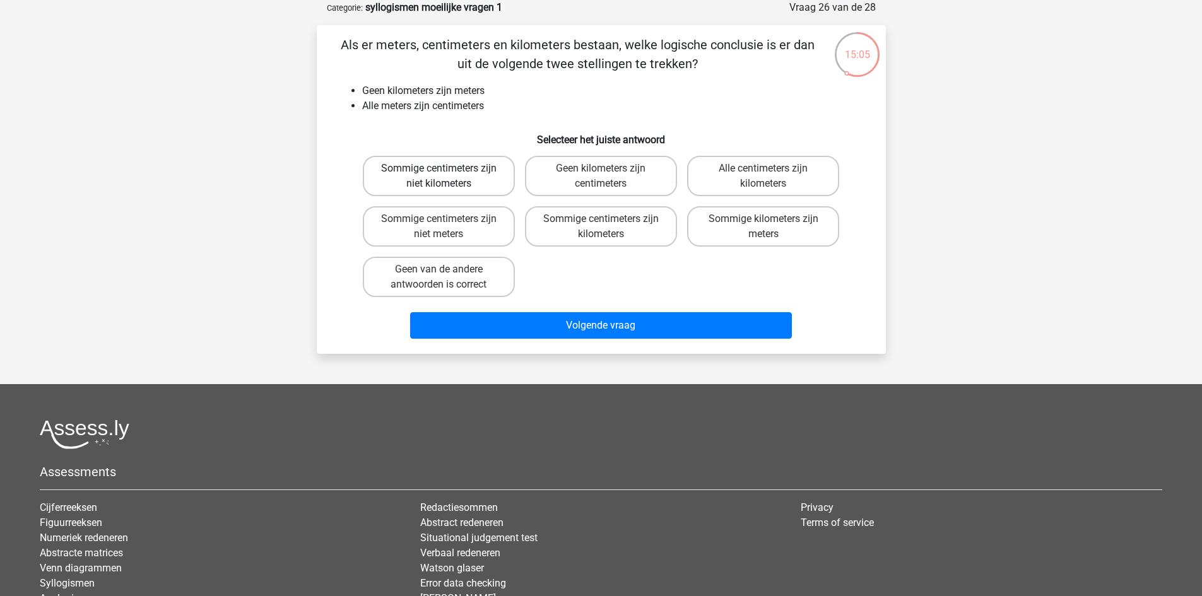
click at [470, 181] on label "Sommige centimeters zijn niet kilometers" at bounding box center [439, 176] width 152 height 40
click at [447, 177] on input "Sommige centimeters zijn niet kilometers" at bounding box center [443, 172] width 8 height 8
radio input "true"
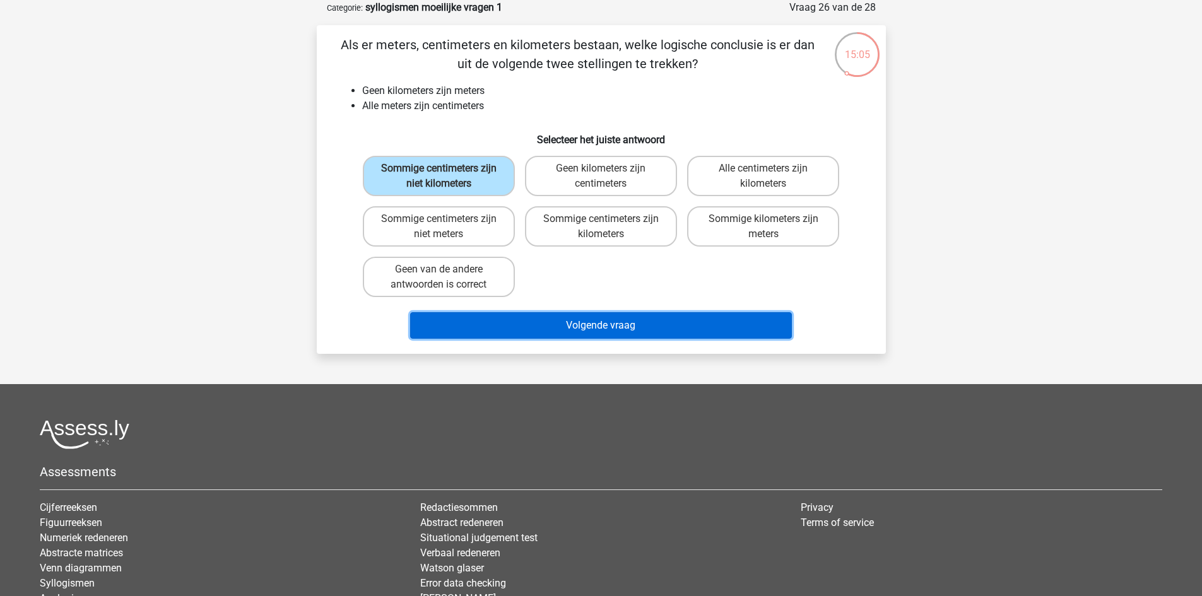
click at [588, 324] on button "Volgende vraag" at bounding box center [601, 325] width 382 height 27
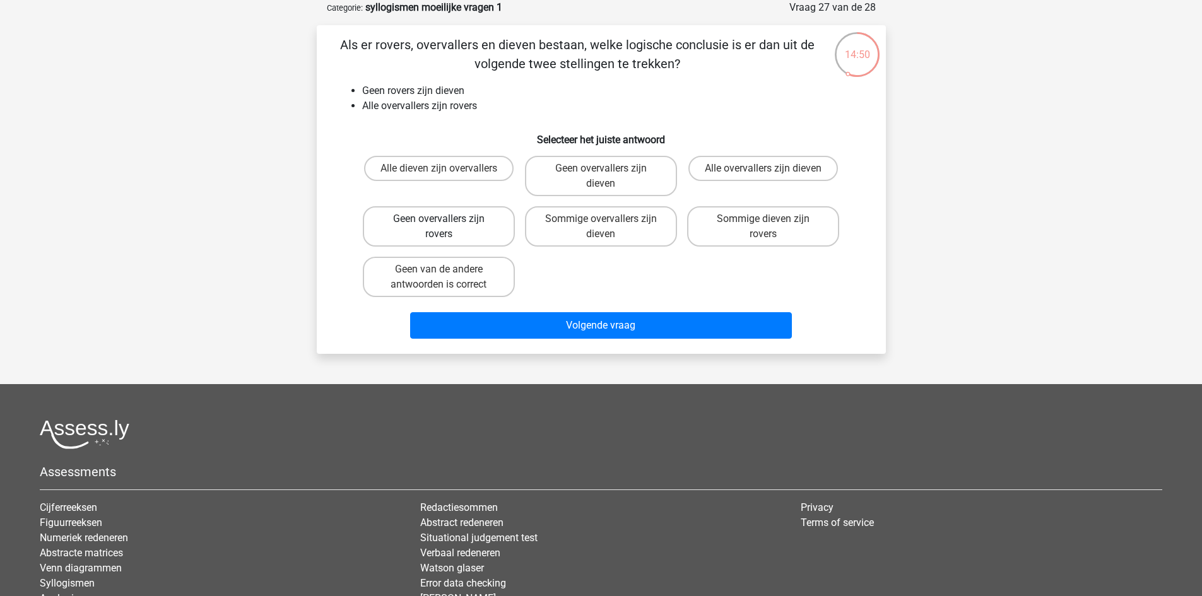
click at [474, 230] on label "Geen overvallers zijn rovers" at bounding box center [439, 226] width 152 height 40
click at [447, 227] on input "Geen overvallers zijn rovers" at bounding box center [443, 223] width 8 height 8
radio input "true"
click at [648, 170] on label "Geen overvallers zijn dieven" at bounding box center [601, 176] width 152 height 40
click at [609, 170] on input "Geen overvallers zijn dieven" at bounding box center [605, 172] width 8 height 8
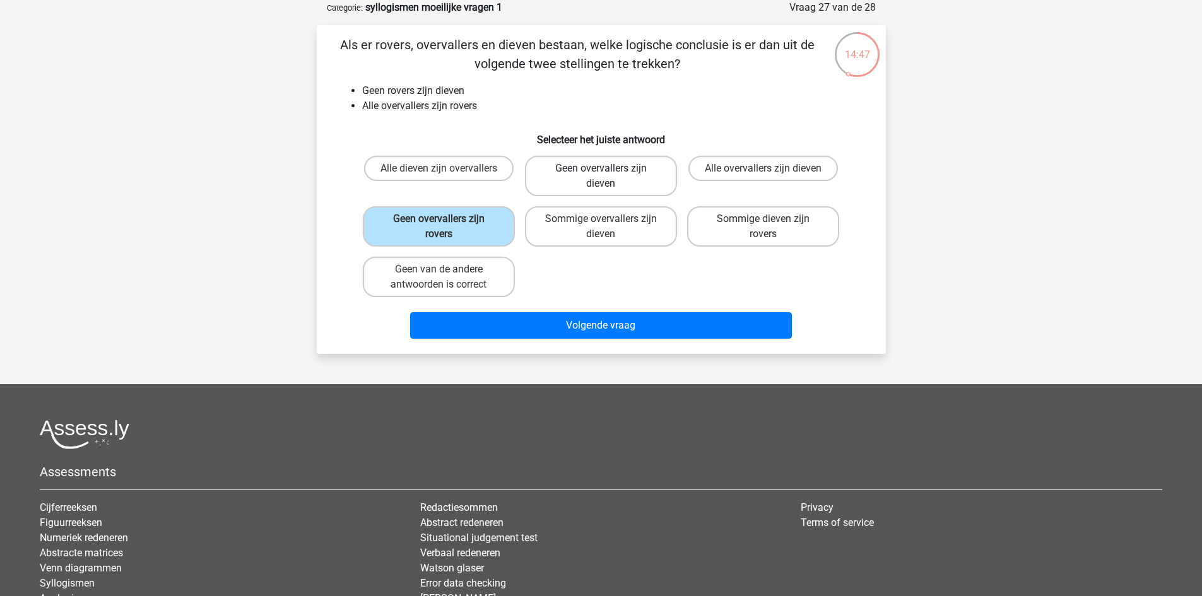
radio input "true"
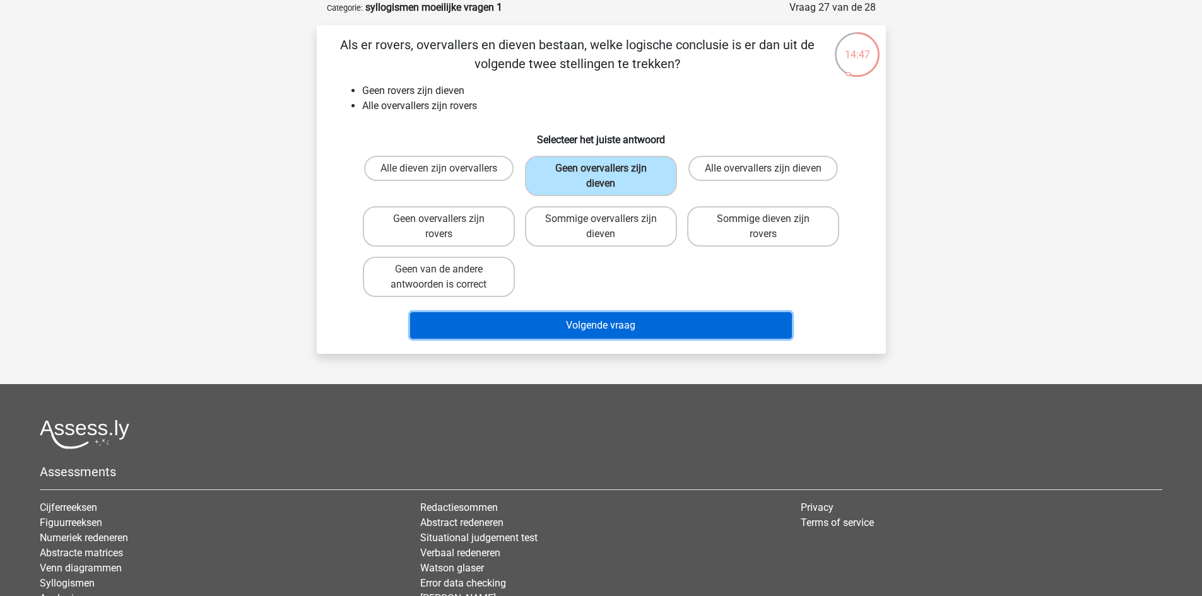
click at [647, 325] on button "Volgende vraag" at bounding box center [601, 325] width 382 height 27
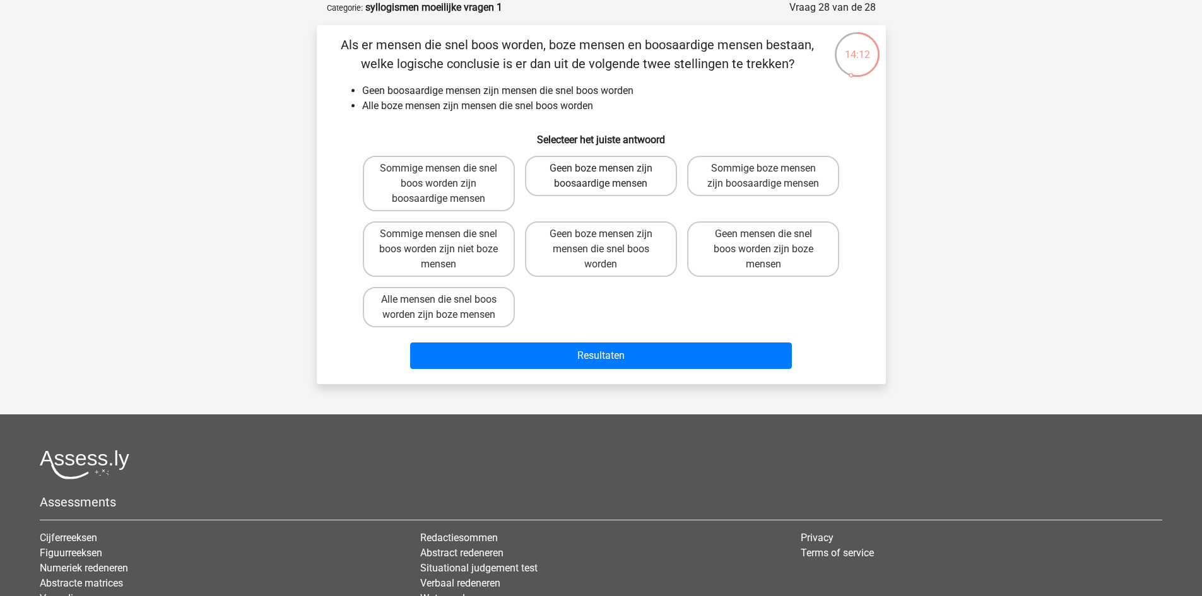
click at [635, 180] on label "Geen boze mensen zijn boosaardige mensen" at bounding box center [601, 176] width 152 height 40
click at [609, 177] on input "Geen boze mensen zijn boosaardige mensen" at bounding box center [605, 172] width 8 height 8
radio input "true"
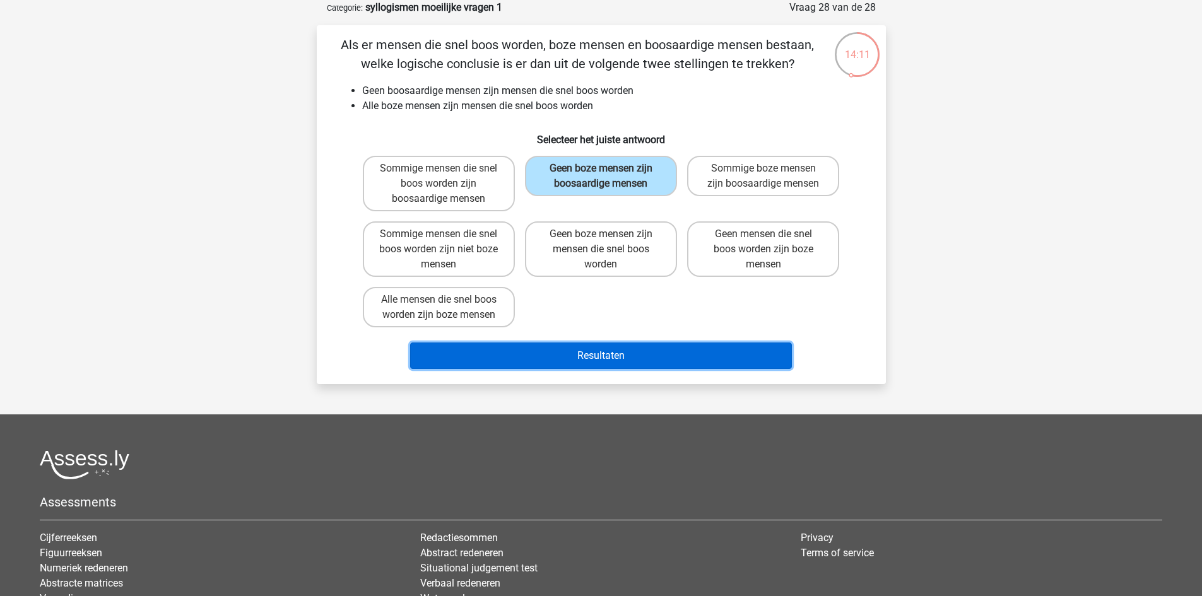
click at [615, 355] on button "Resultaten" at bounding box center [601, 356] width 382 height 27
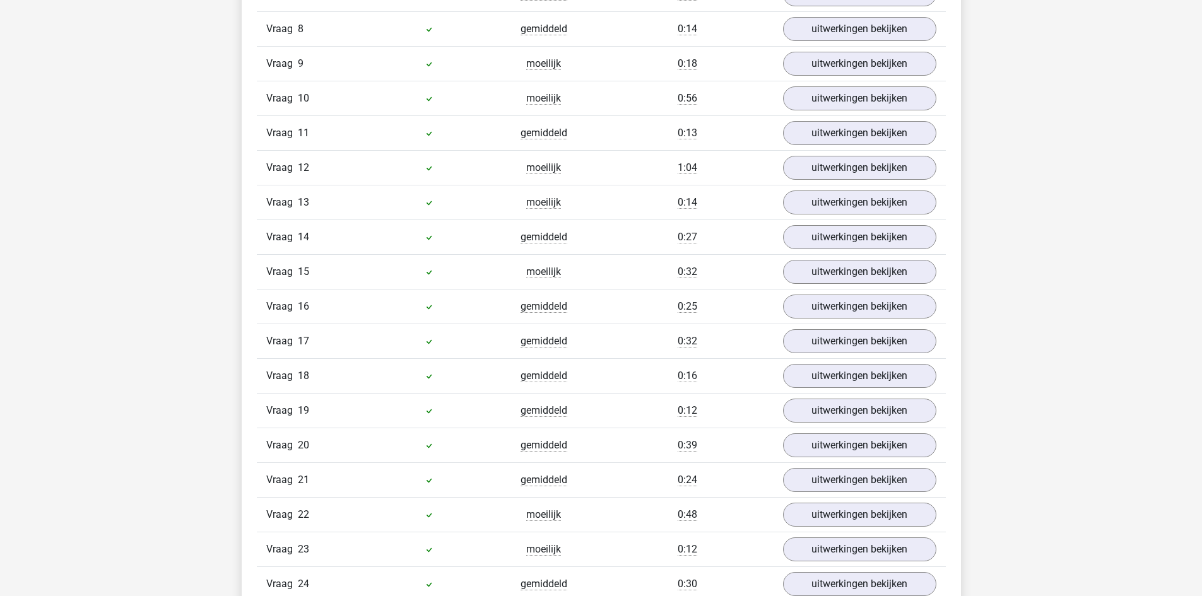
scroll to position [820, 0]
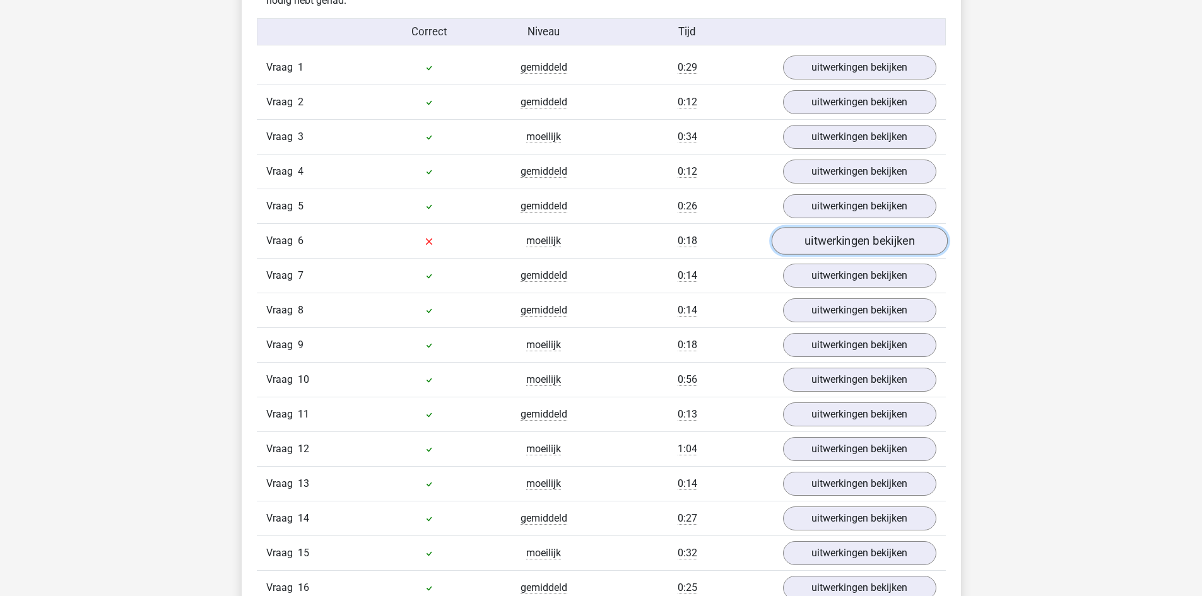
click at [820, 251] on link "uitwerkingen bekijken" at bounding box center [859, 241] width 176 height 28
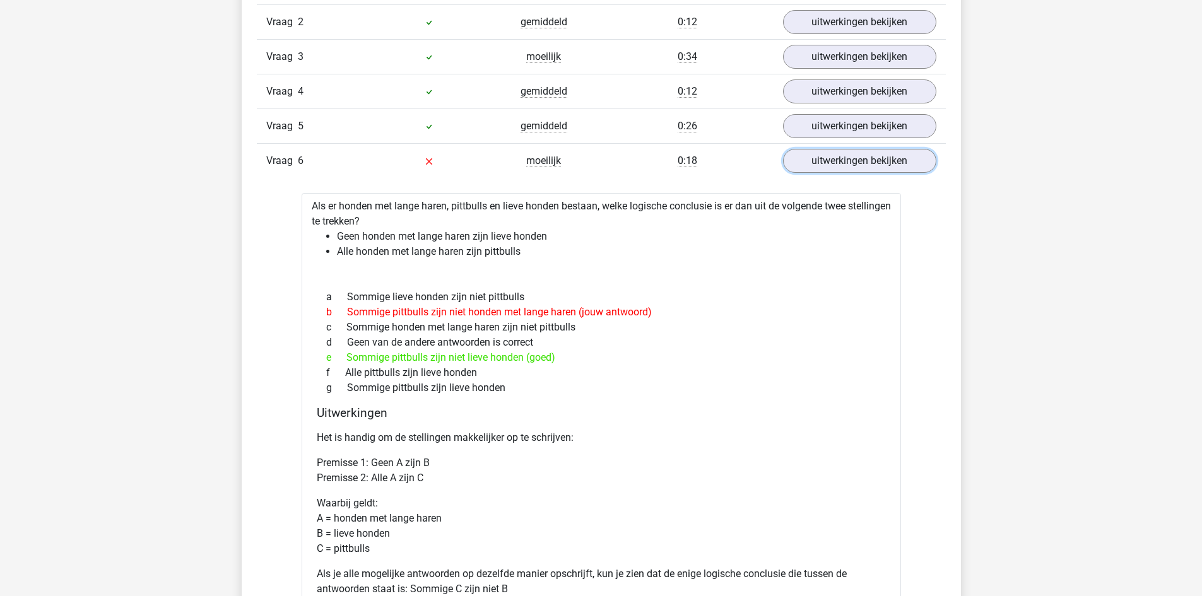
scroll to position [883, 0]
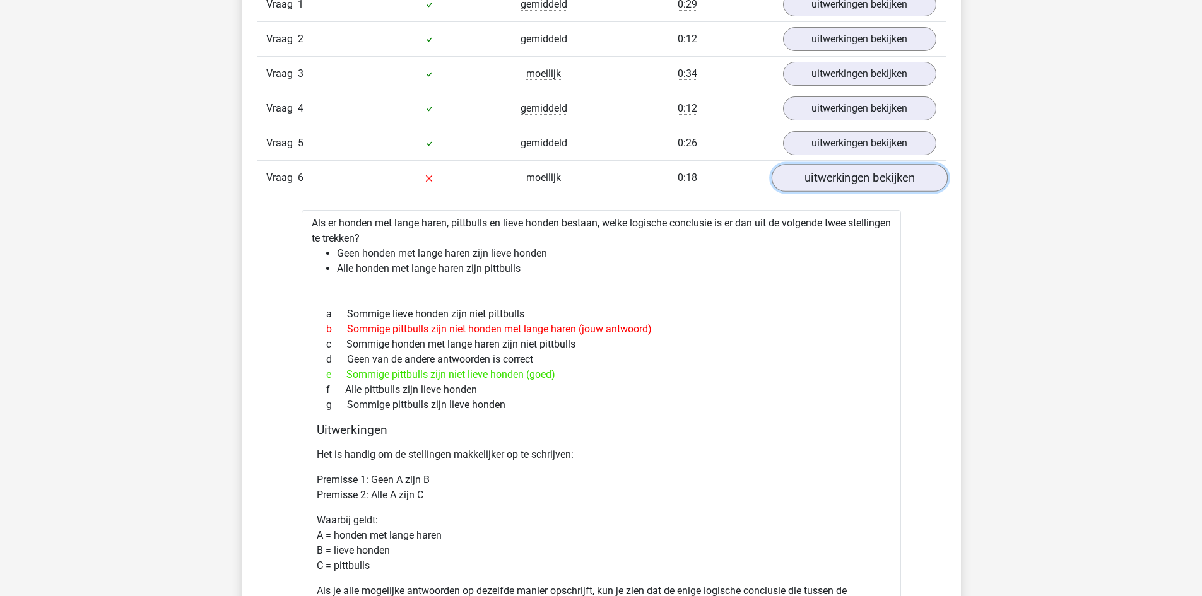
click at [796, 173] on link "uitwerkingen bekijken" at bounding box center [859, 178] width 176 height 28
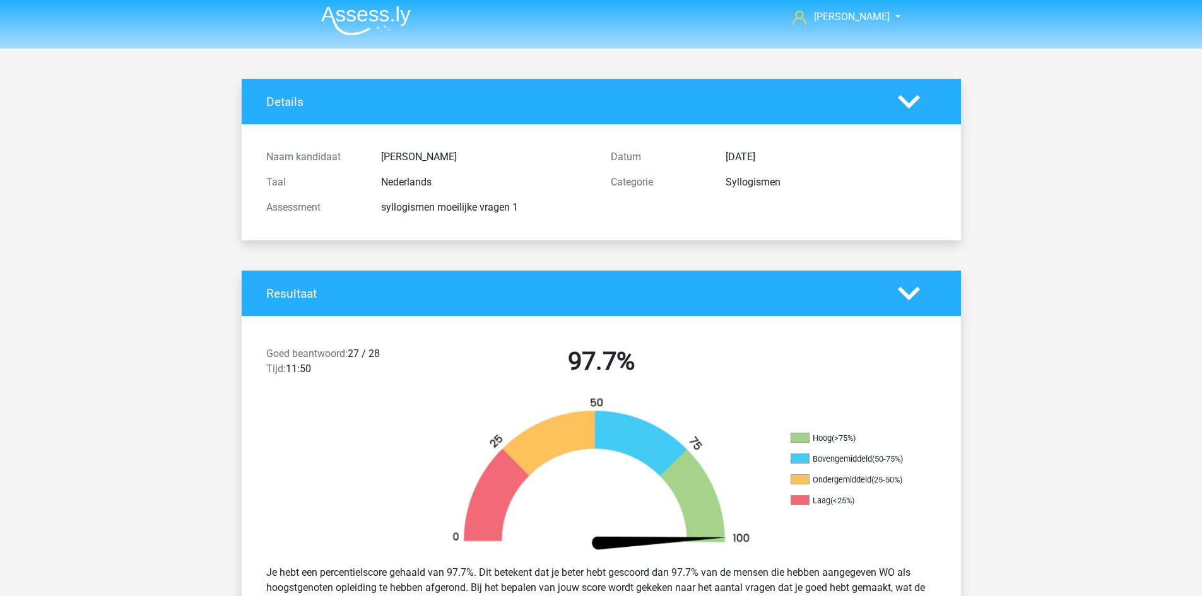
scroll to position [0, 0]
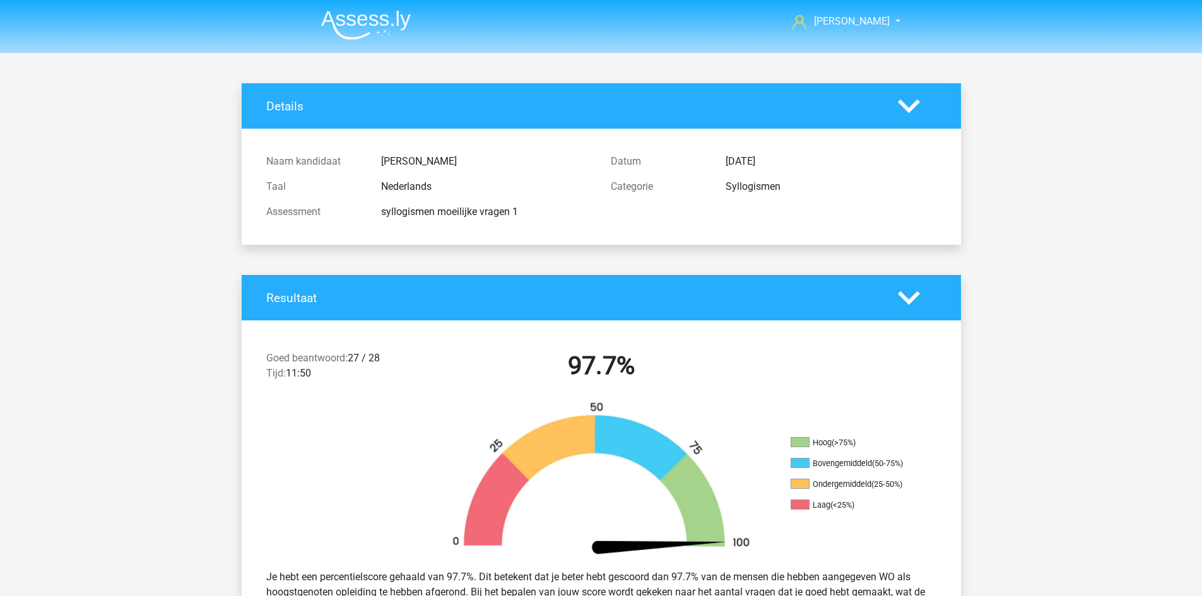
click at [369, 17] on img at bounding box center [366, 25] width 90 height 30
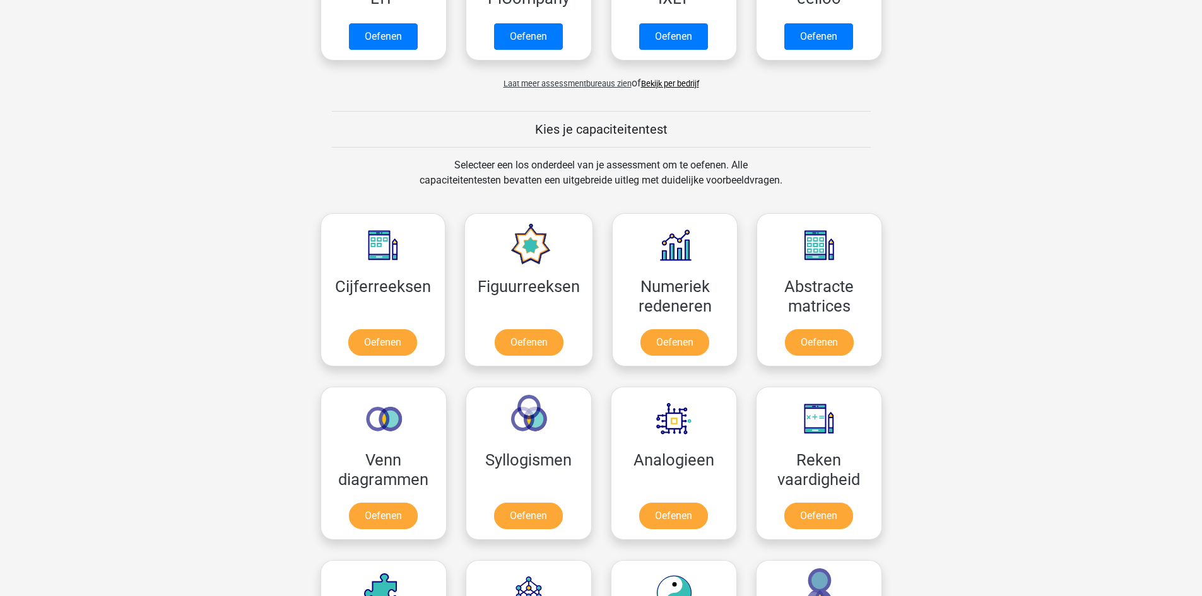
scroll to position [442, 0]
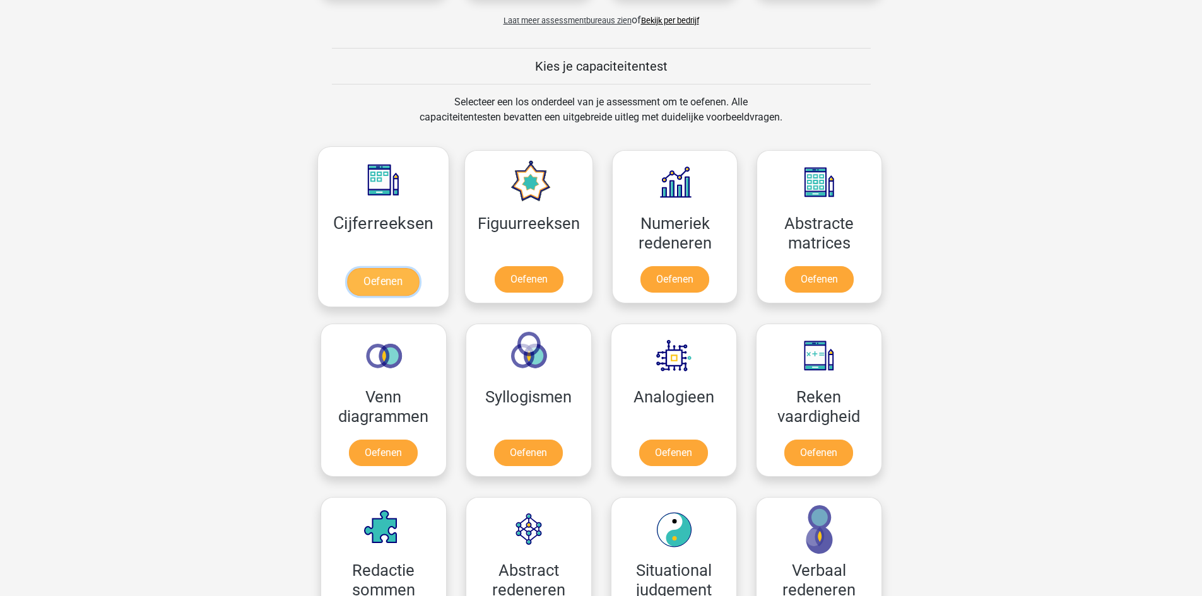
click at [408, 268] on link "Oefenen" at bounding box center [383, 282] width 72 height 28
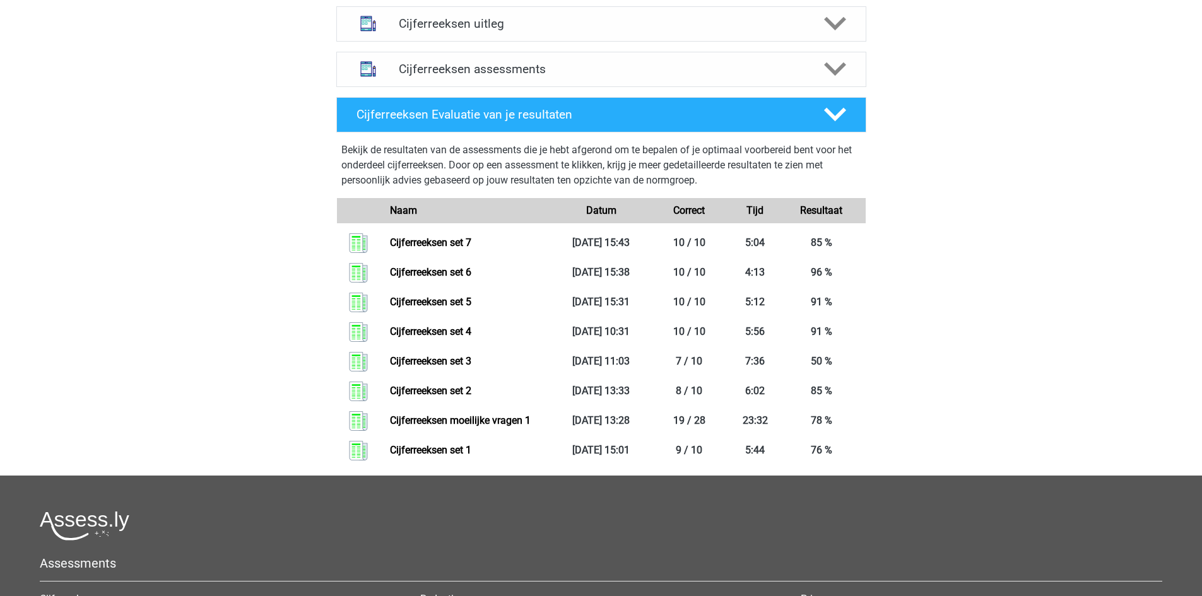
scroll to position [505, 0]
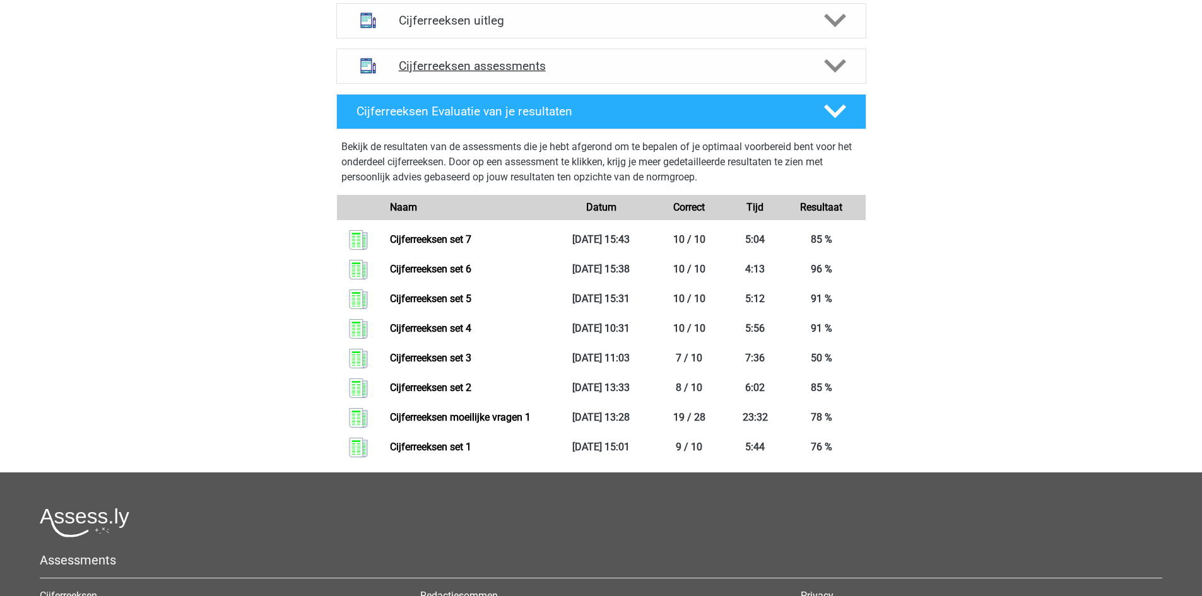
click at [461, 73] on h4 "Cijferreeksen assessments" at bounding box center [601, 66] width 405 height 15
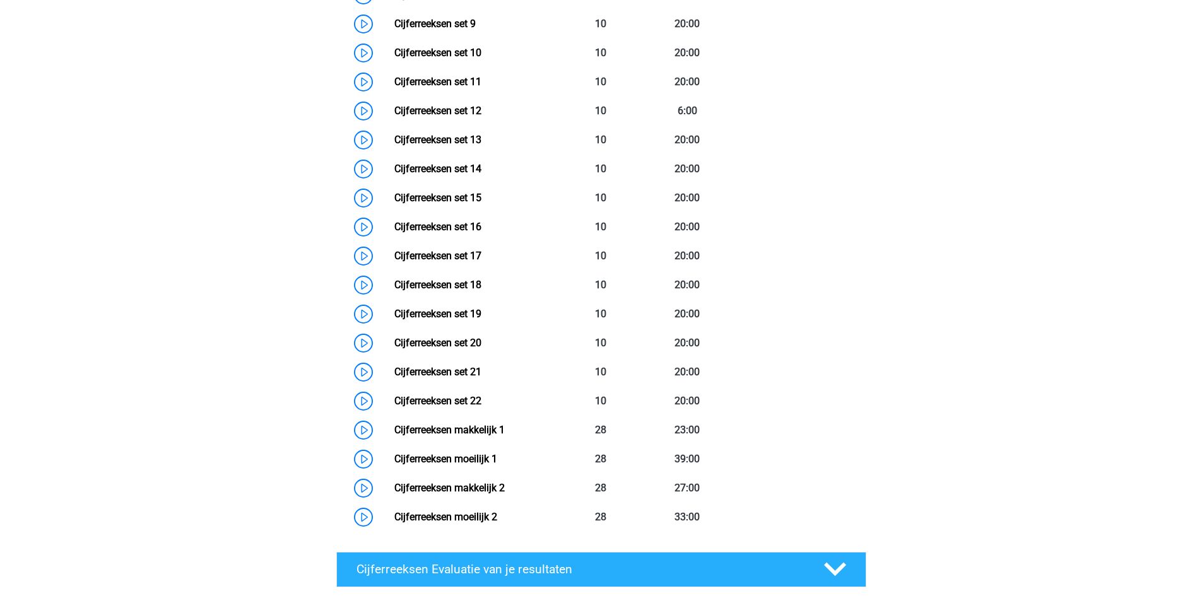
scroll to position [883, 0]
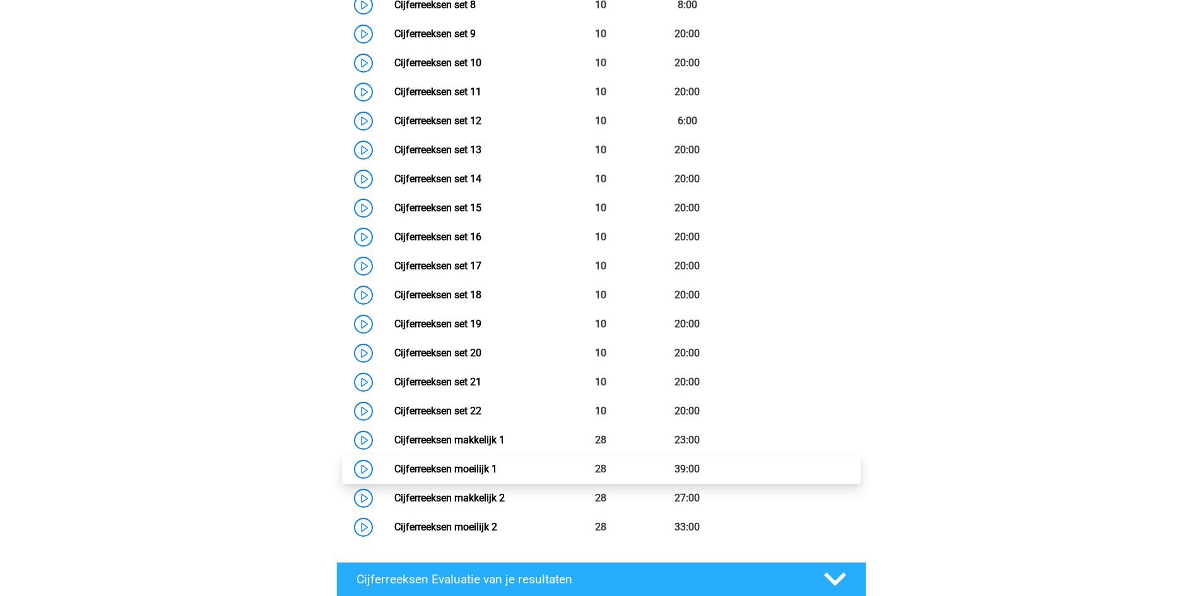
click at [437, 475] on link "Cijferreeksen moeilijk 1" at bounding box center [445, 469] width 103 height 12
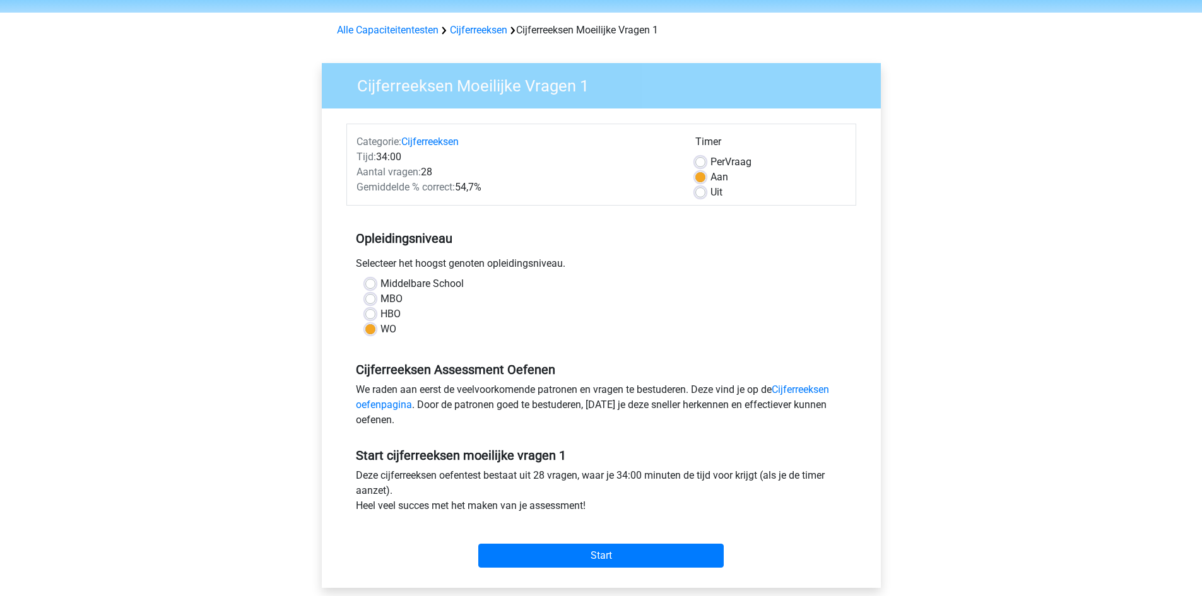
scroll to position [63, 0]
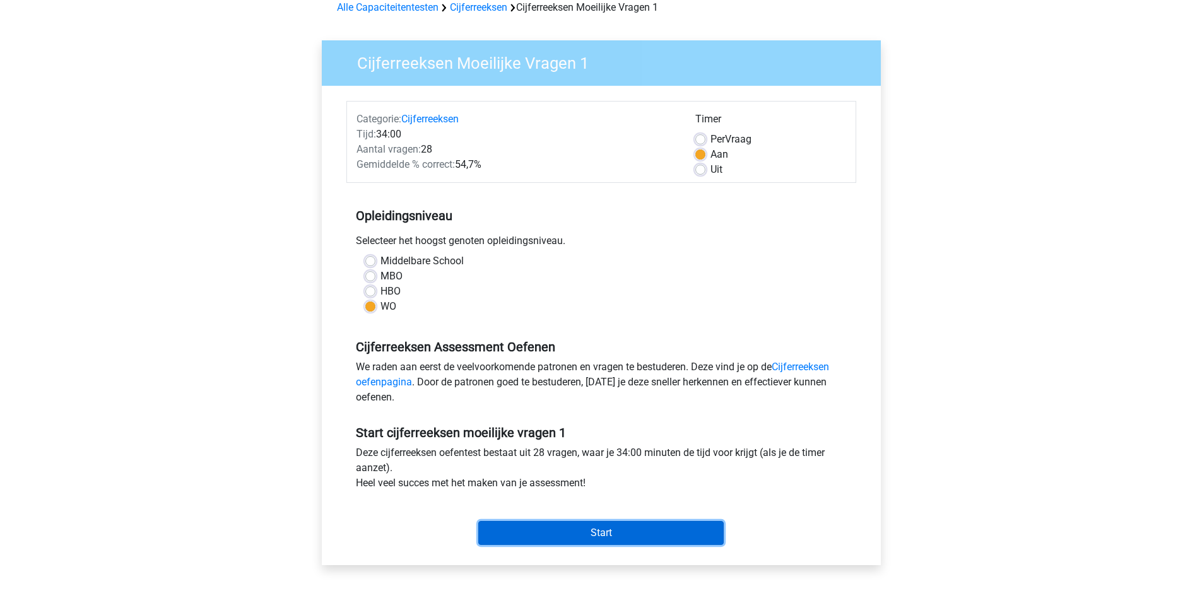
click at [646, 526] on input "Start" at bounding box center [600, 533] width 245 height 24
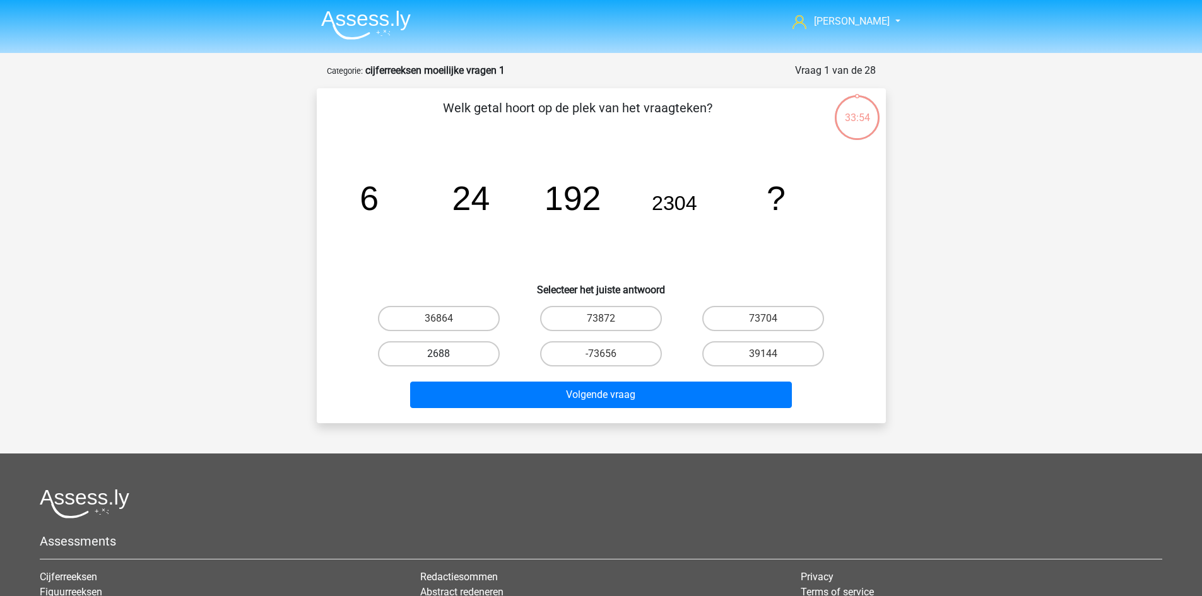
click at [454, 351] on label "2688" at bounding box center [439, 353] width 122 height 25
click at [447, 354] on input "2688" at bounding box center [443, 358] width 8 height 8
radio input "true"
click at [749, 357] on label "39144" at bounding box center [763, 353] width 122 height 25
click at [764, 357] on input "39144" at bounding box center [768, 358] width 8 height 8
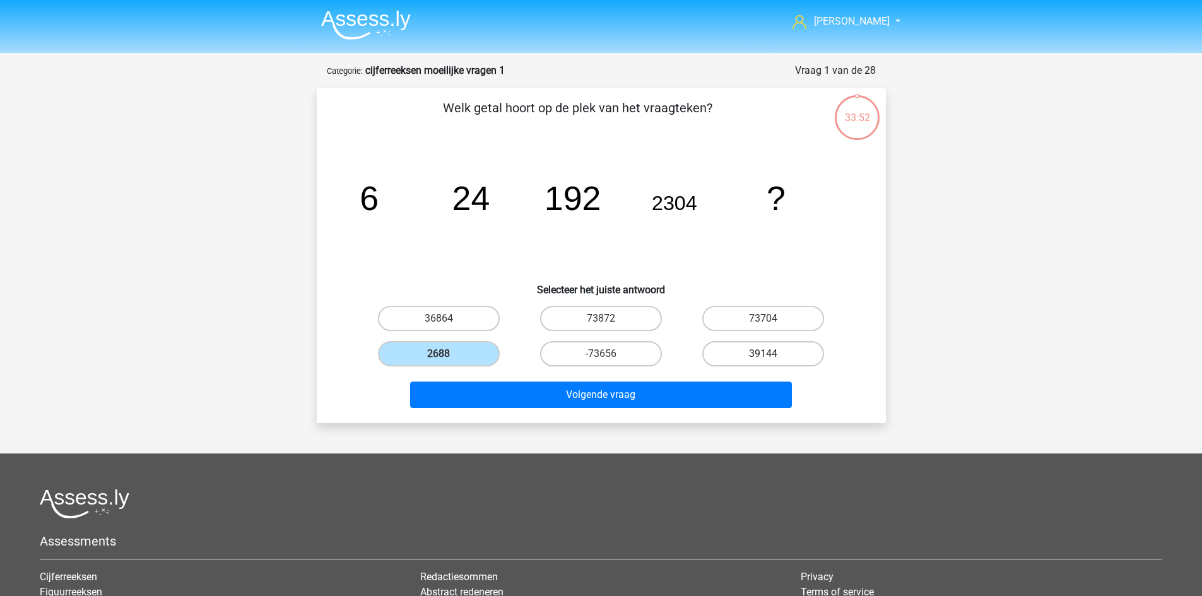
radio input "true"
click at [590, 329] on label "73872" at bounding box center [601, 318] width 122 height 25
click at [601, 327] on input "73872" at bounding box center [605, 323] width 8 height 8
radio input "true"
click at [453, 326] on label "36864" at bounding box center [439, 318] width 122 height 25
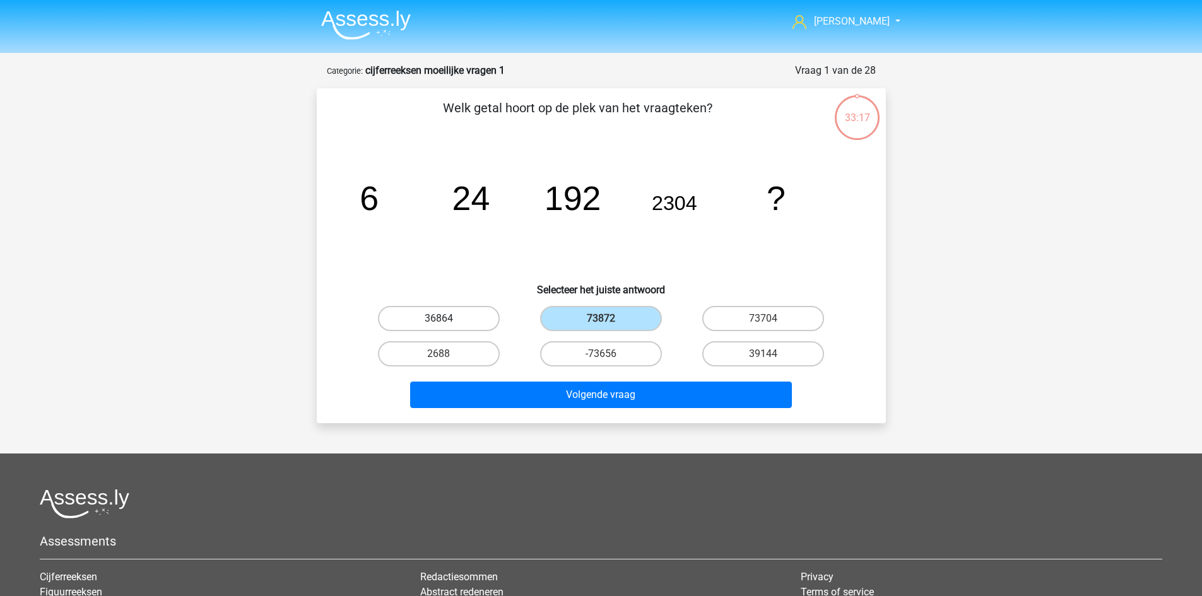
click at [447, 326] on input "36864" at bounding box center [443, 323] width 8 height 8
radio input "true"
click at [451, 322] on label "36864" at bounding box center [439, 318] width 122 height 25
click at [447, 322] on input "36864" at bounding box center [443, 323] width 8 height 8
click at [794, 348] on label "39144" at bounding box center [763, 353] width 122 height 25
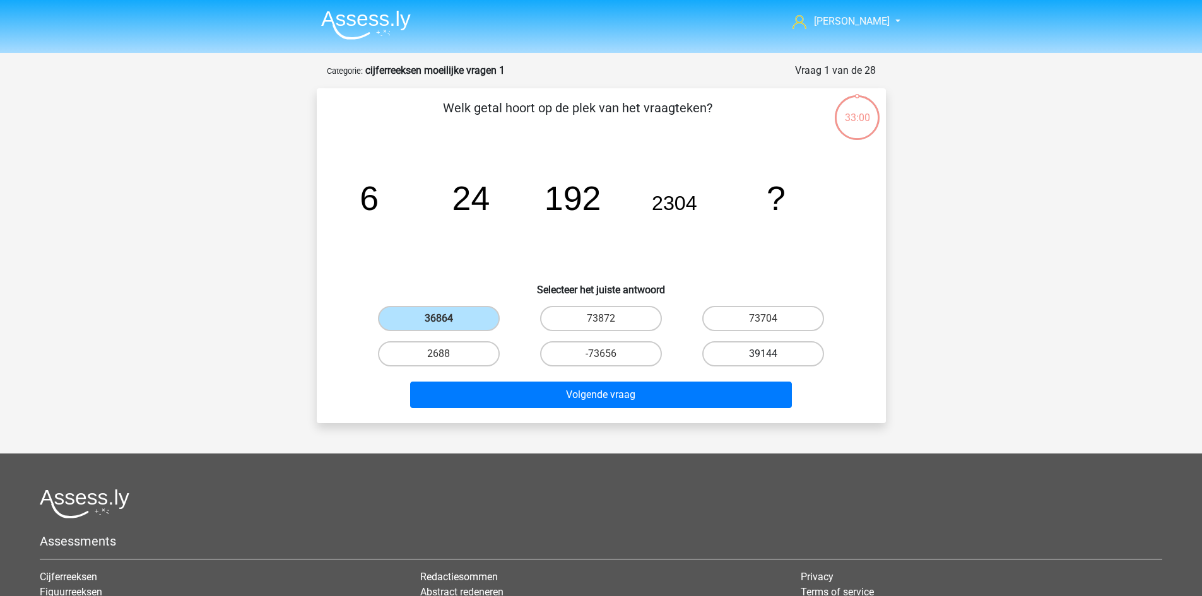
click at [772, 354] on input "39144" at bounding box center [768, 358] width 8 height 8
radio input "true"
click at [473, 317] on label "36864" at bounding box center [439, 318] width 122 height 25
click at [447, 319] on input "36864" at bounding box center [443, 323] width 8 height 8
radio input "true"
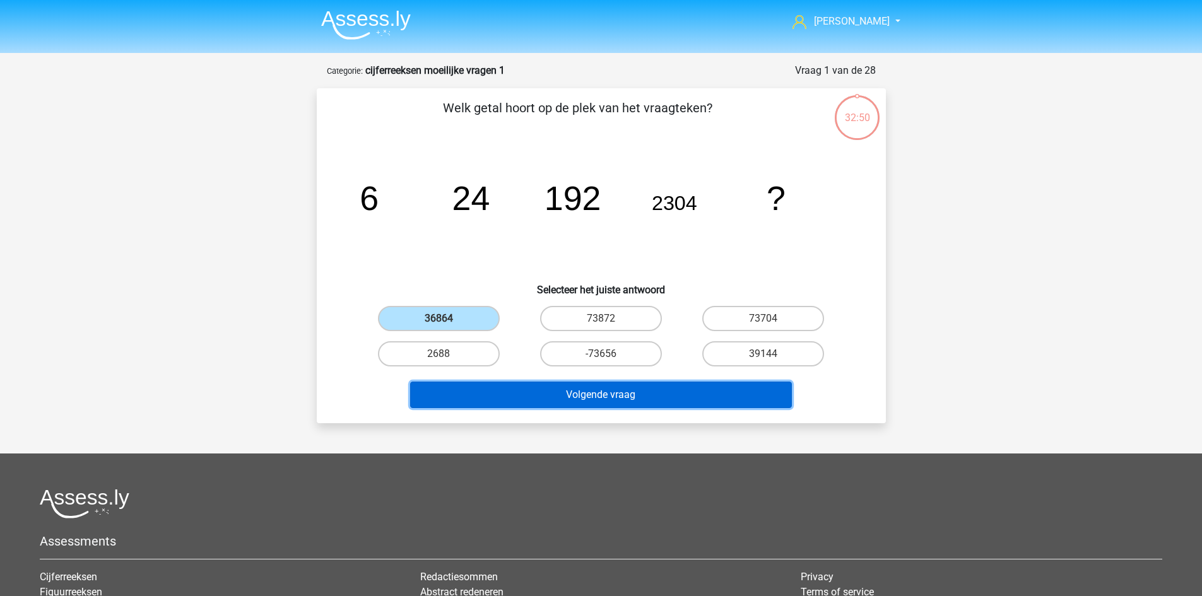
click at [653, 391] on button "Volgende vraag" at bounding box center [601, 395] width 382 height 27
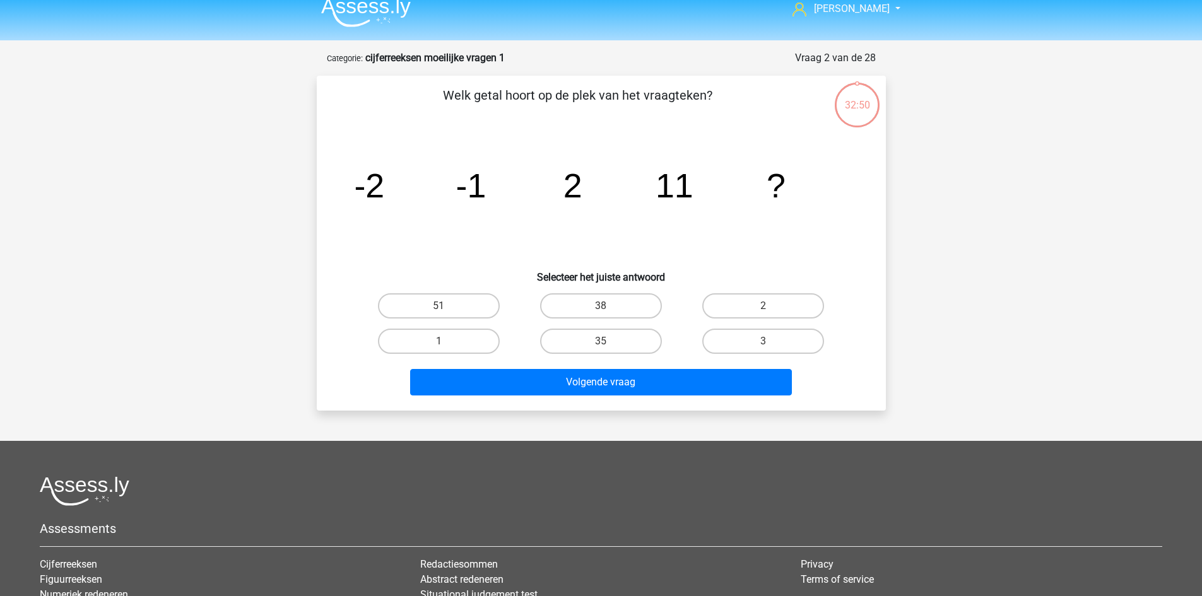
scroll to position [63, 0]
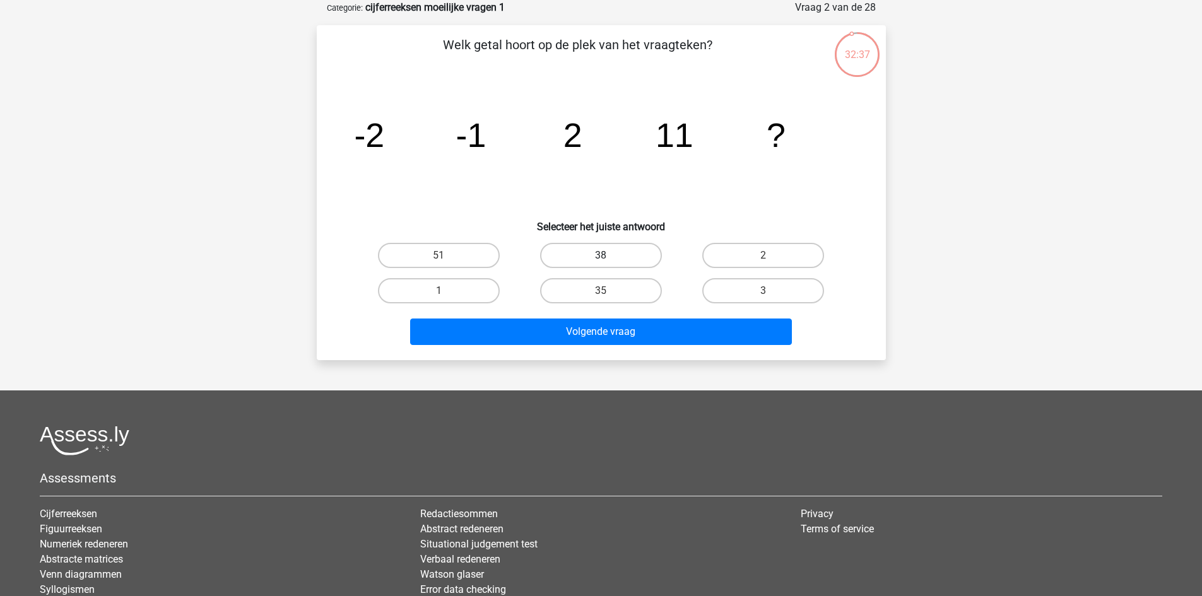
click at [639, 254] on label "38" at bounding box center [601, 255] width 122 height 25
click at [609, 256] on input "38" at bounding box center [605, 260] width 8 height 8
radio input "true"
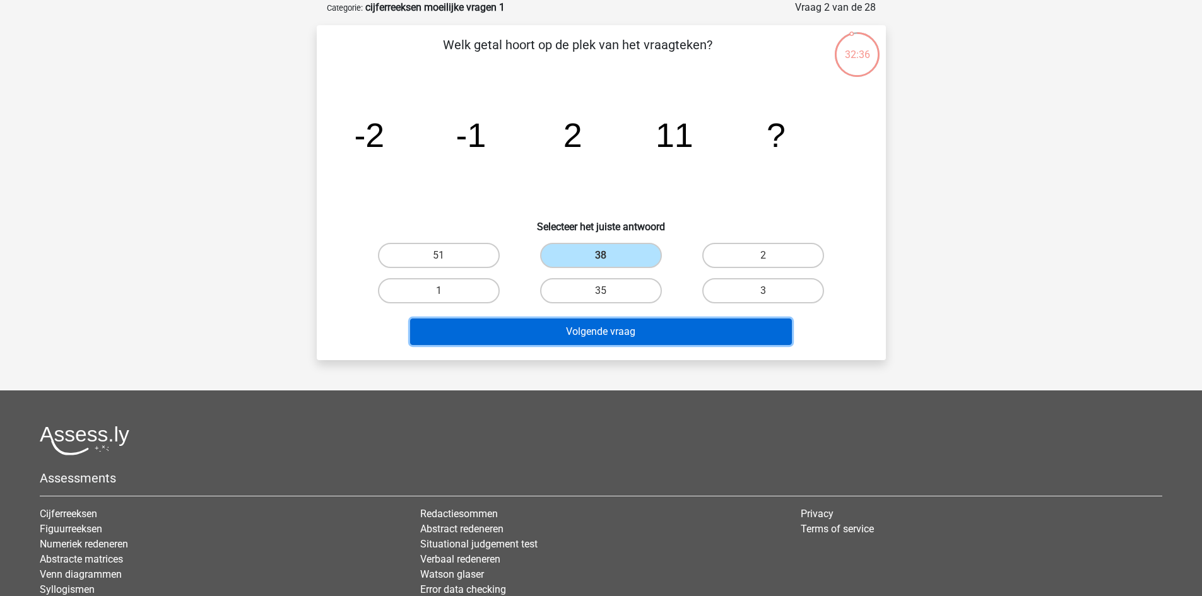
click at [663, 336] on button "Volgende vraag" at bounding box center [601, 332] width 382 height 27
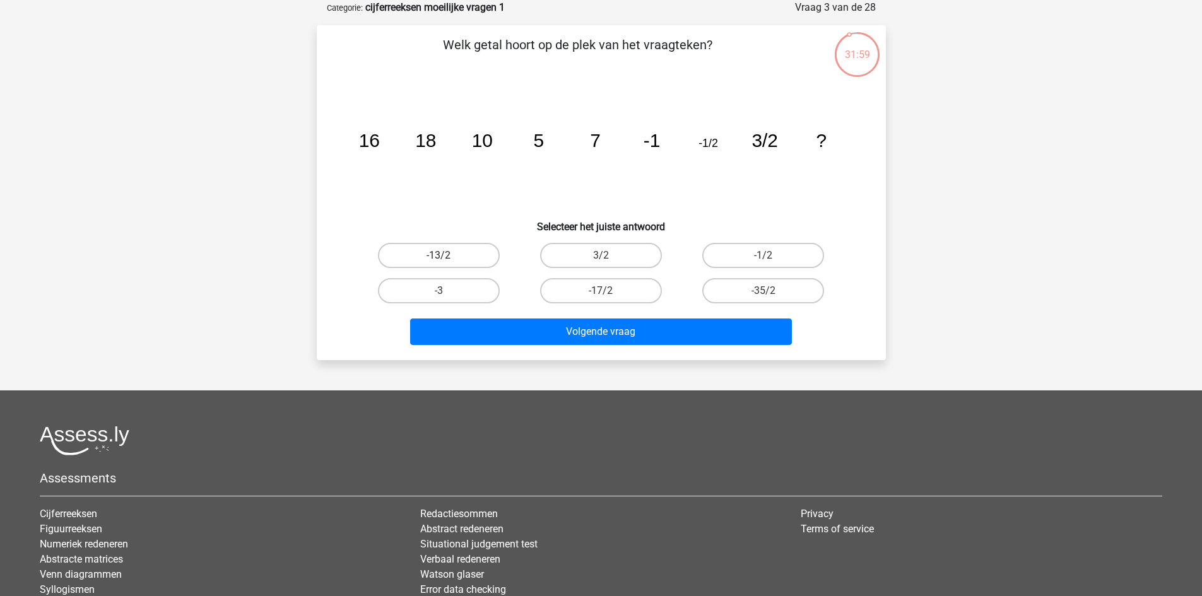
click at [475, 255] on label "-13/2" at bounding box center [439, 255] width 122 height 25
click at [447, 256] on input "-13/2" at bounding box center [443, 260] width 8 height 8
radio input "true"
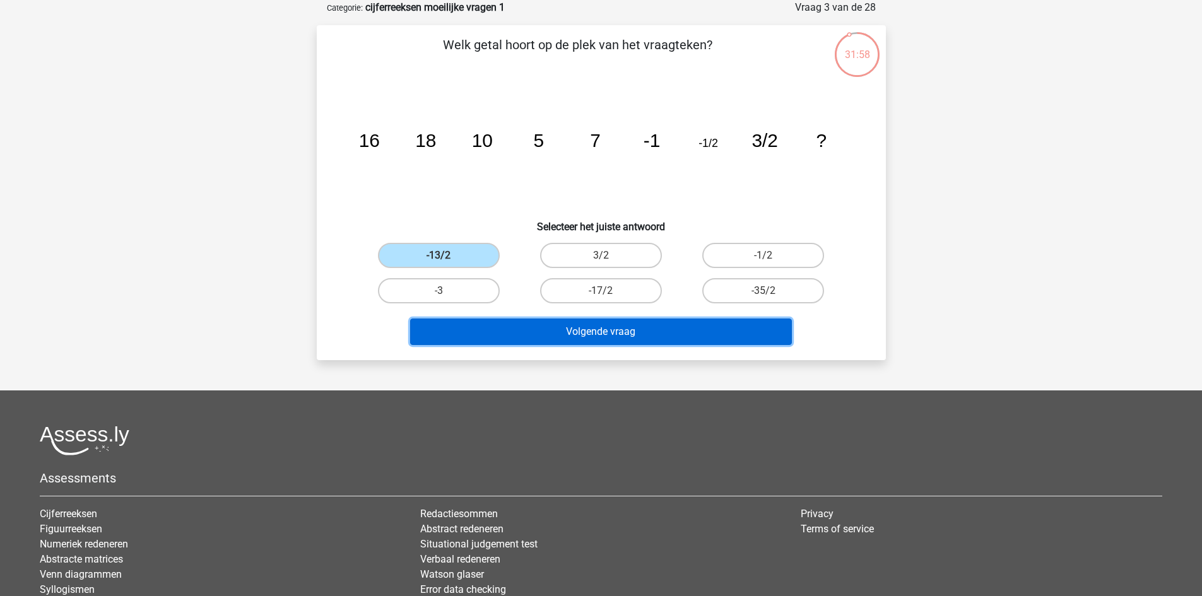
click at [552, 327] on button "Volgende vraag" at bounding box center [601, 332] width 382 height 27
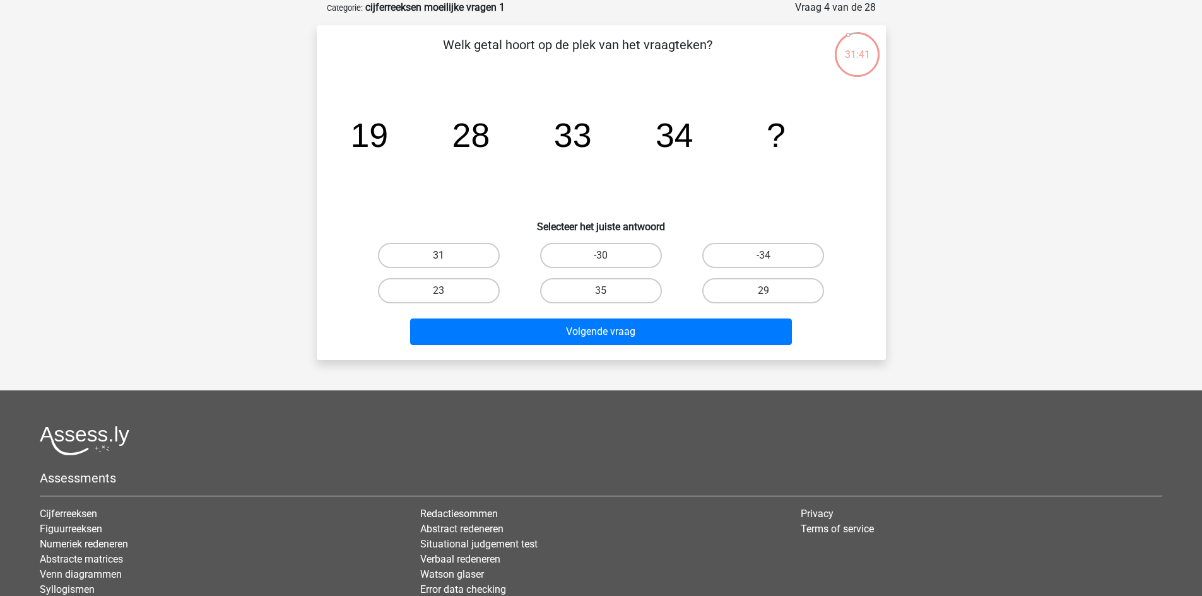
click at [476, 263] on label "31" at bounding box center [439, 255] width 122 height 25
click at [447, 263] on input "31" at bounding box center [443, 260] width 8 height 8
radio input "true"
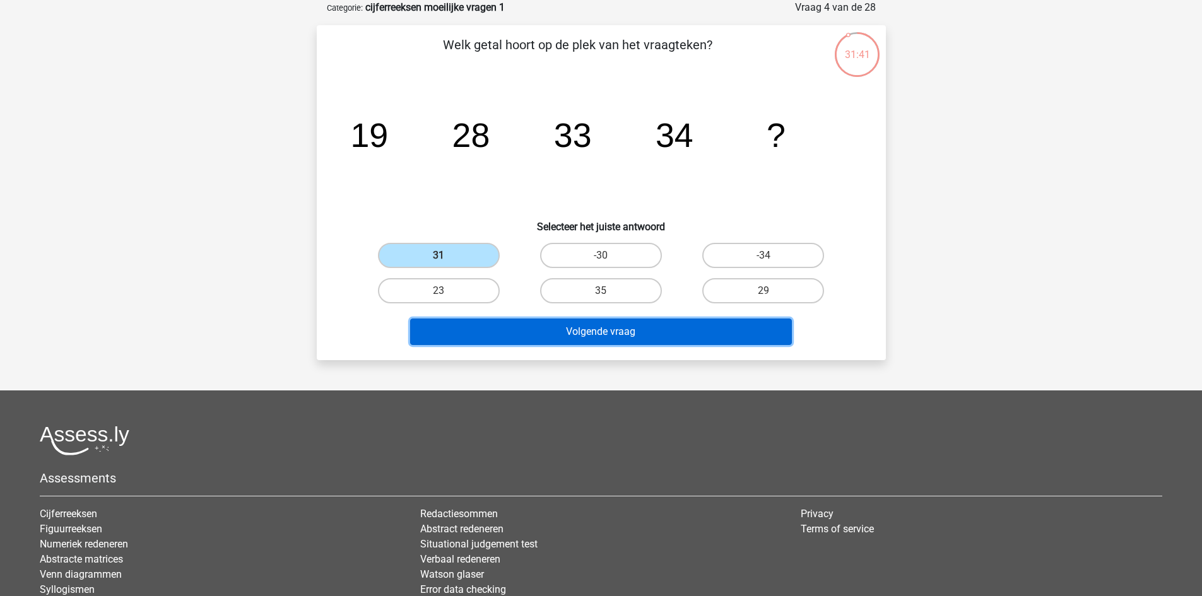
click at [548, 326] on button "Volgende vraag" at bounding box center [601, 332] width 382 height 27
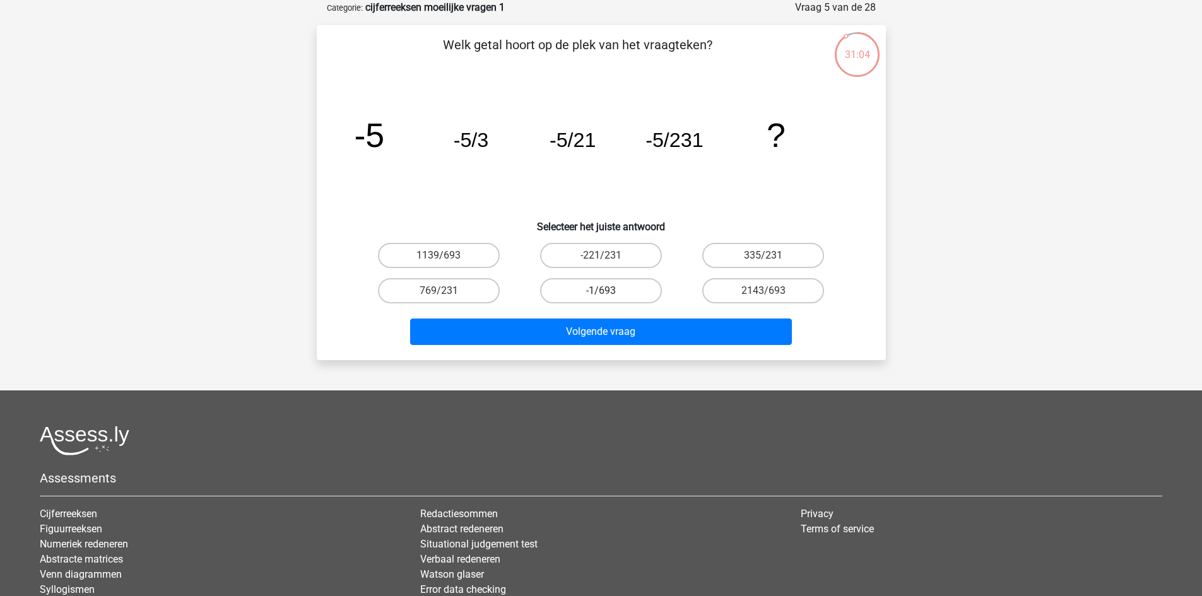
click at [615, 291] on label "-1/693" at bounding box center [601, 290] width 122 height 25
click at [609, 291] on input "-1/693" at bounding box center [605, 295] width 8 height 8
radio input "true"
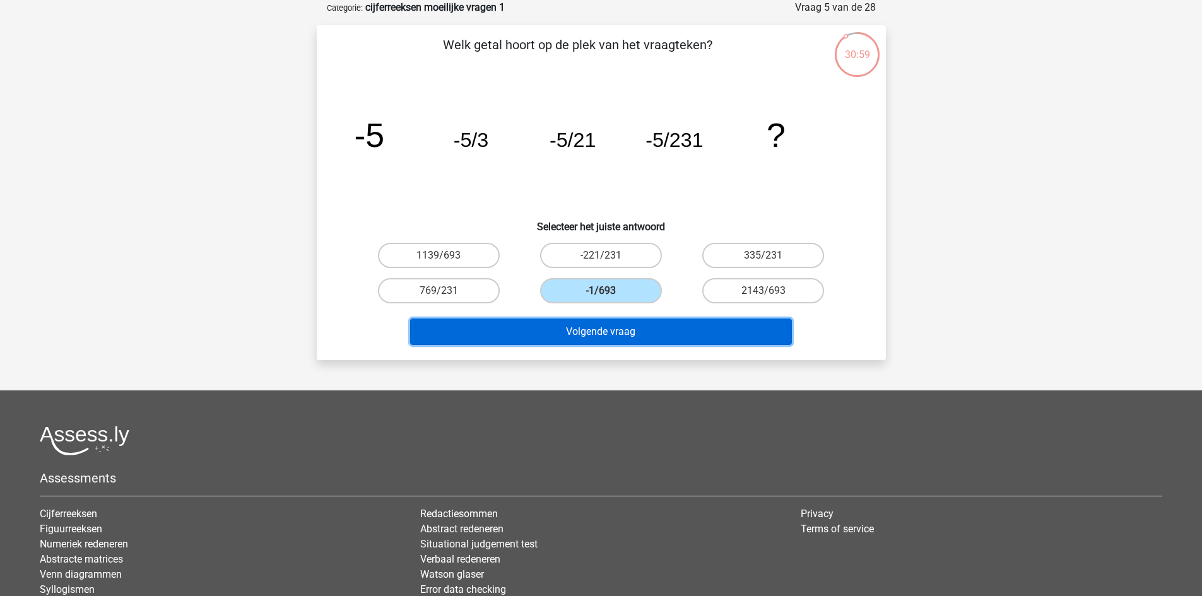
click at [662, 335] on button "Volgende vraag" at bounding box center [601, 332] width 382 height 27
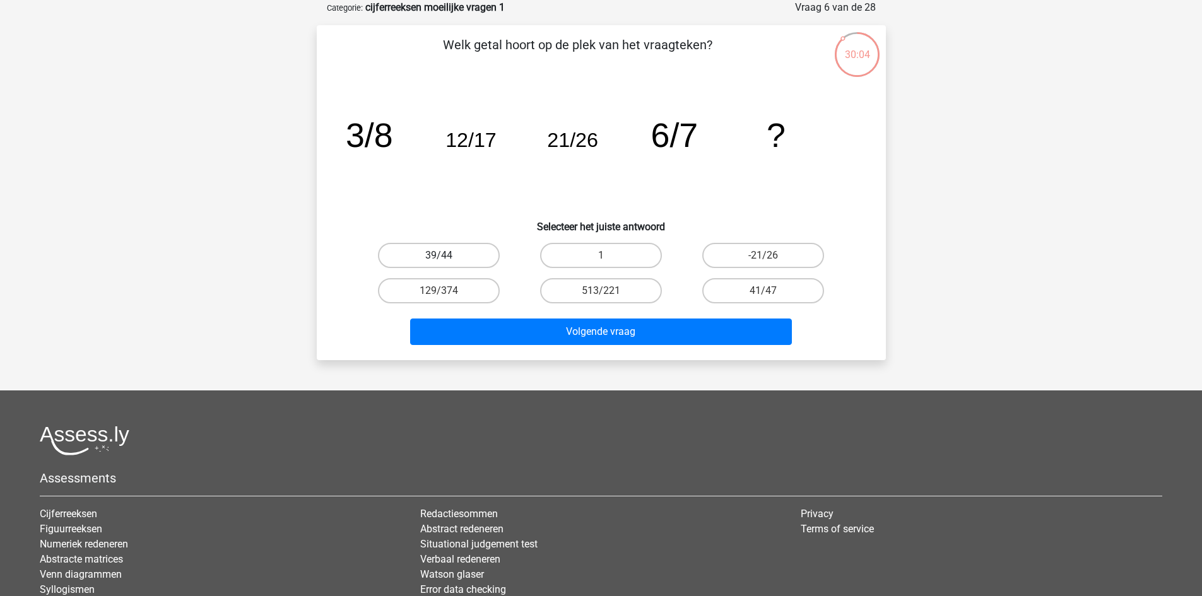
click at [461, 253] on label "39/44" at bounding box center [439, 255] width 122 height 25
click at [447, 256] on input "39/44" at bounding box center [443, 260] width 8 height 8
radio input "true"
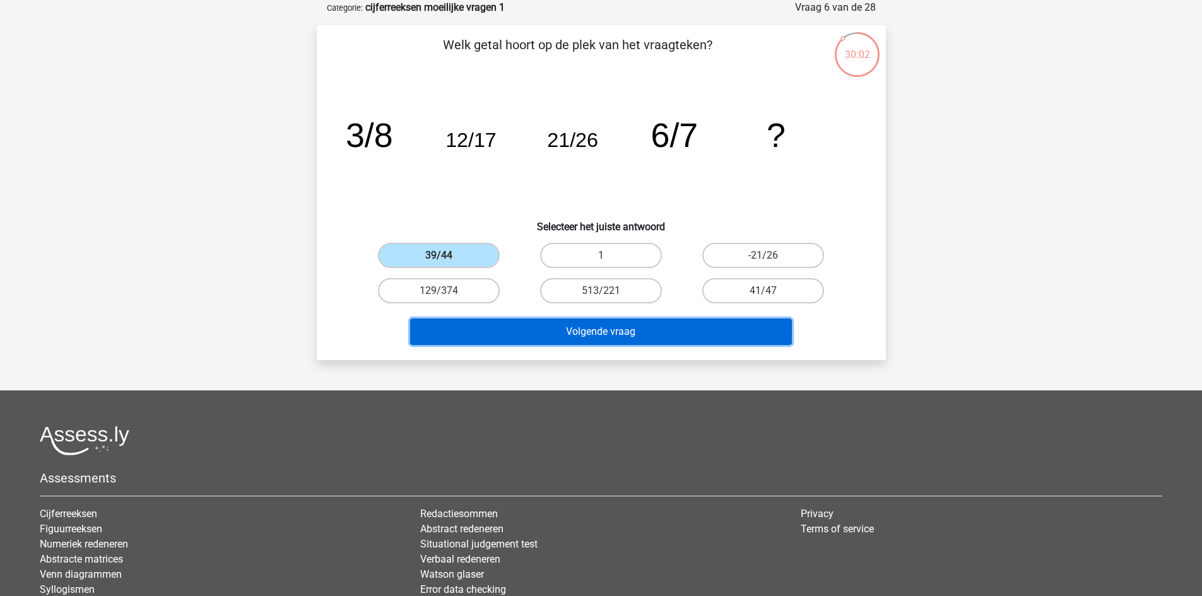
click at [614, 334] on button "Volgende vraag" at bounding box center [601, 332] width 382 height 27
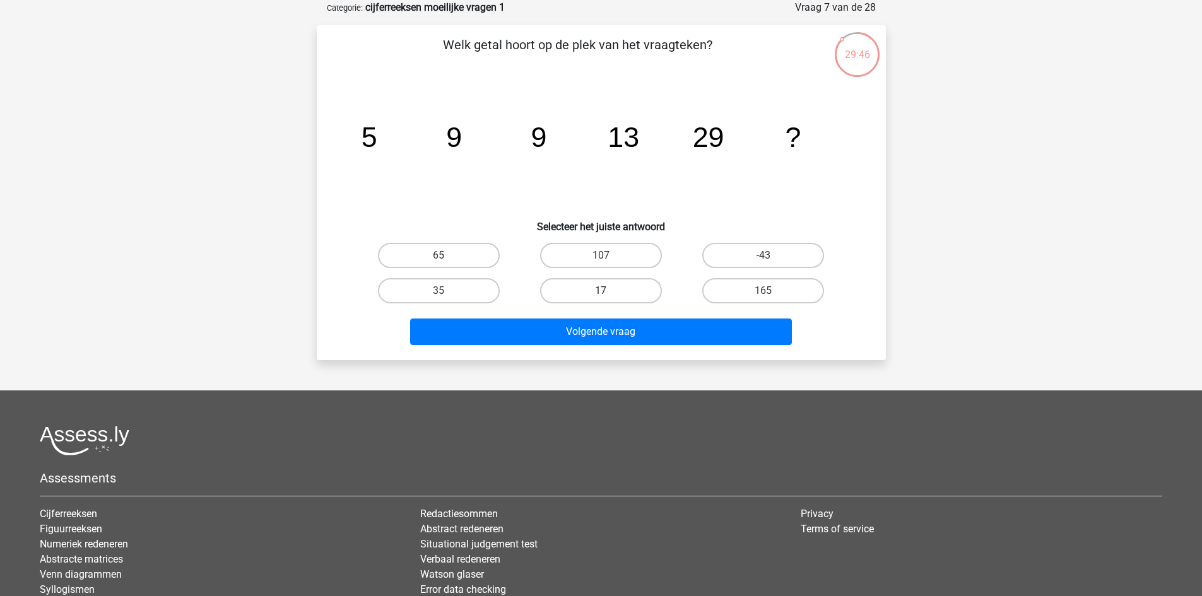
click at [622, 292] on label "17" at bounding box center [601, 290] width 122 height 25
click at [609, 292] on input "17" at bounding box center [605, 295] width 8 height 8
radio input "true"
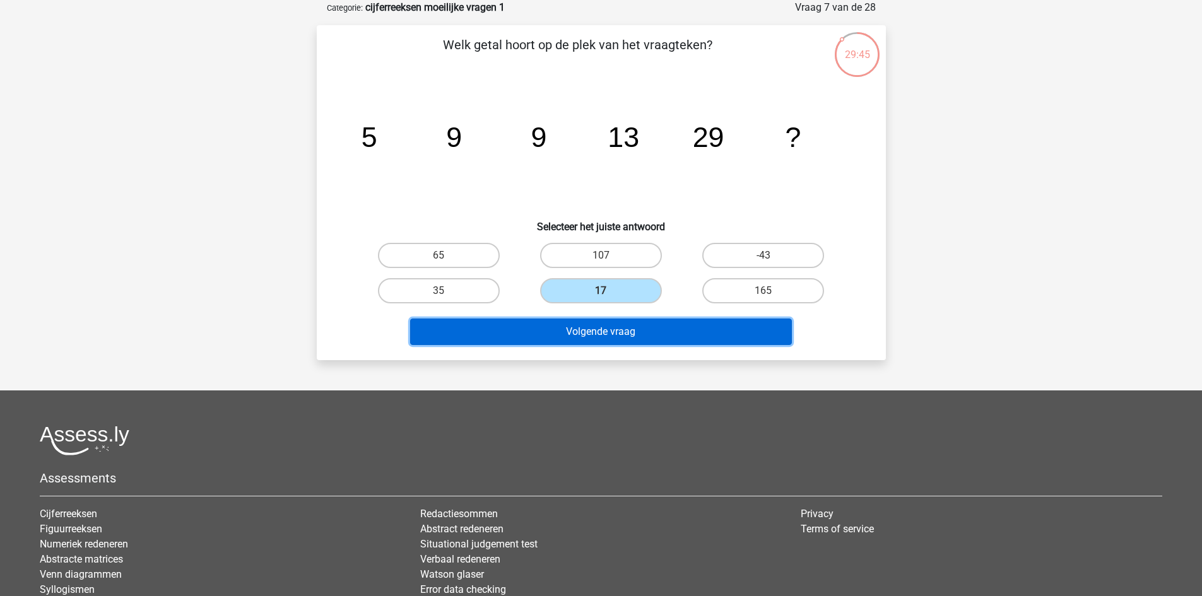
click at [622, 334] on button "Volgende vraag" at bounding box center [601, 332] width 382 height 27
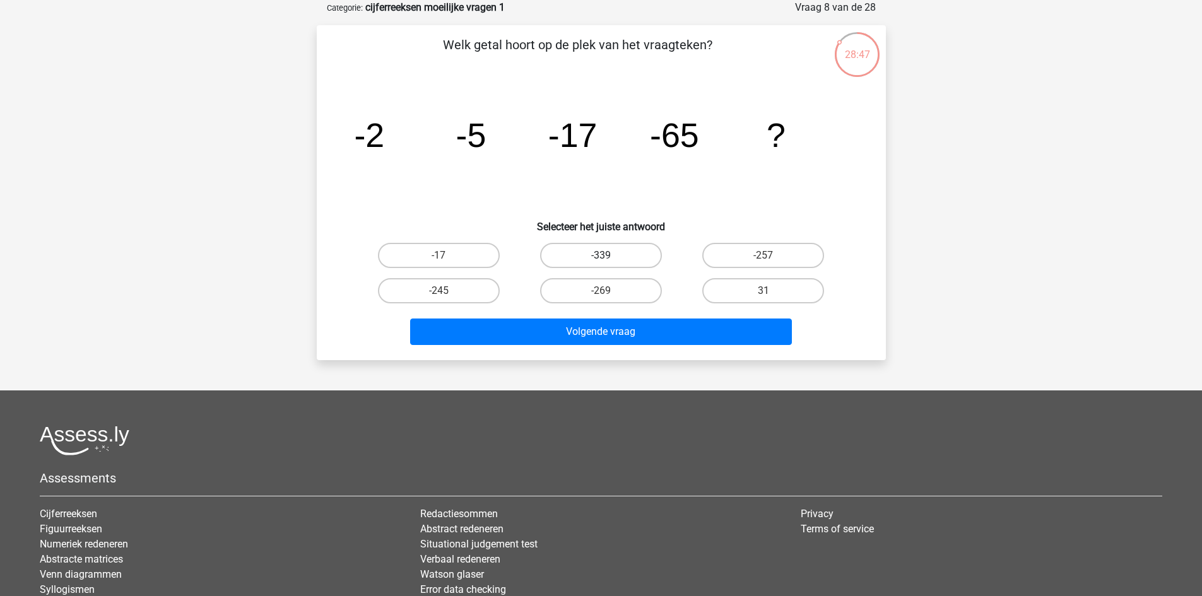
click at [584, 254] on label "-339" at bounding box center [601, 255] width 122 height 25
click at [601, 256] on input "-339" at bounding box center [605, 260] width 8 height 8
radio input "true"
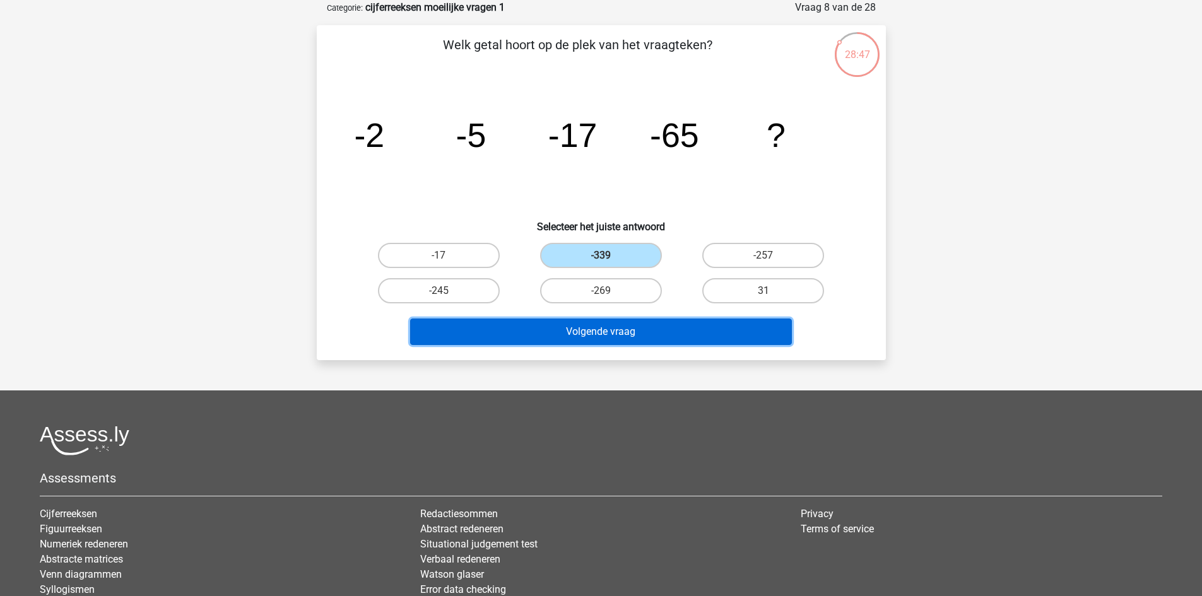
click at [613, 329] on button "Volgende vraag" at bounding box center [601, 332] width 382 height 27
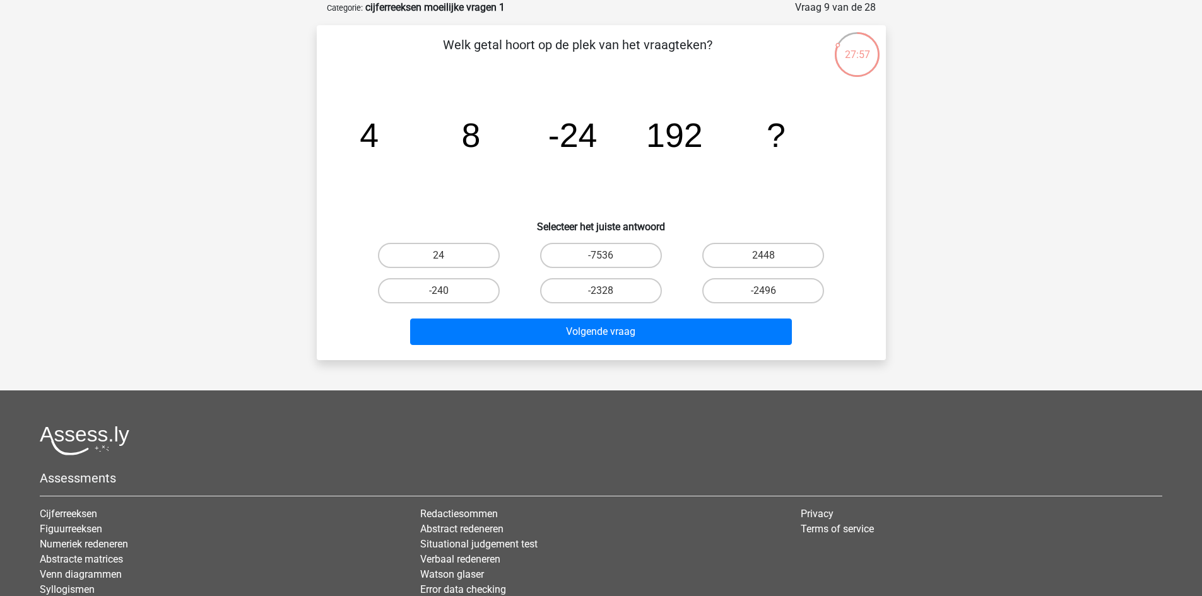
click at [607, 291] on input "-2328" at bounding box center [605, 295] width 8 height 8
radio input "true"
click at [740, 305] on div "-2496" at bounding box center [763, 290] width 162 height 35
click at [750, 286] on label "-2496" at bounding box center [763, 290] width 122 height 25
click at [764, 291] on input "-2496" at bounding box center [768, 295] width 8 height 8
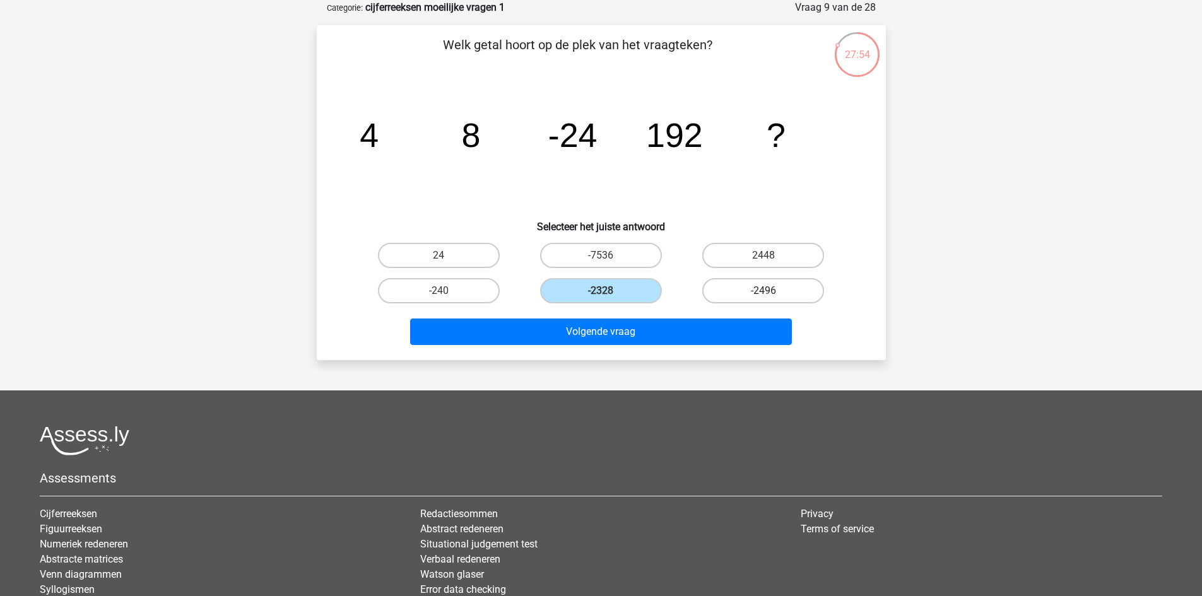
radio input "true"
click at [731, 255] on label "2448" at bounding box center [763, 255] width 122 height 25
click at [764, 256] on input "2448" at bounding box center [768, 260] width 8 height 8
radio input "true"
click at [731, 293] on label "-2496" at bounding box center [763, 290] width 122 height 25
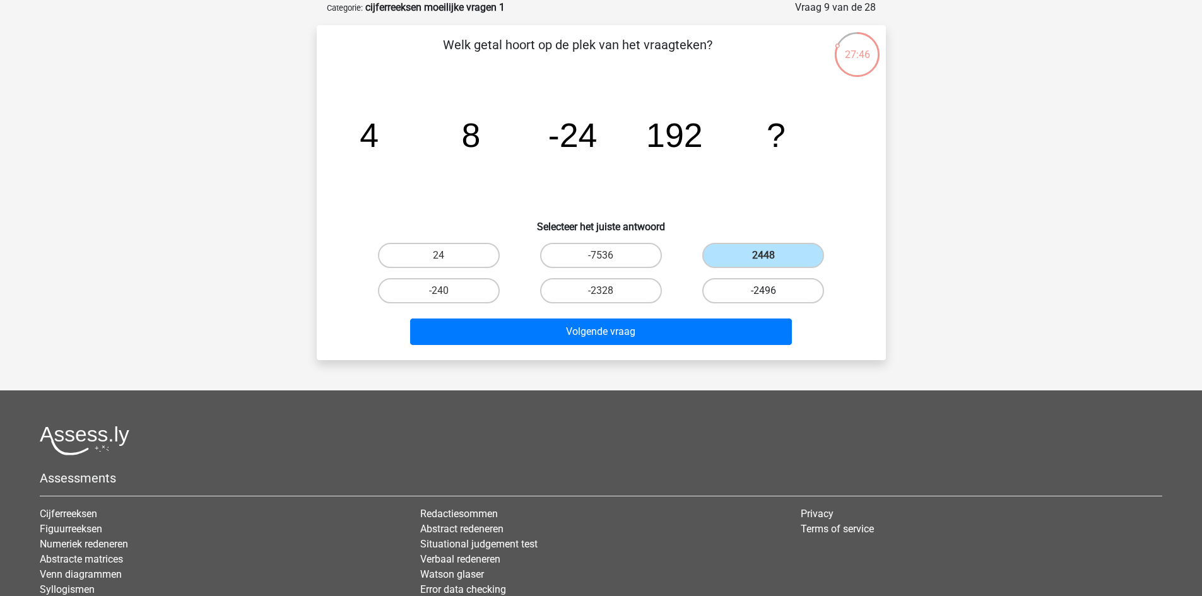
click at [764, 293] on input "-2496" at bounding box center [768, 295] width 8 height 8
radio input "true"
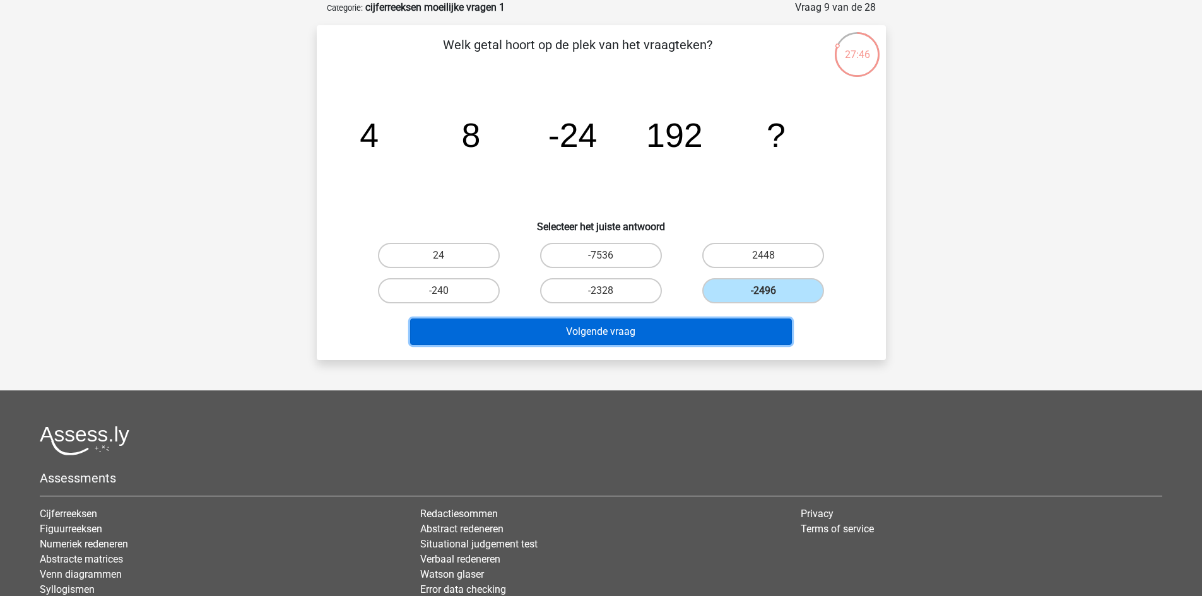
click at [715, 328] on button "Volgende vraag" at bounding box center [601, 332] width 382 height 27
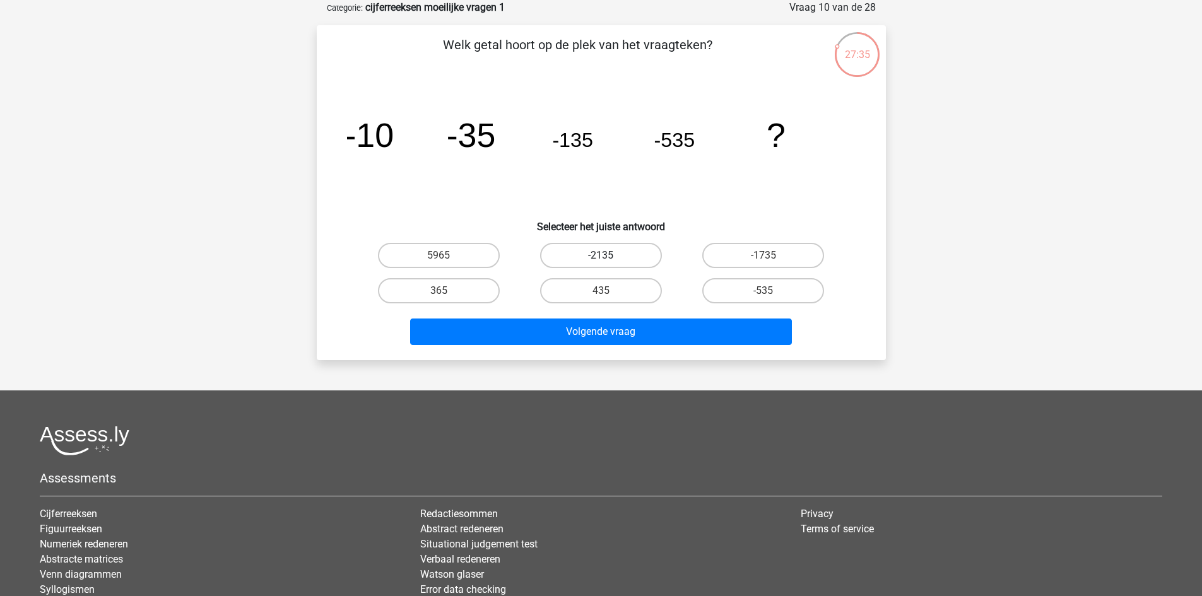
click at [618, 252] on label "-2135" at bounding box center [601, 255] width 122 height 25
click at [609, 256] on input "-2135" at bounding box center [605, 260] width 8 height 8
radio input "true"
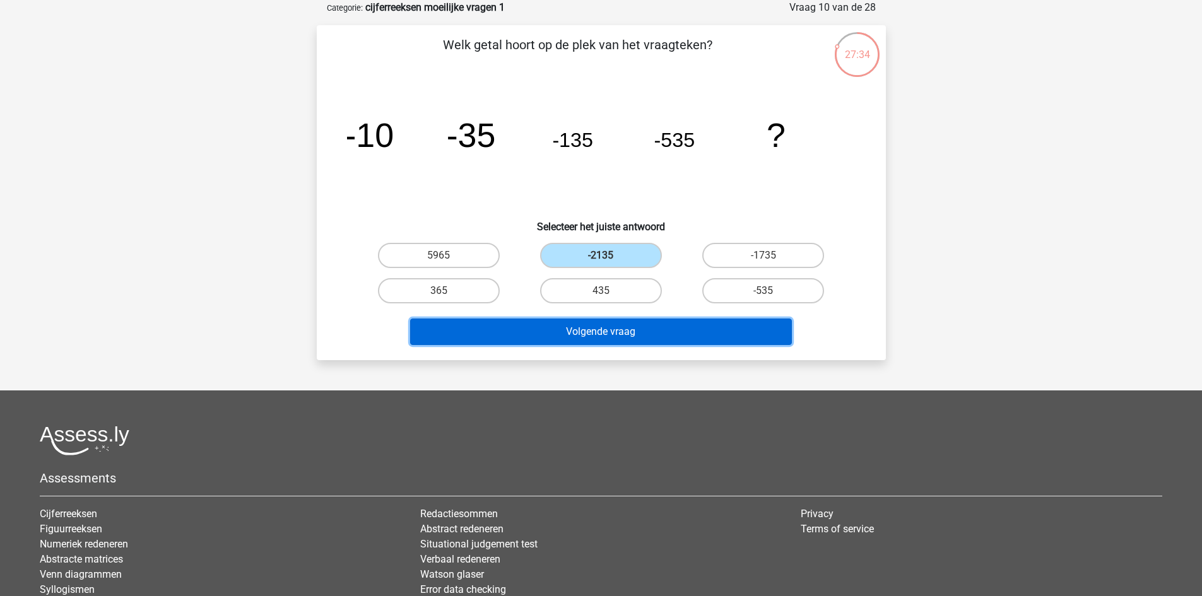
click at [639, 327] on button "Volgende vraag" at bounding box center [601, 332] width 382 height 27
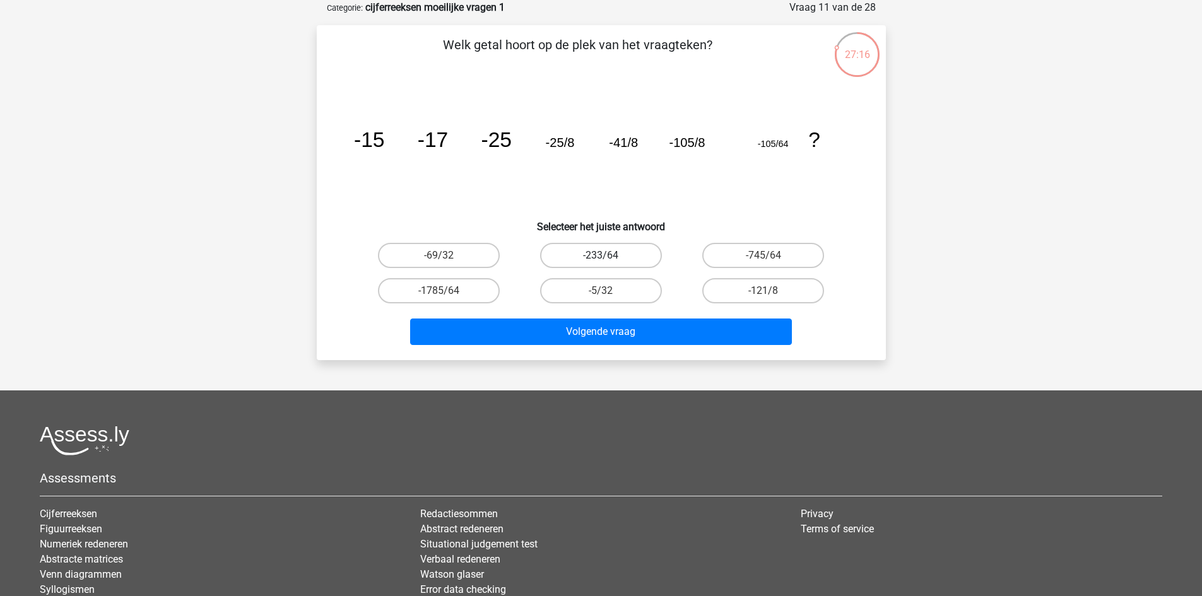
click at [624, 257] on label "-233/64" at bounding box center [601, 255] width 122 height 25
click at [609, 257] on input "-233/64" at bounding box center [605, 260] width 8 height 8
radio input "true"
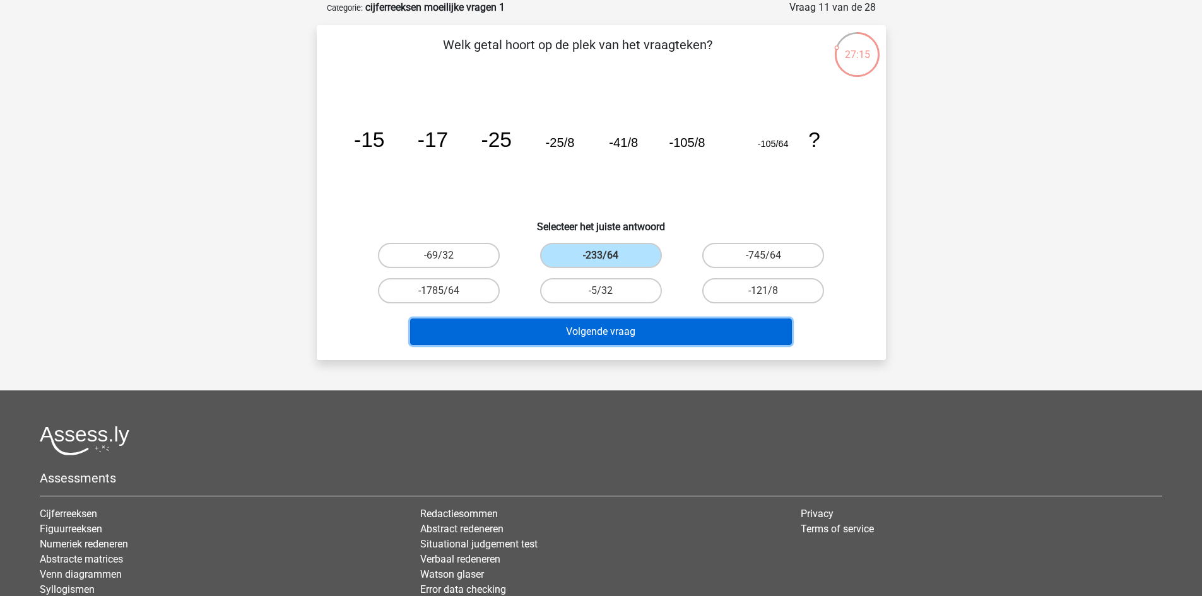
click at [634, 333] on button "Volgende vraag" at bounding box center [601, 332] width 382 height 27
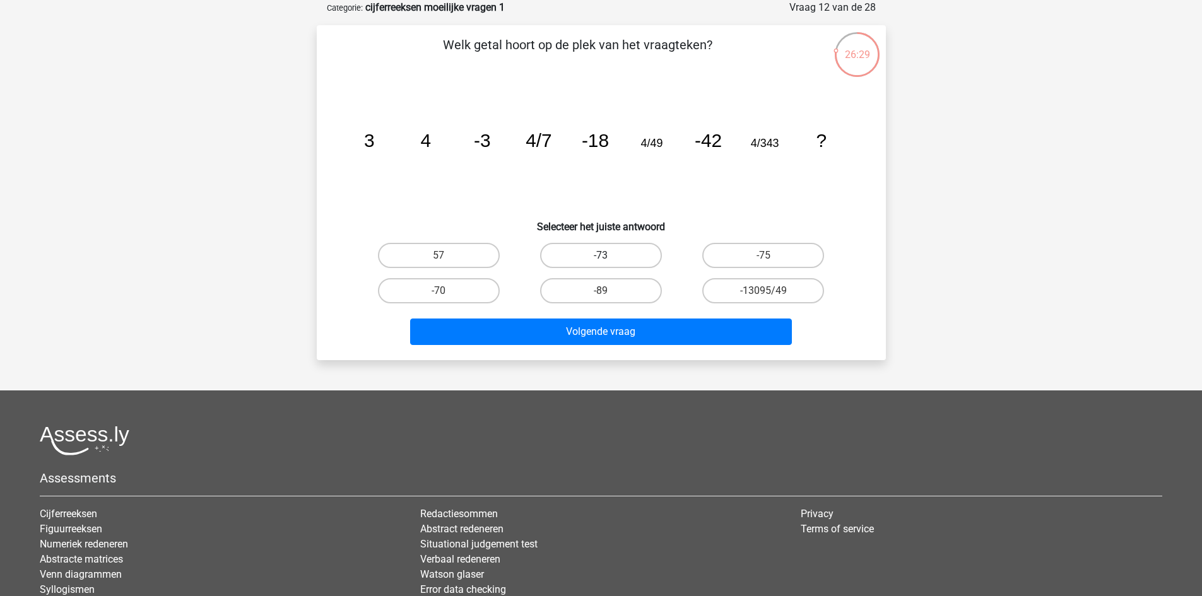
click at [575, 253] on label "-73" at bounding box center [601, 255] width 122 height 25
click at [601, 256] on input "-73" at bounding box center [605, 260] width 8 height 8
radio input "true"
click at [711, 266] on label "-75" at bounding box center [763, 255] width 122 height 25
click at [764, 264] on input "-75" at bounding box center [768, 260] width 8 height 8
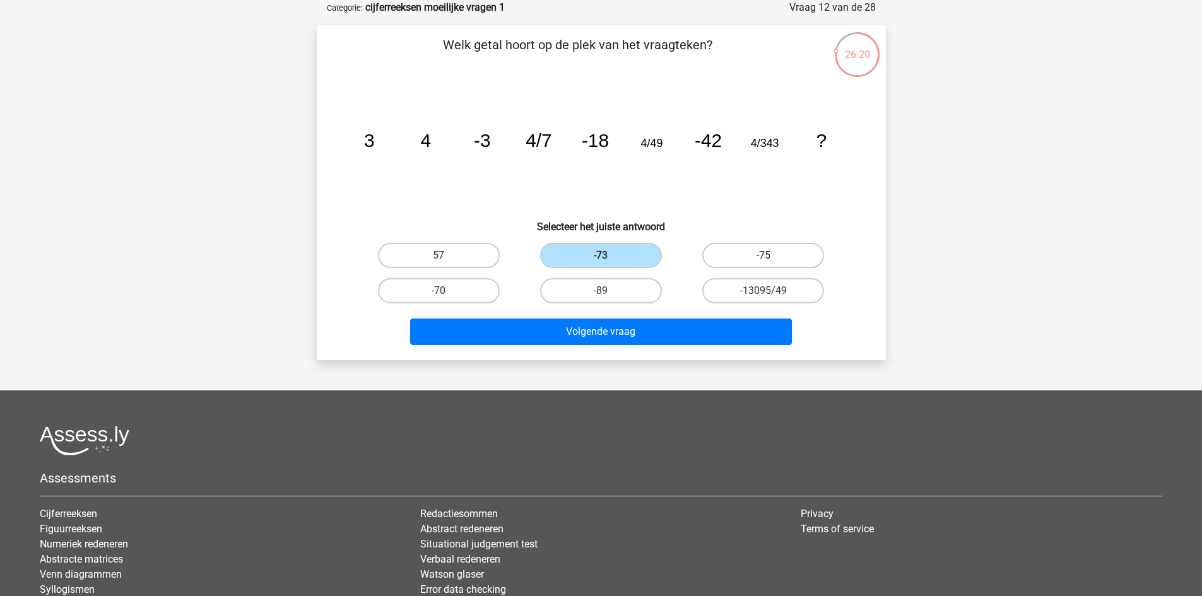
radio input "true"
click at [722, 255] on label "-75" at bounding box center [763, 255] width 122 height 25
click at [764, 256] on input "-75" at bounding box center [768, 260] width 8 height 8
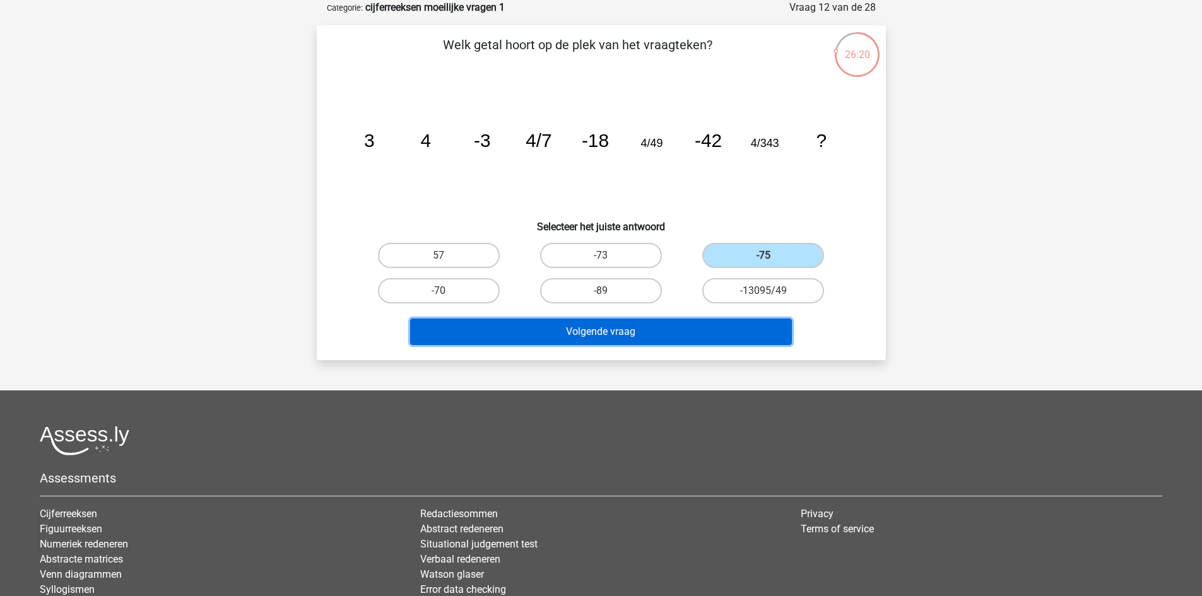
click at [693, 322] on button "Volgende vraag" at bounding box center [601, 332] width 382 height 27
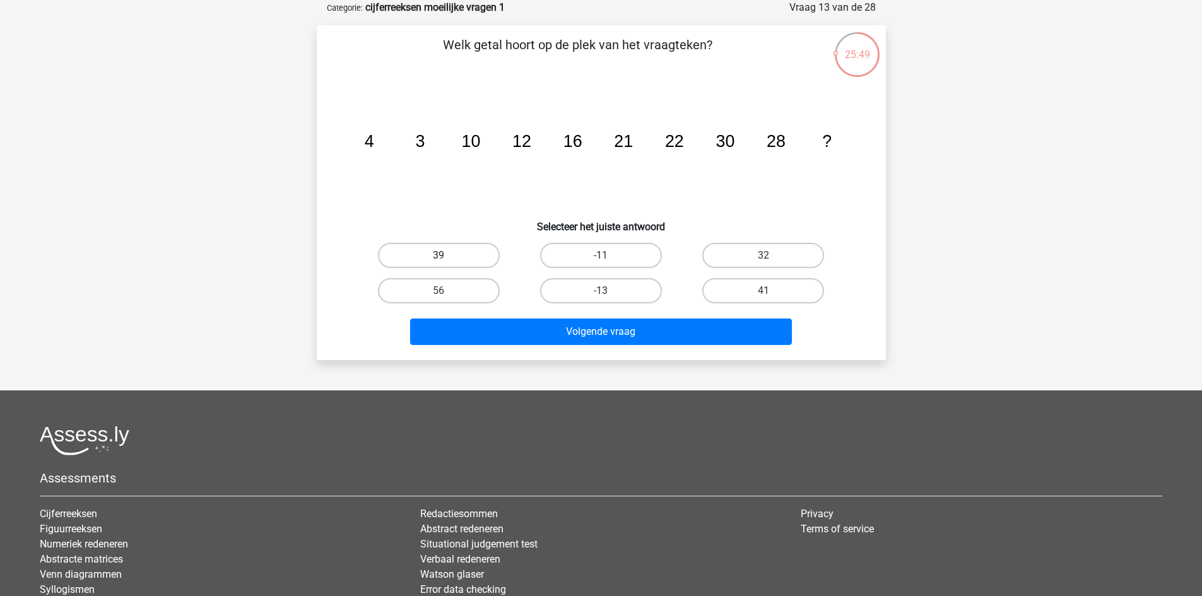
click at [471, 257] on label "39" at bounding box center [439, 255] width 122 height 25
click at [447, 257] on input "39" at bounding box center [443, 260] width 8 height 8
radio input "true"
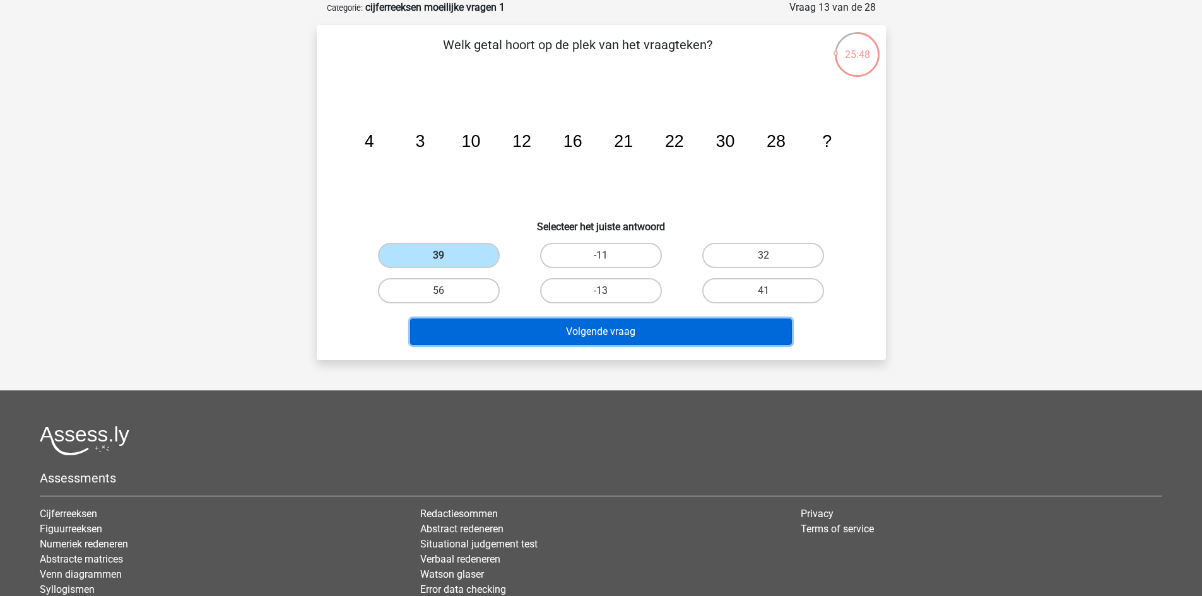
click at [533, 334] on button "Volgende vraag" at bounding box center [601, 332] width 382 height 27
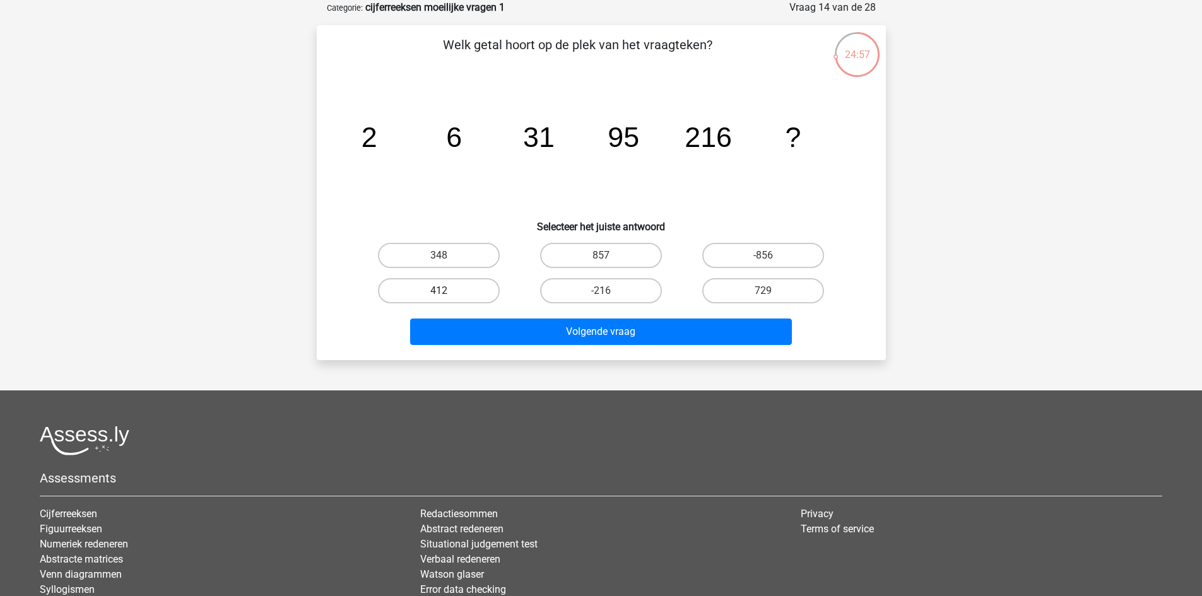
click at [435, 290] on label "412" at bounding box center [439, 290] width 122 height 25
click at [439, 291] on input "412" at bounding box center [443, 295] width 8 height 8
radio input "true"
click at [483, 314] on div "Volgende vraag" at bounding box center [601, 330] width 529 height 42
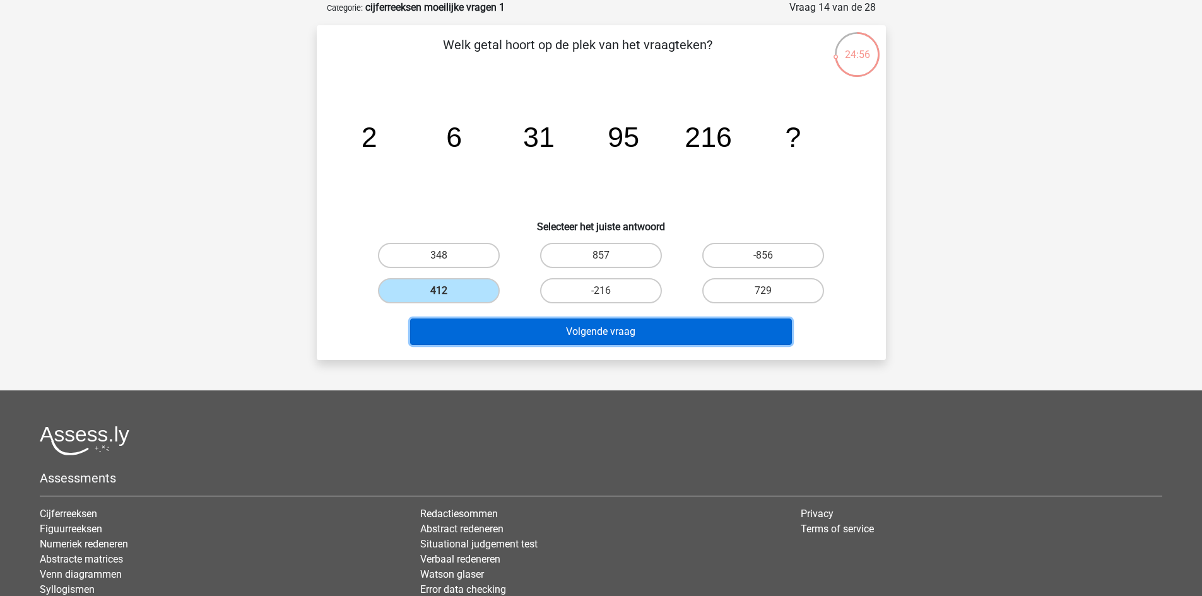
click at [485, 323] on button "Volgende vraag" at bounding box center [601, 332] width 382 height 27
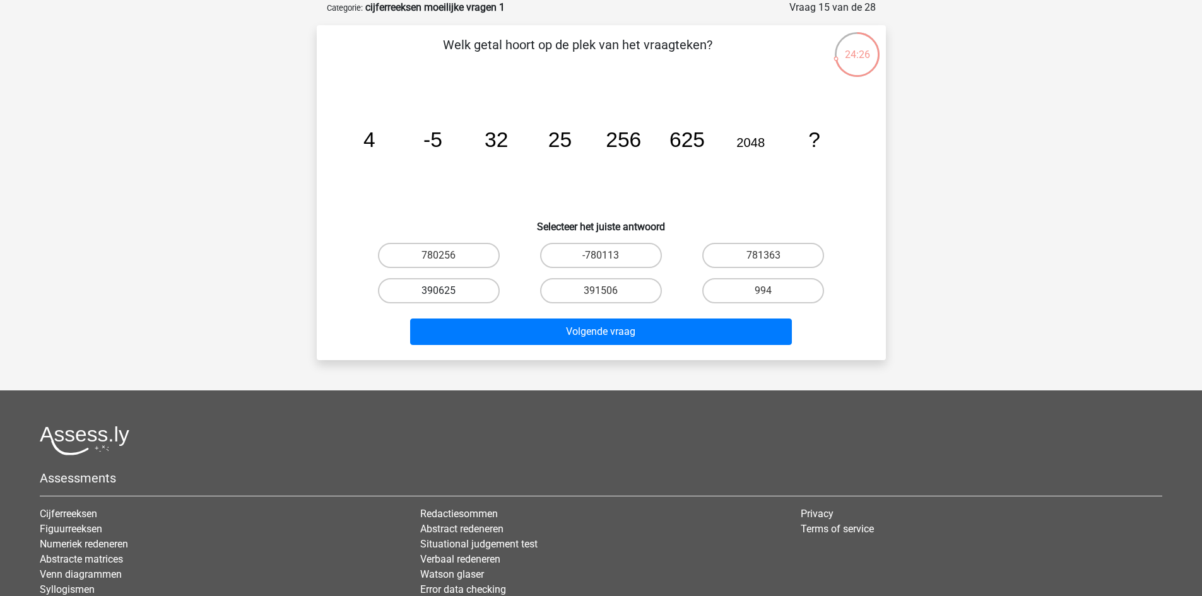
click at [483, 292] on label "390625" at bounding box center [439, 290] width 122 height 25
click at [447, 292] on input "390625" at bounding box center [443, 295] width 8 height 8
radio input "true"
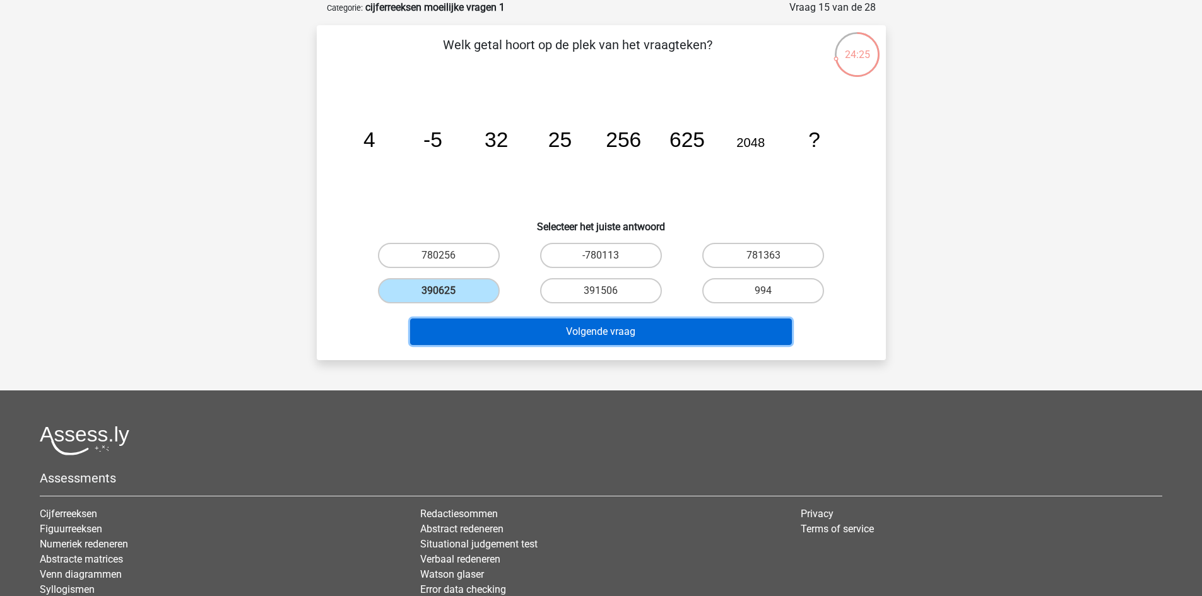
click at [551, 326] on button "Volgende vraag" at bounding box center [601, 332] width 382 height 27
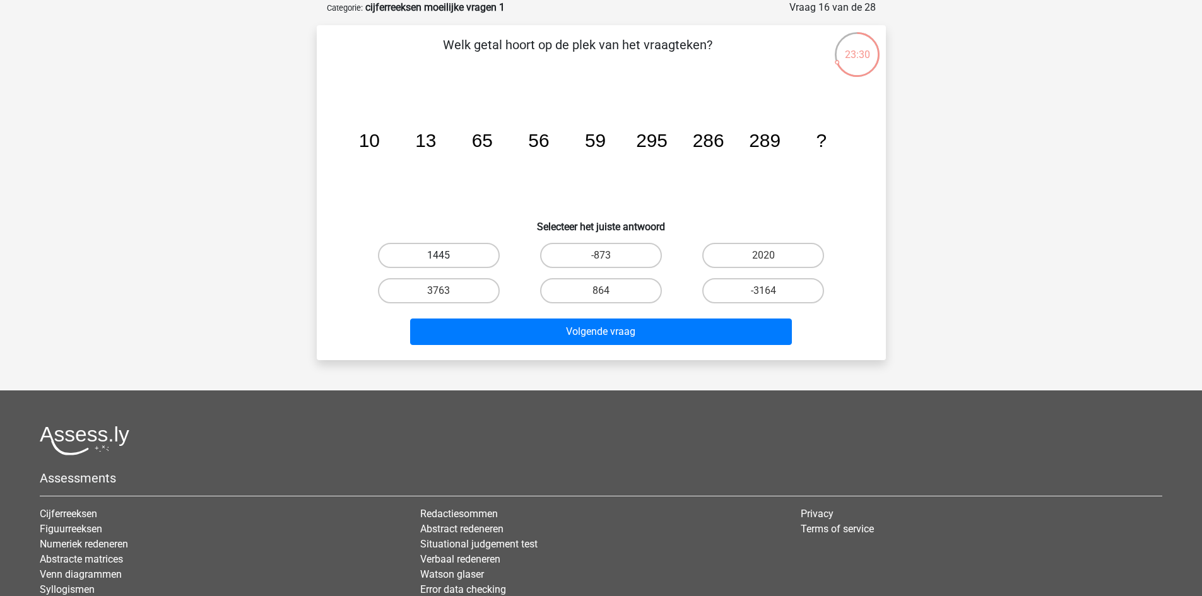
click at [468, 261] on label "1445" at bounding box center [439, 255] width 122 height 25
click at [447, 261] on input "1445" at bounding box center [443, 260] width 8 height 8
radio input "true"
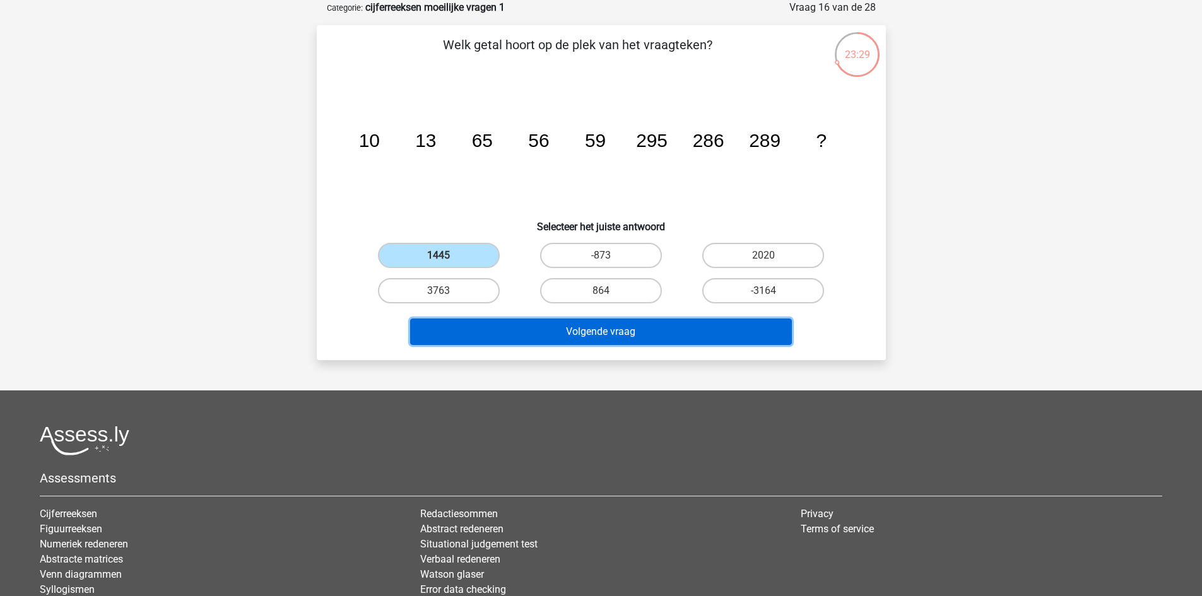
click at [565, 333] on button "Volgende vraag" at bounding box center [601, 332] width 382 height 27
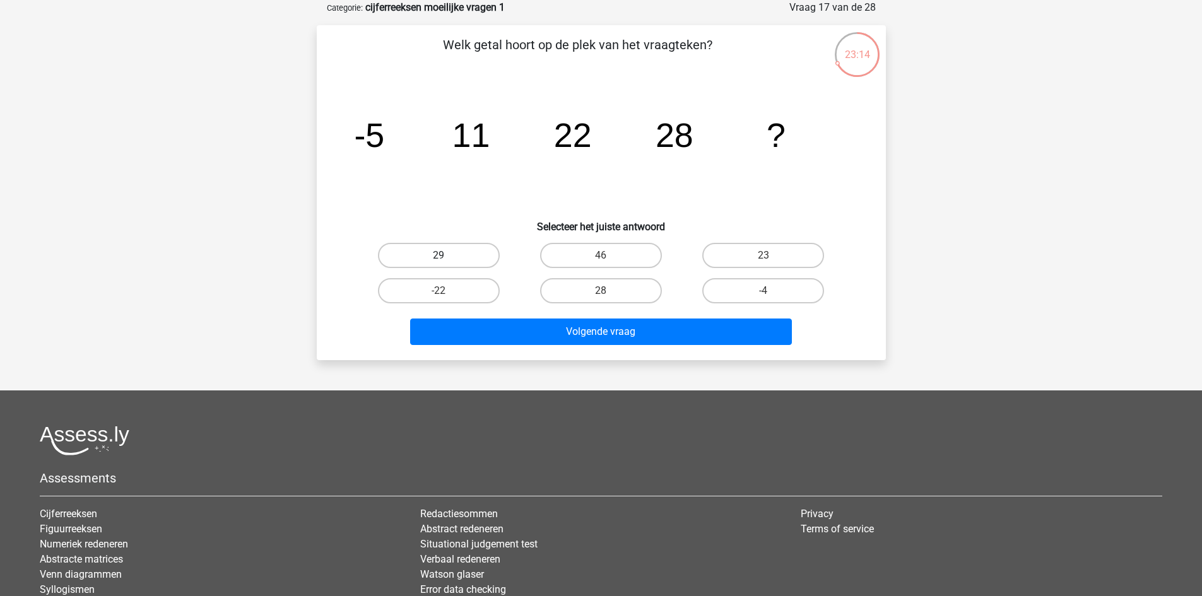
click at [482, 256] on label "29" at bounding box center [439, 255] width 122 height 25
click at [447, 256] on input "29" at bounding box center [443, 260] width 8 height 8
radio input "true"
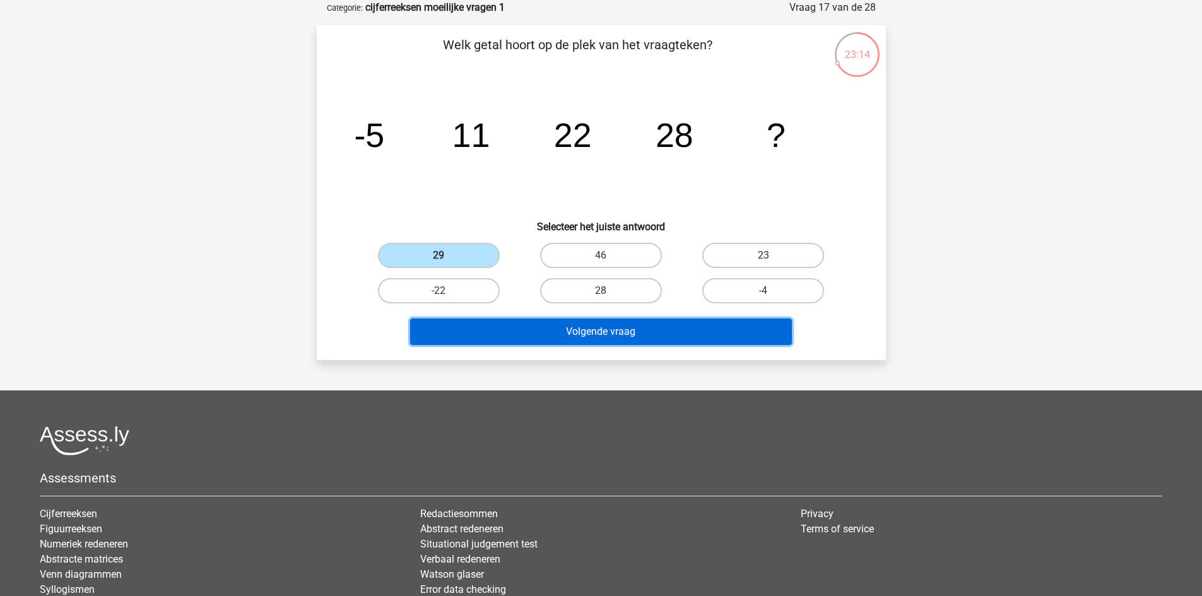
click at [569, 322] on button "Volgende vraag" at bounding box center [601, 332] width 382 height 27
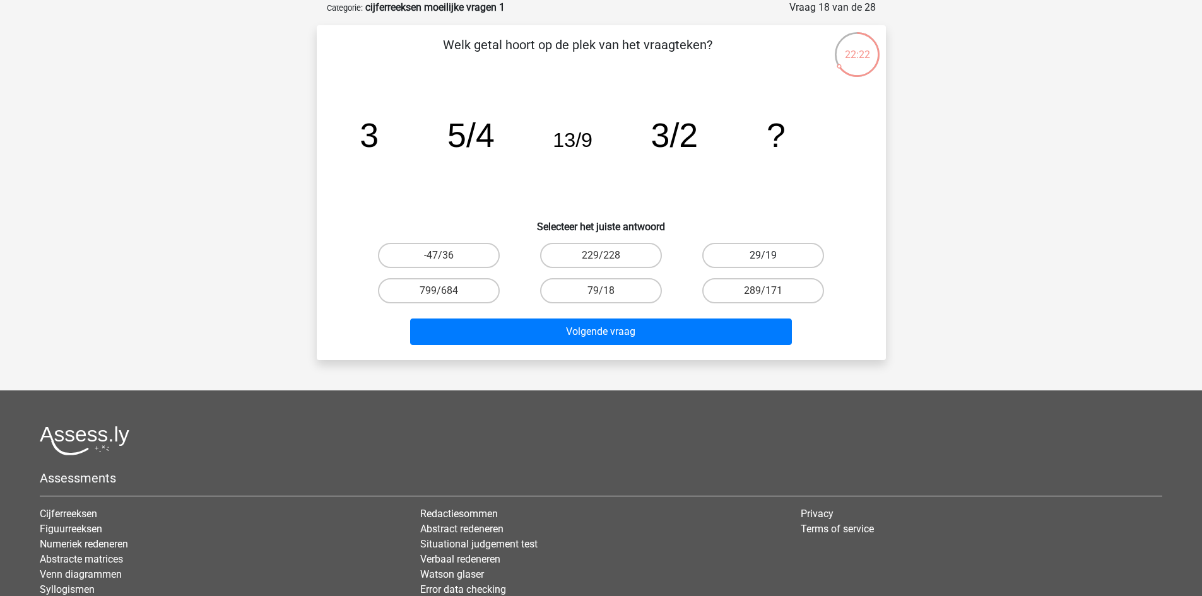
click at [722, 252] on label "29/19" at bounding box center [763, 255] width 122 height 25
click at [764, 256] on input "29/19" at bounding box center [768, 260] width 8 height 8
radio input "true"
click at [646, 292] on label "79/18" at bounding box center [601, 290] width 122 height 25
click at [609, 292] on input "79/18" at bounding box center [605, 295] width 8 height 8
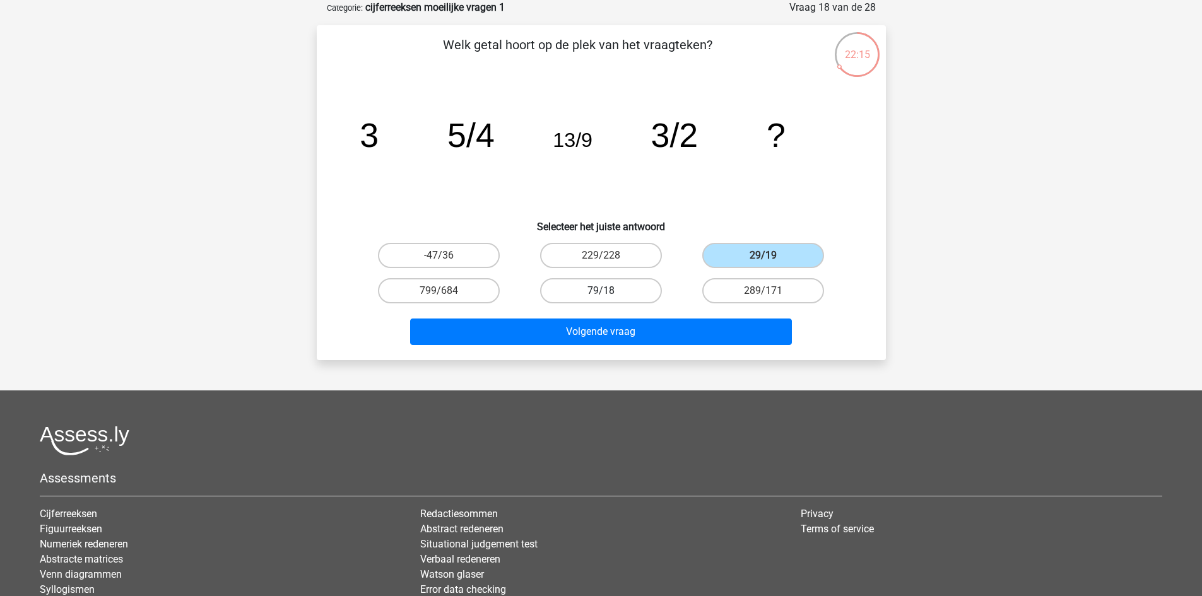
radio input "true"
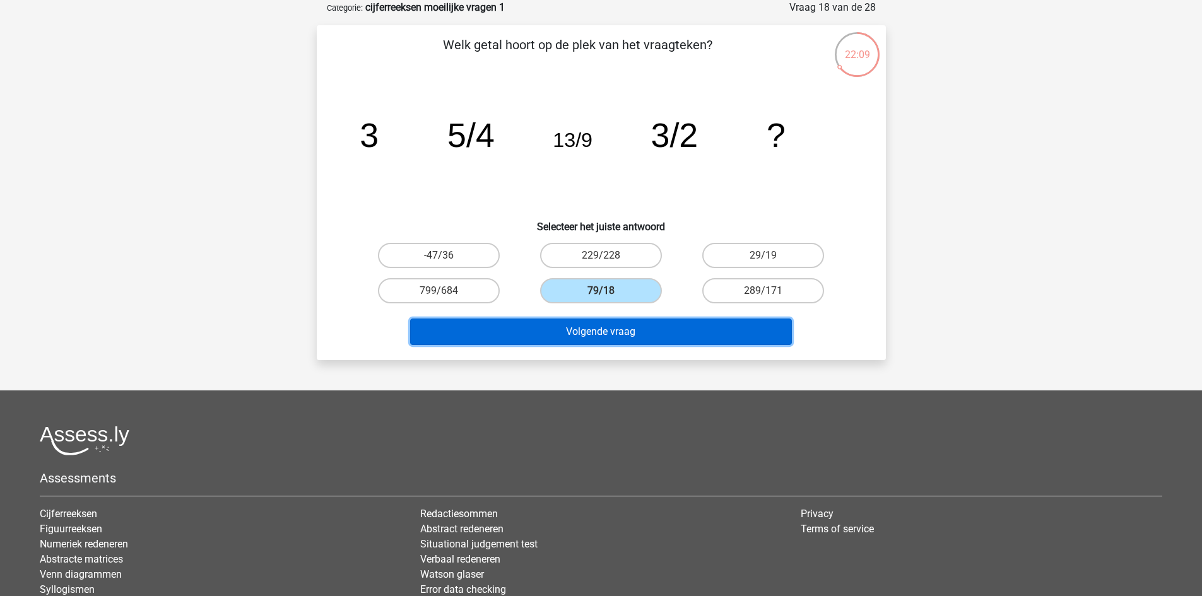
click at [671, 333] on button "Volgende vraag" at bounding box center [601, 332] width 382 height 27
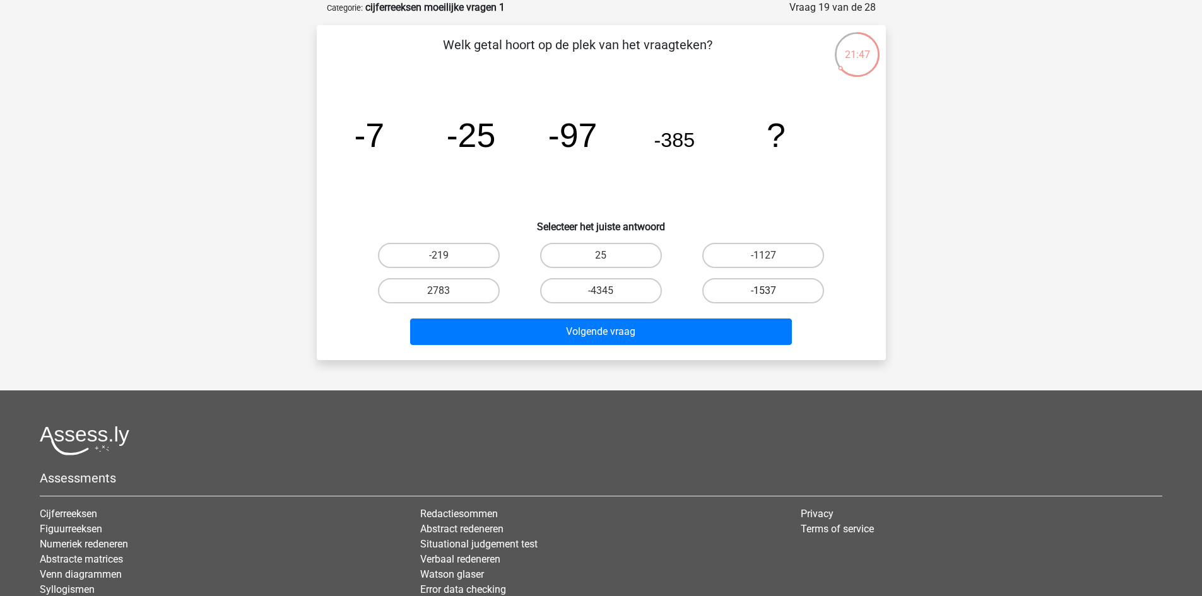
click at [731, 293] on label "-1537" at bounding box center [763, 290] width 122 height 25
click at [764, 293] on input "-1537" at bounding box center [768, 295] width 8 height 8
radio input "true"
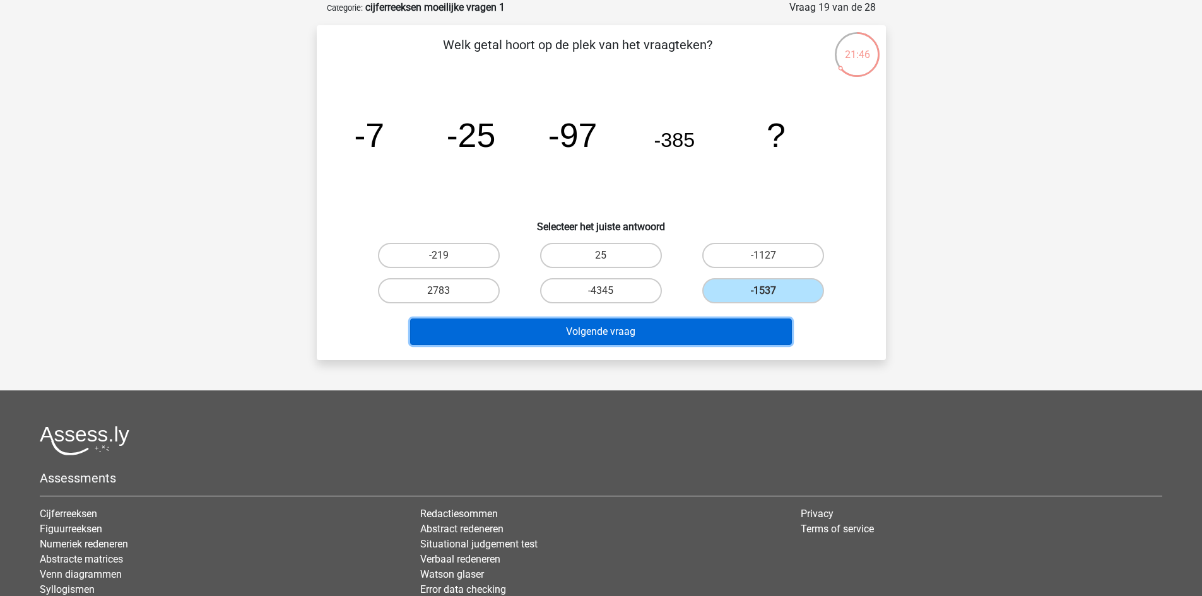
click at [685, 341] on button "Volgende vraag" at bounding box center [601, 332] width 382 height 27
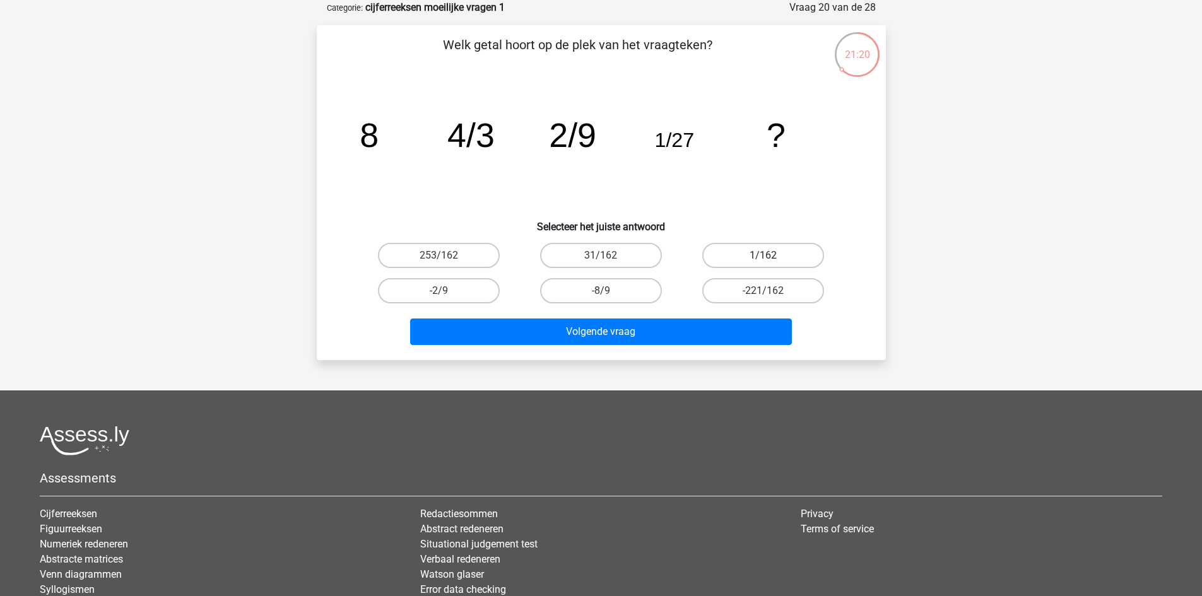
click at [726, 247] on label "1/162" at bounding box center [763, 255] width 122 height 25
click at [764, 256] on input "1/162" at bounding box center [768, 260] width 8 height 8
radio input "true"
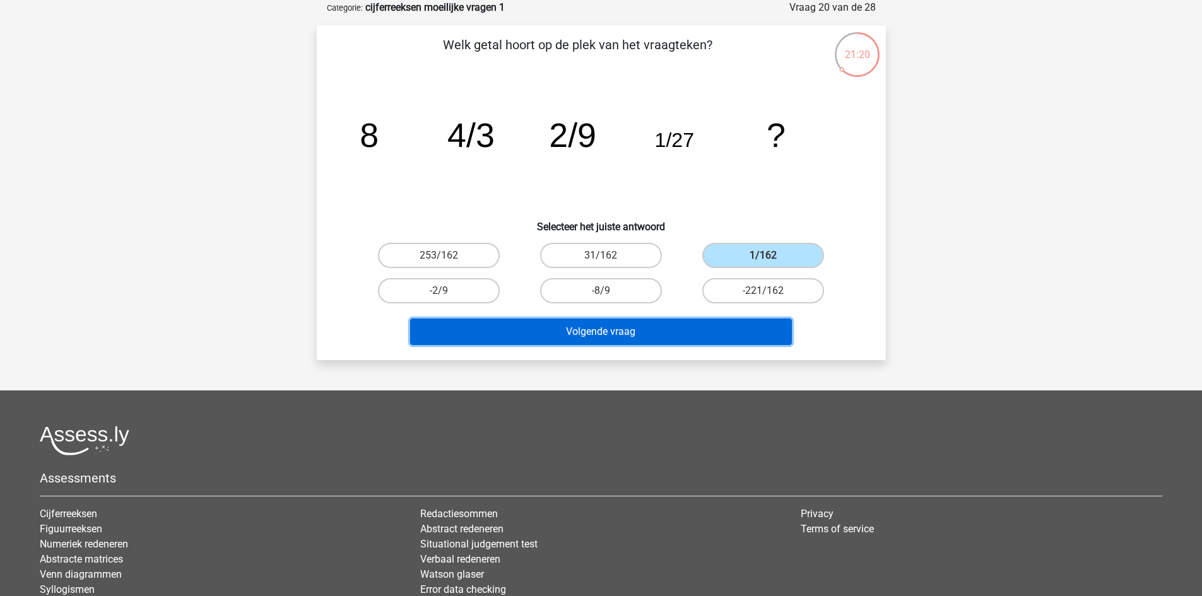
click at [704, 326] on button "Volgende vraag" at bounding box center [601, 332] width 382 height 27
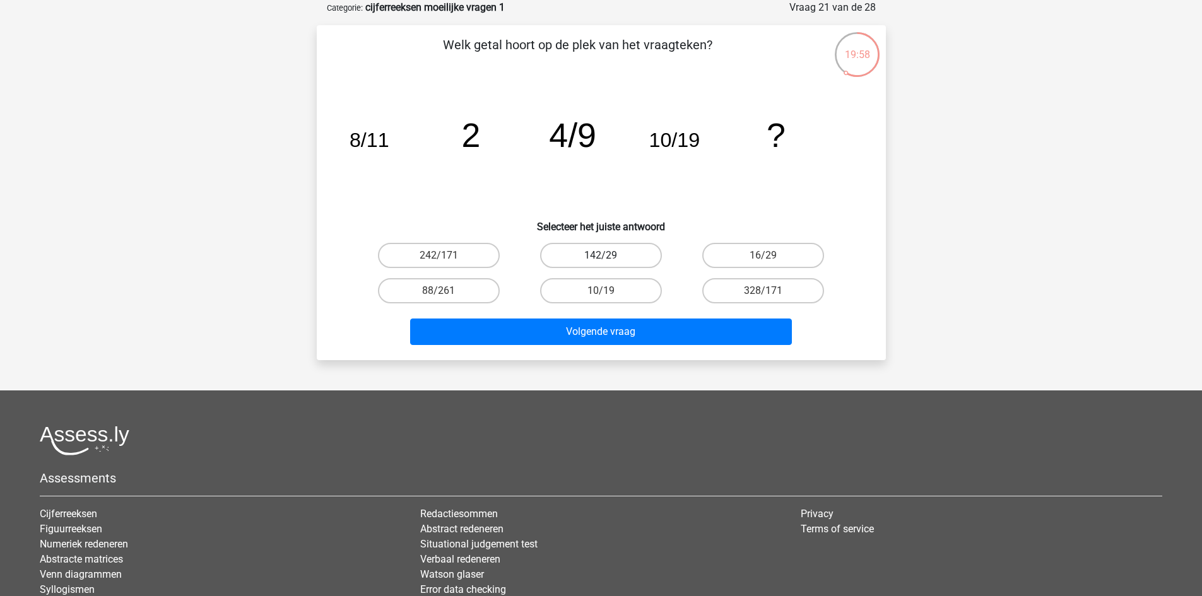
click at [627, 254] on label "142/29" at bounding box center [601, 255] width 122 height 25
click at [609, 256] on input "142/29" at bounding box center [605, 260] width 8 height 8
radio input "true"
click at [733, 261] on label "16/29" at bounding box center [763, 255] width 122 height 25
click at [764, 261] on input "16/29" at bounding box center [768, 260] width 8 height 8
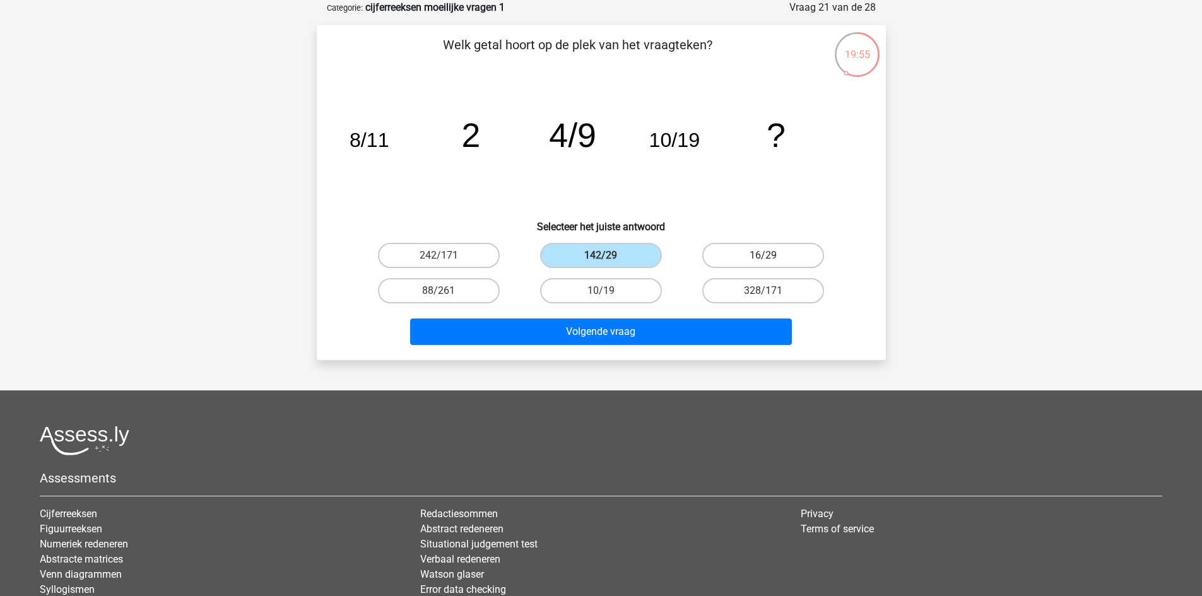
radio input "true"
click at [620, 261] on label "142/29" at bounding box center [601, 255] width 122 height 25
click at [609, 261] on input "142/29" at bounding box center [605, 260] width 8 height 8
radio input "true"
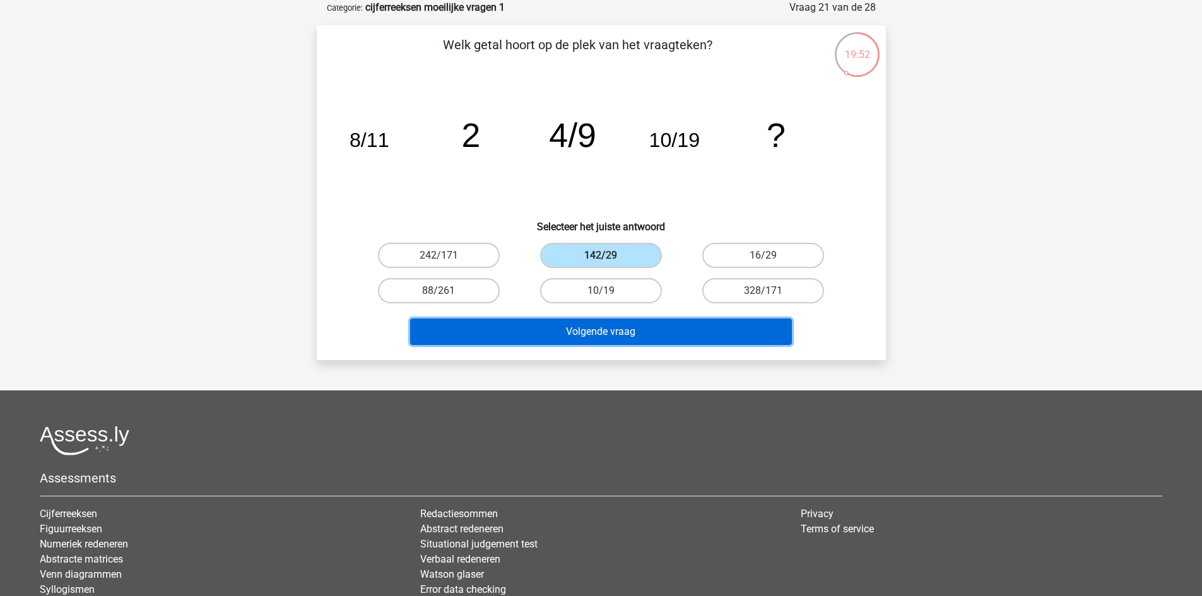
click at [640, 334] on button "Volgende vraag" at bounding box center [601, 332] width 382 height 27
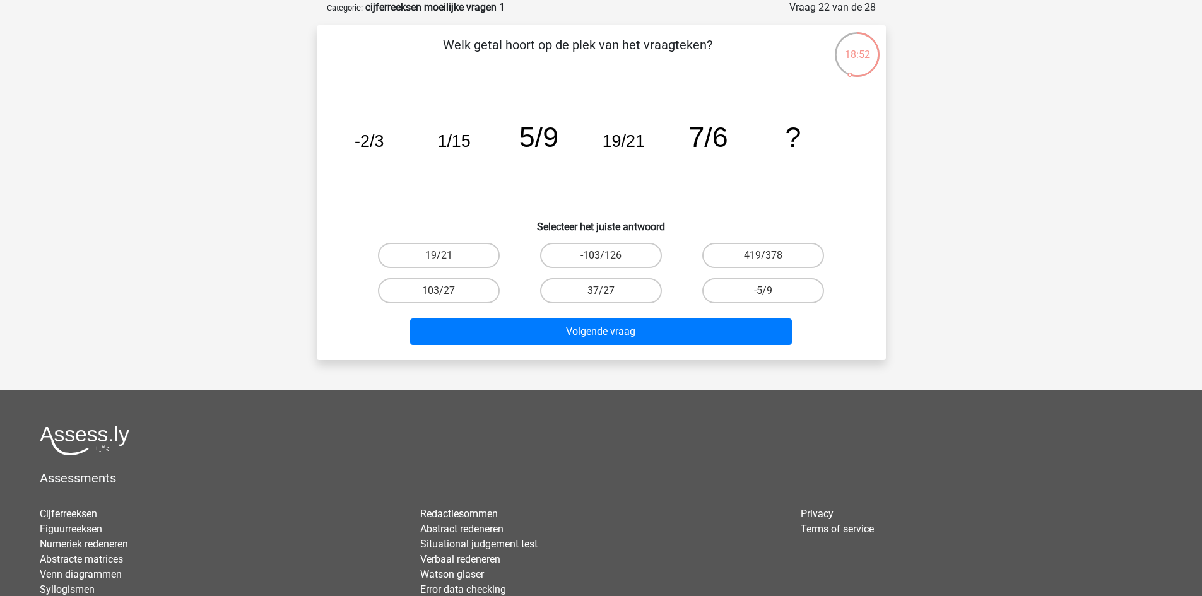
click at [624, 271] on div "-103/126" at bounding box center [601, 255] width 162 height 35
drag, startPoint x: 625, startPoint y: 293, endPoint x: 621, endPoint y: 309, distance: 17.0
click at [625, 295] on label "37/27" at bounding box center [601, 290] width 122 height 25
click at [609, 295] on input "37/27" at bounding box center [605, 295] width 8 height 8
radio input "true"
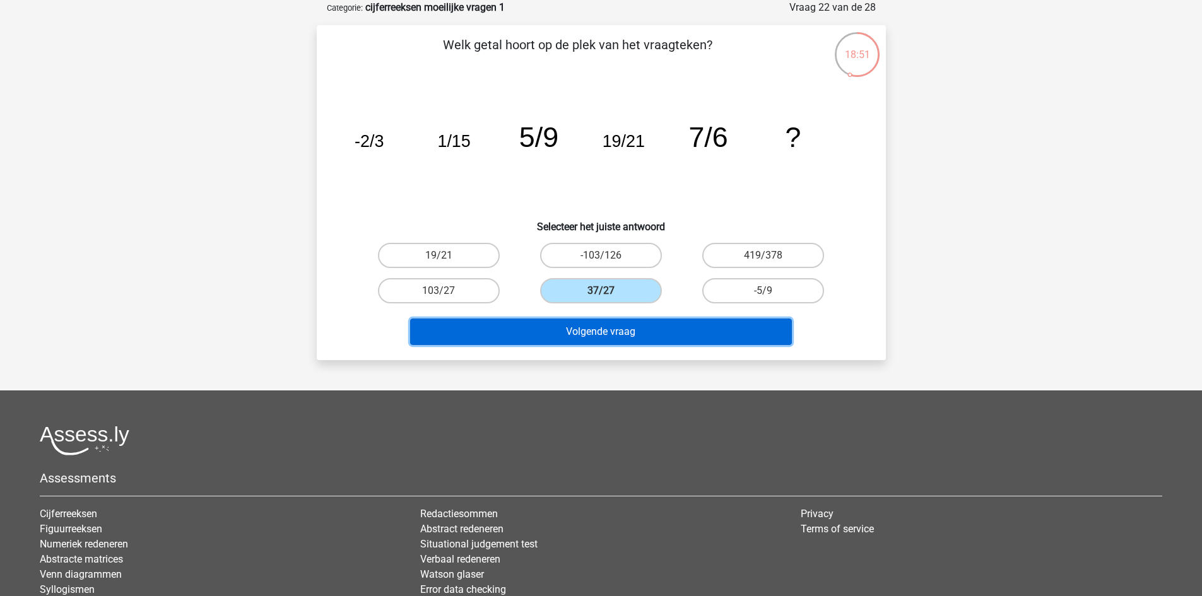
click at [616, 338] on button "Volgende vraag" at bounding box center [601, 332] width 382 height 27
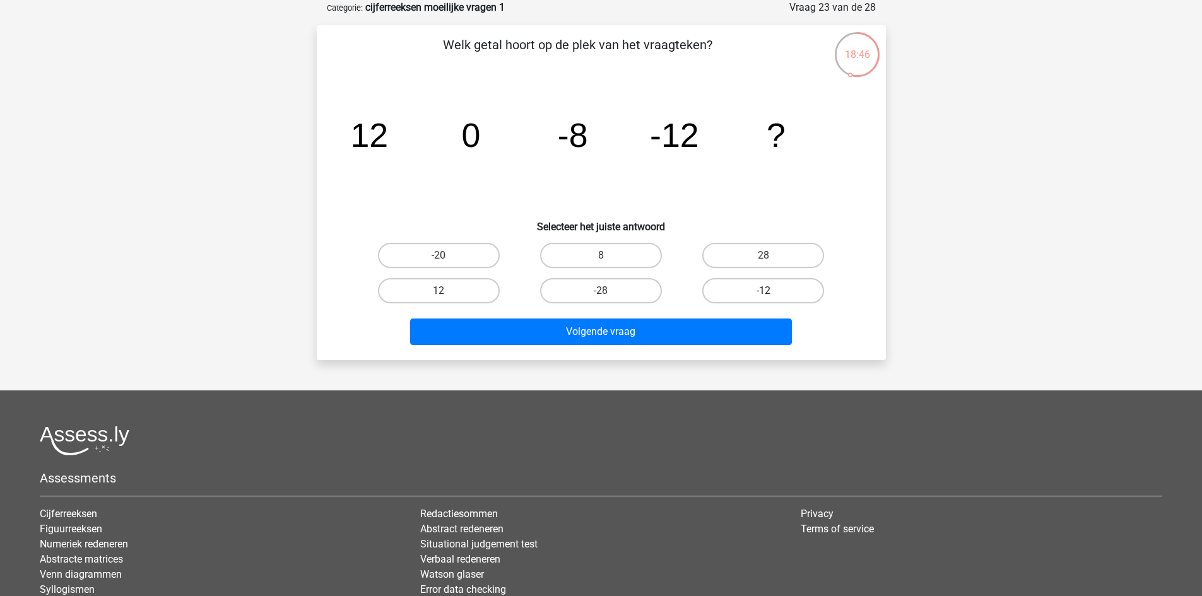
click at [748, 297] on label "-12" at bounding box center [763, 290] width 122 height 25
click at [764, 297] on input "-12" at bounding box center [768, 295] width 8 height 8
radio input "true"
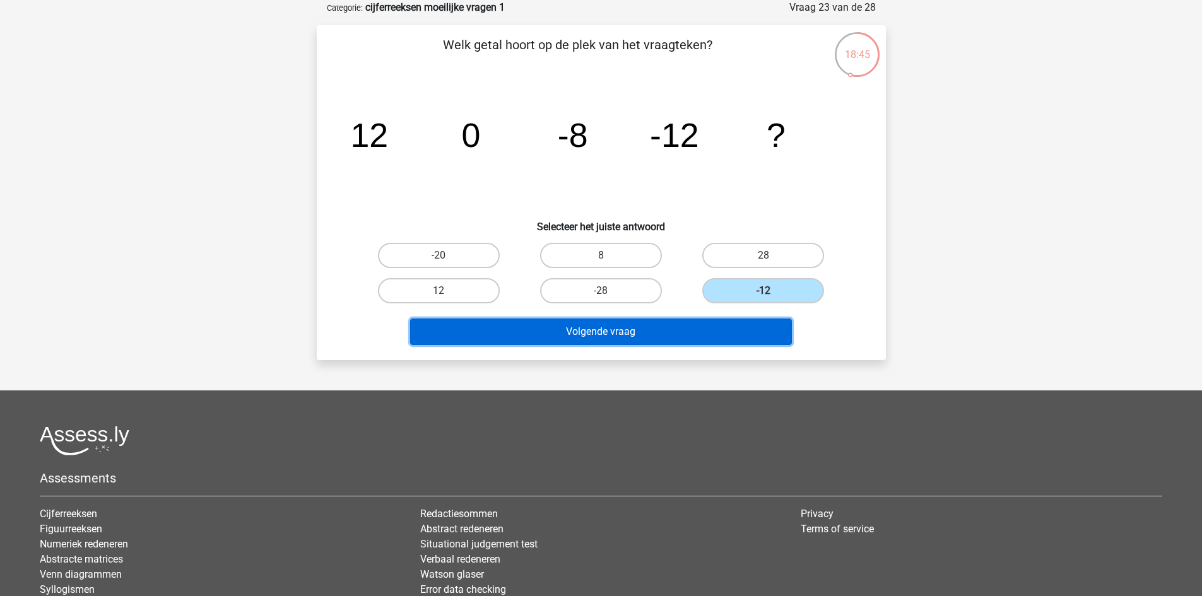
click at [680, 331] on button "Volgende vraag" at bounding box center [601, 332] width 382 height 27
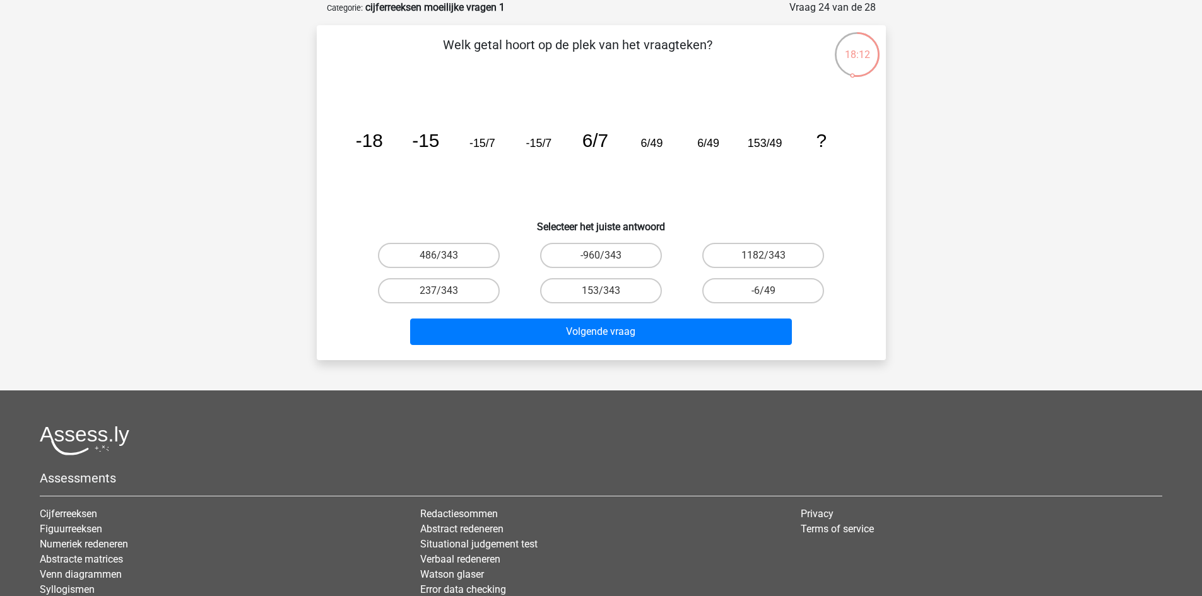
drag, startPoint x: 569, startPoint y: 292, endPoint x: 577, endPoint y: 310, distance: 20.1
click at [570, 292] on label "153/343" at bounding box center [601, 290] width 122 height 25
click at [601, 292] on input "153/343" at bounding box center [605, 295] width 8 height 8
radio input "true"
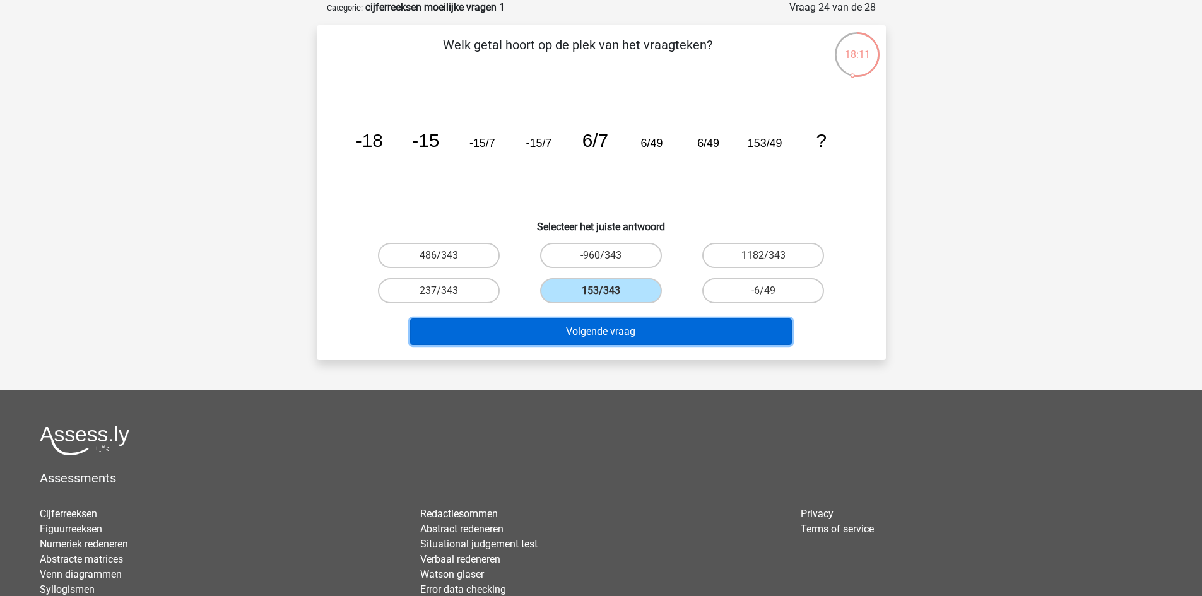
click at [609, 332] on button "Volgende vraag" at bounding box center [601, 332] width 382 height 27
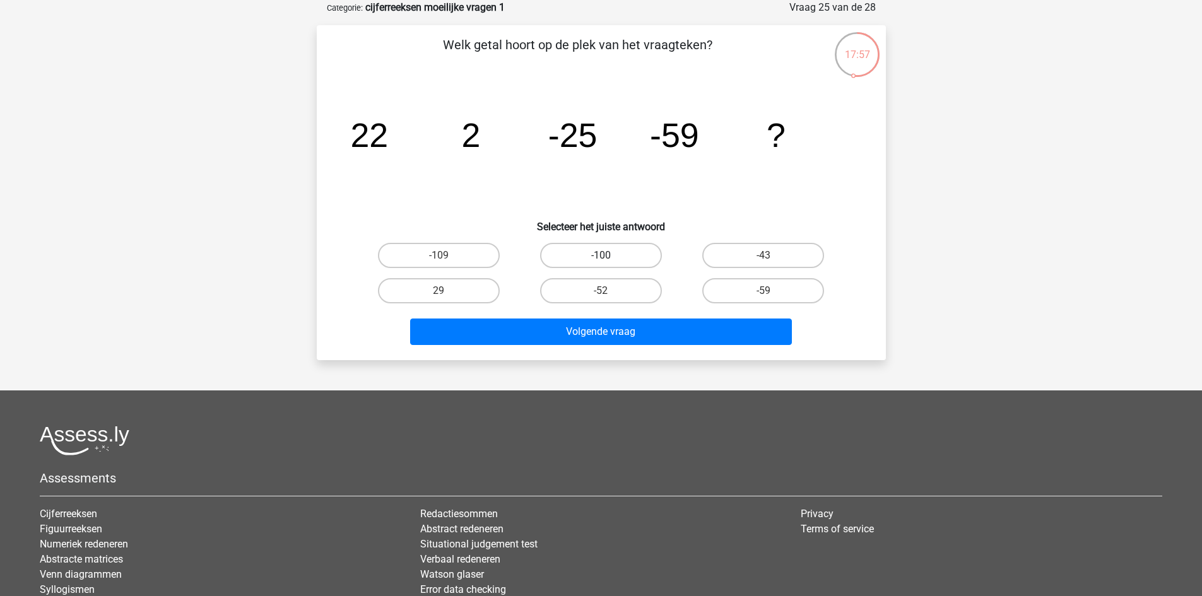
click at [570, 259] on label "-100" at bounding box center [601, 255] width 122 height 25
click at [601, 259] on input "-100" at bounding box center [605, 260] width 8 height 8
radio input "true"
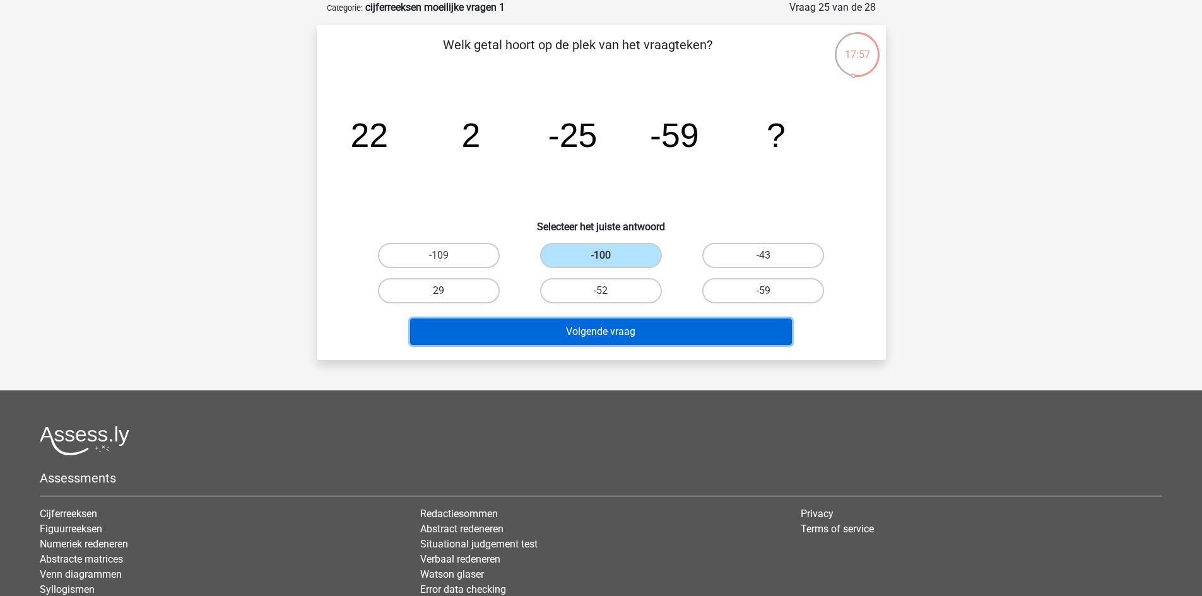
click at [576, 324] on button "Volgende vraag" at bounding box center [601, 332] width 382 height 27
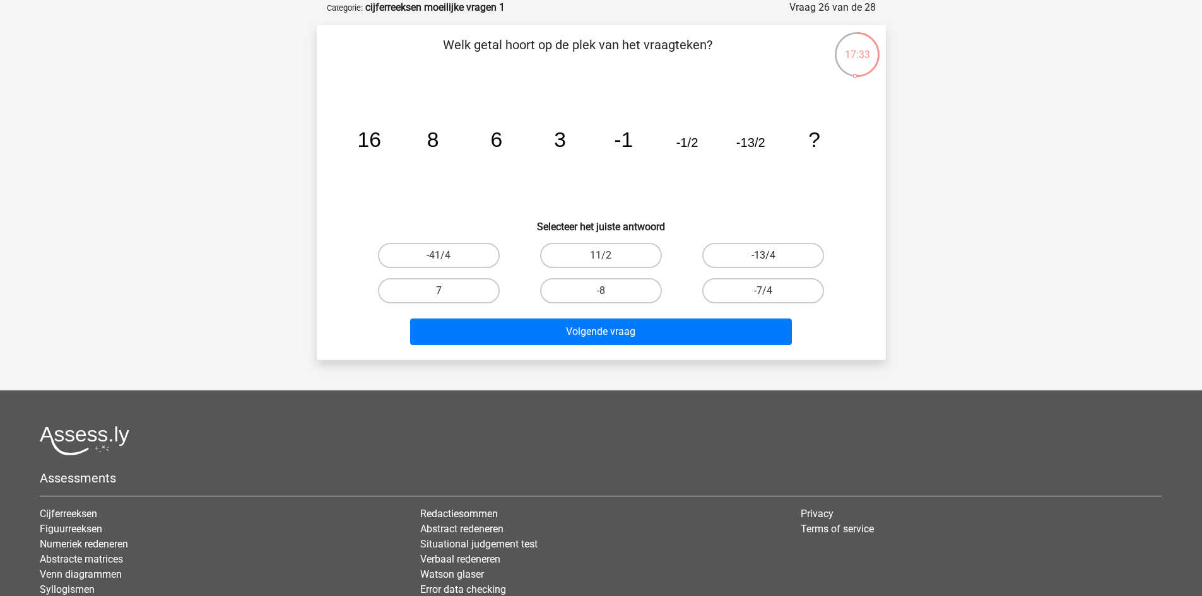
click at [762, 251] on label "-13/4" at bounding box center [763, 255] width 122 height 25
click at [764, 256] on input "-13/4" at bounding box center [768, 260] width 8 height 8
radio input "true"
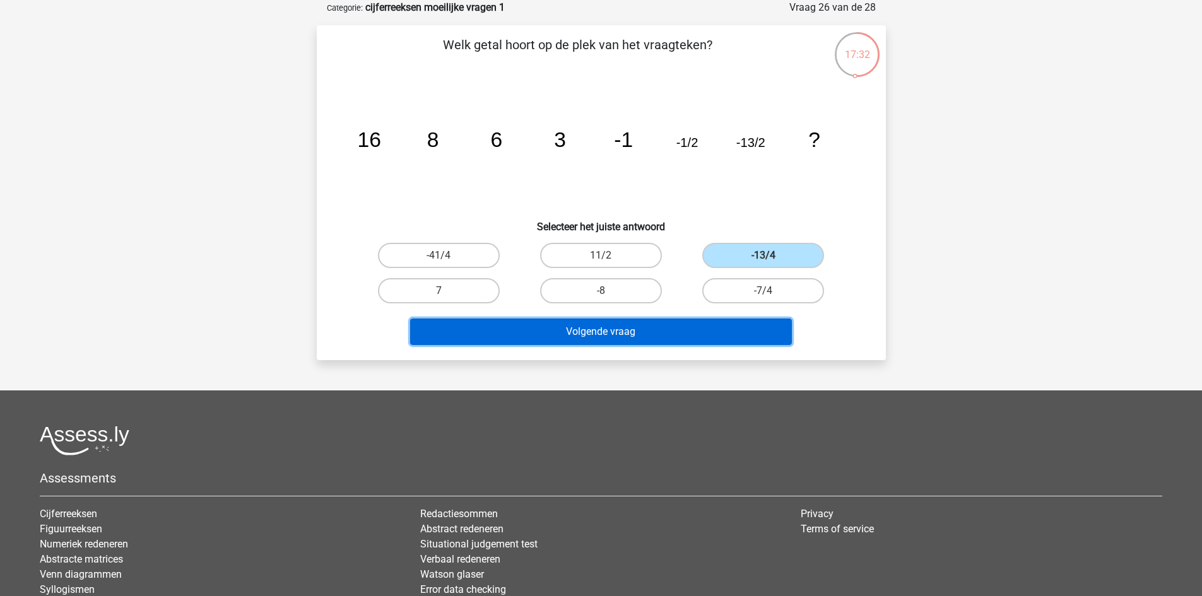
click at [679, 327] on button "Volgende vraag" at bounding box center [601, 332] width 382 height 27
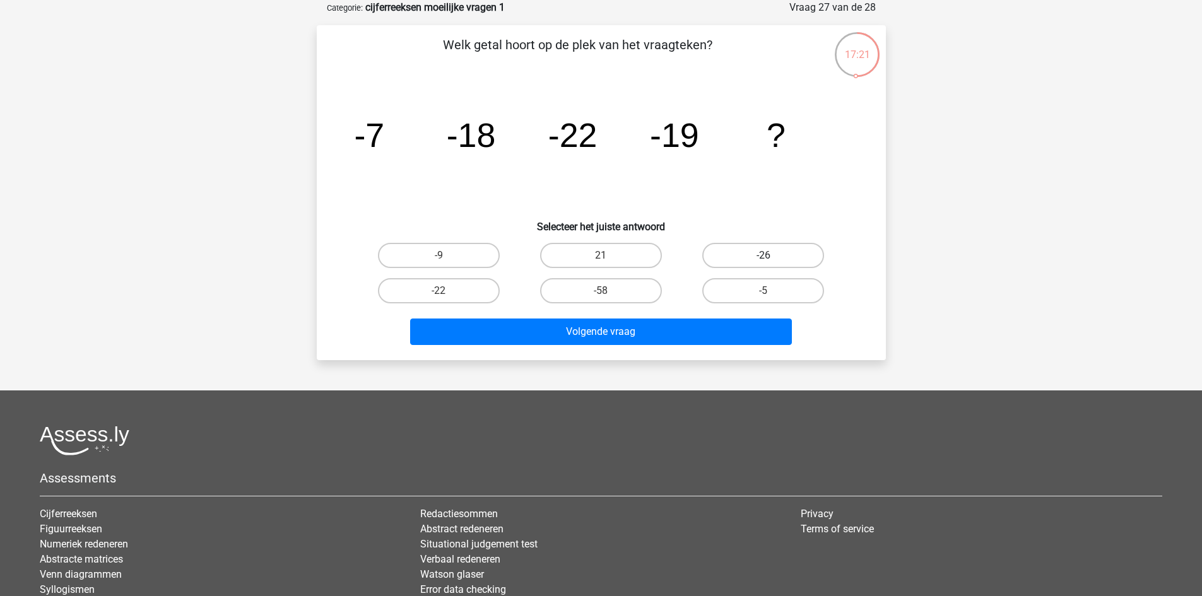
click at [738, 254] on label "-26" at bounding box center [763, 255] width 122 height 25
click at [764, 256] on input "-26" at bounding box center [768, 260] width 8 height 8
radio input "true"
click at [432, 250] on label "-9" at bounding box center [439, 255] width 122 height 25
click at [439, 256] on input "-9" at bounding box center [443, 260] width 8 height 8
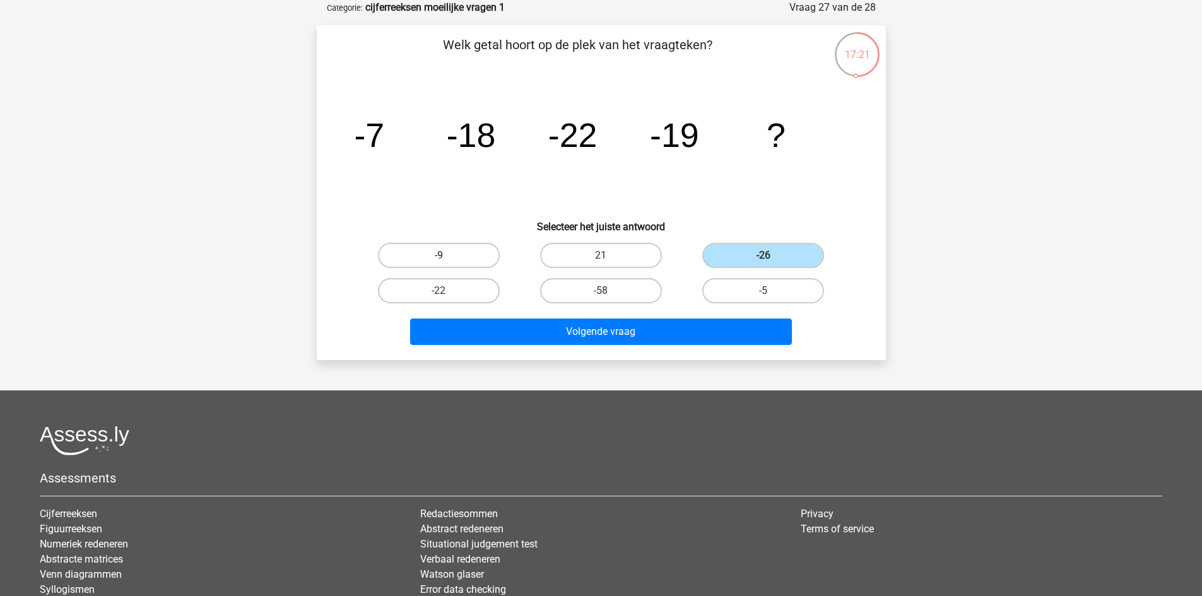
radio input "true"
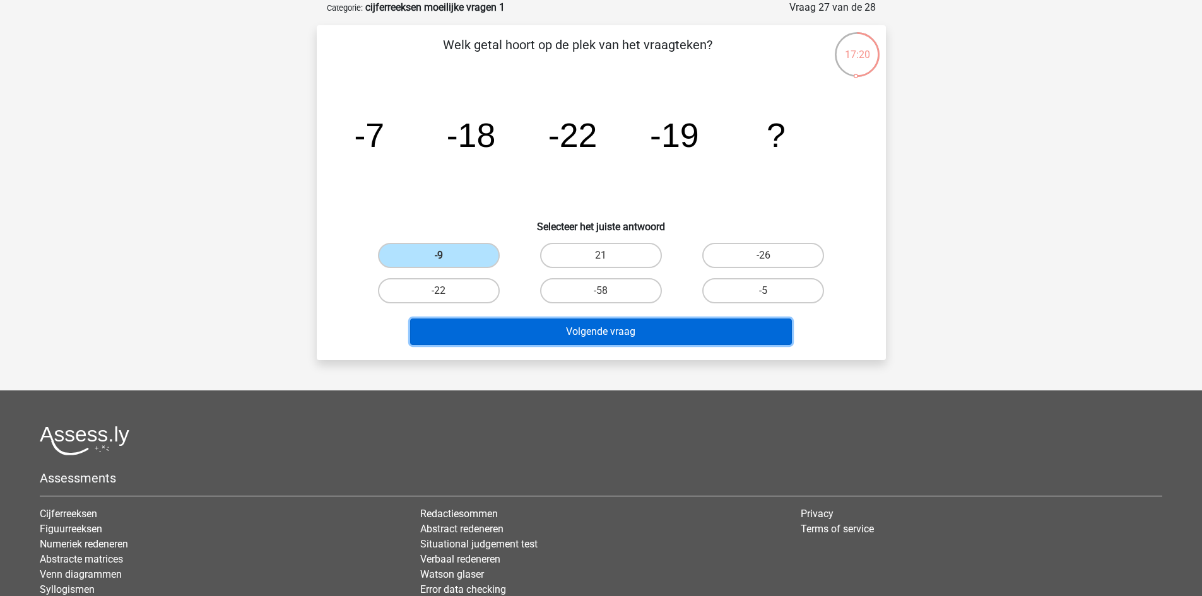
click at [514, 322] on button "Volgende vraag" at bounding box center [601, 332] width 382 height 27
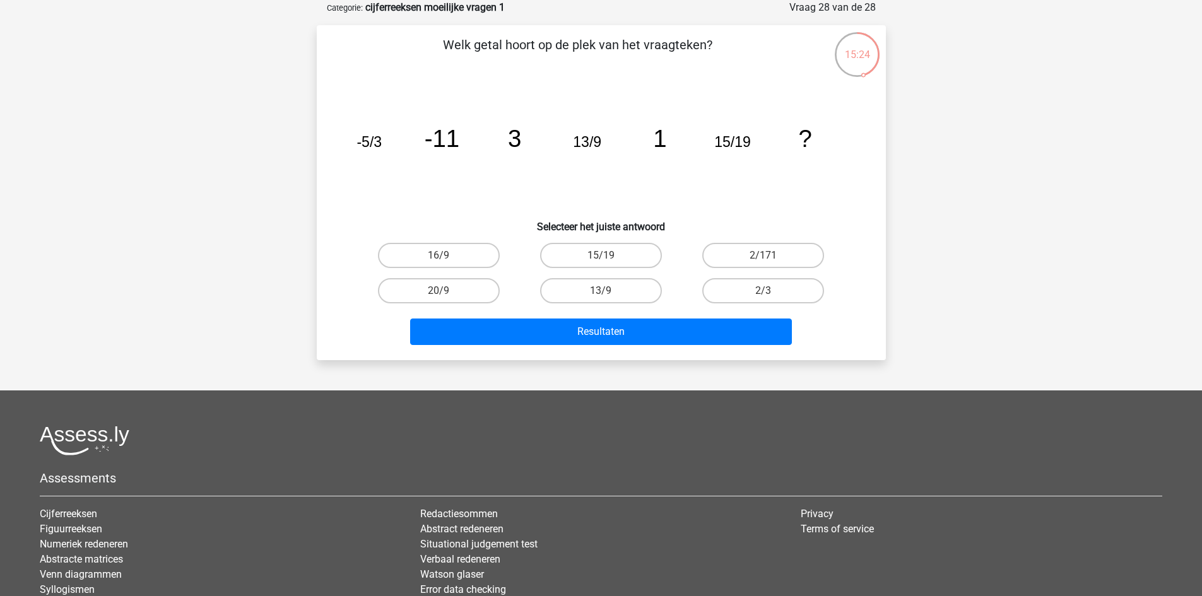
click at [603, 256] on input "15/19" at bounding box center [605, 260] width 8 height 8
radio input "true"
click at [601, 292] on input "13/9" at bounding box center [605, 295] width 8 height 8
radio input "true"
click at [758, 301] on label "2/3" at bounding box center [763, 290] width 122 height 25
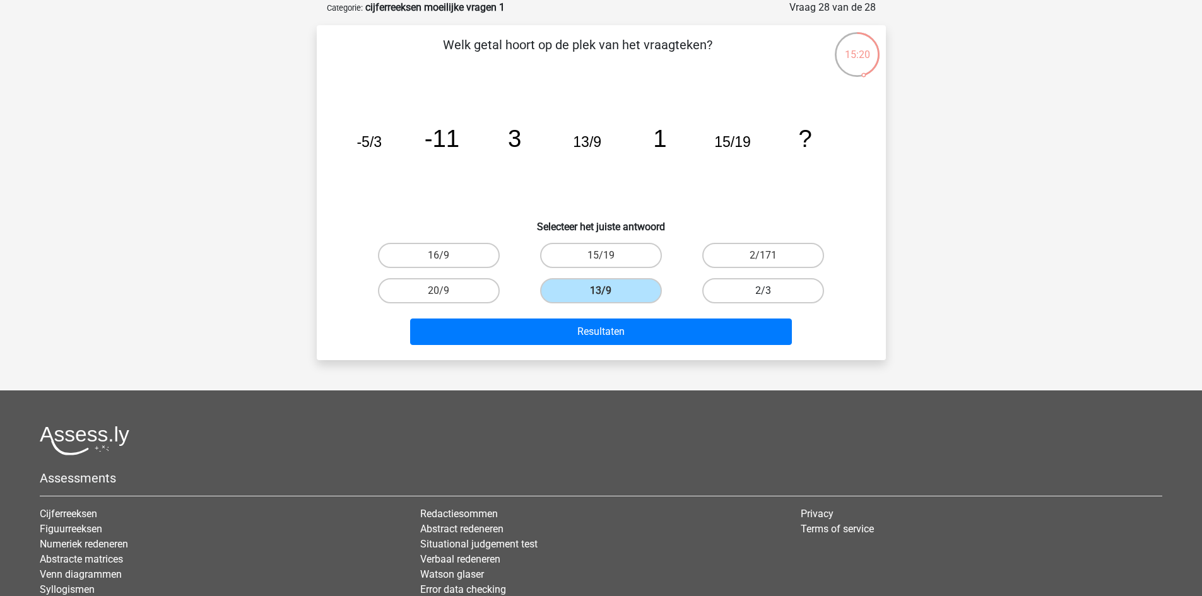
click at [764, 299] on input "2/3" at bounding box center [768, 295] width 8 height 8
radio input "true"
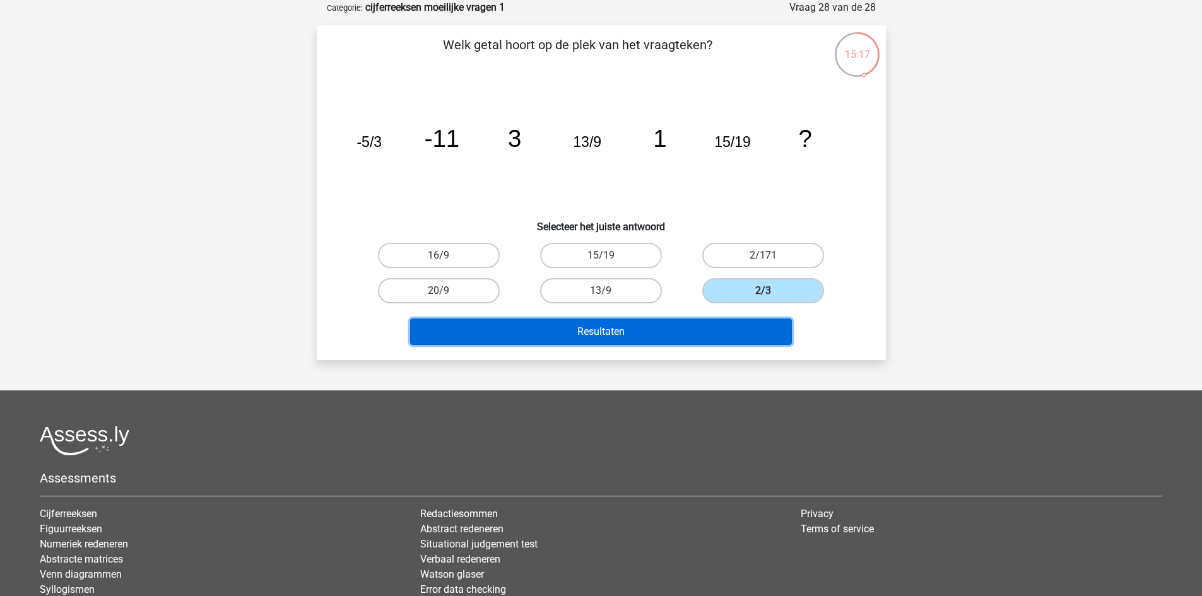
click at [691, 332] on button "Resultaten" at bounding box center [601, 332] width 382 height 27
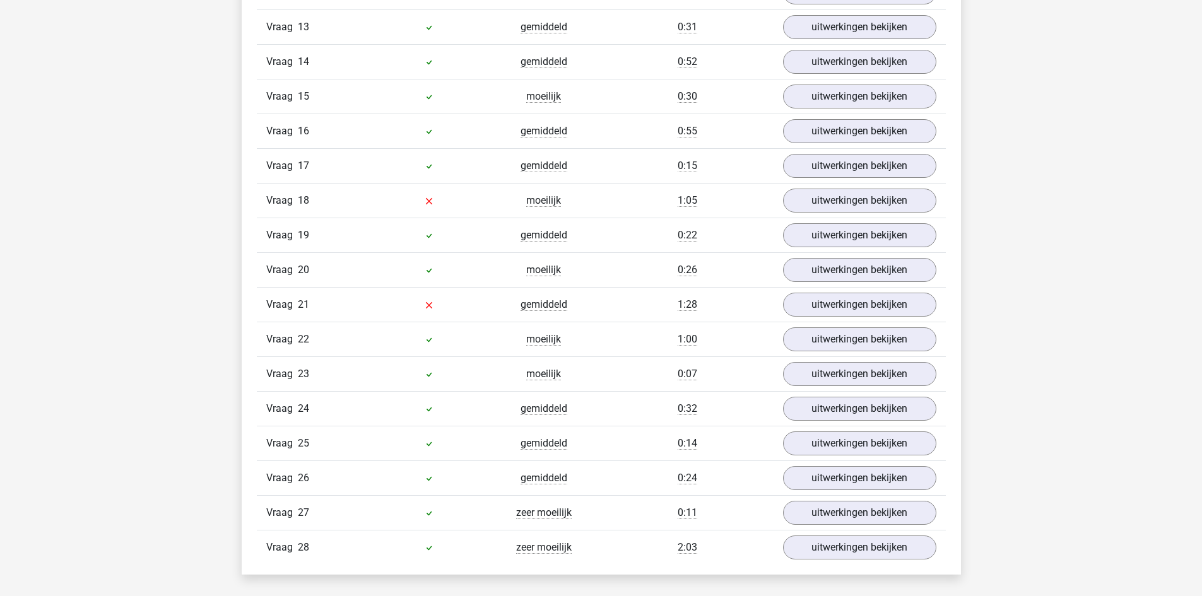
scroll to position [1325, 0]
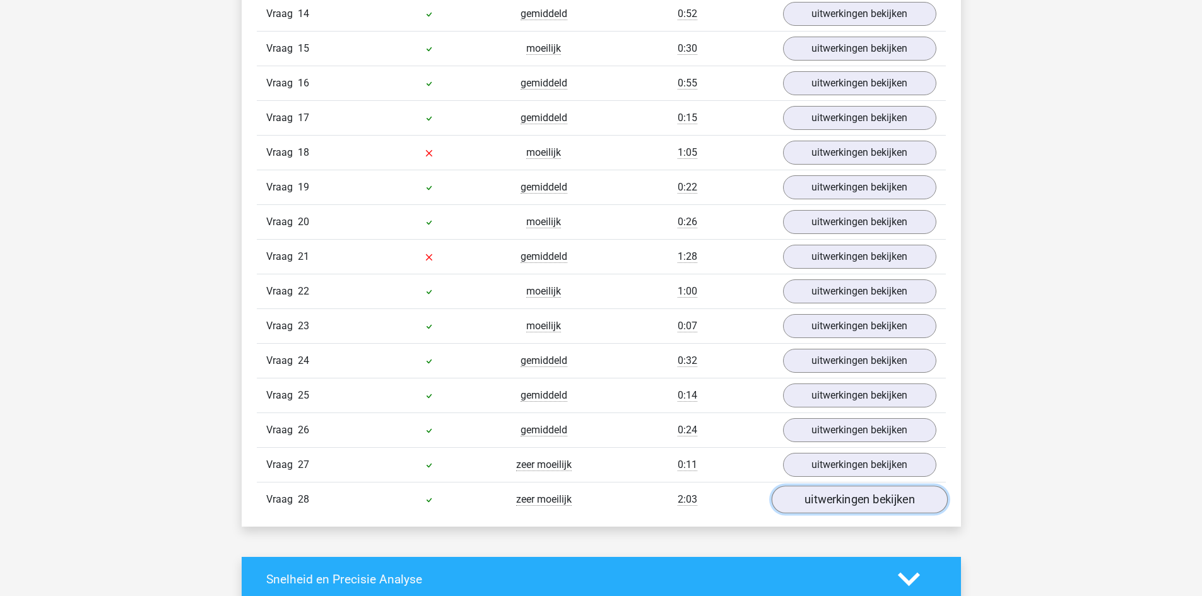
click at [844, 504] on link "uitwerkingen bekijken" at bounding box center [859, 500] width 176 height 28
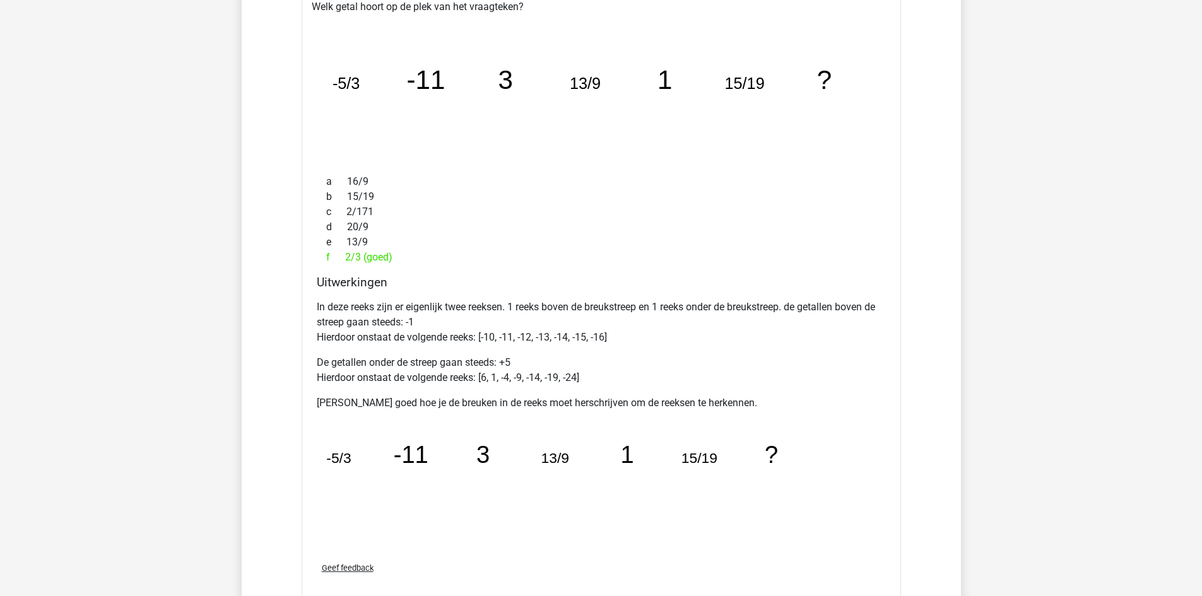
scroll to position [1893, 0]
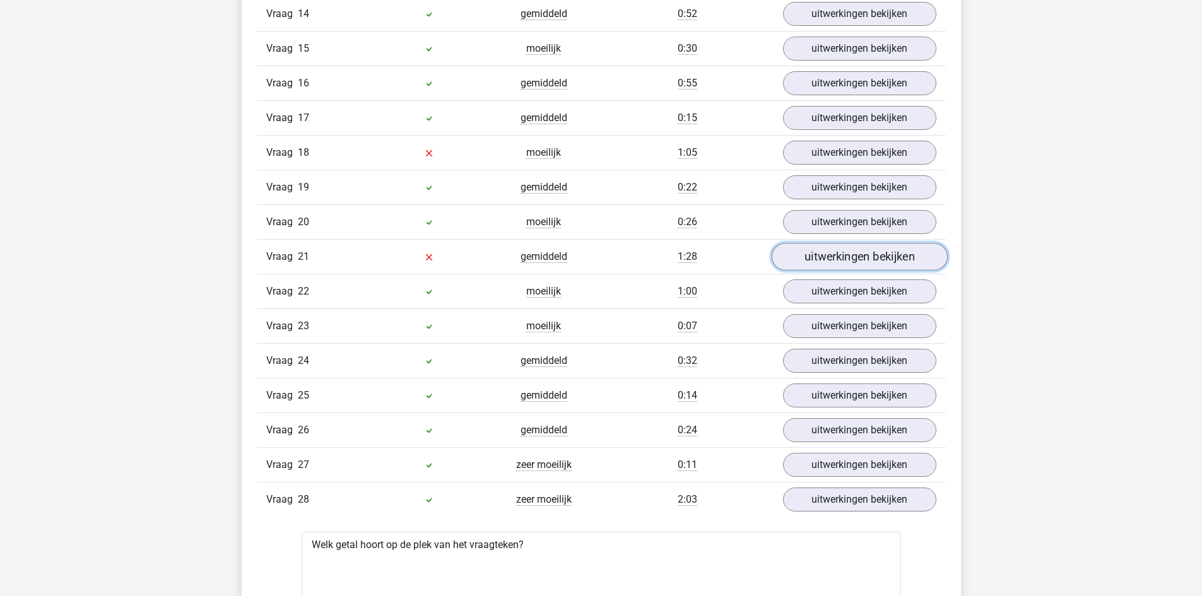
click at [818, 251] on link "uitwerkingen bekijken" at bounding box center [859, 257] width 176 height 28
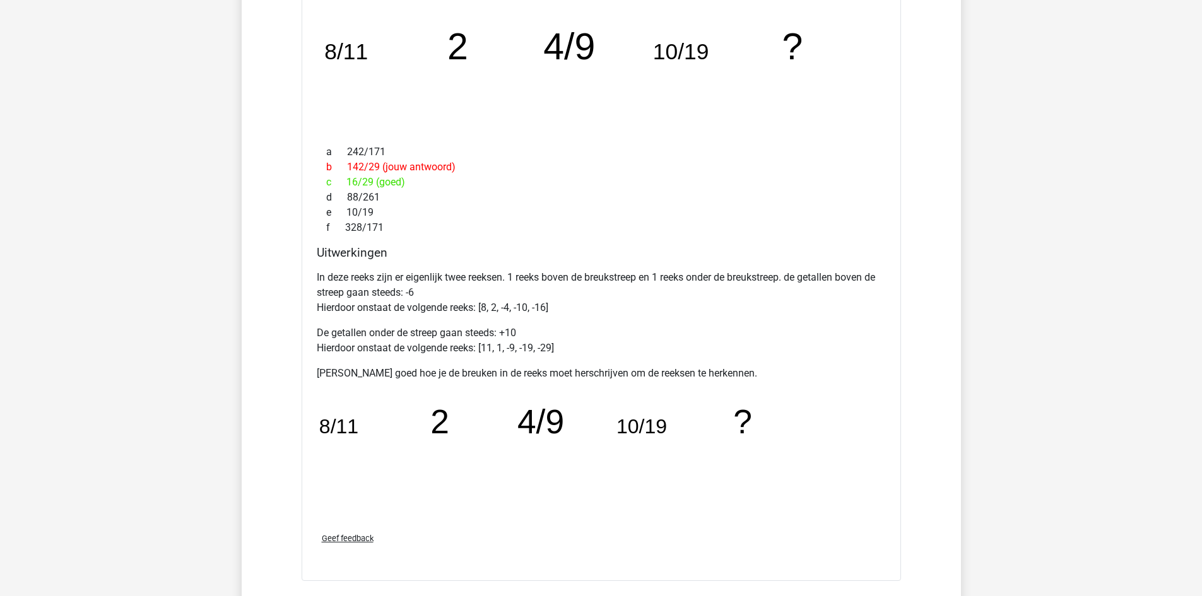
scroll to position [1767, 0]
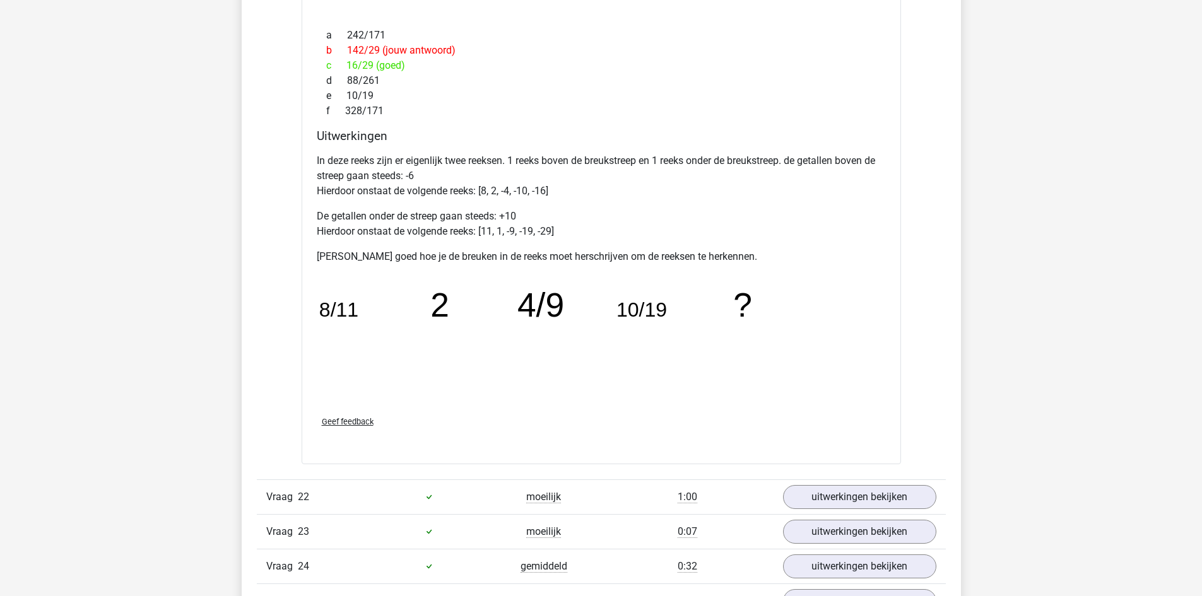
click at [345, 417] on span "Geef feedback" at bounding box center [348, 421] width 52 height 9
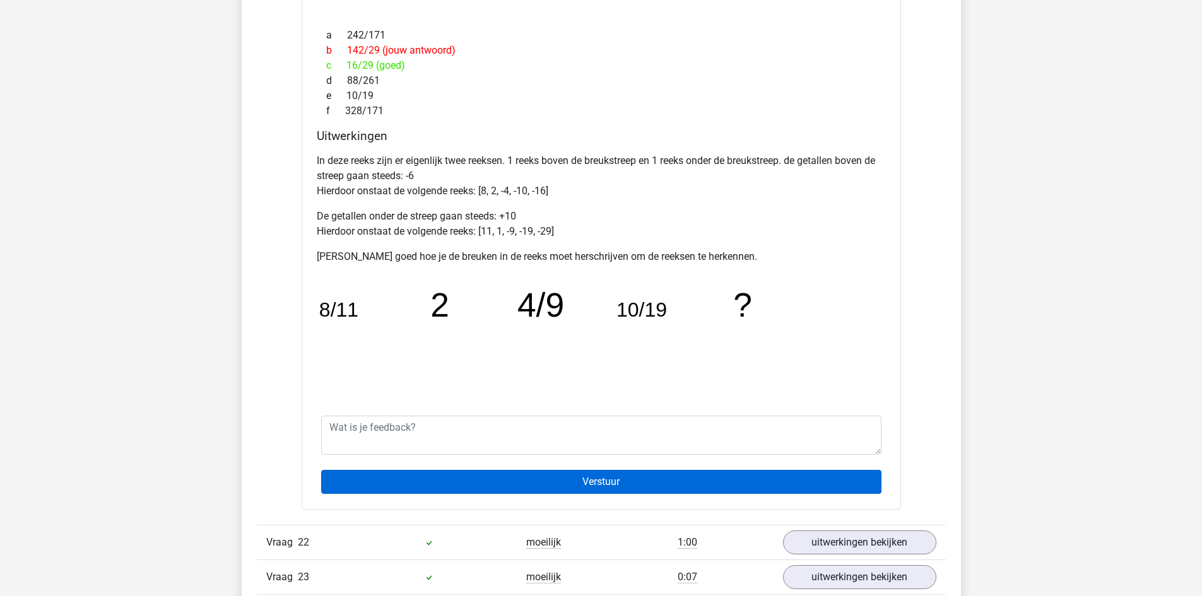
scroll to position [1830, 0]
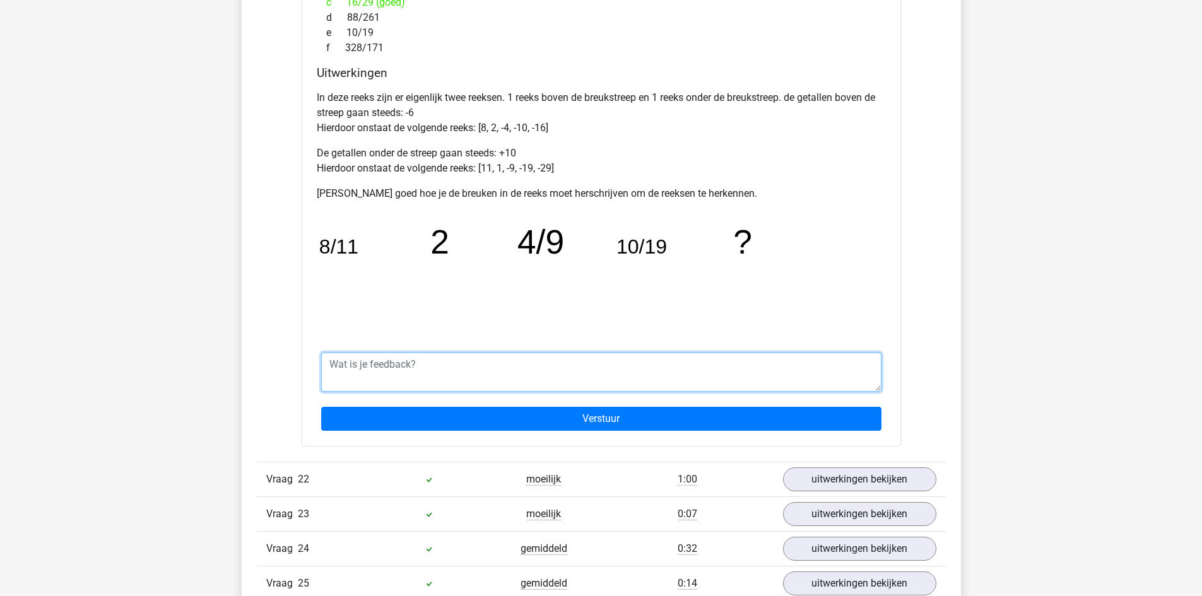
click at [395, 375] on textarea at bounding box center [601, 372] width 560 height 39
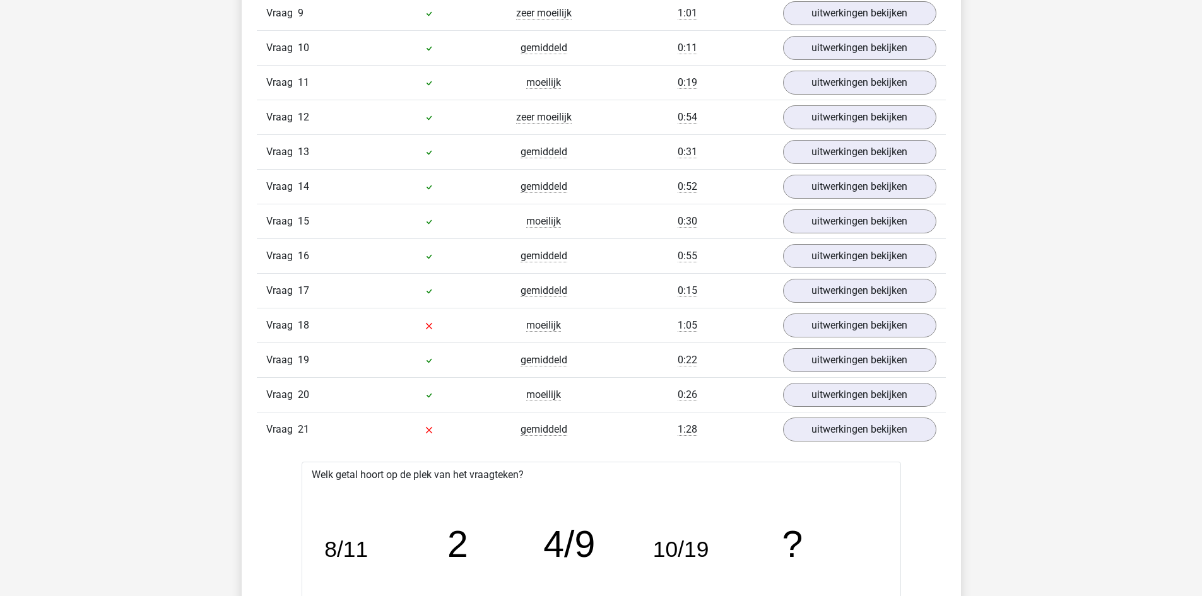
scroll to position [1136, 0]
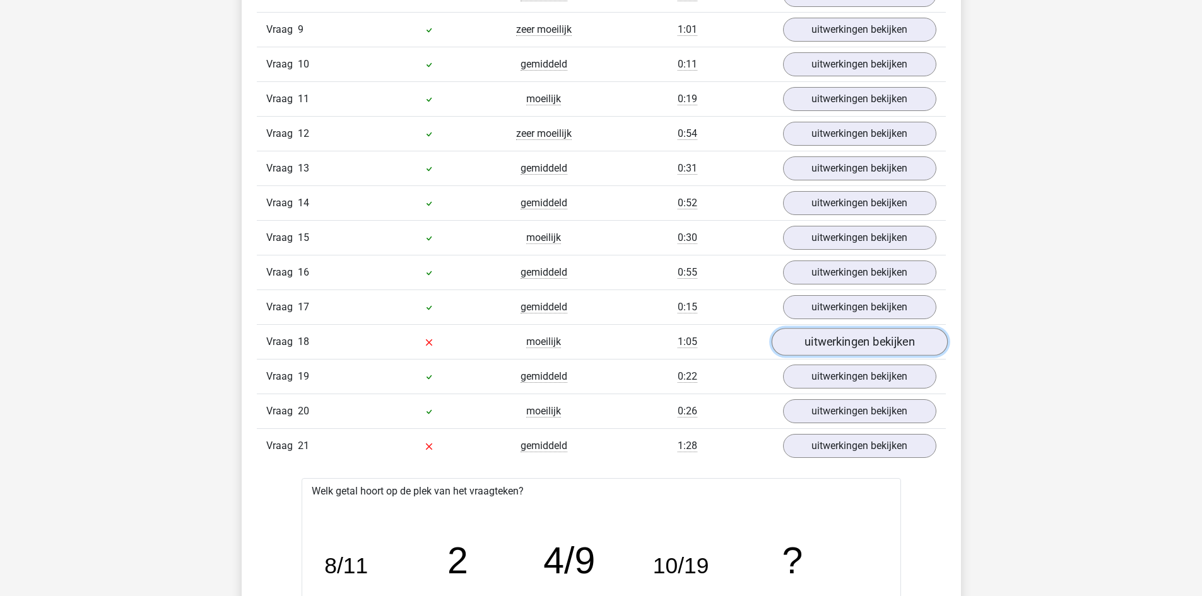
click at [839, 344] on link "uitwerkingen bekijken" at bounding box center [859, 342] width 176 height 28
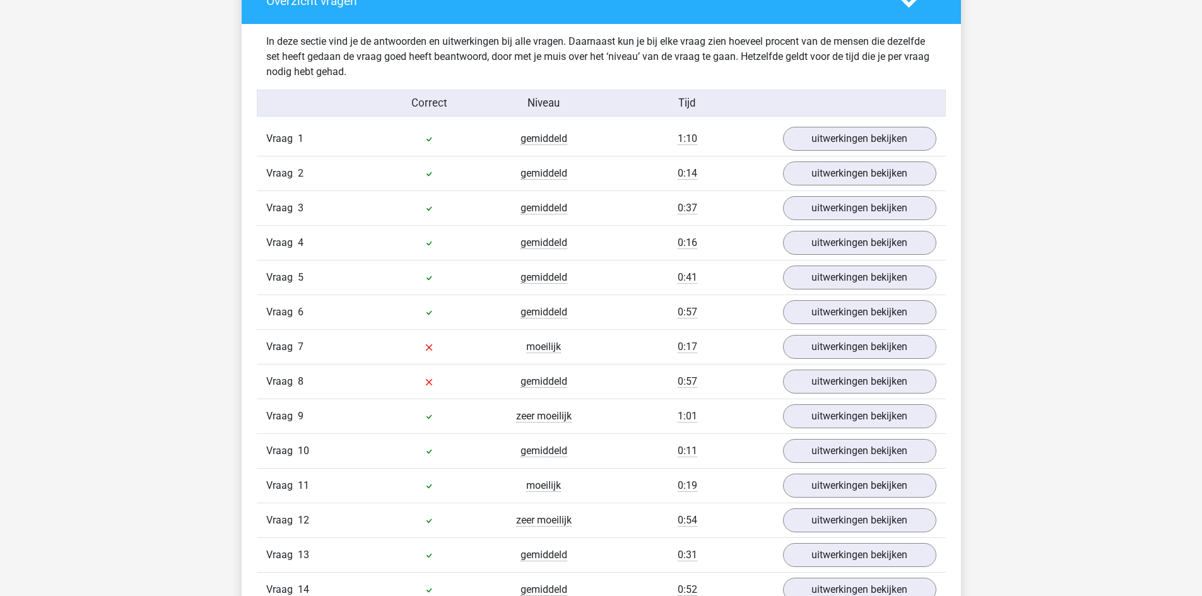
scroll to position [694, 0]
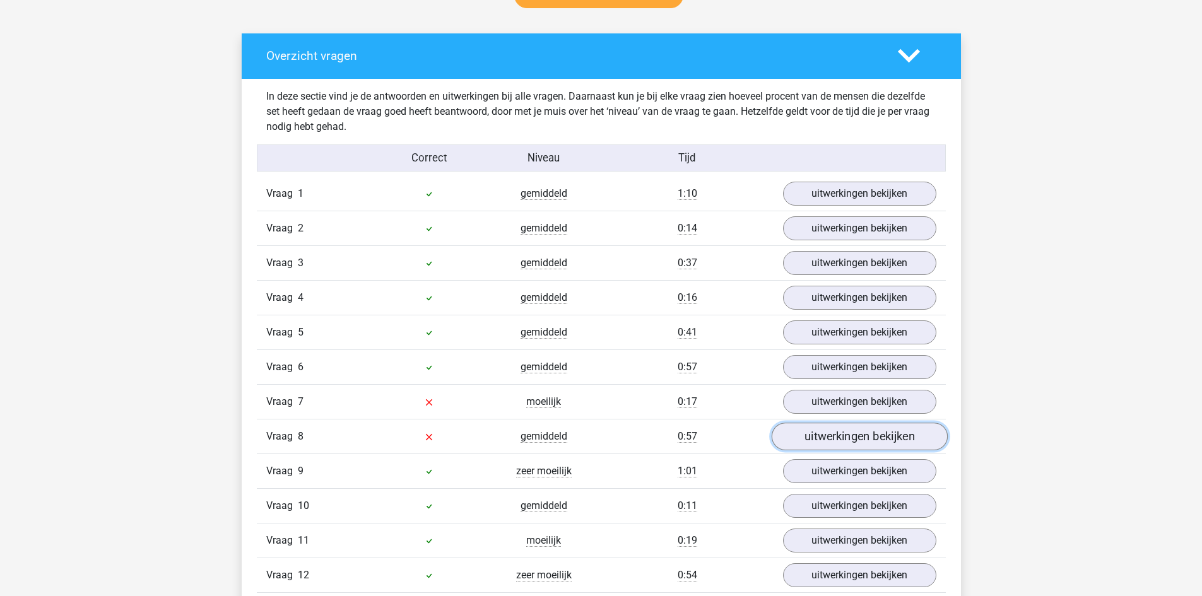
click at [822, 440] on link "uitwerkingen bekijken" at bounding box center [859, 437] width 176 height 28
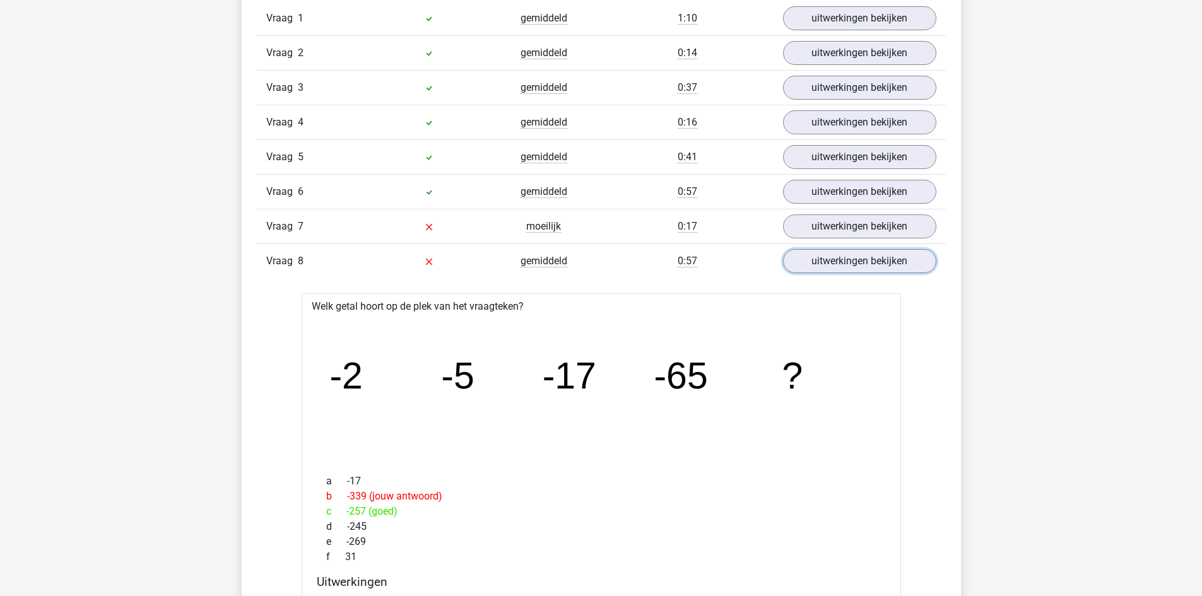
scroll to position [757, 0]
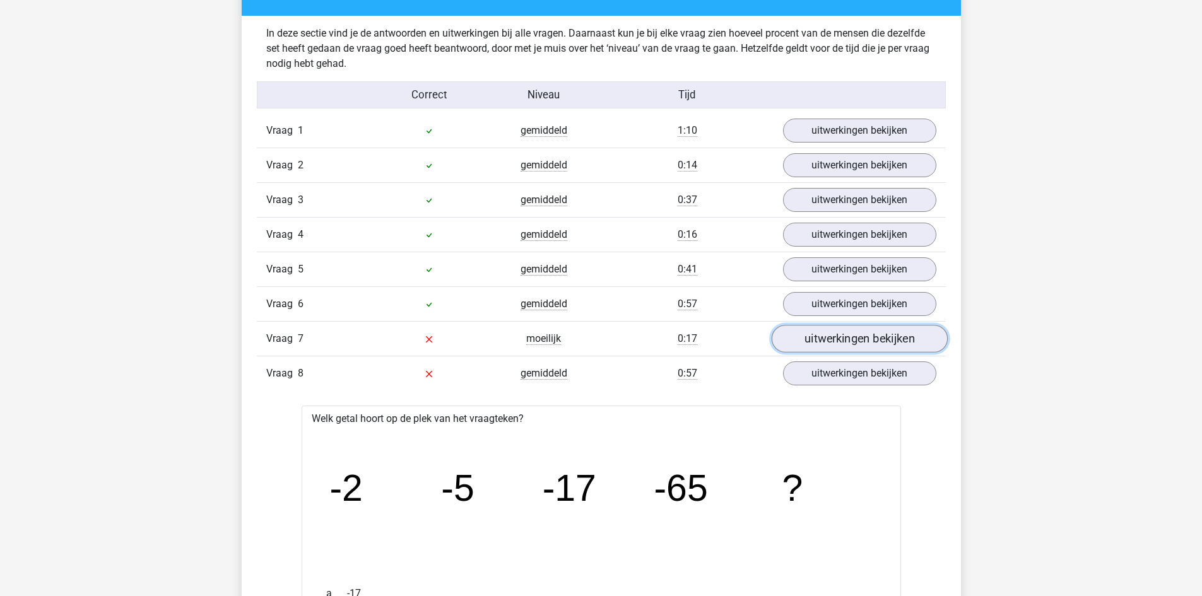
click at [813, 330] on link "uitwerkingen bekijken" at bounding box center [859, 339] width 176 height 28
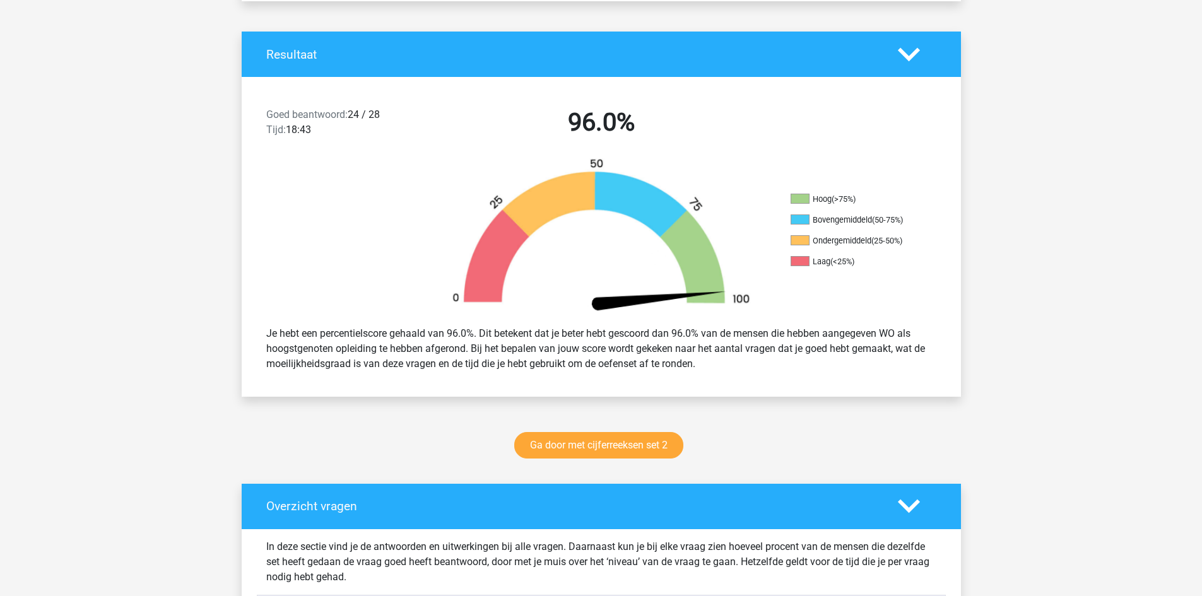
scroll to position [0, 0]
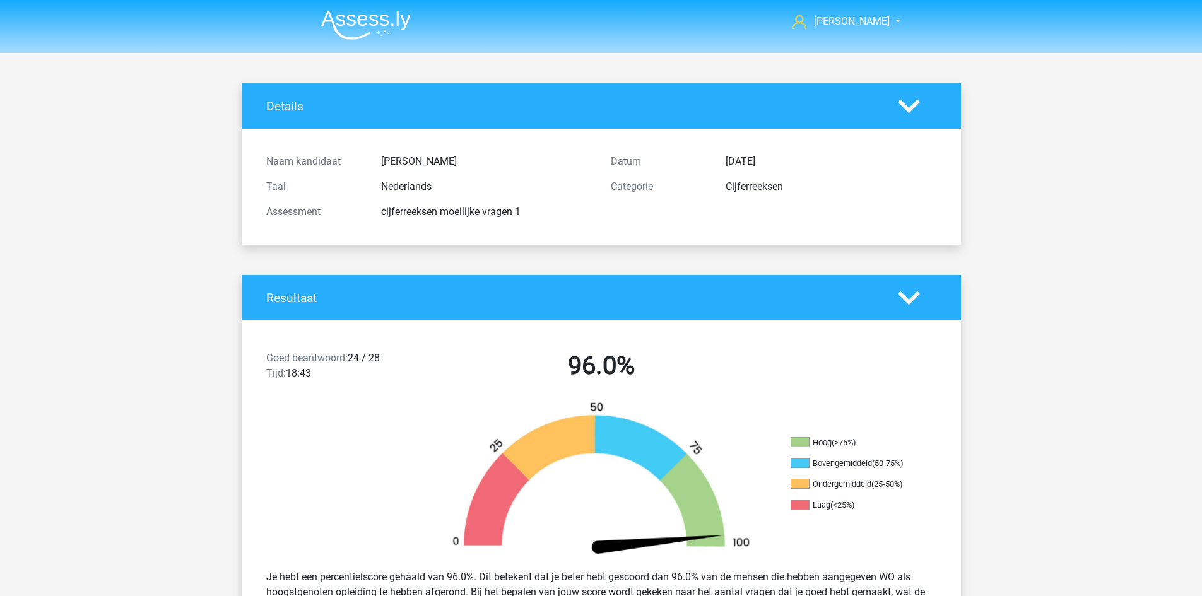
click at [386, 22] on img at bounding box center [366, 25] width 90 height 30
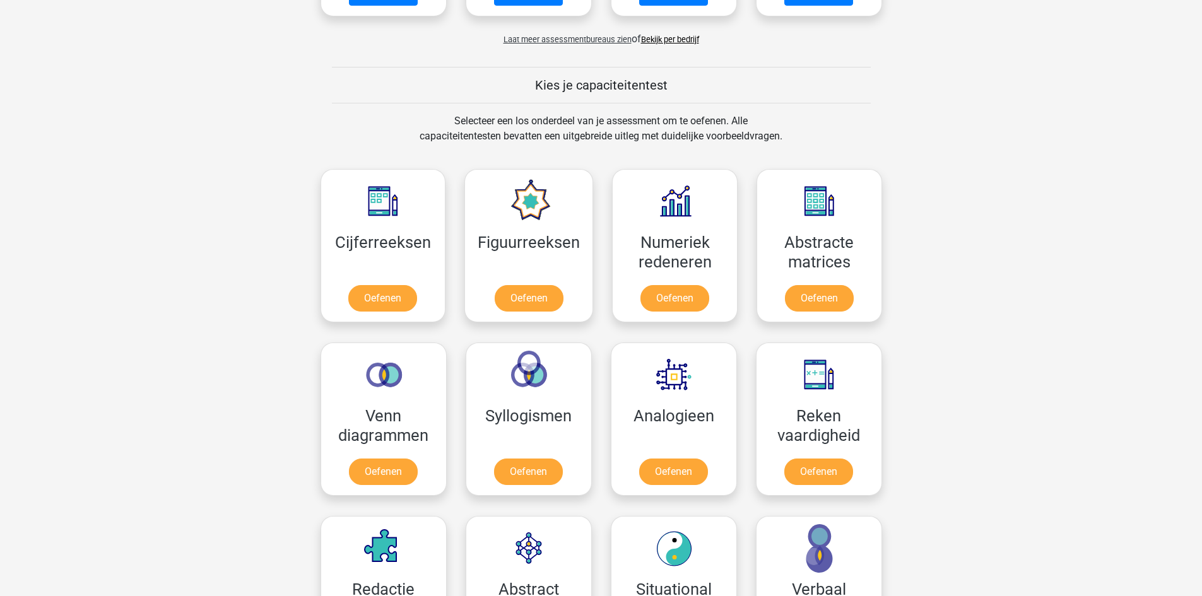
scroll to position [442, 0]
